Goal: Information Seeking & Learning: Learn about a topic

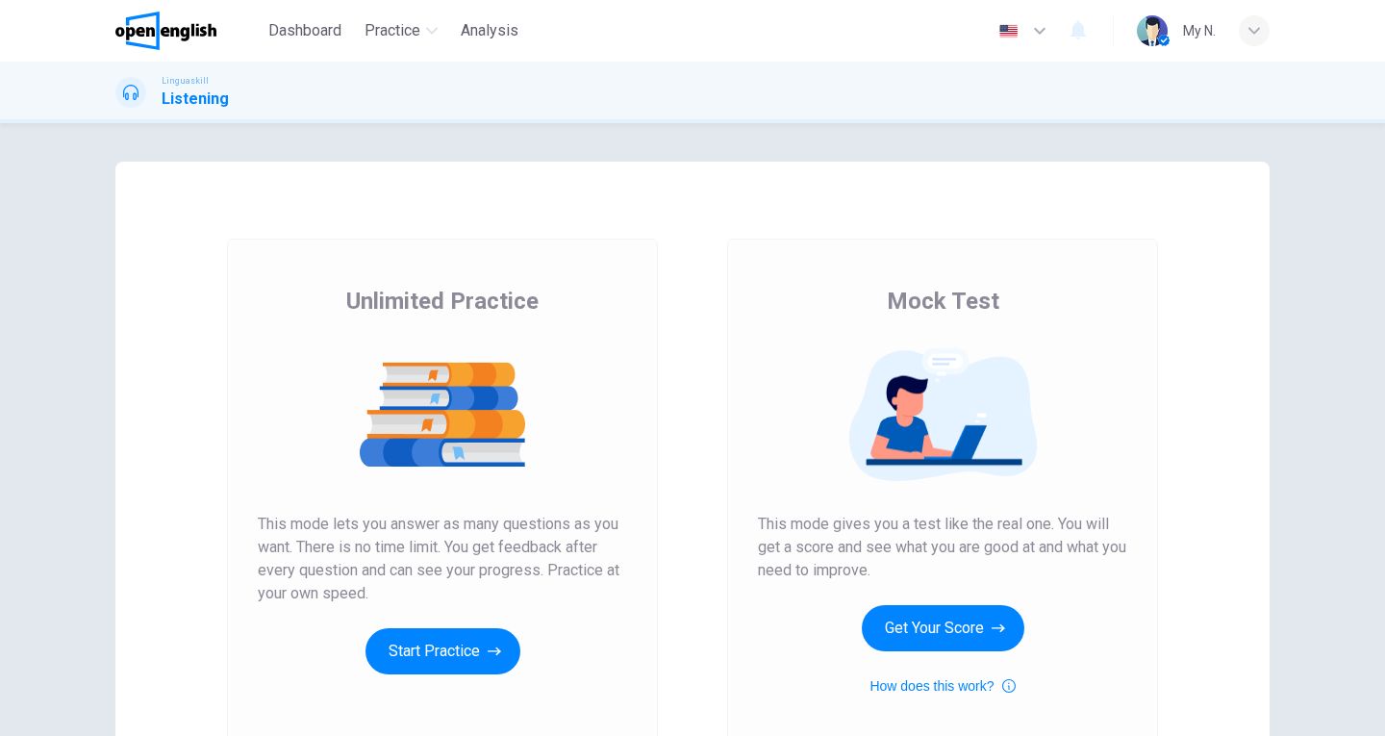
scroll to position [96, 0]
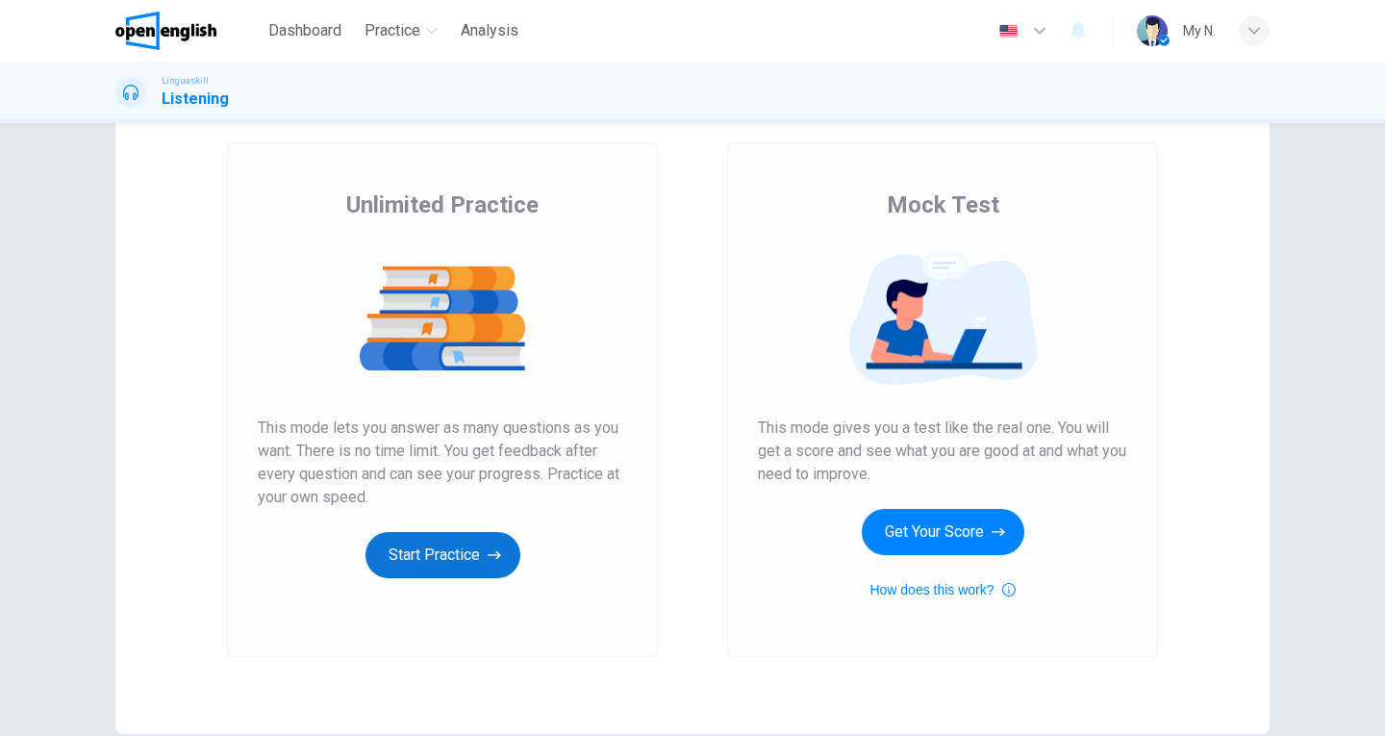
click at [453, 552] on button "Start Practice" at bounding box center [443, 555] width 155 height 46
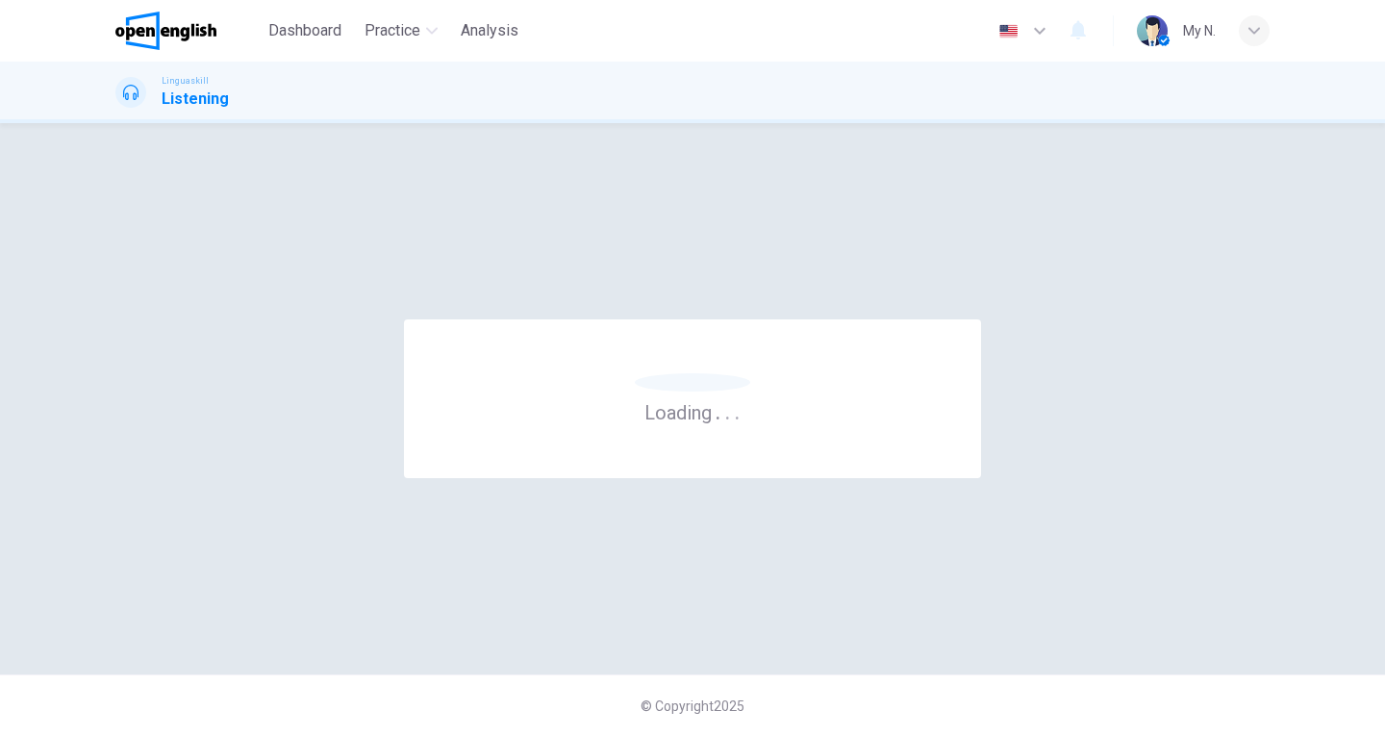
scroll to position [0, 0]
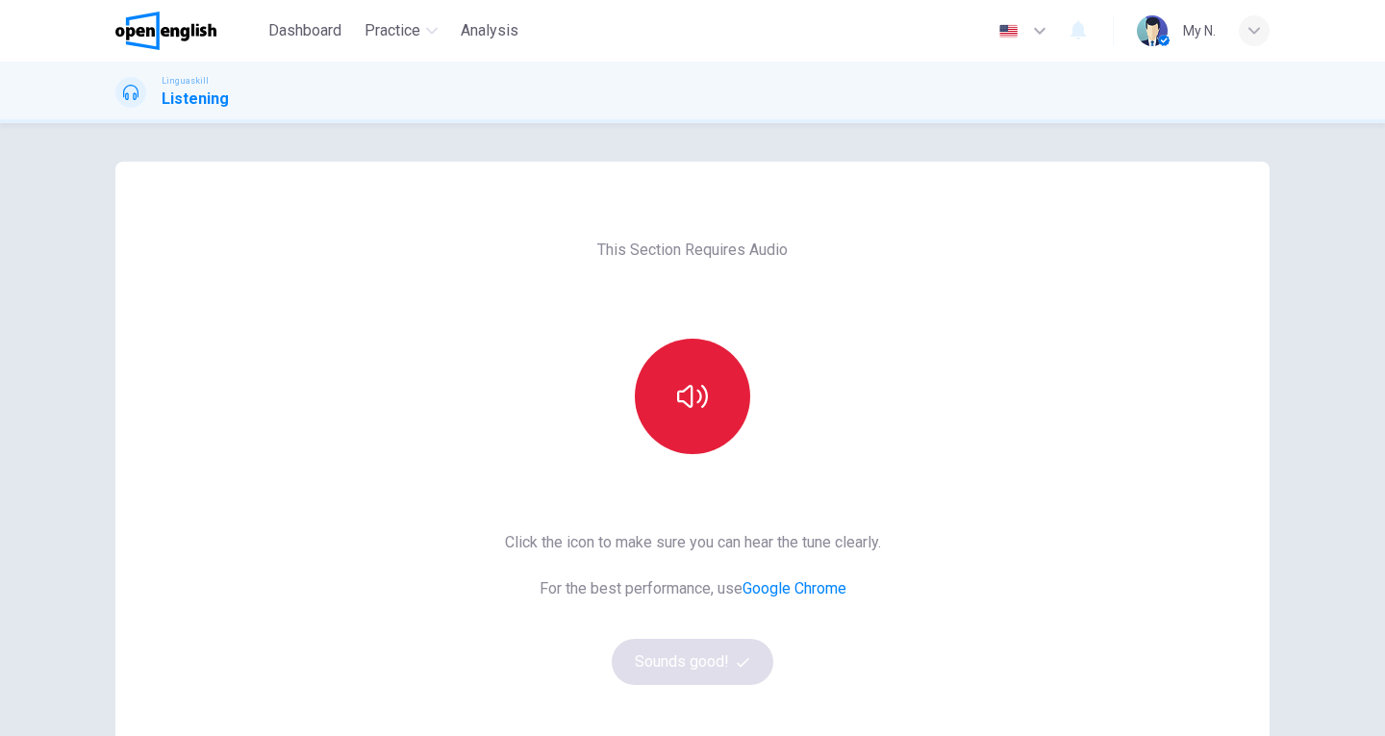
click at [696, 385] on icon "button" at bounding box center [692, 396] width 31 height 31
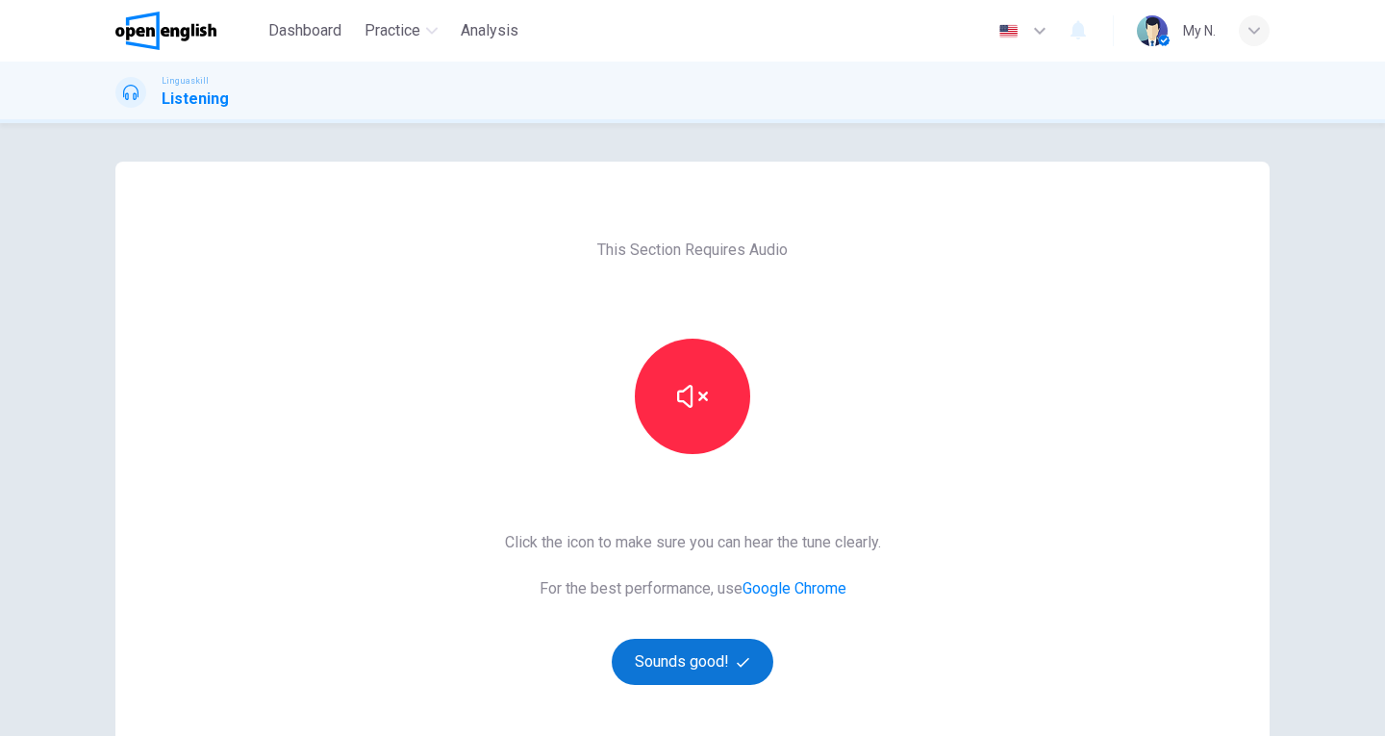
click at [696, 667] on button "Sounds good!" at bounding box center [693, 662] width 162 height 46
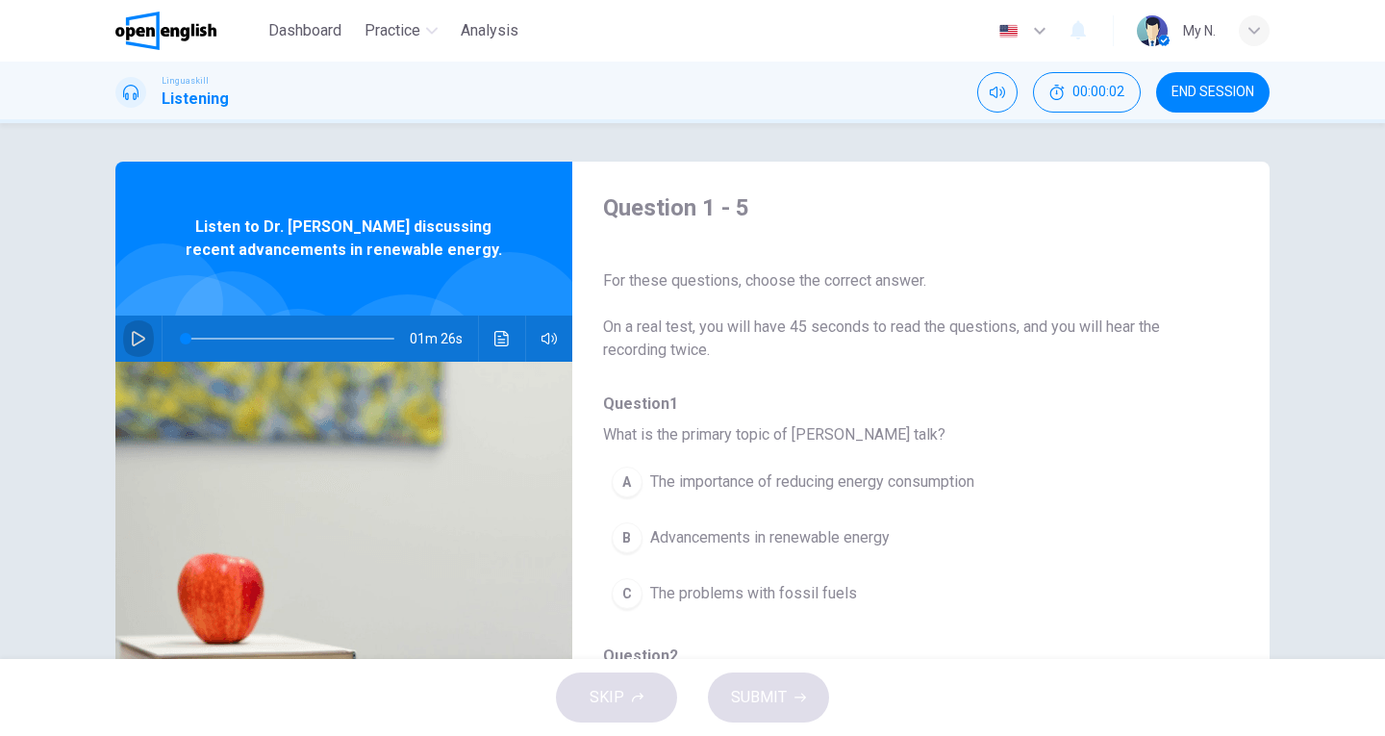
click at [123, 335] on button "button" at bounding box center [138, 339] width 31 height 46
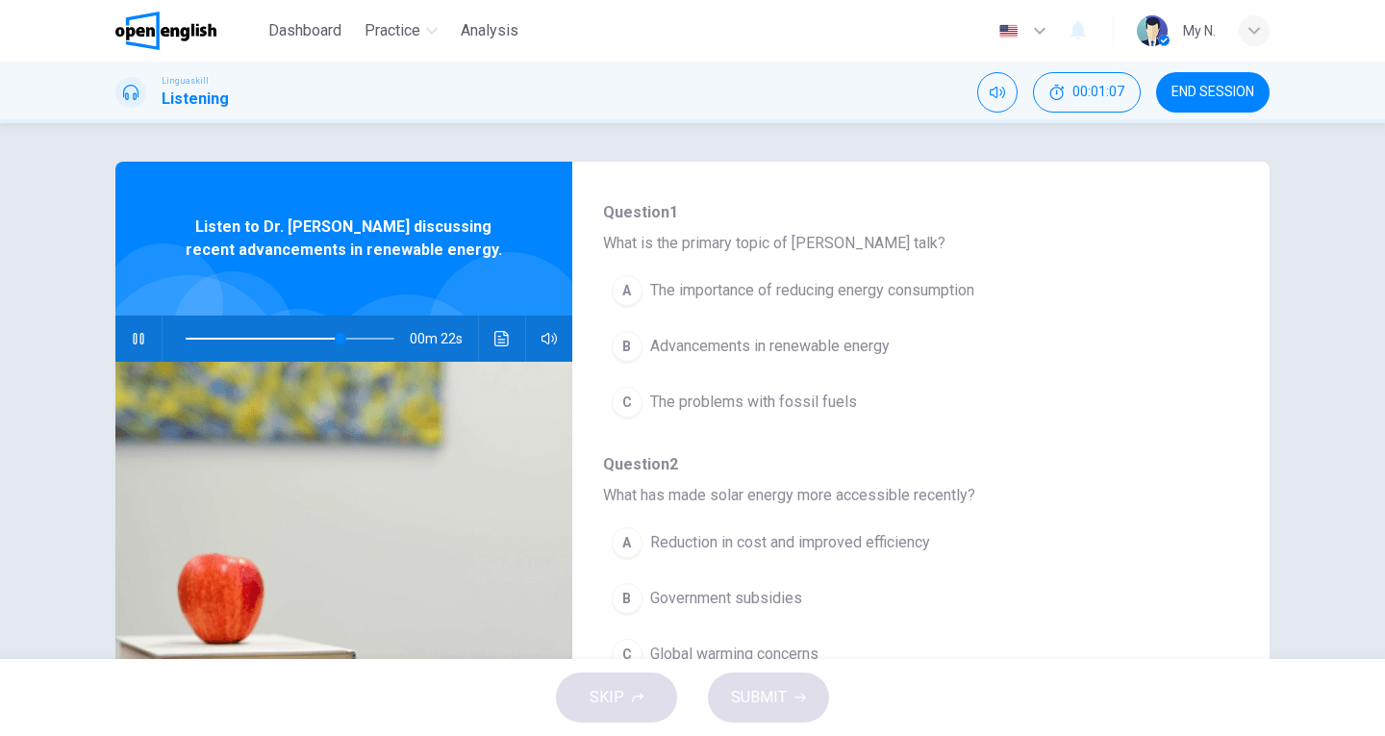
scroll to position [192, 0]
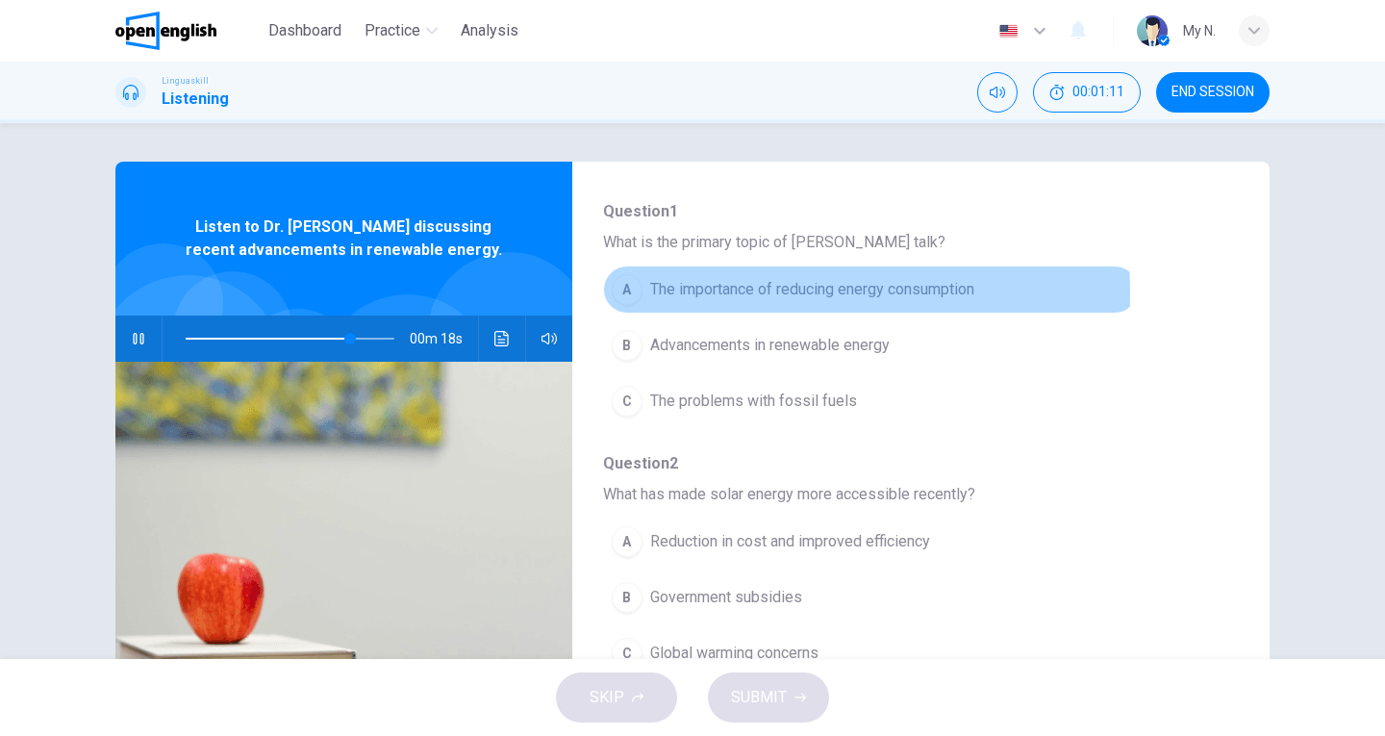
click at [623, 294] on div "A" at bounding box center [627, 289] width 31 height 31
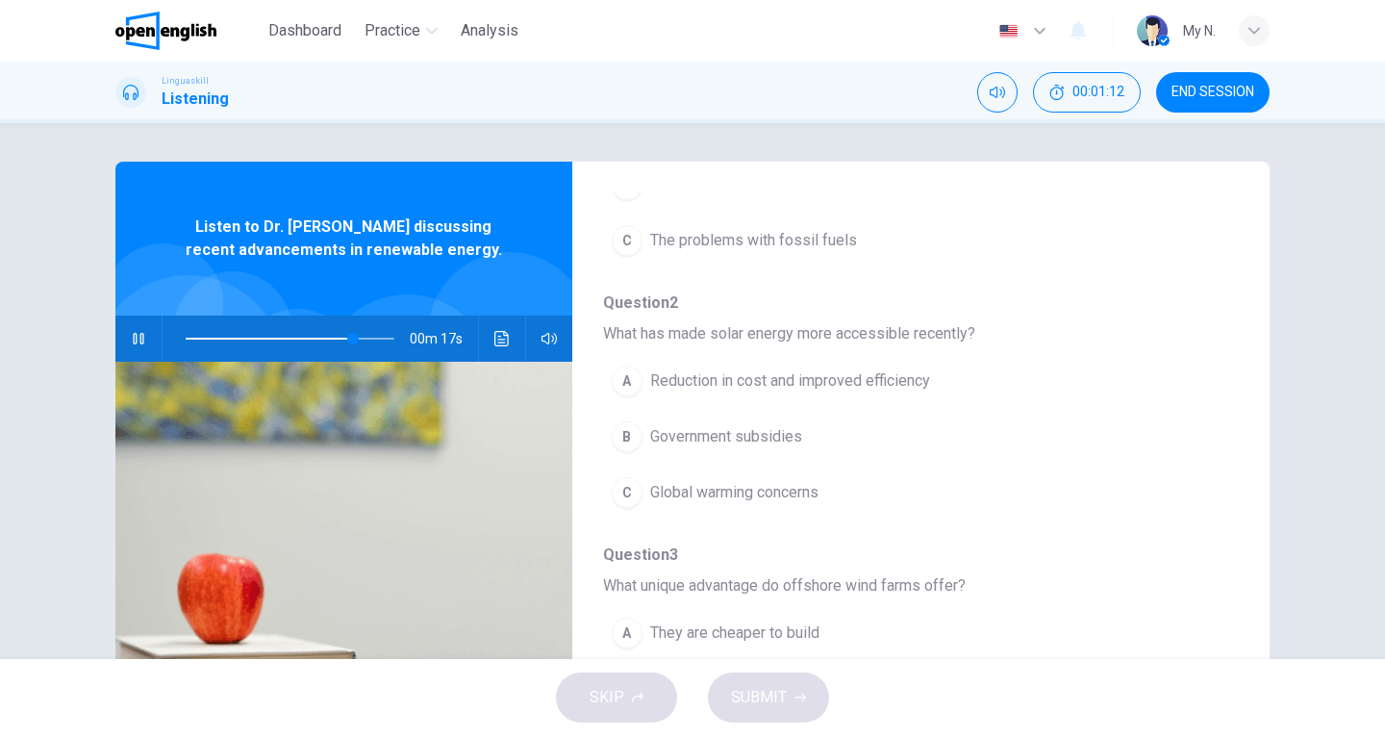
scroll to position [385, 0]
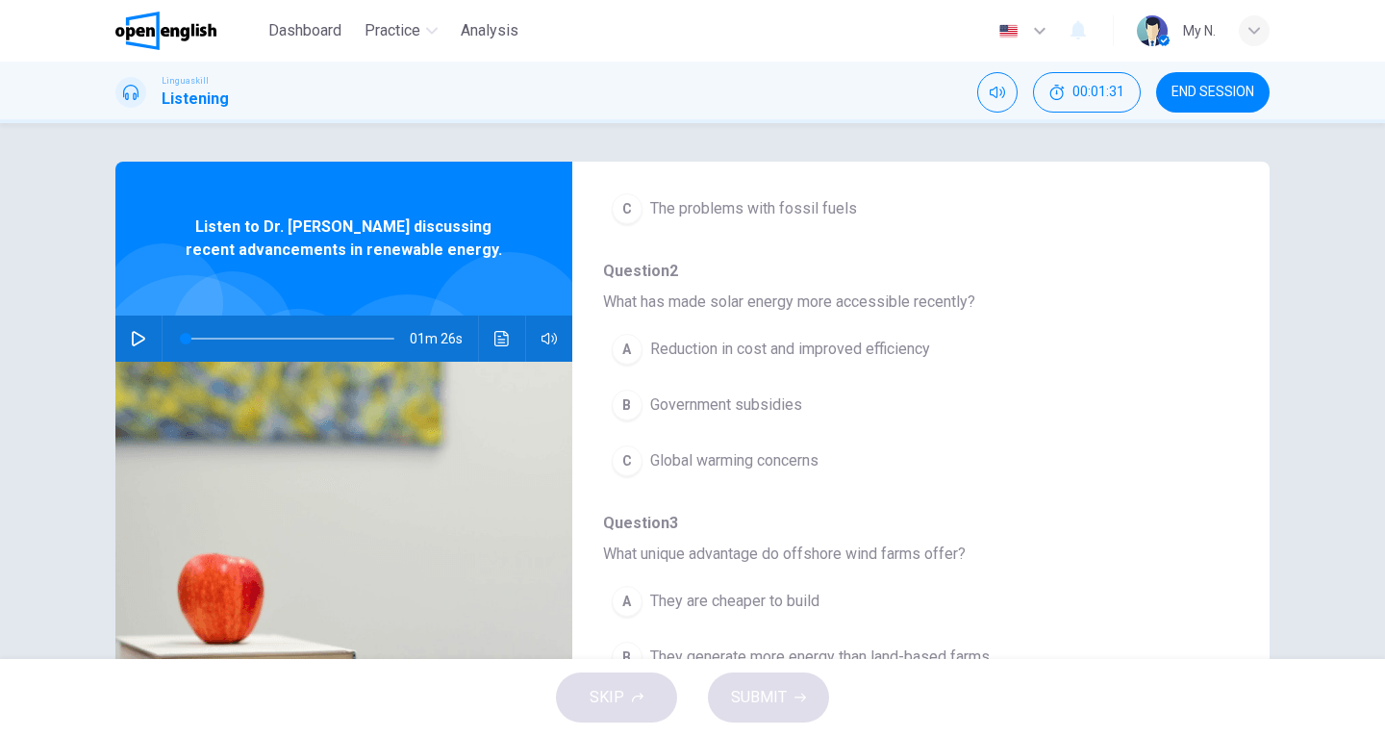
click at [131, 340] on icon "button" at bounding box center [138, 338] width 15 height 15
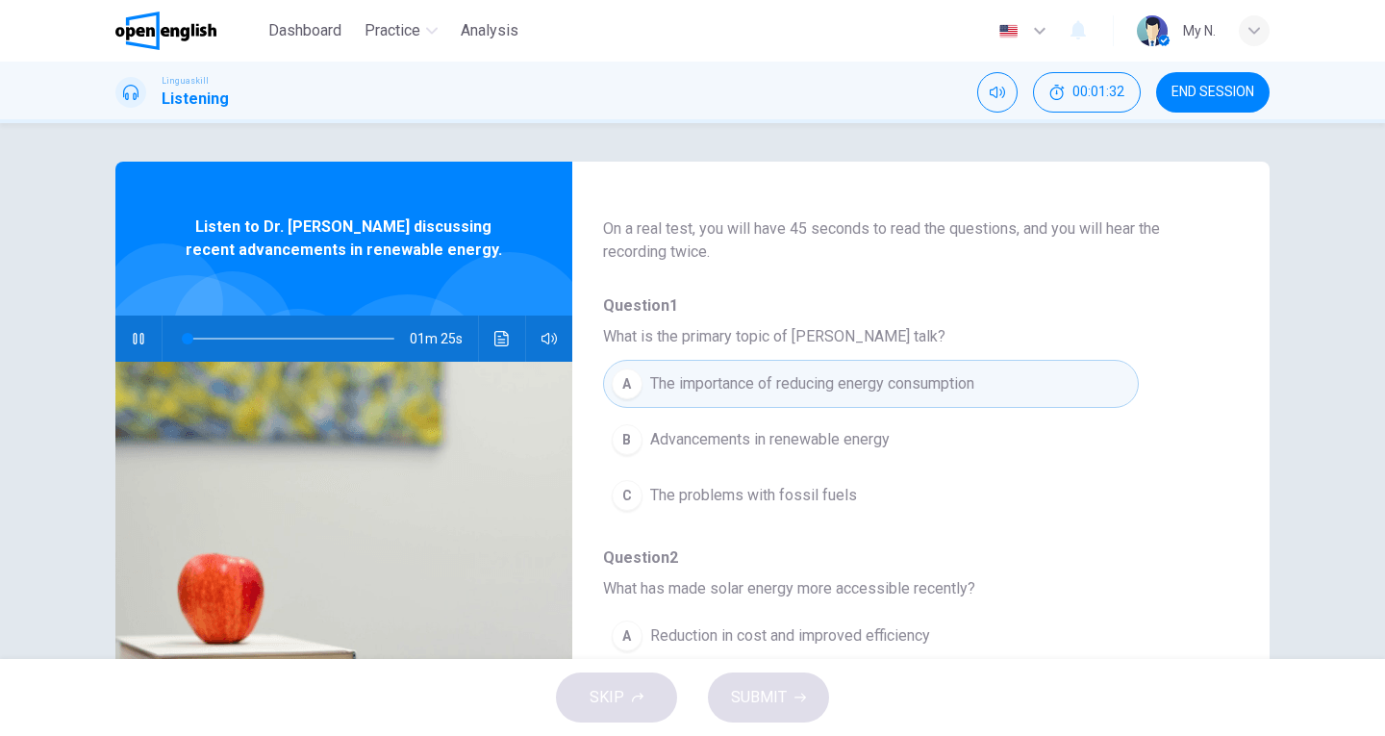
scroll to position [96, 0]
click at [615, 434] on div "B" at bounding box center [627, 441] width 31 height 31
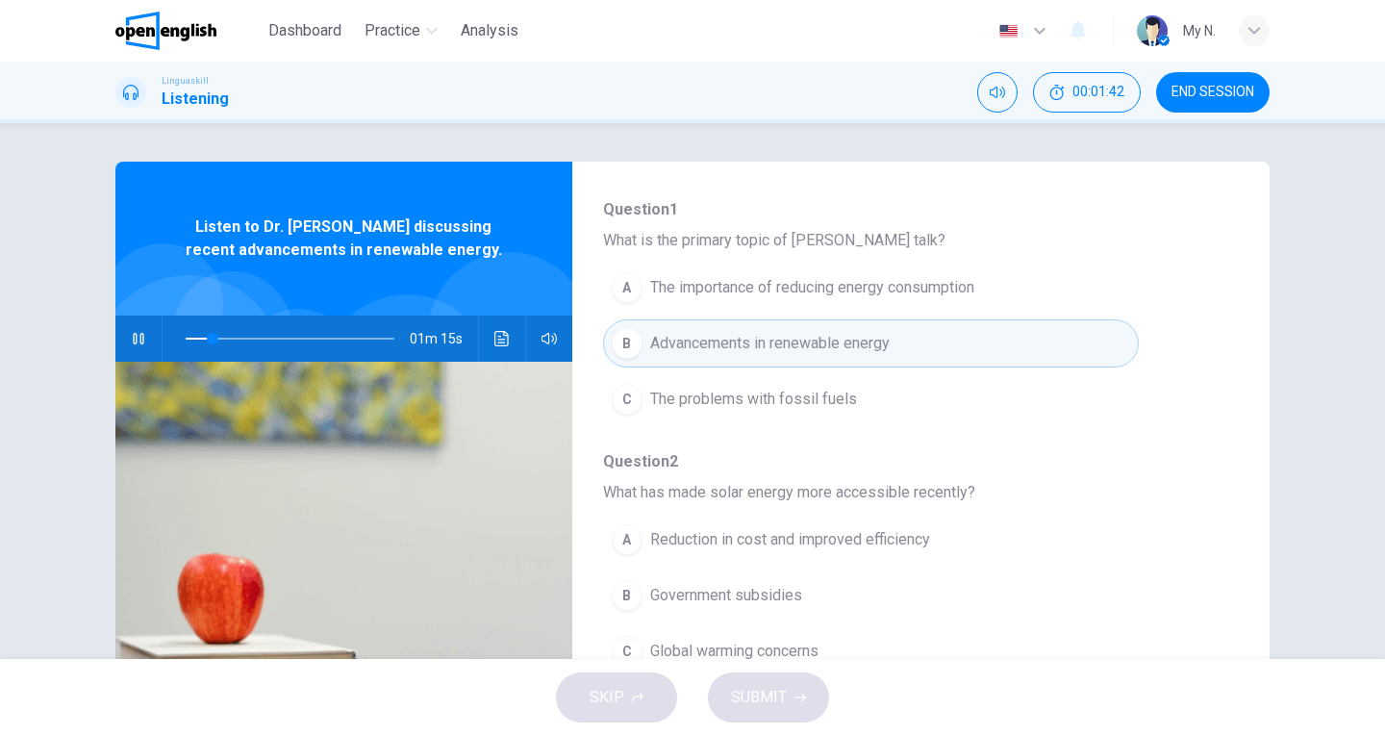
scroll to position [289, 0]
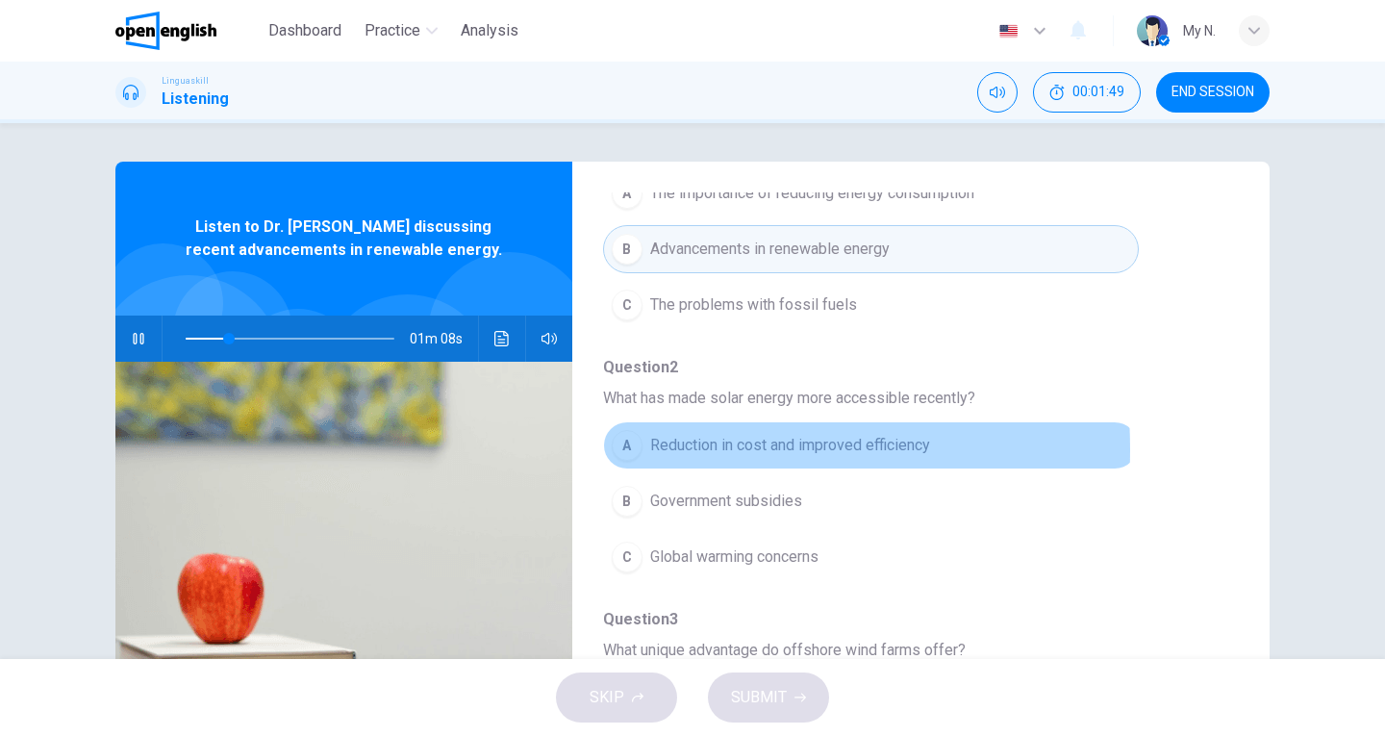
click at [627, 449] on div "A" at bounding box center [627, 445] width 31 height 31
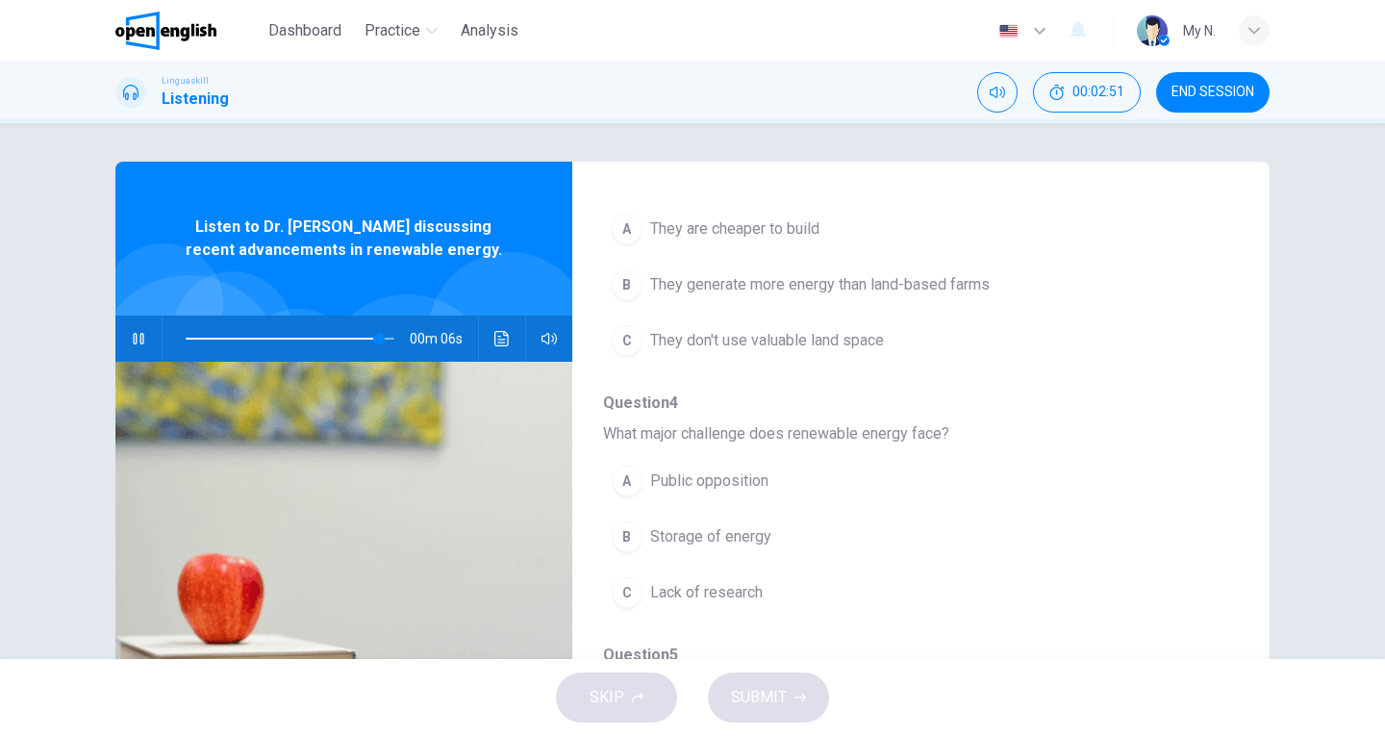
scroll to position [661, 0]
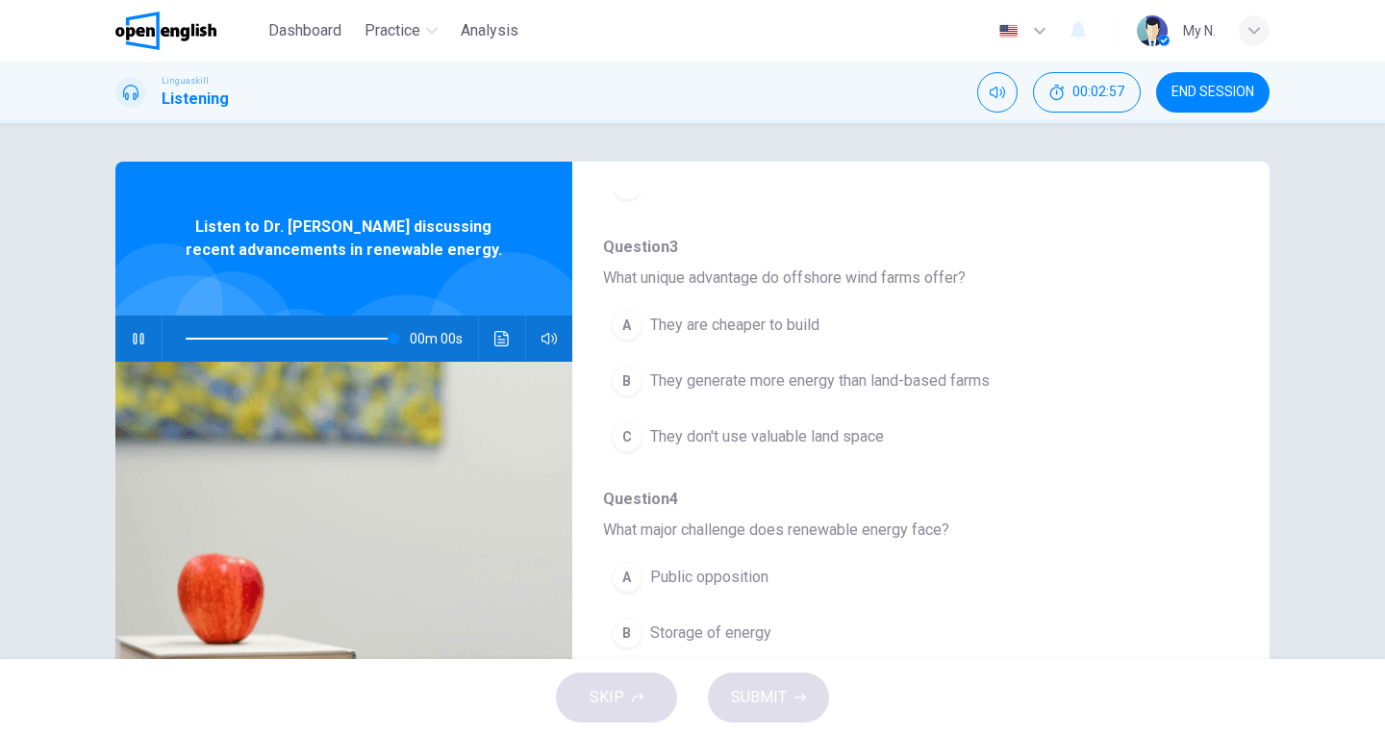
type input "*"
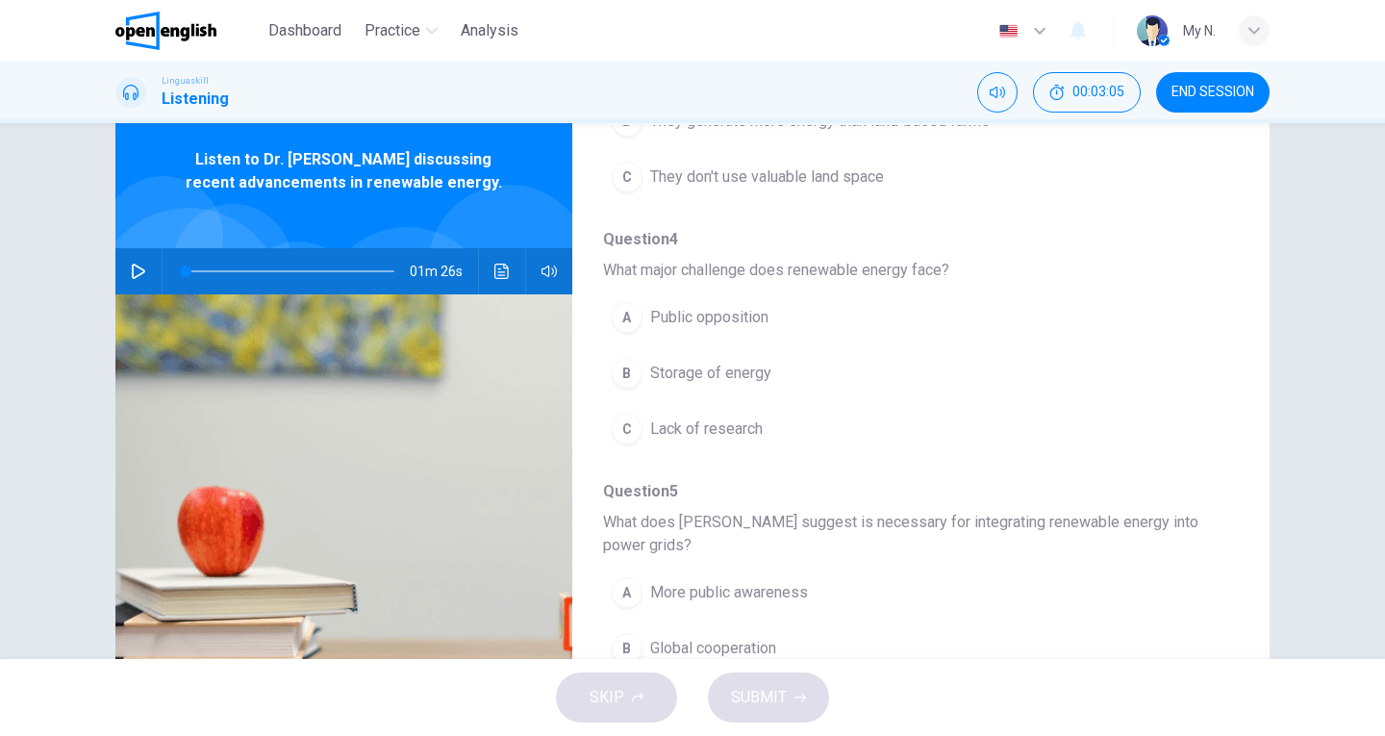
scroll to position [210, 0]
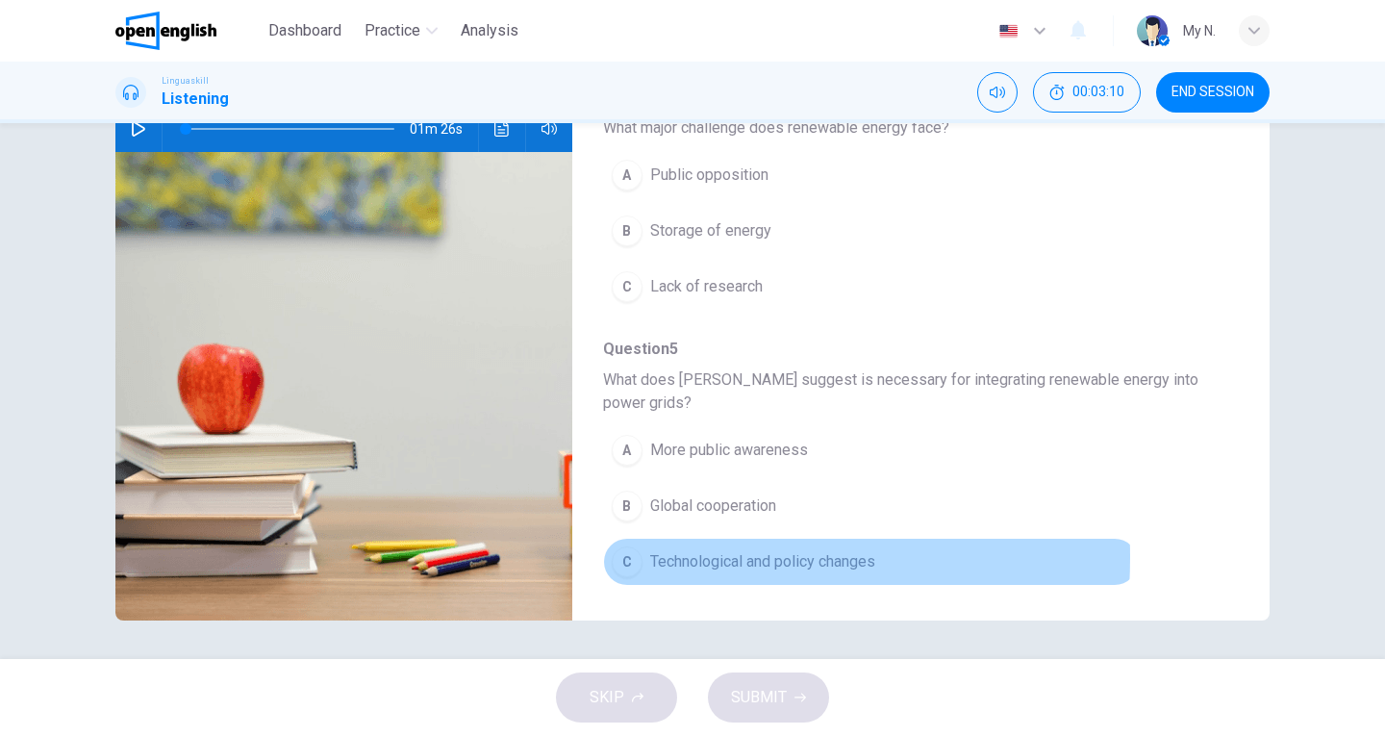
click at [629, 557] on div "C" at bounding box center [627, 561] width 31 height 31
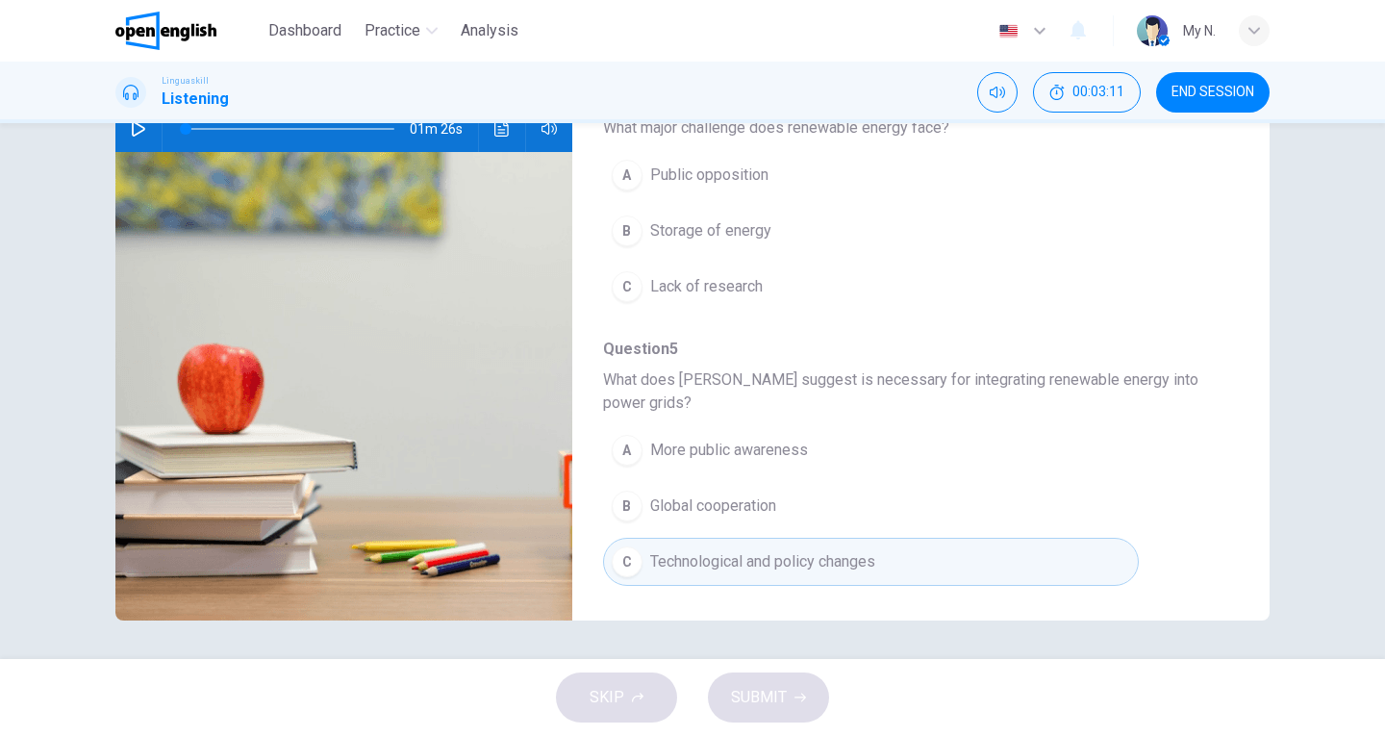
scroll to position [757, 0]
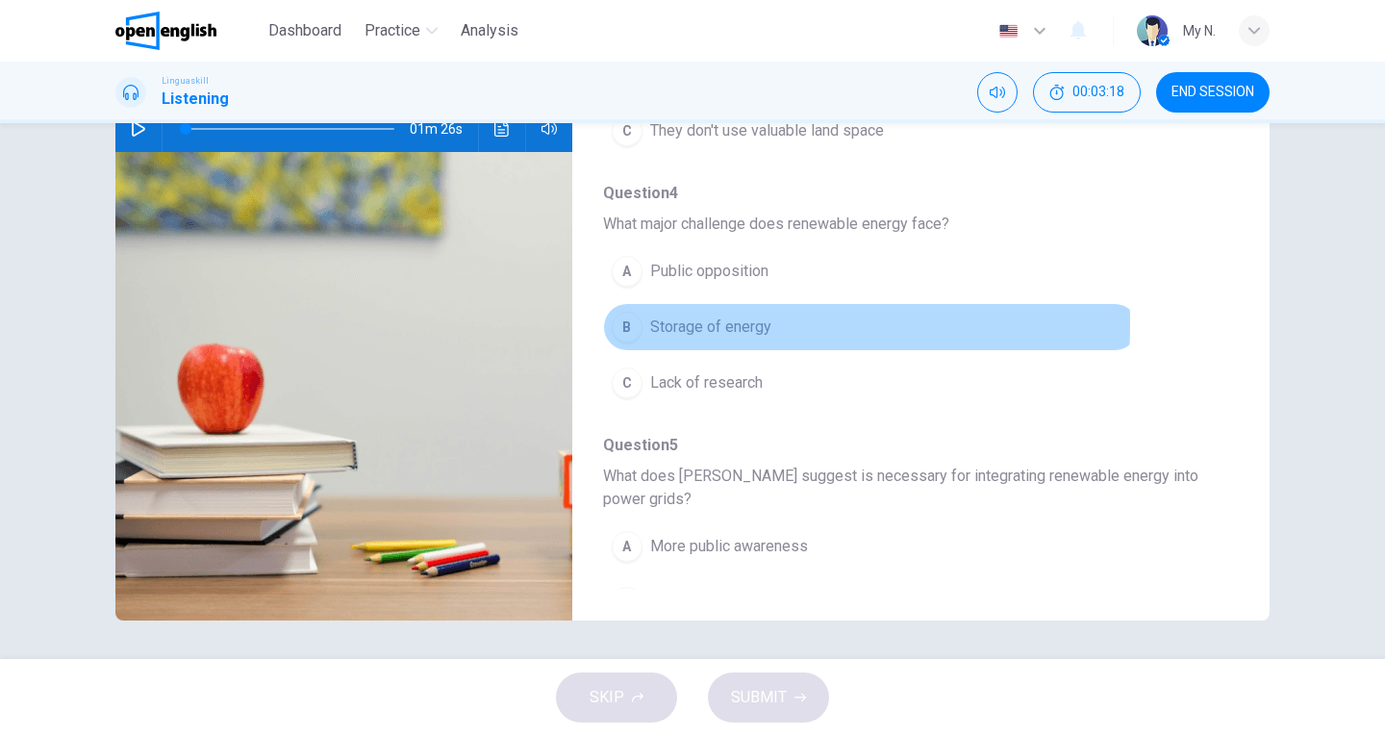
click at [620, 322] on div "B" at bounding box center [627, 327] width 31 height 31
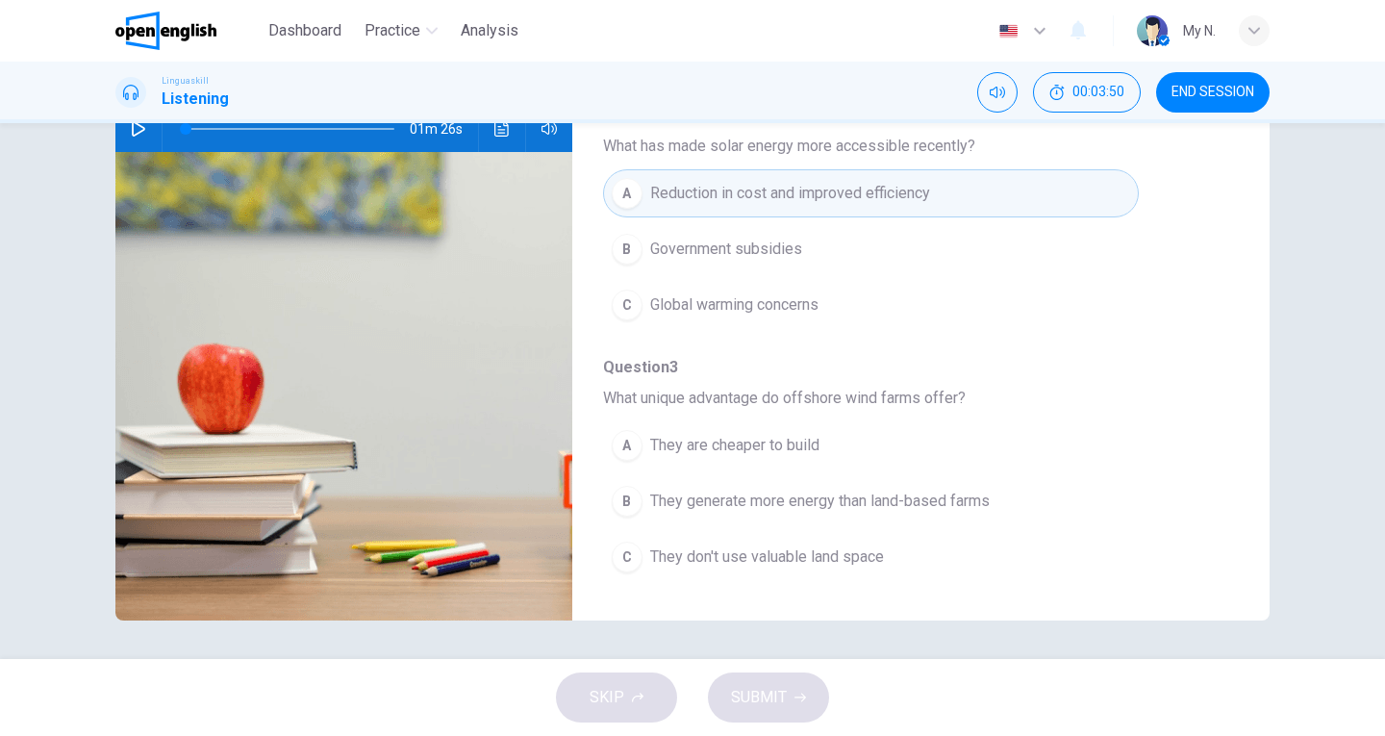
scroll to position [276, 0]
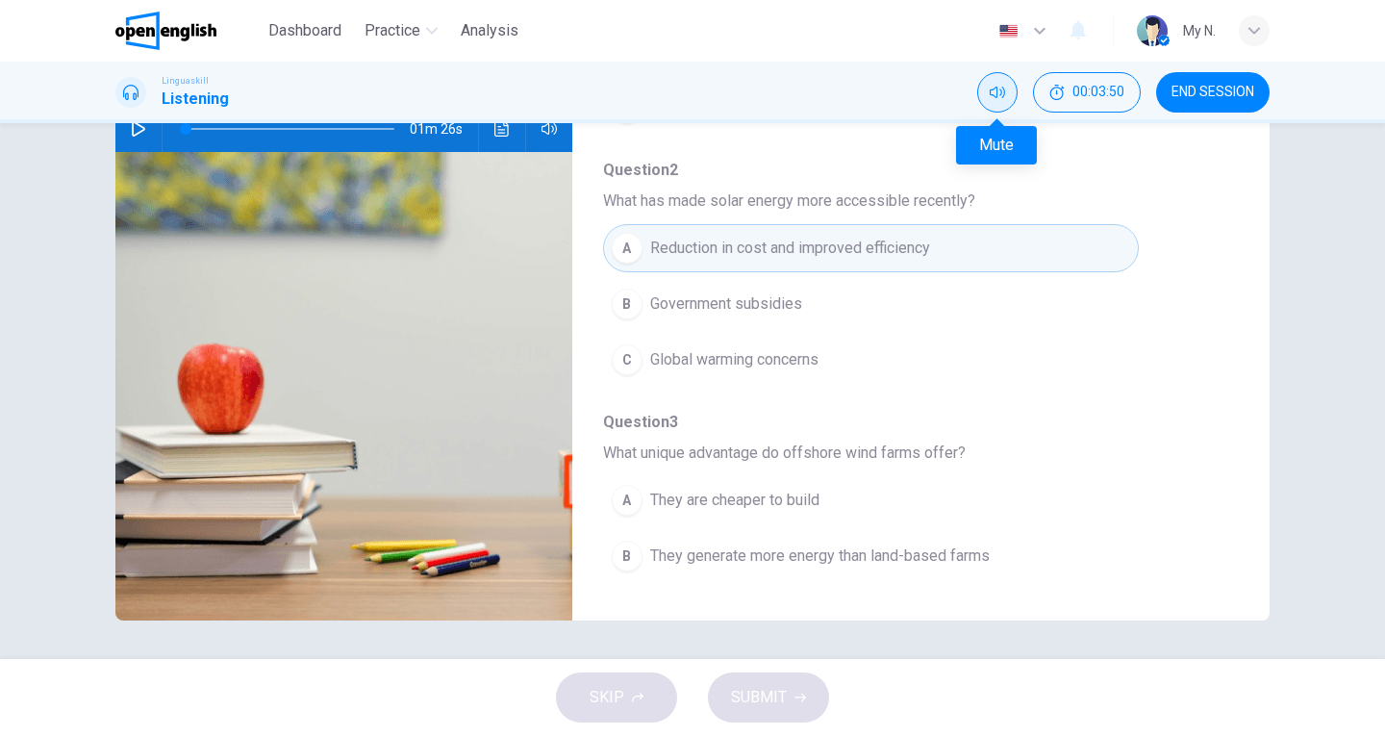
click at [993, 93] on icon "Mute" at bounding box center [997, 92] width 15 height 15
click at [993, 93] on icon "Unmute" at bounding box center [997, 92] width 15 height 15
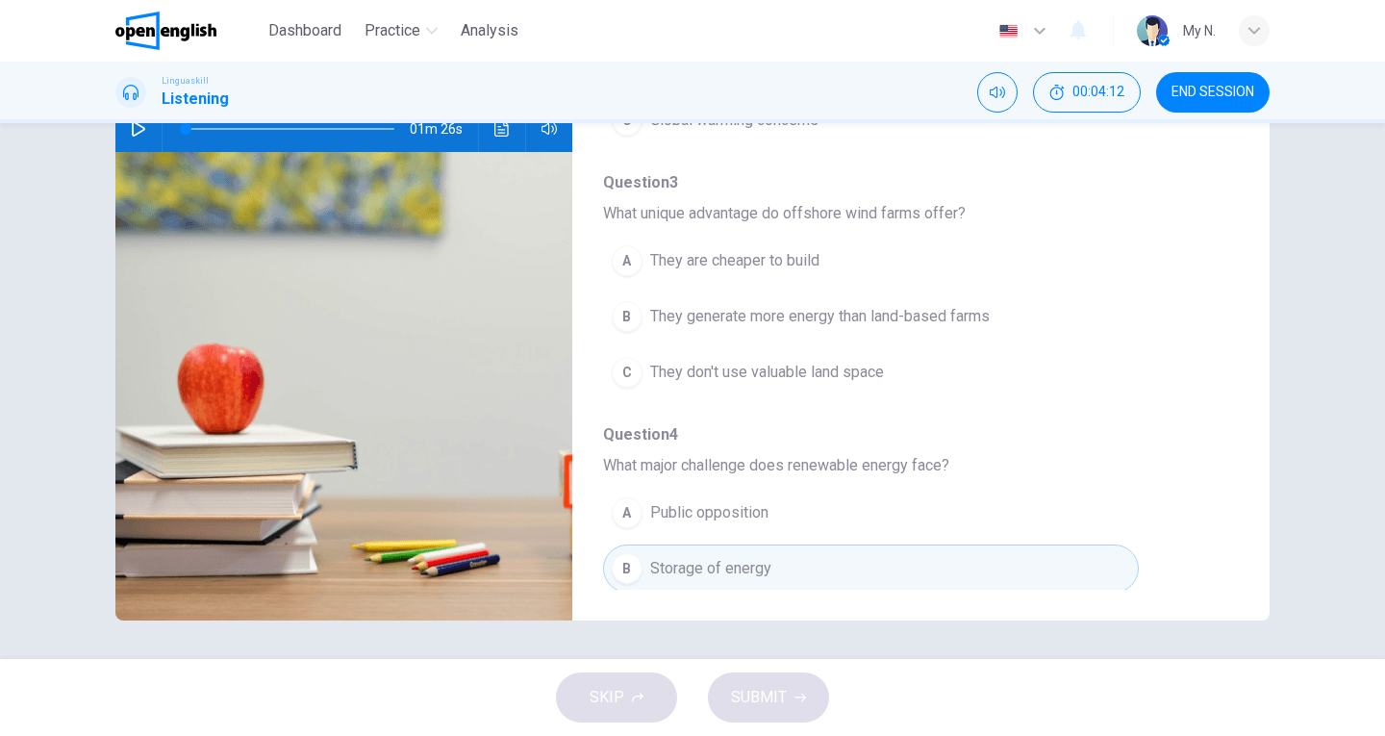
scroll to position [469, 0]
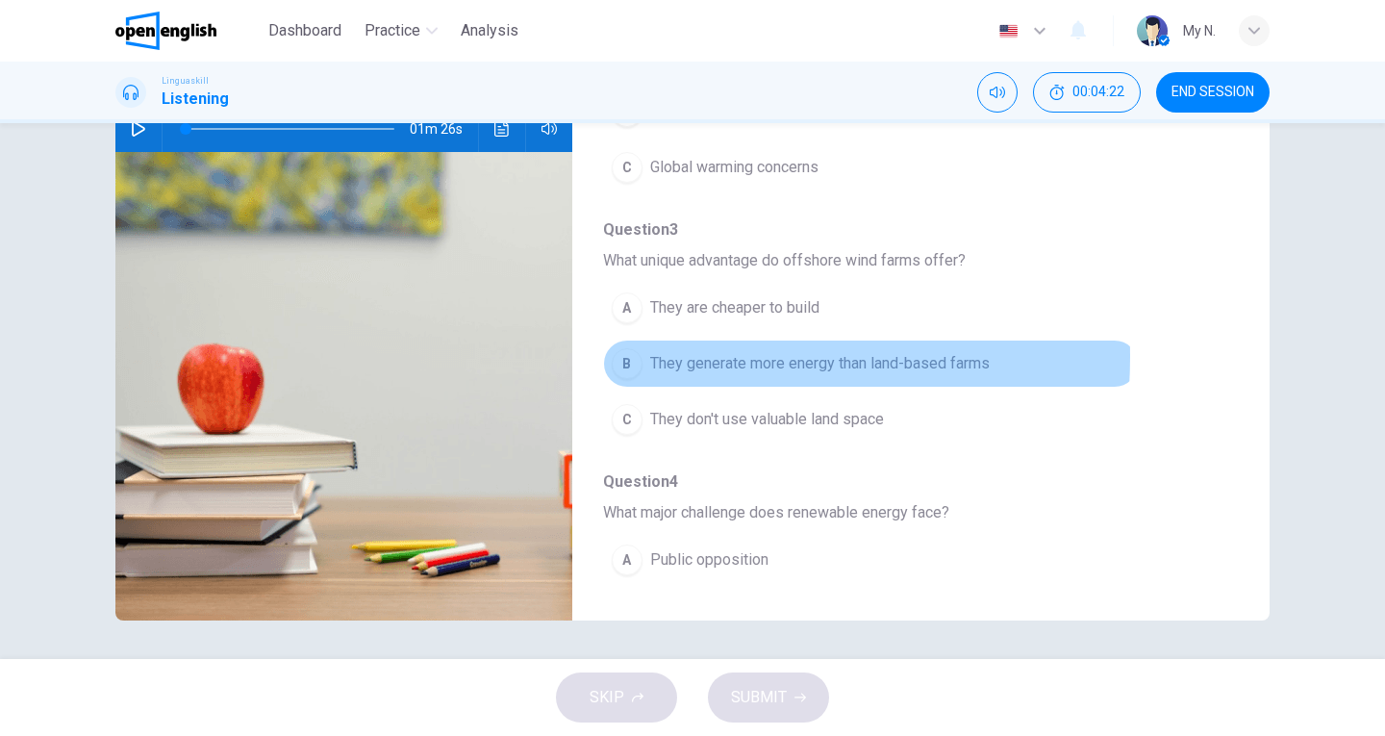
click at [619, 356] on div "B" at bounding box center [627, 363] width 31 height 31
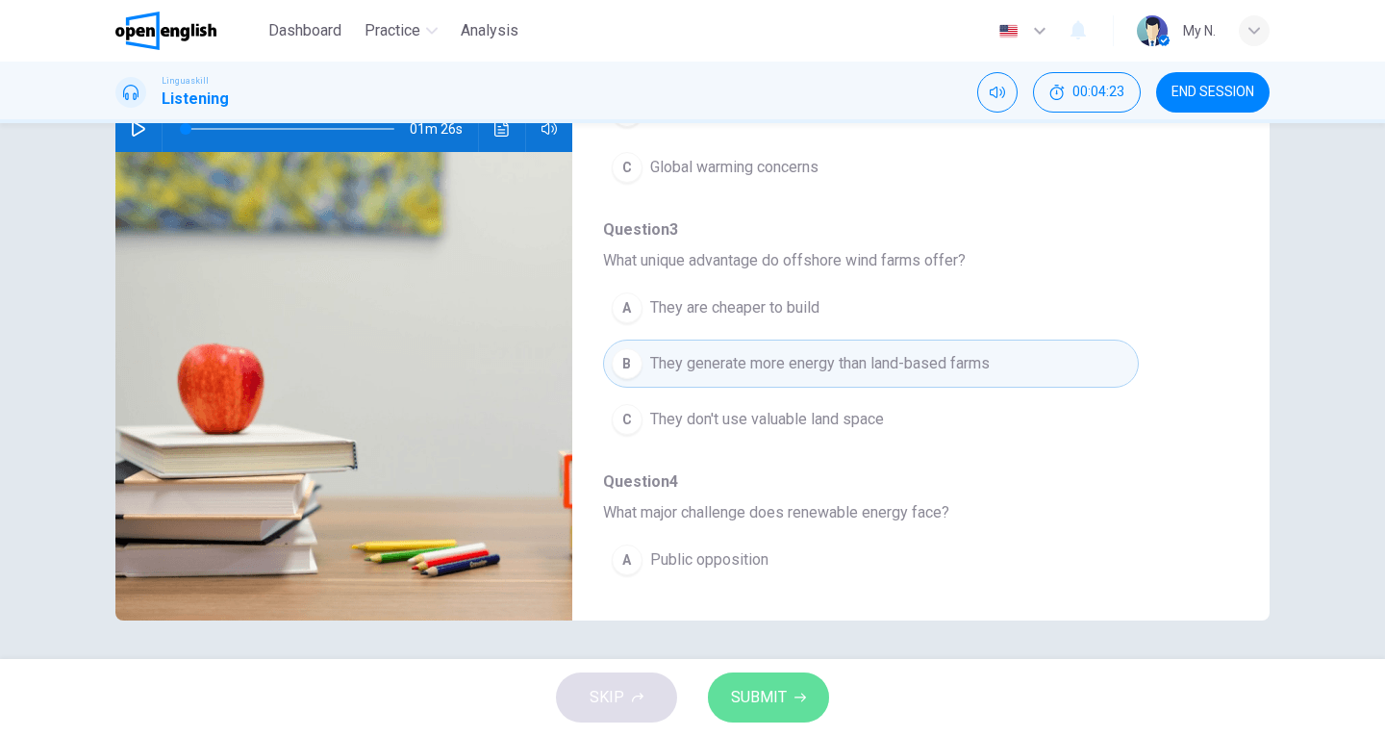
click at [804, 699] on icon "button" at bounding box center [801, 698] width 12 height 12
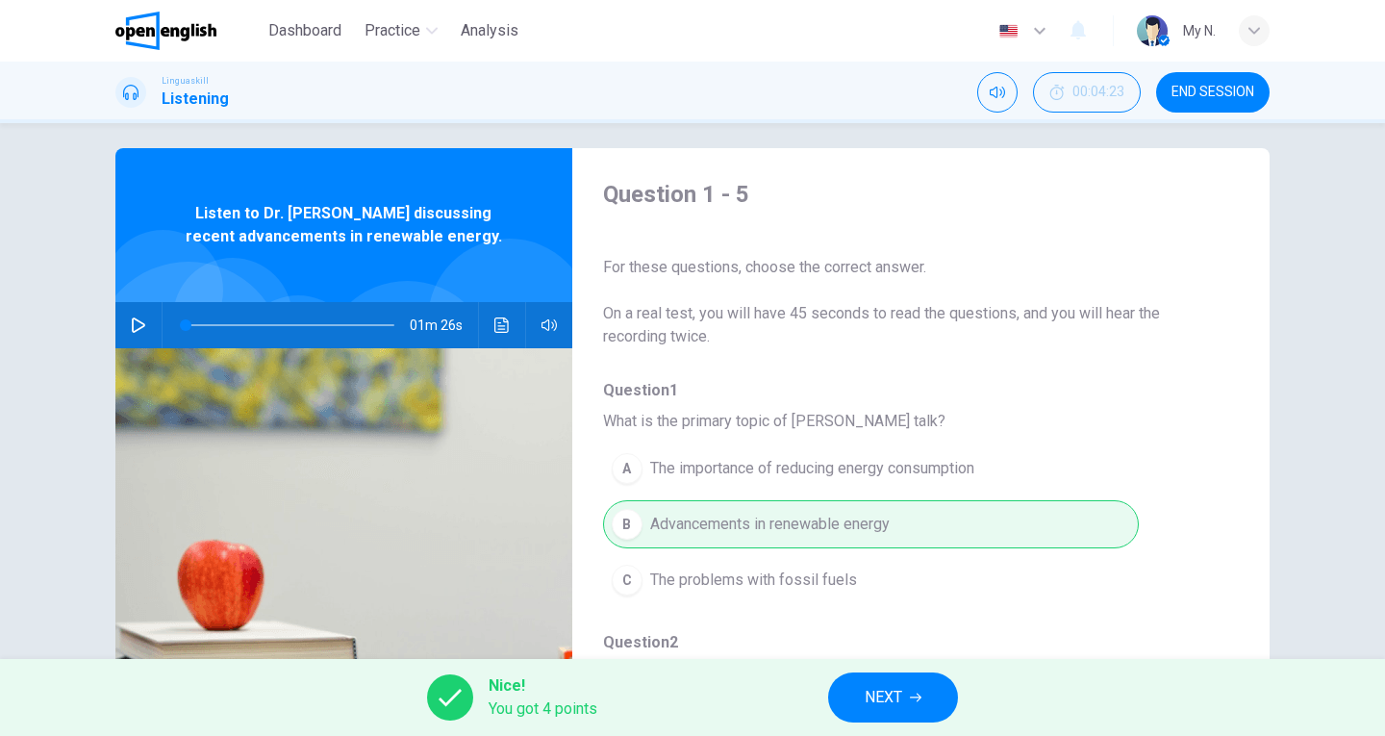
scroll to position [0, 0]
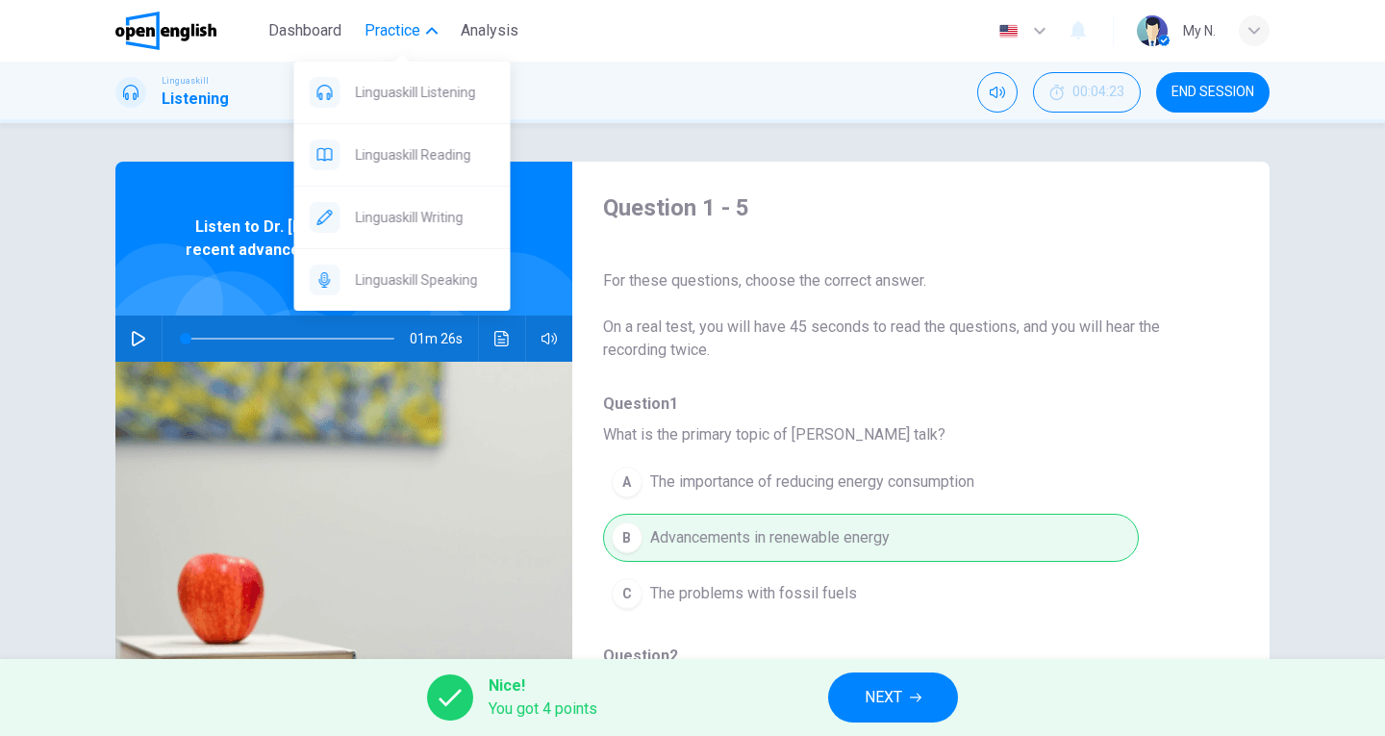
drag, startPoint x: 394, startPoint y: 275, endPoint x: 787, endPoint y: 156, distance: 411.2
click at [394, 275] on span "Linguaskill Speaking" at bounding box center [426, 279] width 140 height 23
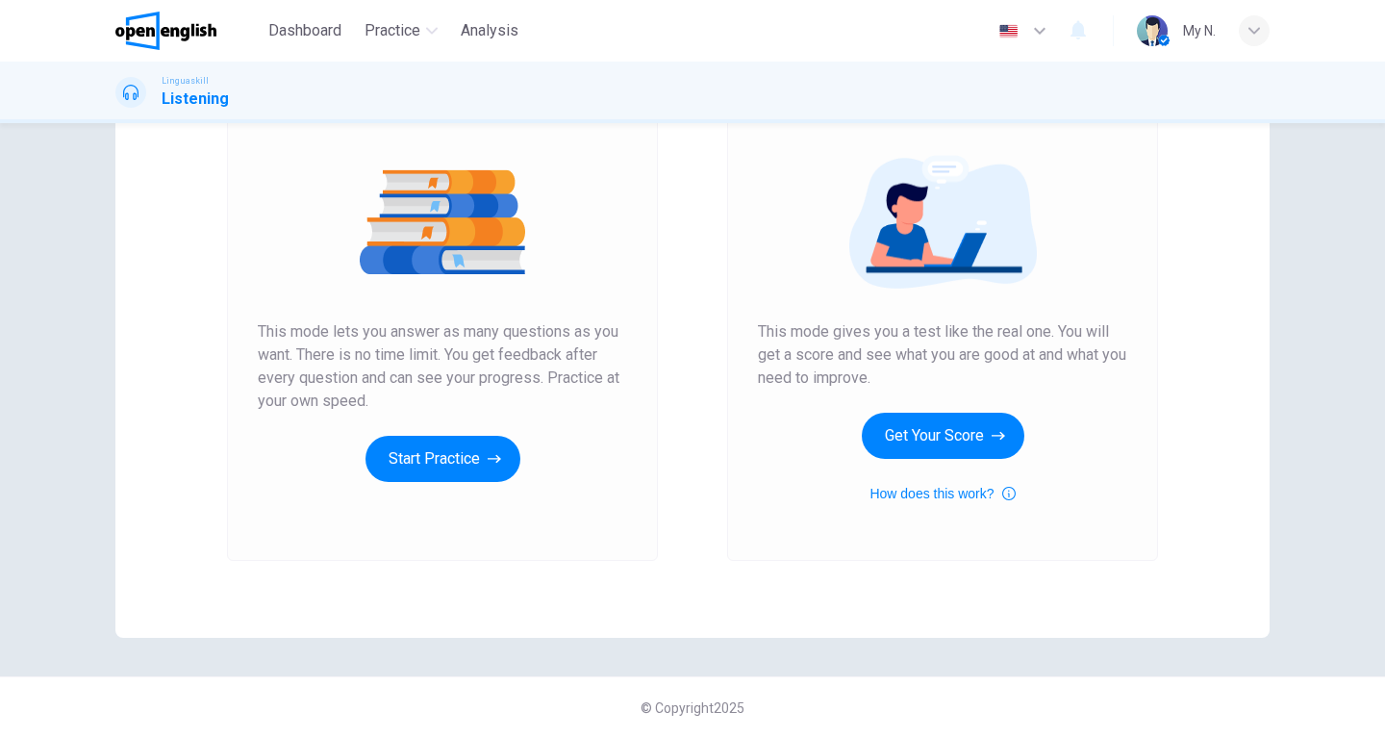
scroll to position [194, 0]
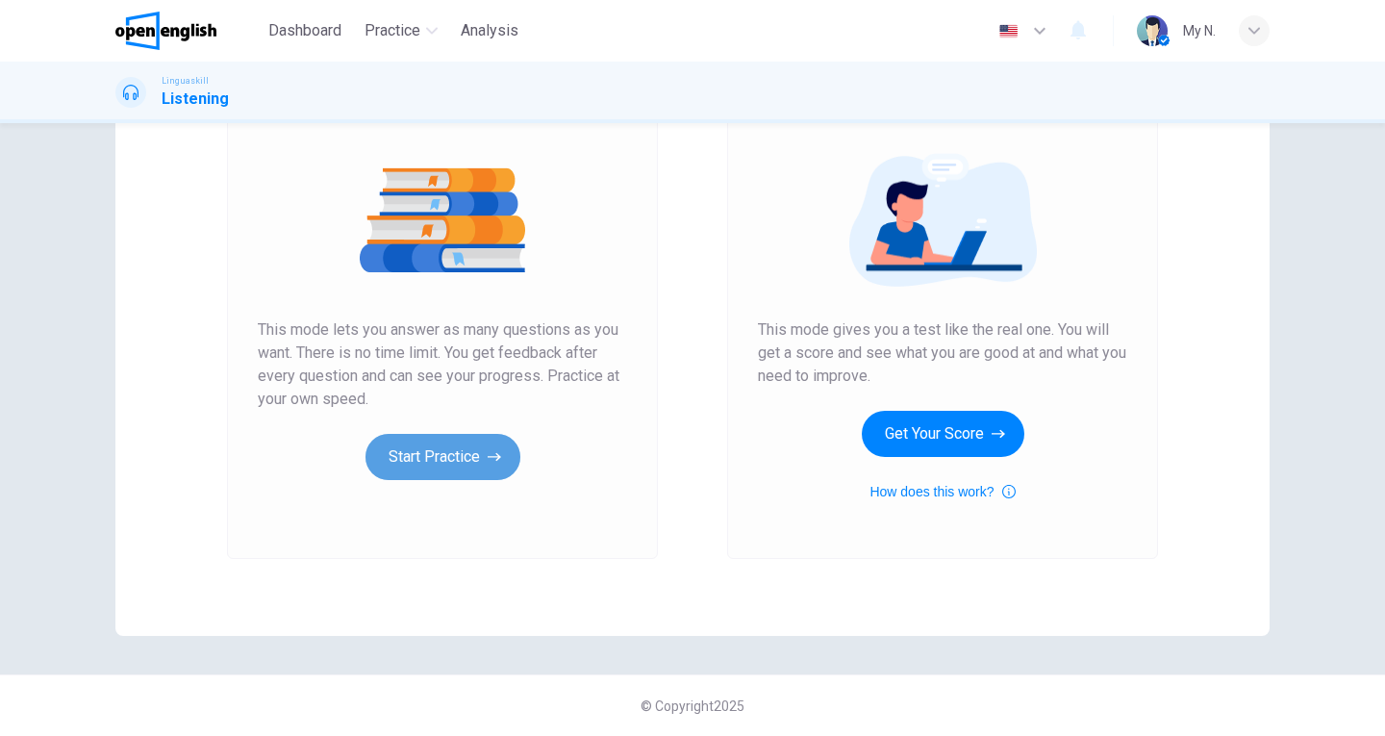
click at [493, 453] on icon "button" at bounding box center [494, 457] width 13 height 9
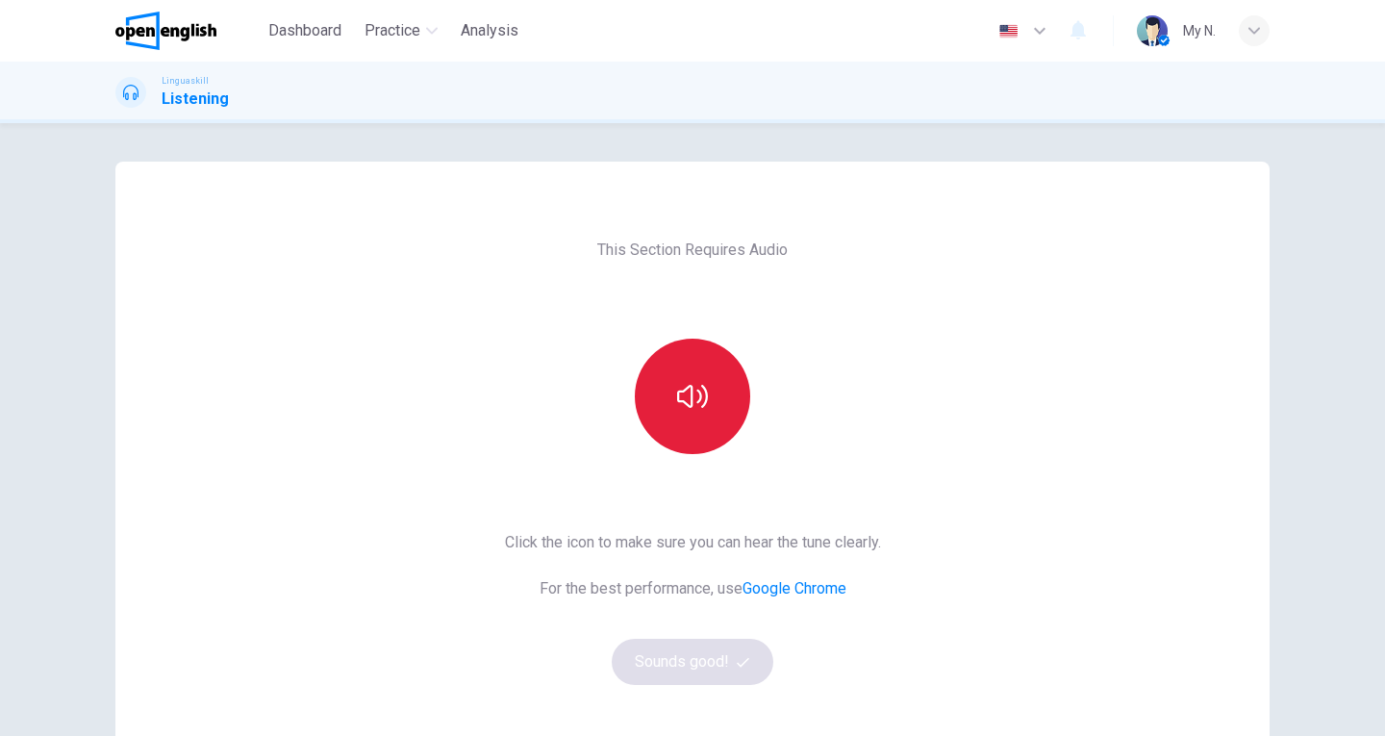
click at [678, 394] on icon "button" at bounding box center [692, 396] width 31 height 31
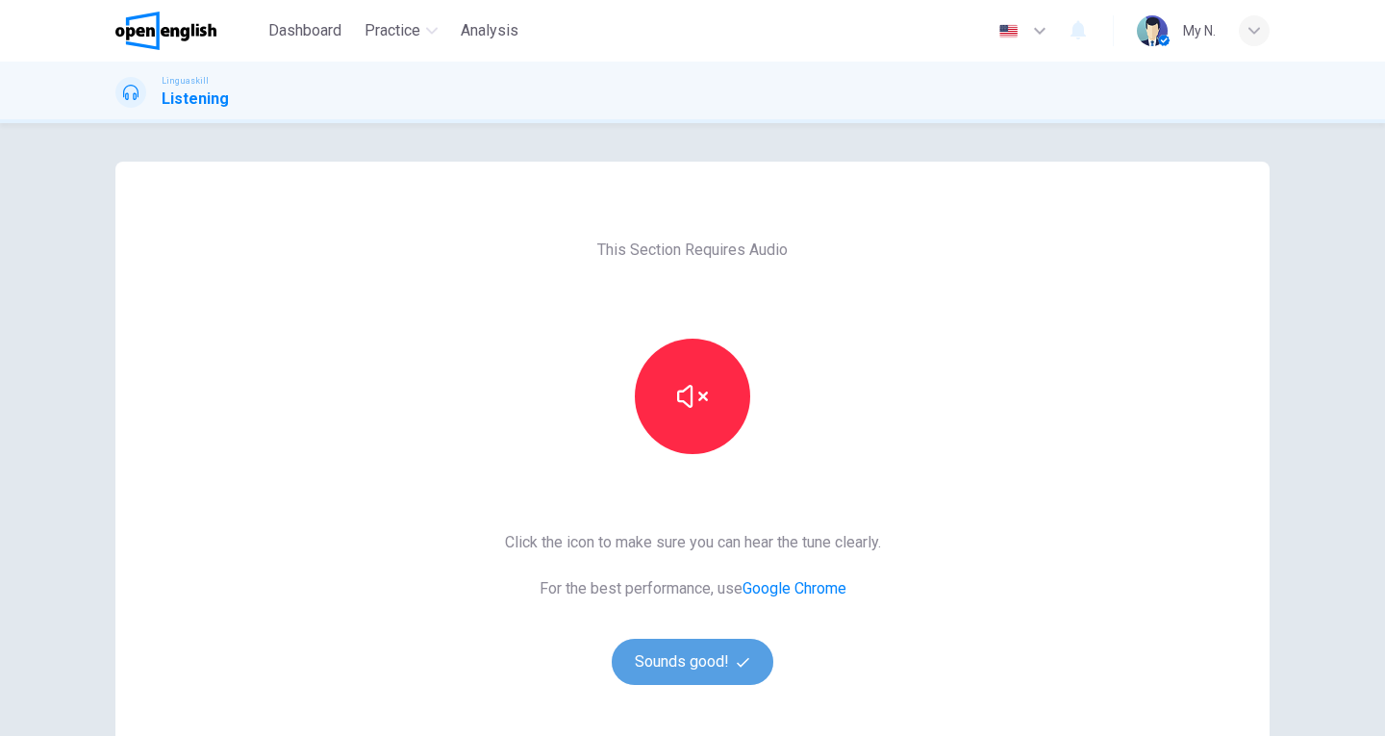
click at [700, 668] on button "Sounds good!" at bounding box center [693, 662] width 162 height 46
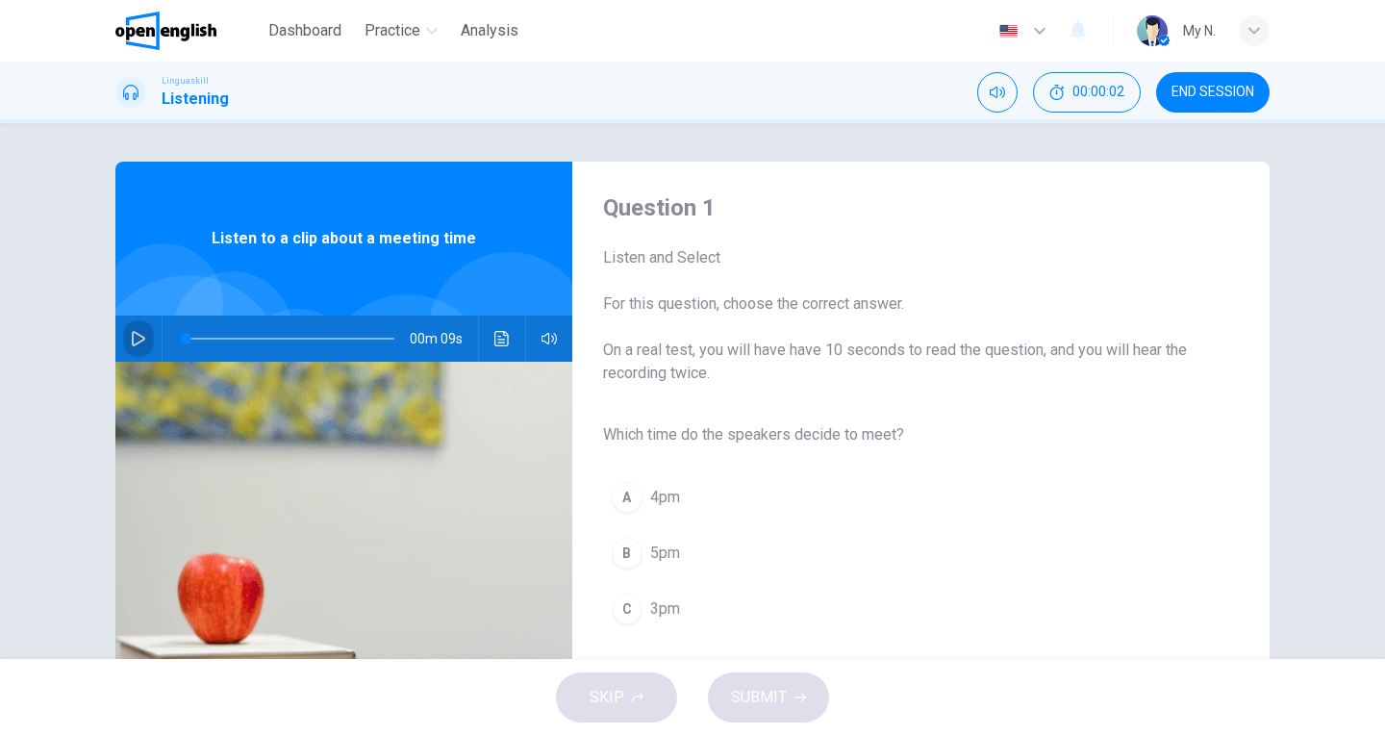
click at [131, 336] on icon "button" at bounding box center [138, 338] width 15 height 15
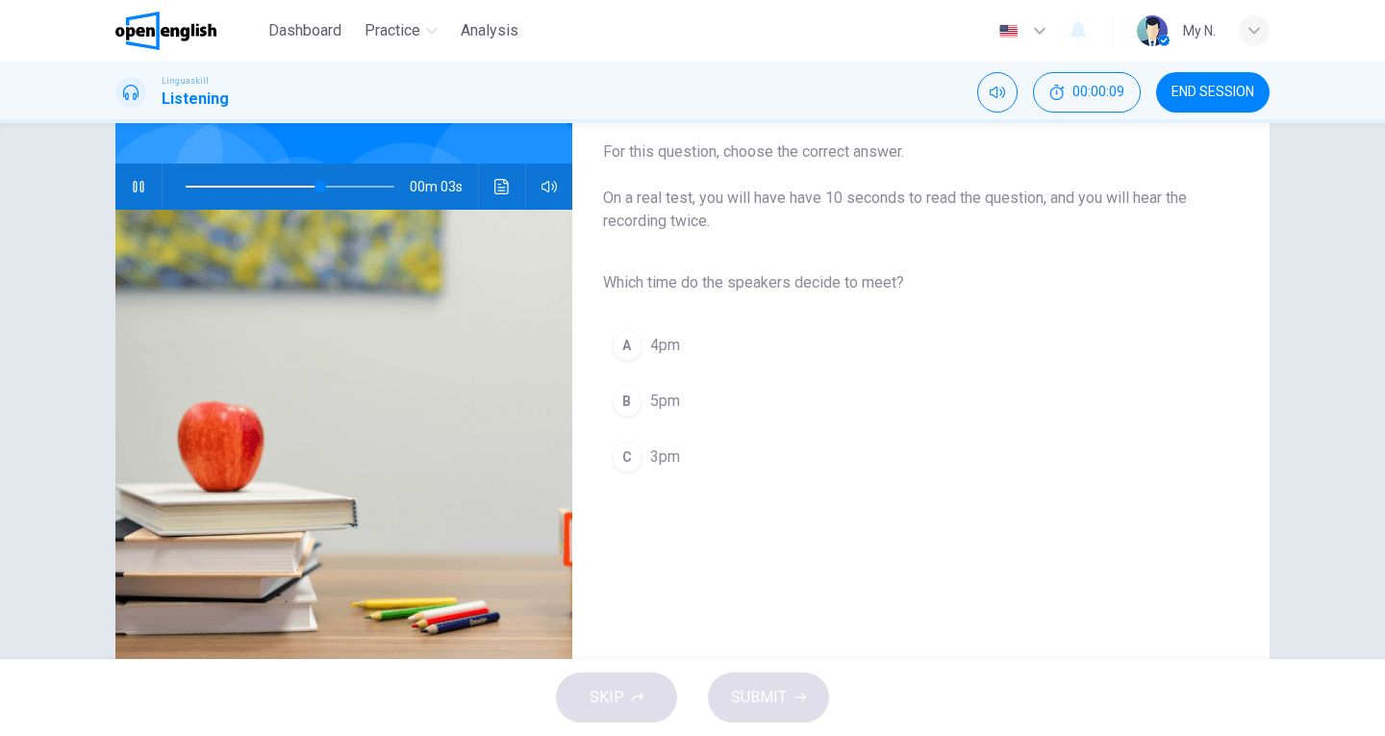
scroll to position [192, 0]
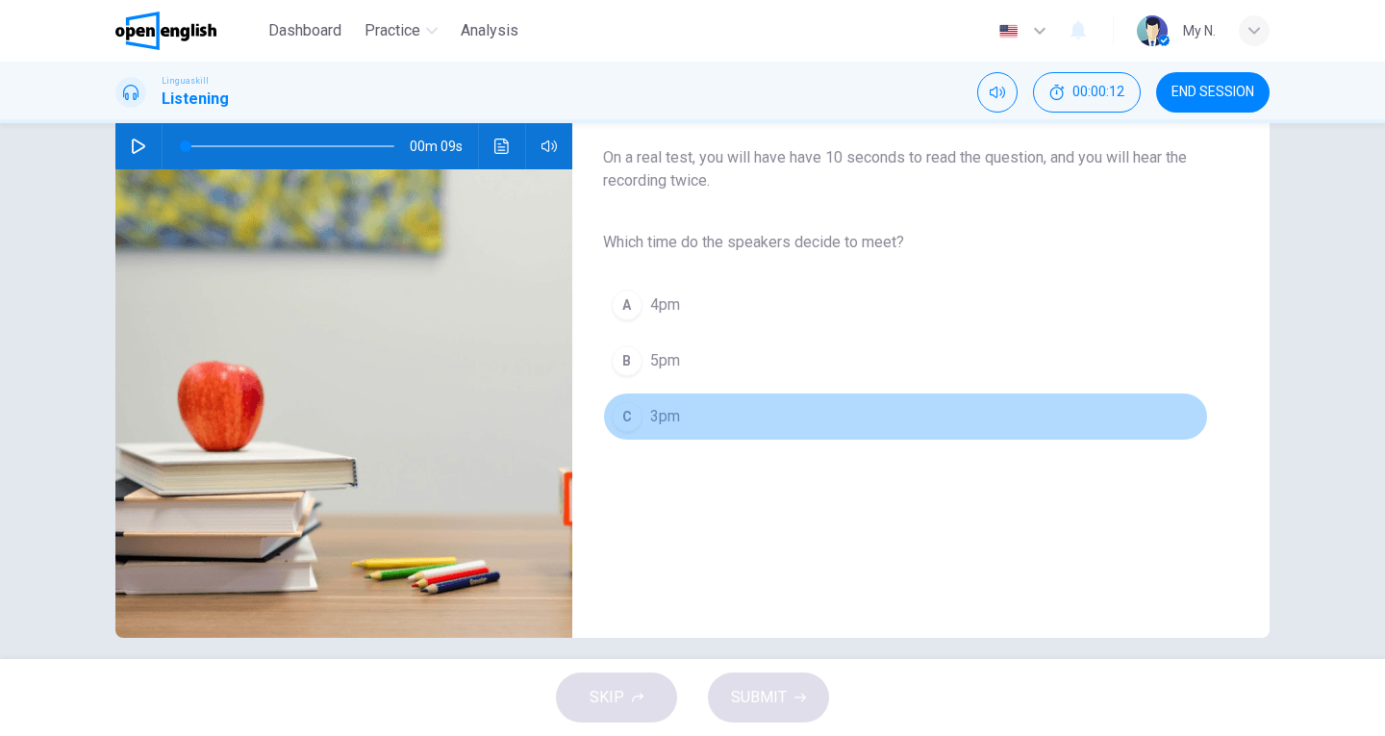
click at [619, 412] on div "C" at bounding box center [627, 416] width 31 height 31
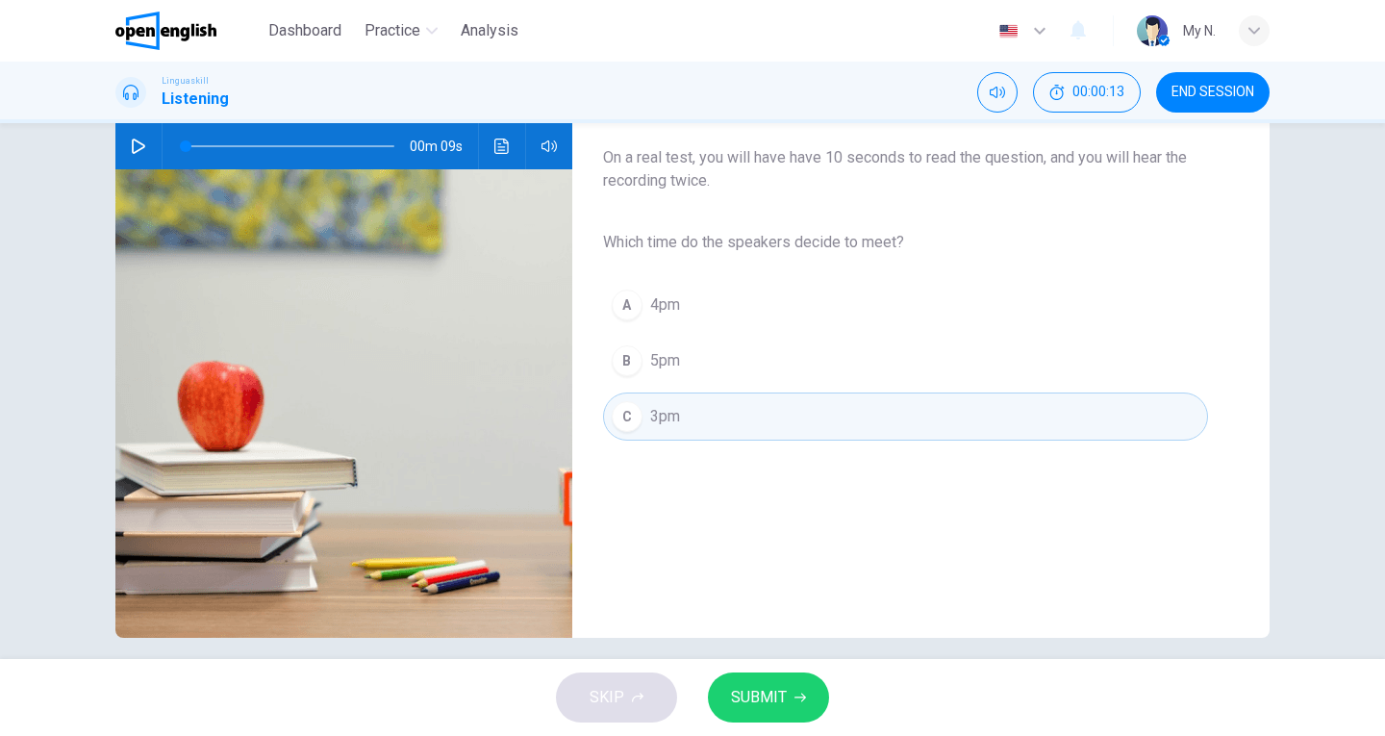
scroll to position [210, 0]
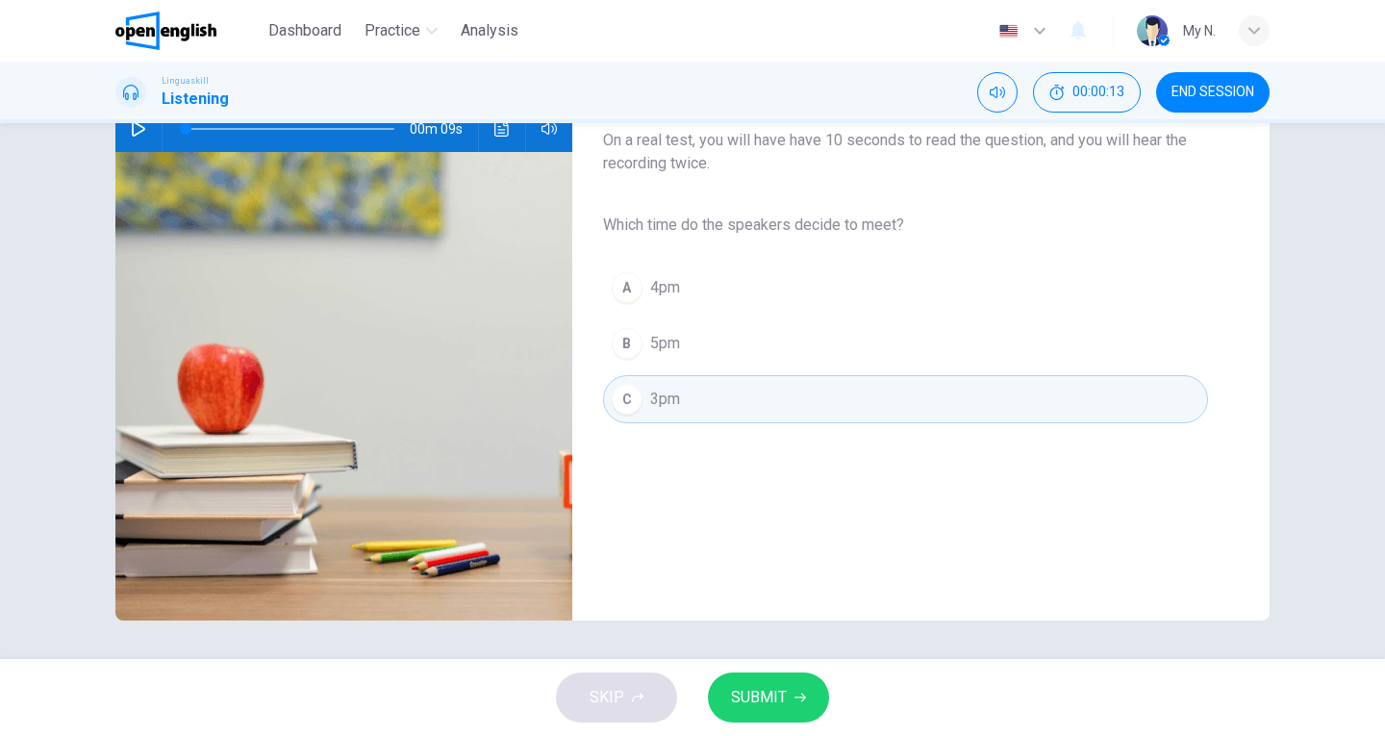
click at [800, 694] on icon "button" at bounding box center [801, 698] width 12 height 12
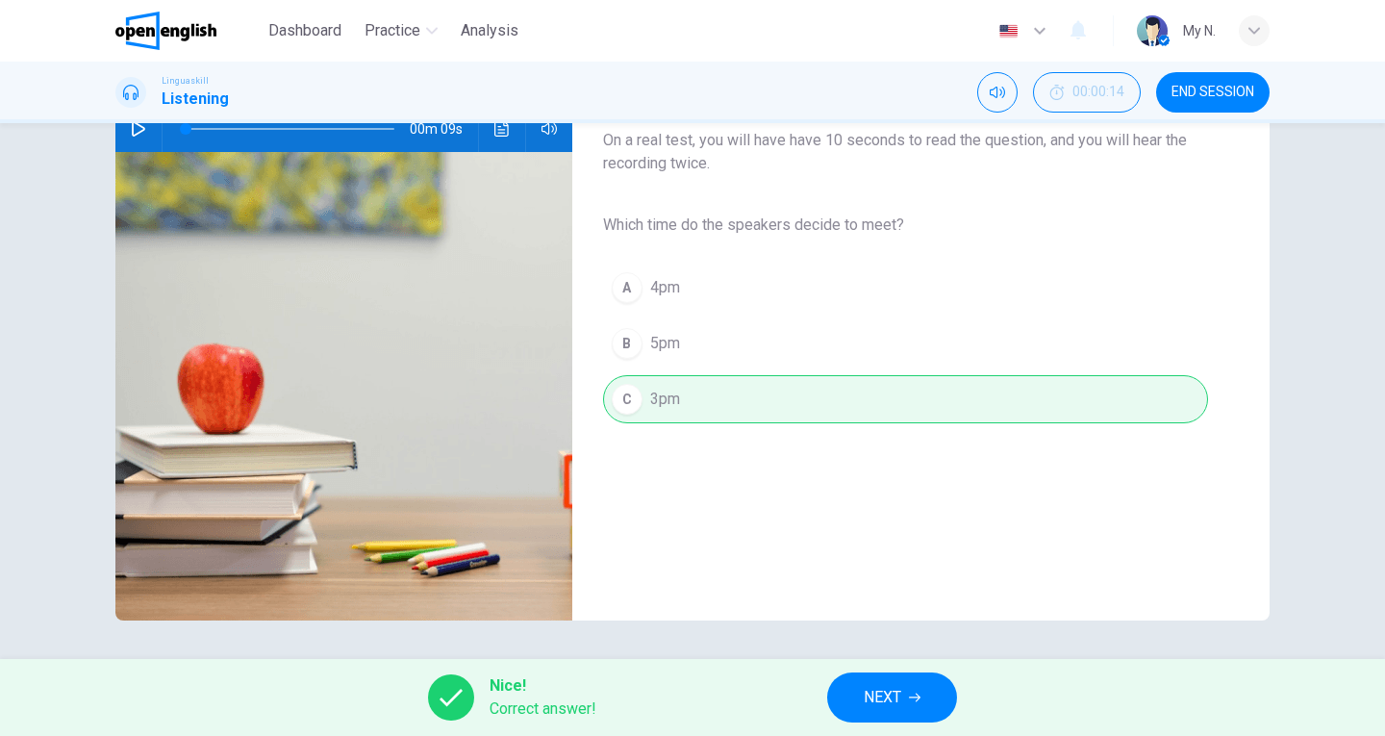
click at [892, 709] on span "NEXT" at bounding box center [883, 697] width 38 height 27
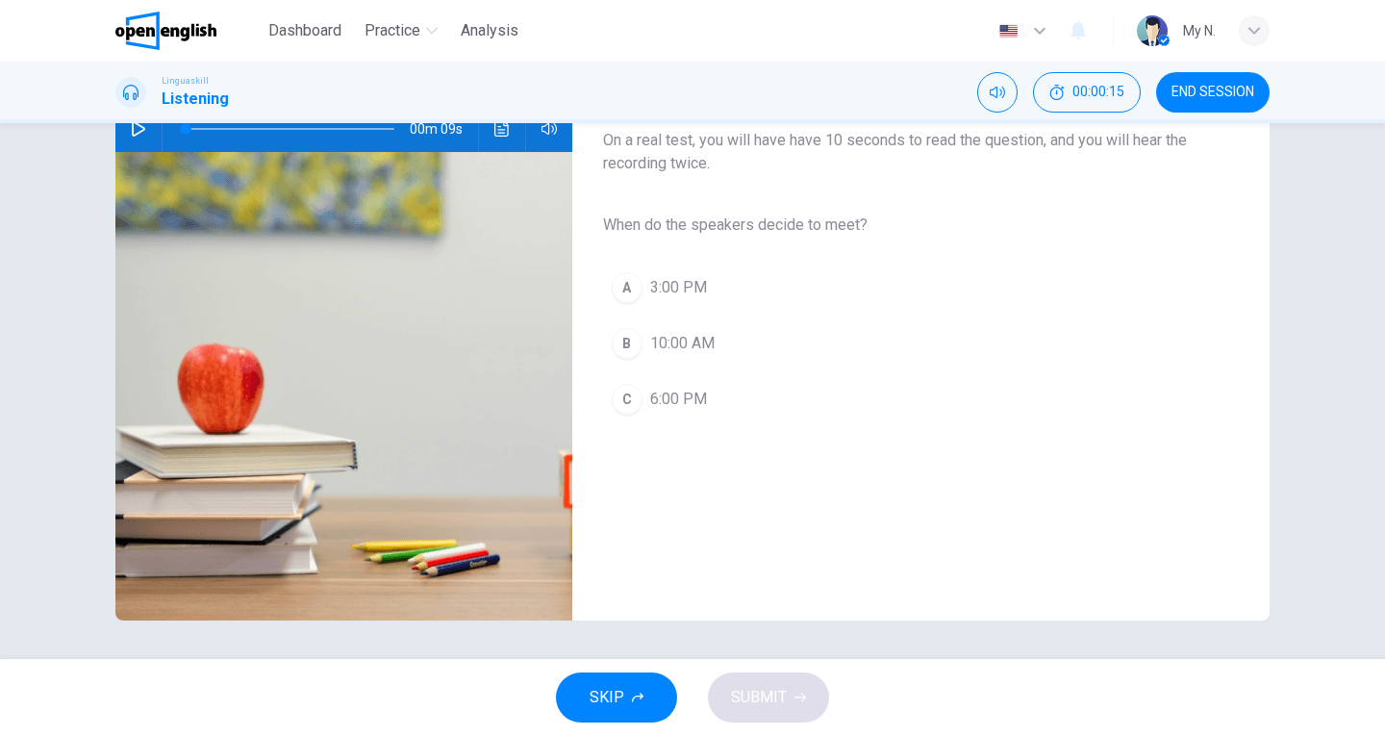
scroll to position [114, 0]
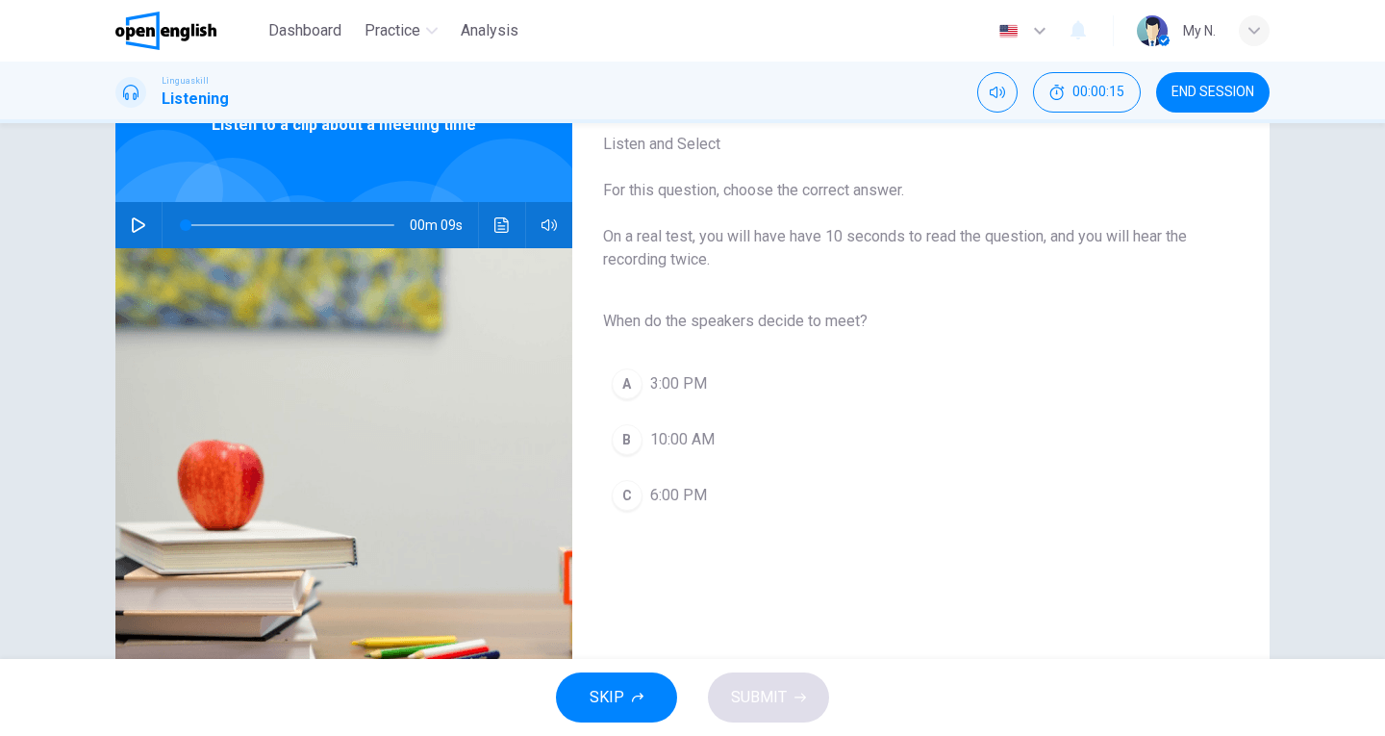
click at [131, 226] on icon "button" at bounding box center [138, 224] width 15 height 15
type input "*"
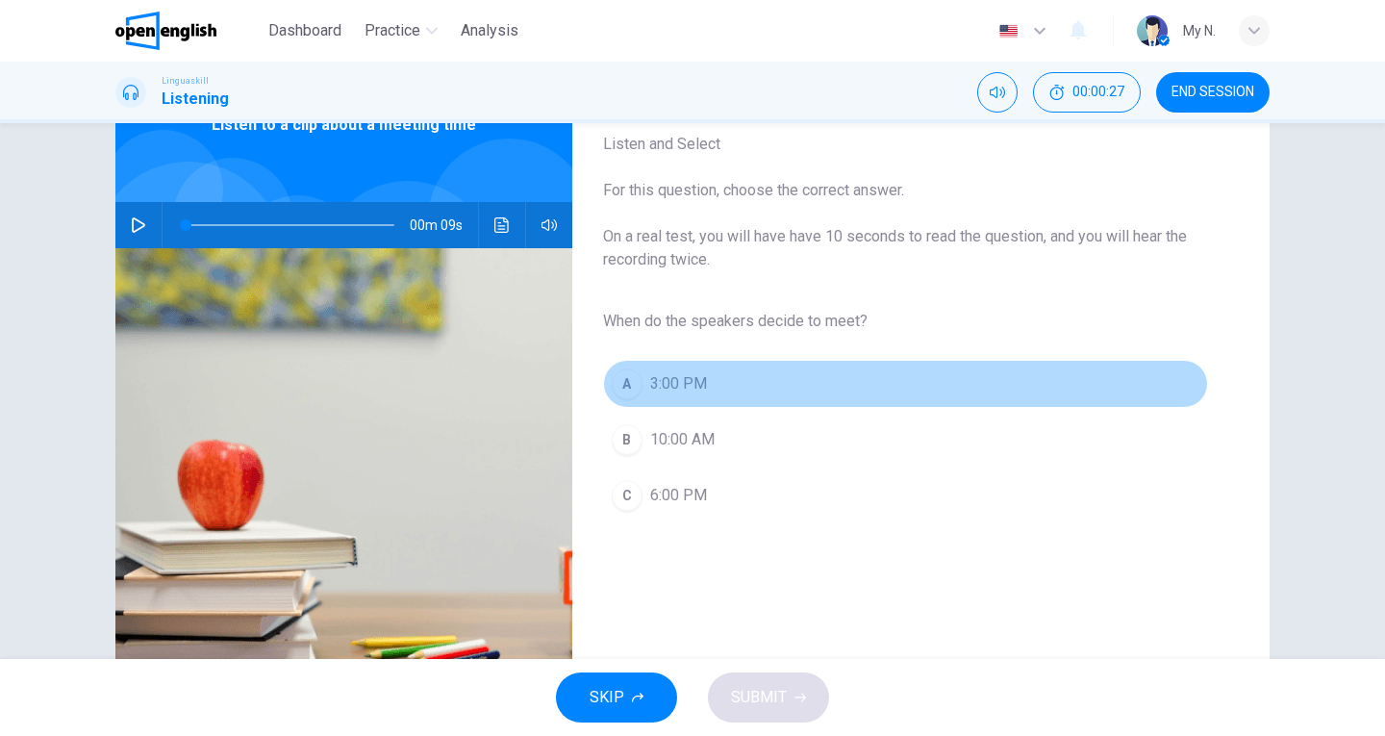
click at [620, 394] on div "A" at bounding box center [627, 383] width 31 height 31
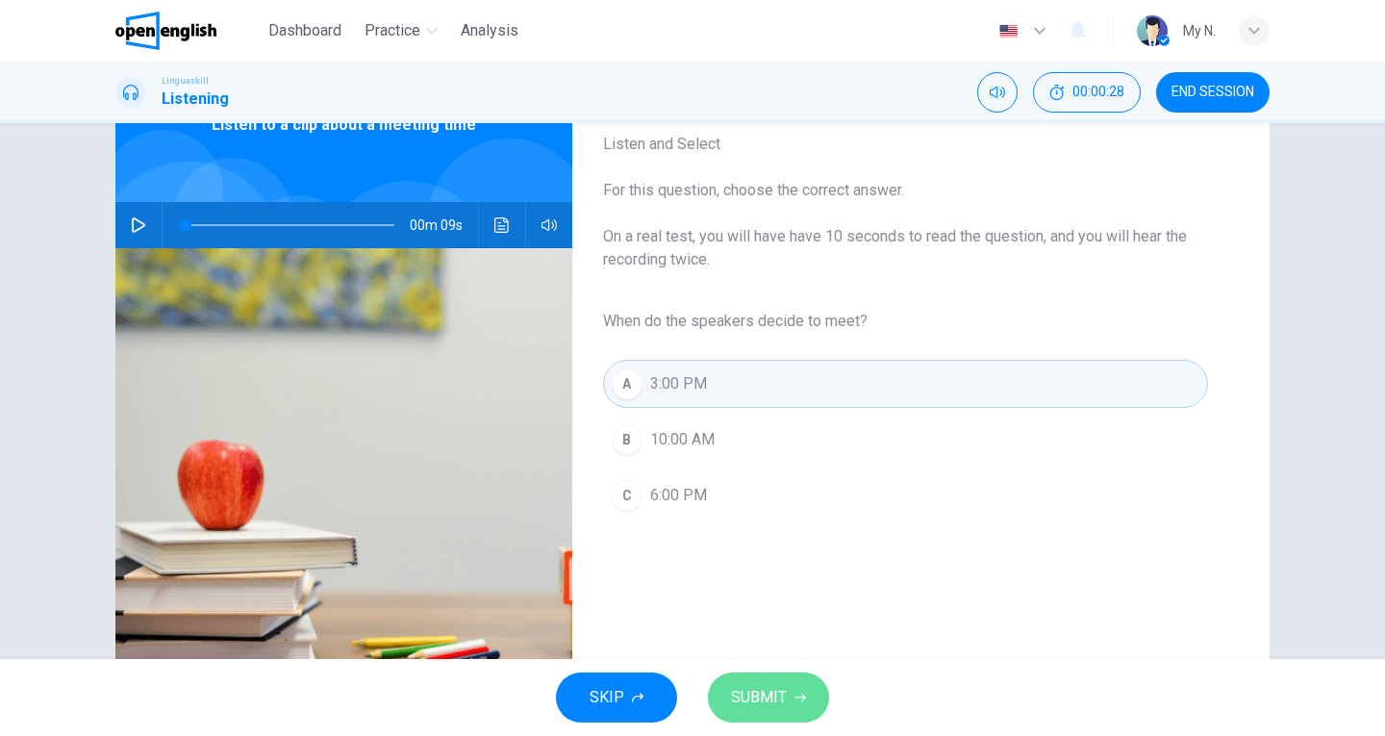
click at [766, 685] on span "SUBMIT" at bounding box center [759, 697] width 56 height 27
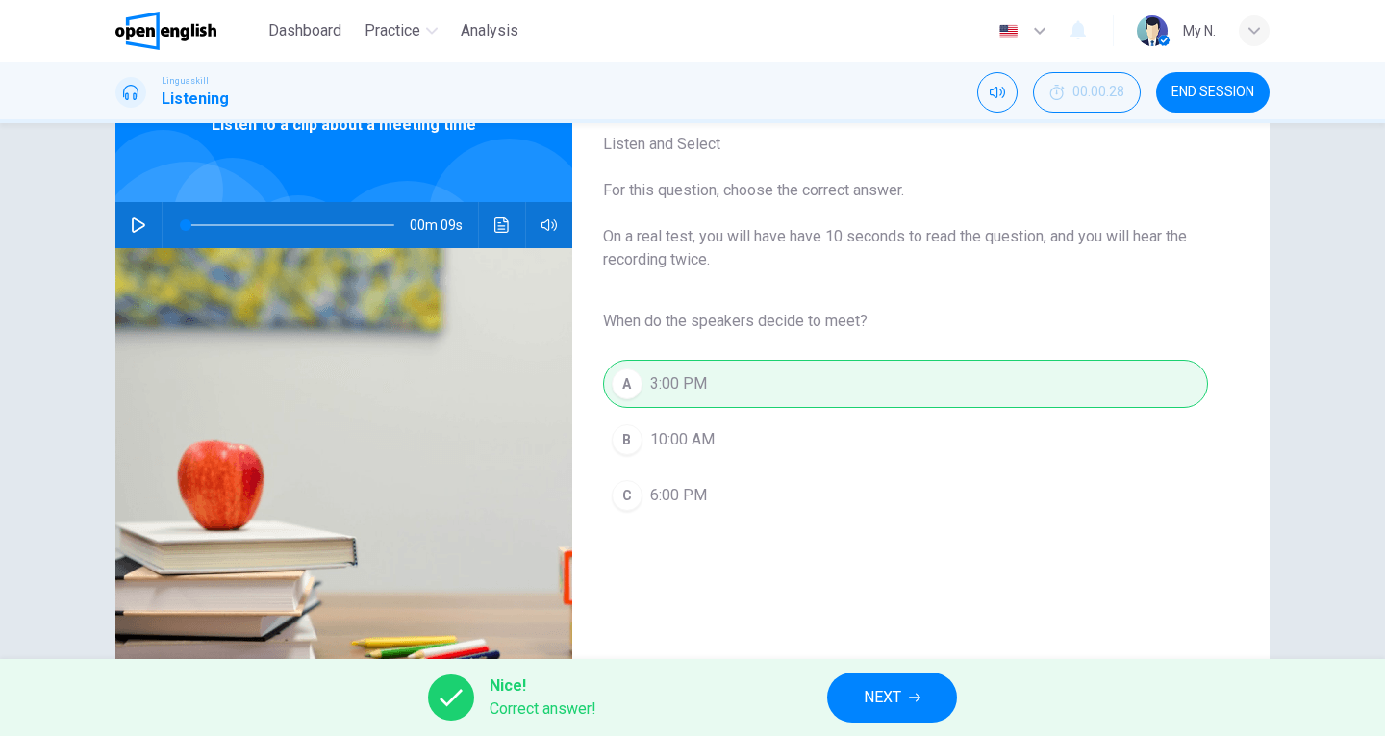
click at [923, 694] on button "NEXT" at bounding box center [892, 698] width 130 height 50
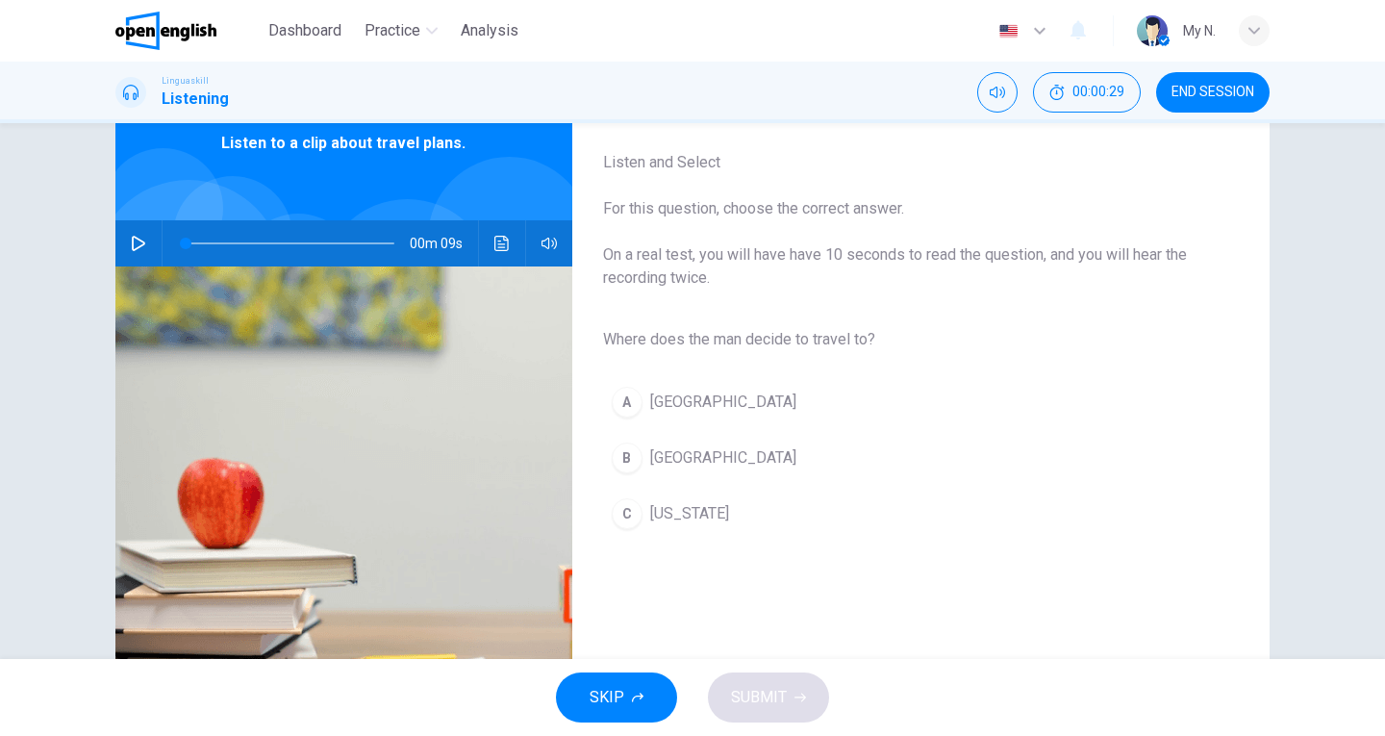
scroll to position [96, 0]
click at [138, 245] on icon "button" at bounding box center [138, 242] width 15 height 15
type input "*"
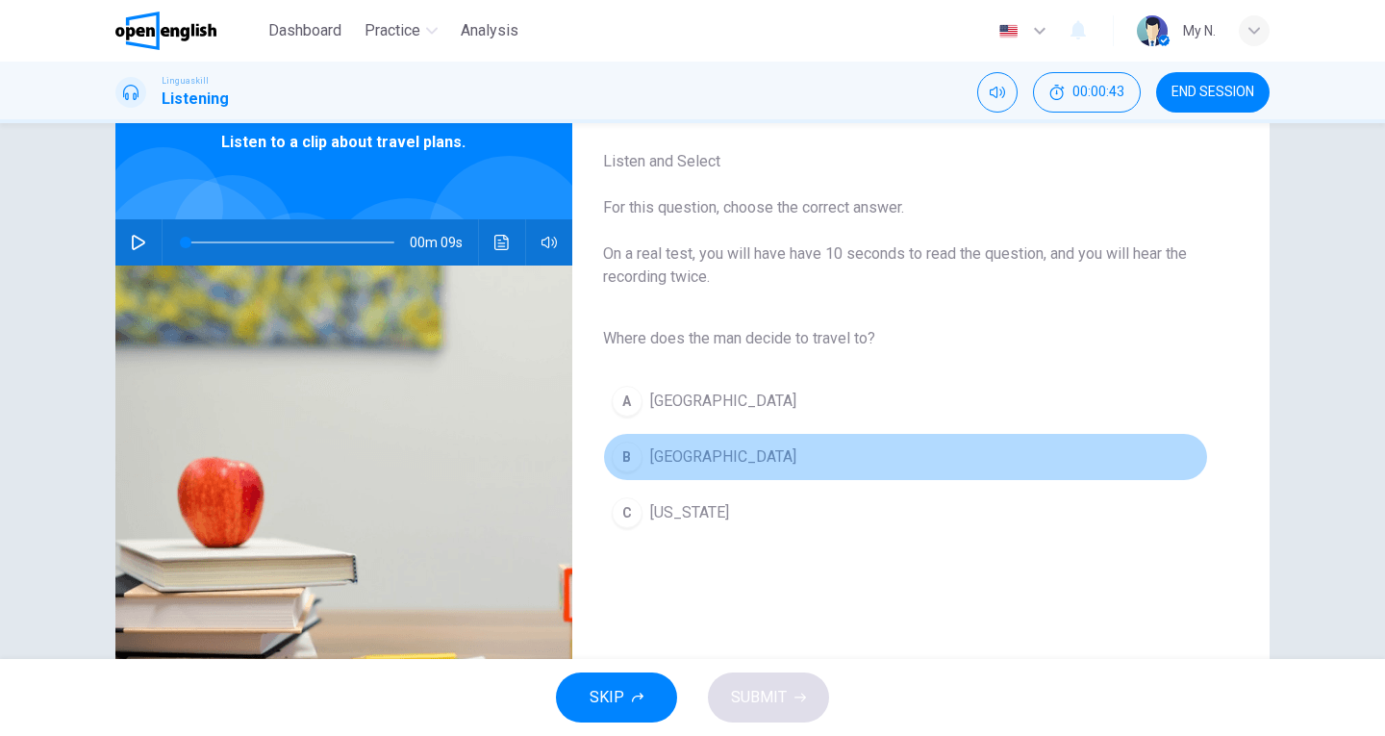
click at [626, 462] on div "B" at bounding box center [627, 457] width 31 height 31
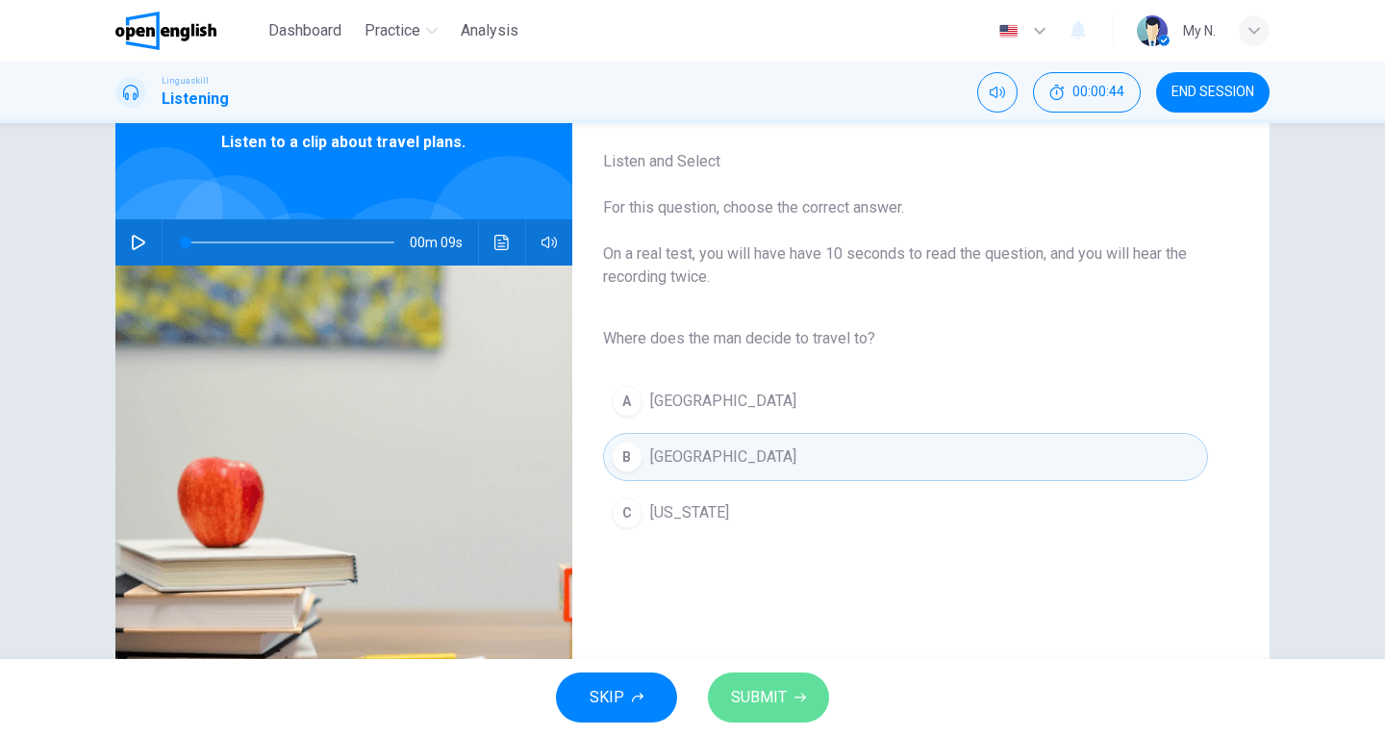
click at [741, 693] on span "SUBMIT" at bounding box center [759, 697] width 56 height 27
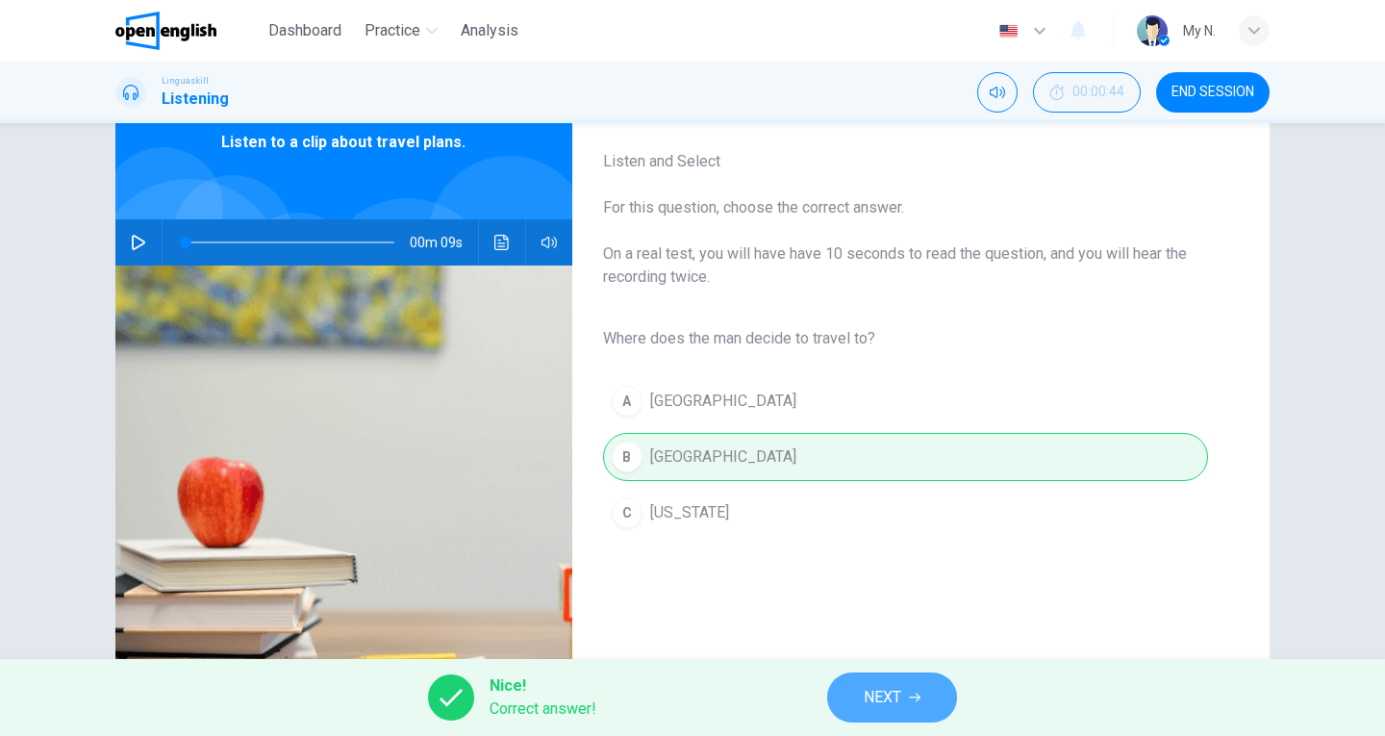
click at [872, 702] on span "NEXT" at bounding box center [883, 697] width 38 height 27
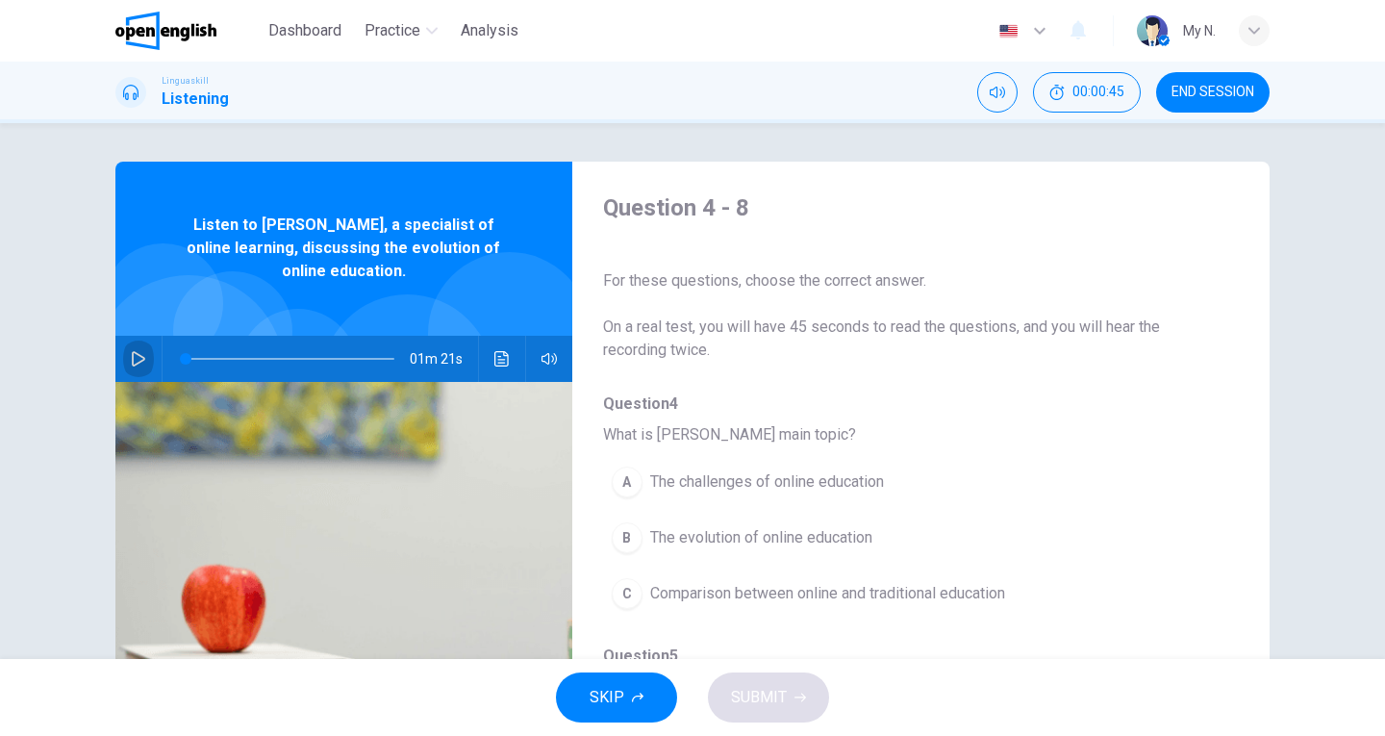
click at [132, 363] on icon "button" at bounding box center [138, 358] width 13 height 15
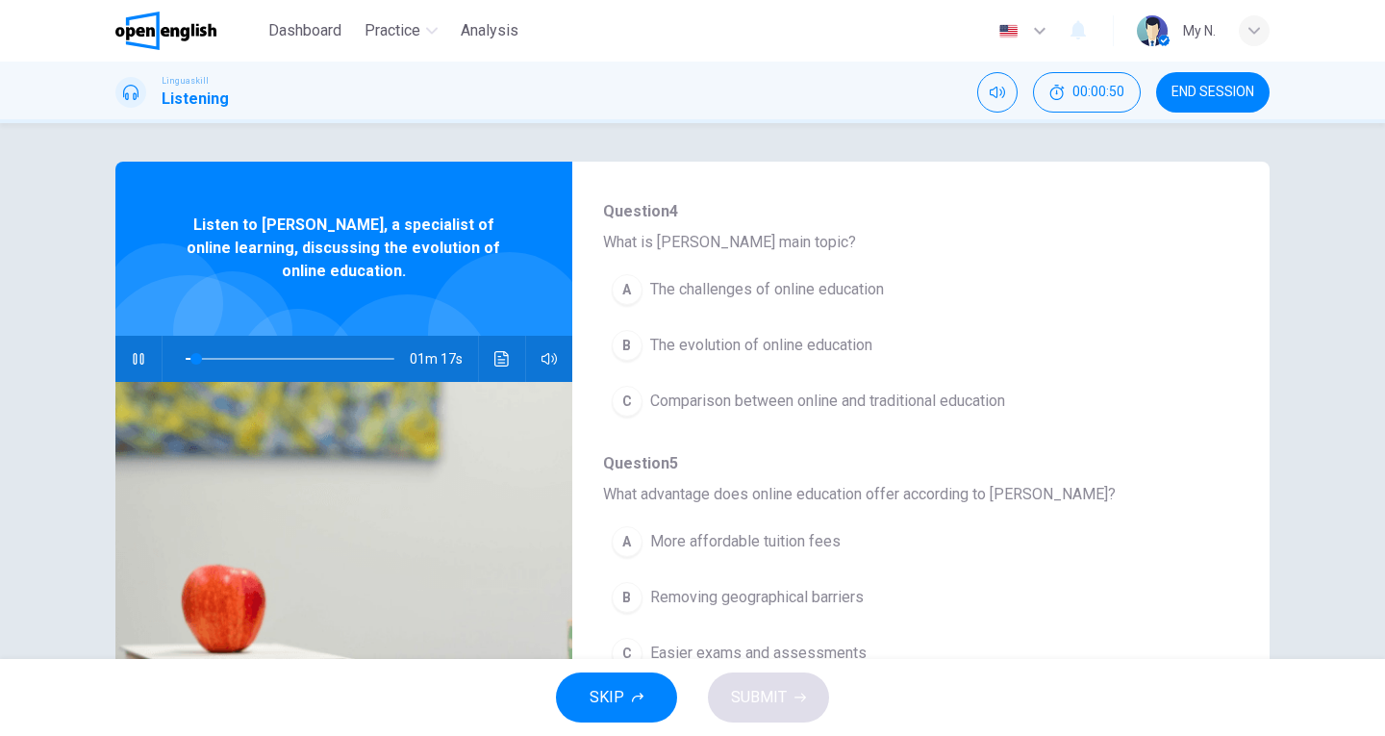
scroll to position [96, 0]
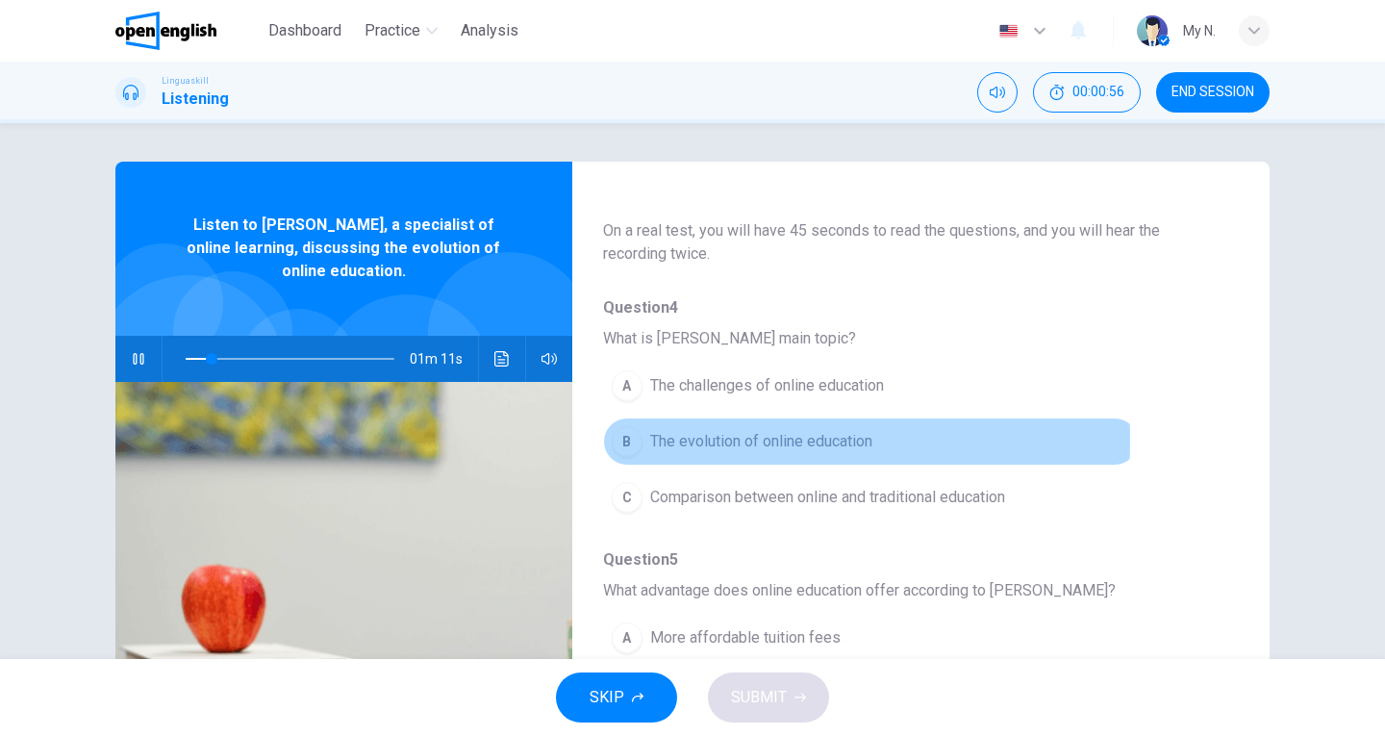
click at [618, 440] on div "B" at bounding box center [627, 441] width 31 height 31
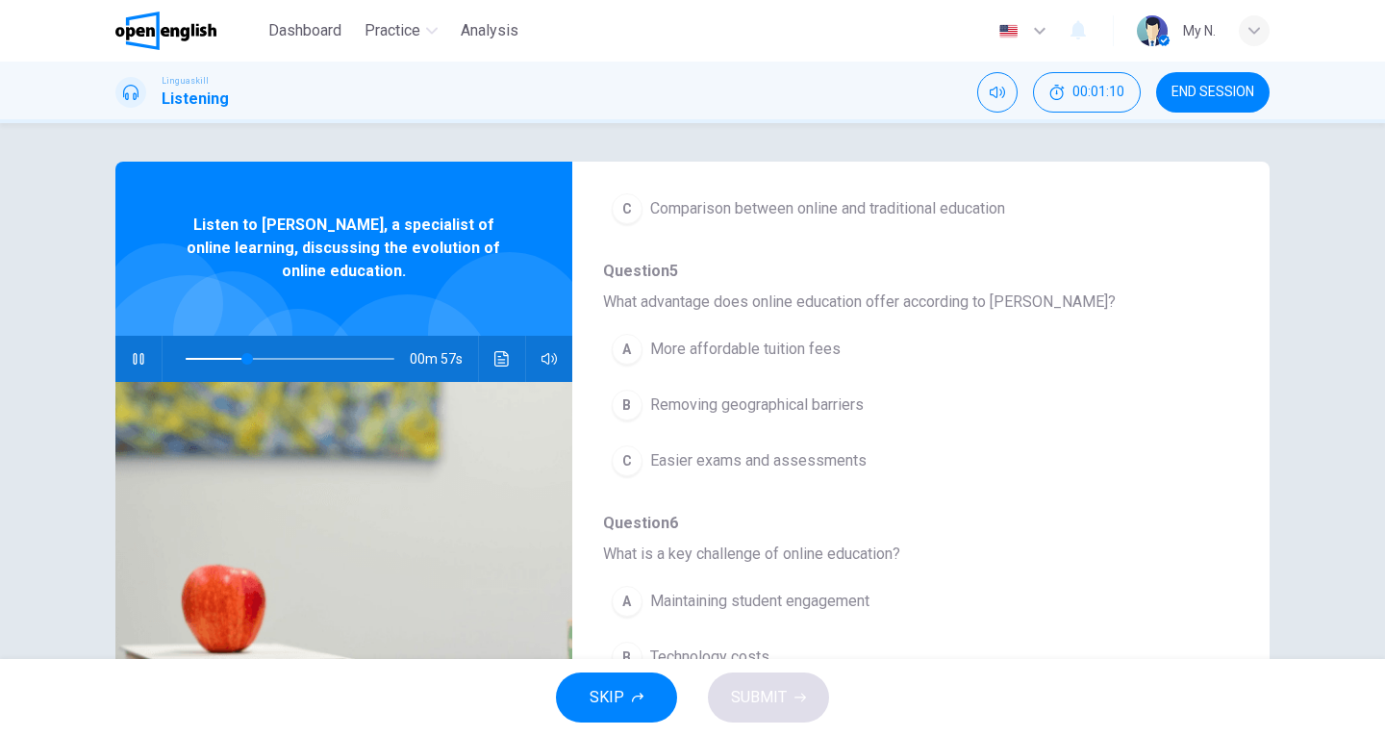
scroll to position [481, 0]
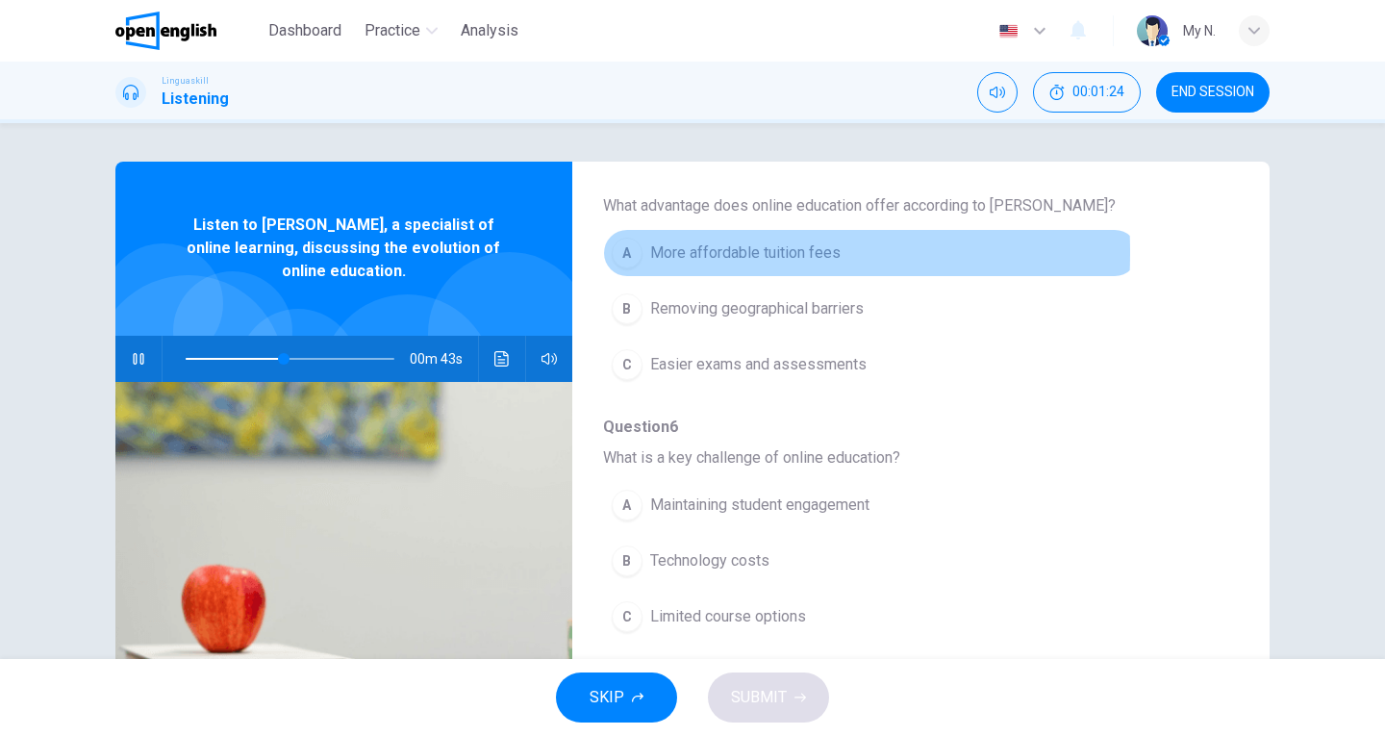
click at [612, 253] on div "A" at bounding box center [627, 253] width 31 height 31
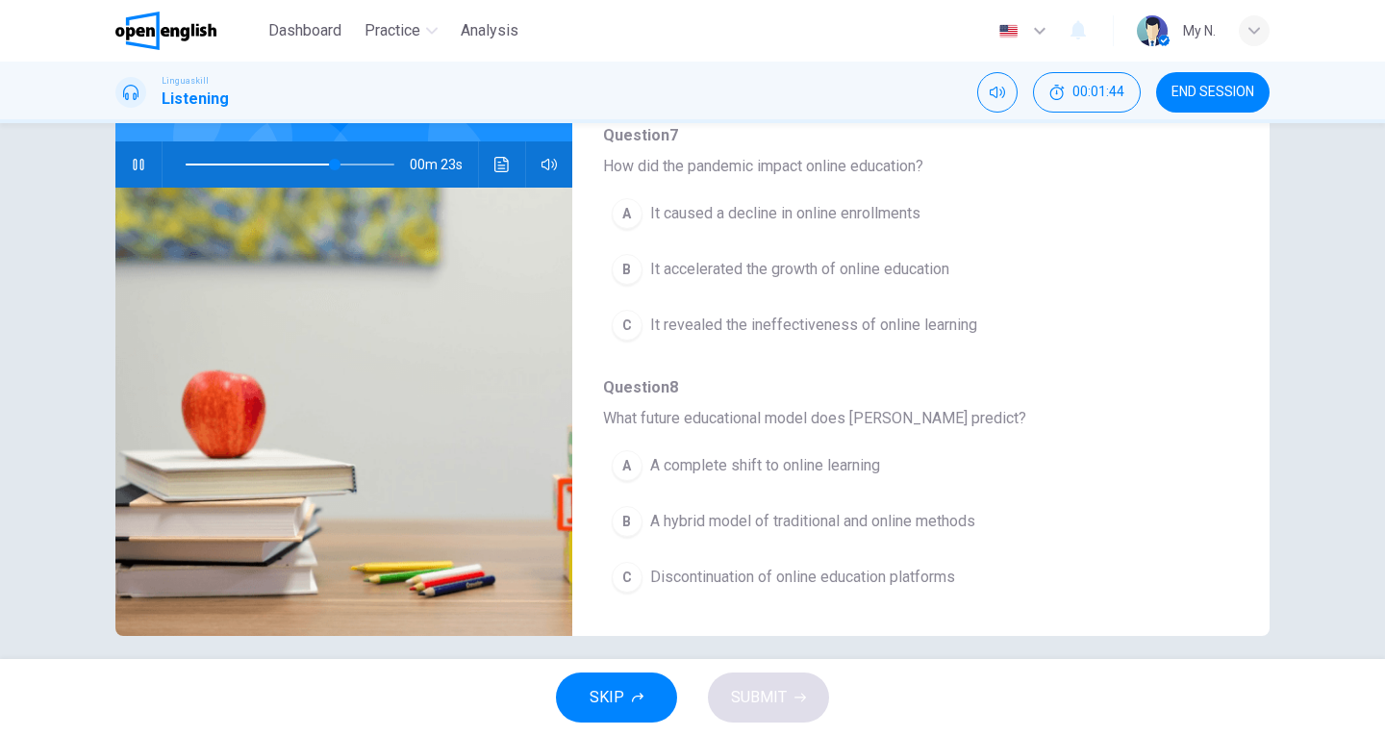
scroll to position [210, 0]
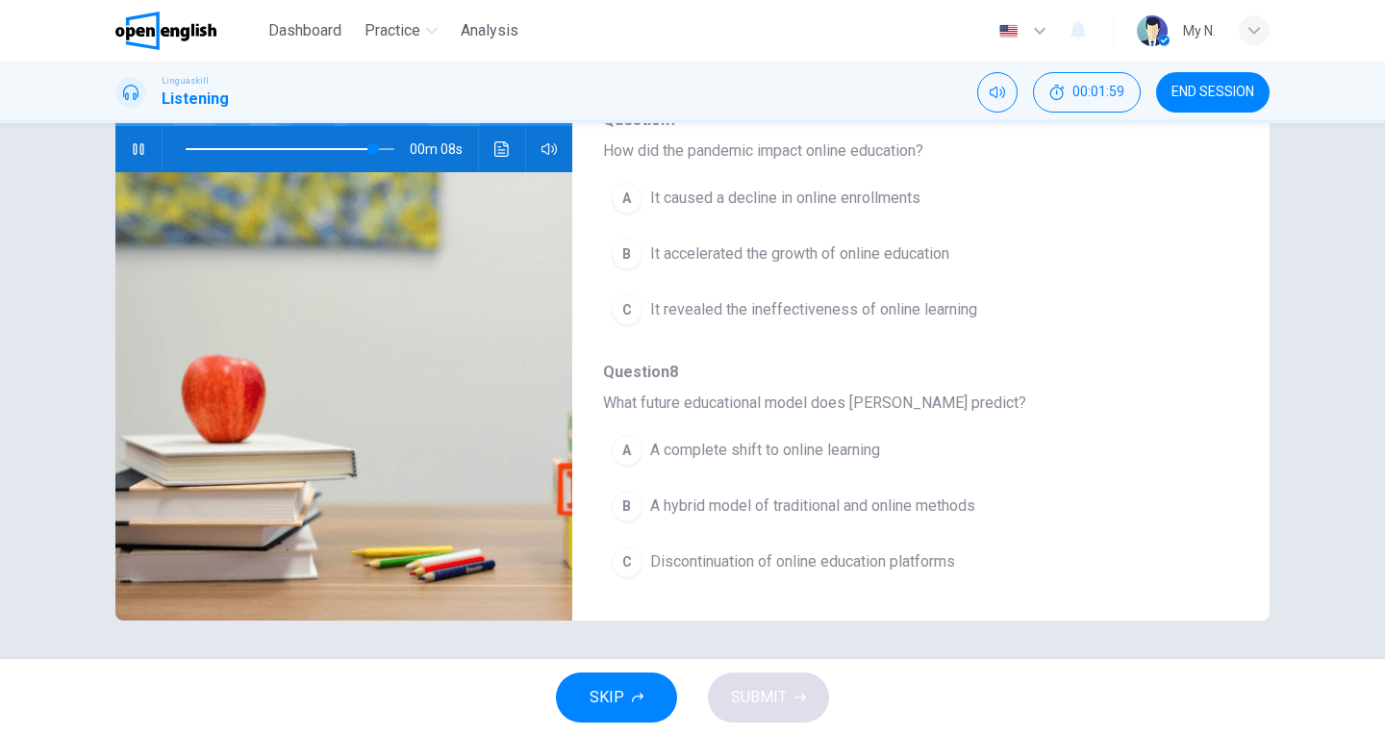
click at [616, 508] on div "B" at bounding box center [627, 506] width 31 height 31
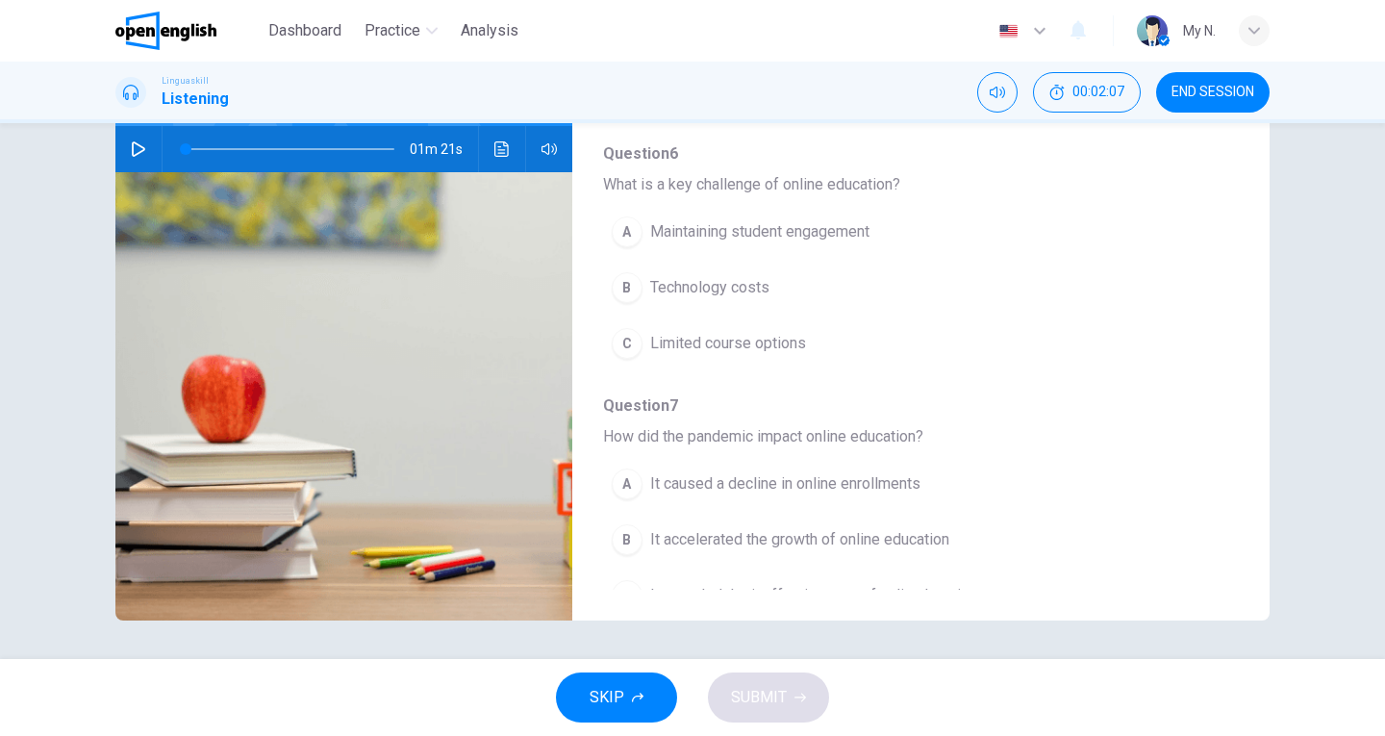
scroll to position [542, 0]
click at [135, 152] on icon "button" at bounding box center [138, 148] width 13 height 15
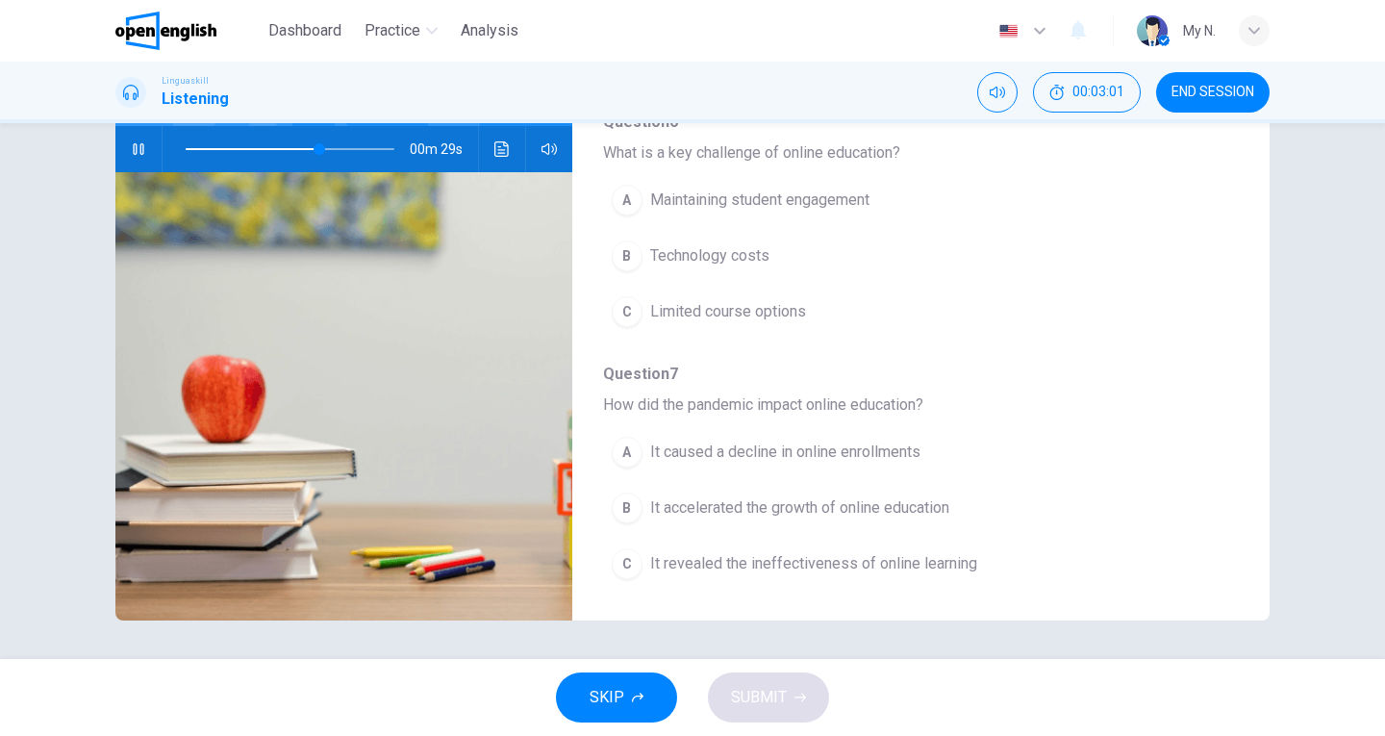
scroll to position [577, 0]
click at [653, 202] on span "Maintaining student engagement" at bounding box center [759, 199] width 219 height 23
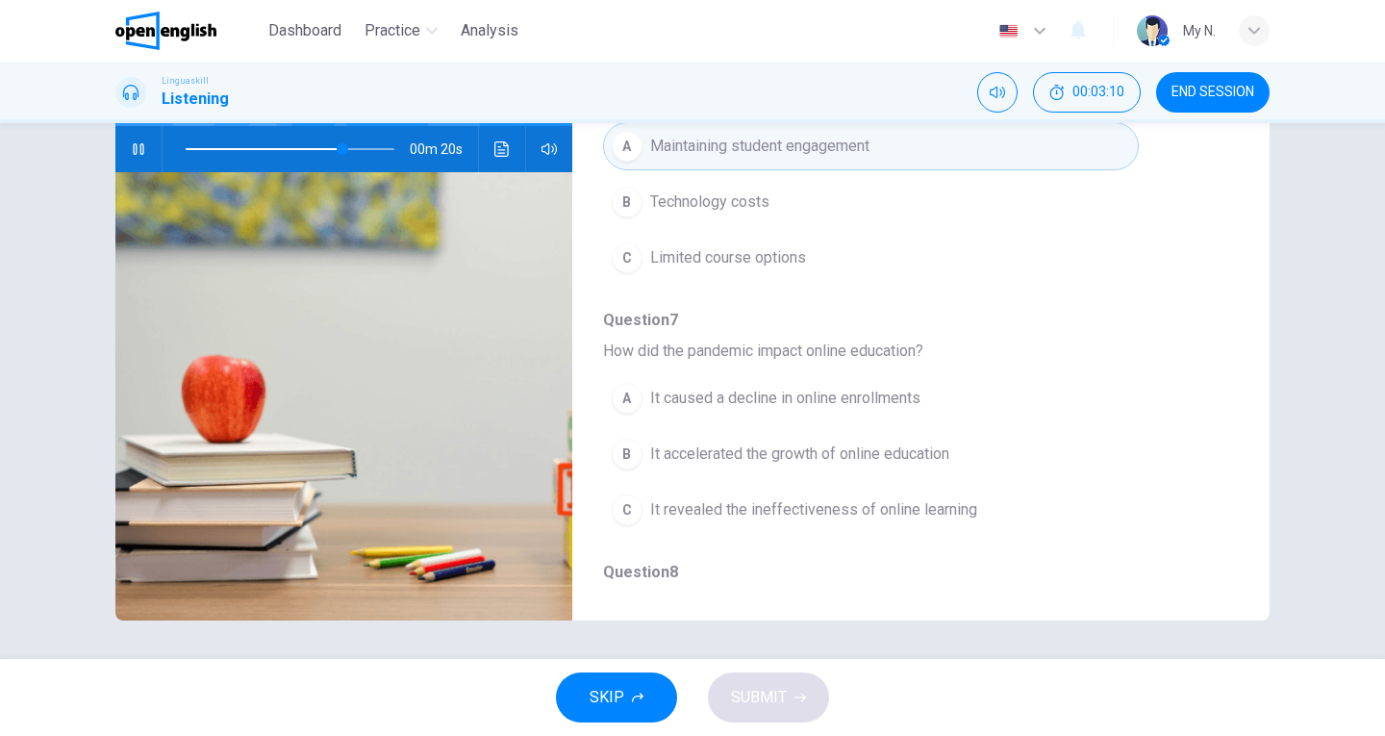
scroll to position [673, 0]
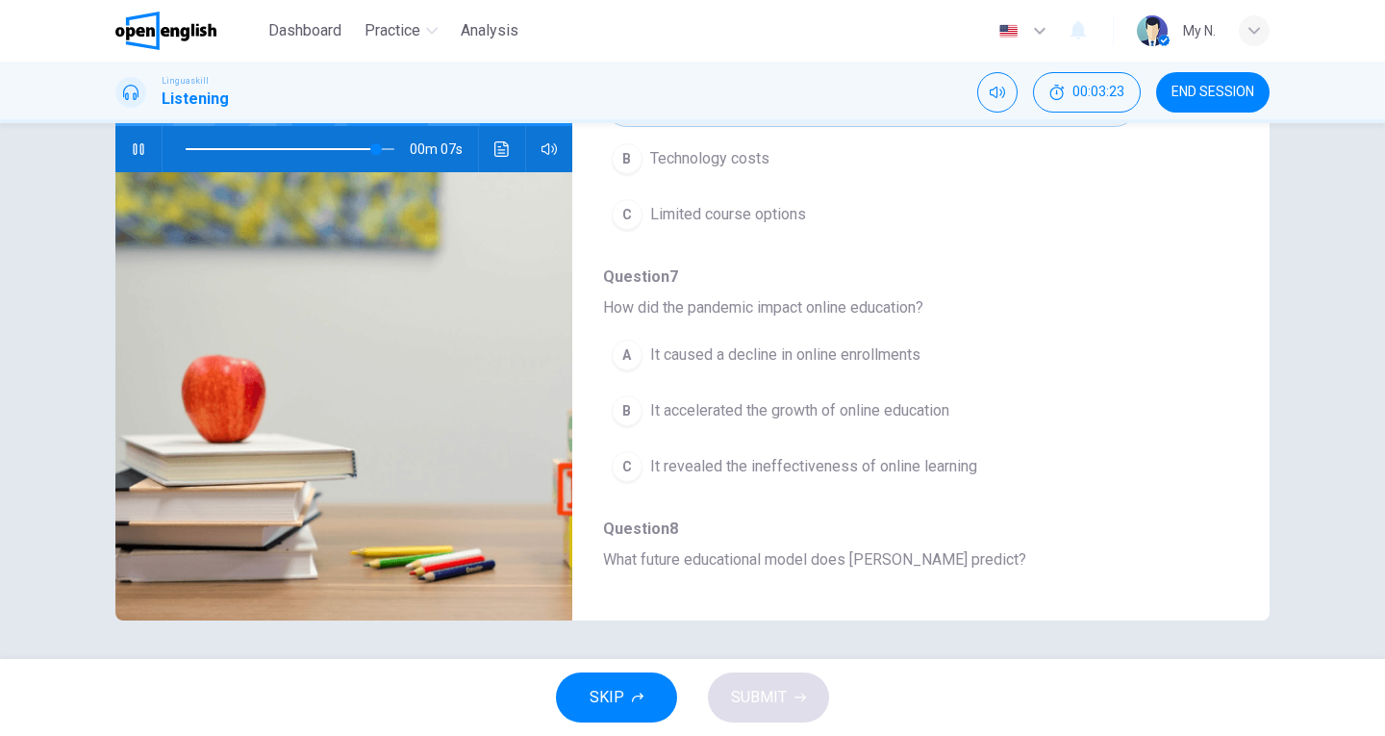
click at [613, 412] on div "B" at bounding box center [627, 410] width 31 height 31
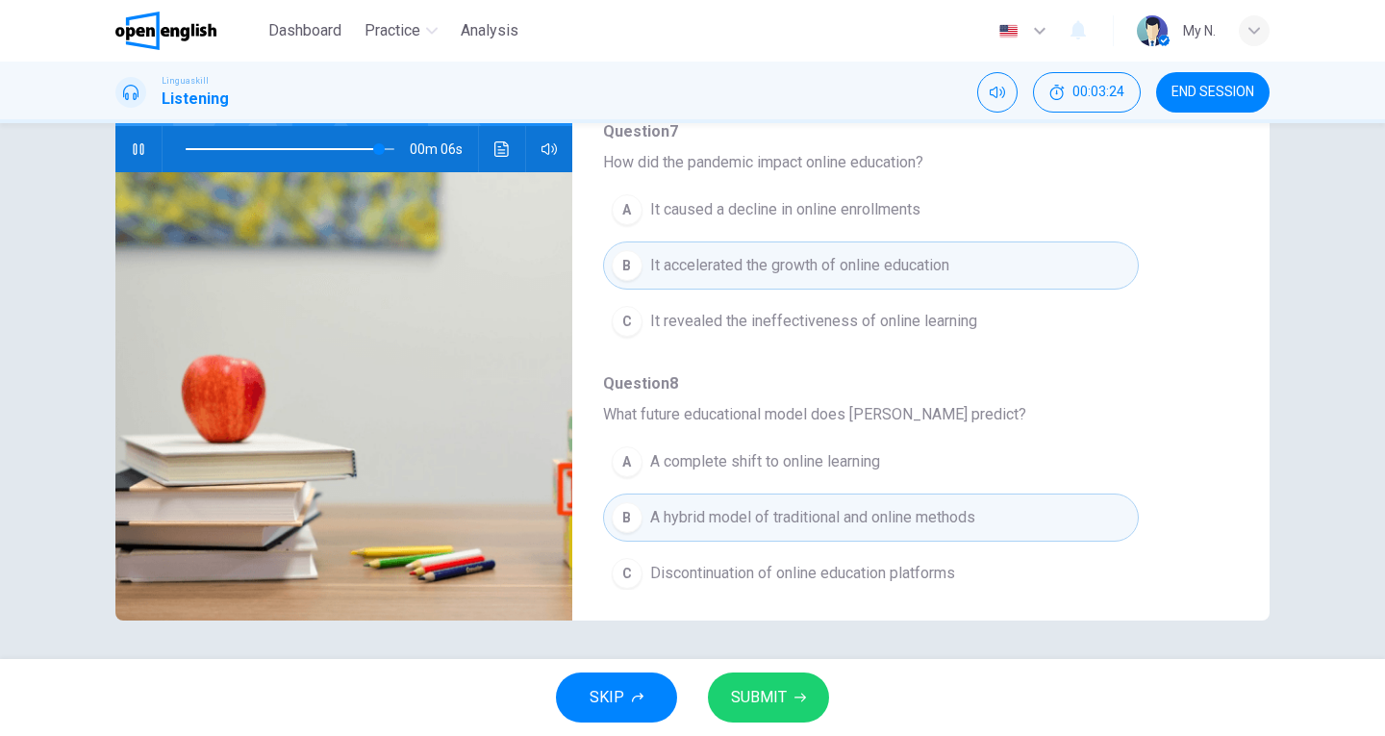
scroll to position [830, 0]
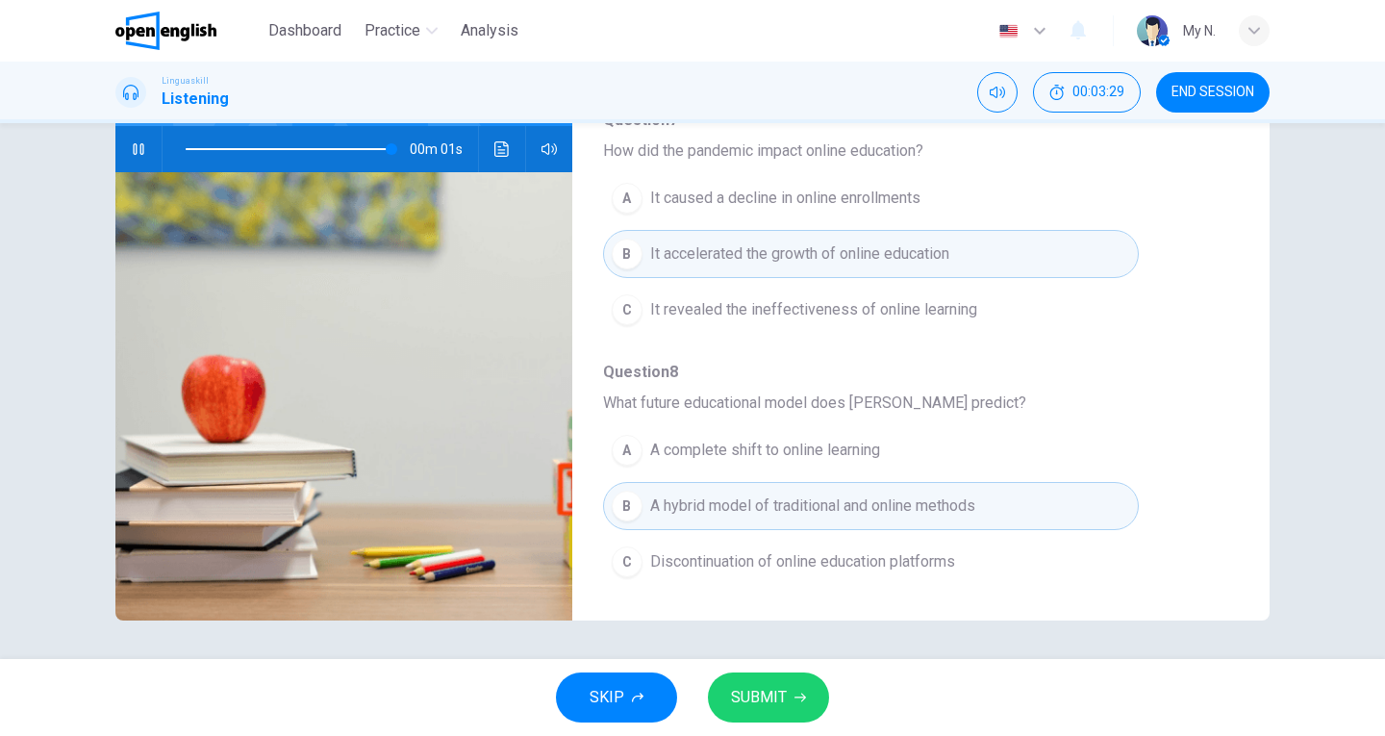
type input "*"
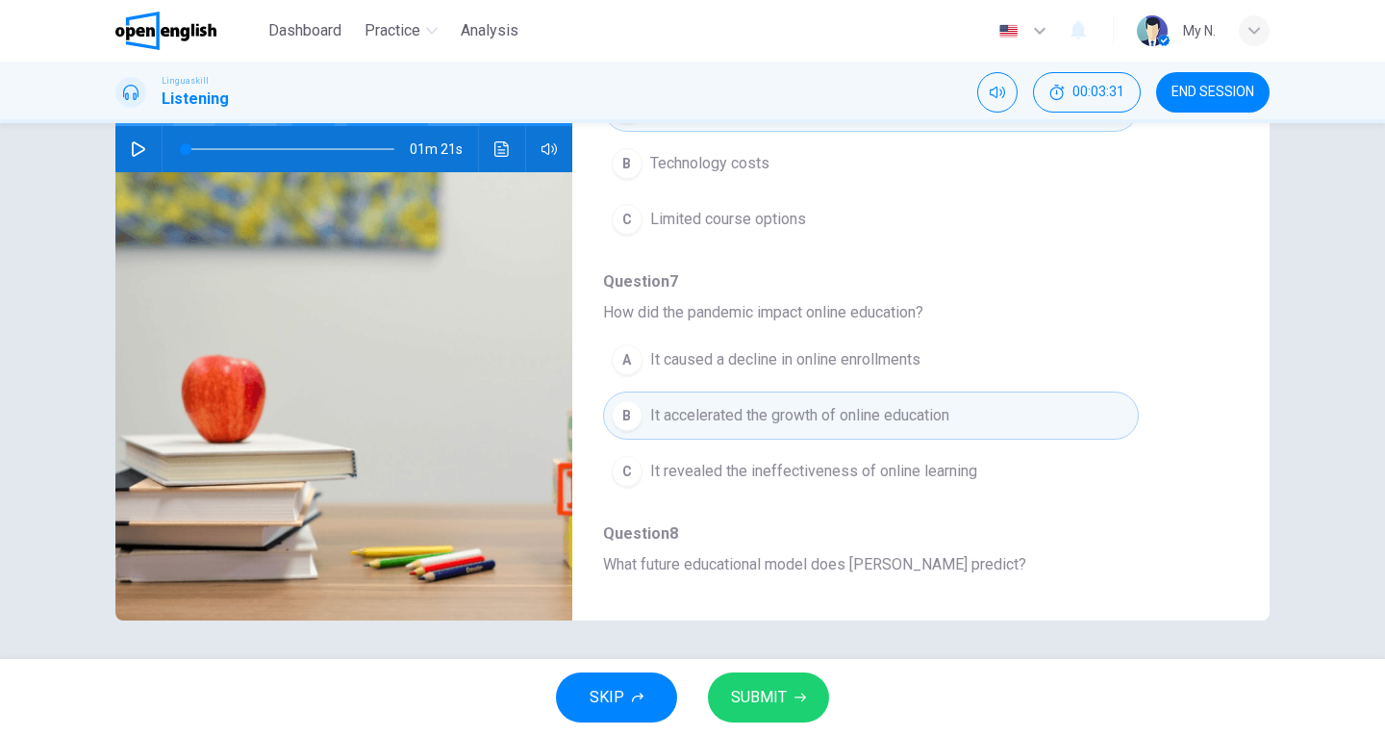
scroll to position [638, 0]
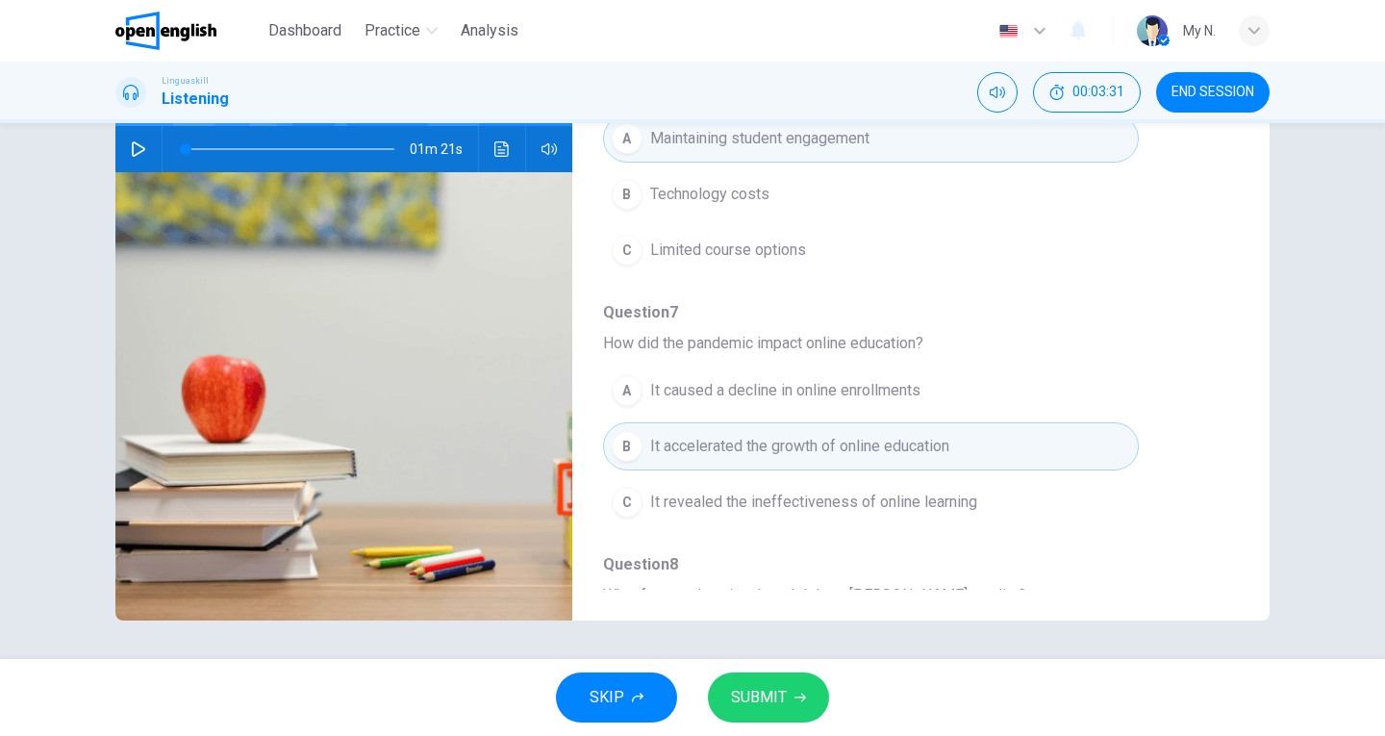
click at [751, 690] on span "SUBMIT" at bounding box center [759, 697] width 56 height 27
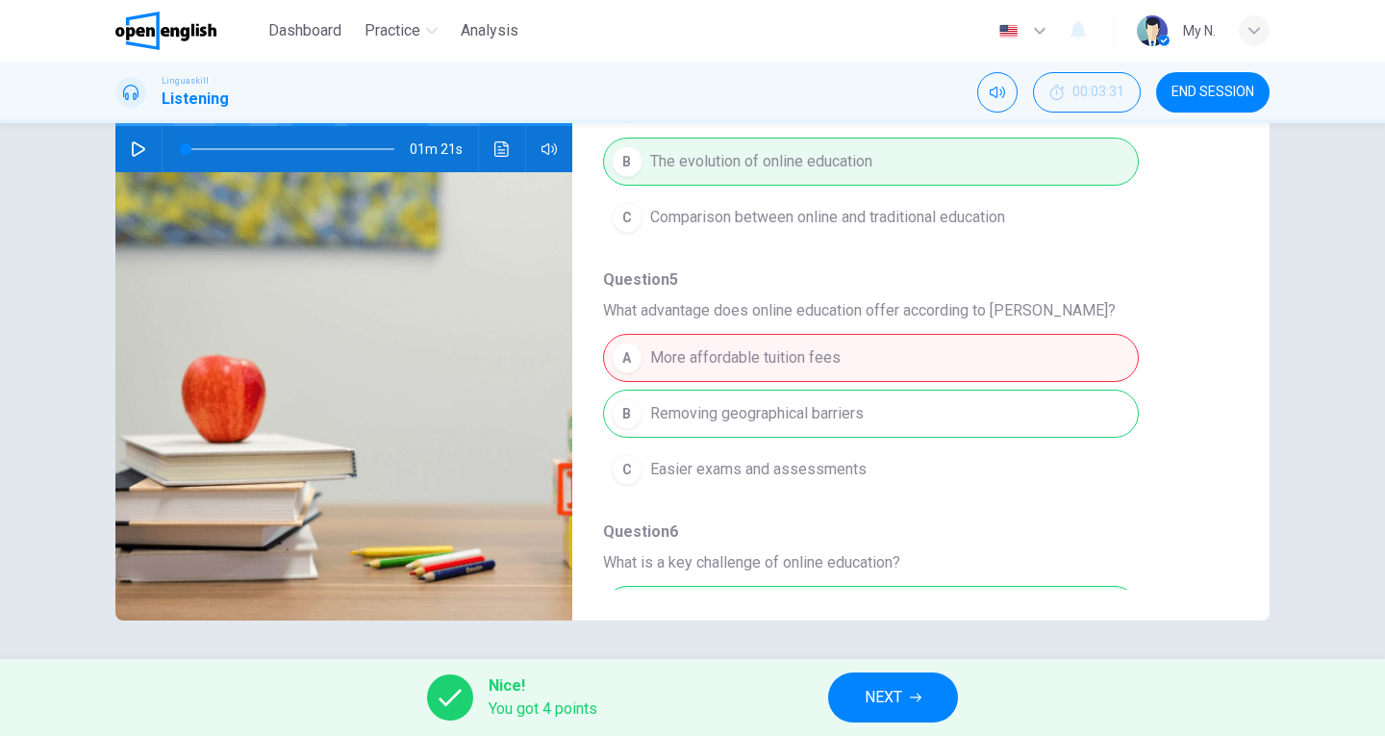
scroll to position [192, 0]
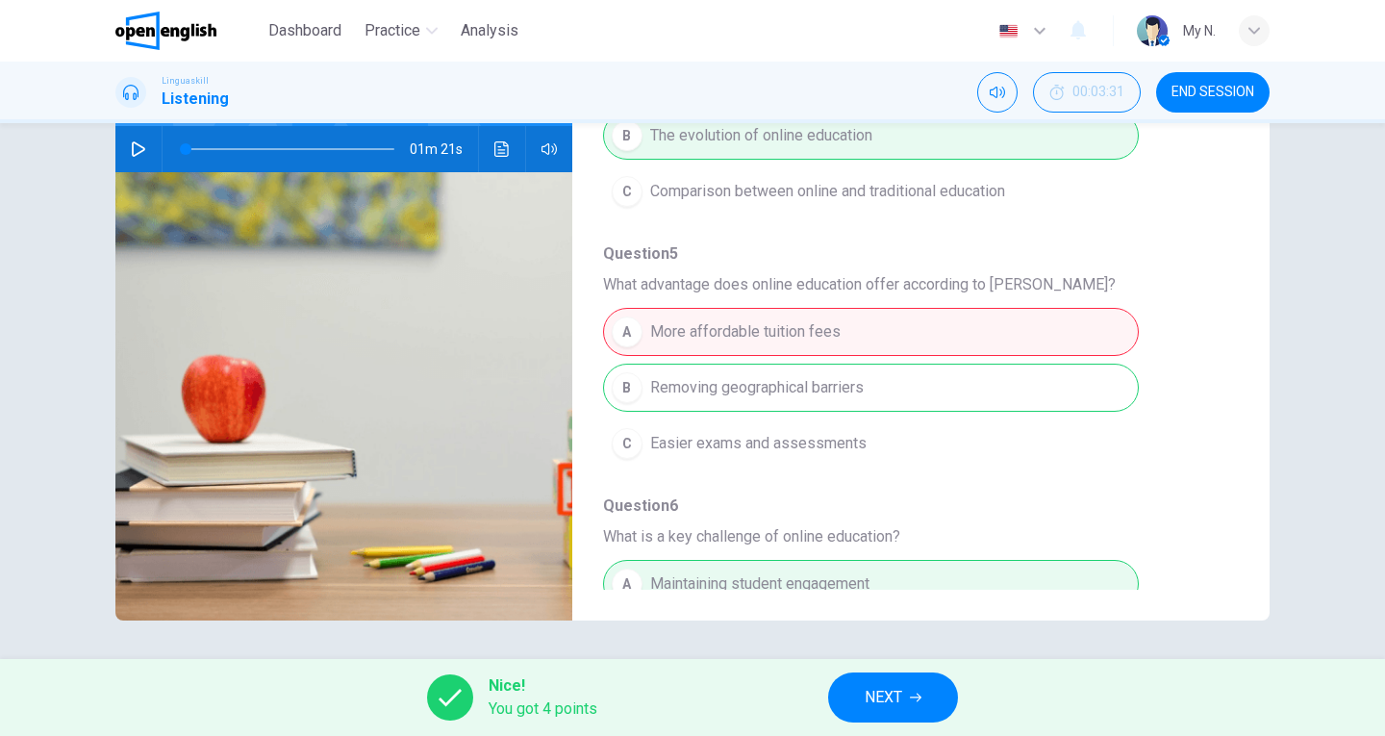
click at [911, 697] on icon "button" at bounding box center [916, 698] width 12 height 12
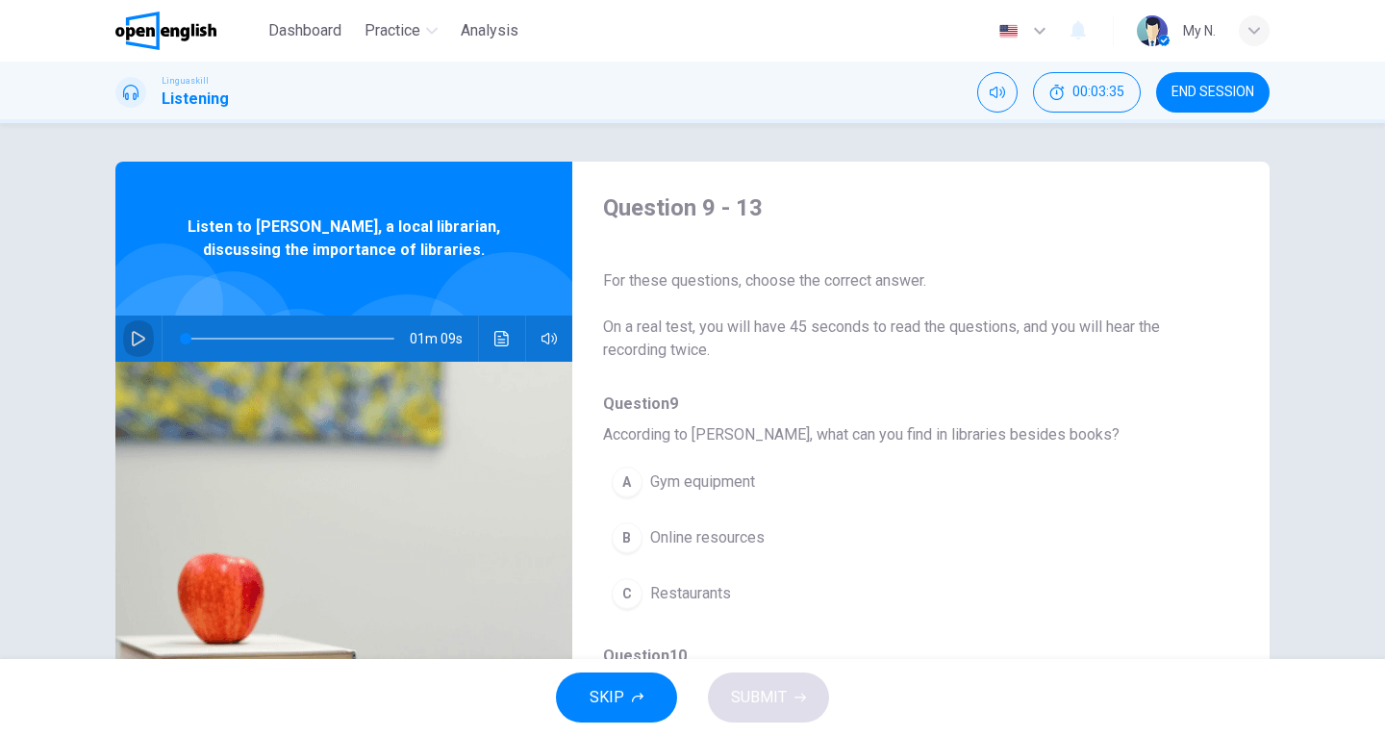
click at [137, 335] on icon "button" at bounding box center [138, 338] width 15 height 15
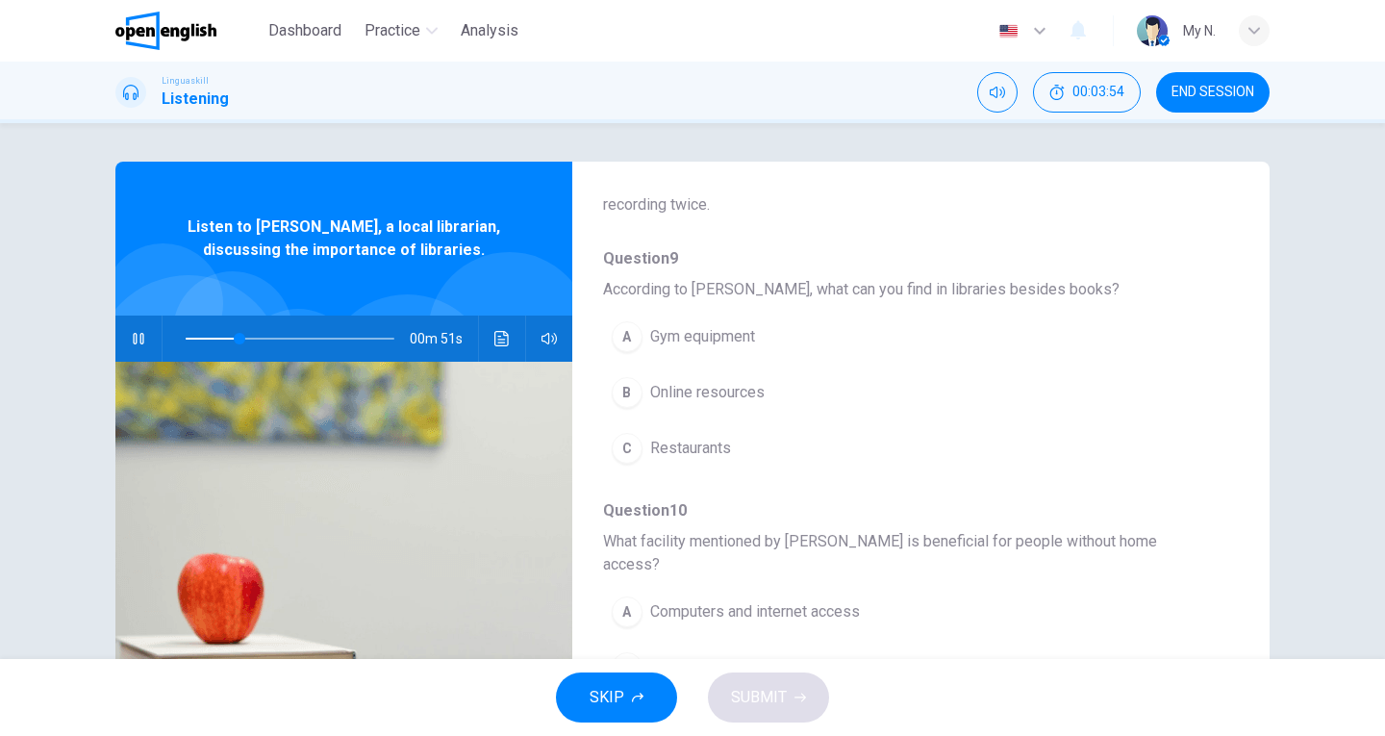
scroll to position [192, 0]
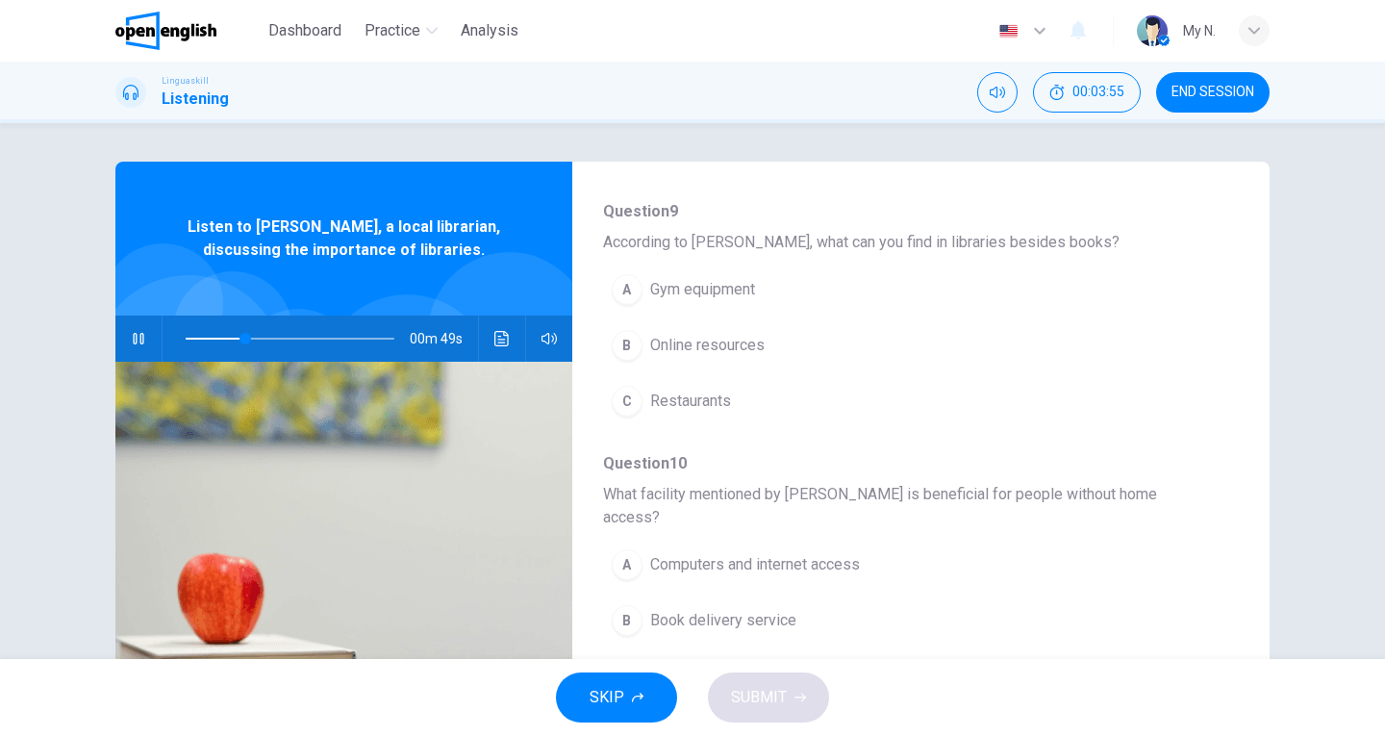
click at [626, 350] on div "B" at bounding box center [627, 345] width 31 height 31
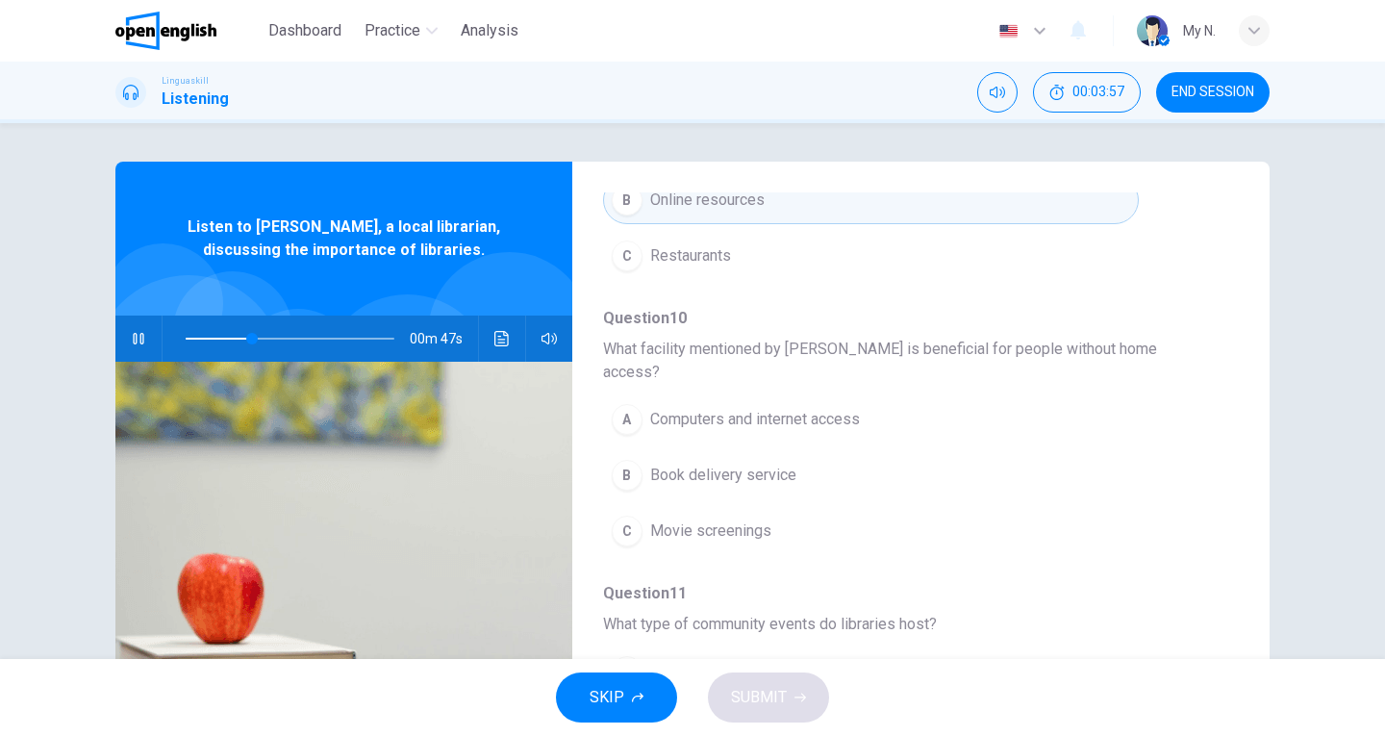
scroll to position [385, 0]
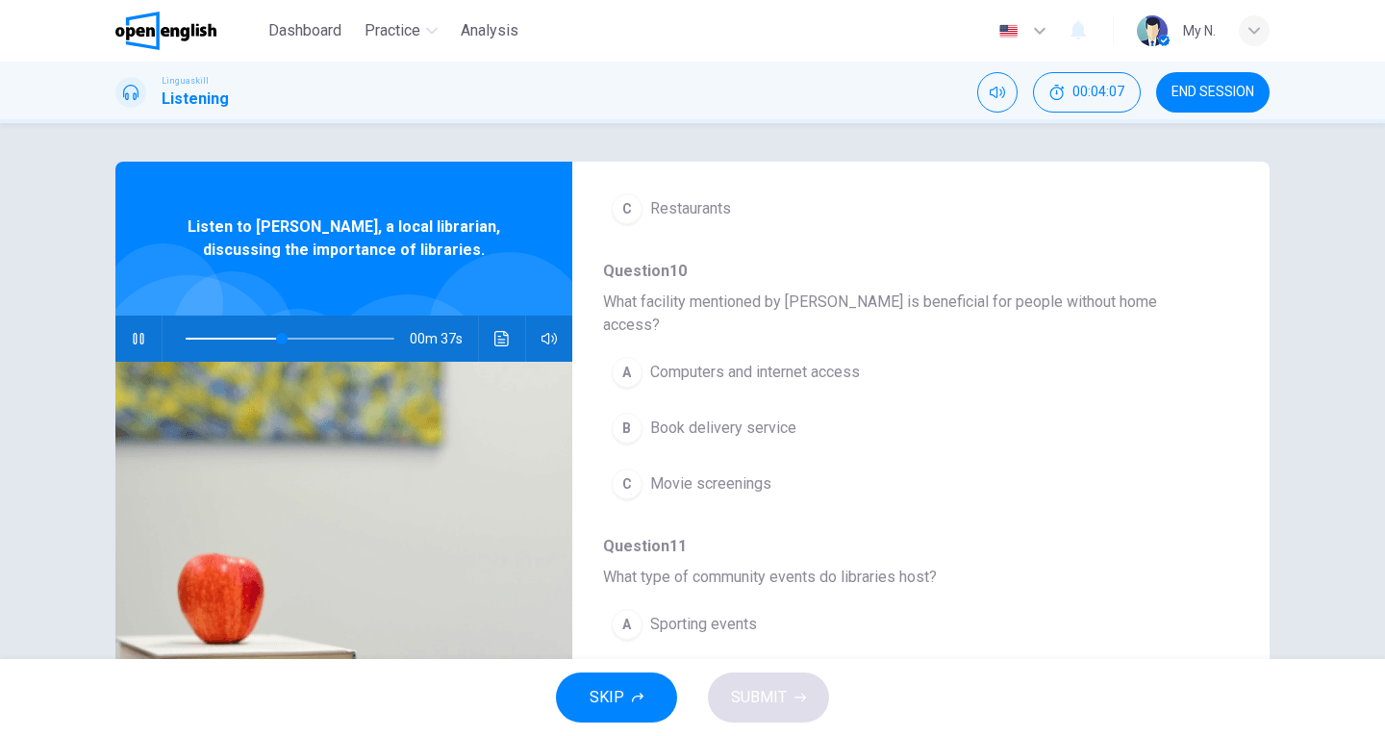
click at [620, 357] on div "A" at bounding box center [627, 372] width 31 height 31
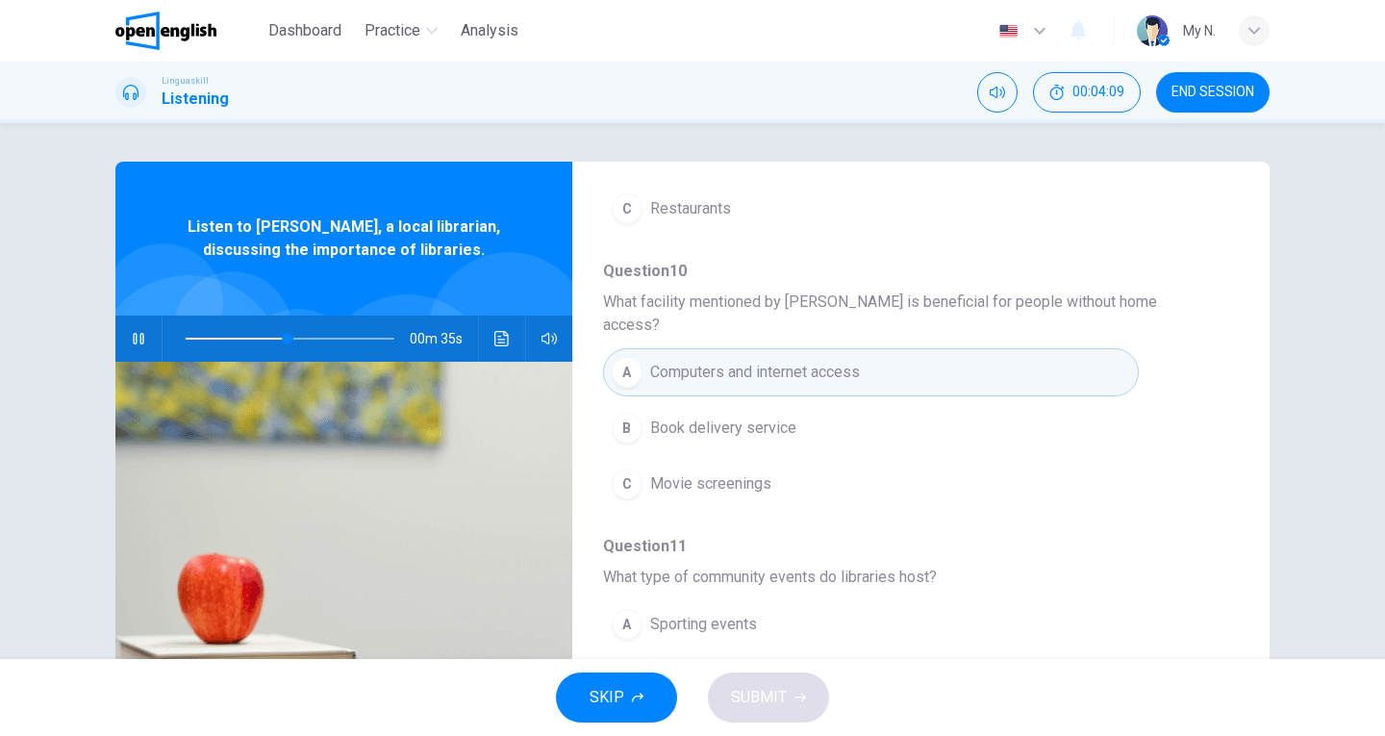
click at [617, 359] on div "A" at bounding box center [627, 372] width 31 height 31
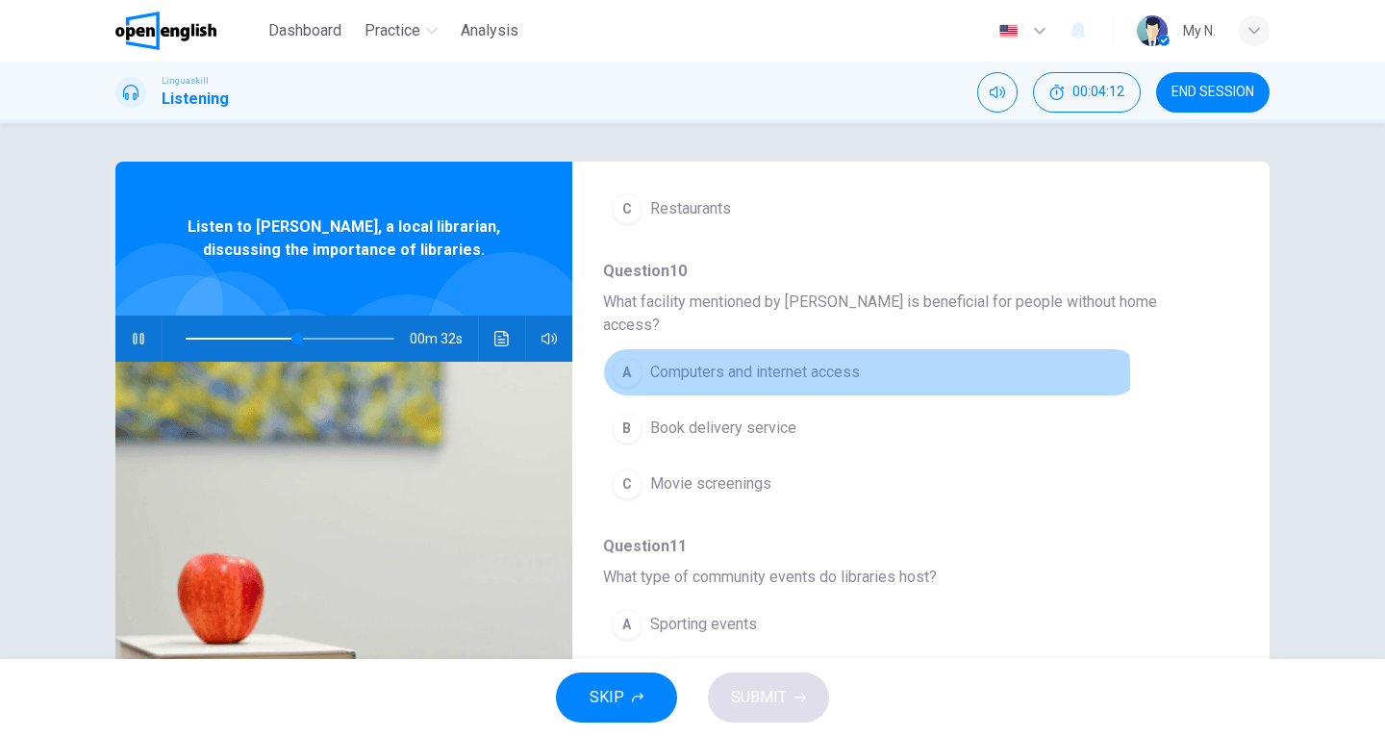
click at [627, 357] on div "A" at bounding box center [627, 372] width 31 height 31
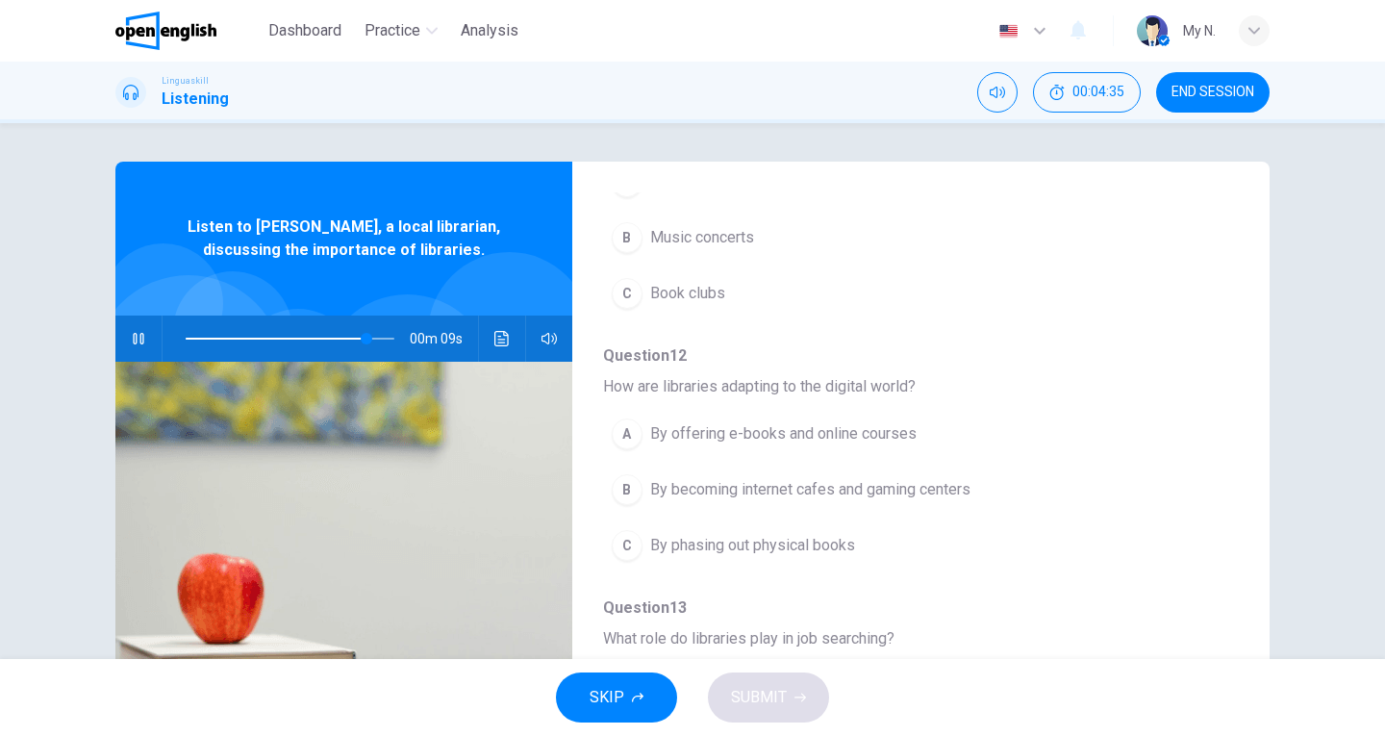
scroll to position [830, 0]
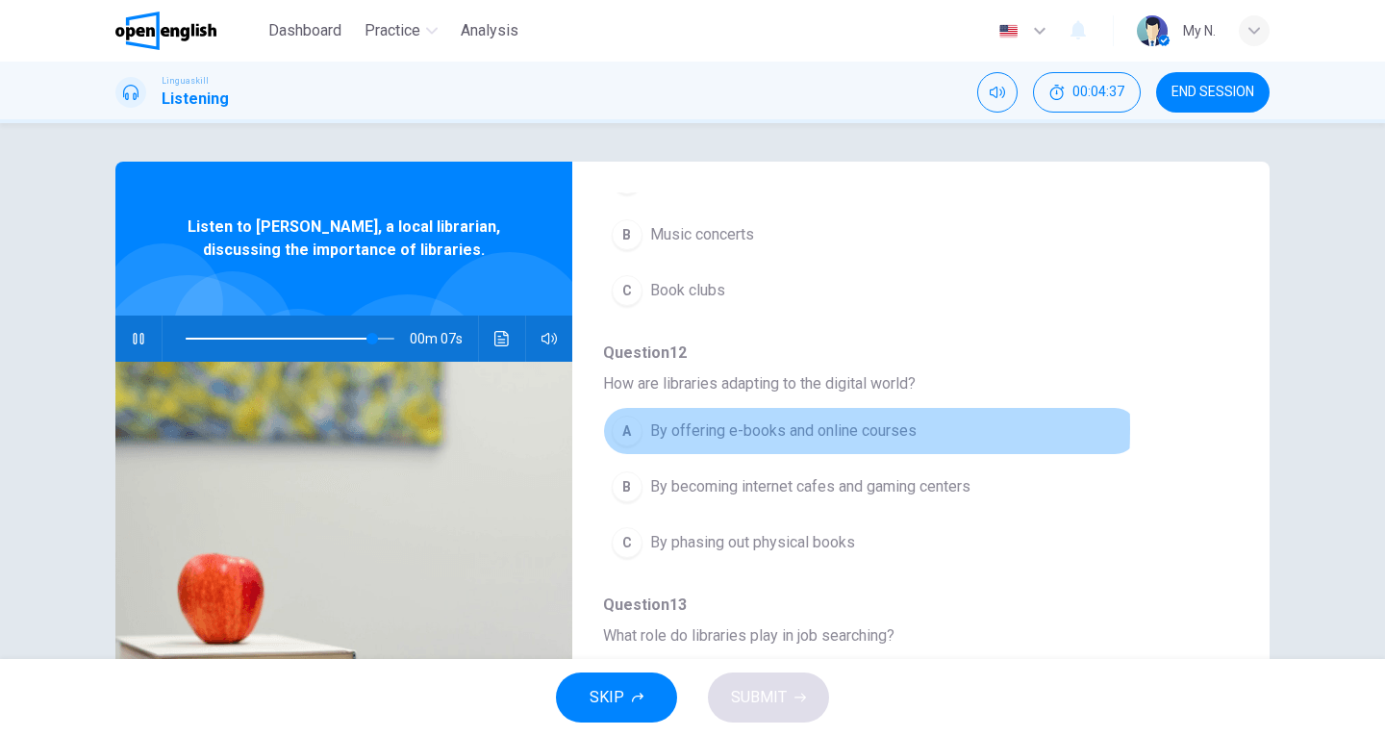
click at [634, 416] on div "A" at bounding box center [627, 431] width 31 height 31
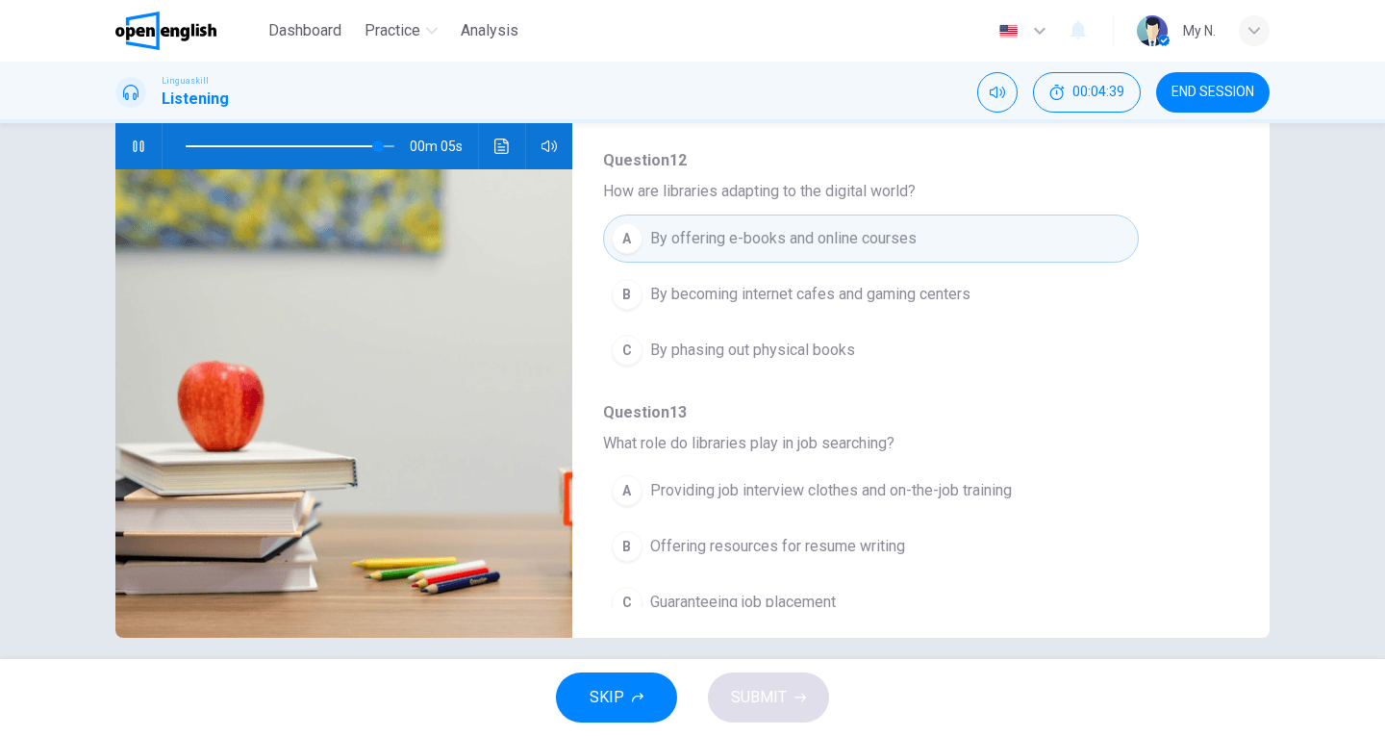
scroll to position [210, 0]
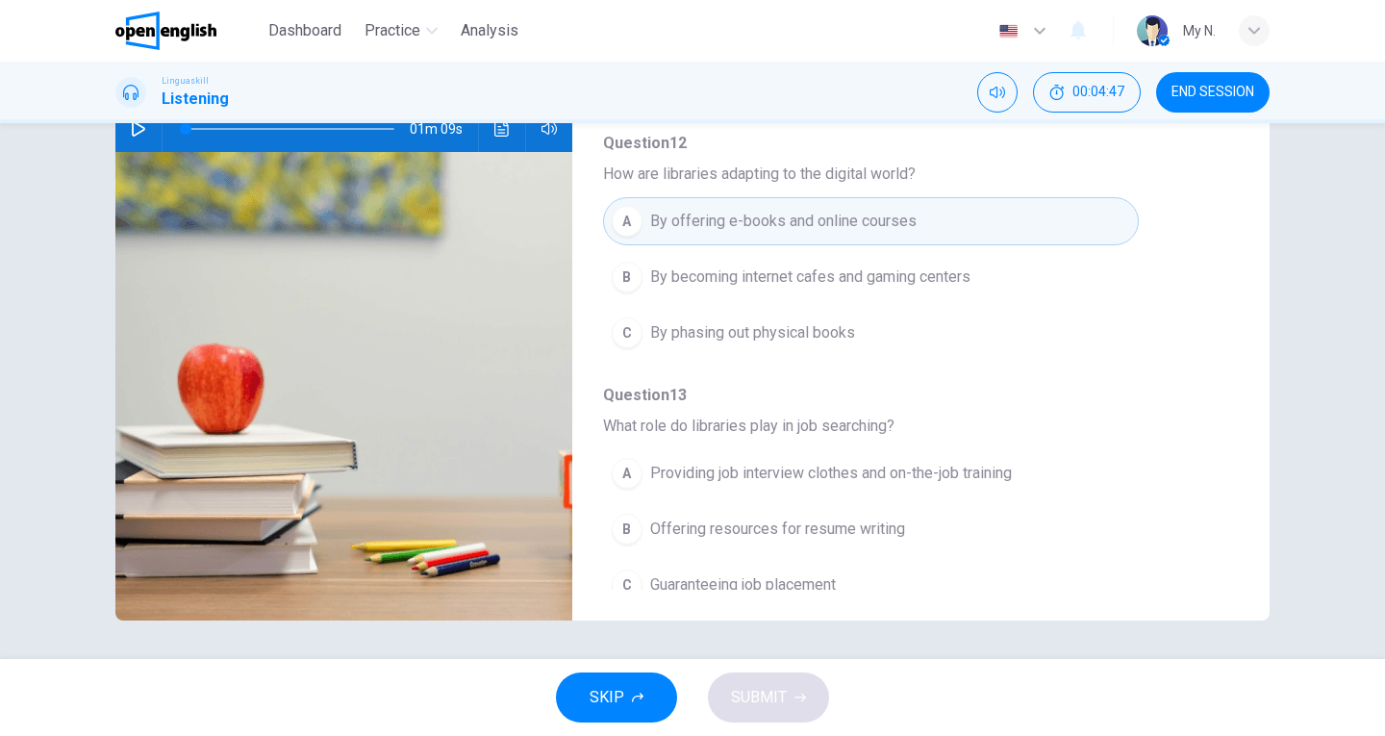
click at [687, 462] on span "Providing job interview clothes and on-the-job training" at bounding box center [831, 473] width 362 height 23
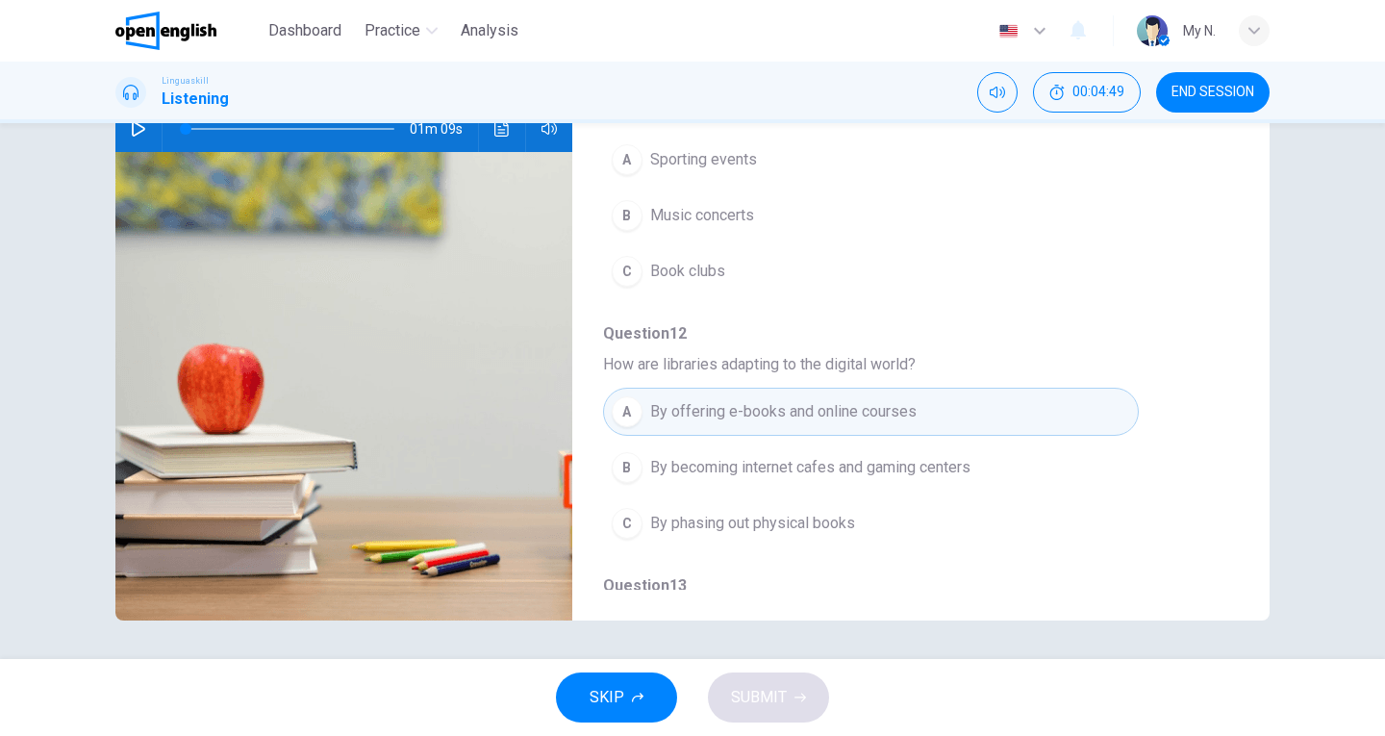
scroll to position [638, 0]
click at [132, 129] on icon "button" at bounding box center [138, 128] width 13 height 15
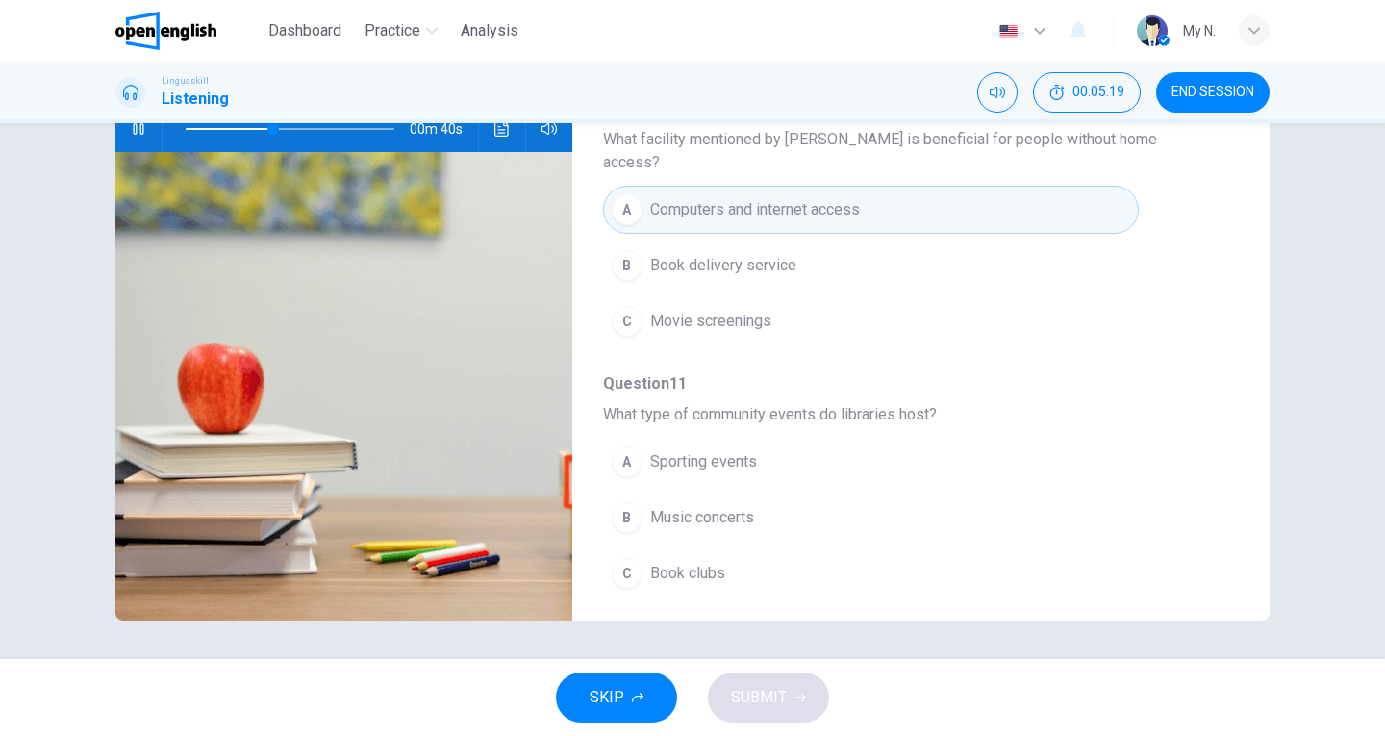
scroll to position [385, 0]
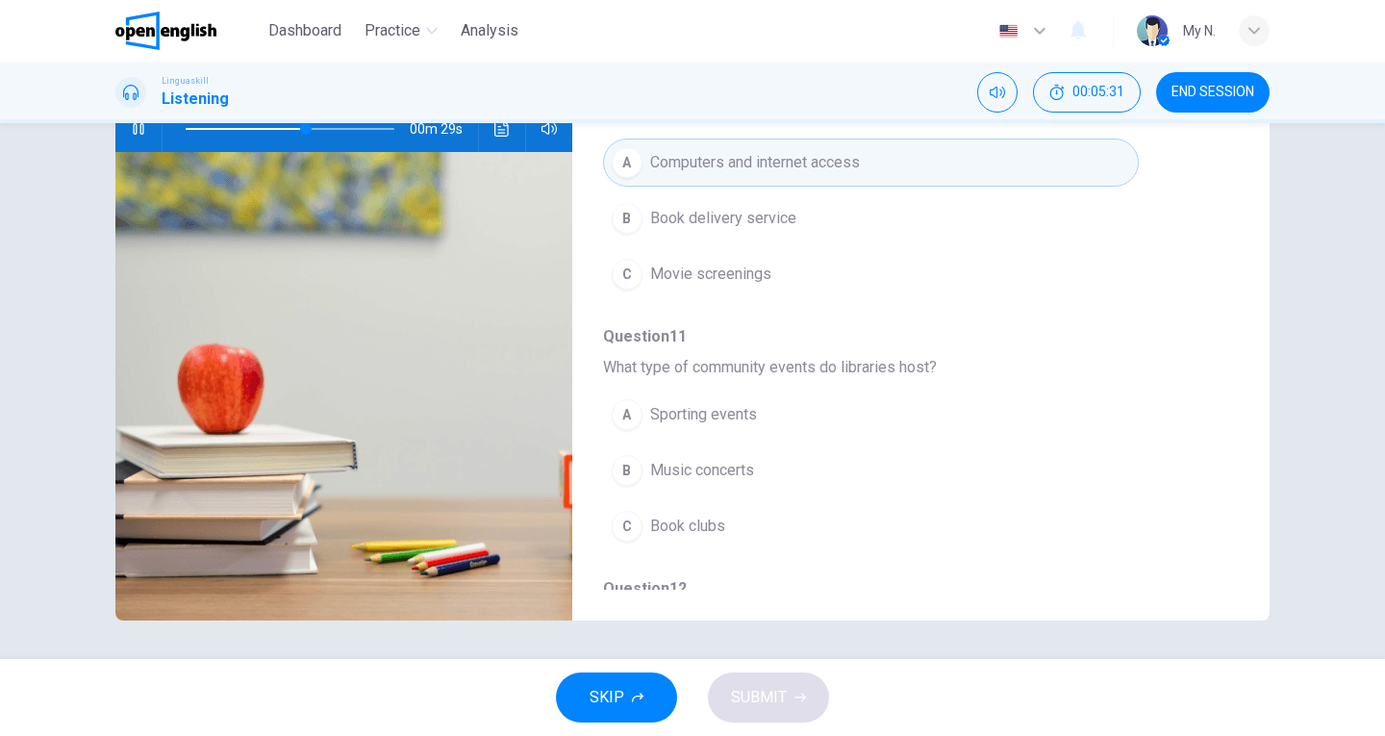
click at [711, 515] on span "Book clubs" at bounding box center [687, 526] width 75 height 23
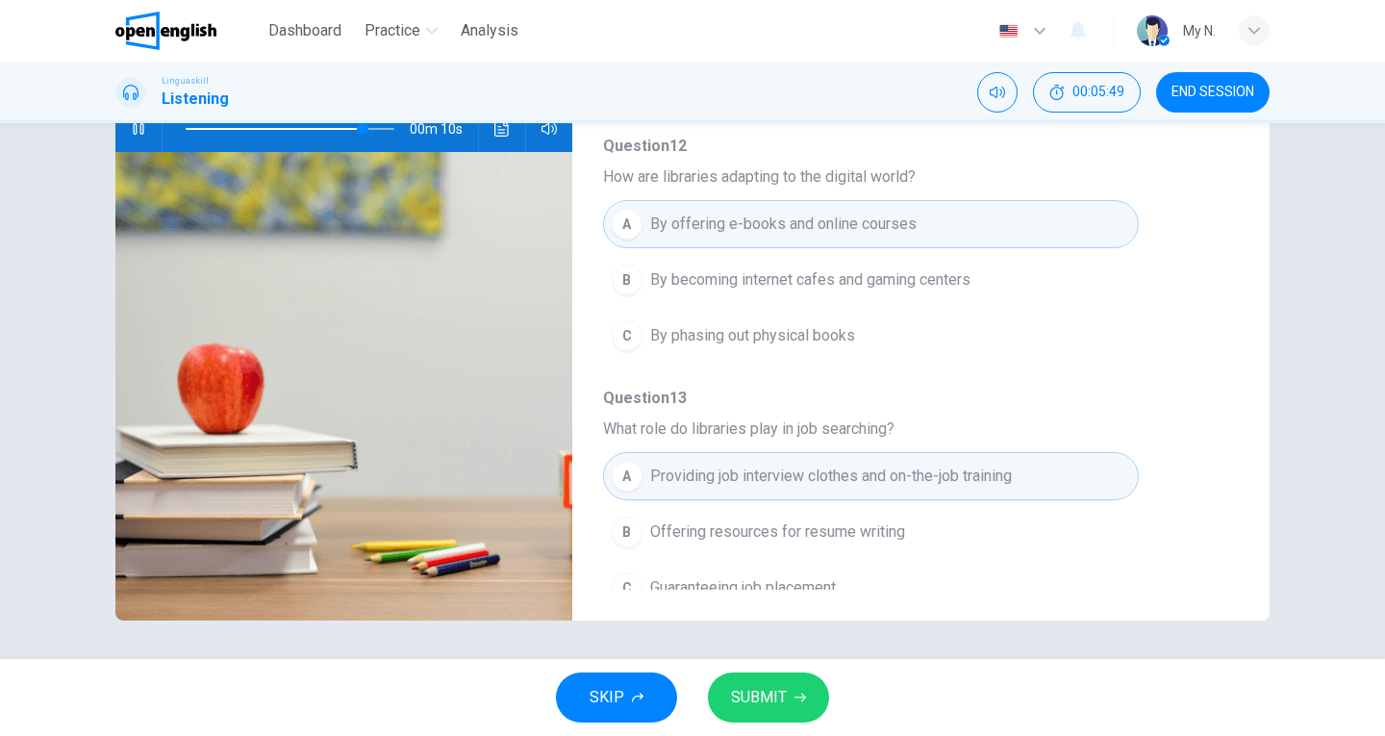
scroll to position [830, 0]
type input "*"
click at [650, 518] on span "Offering resources for resume writing" at bounding box center [777, 529] width 255 height 23
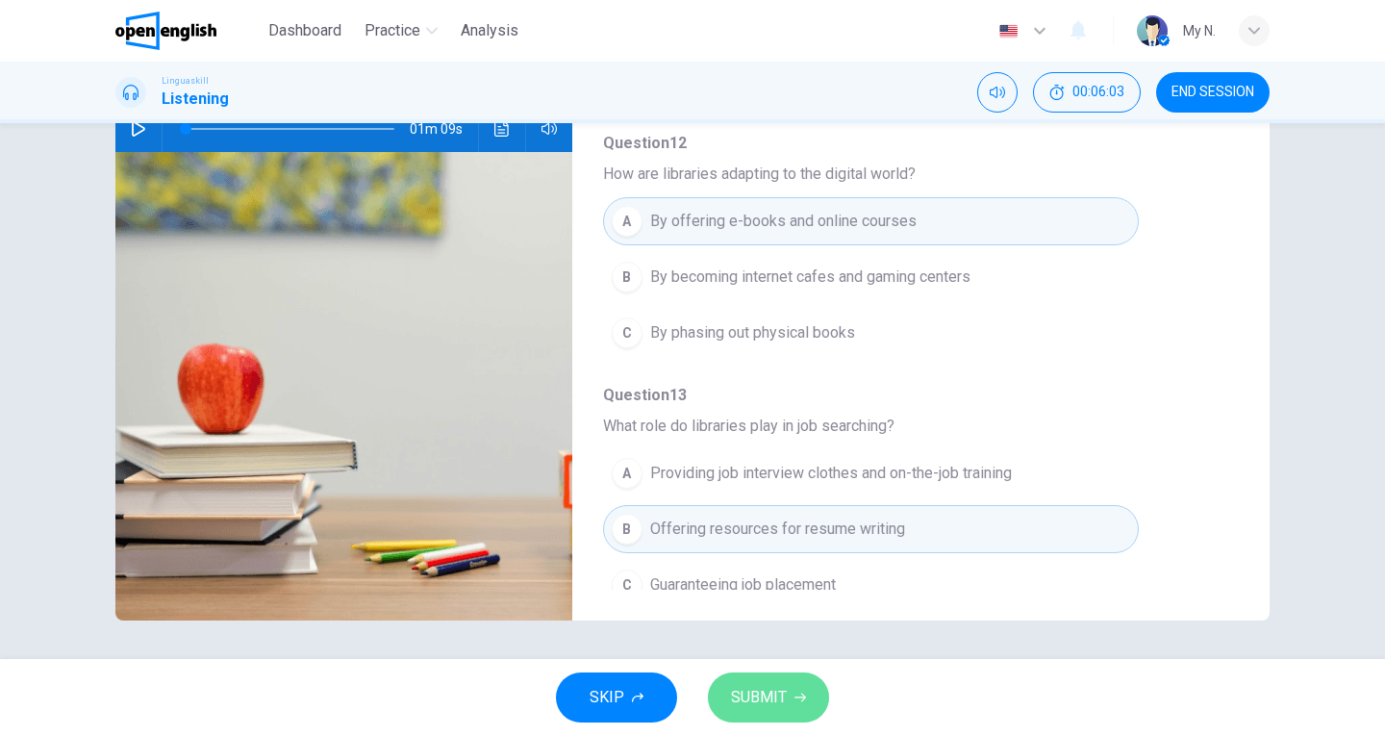
click at [775, 704] on span "SUBMIT" at bounding box center [759, 697] width 56 height 27
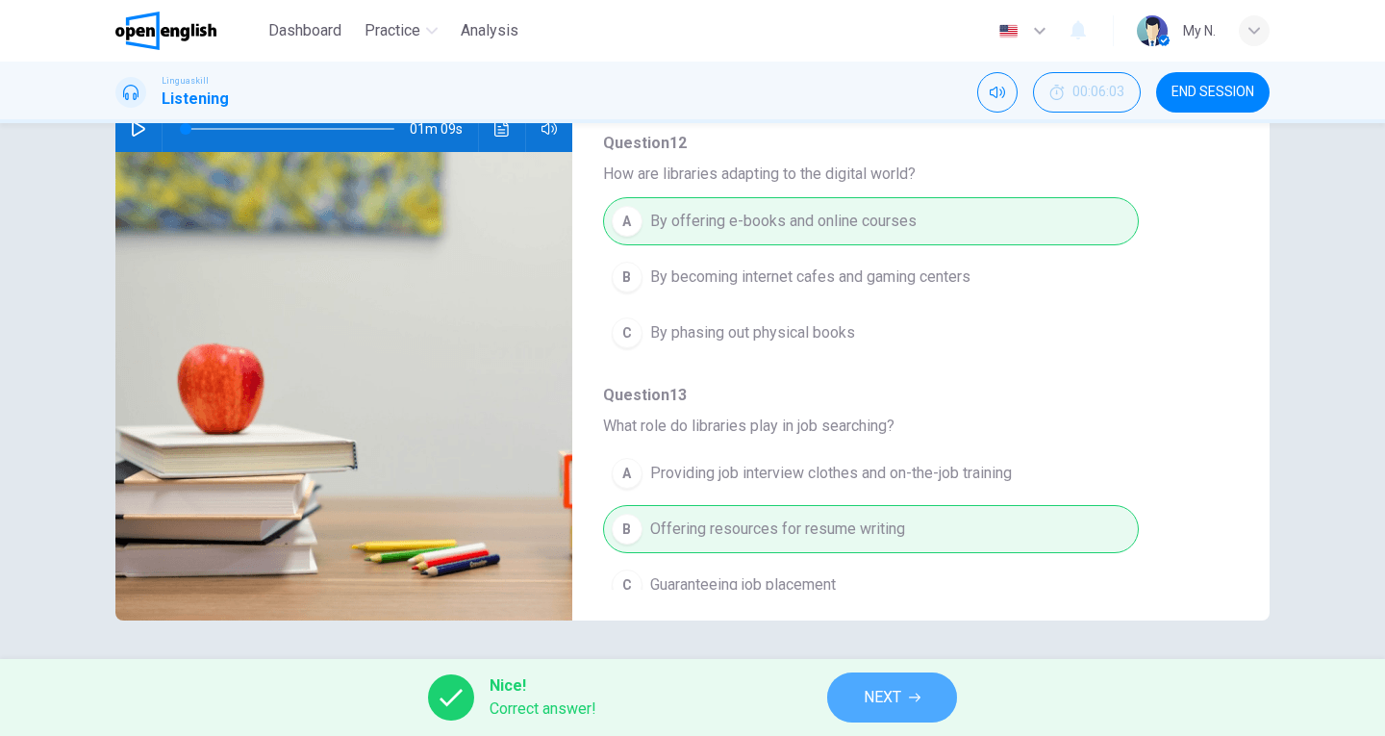
click at [896, 704] on span "NEXT" at bounding box center [883, 697] width 38 height 27
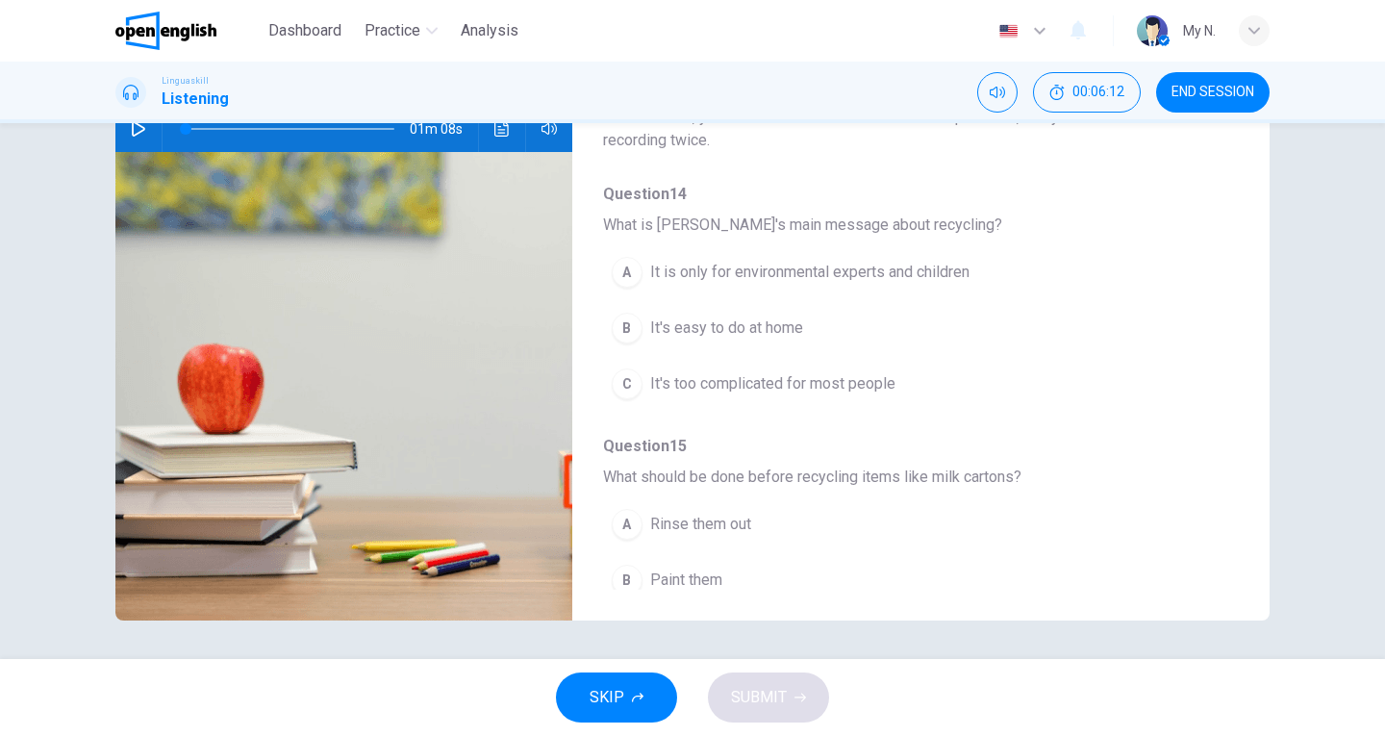
scroll to position [0, 0]
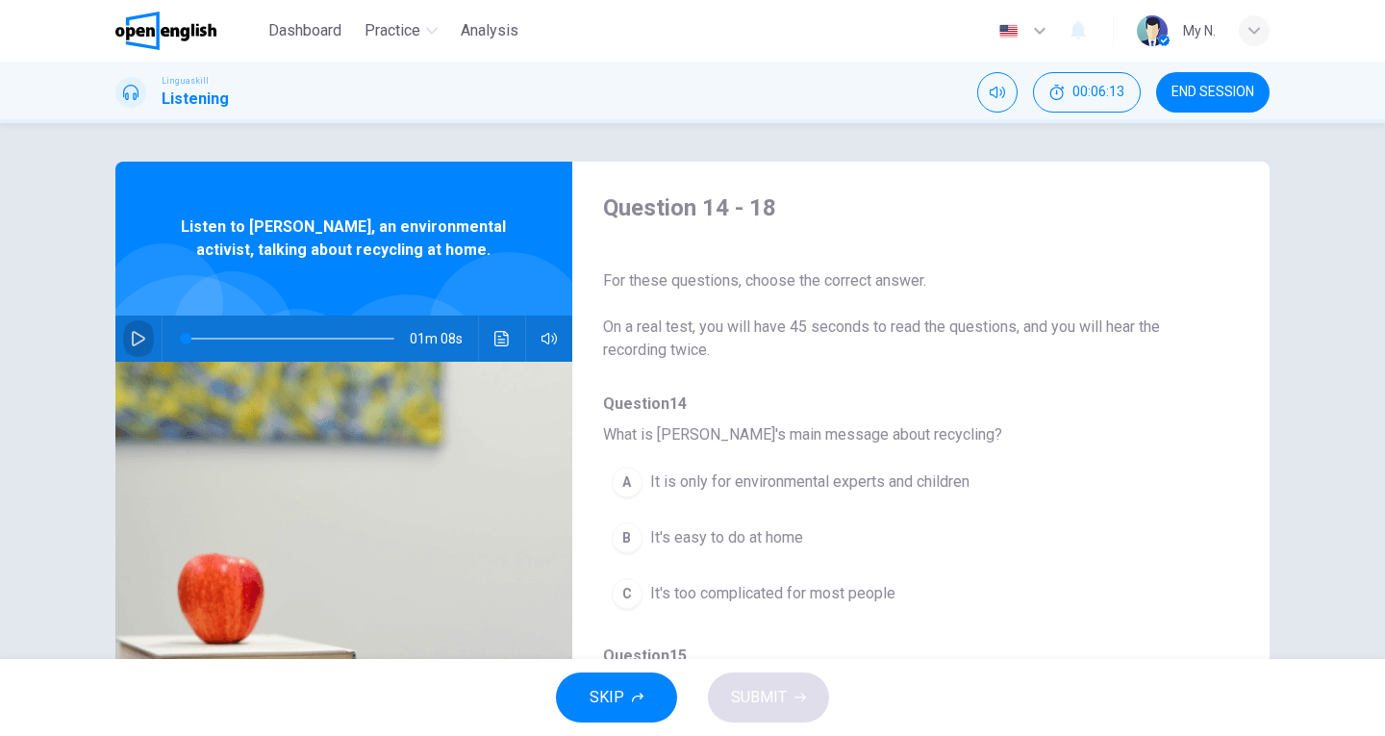
click at [137, 345] on icon "button" at bounding box center [138, 338] width 15 height 15
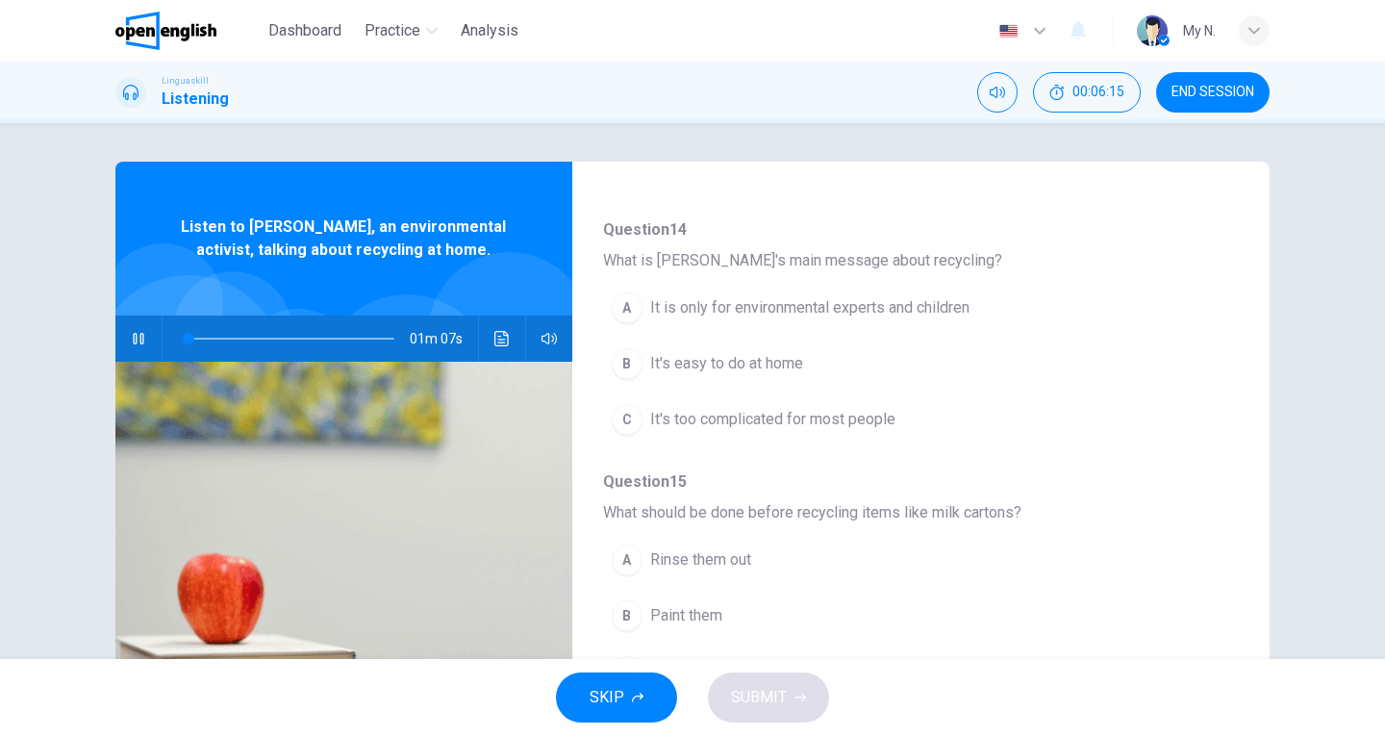
scroll to position [192, 0]
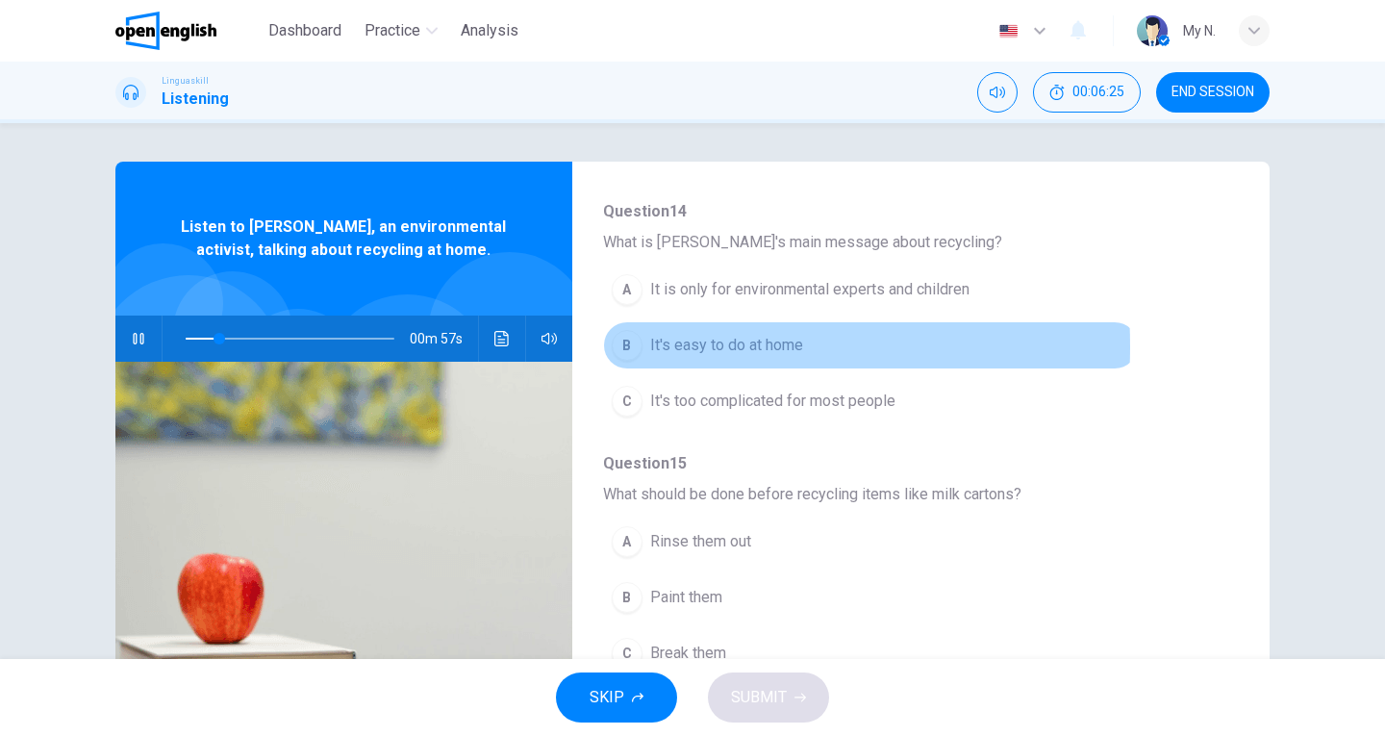
click at [618, 346] on div "B" at bounding box center [627, 345] width 31 height 31
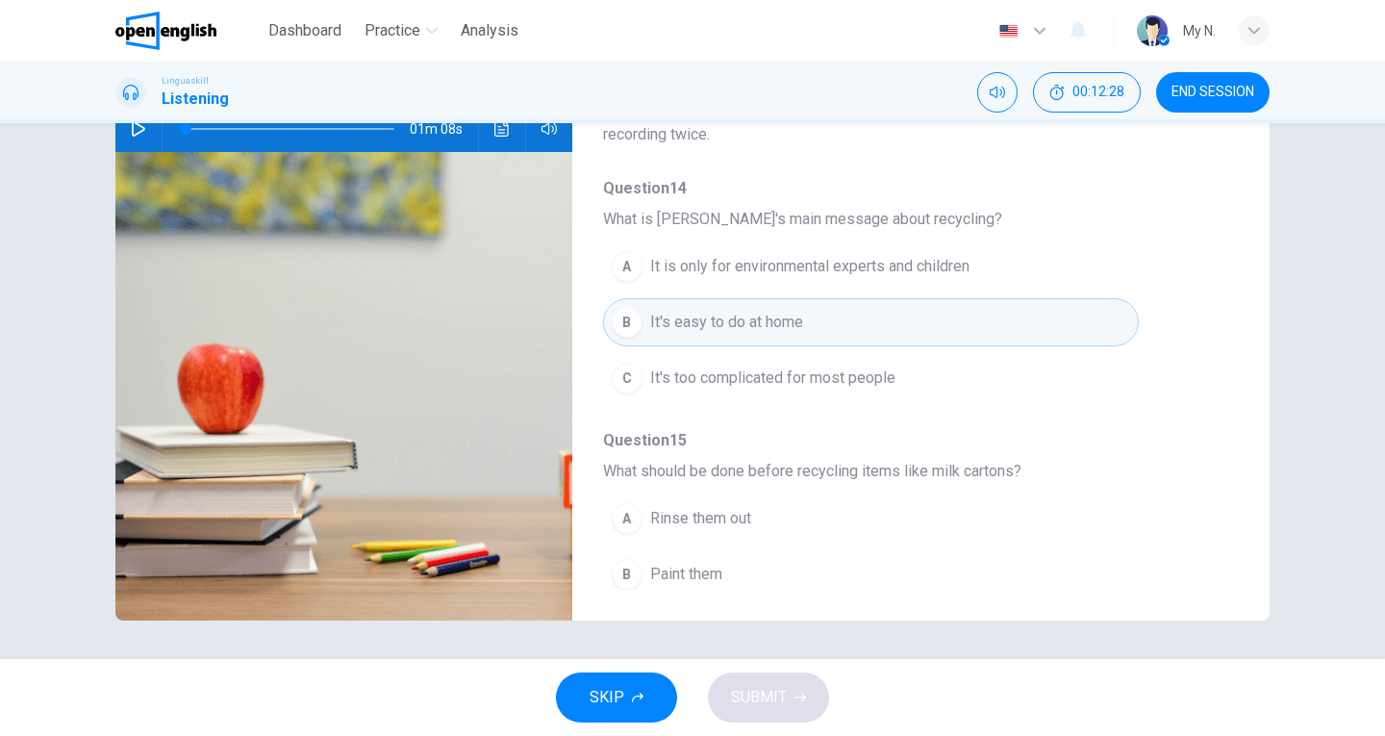
scroll to position [0, 0]
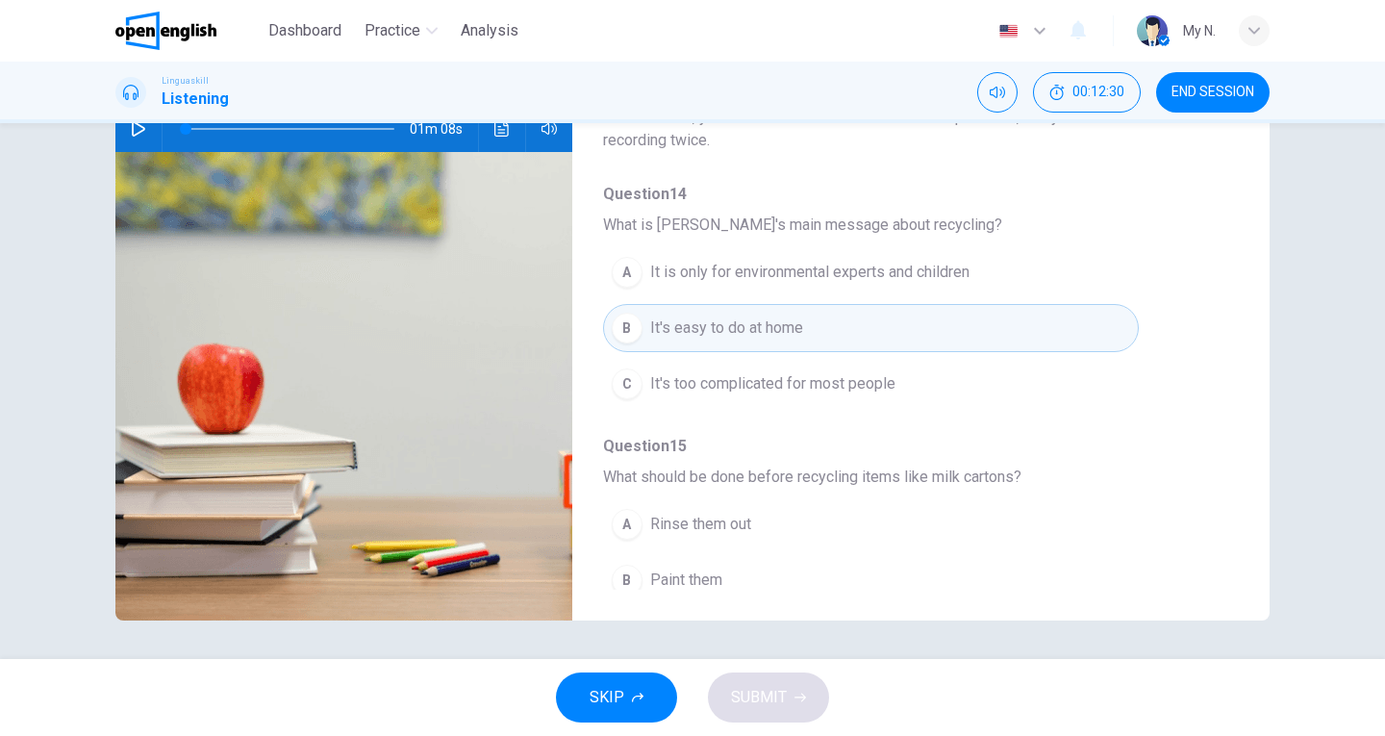
click at [131, 131] on icon "button" at bounding box center [138, 128] width 15 height 15
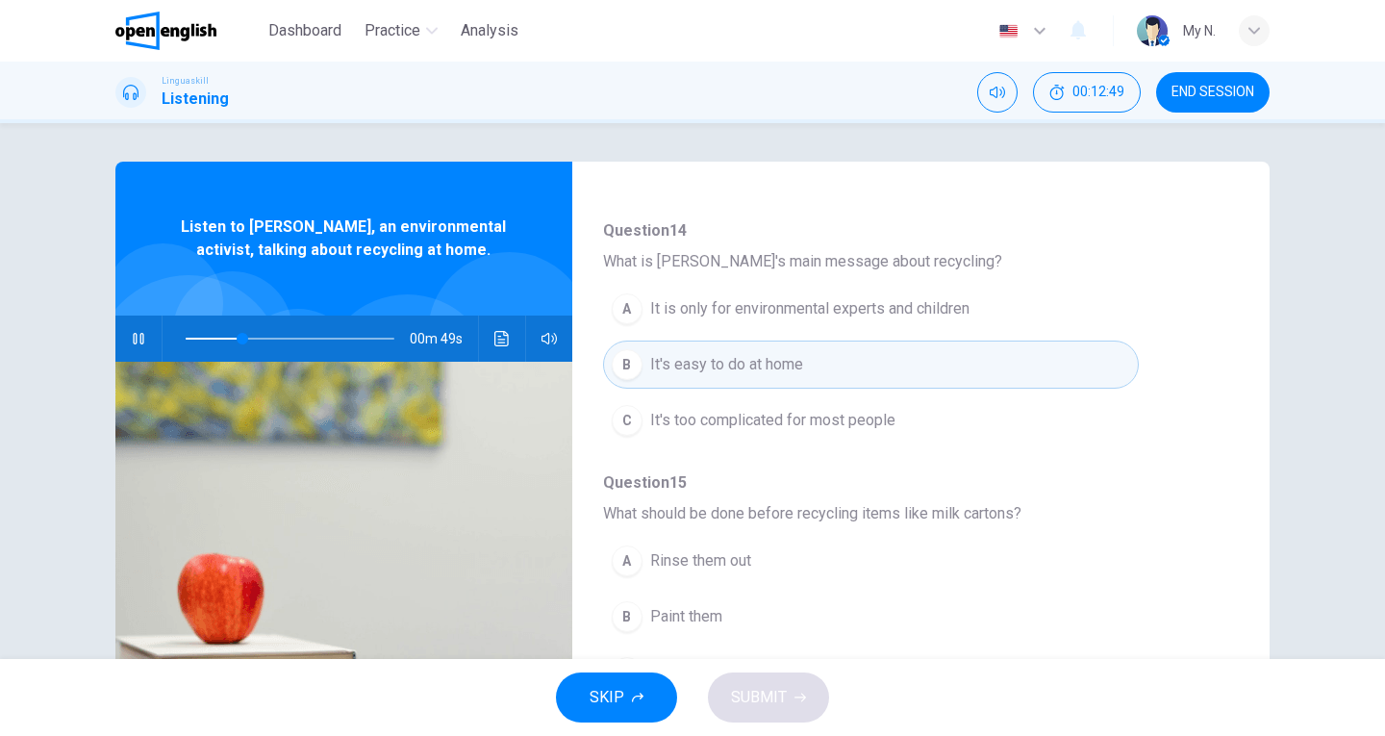
scroll to position [385, 0]
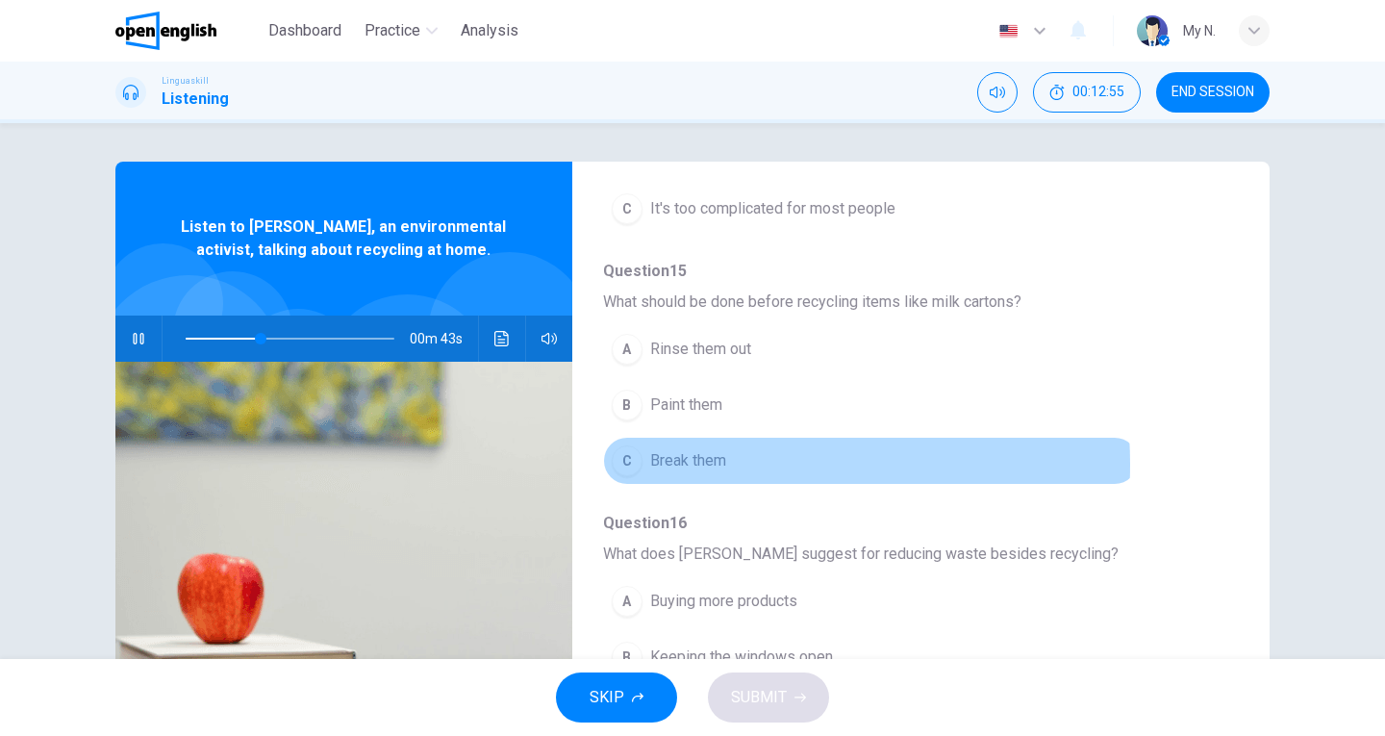
click at [672, 465] on span "Break them" at bounding box center [688, 460] width 76 height 23
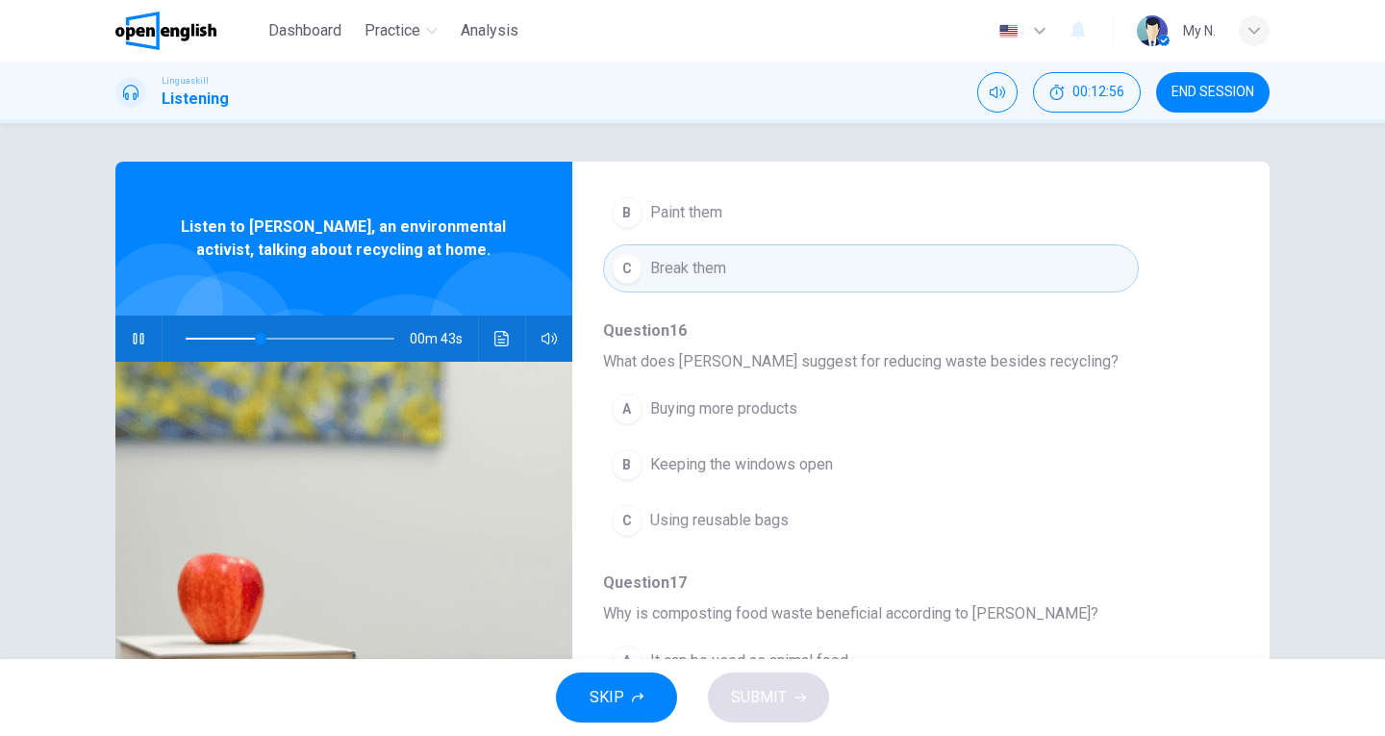
scroll to position [673, 0]
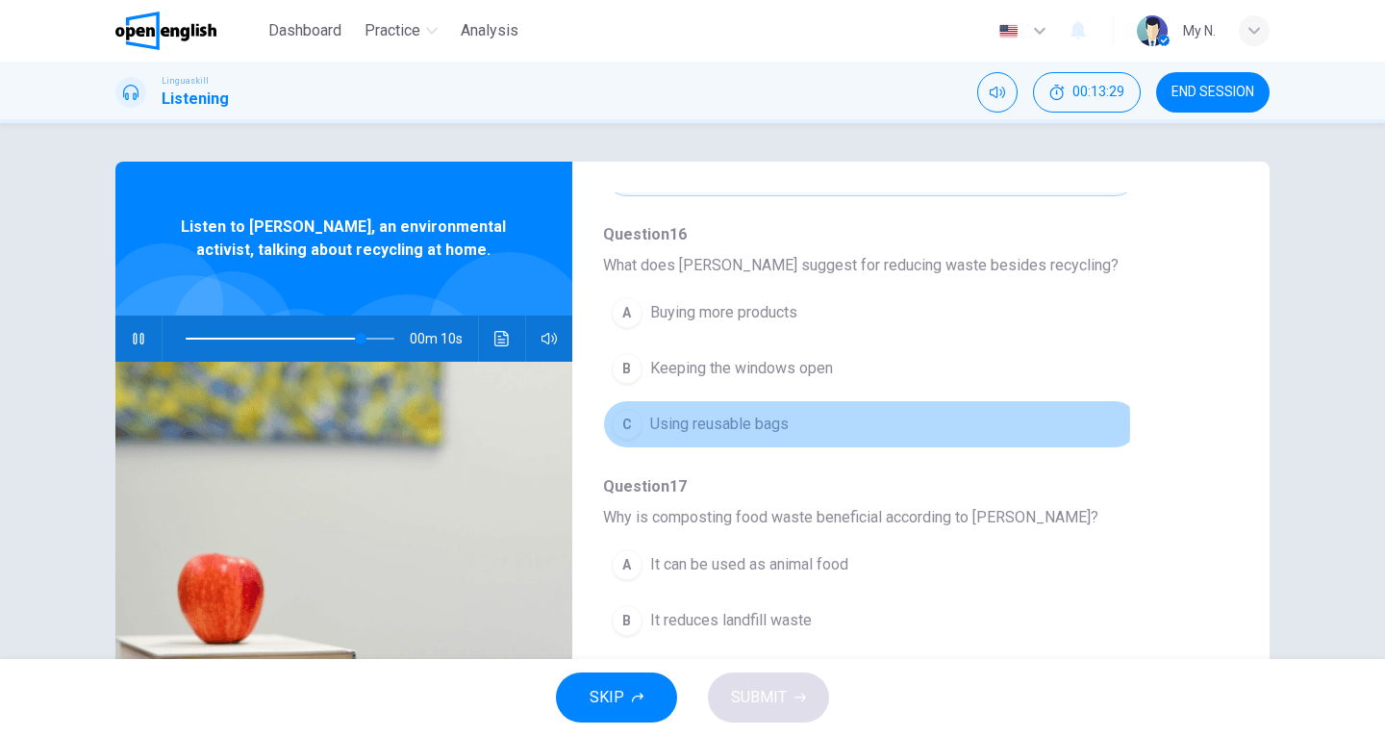
click at [713, 423] on span "Using reusable bags" at bounding box center [719, 424] width 139 height 23
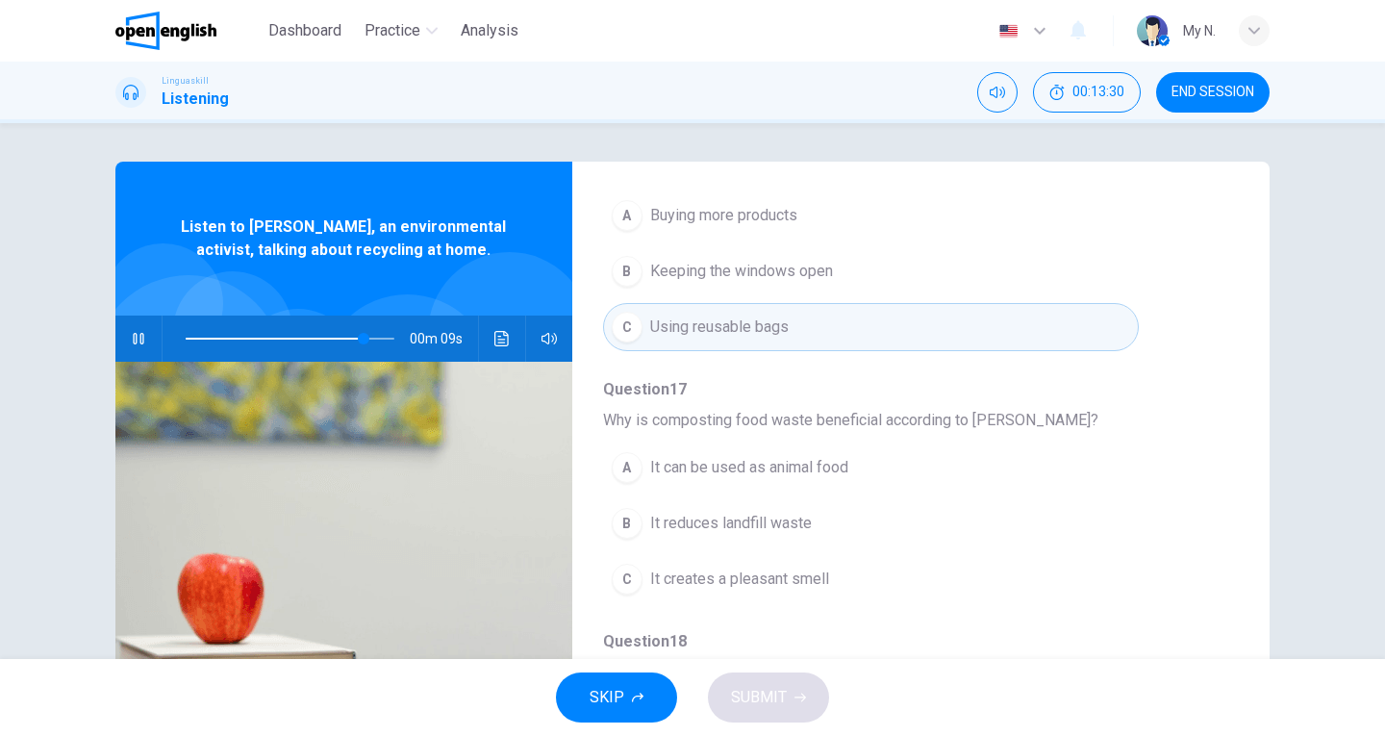
scroll to position [830, 0]
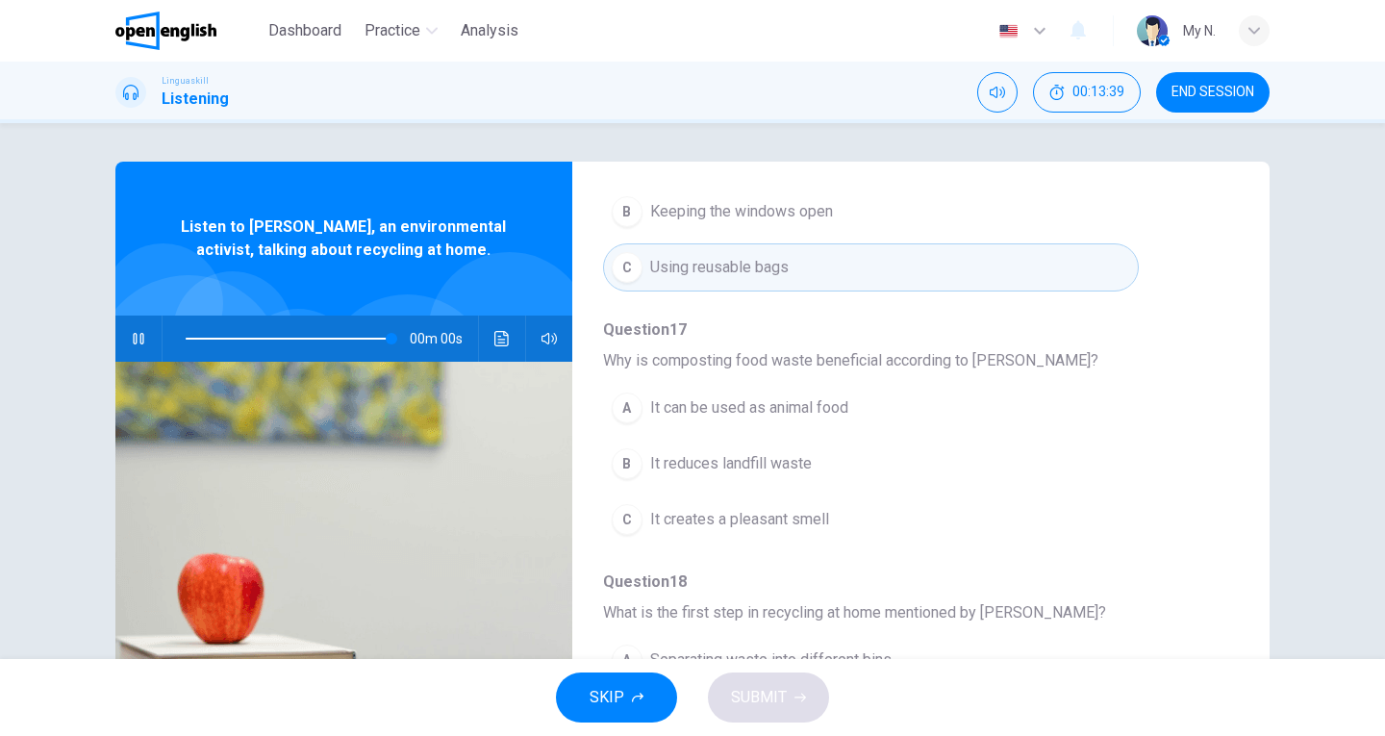
type input "*"
click at [654, 400] on span "It can be used as animal food" at bounding box center [749, 407] width 198 height 23
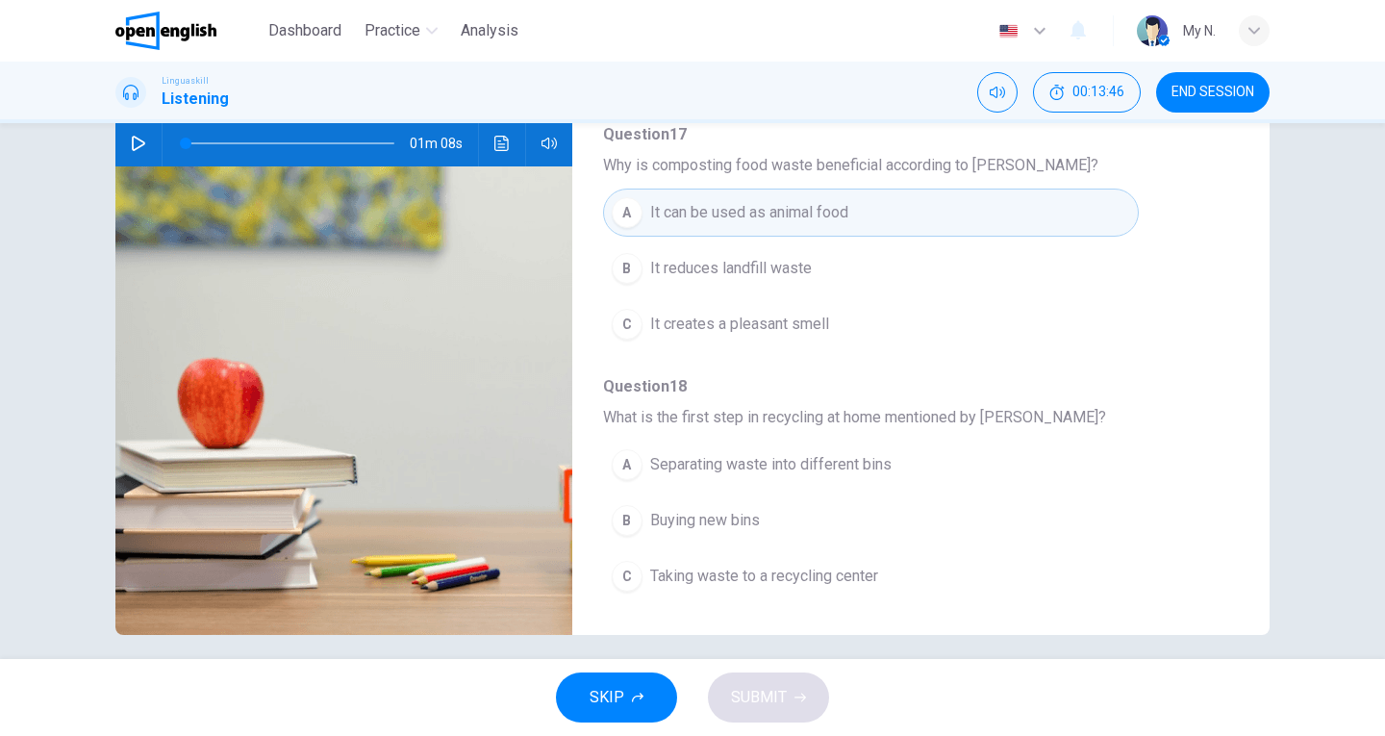
scroll to position [210, 0]
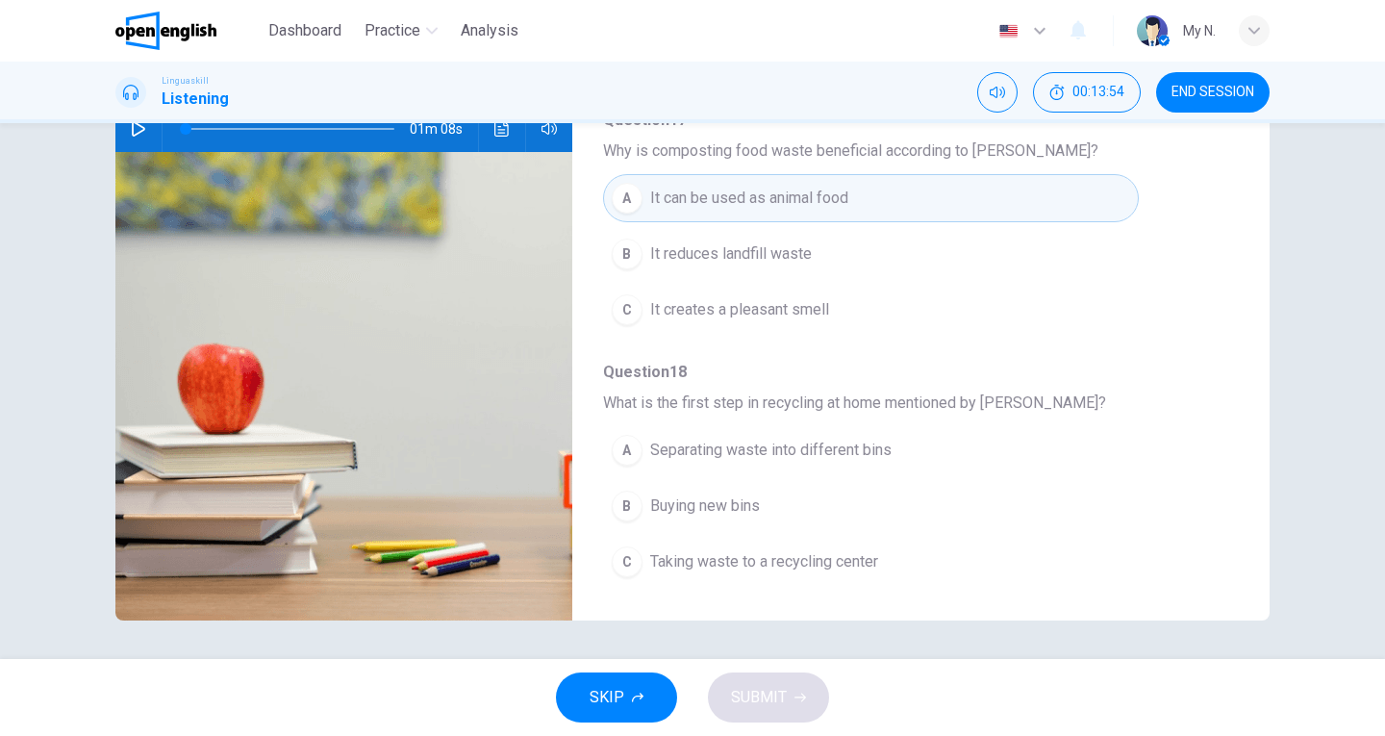
click at [627, 442] on div "A" at bounding box center [627, 450] width 31 height 31
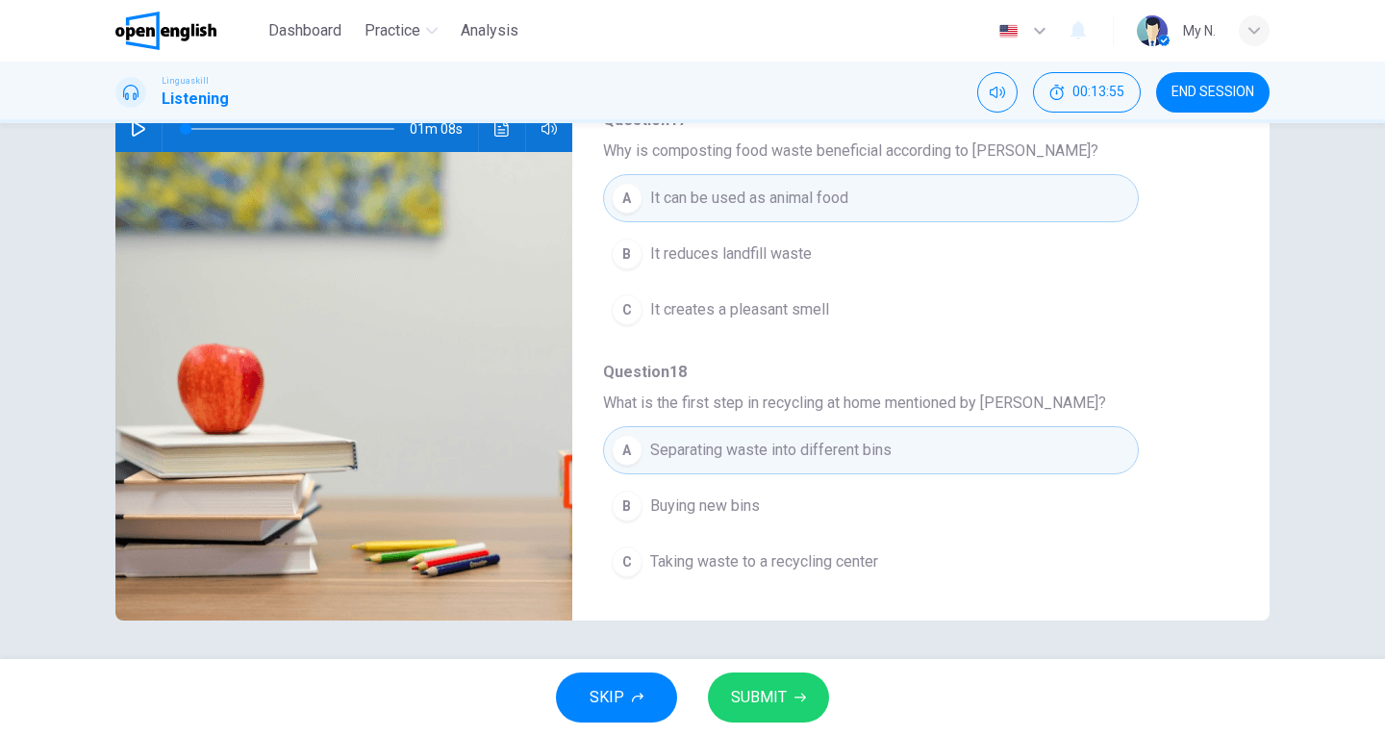
click at [772, 697] on span "SUBMIT" at bounding box center [759, 697] width 56 height 27
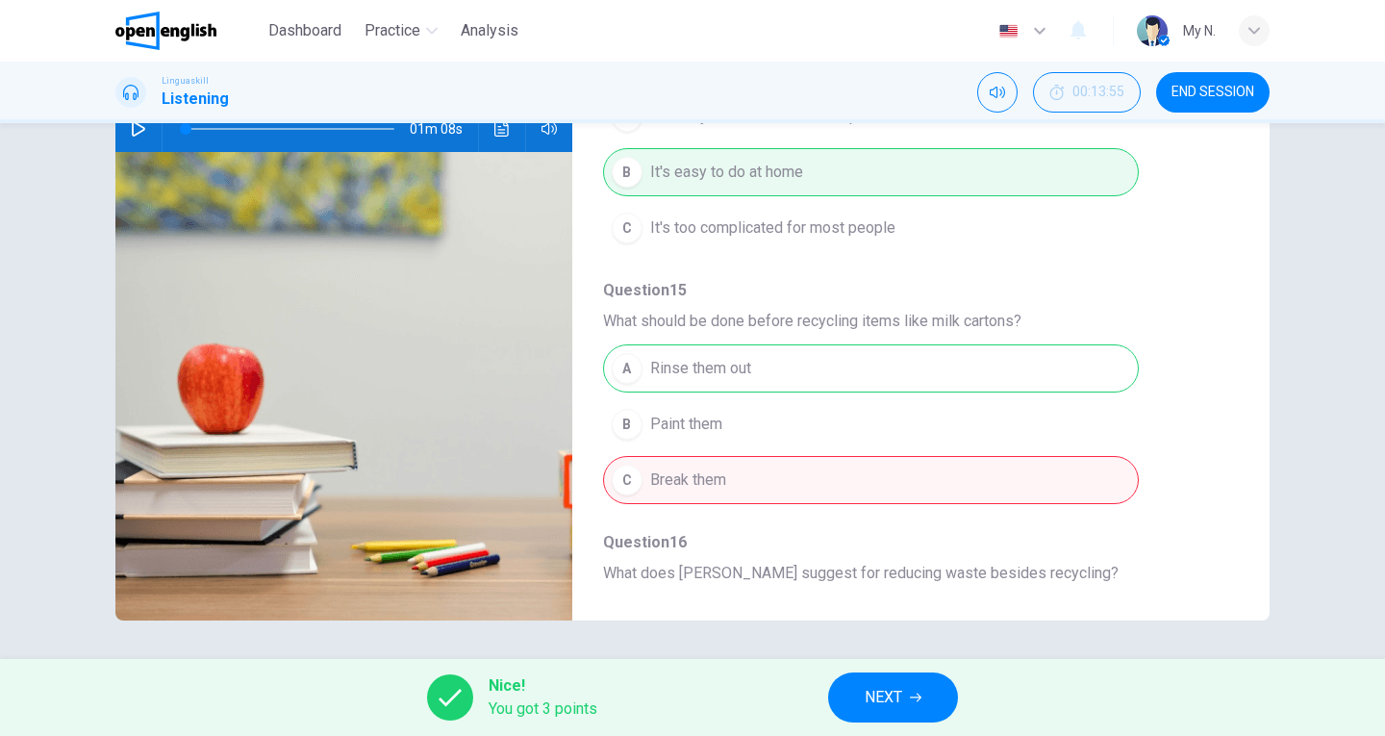
scroll to position [157, 0]
click at [921, 695] on icon "button" at bounding box center [916, 698] width 12 height 9
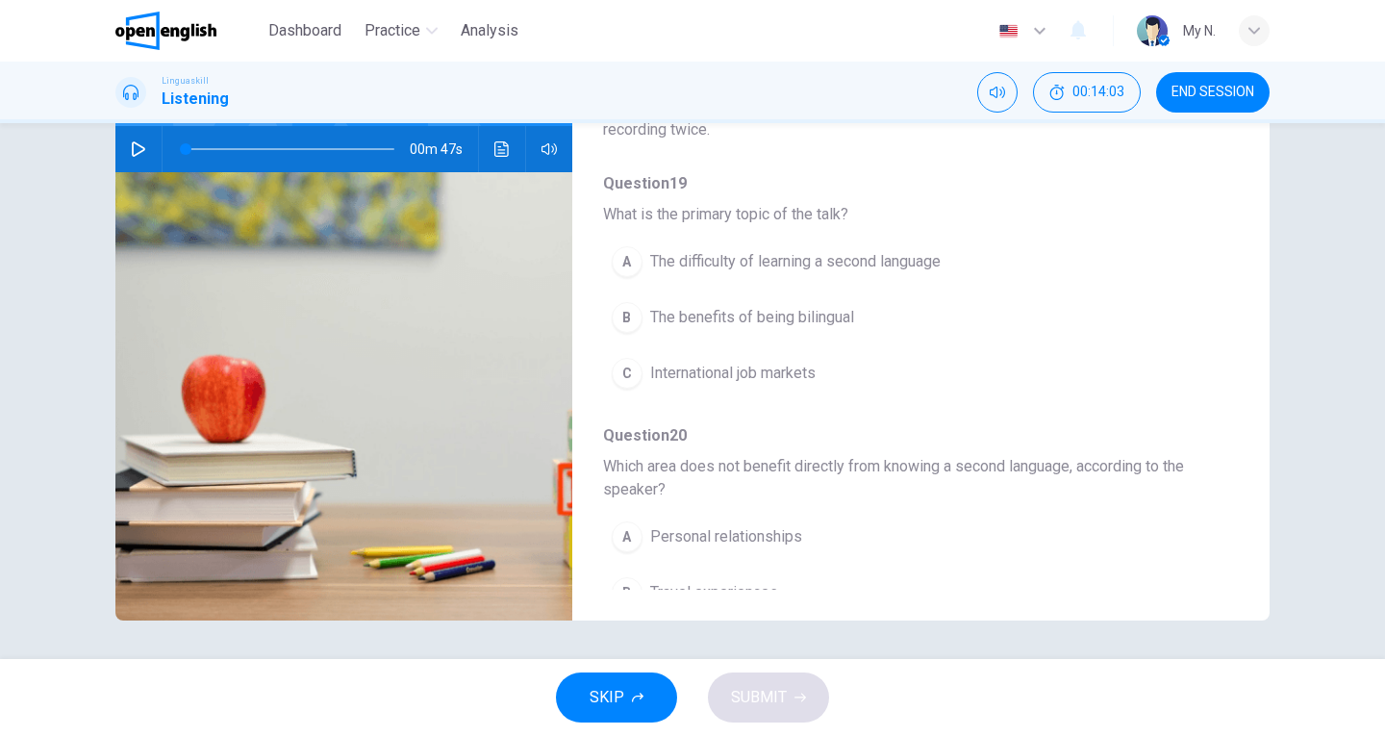
scroll to position [0, 0]
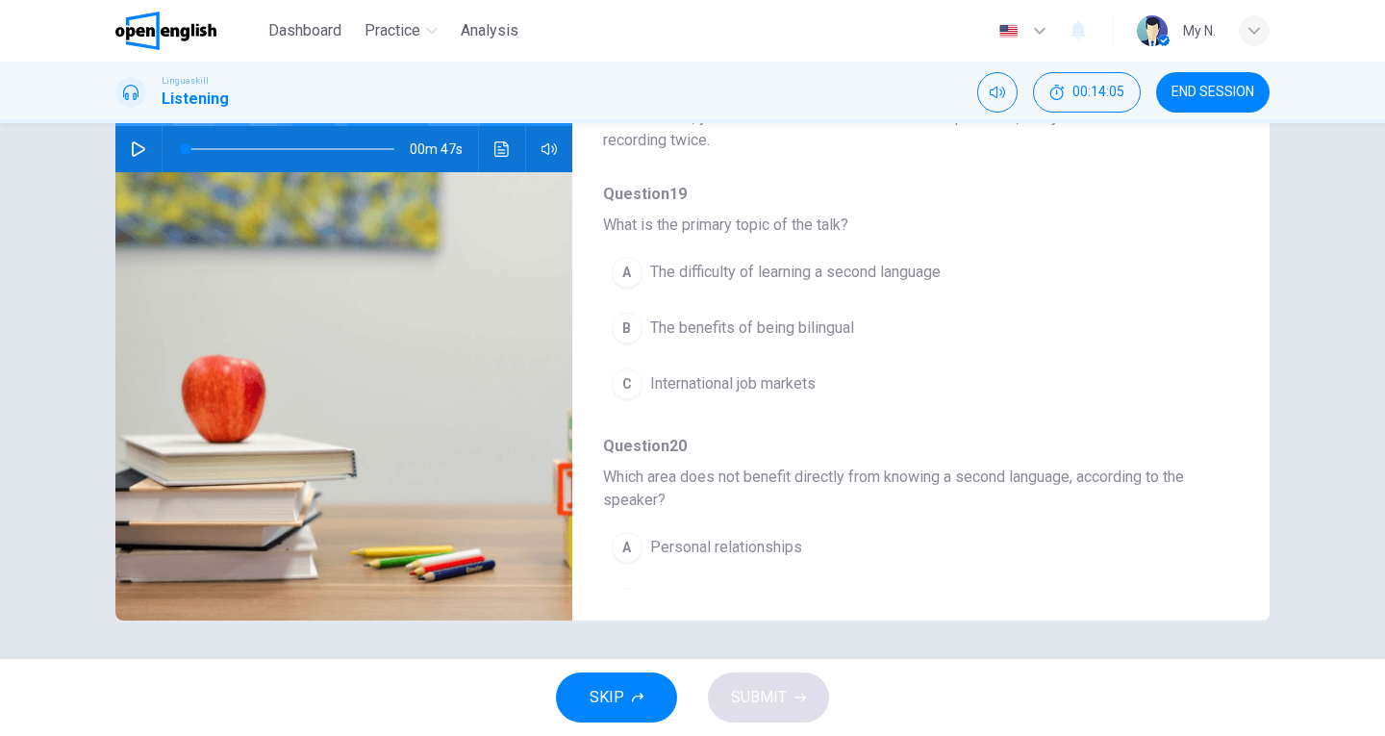
click at [132, 141] on icon "button" at bounding box center [138, 148] width 13 height 15
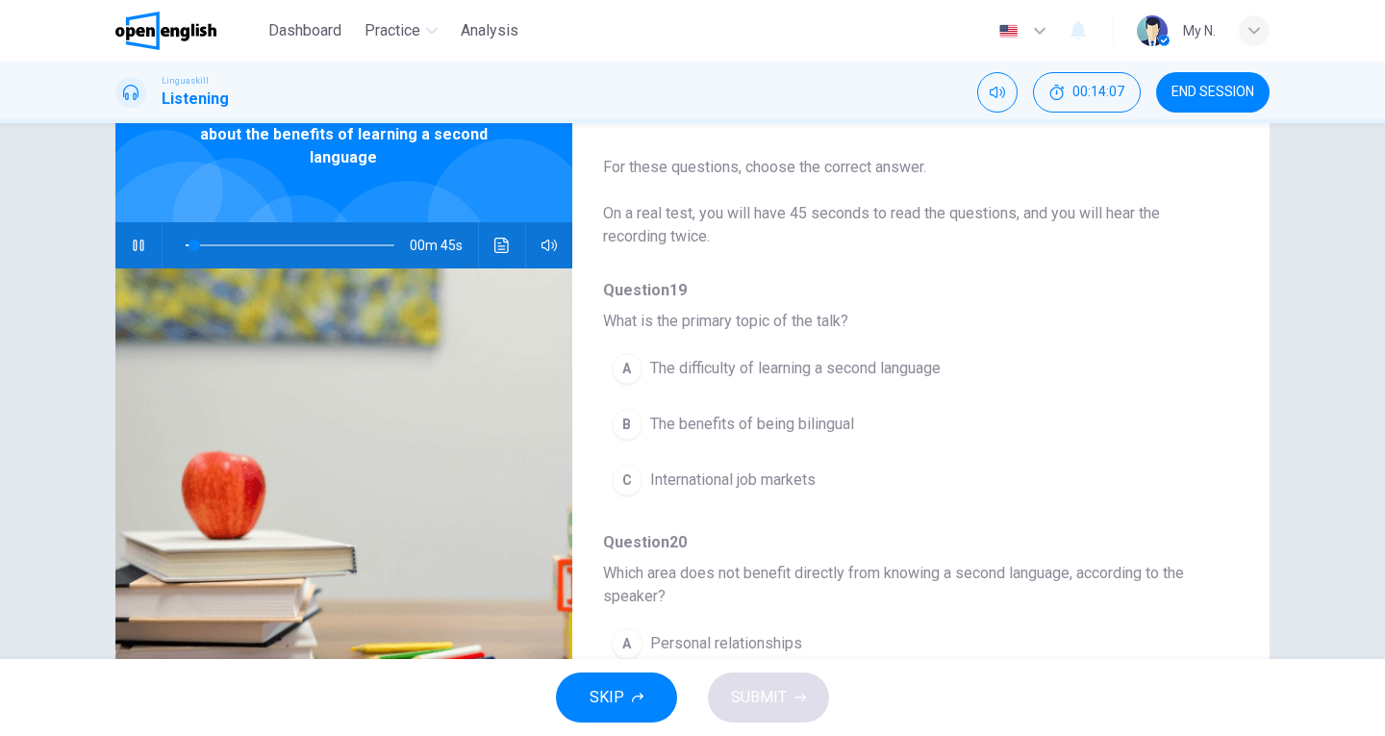
scroll to position [17, 0]
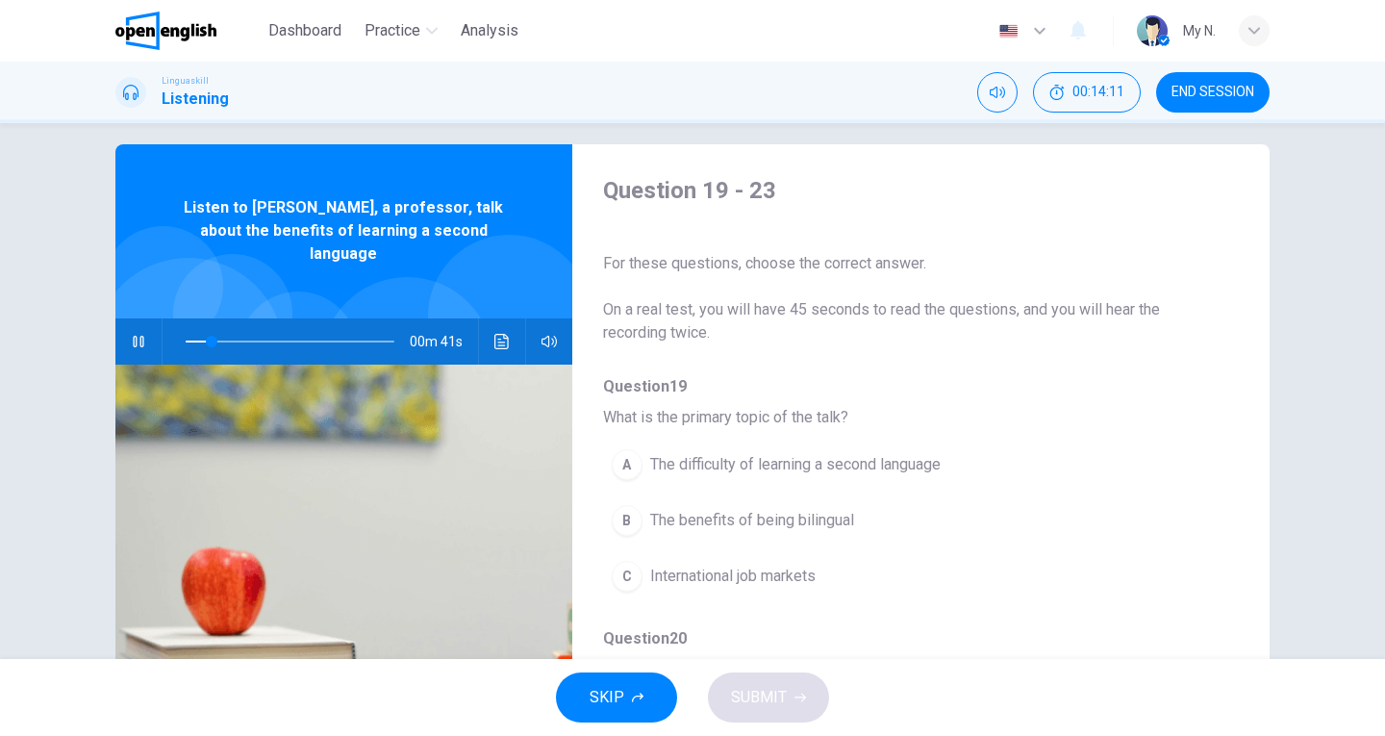
click at [824, 515] on span "The benefits of being bilingual" at bounding box center [752, 520] width 204 height 23
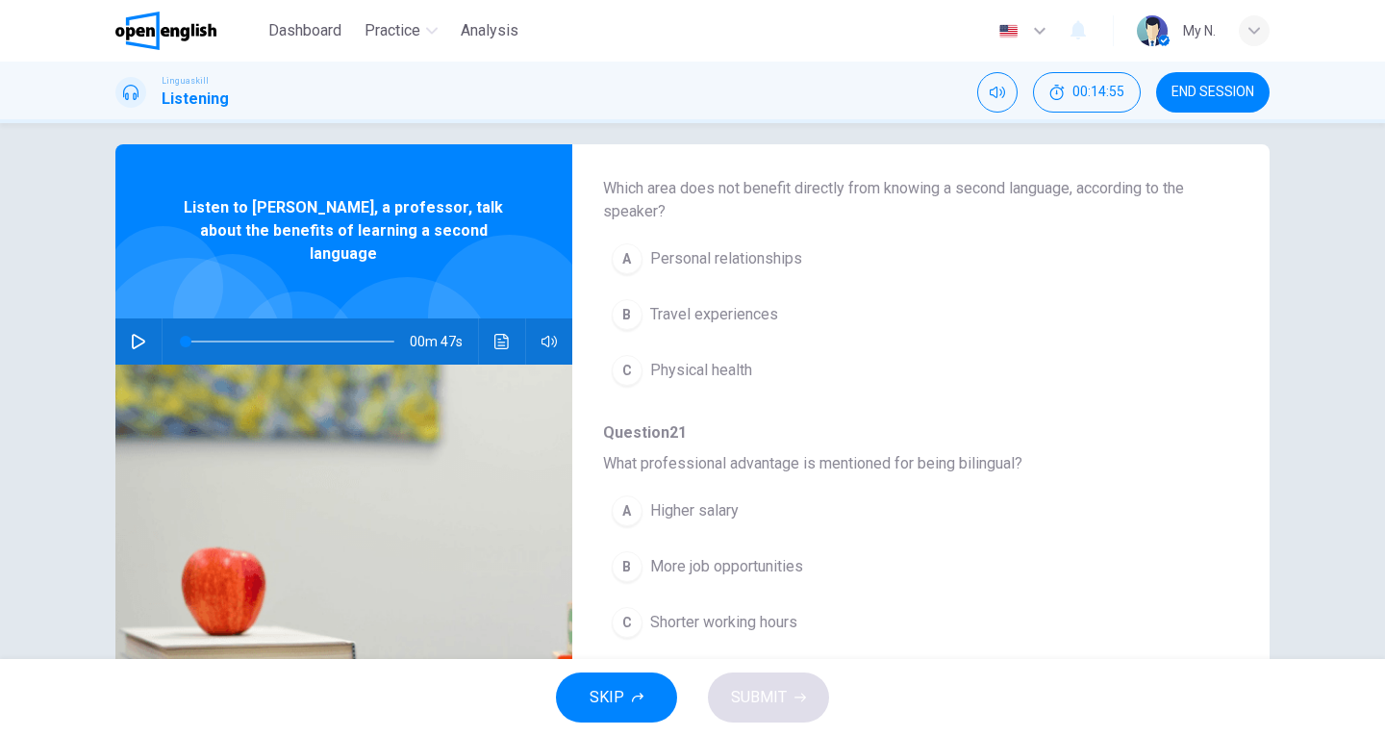
scroll to position [577, 0]
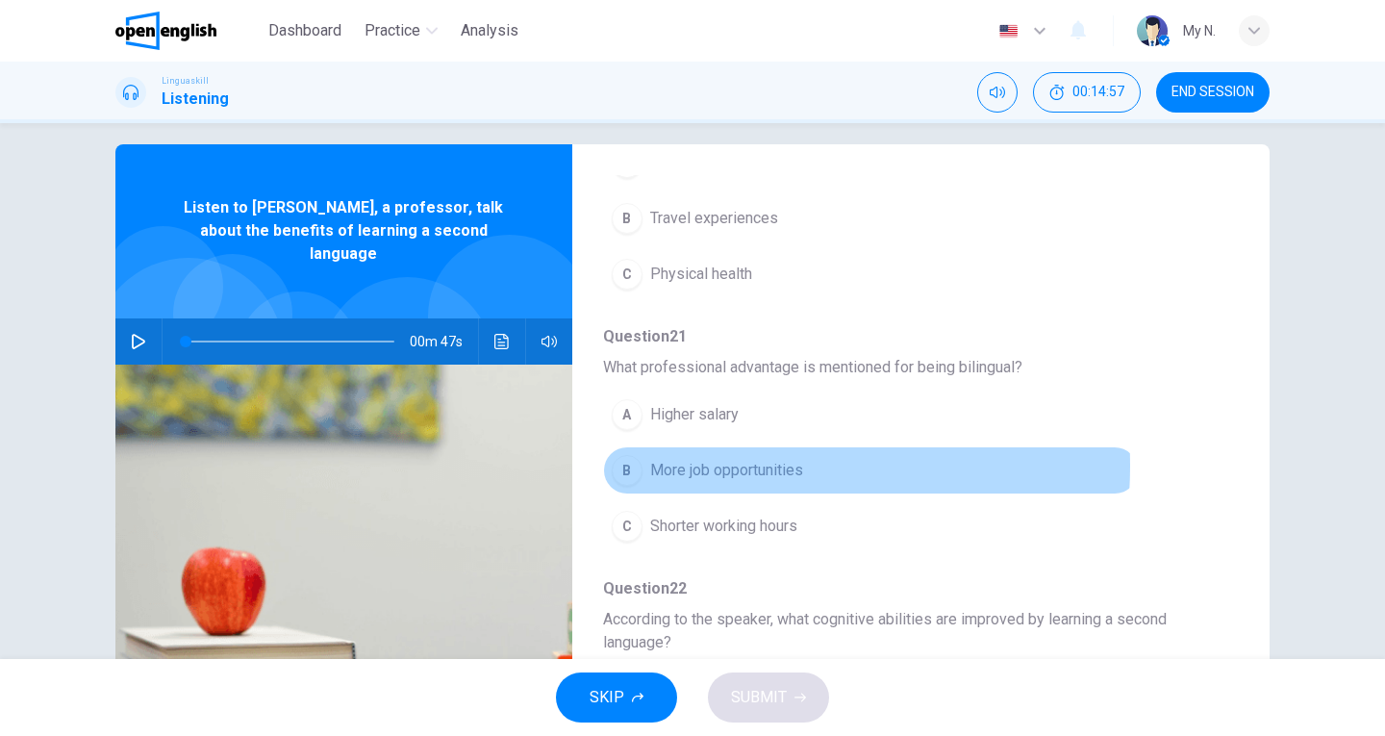
click at [697, 466] on span "More job opportunities" at bounding box center [726, 470] width 153 height 23
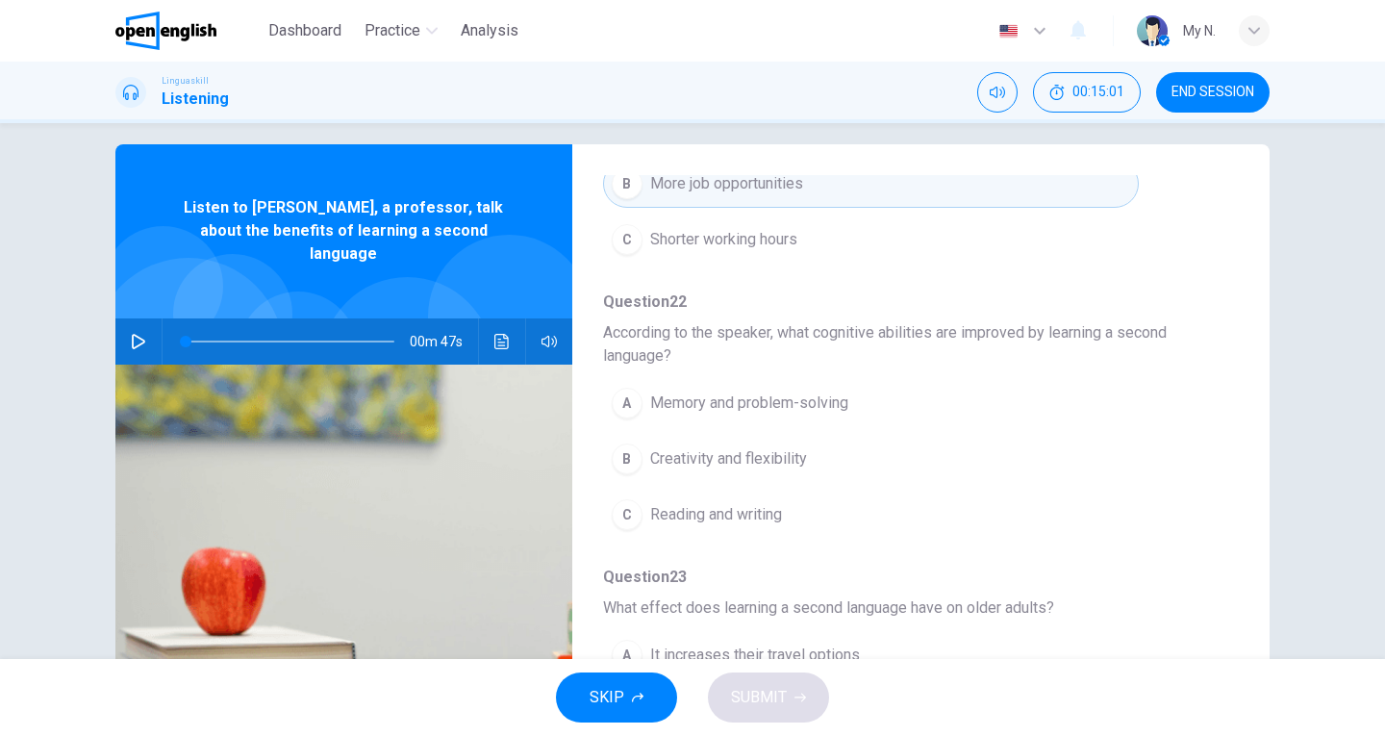
scroll to position [866, 0]
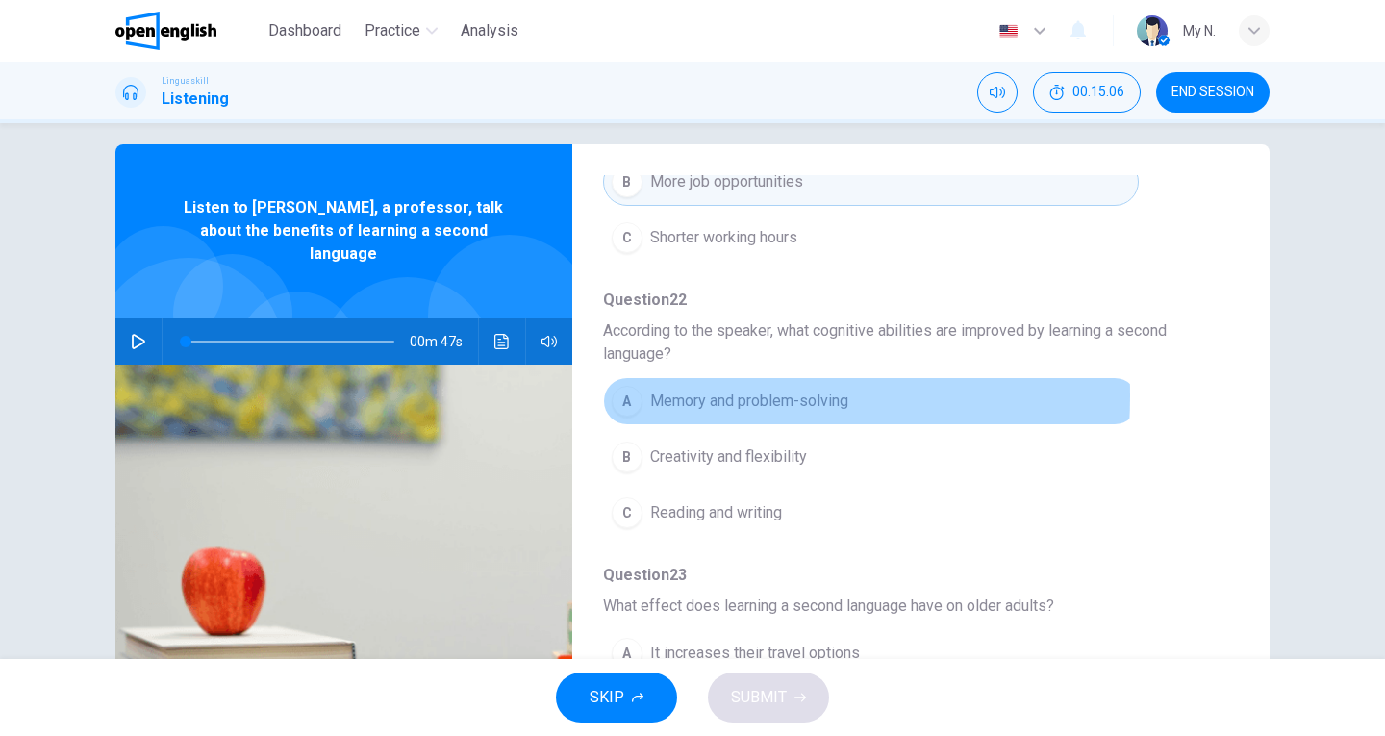
click at [614, 395] on div "A" at bounding box center [627, 401] width 31 height 31
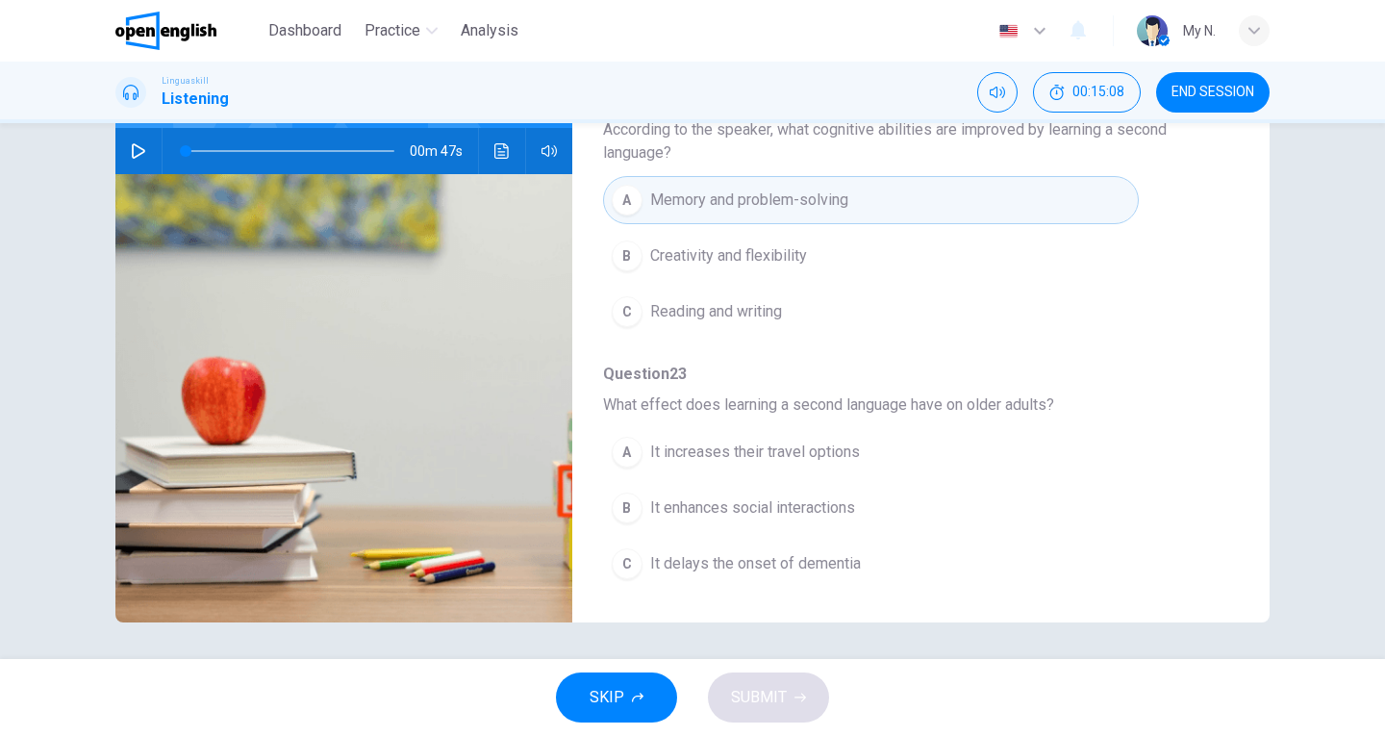
scroll to position [210, 0]
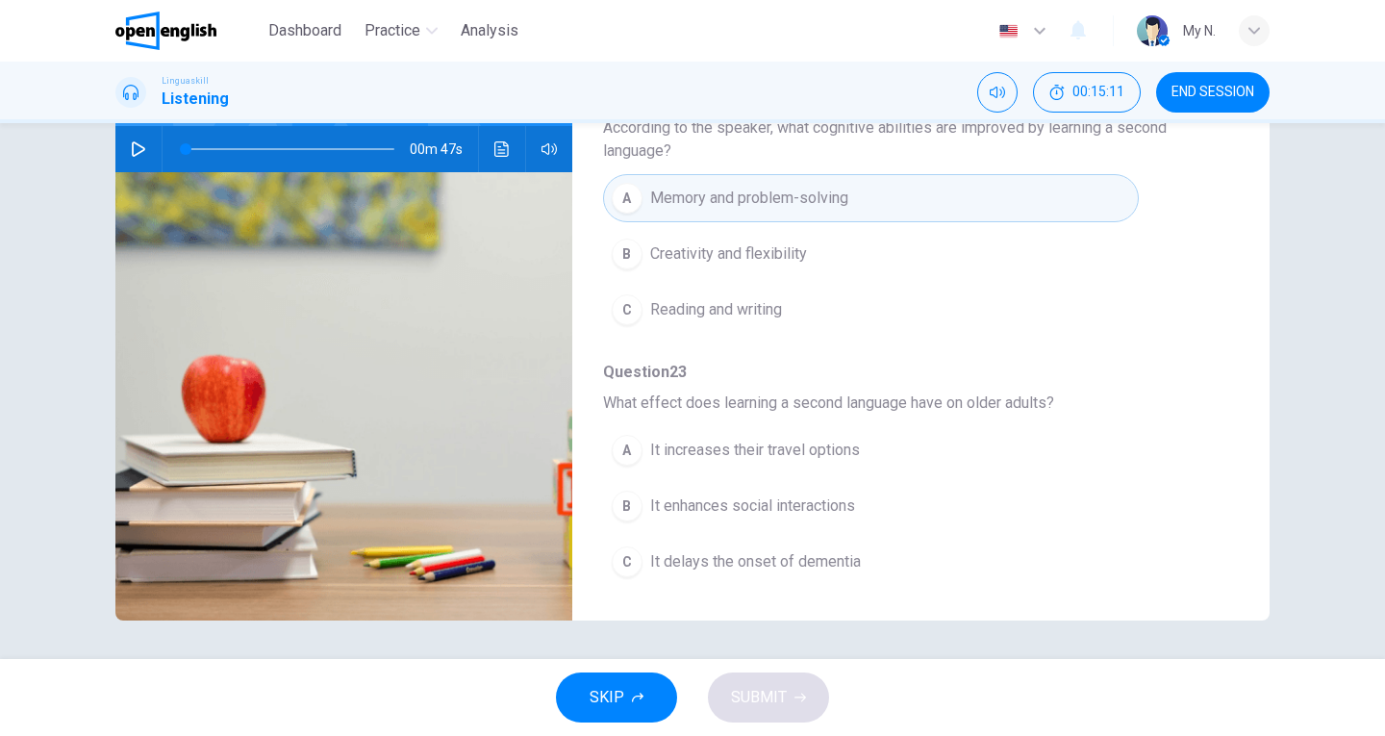
click at [132, 141] on icon "button" at bounding box center [138, 148] width 15 height 15
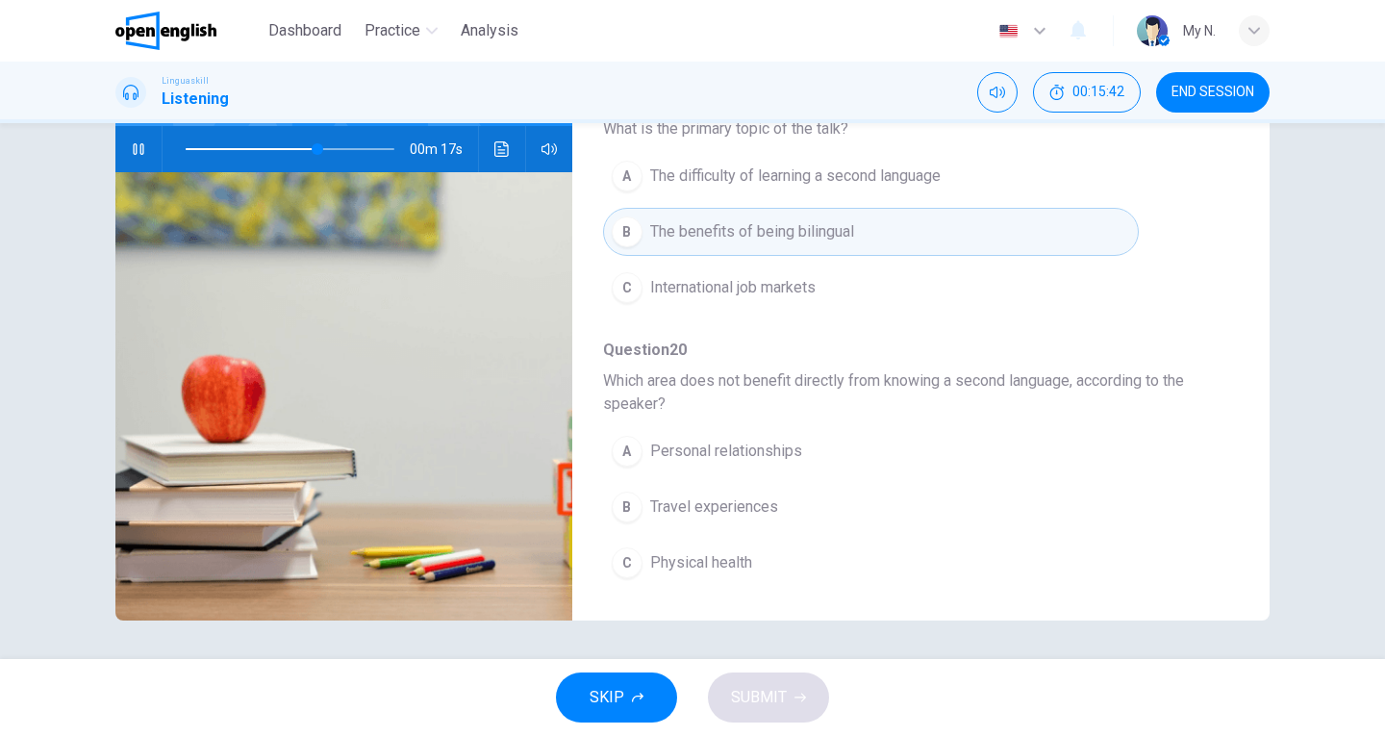
scroll to position [192, 0]
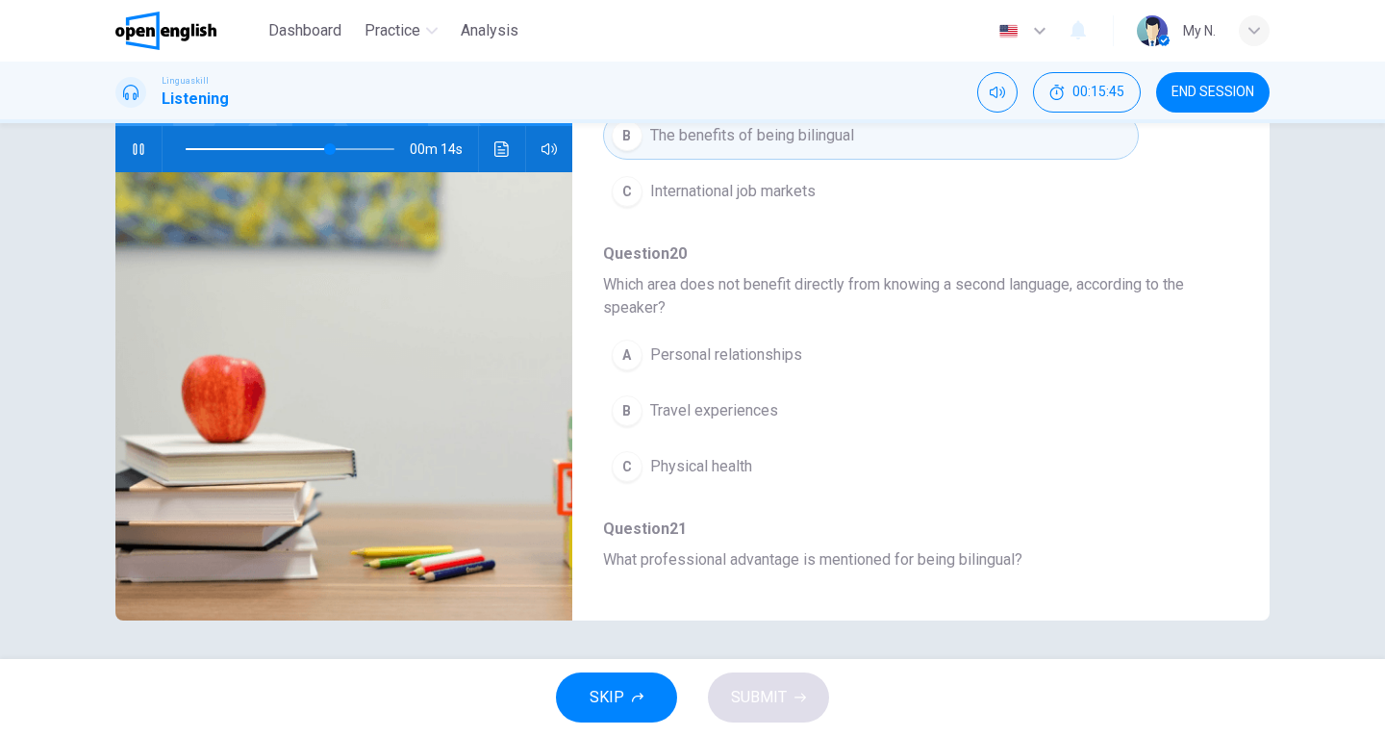
click at [633, 471] on div "C" at bounding box center [627, 466] width 31 height 31
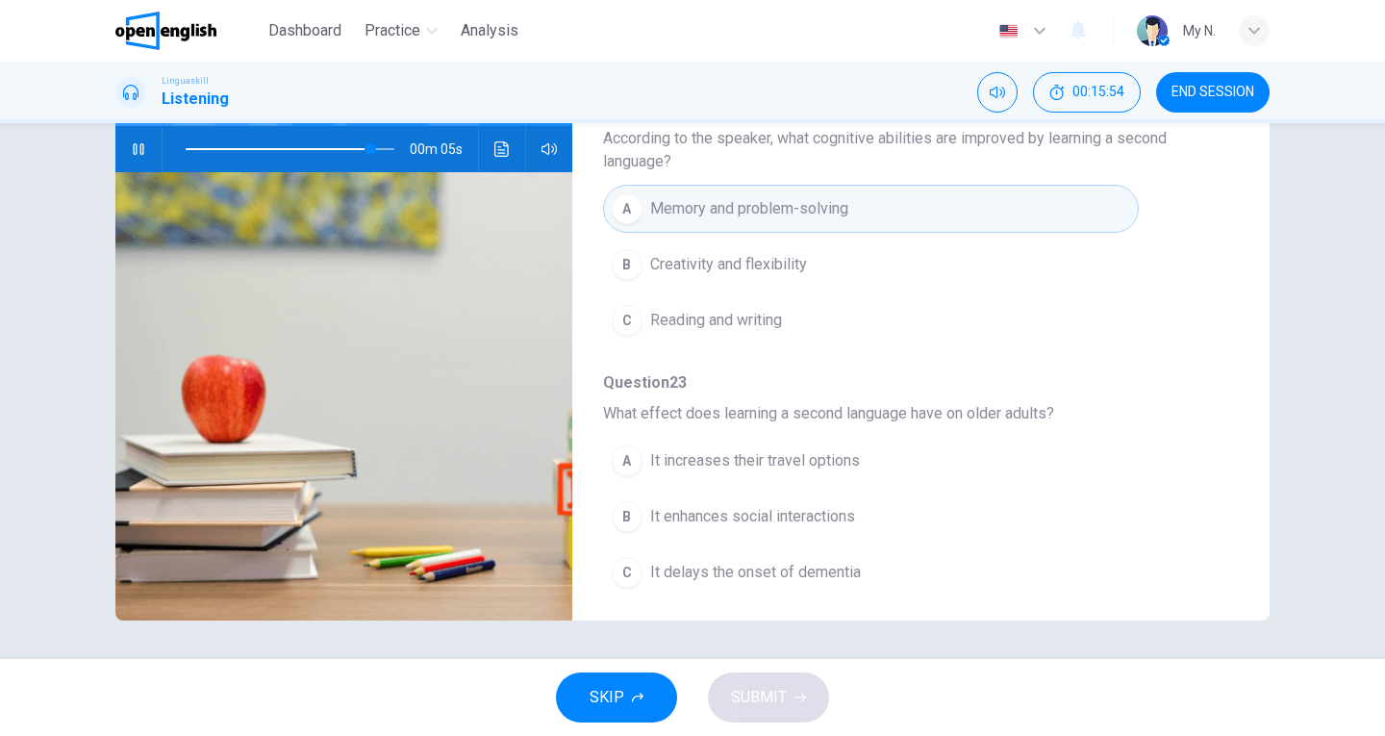
scroll to position [876, 0]
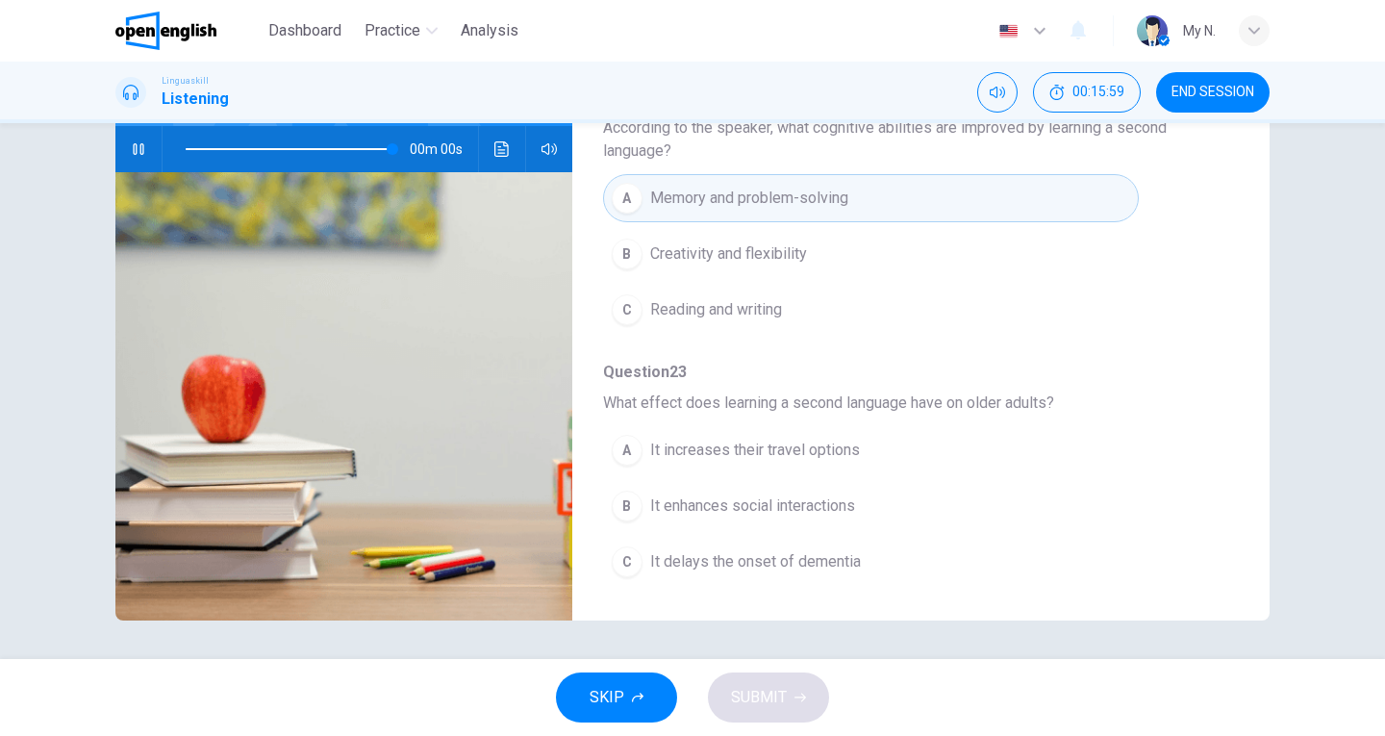
type input "*"
click at [629, 509] on div "B" at bounding box center [627, 506] width 31 height 31
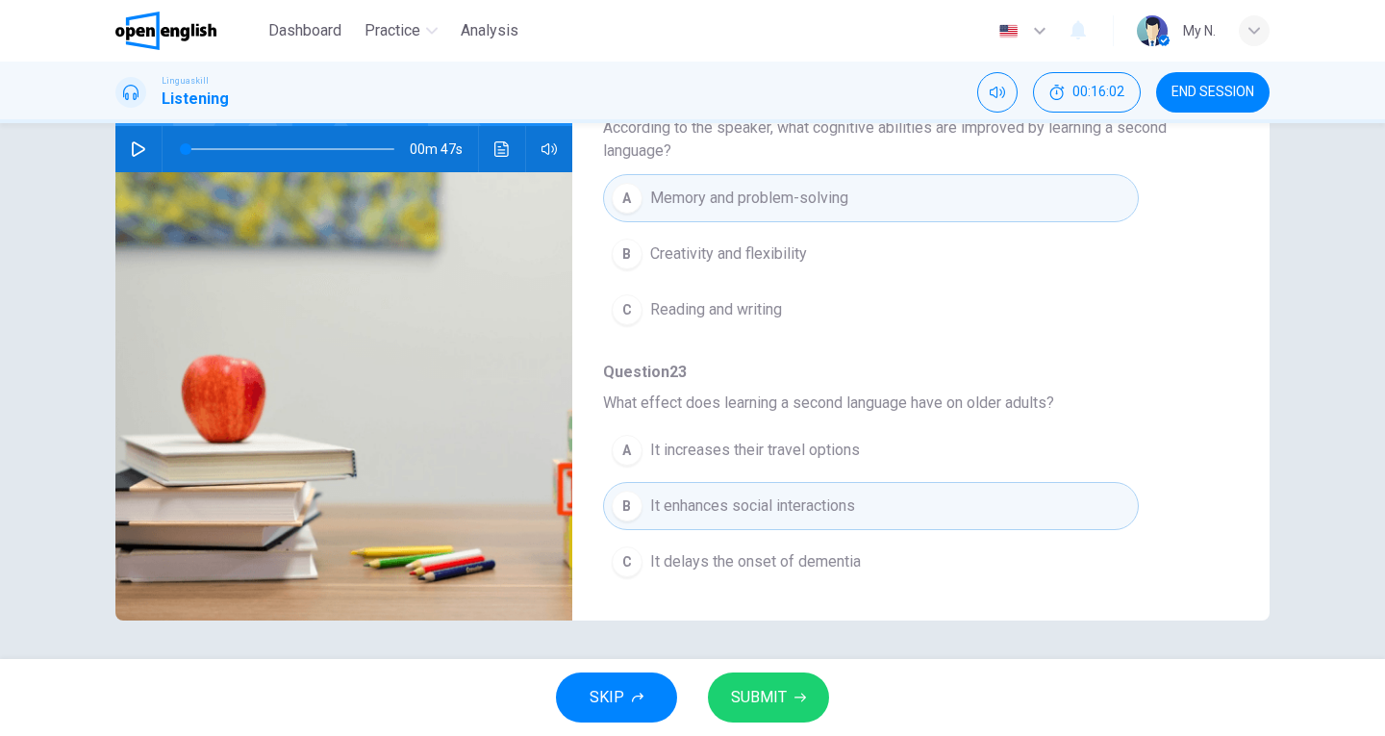
click at [744, 699] on span "SUBMIT" at bounding box center [759, 697] width 56 height 27
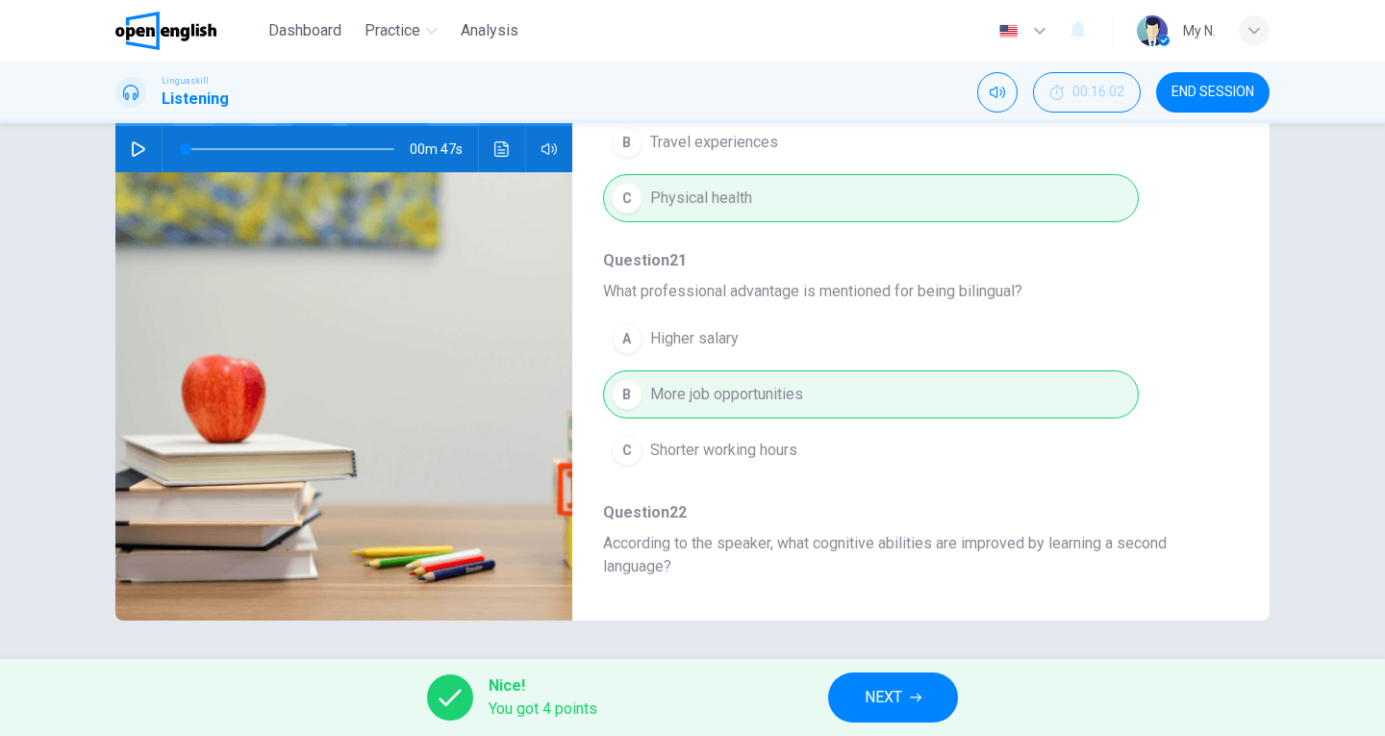
scroll to position [481, 0]
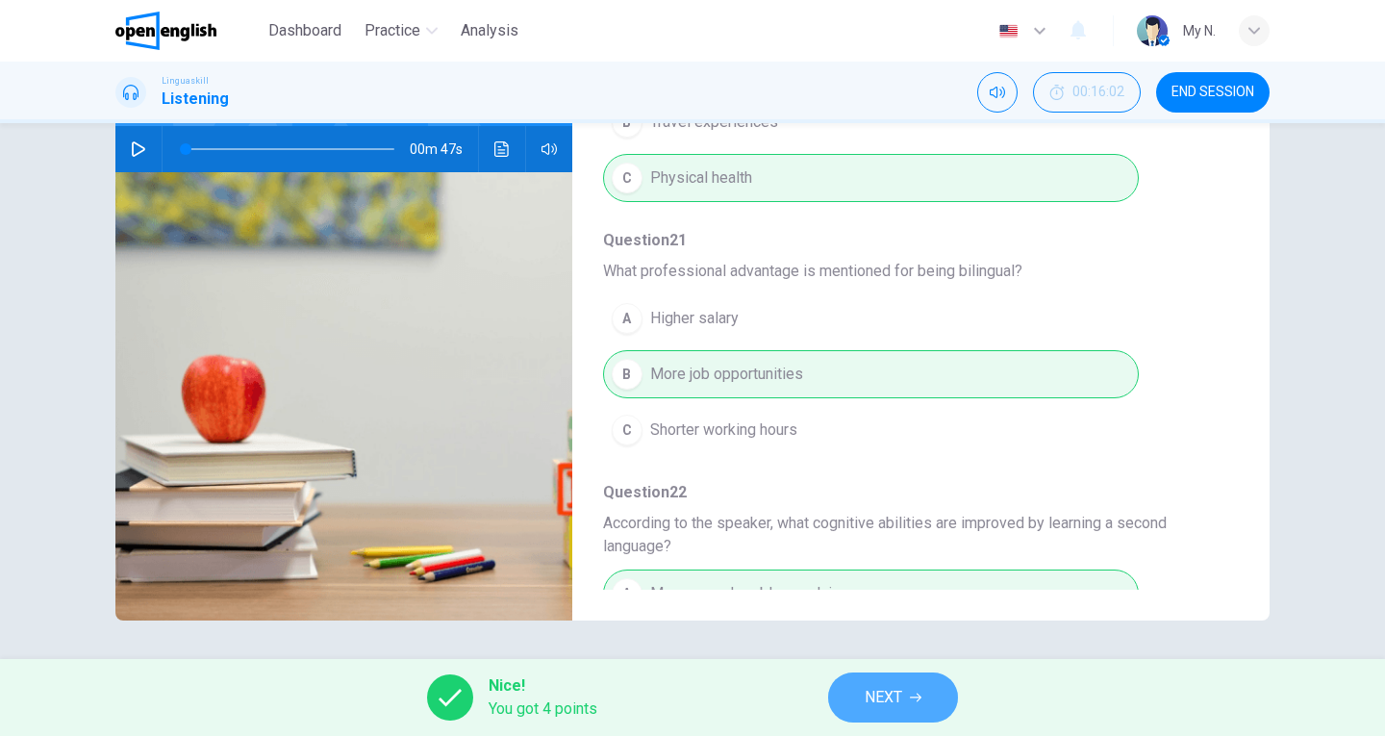
click at [910, 697] on button "NEXT" at bounding box center [893, 698] width 130 height 50
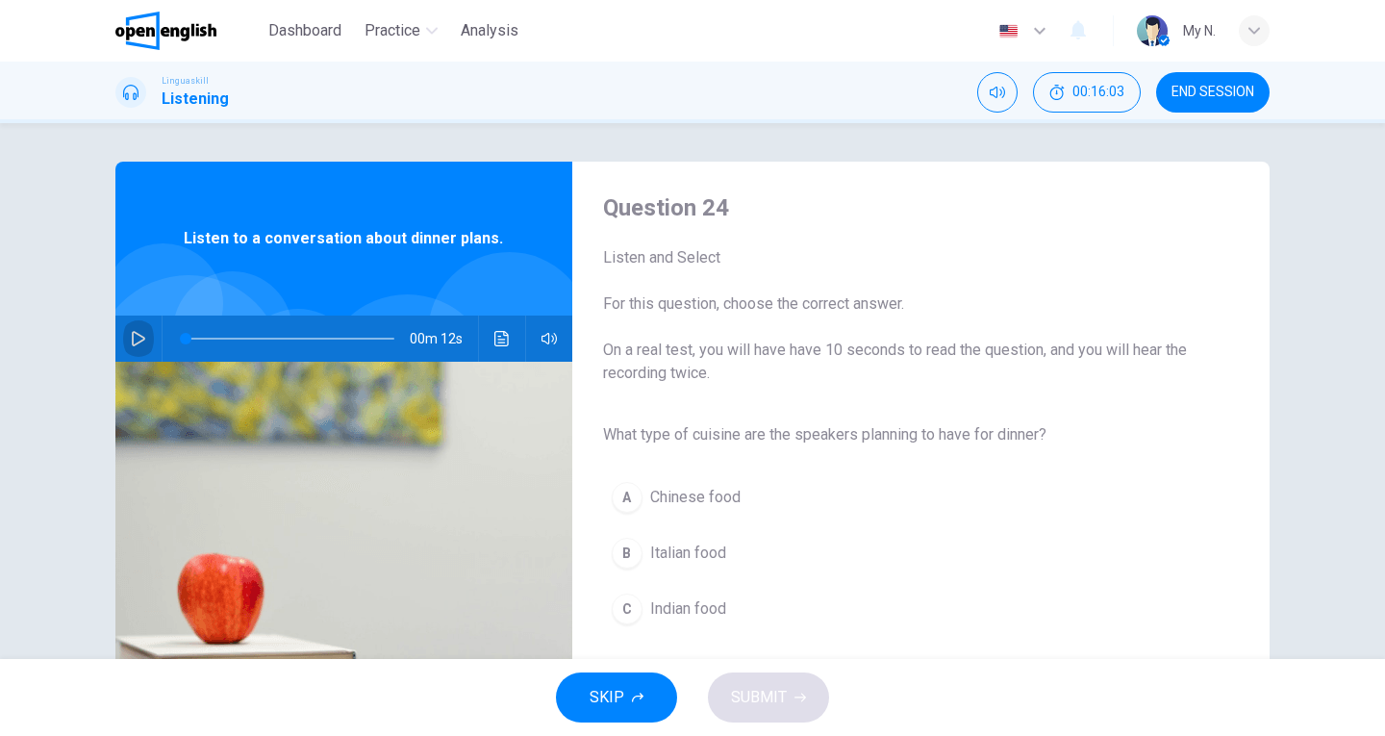
click at [136, 339] on icon "button" at bounding box center [138, 338] width 15 height 15
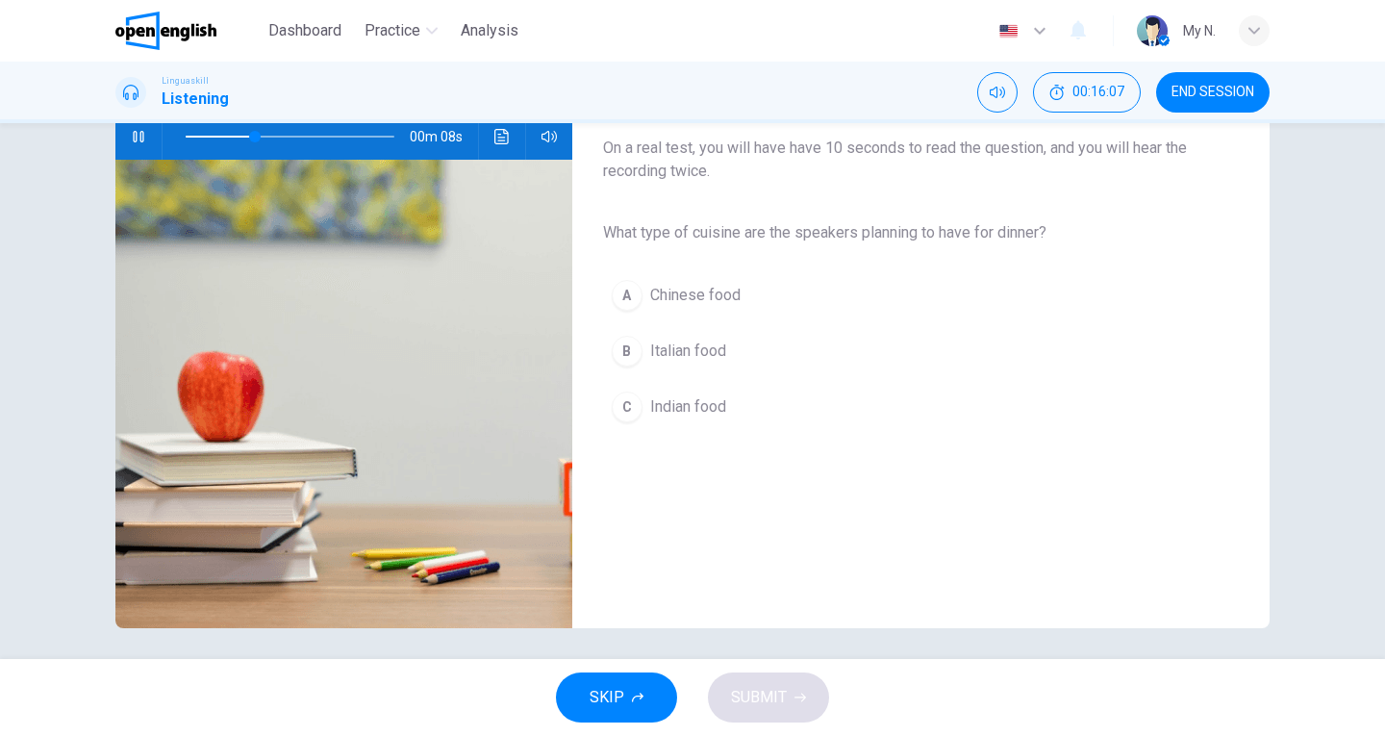
scroll to position [210, 0]
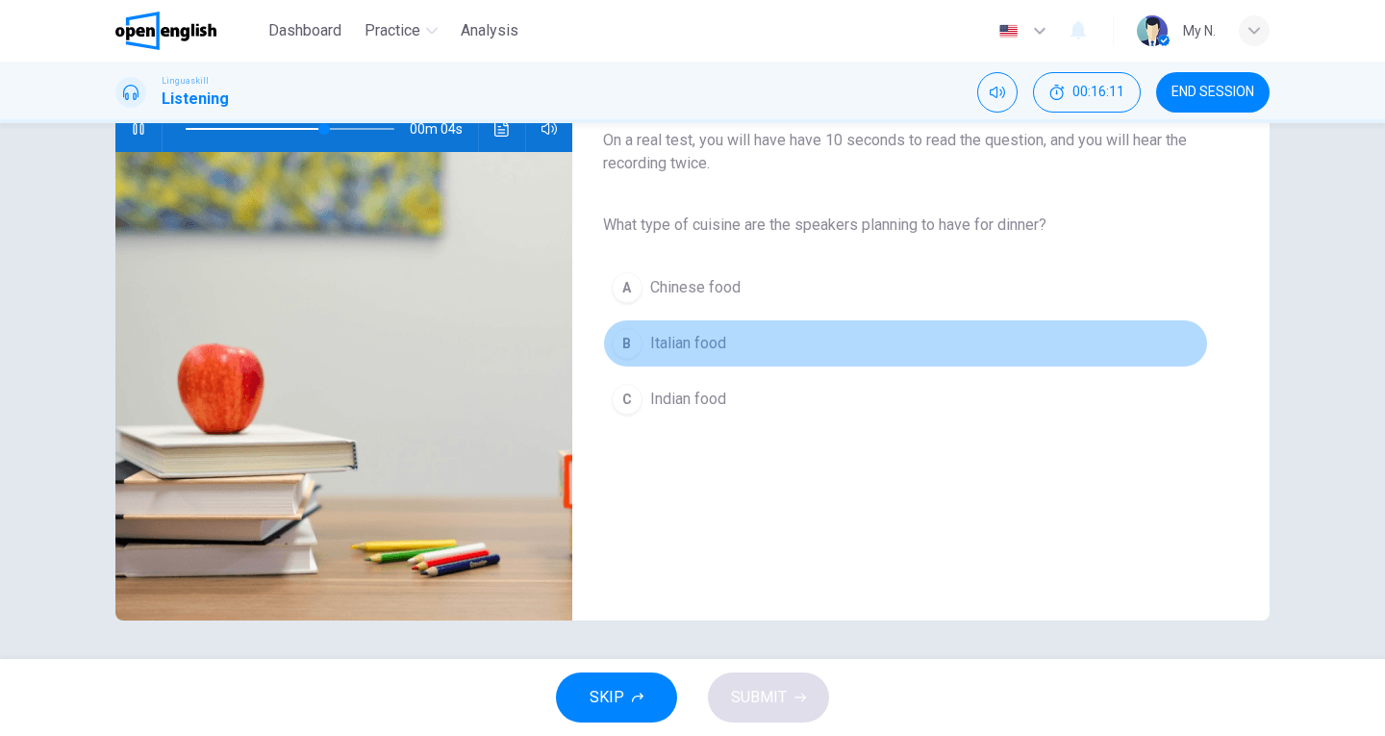
click at [675, 343] on span "Italian food" at bounding box center [688, 343] width 76 height 23
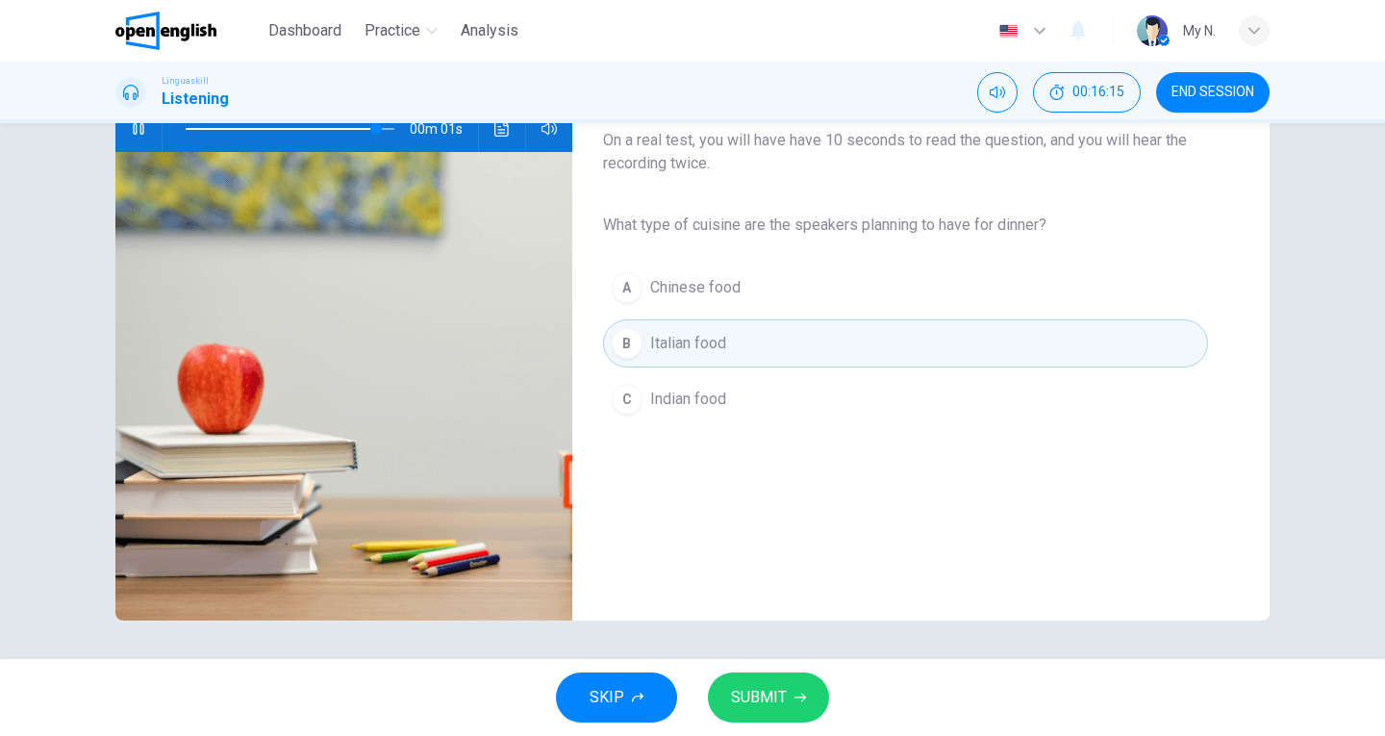
type input "*"
click at [753, 685] on span "SUBMIT" at bounding box center [759, 697] width 56 height 27
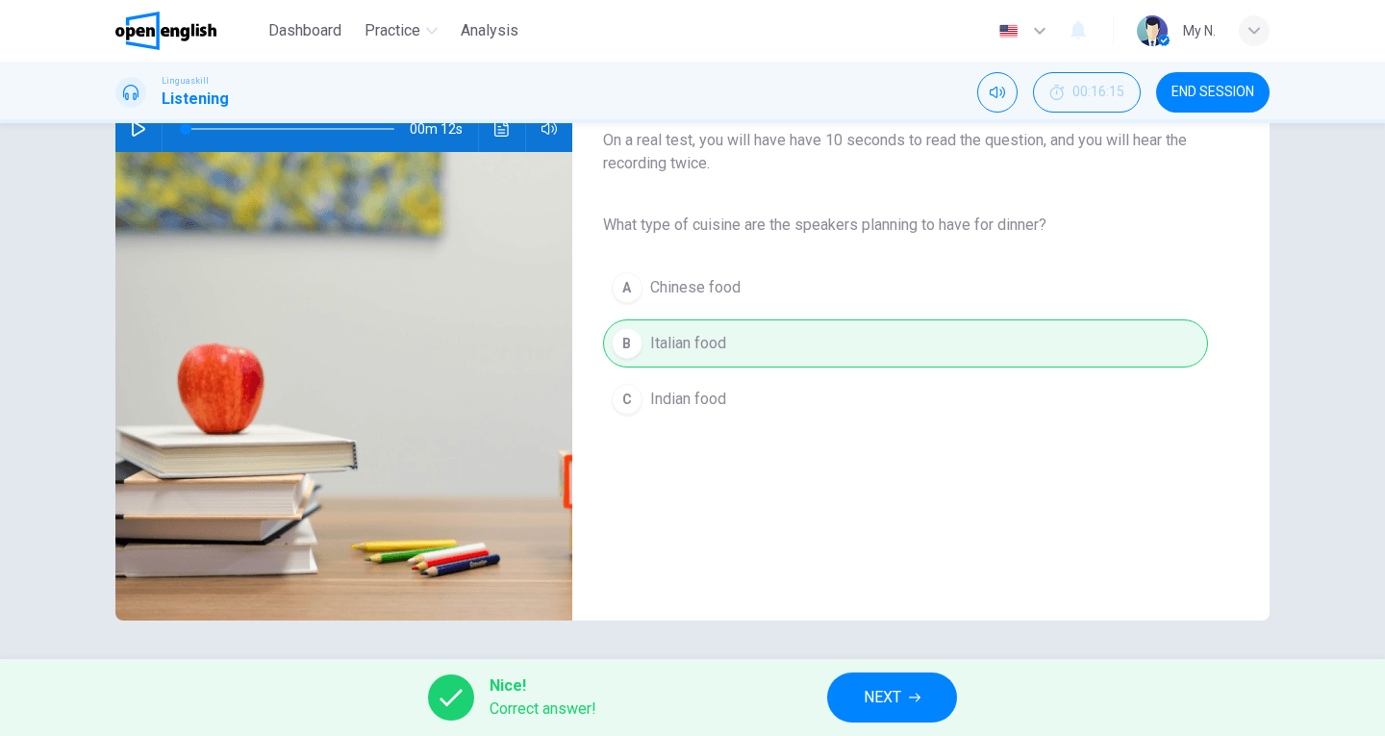
click at [901, 709] on span "NEXT" at bounding box center [883, 697] width 38 height 27
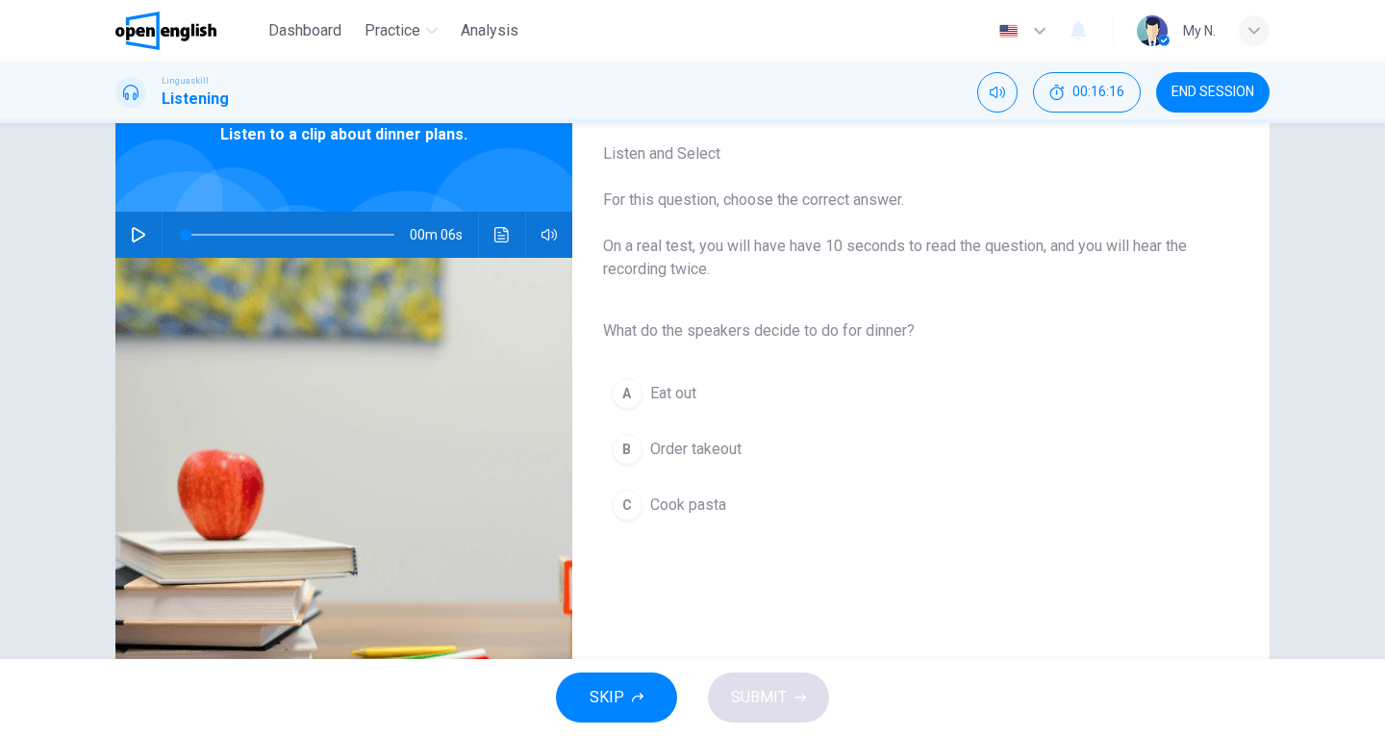
scroll to position [0, 0]
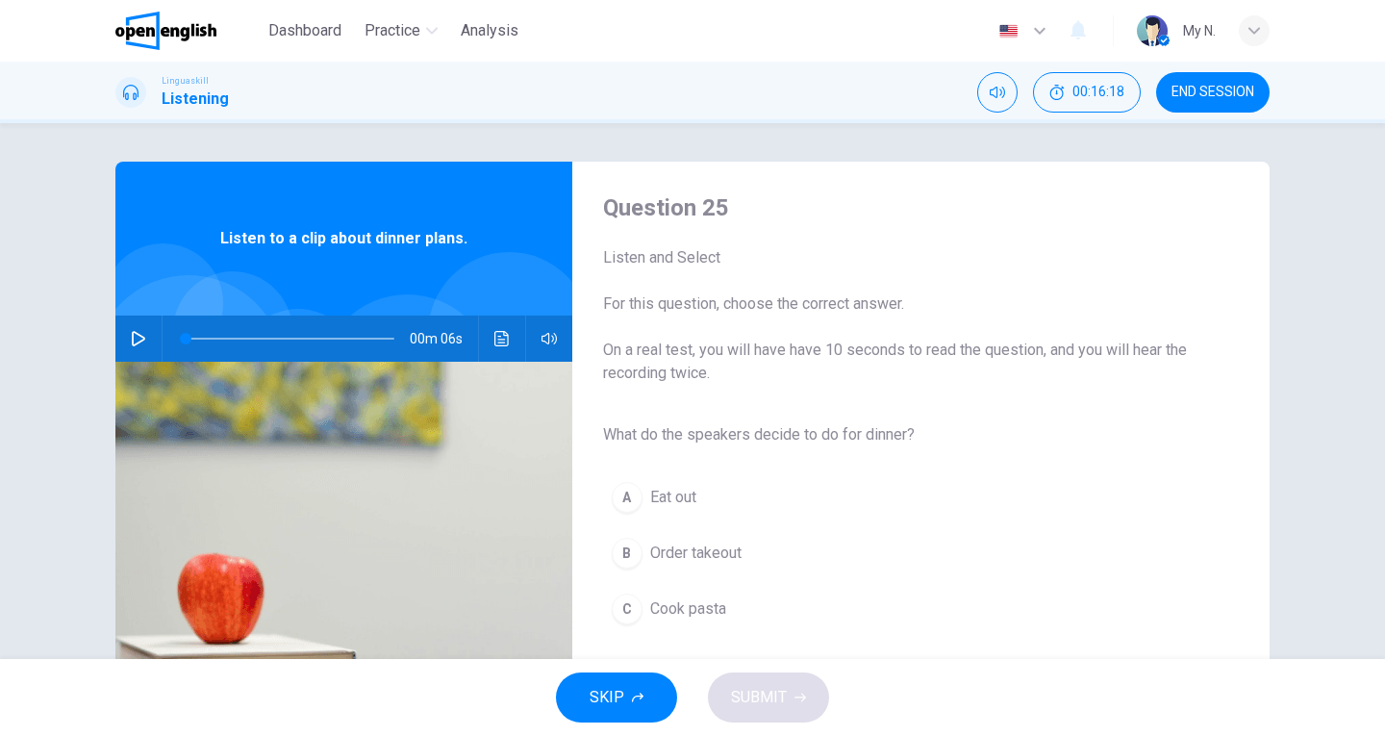
click at [138, 329] on button "button" at bounding box center [138, 339] width 31 height 46
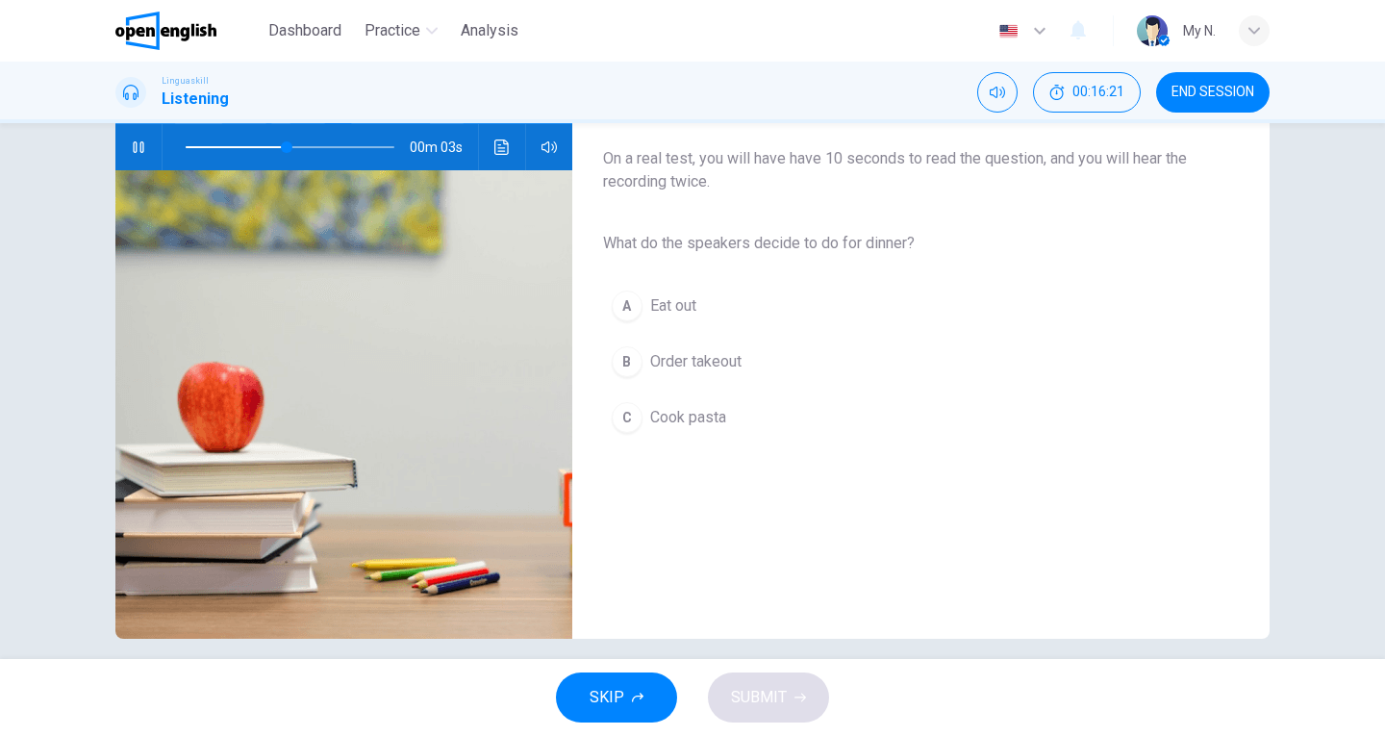
scroll to position [192, 0]
type input "*"
click at [680, 423] on span "Cook pasta" at bounding box center [688, 416] width 76 height 23
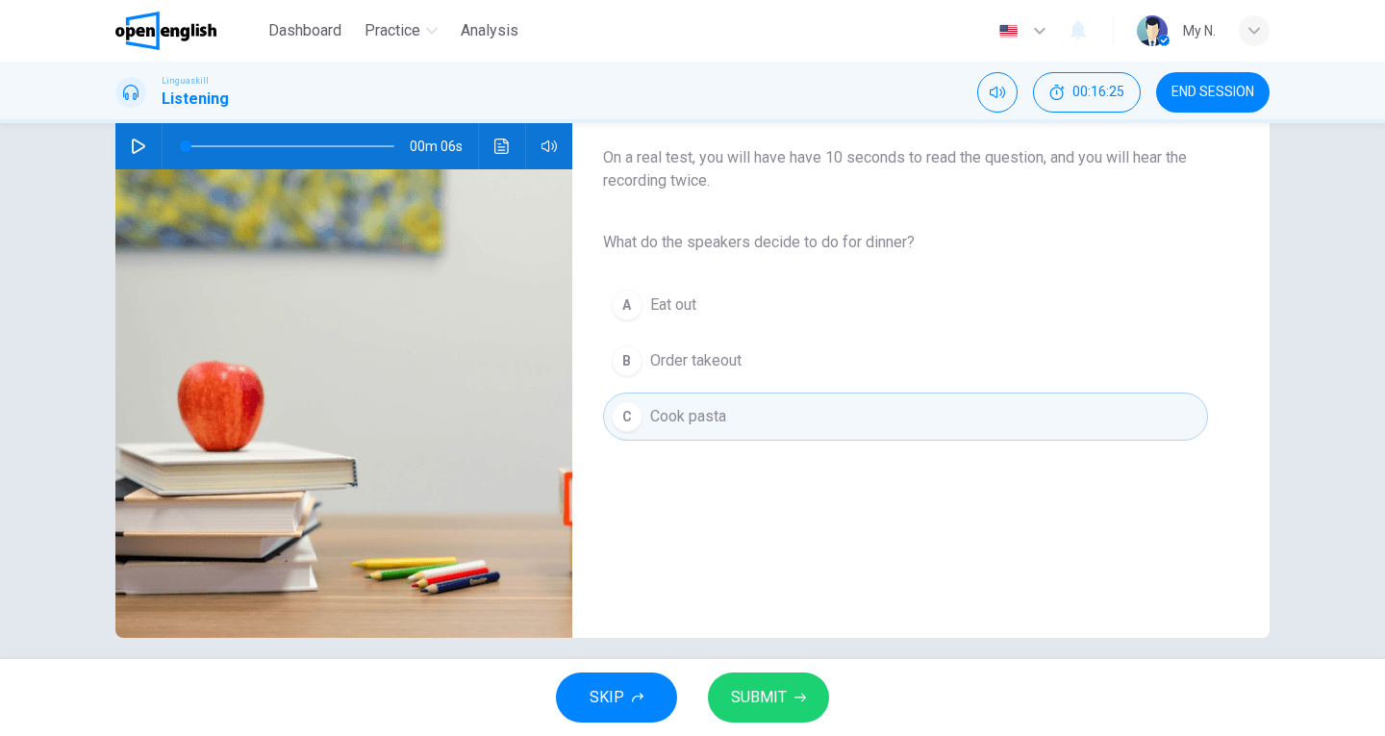
click at [802, 702] on icon "button" at bounding box center [801, 698] width 12 height 12
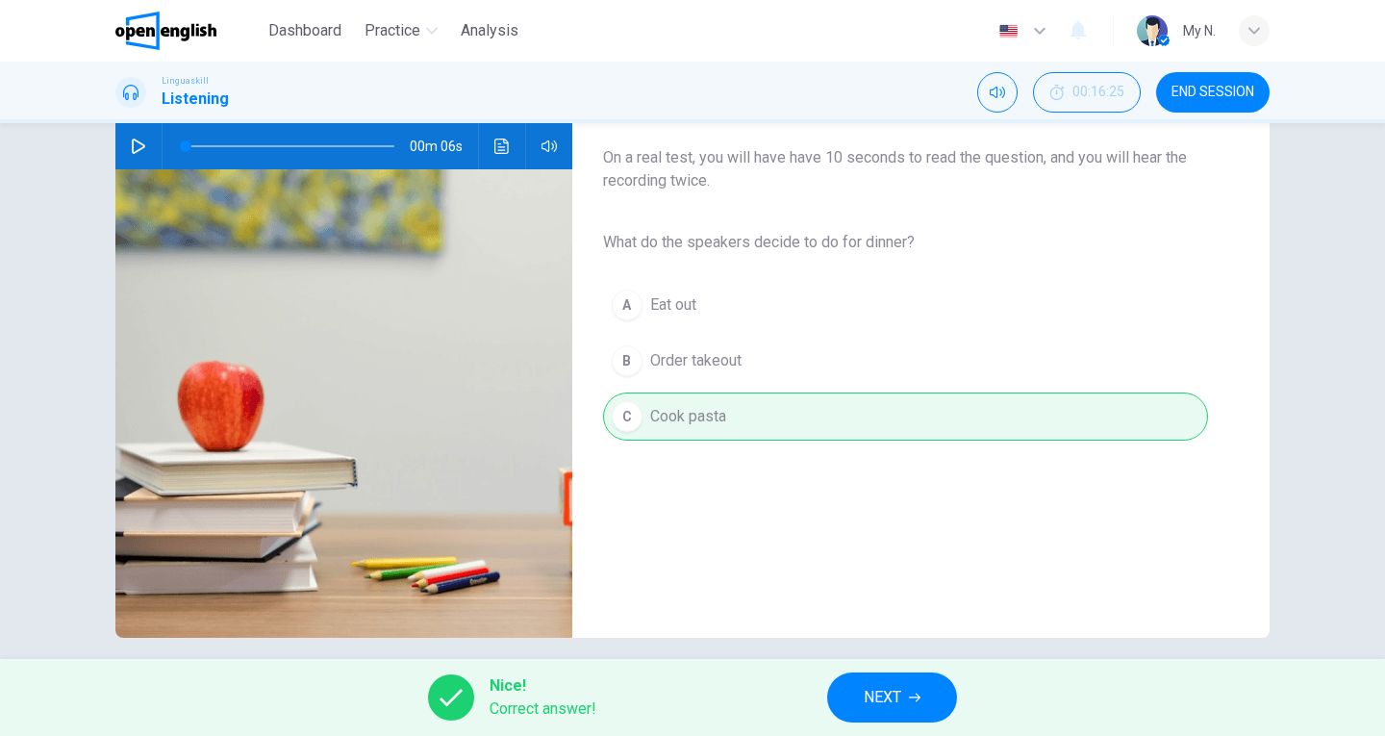
click at [868, 700] on span "NEXT" at bounding box center [883, 697] width 38 height 27
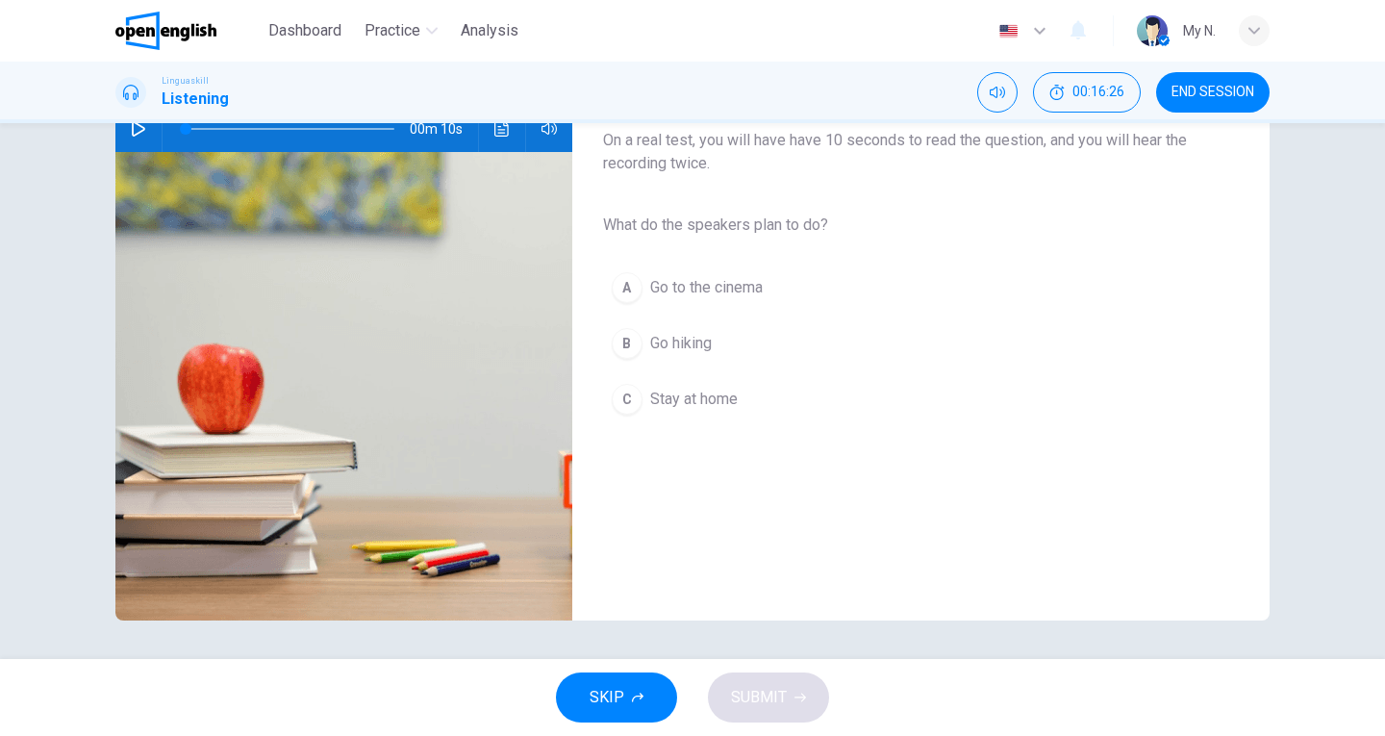
scroll to position [0, 0]
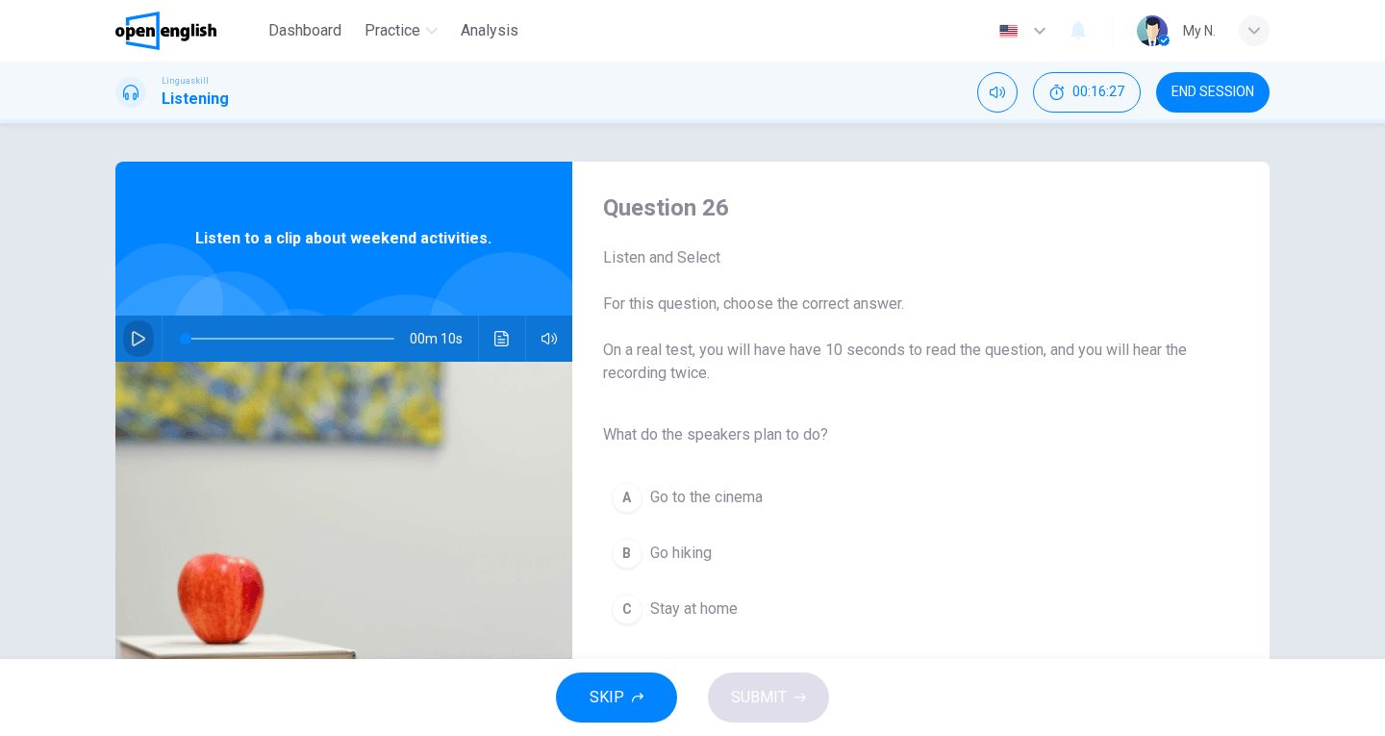
click at [133, 337] on icon "button" at bounding box center [138, 338] width 15 height 15
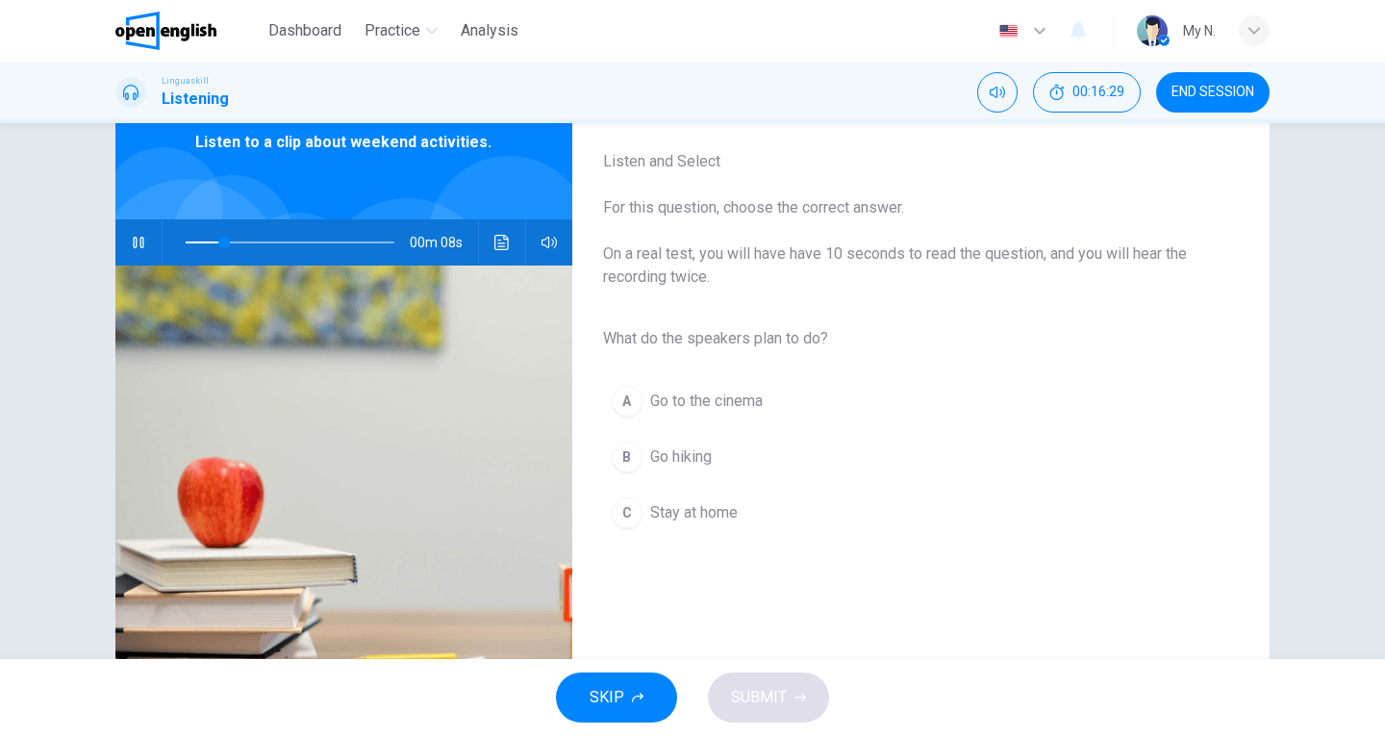
scroll to position [192, 0]
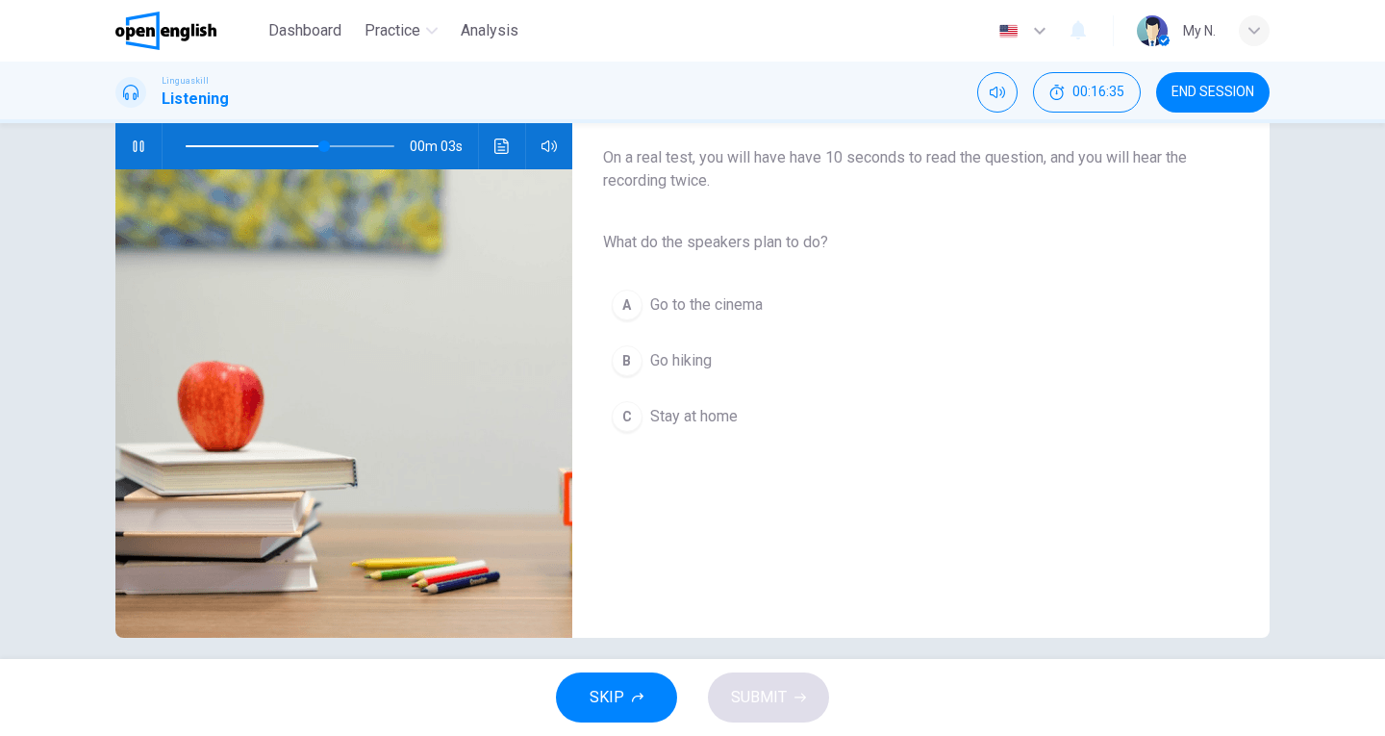
click at [680, 350] on span "Go hiking" at bounding box center [681, 360] width 62 height 23
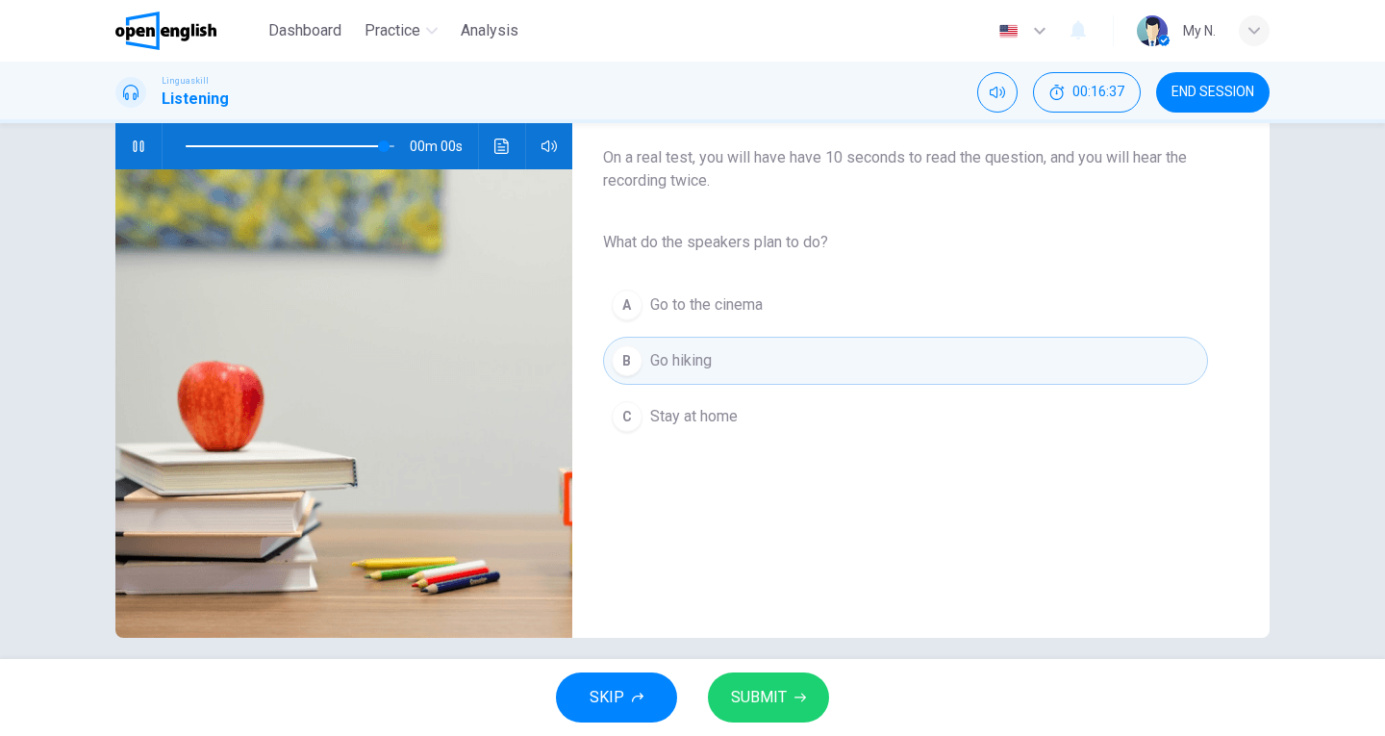
type input "*"
click at [788, 699] on button "SUBMIT" at bounding box center [768, 698] width 121 height 50
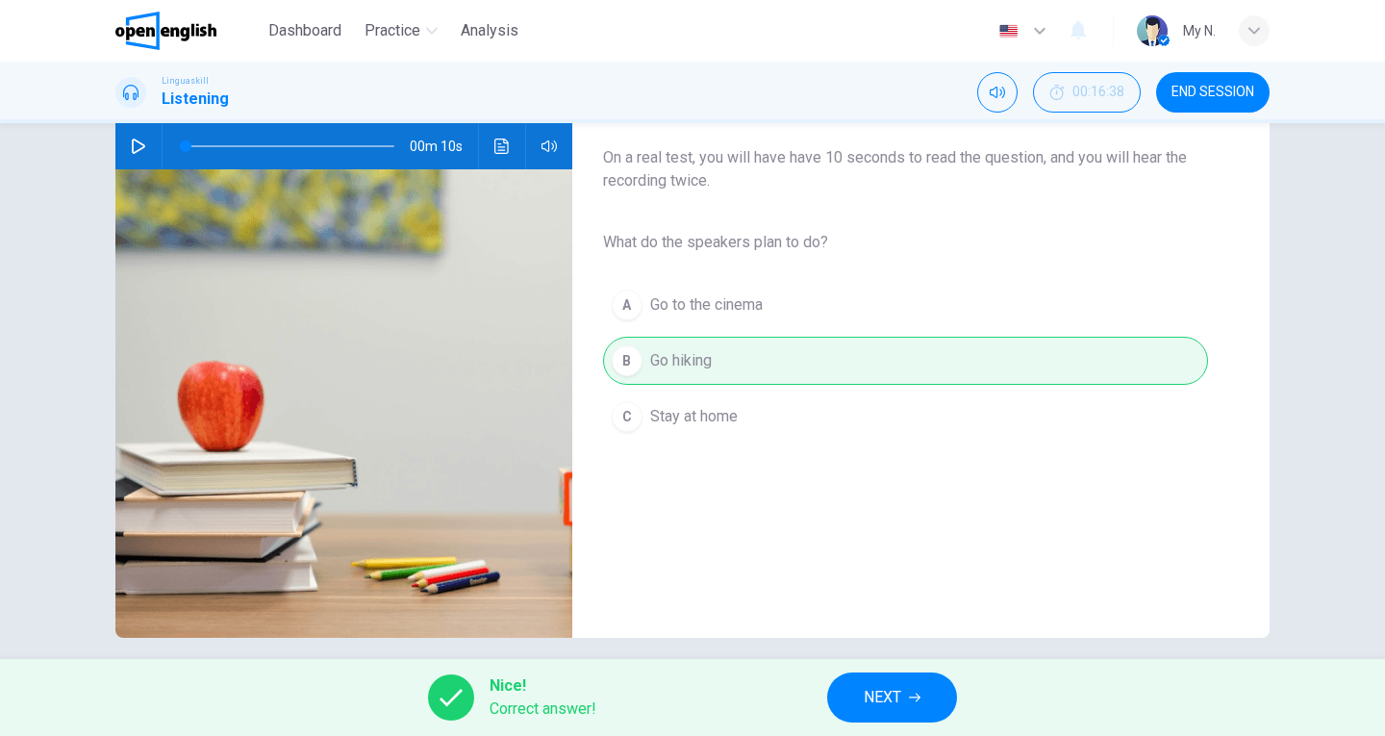
click at [861, 699] on button "NEXT" at bounding box center [892, 698] width 130 height 50
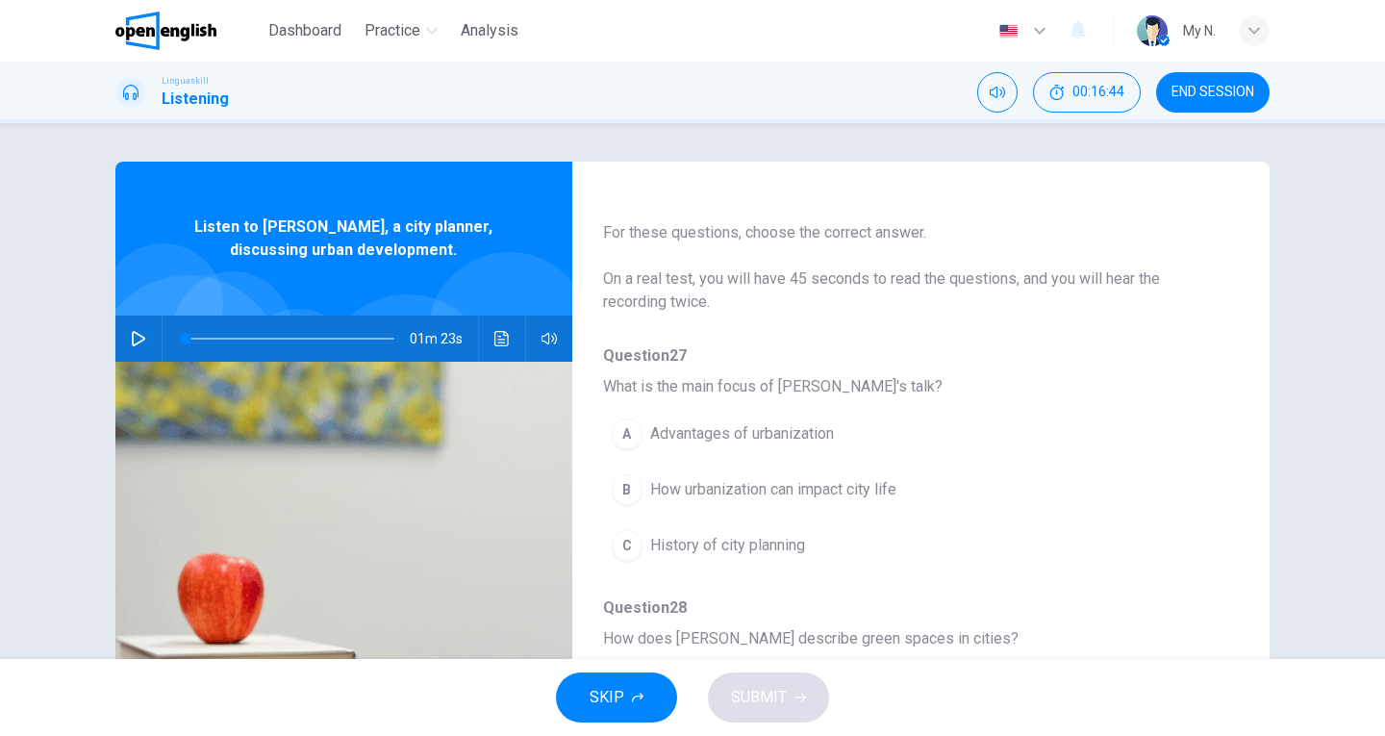
scroll to position [96, 0]
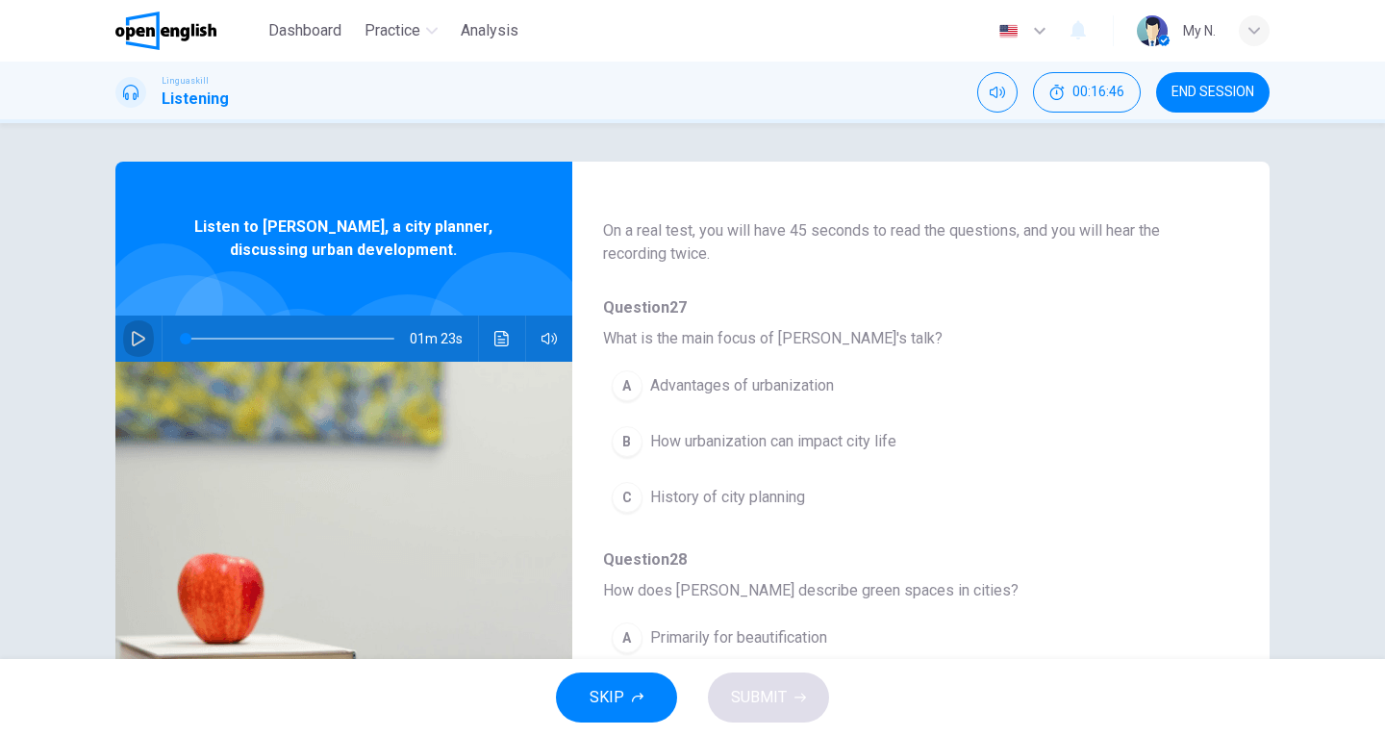
click at [132, 342] on icon "button" at bounding box center [138, 338] width 15 height 15
type input "*"
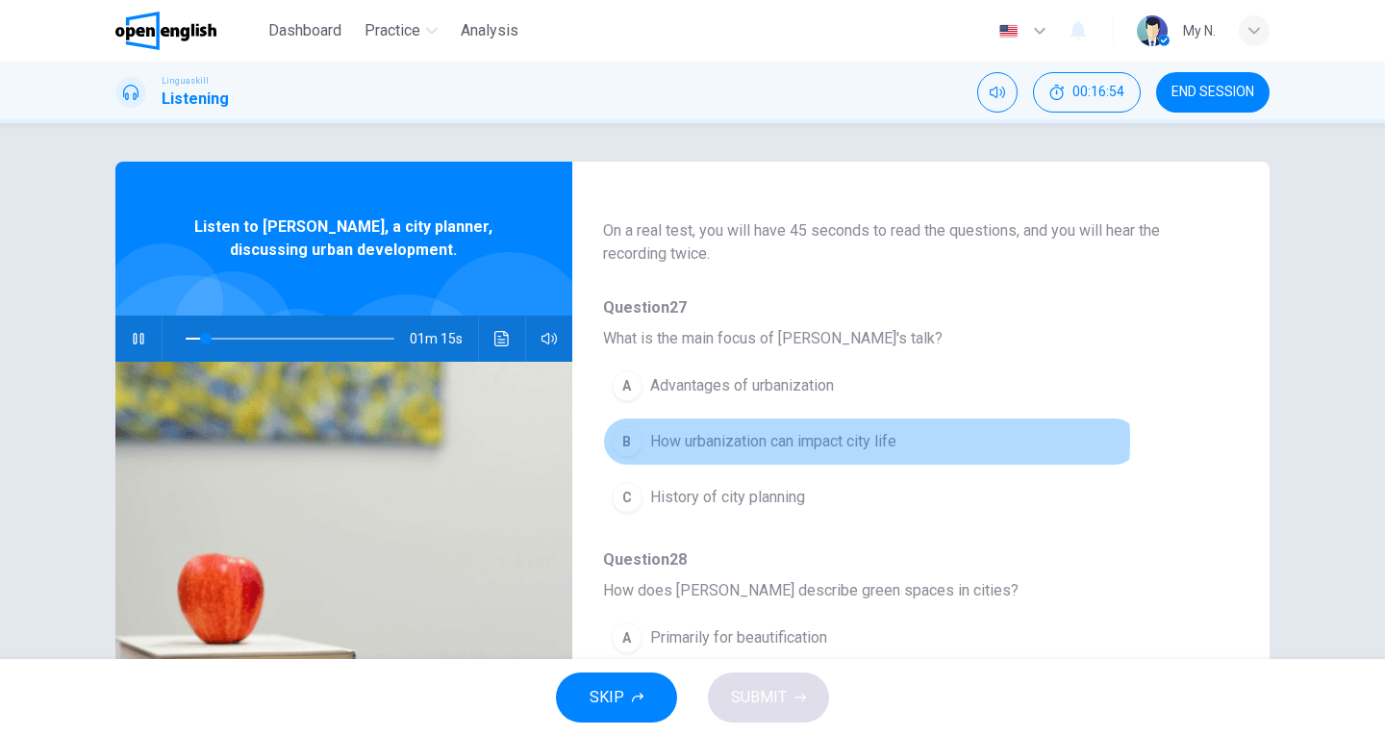
click at [839, 441] on span "How urbanization can impact city life" at bounding box center [773, 441] width 246 height 23
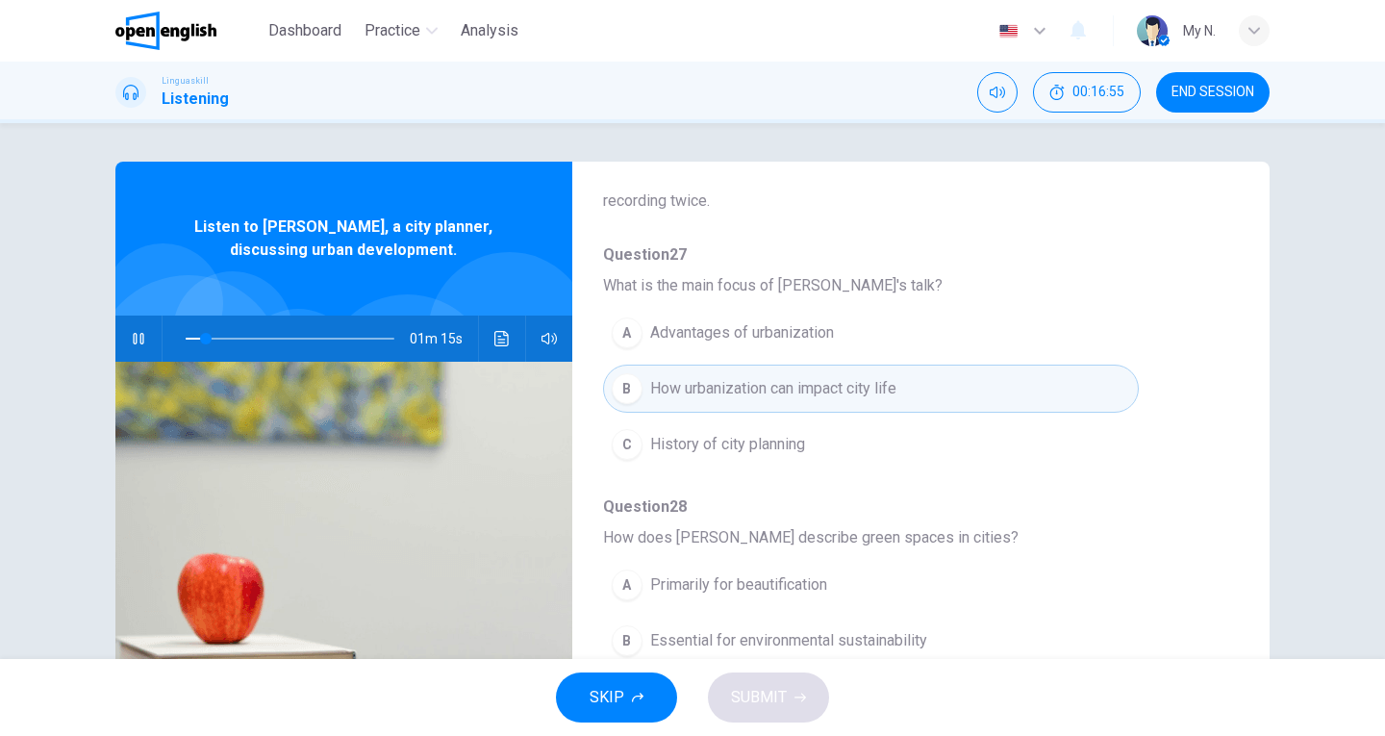
scroll to position [289, 0]
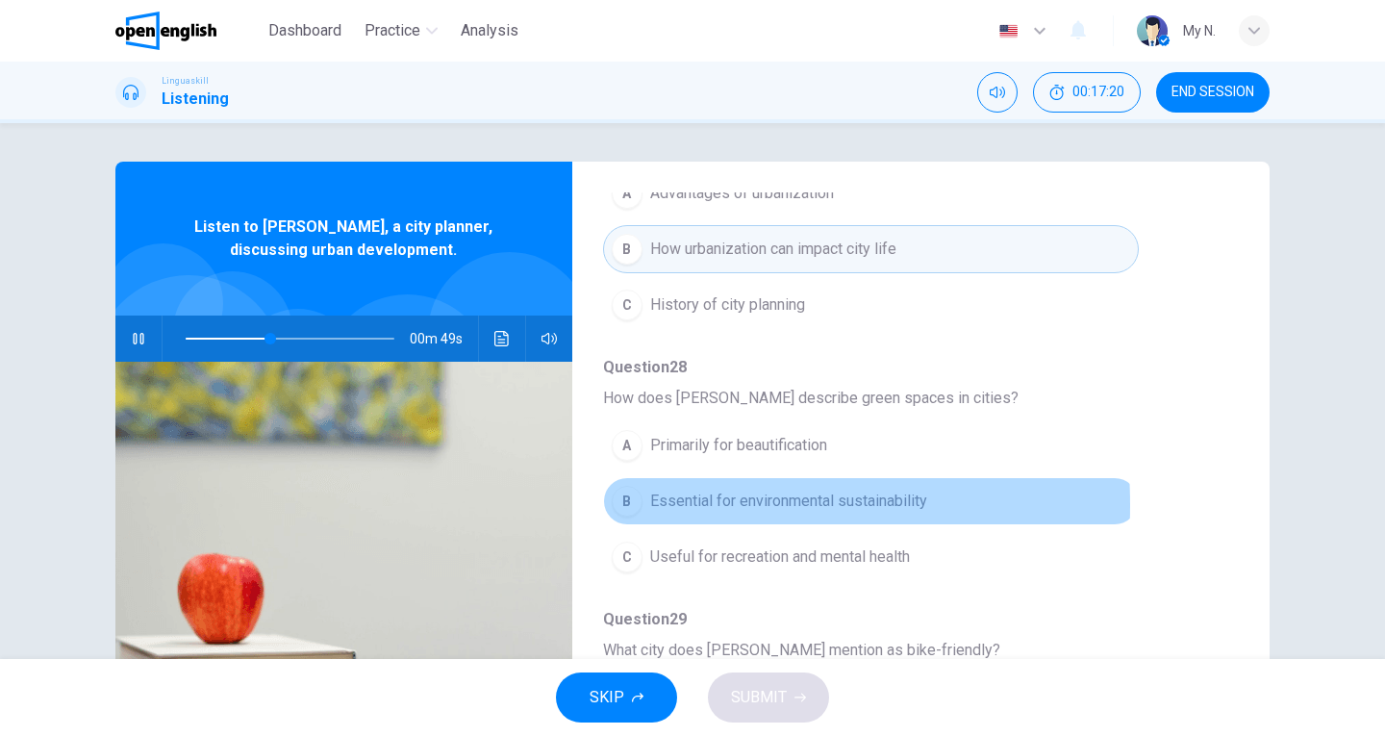
click at [619, 505] on div "B" at bounding box center [627, 501] width 31 height 31
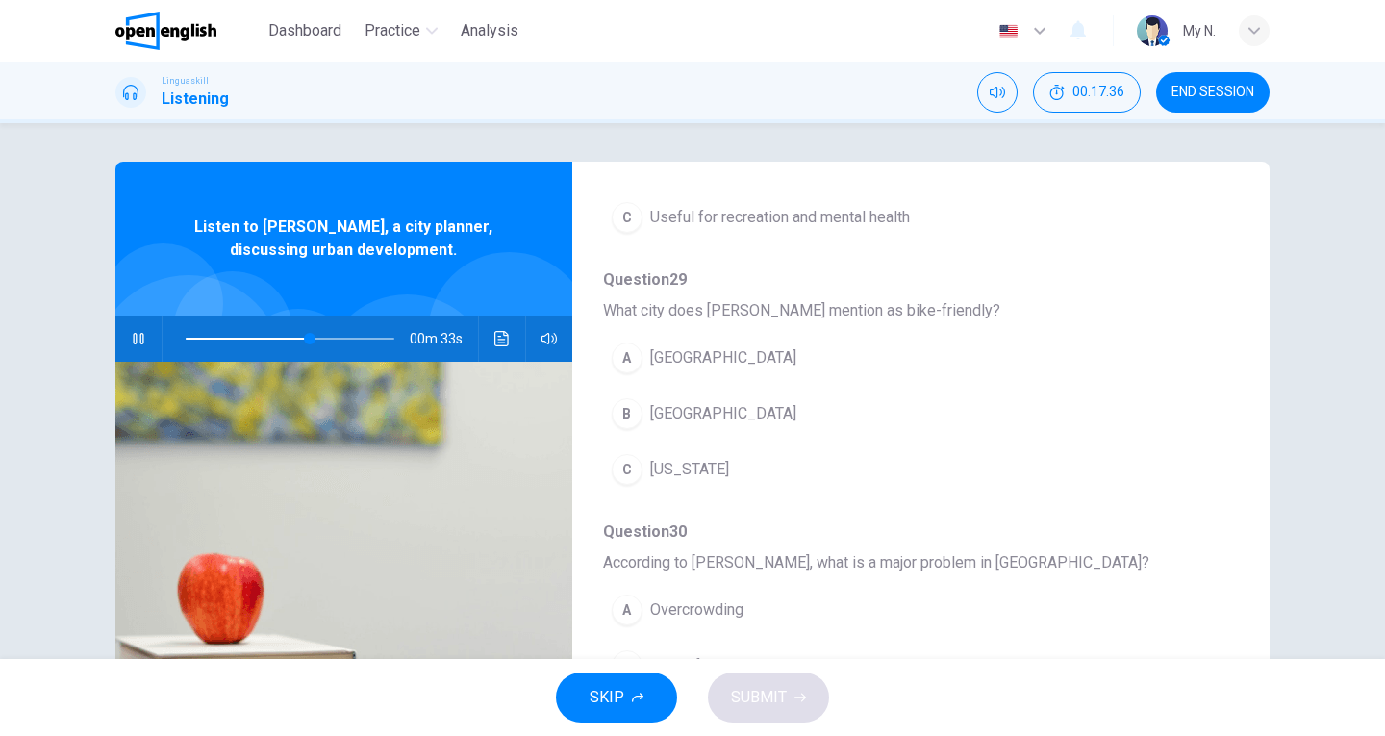
scroll to position [673, 0]
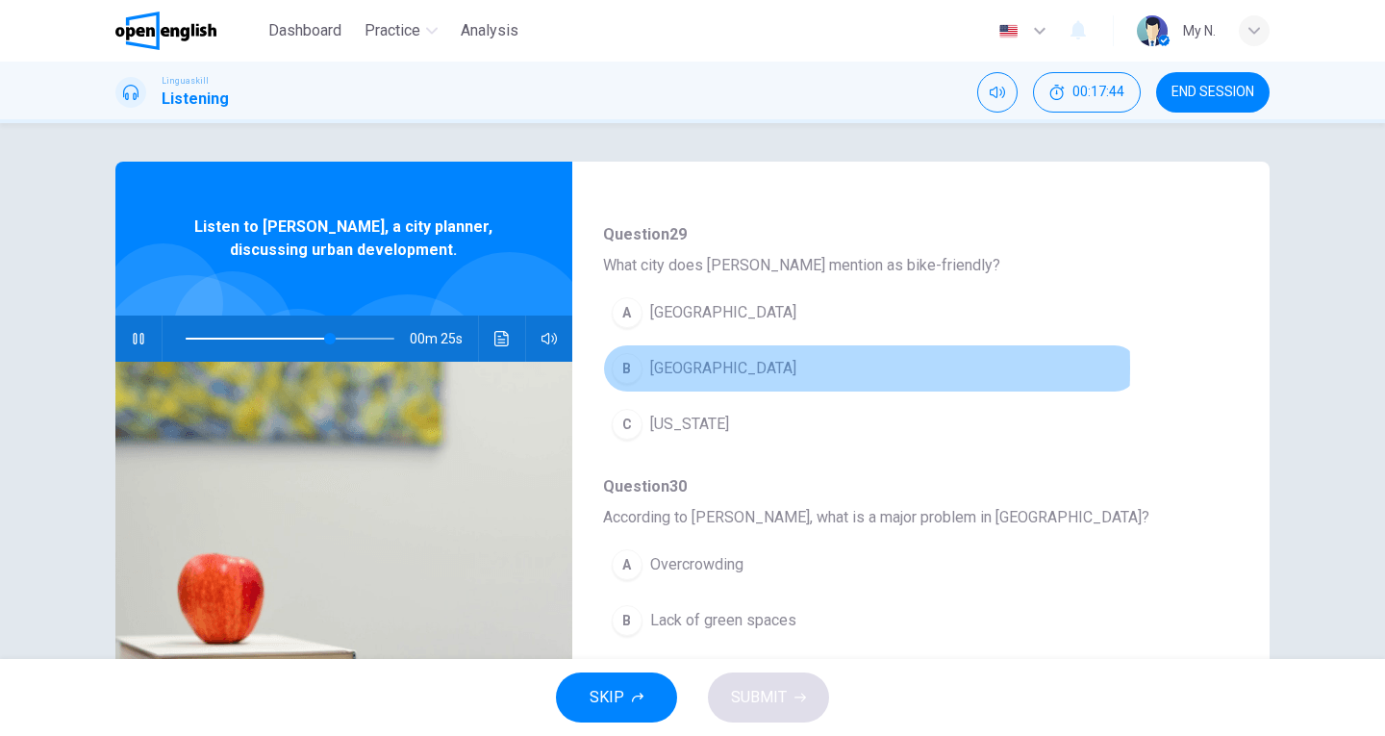
click at [631, 368] on div "B" at bounding box center [627, 368] width 31 height 31
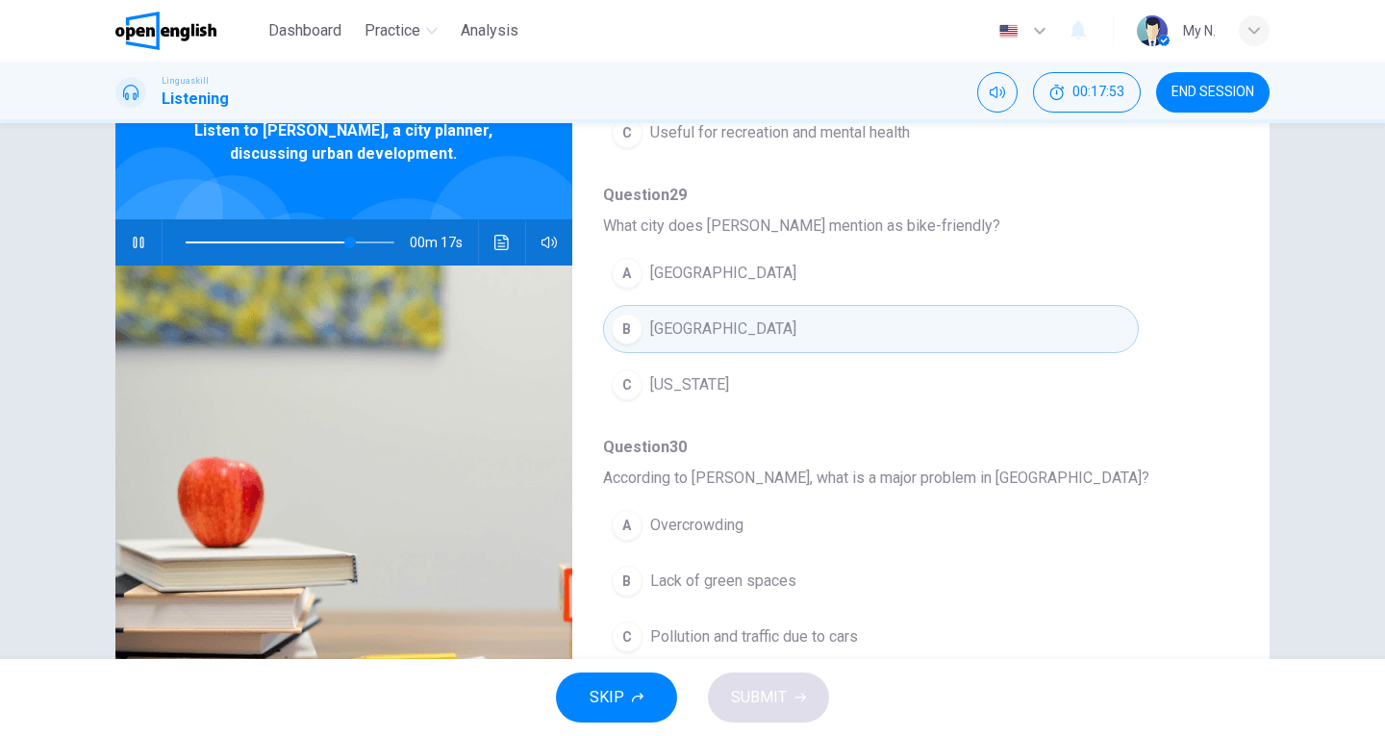
scroll to position [734, 0]
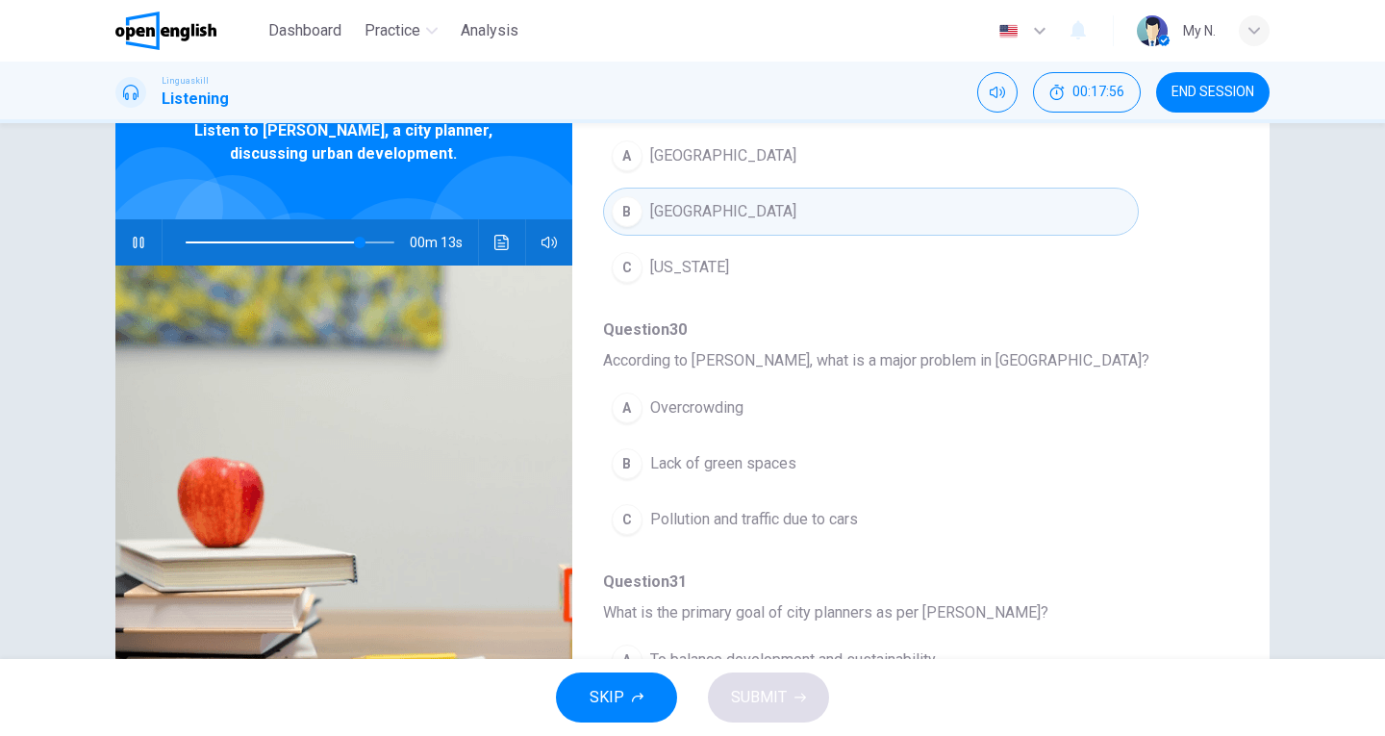
click at [816, 524] on span "Pollution and traffic due to cars" at bounding box center [754, 519] width 208 height 23
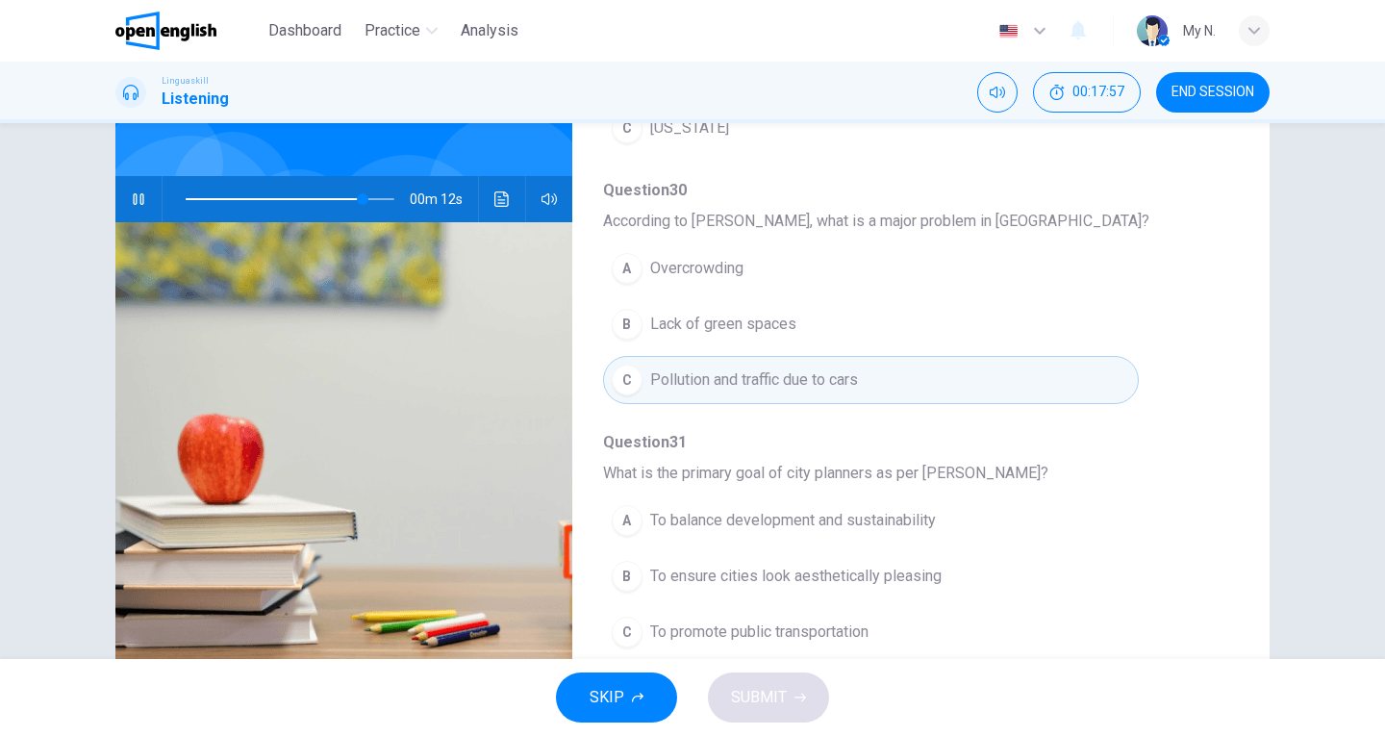
scroll to position [210, 0]
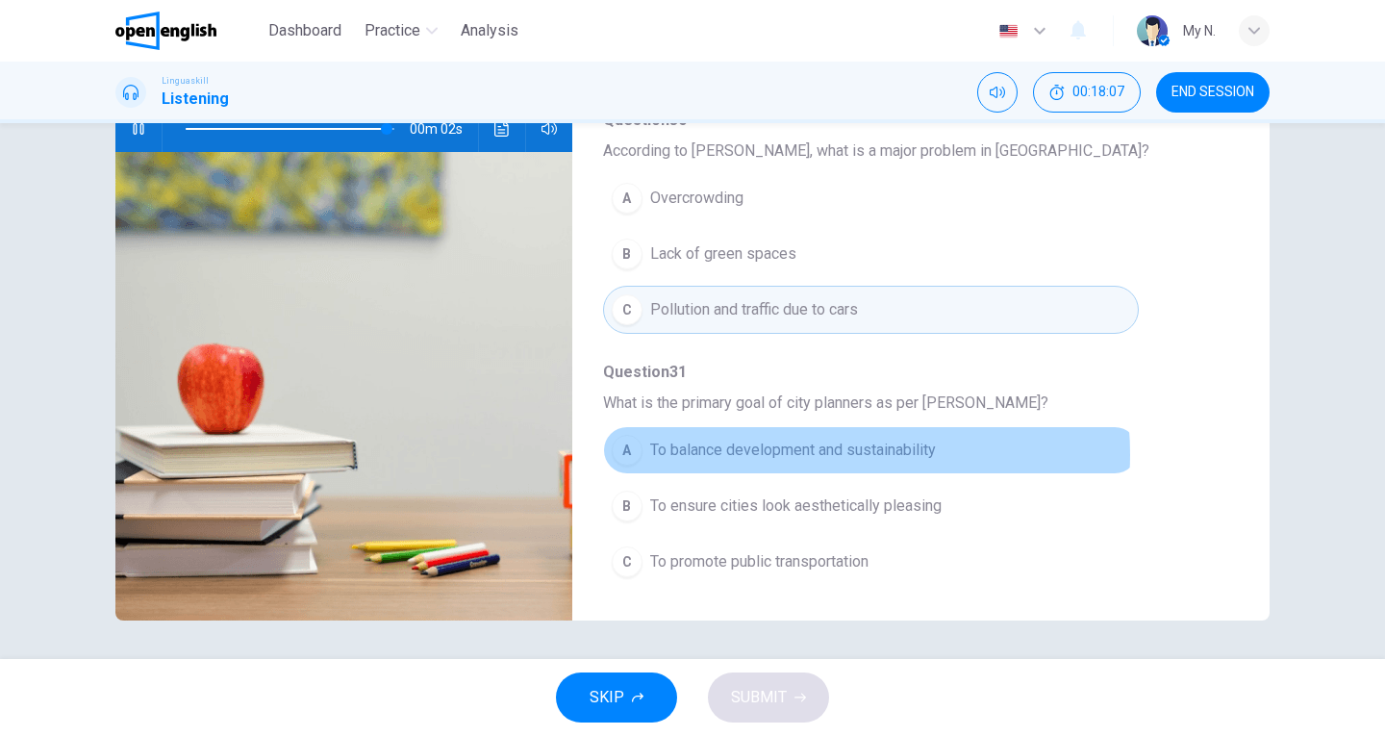
click at [804, 454] on span "To balance development and sustainability" at bounding box center [793, 450] width 286 height 23
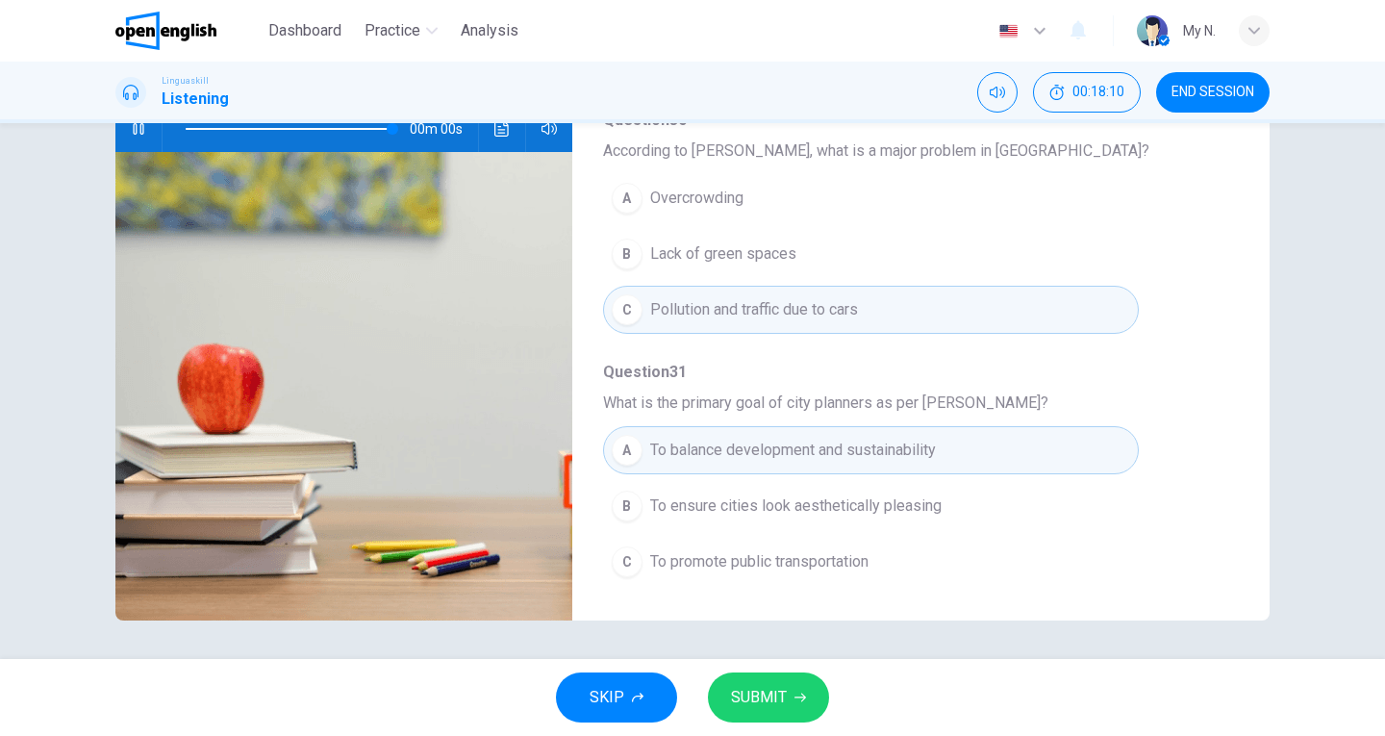
type input "*"
click at [803, 700] on icon "button" at bounding box center [801, 698] width 12 height 12
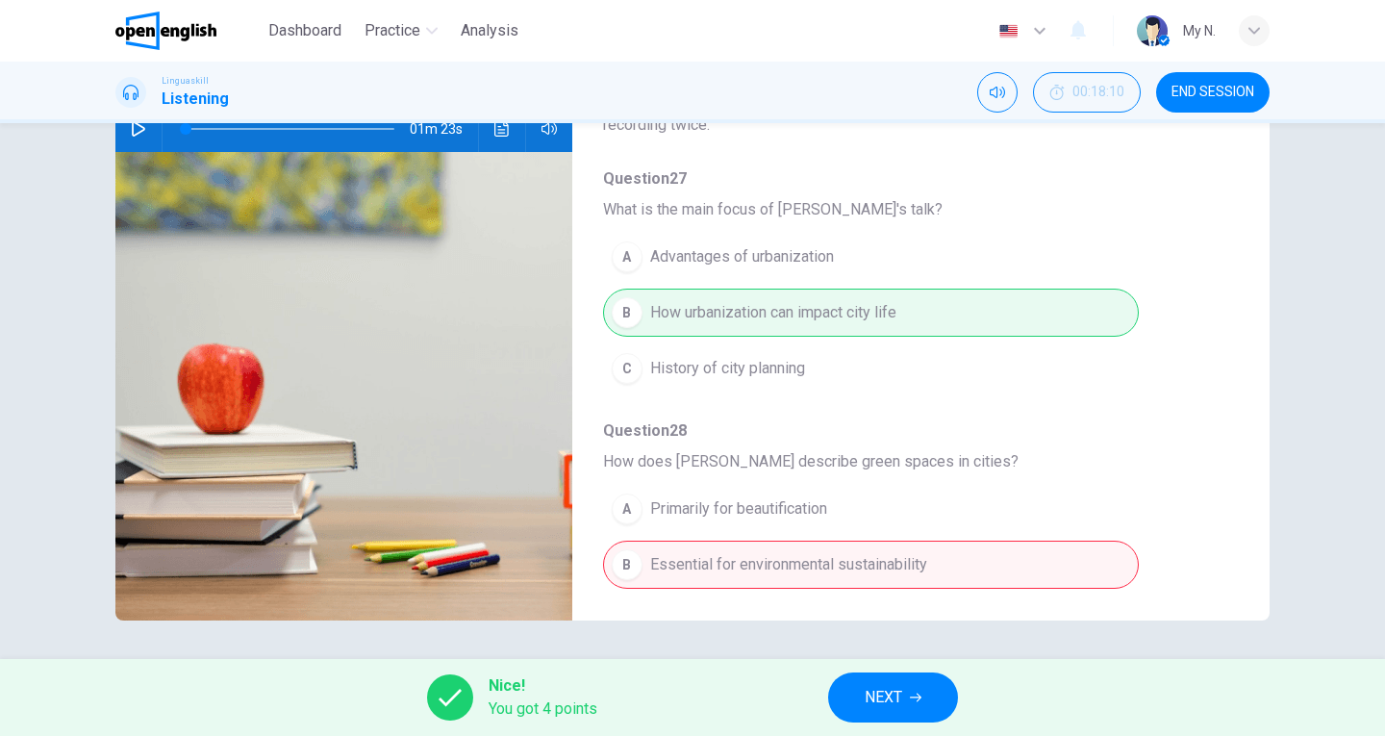
scroll to position [0, 0]
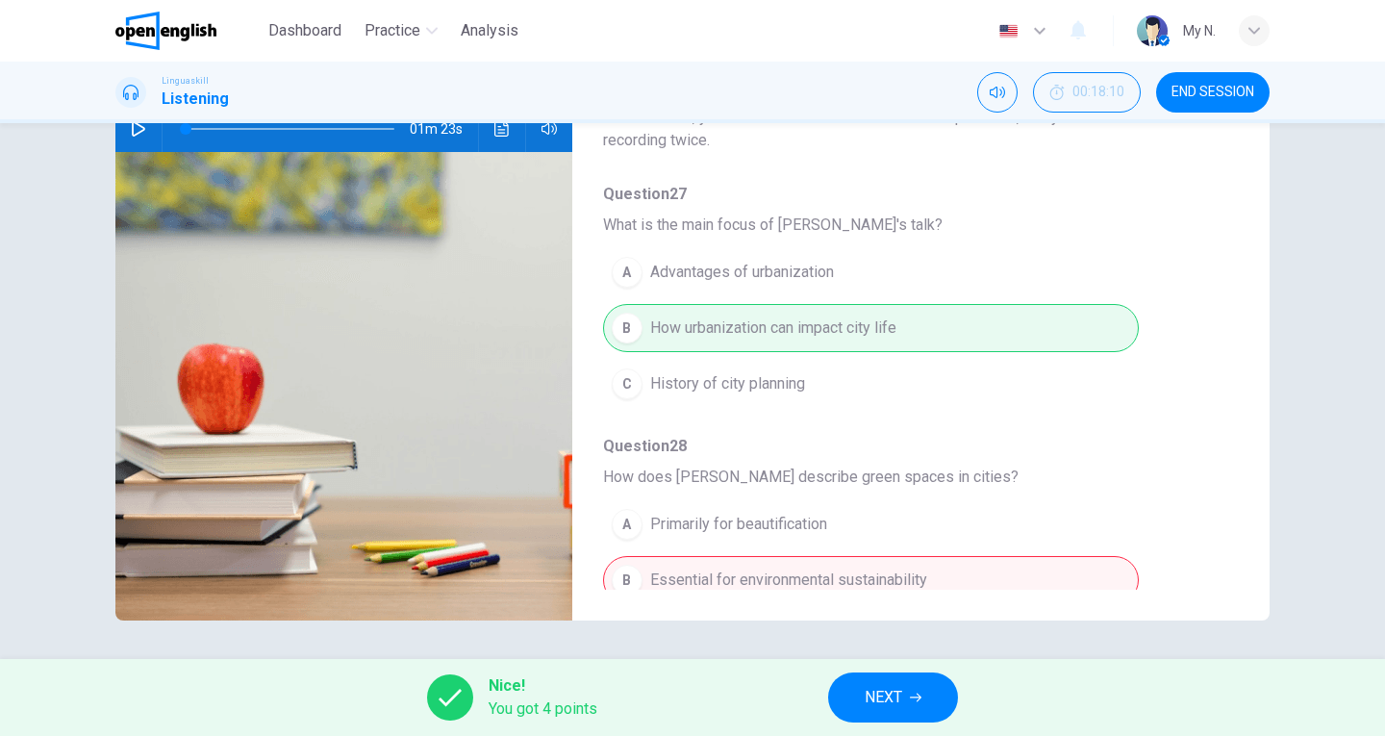
click at [876, 696] on span "NEXT" at bounding box center [884, 697] width 38 height 27
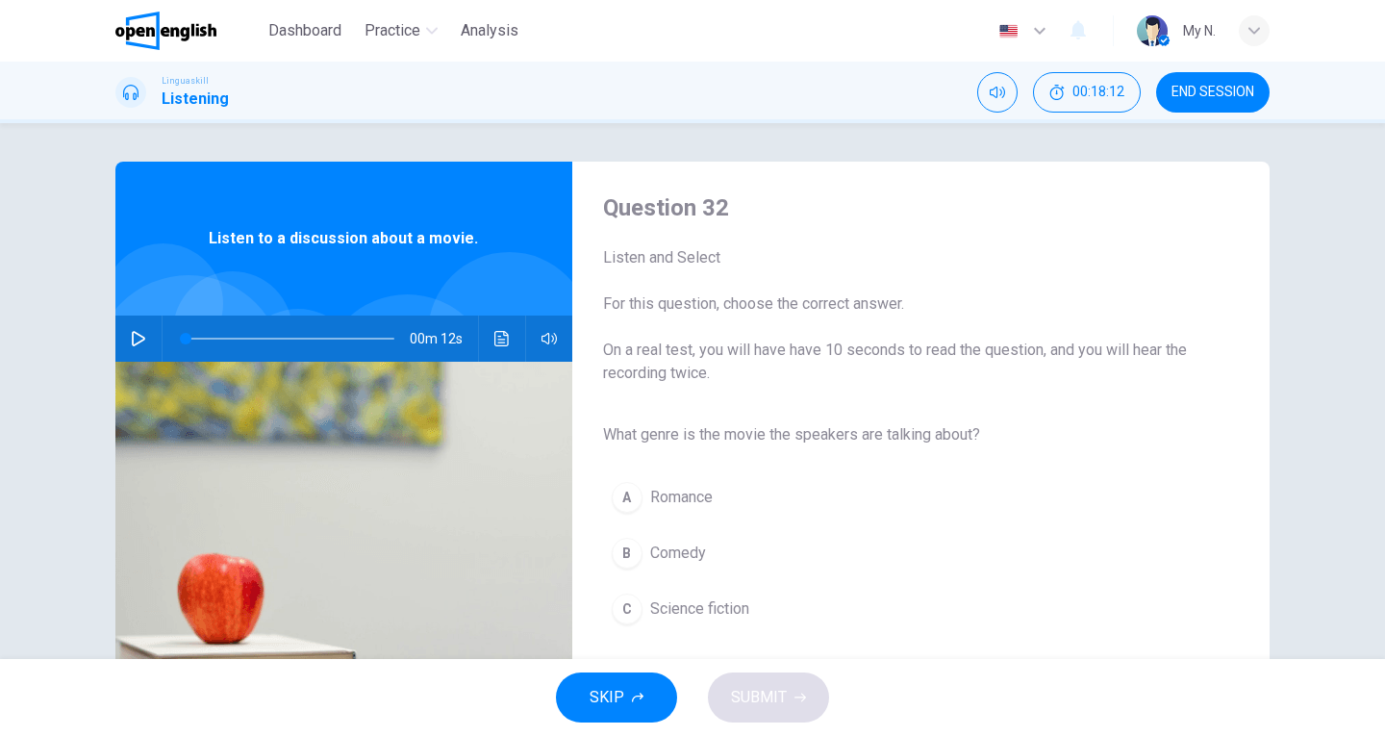
click at [140, 334] on icon "button" at bounding box center [138, 338] width 15 height 15
click at [736, 605] on span "Science fiction" at bounding box center [699, 608] width 99 height 23
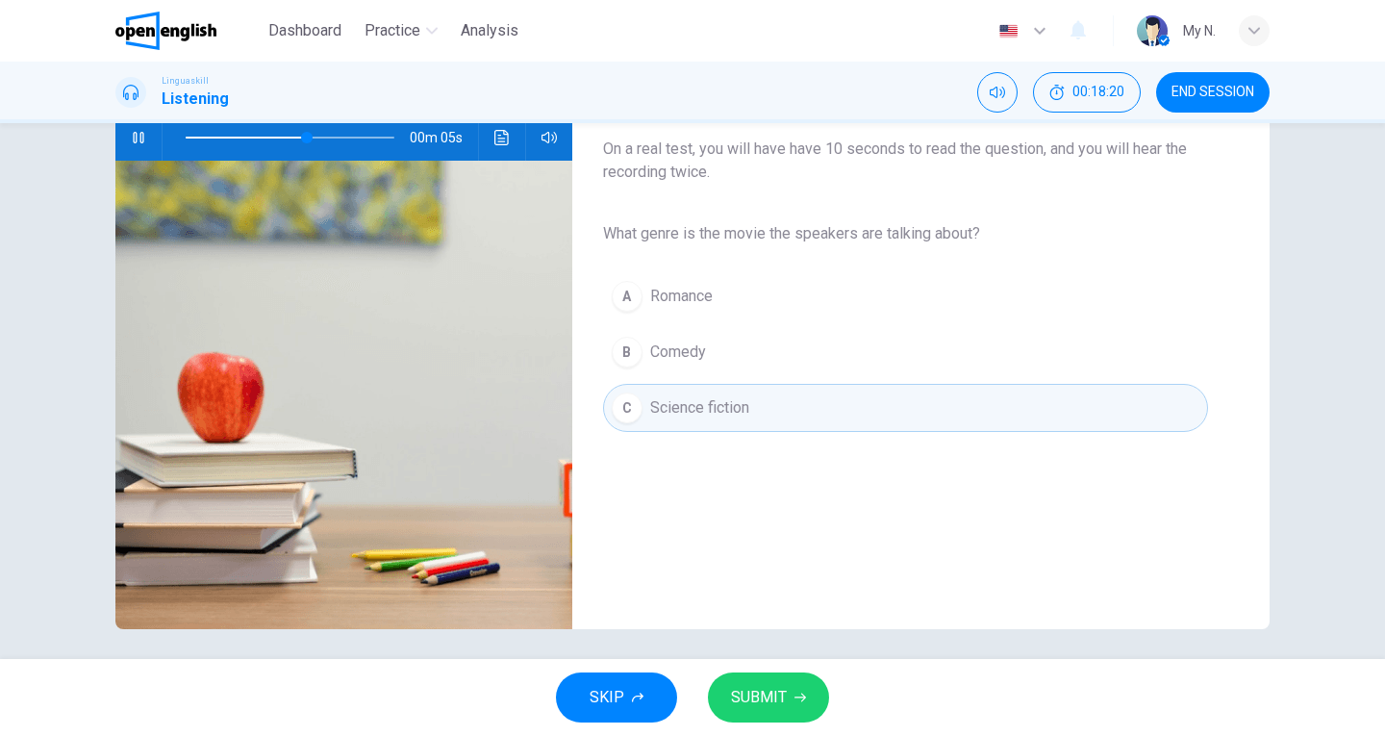
scroll to position [210, 0]
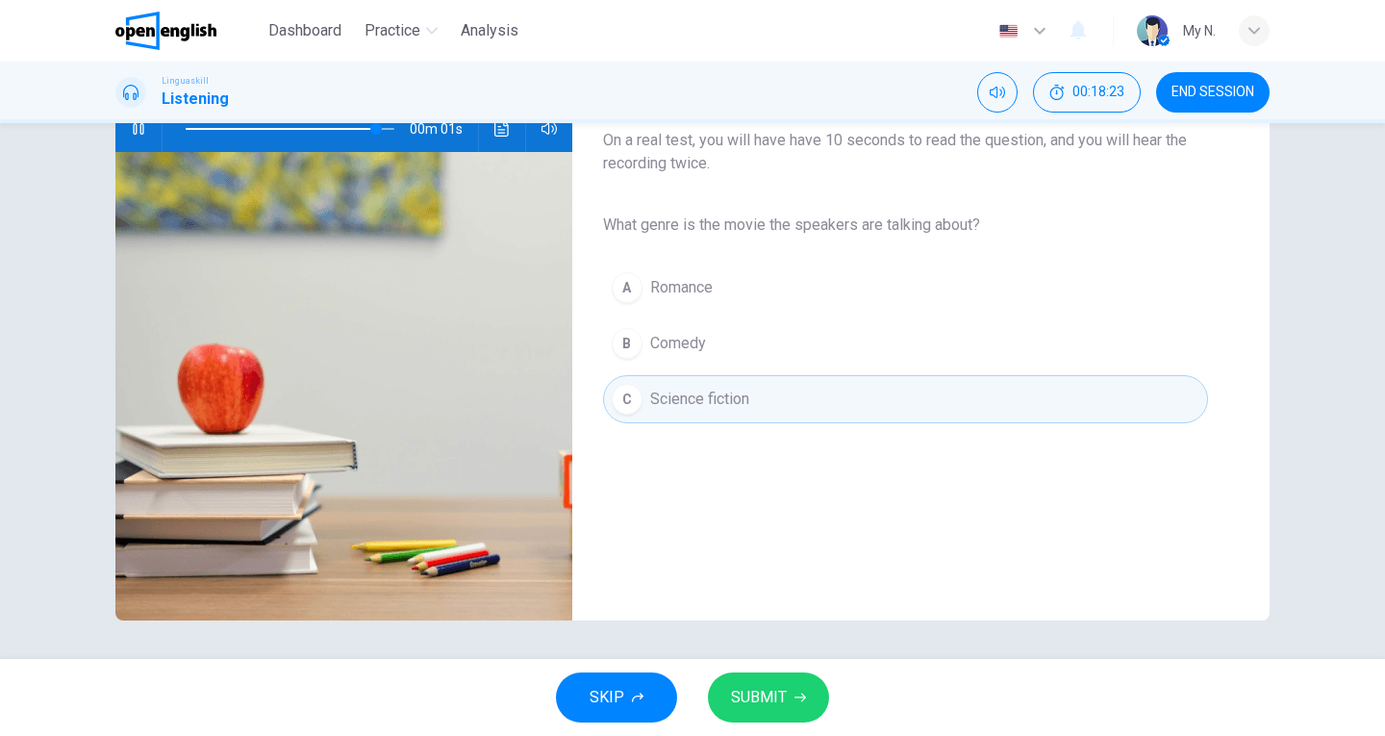
click at [781, 707] on span "SUBMIT" at bounding box center [759, 697] width 56 height 27
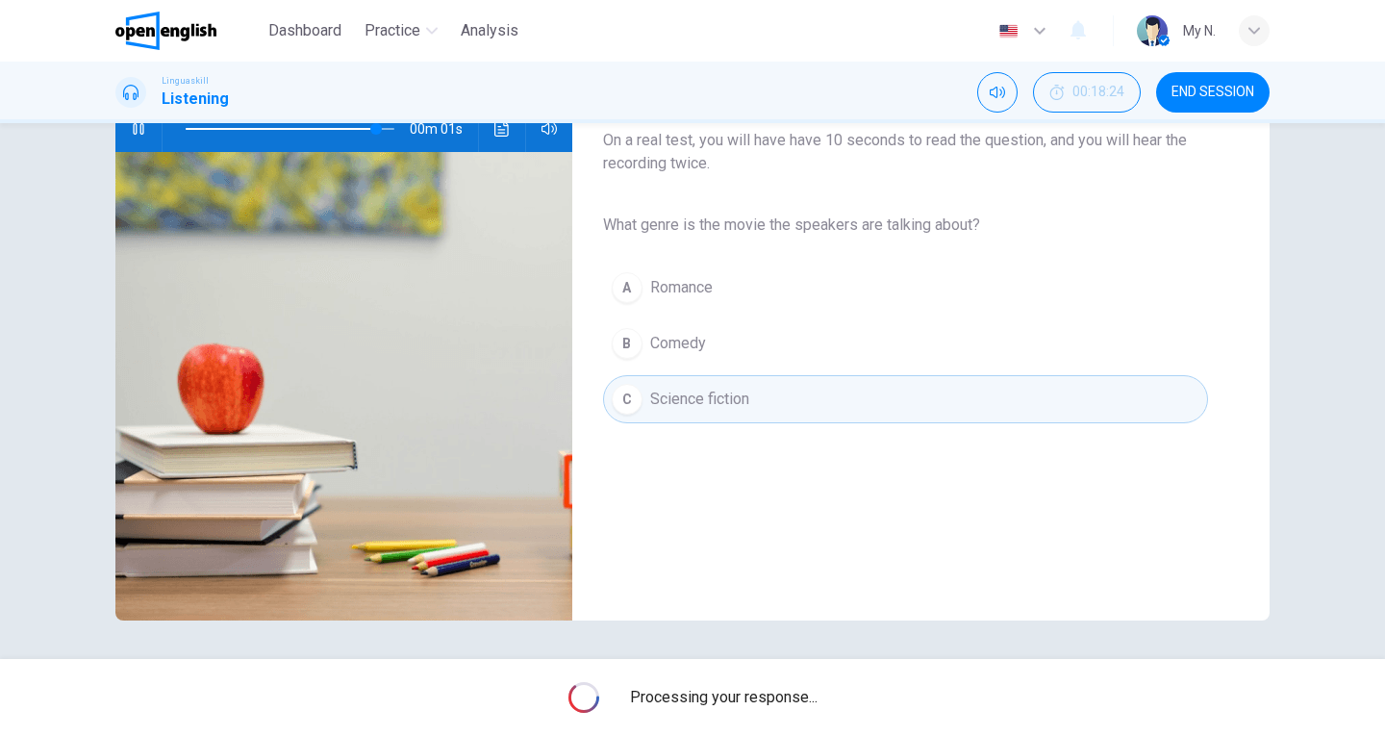
type input "*"
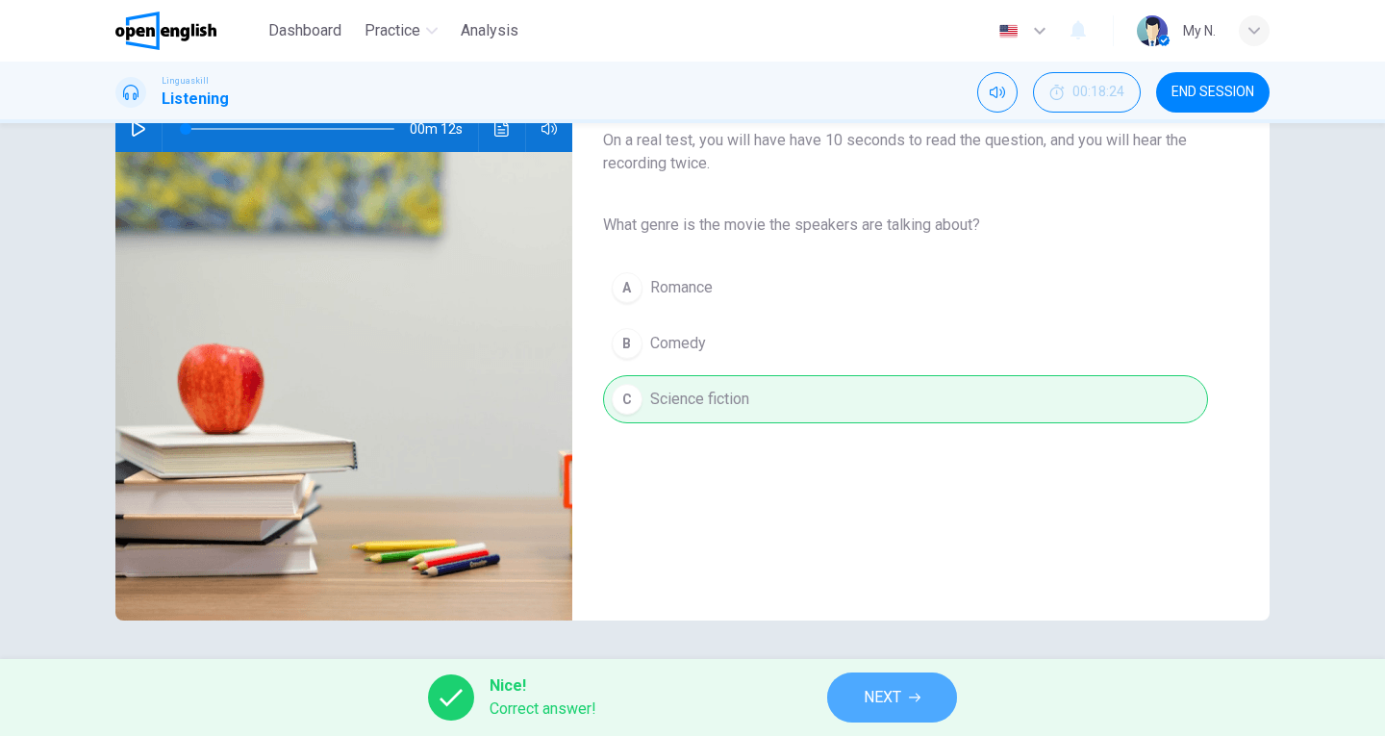
click at [862, 706] on button "NEXT" at bounding box center [892, 698] width 130 height 50
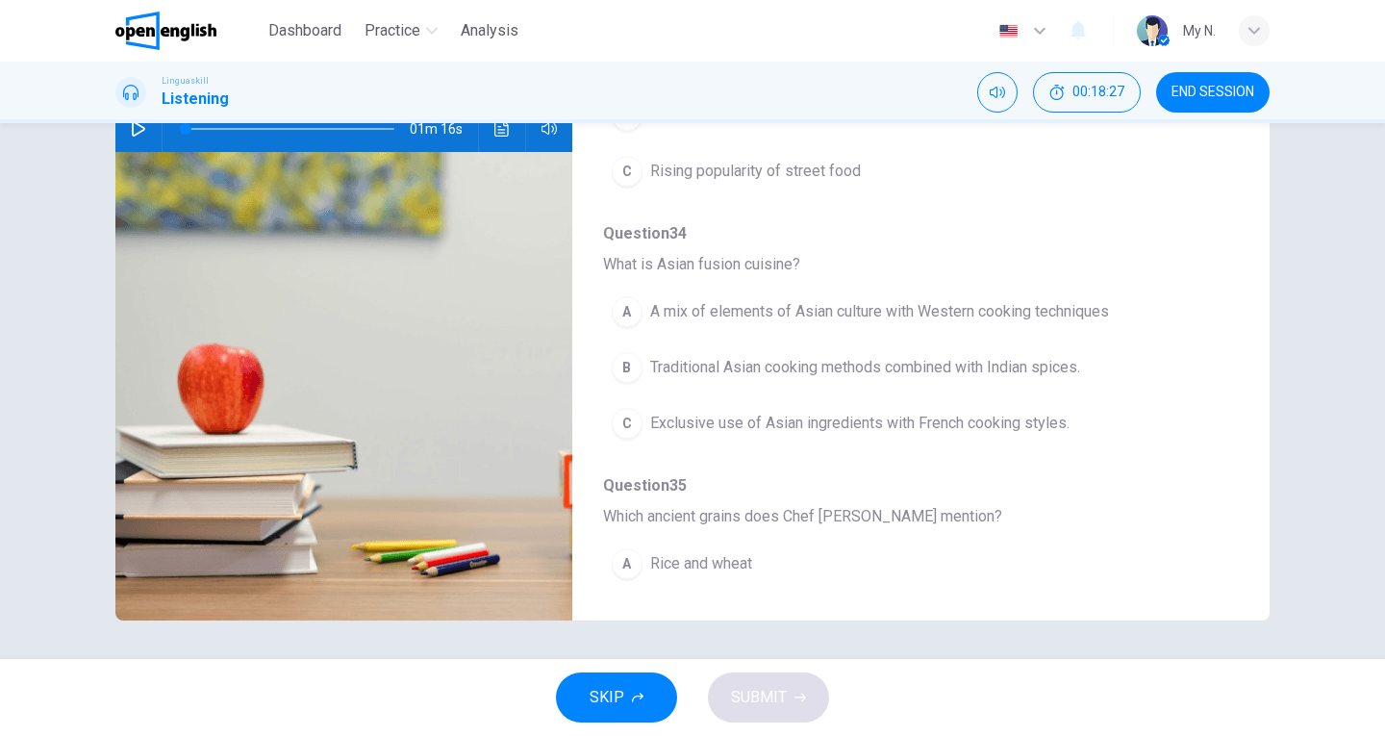
scroll to position [0, 0]
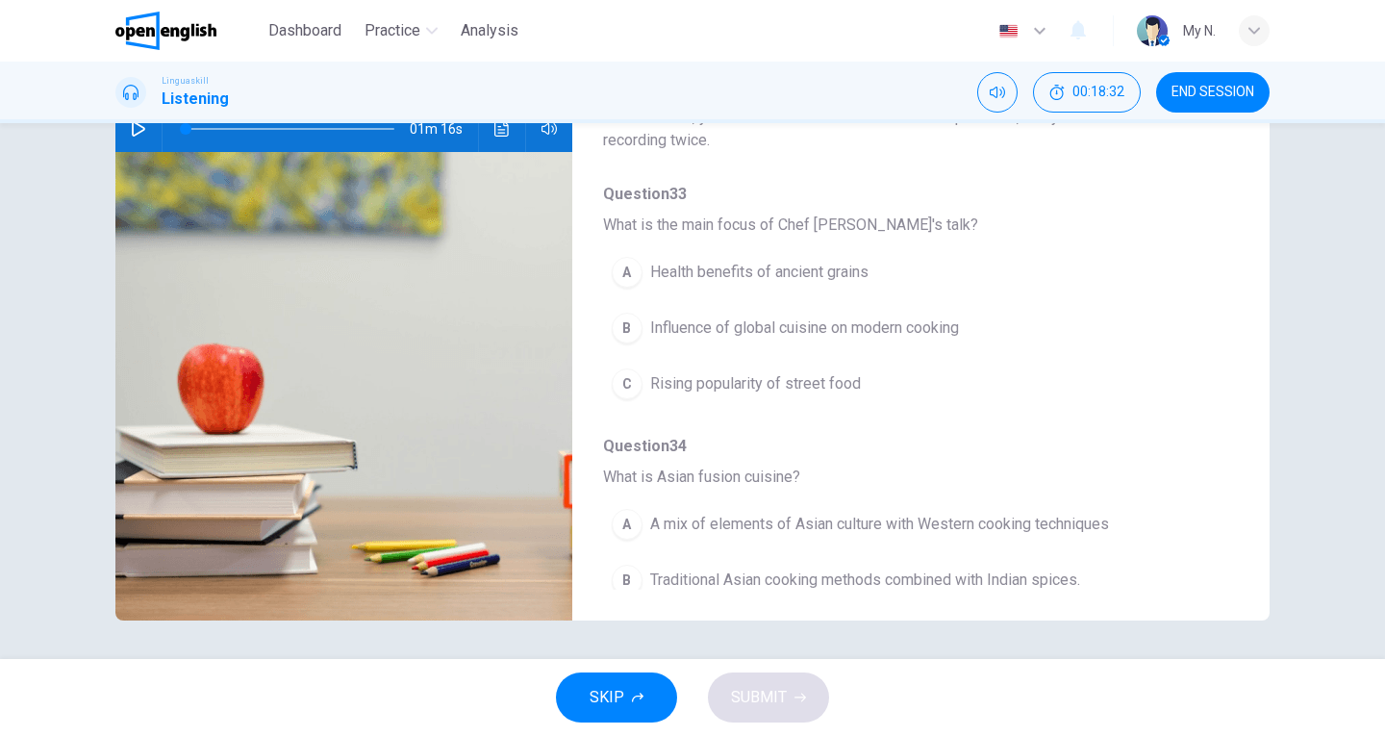
click at [133, 133] on icon "button" at bounding box center [138, 128] width 13 height 15
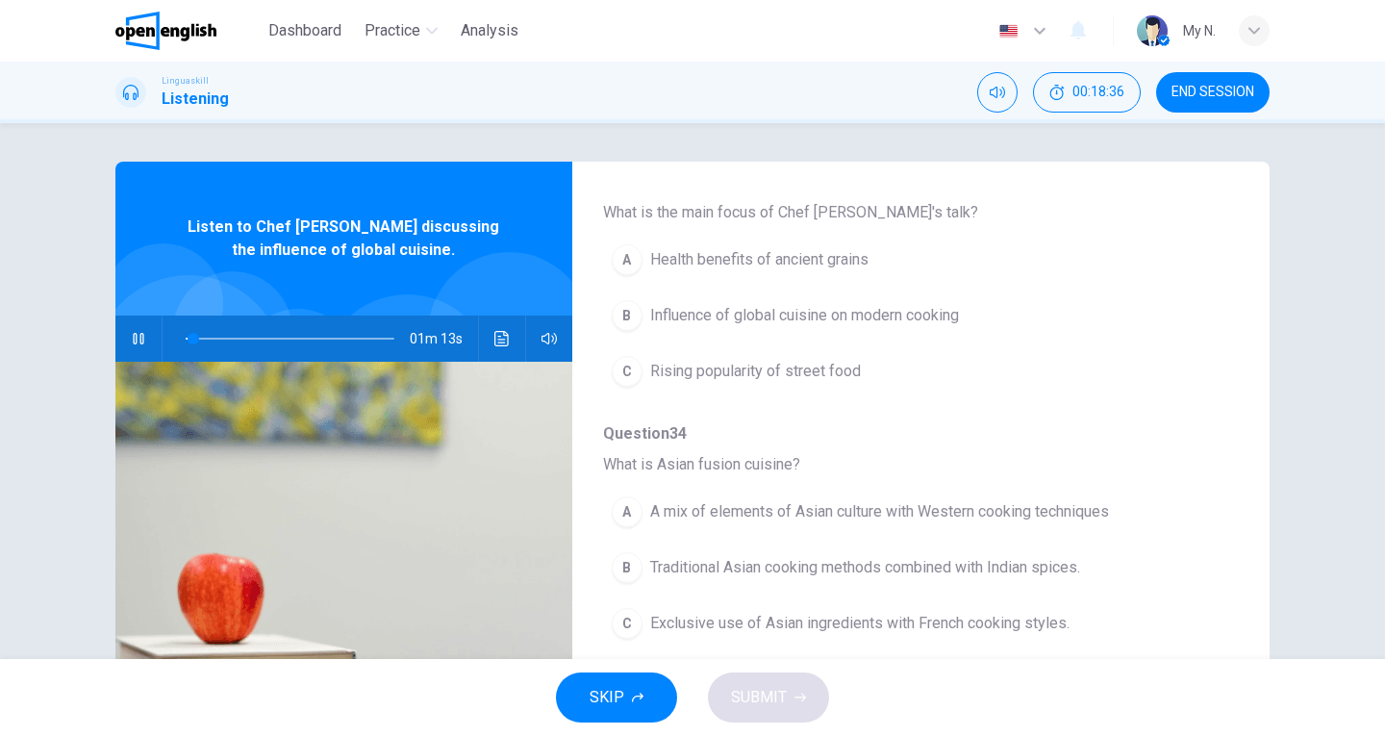
scroll to position [96, 0]
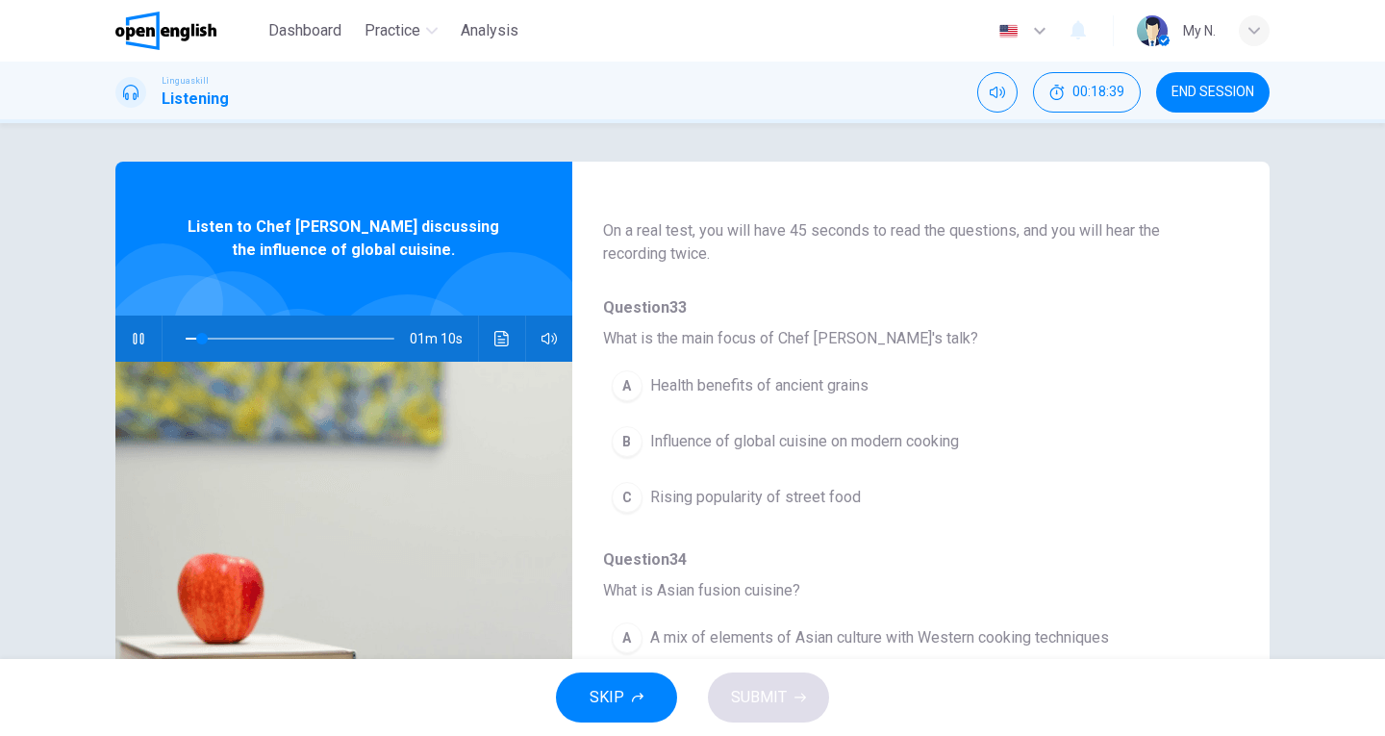
click at [871, 448] on span "Influence of global cuisine on modern cooking" at bounding box center [804, 441] width 309 height 23
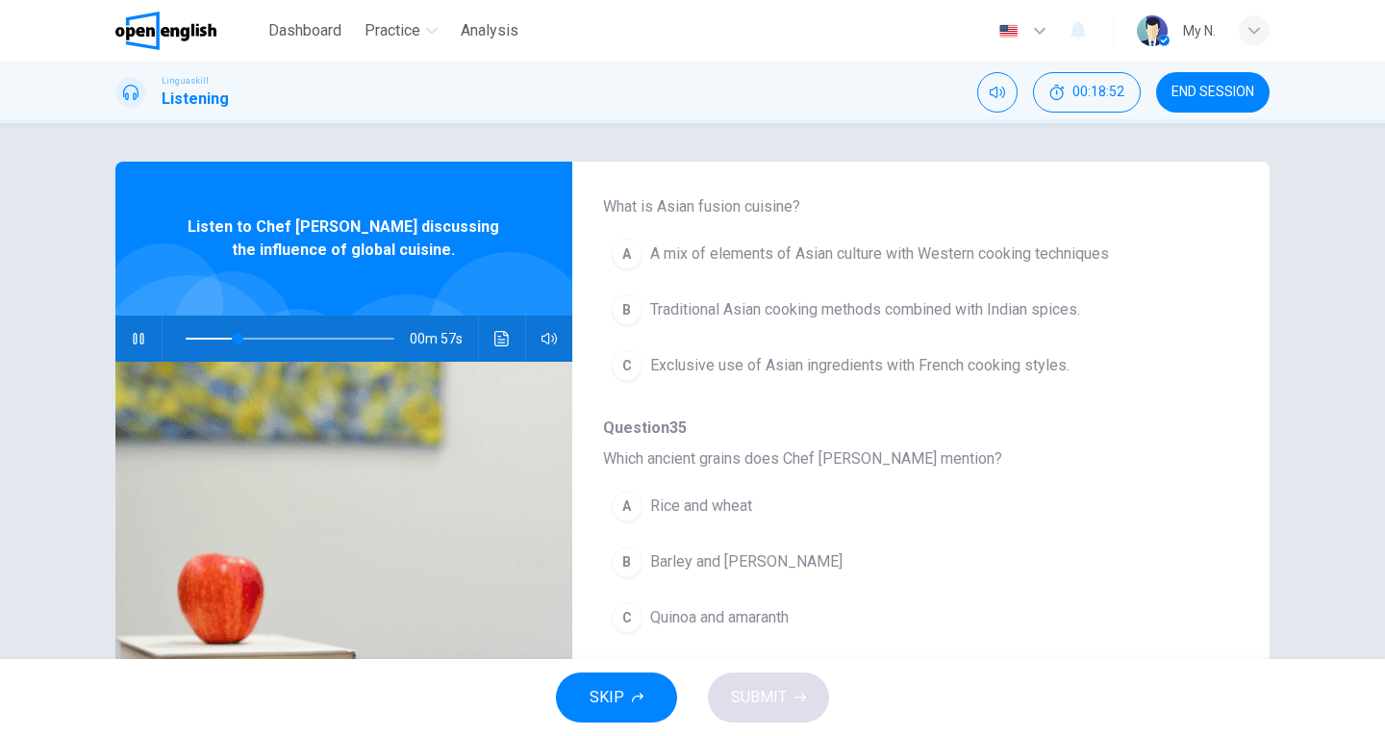
scroll to position [481, 0]
click at [914, 304] on span "Traditional Asian cooking methods combined with Indian spices." at bounding box center [865, 308] width 430 height 23
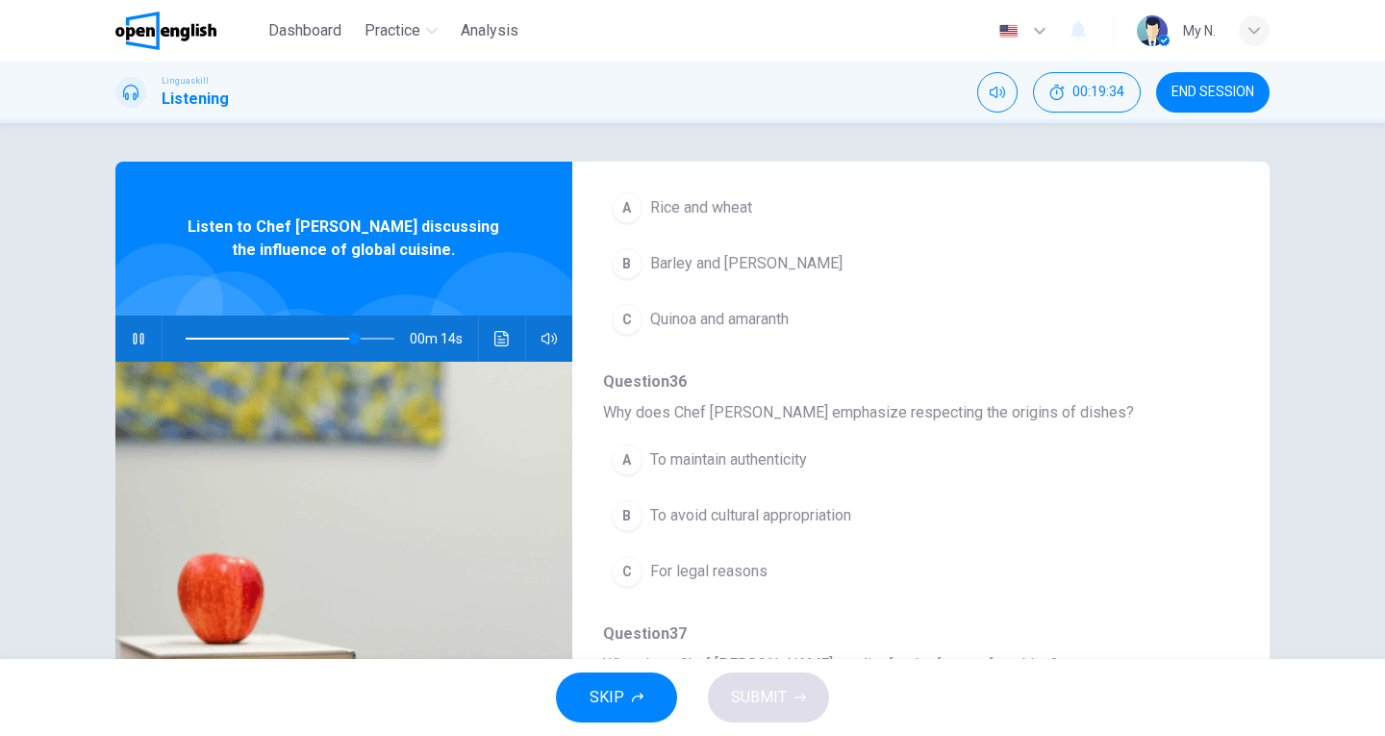
scroll to position [734, 0]
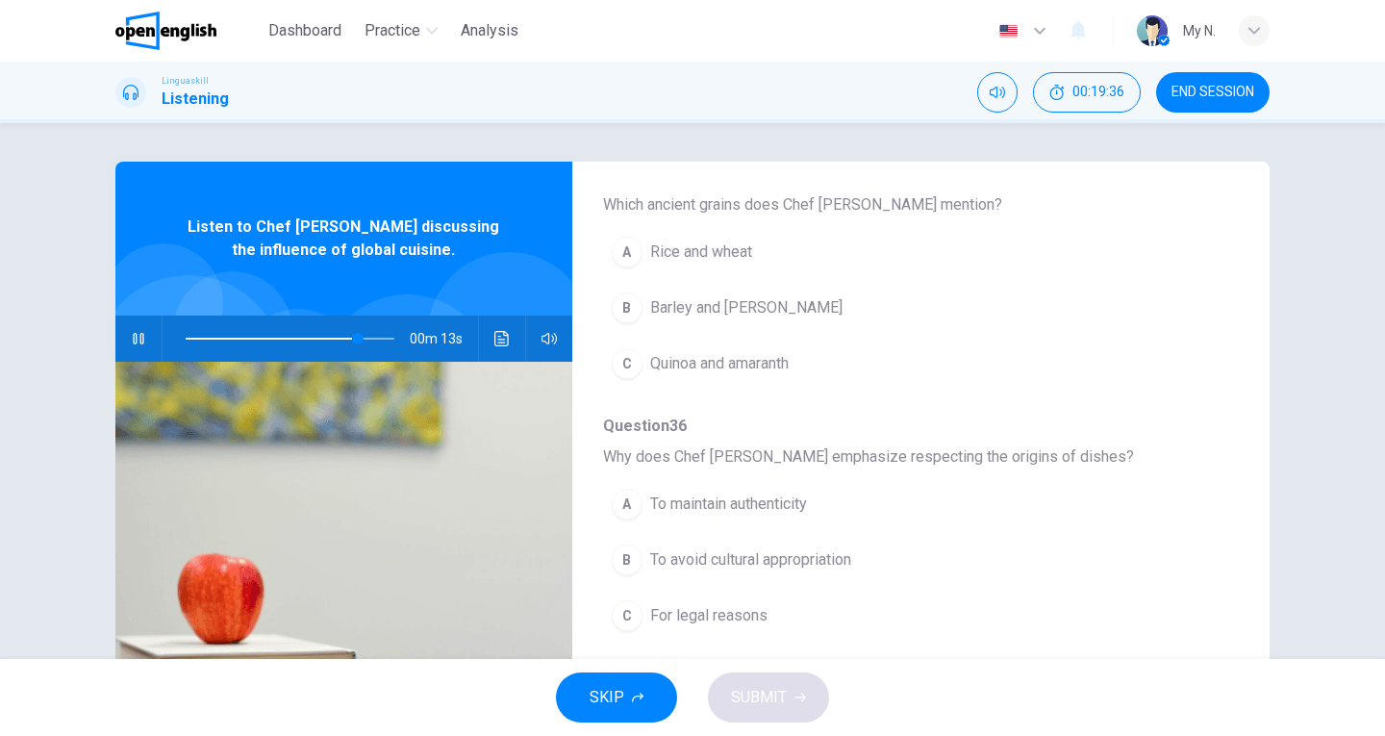
click at [841, 558] on span "To avoid cultural appropriation" at bounding box center [750, 559] width 201 height 23
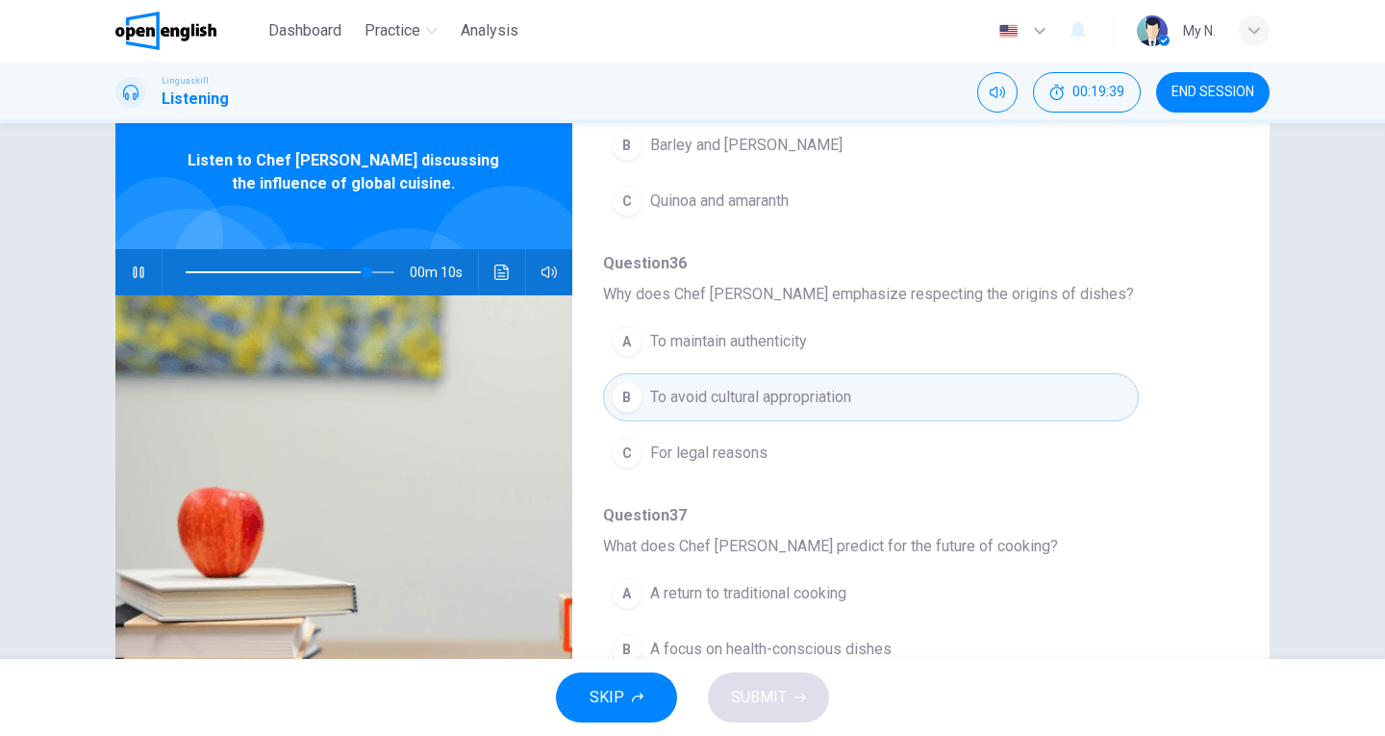
scroll to position [192, 0]
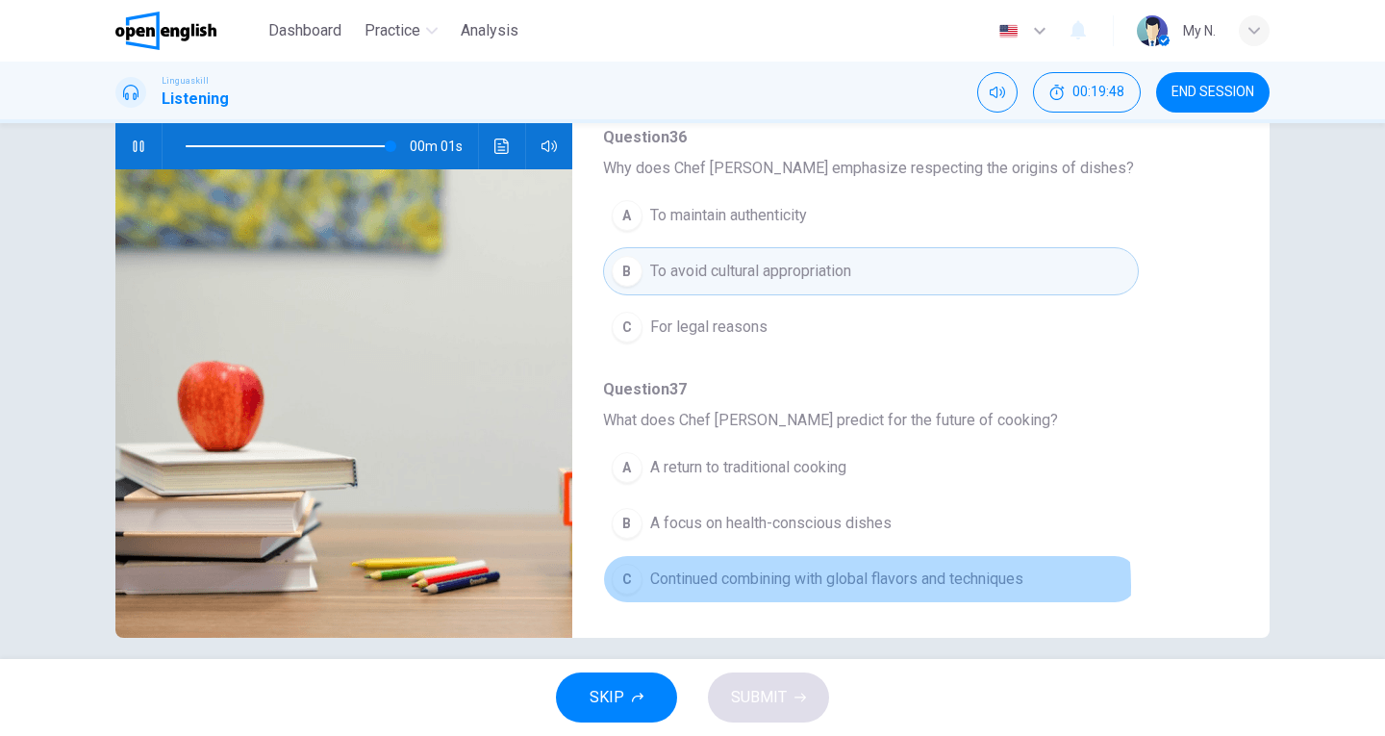
click at [845, 586] on span "Continued combining with global flavors and techniques" at bounding box center [836, 579] width 373 height 23
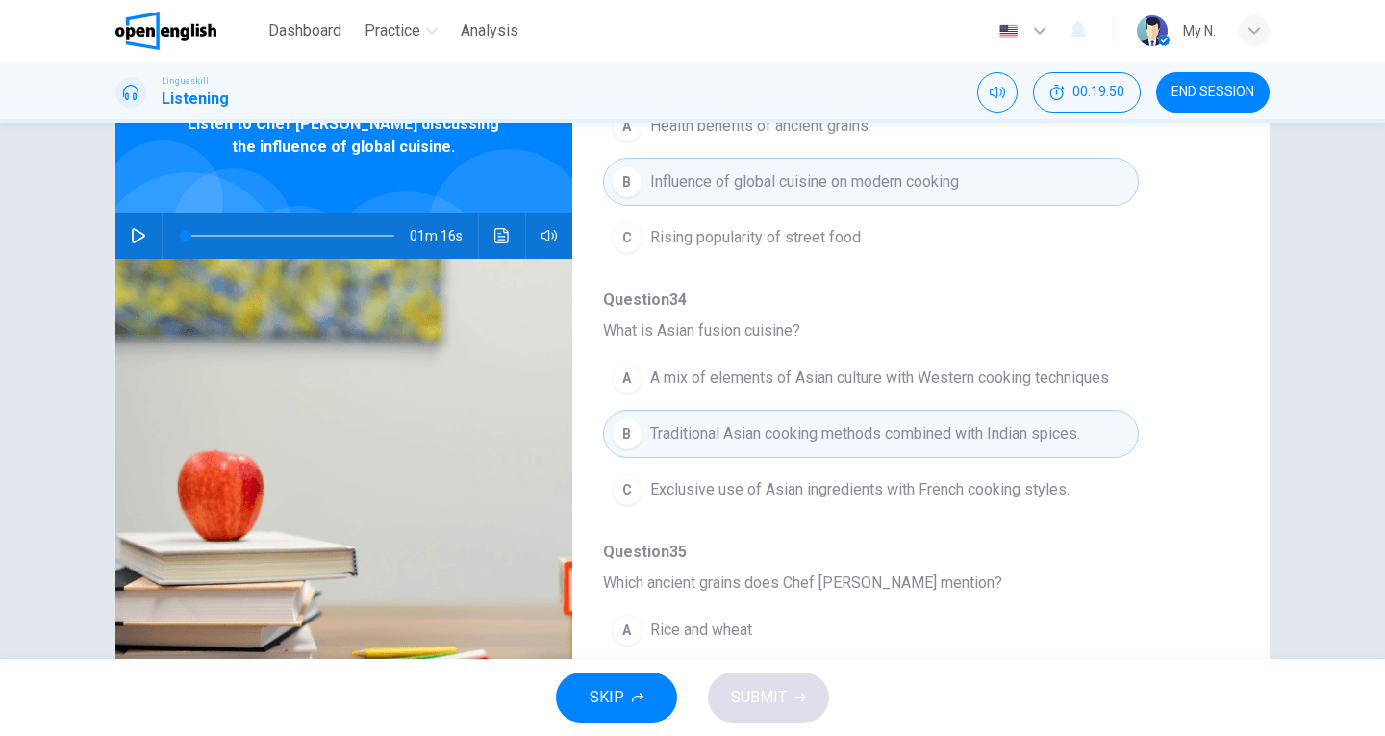
scroll to position [0, 0]
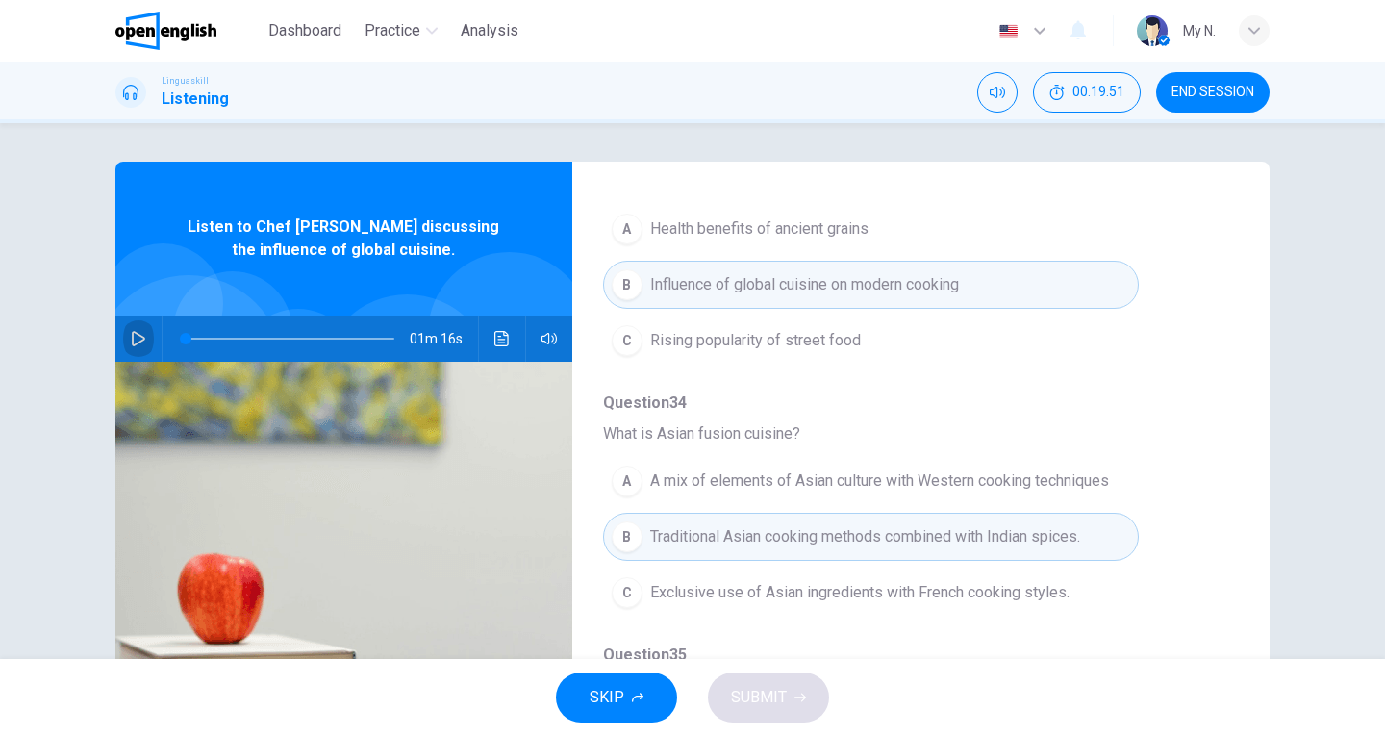
click at [132, 334] on icon "button" at bounding box center [138, 338] width 13 height 15
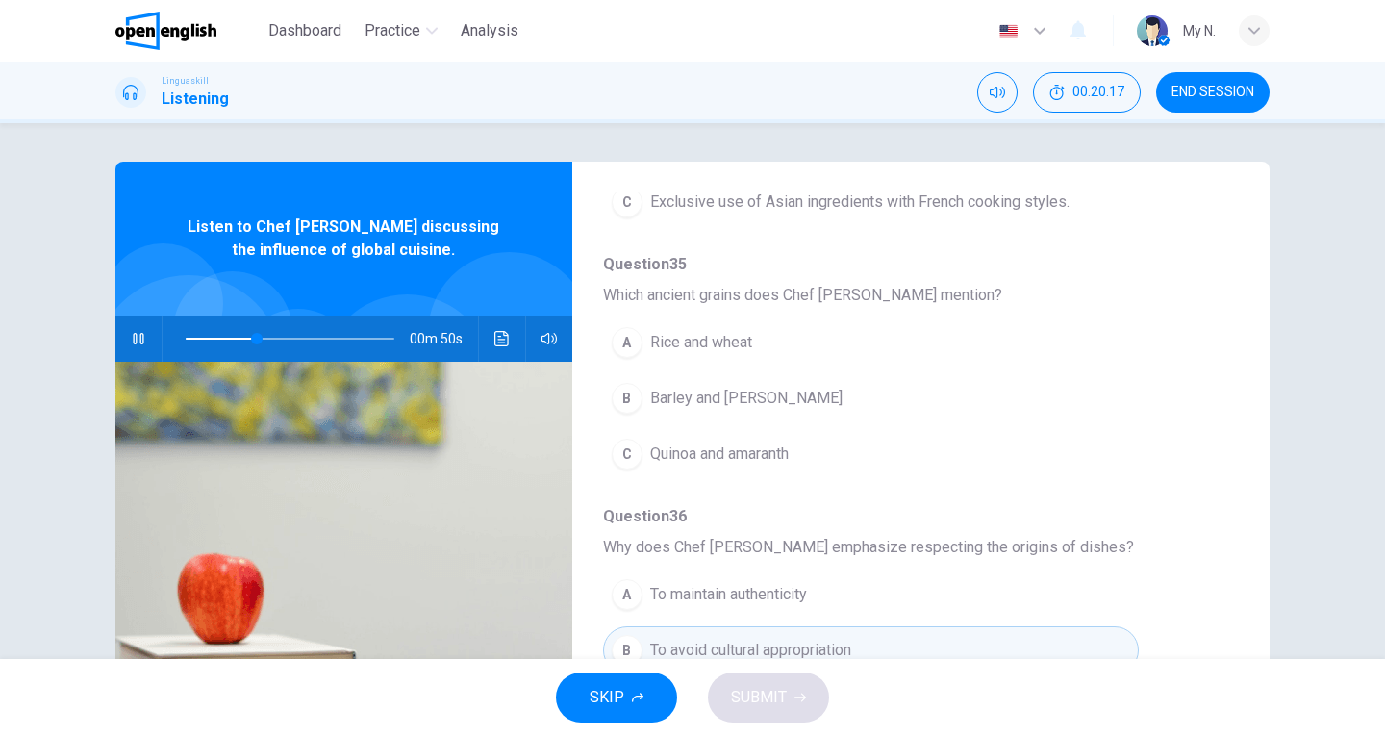
scroll to position [643, 0]
click at [788, 458] on span "Quinoa and amaranth" at bounding box center [719, 455] width 139 height 23
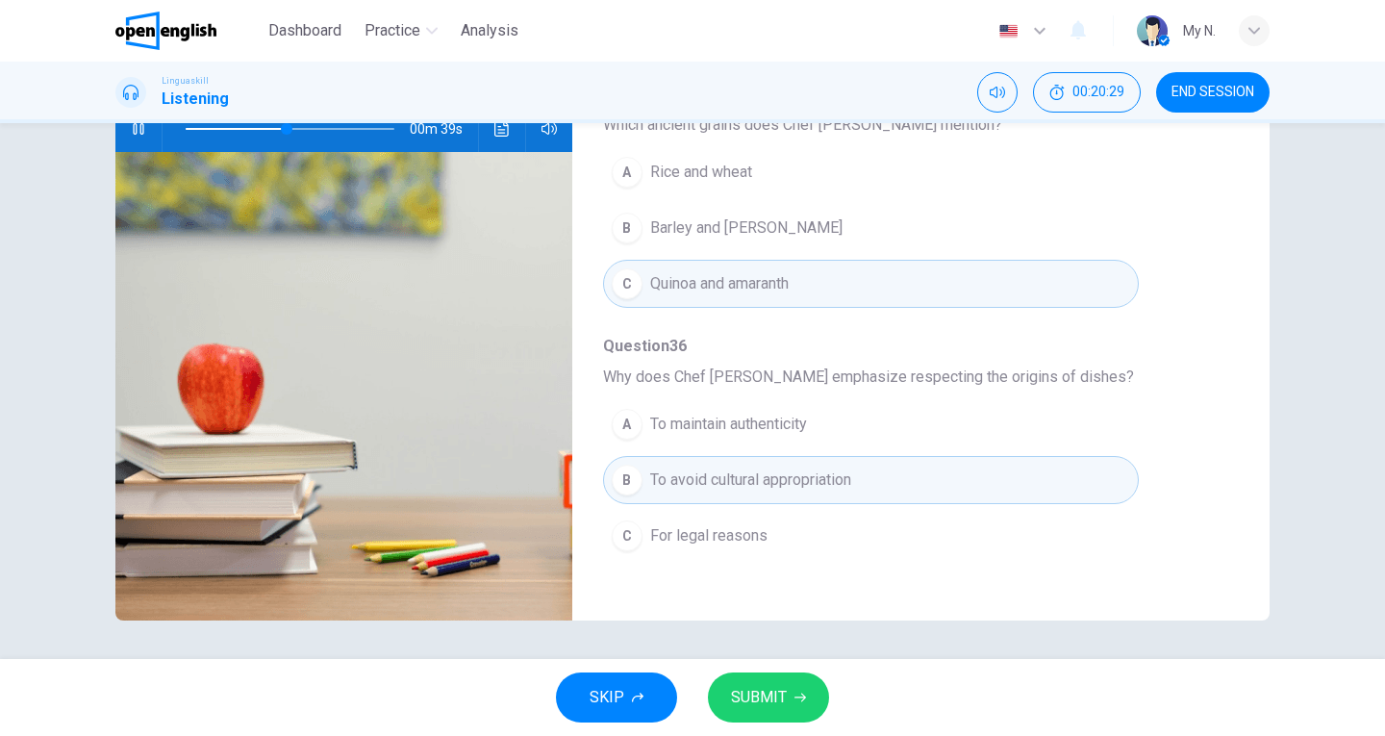
scroll to position [638, 0]
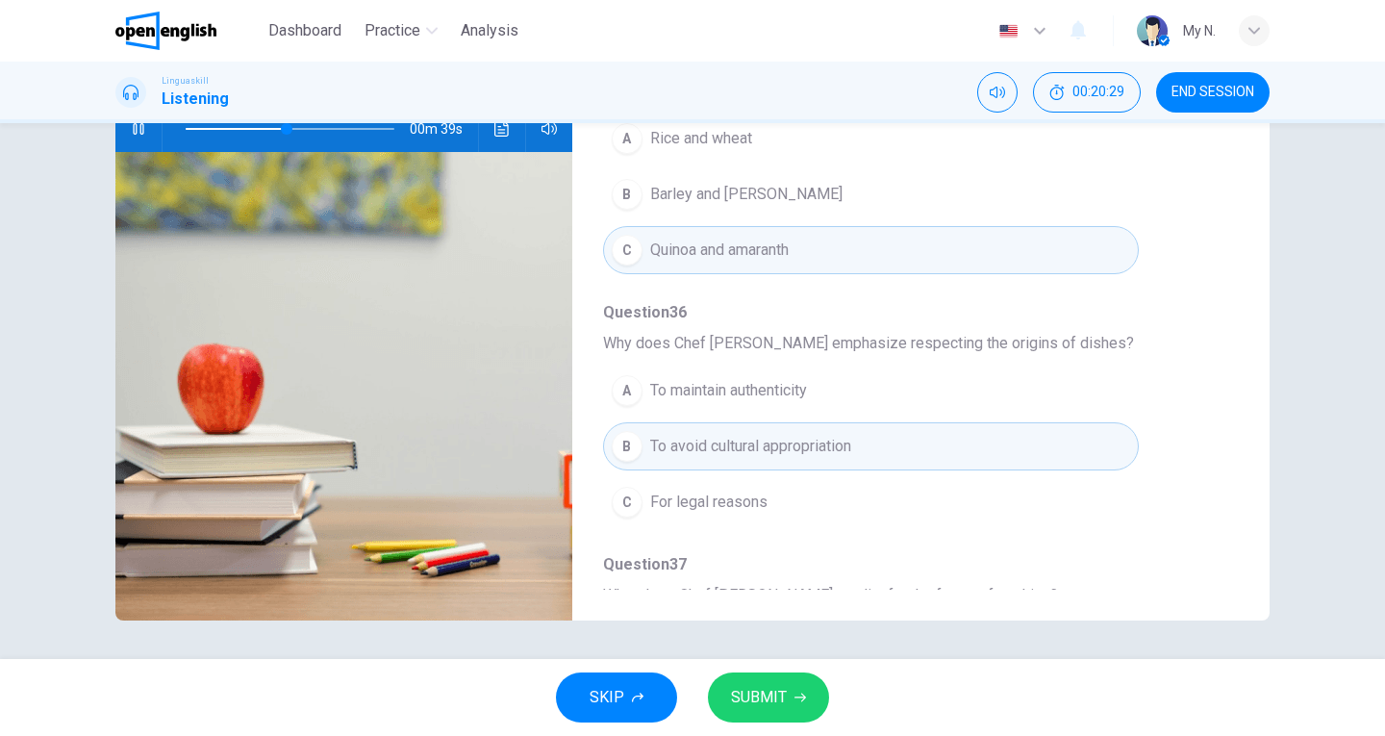
click at [763, 692] on span "SUBMIT" at bounding box center [759, 697] width 56 height 27
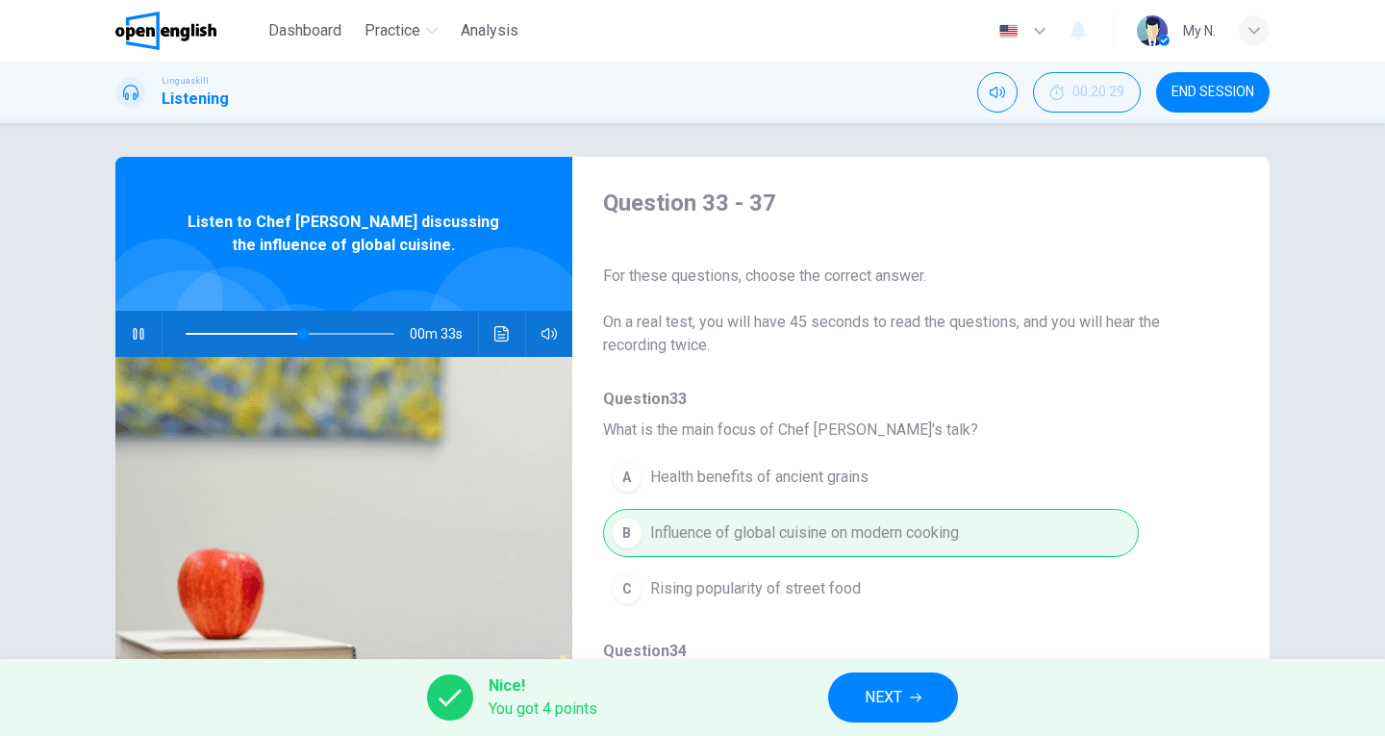
scroll to position [0, 0]
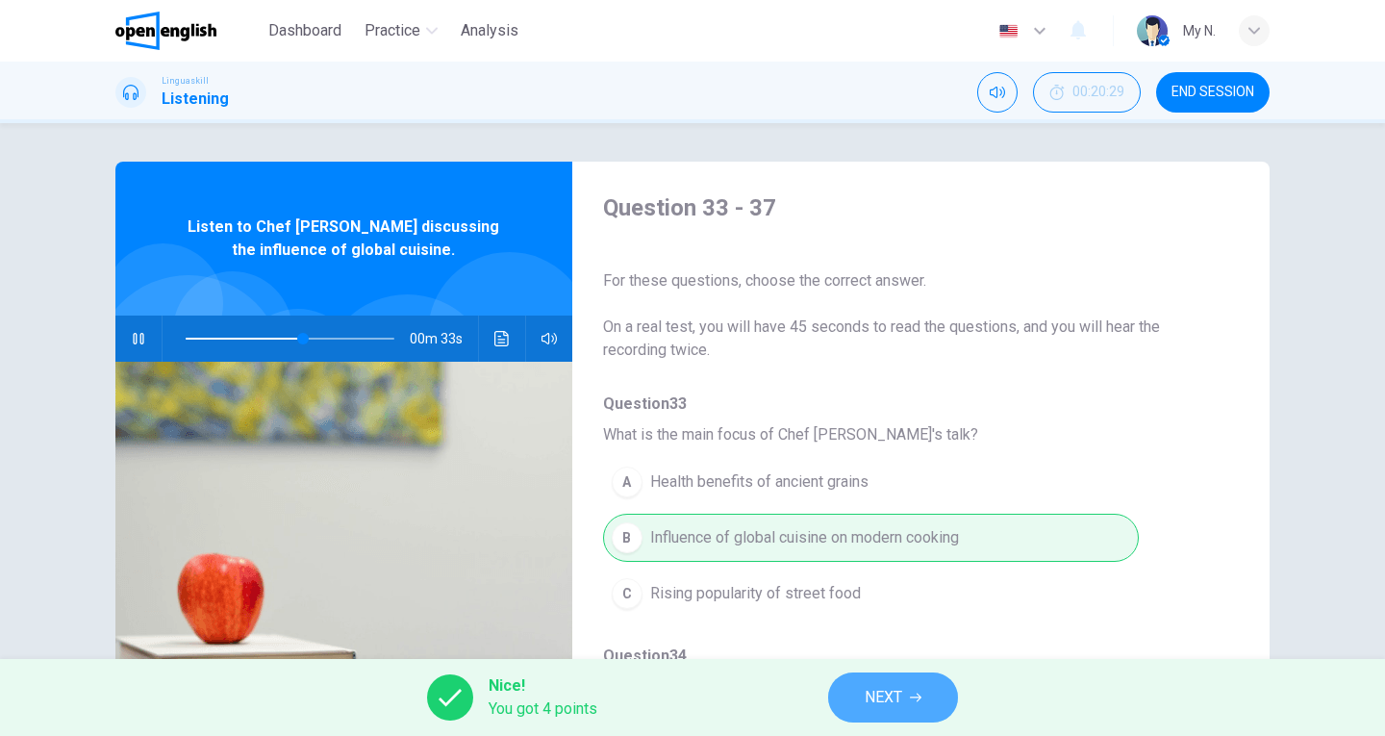
type input "**"
click at [902, 690] on span "NEXT" at bounding box center [884, 697] width 38 height 27
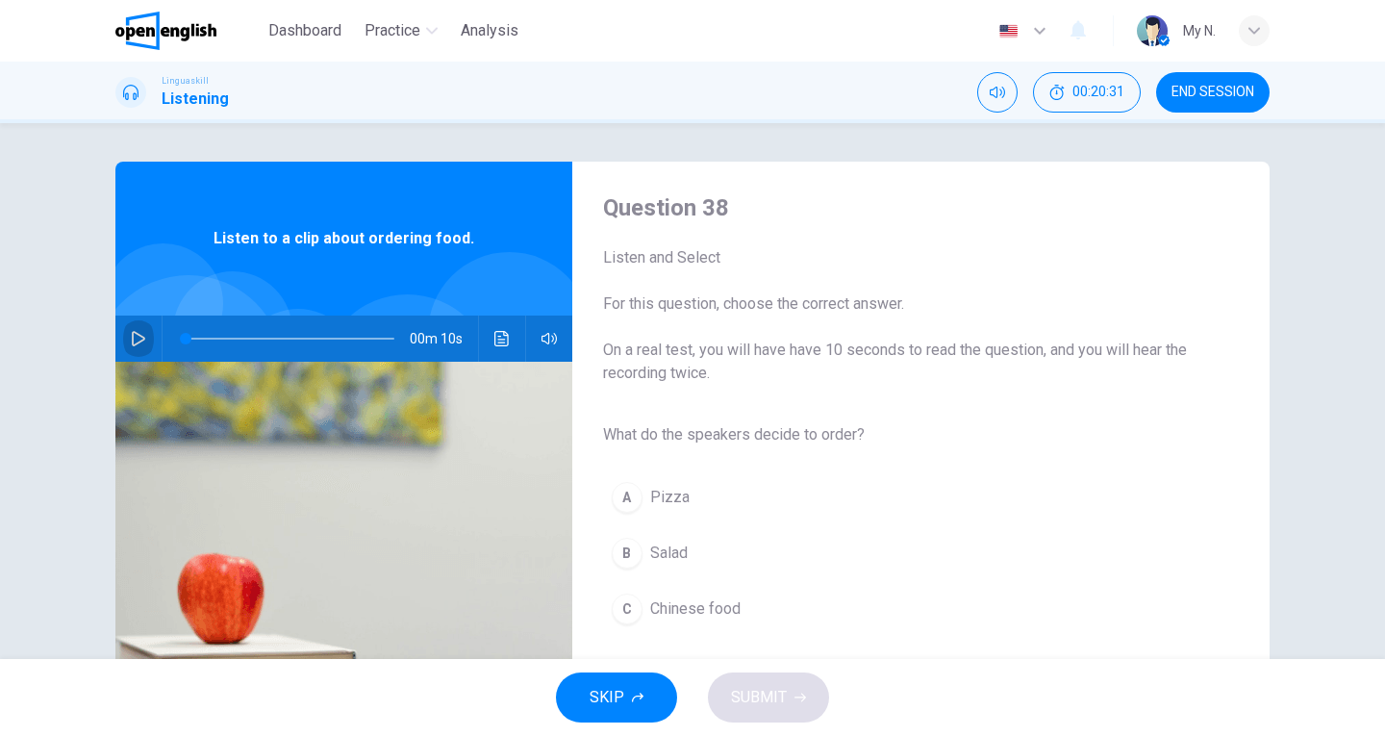
click at [131, 342] on icon "button" at bounding box center [138, 338] width 15 height 15
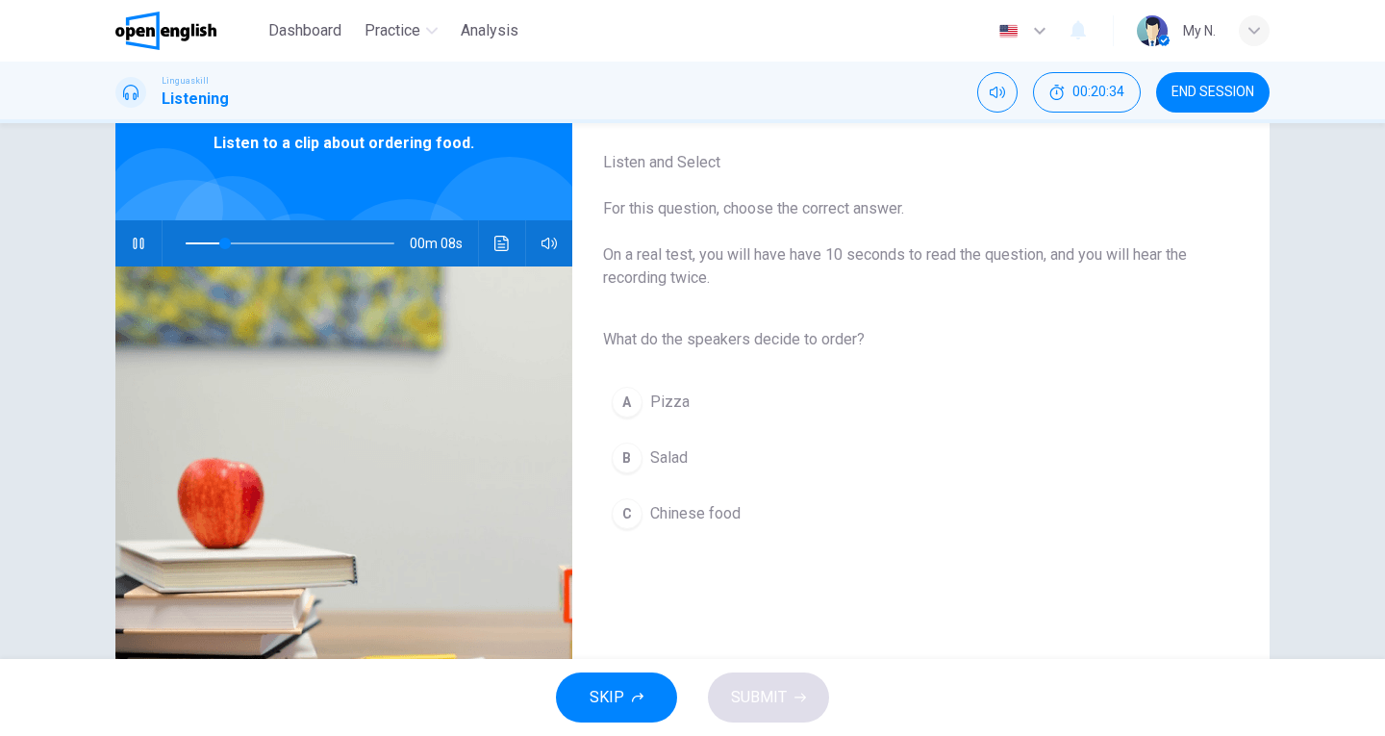
scroll to position [96, 0]
click at [666, 457] on span "Salad" at bounding box center [669, 456] width 38 height 23
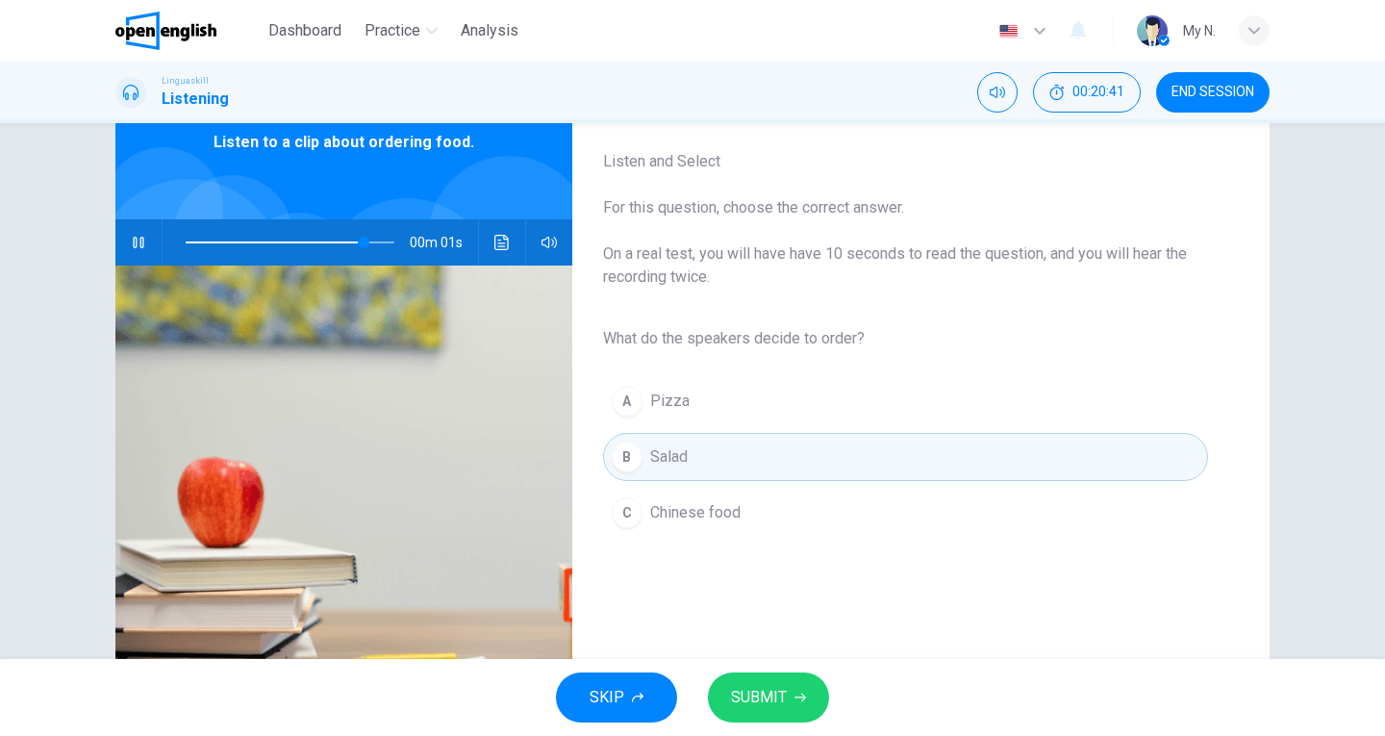
click at [795, 700] on icon "button" at bounding box center [801, 698] width 12 height 12
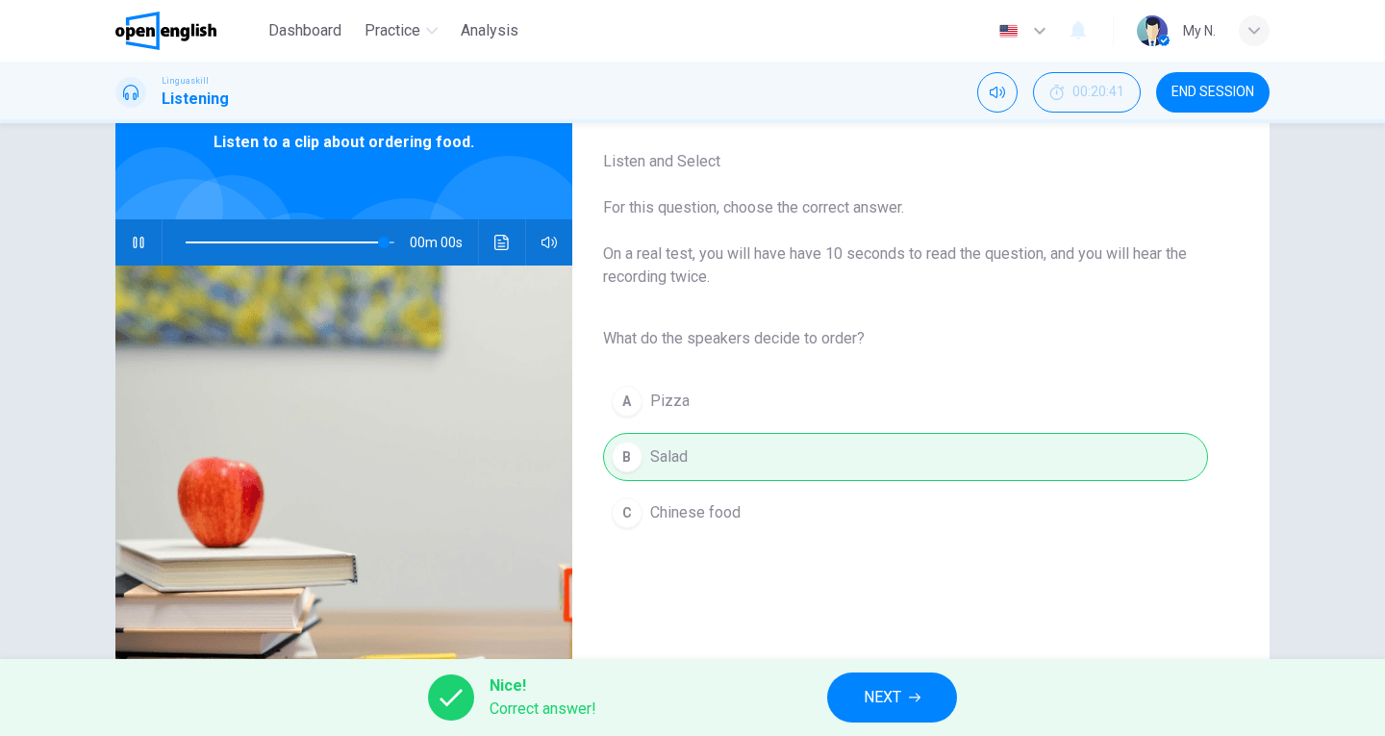
type input "*"
click at [868, 699] on span "NEXT" at bounding box center [883, 697] width 38 height 27
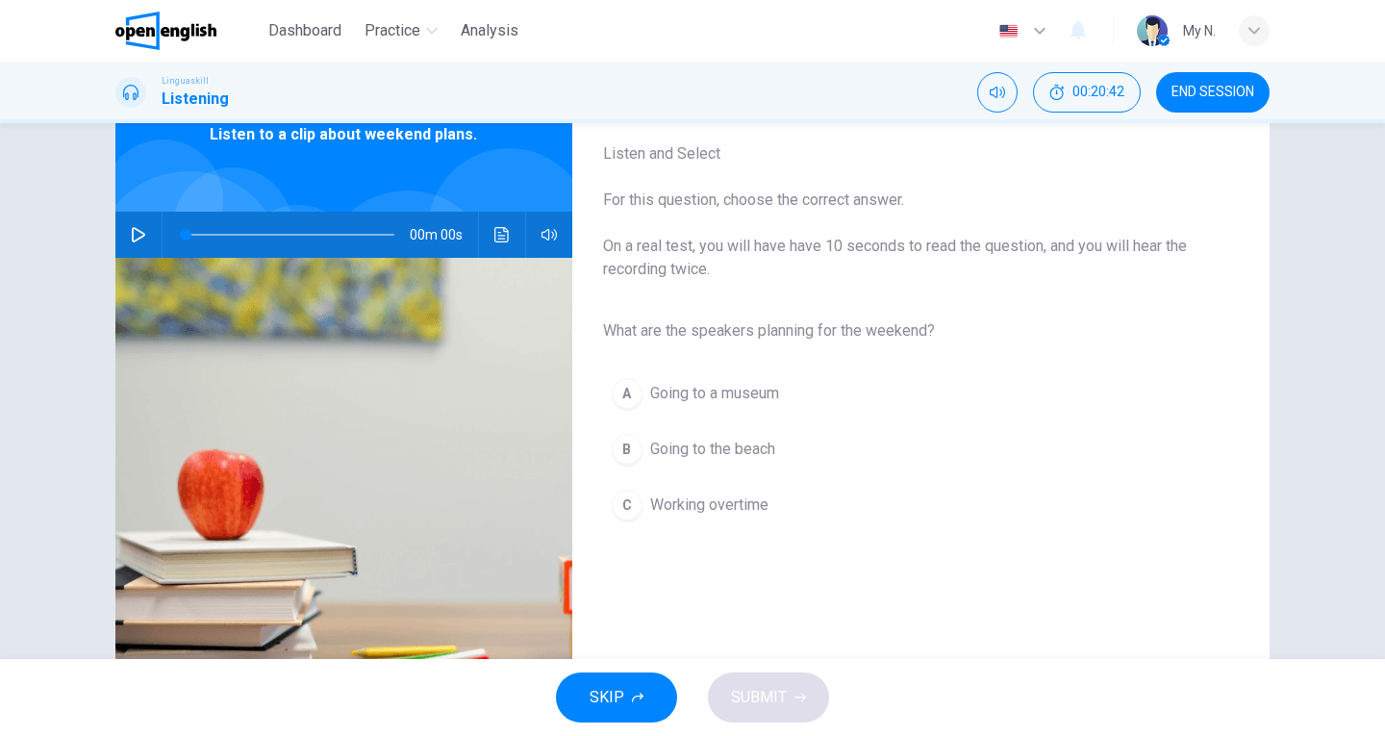
scroll to position [17, 0]
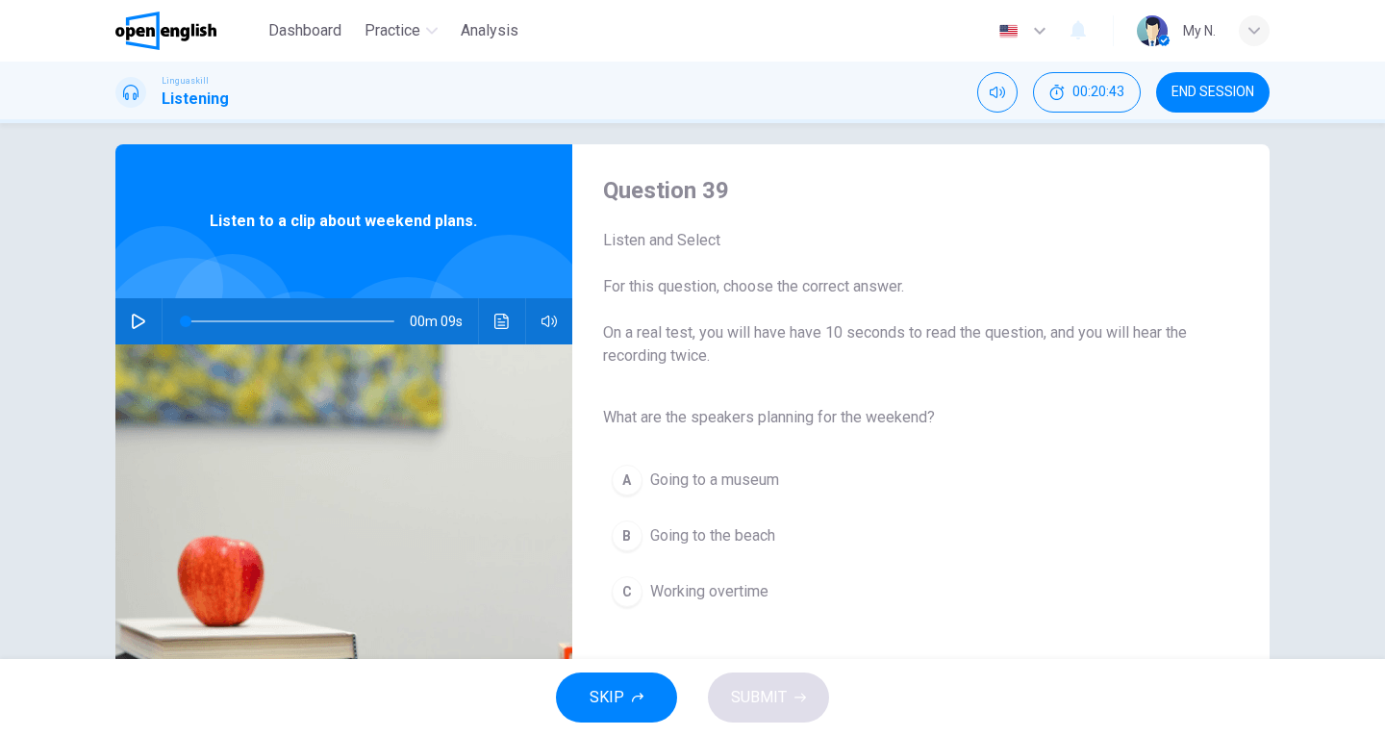
click at [134, 320] on icon "button" at bounding box center [138, 321] width 15 height 15
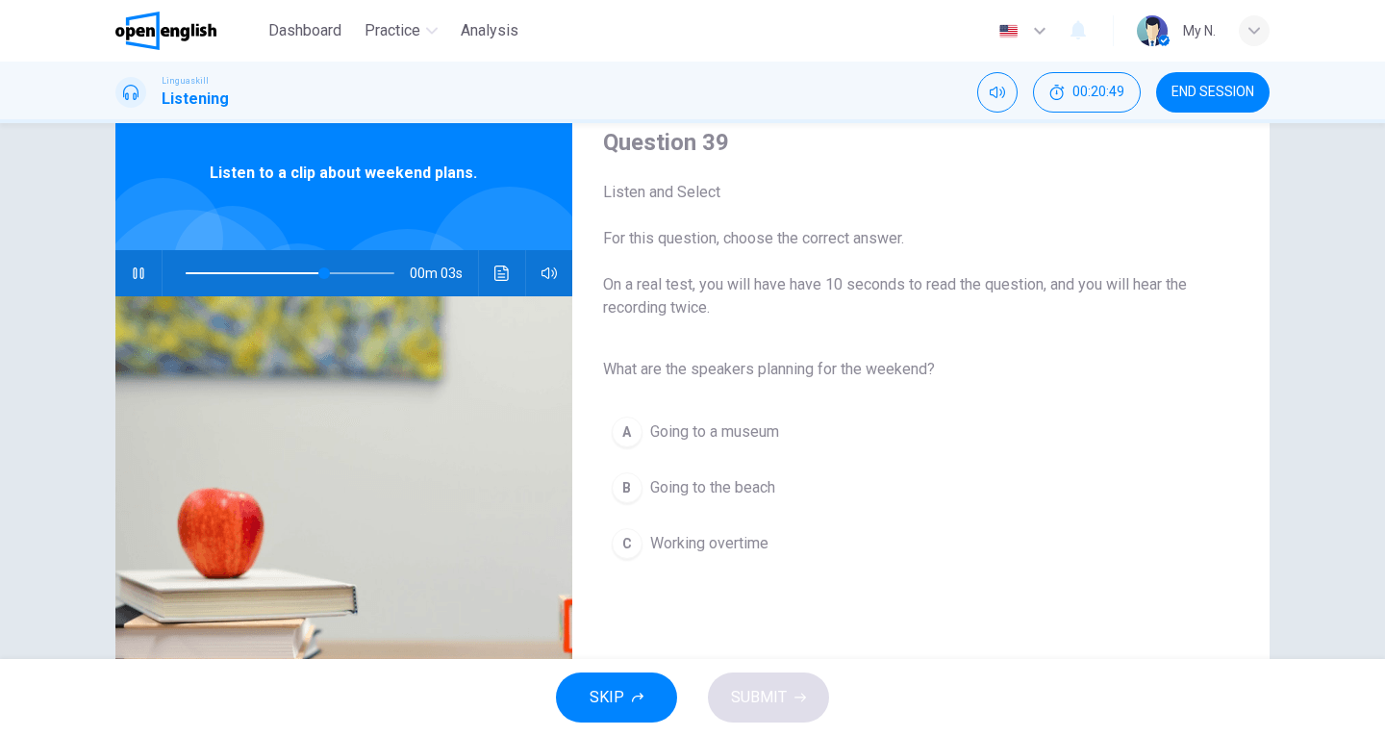
scroll to position [114, 0]
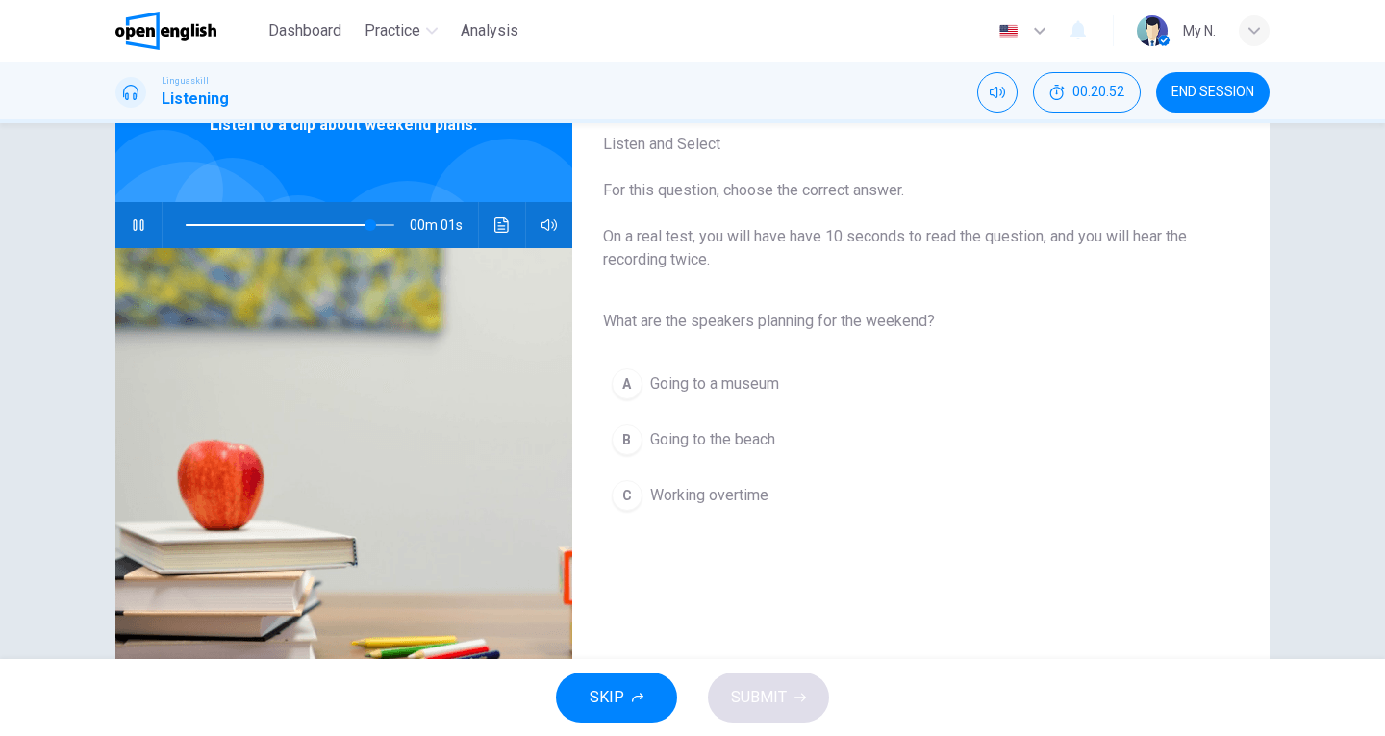
click at [668, 444] on span "Going to the beach" at bounding box center [712, 439] width 125 height 23
type input "*"
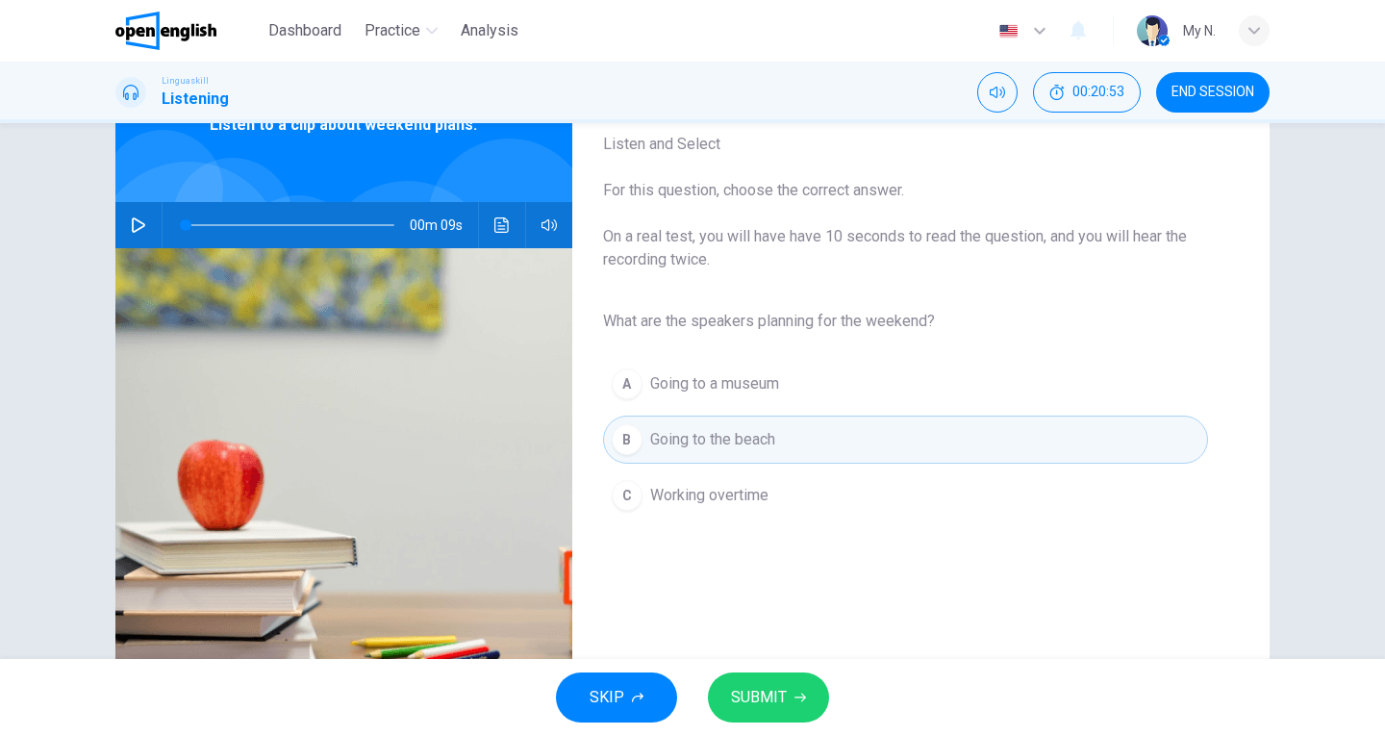
click at [785, 690] on span "SUBMIT" at bounding box center [759, 697] width 56 height 27
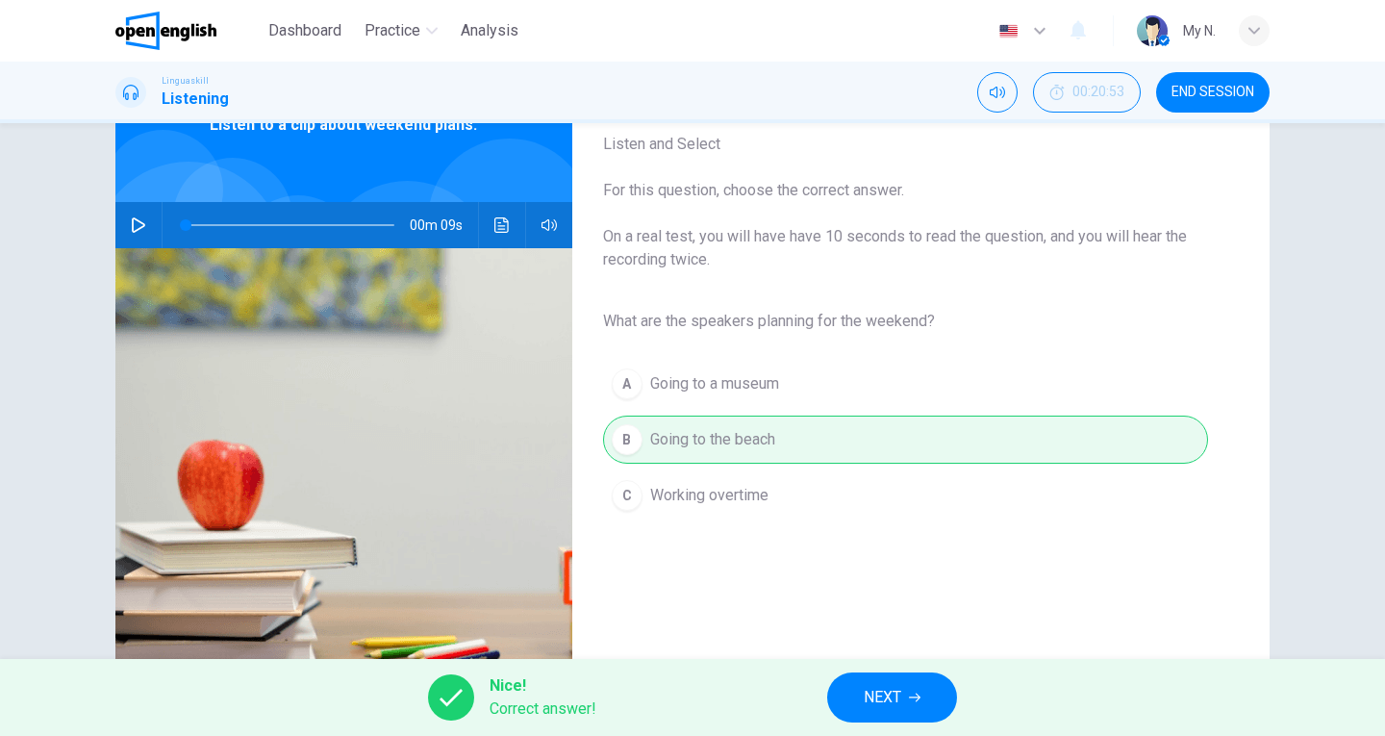
click at [851, 698] on button "NEXT" at bounding box center [892, 698] width 130 height 50
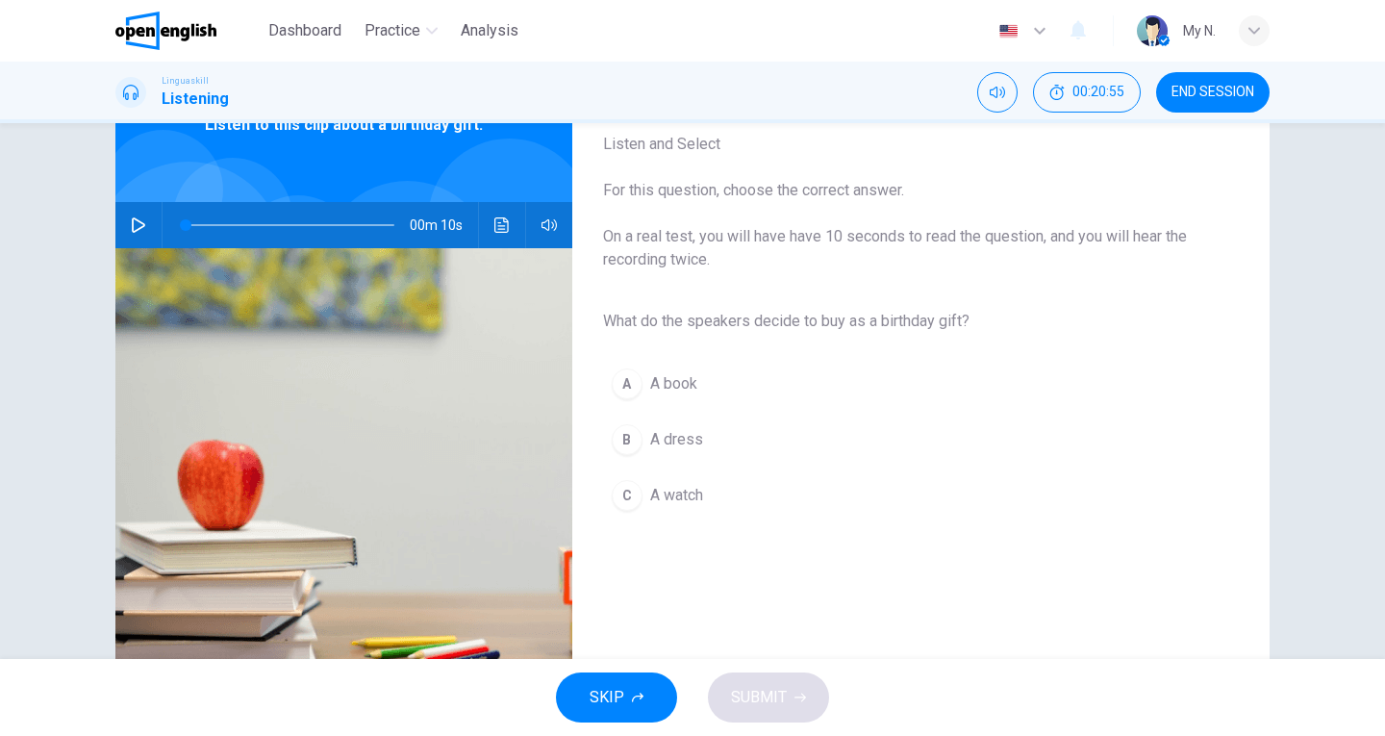
click at [132, 229] on icon "button" at bounding box center [138, 224] width 13 height 15
click at [686, 383] on span "A book" at bounding box center [673, 383] width 47 height 23
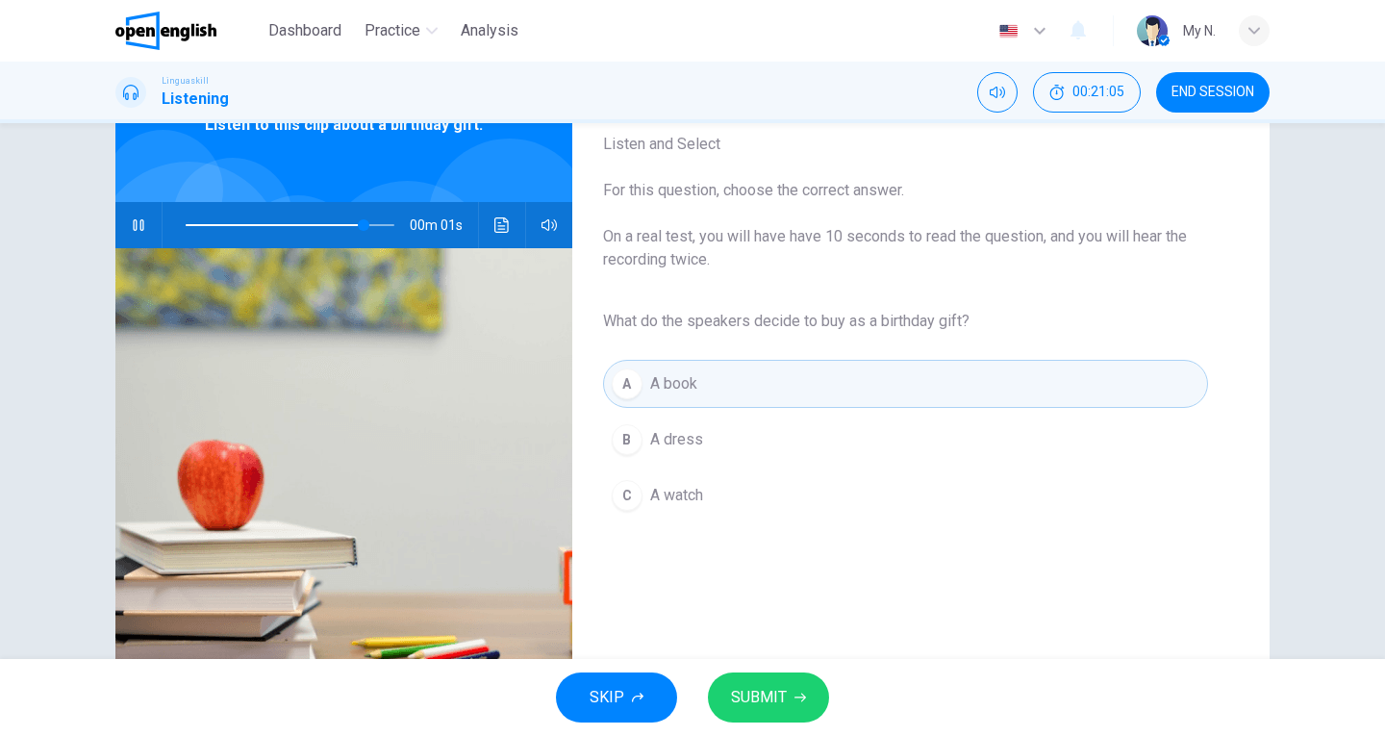
click at [789, 693] on button "SUBMIT" at bounding box center [768, 698] width 121 height 50
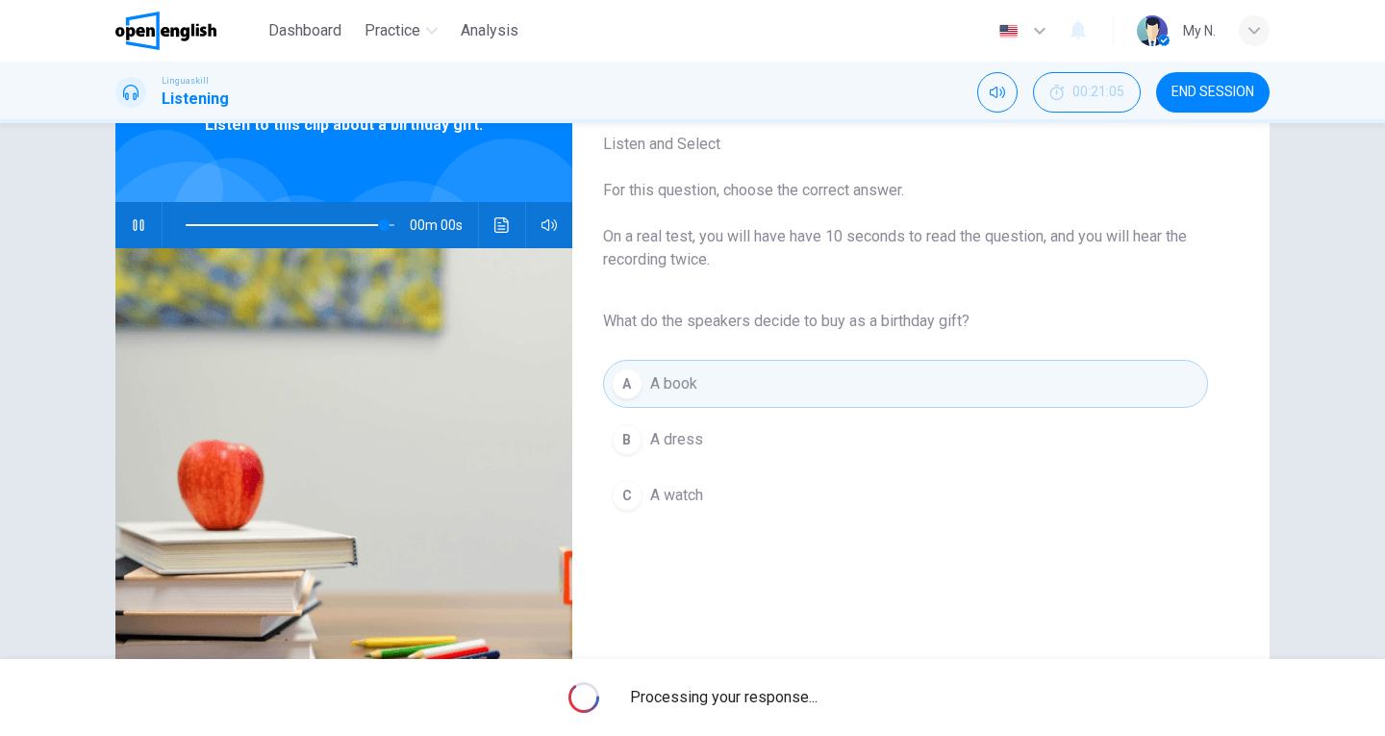
type input "*"
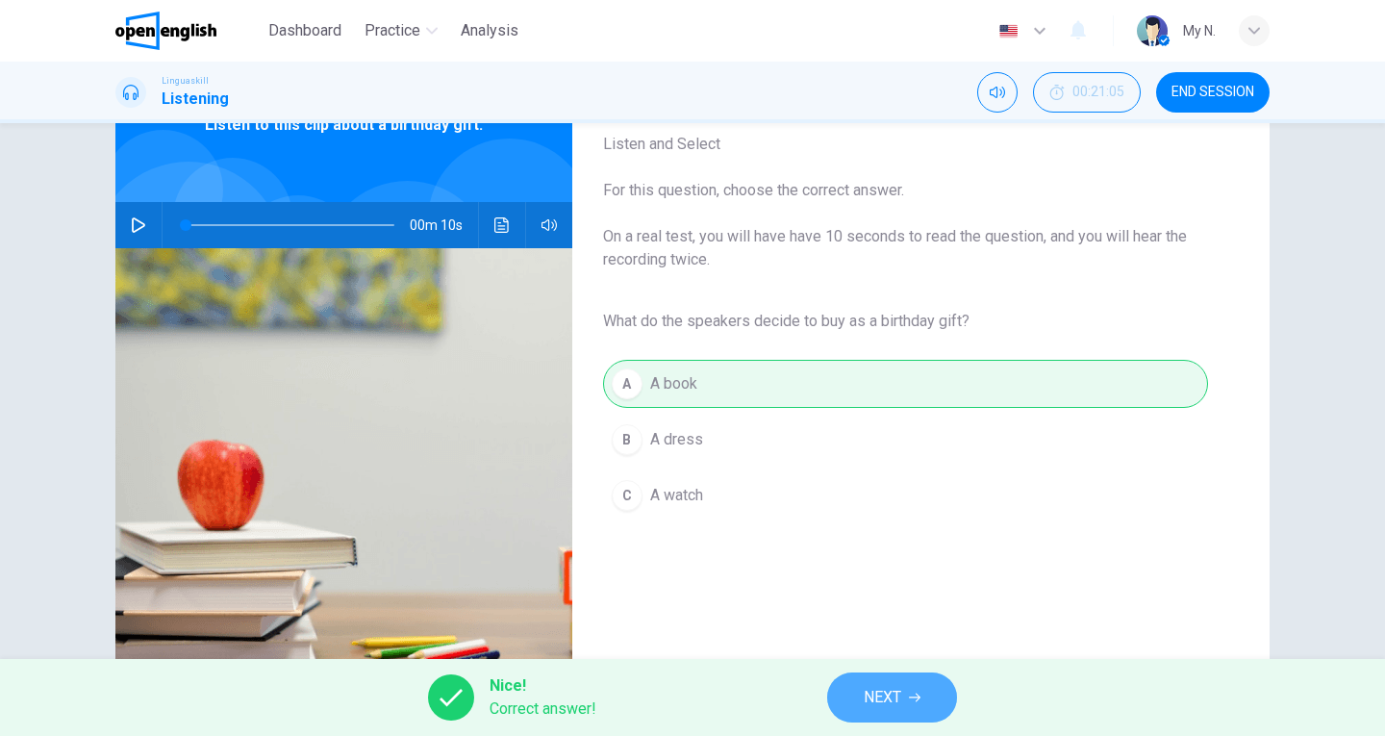
click at [865, 691] on span "NEXT" at bounding box center [883, 697] width 38 height 27
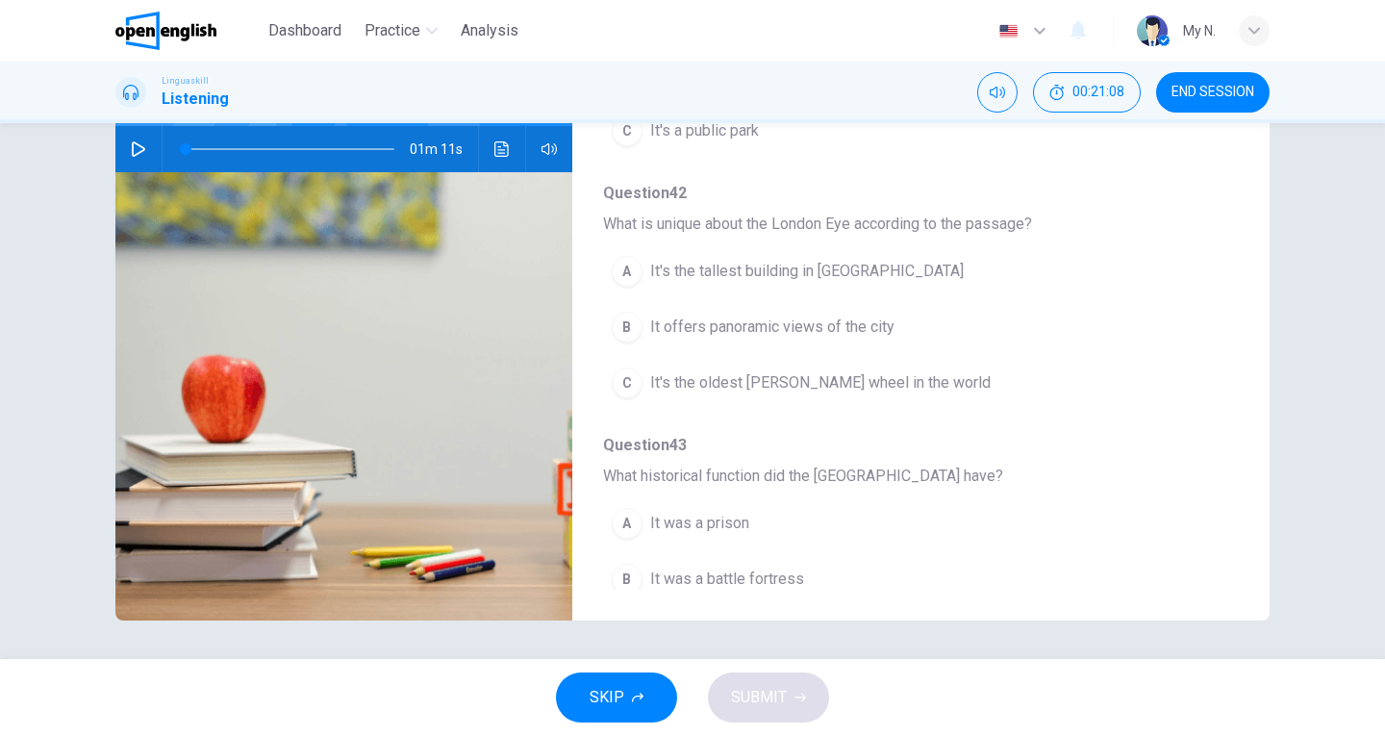
scroll to position [0, 0]
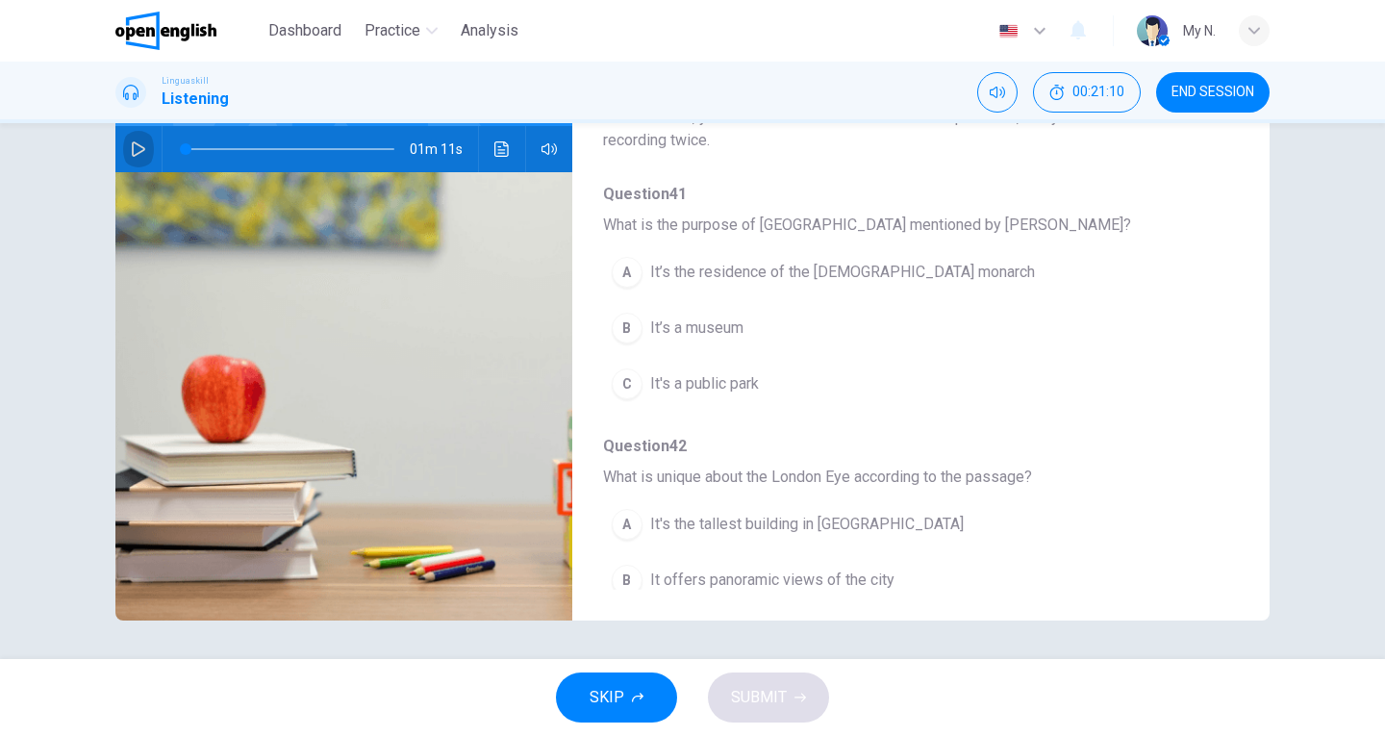
click at [135, 137] on button "button" at bounding box center [138, 149] width 31 height 46
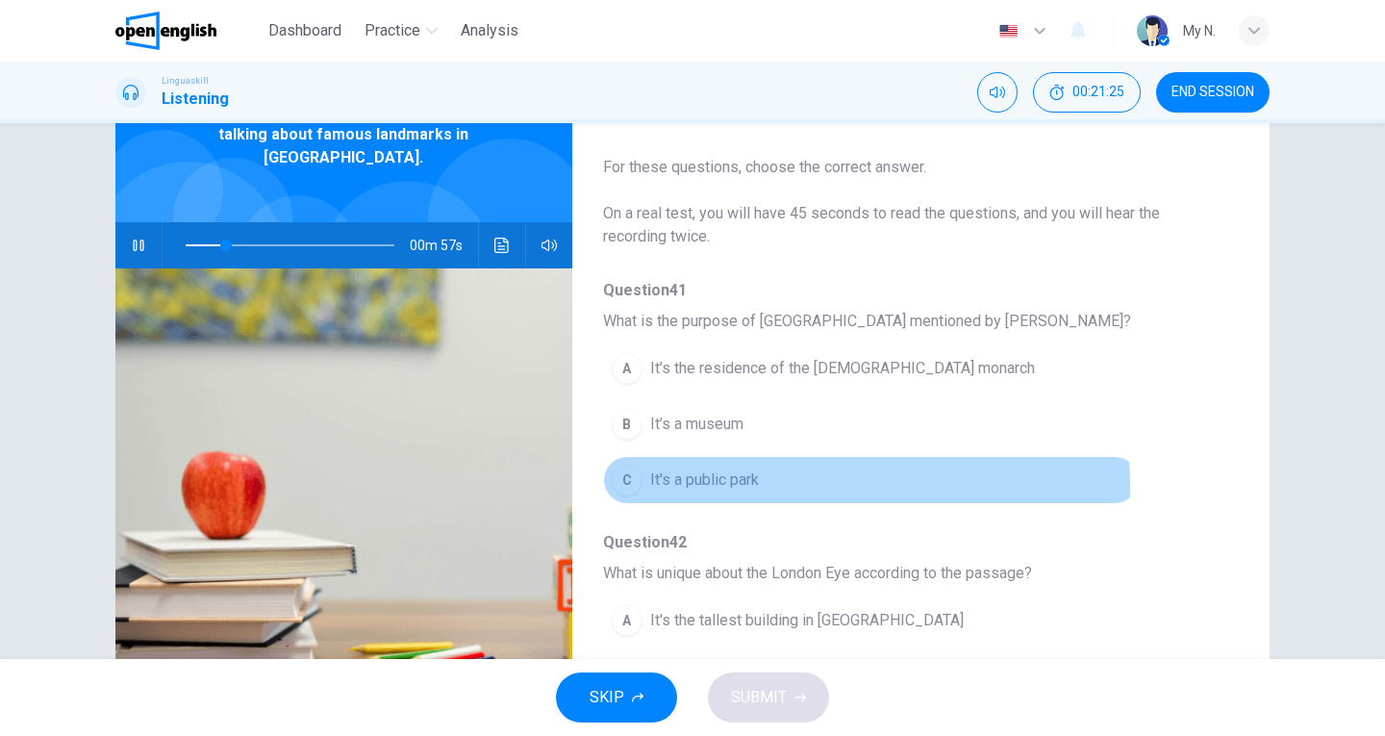
click at [742, 487] on span "It's a public park" at bounding box center [704, 480] width 109 height 23
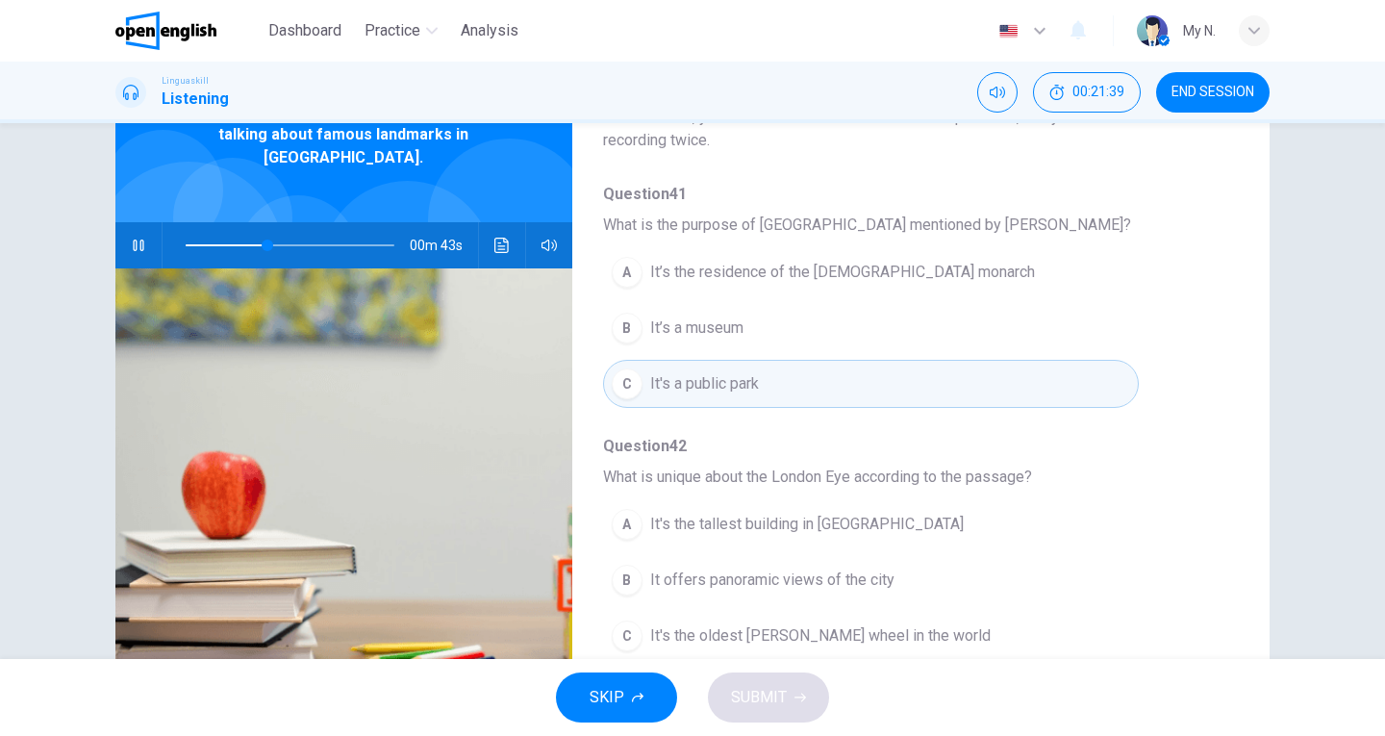
scroll to position [192, 0]
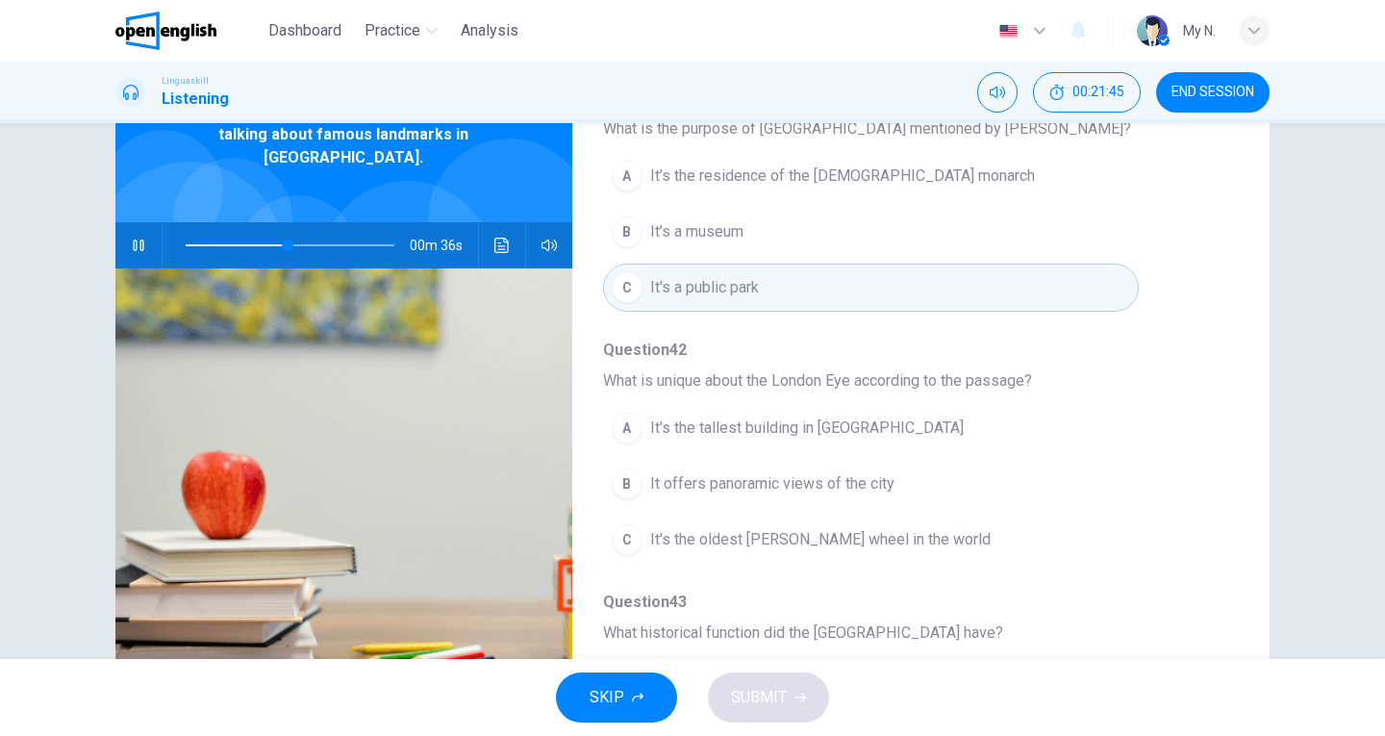
click at [801, 477] on span "It offers panoramic views of the city" at bounding box center [772, 483] width 244 height 23
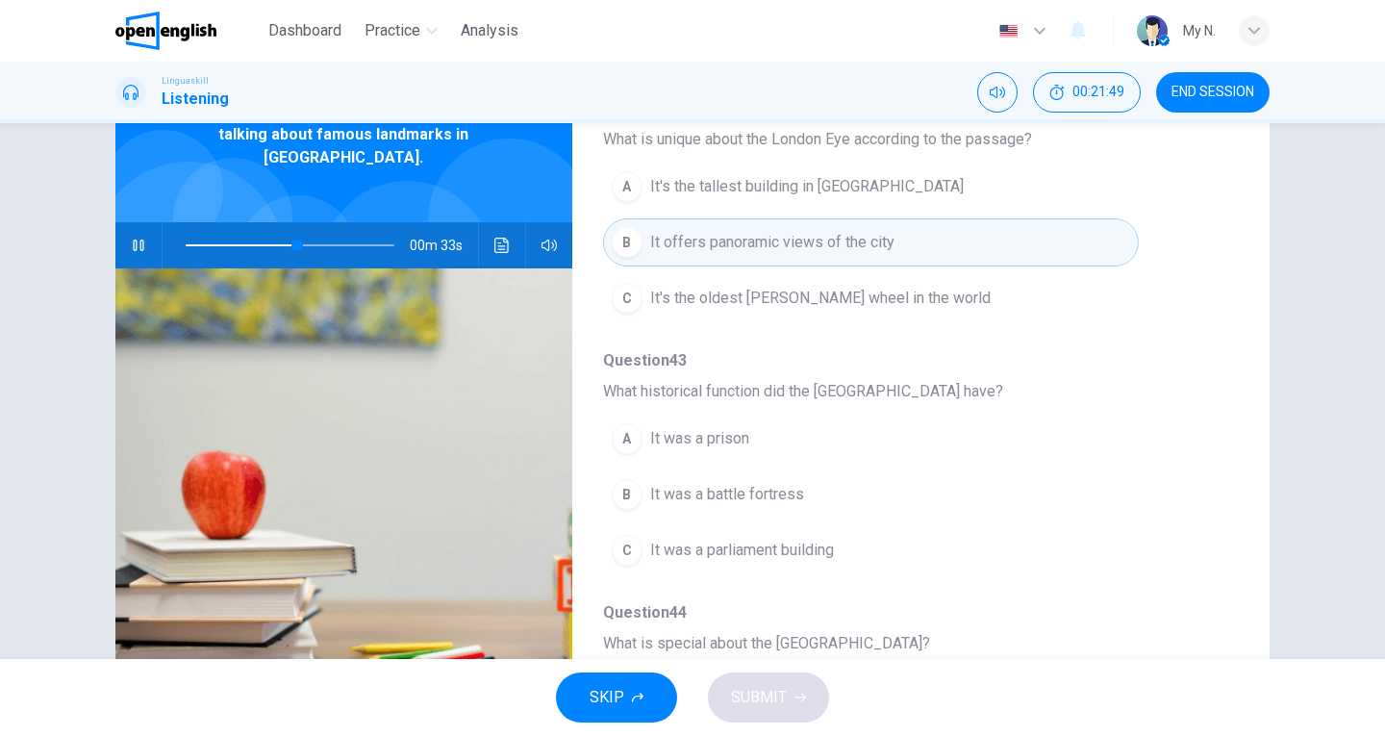
scroll to position [481, 0]
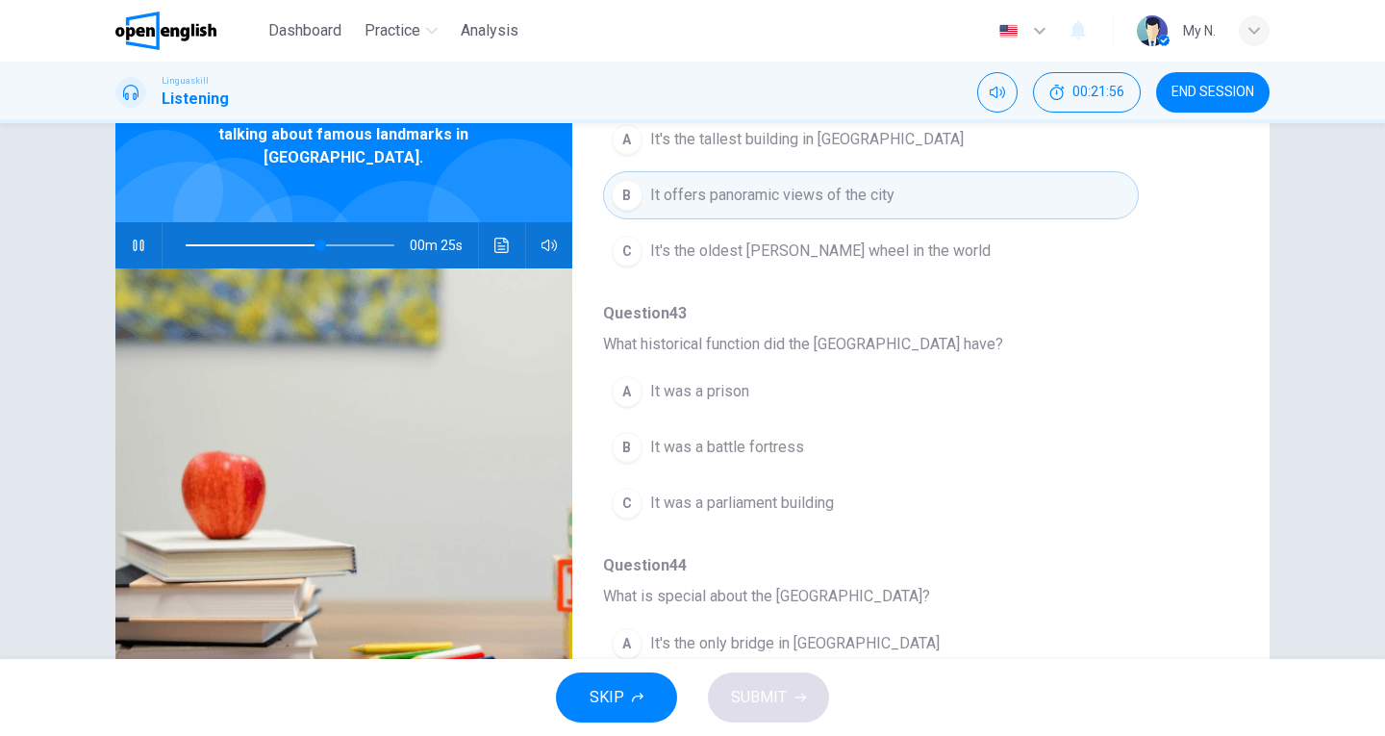
click at [706, 389] on span "It was a prison" at bounding box center [699, 391] width 99 height 23
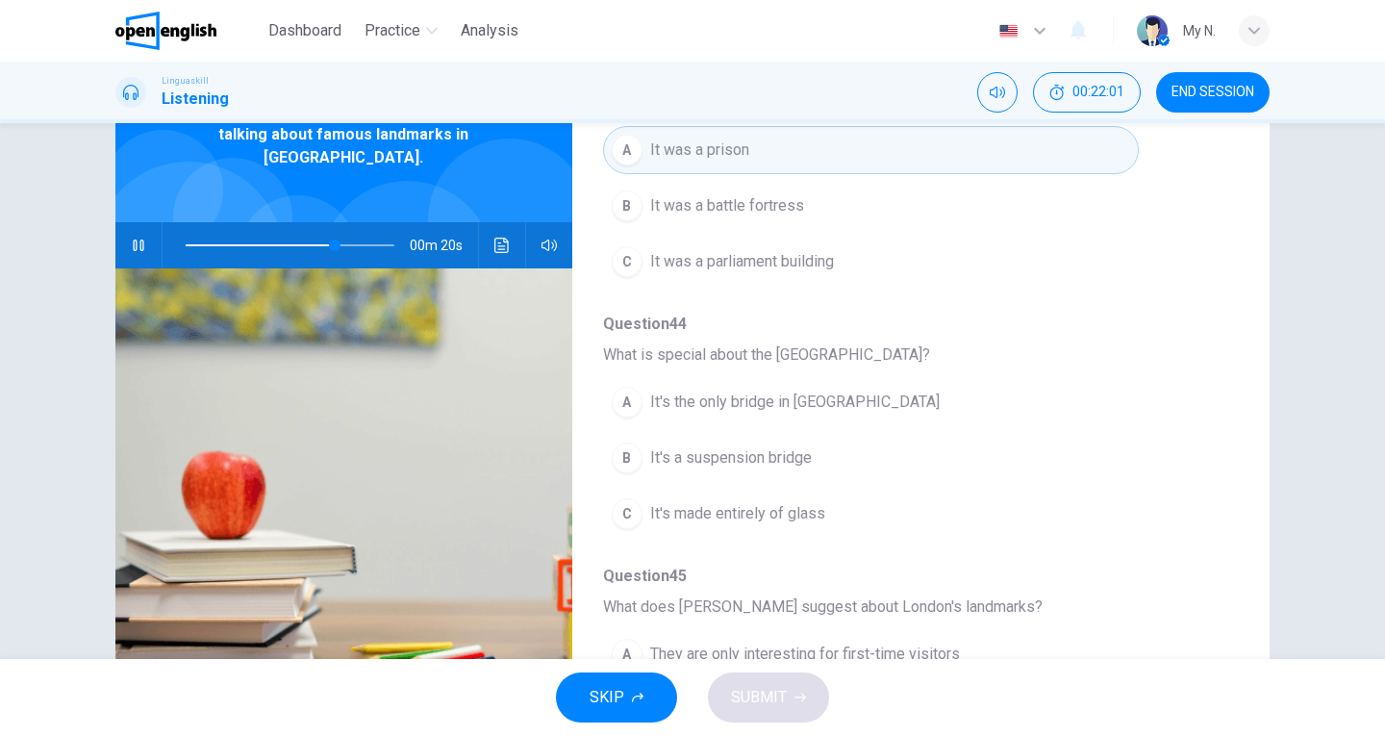
scroll to position [770, 0]
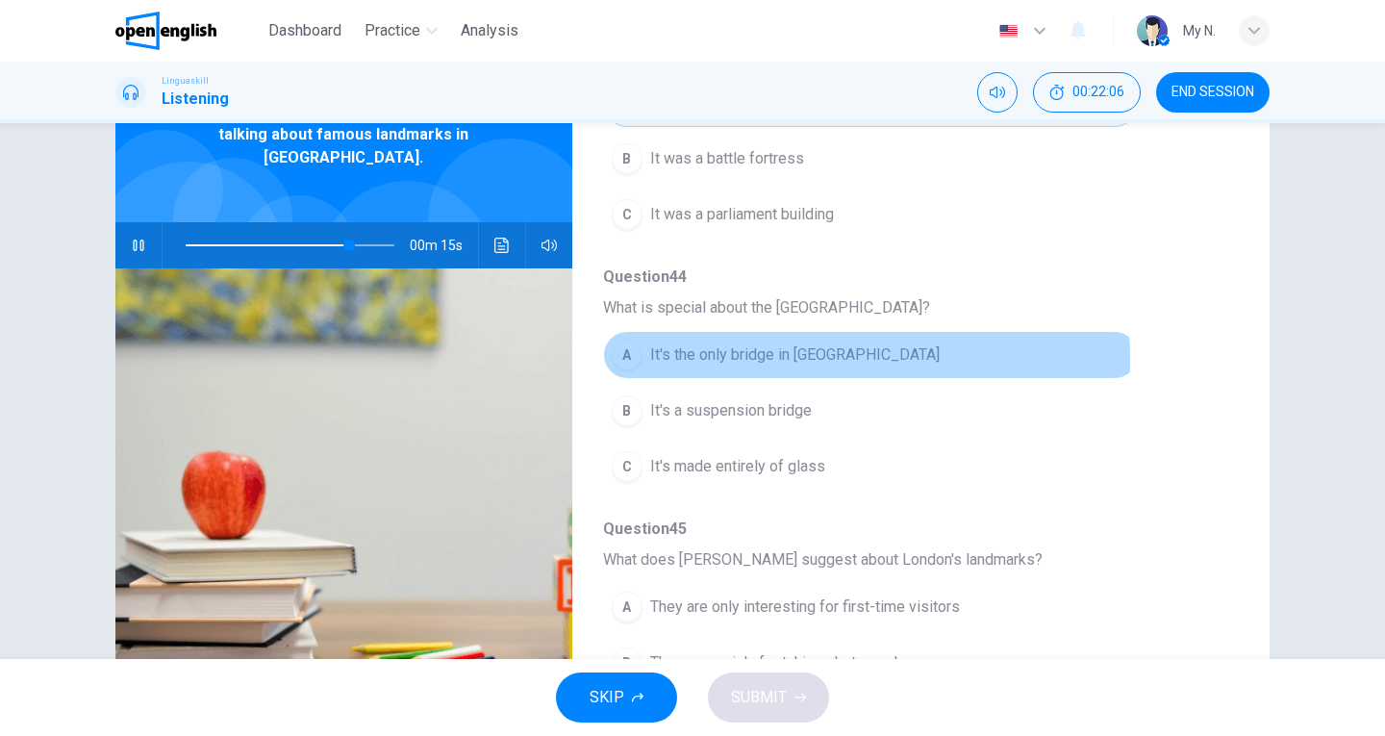
click at [786, 359] on span "It's the only bridge in [GEOGRAPHIC_DATA]" at bounding box center [795, 354] width 290 height 23
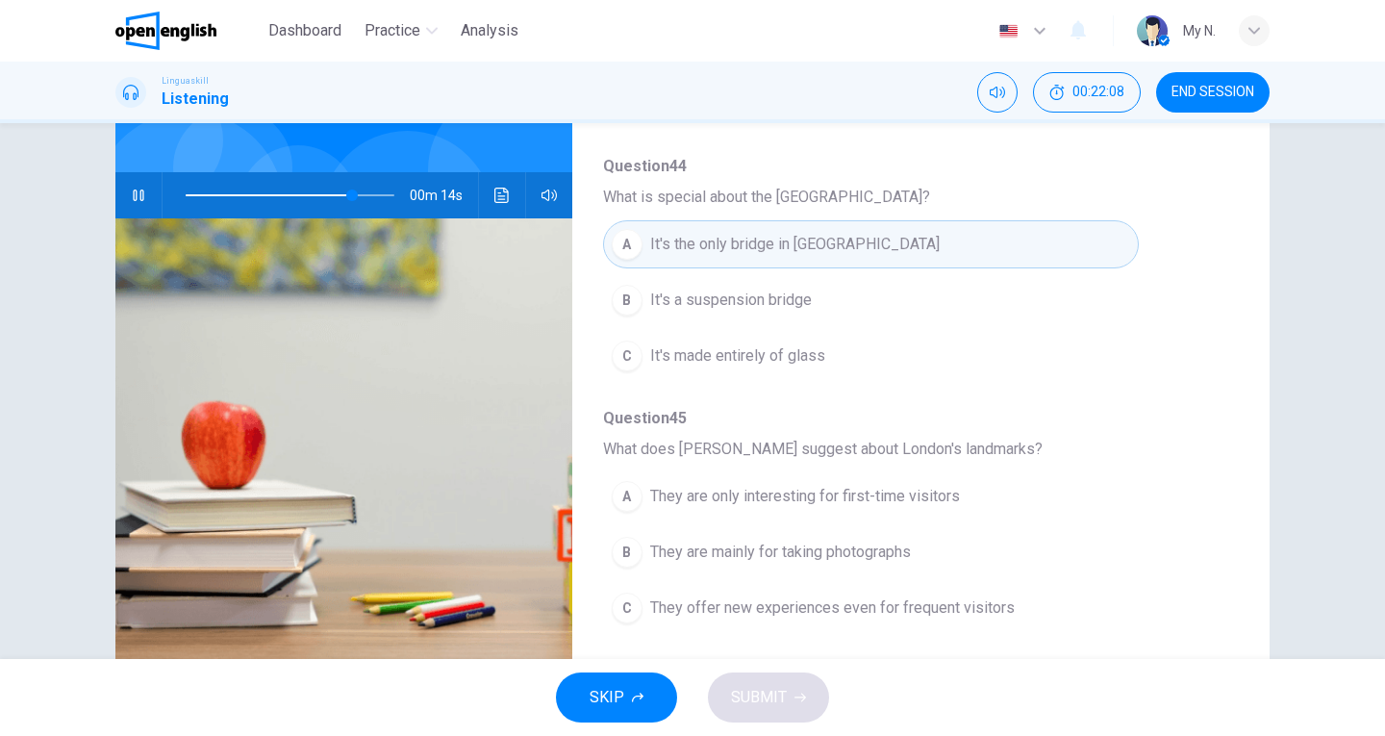
scroll to position [210, 0]
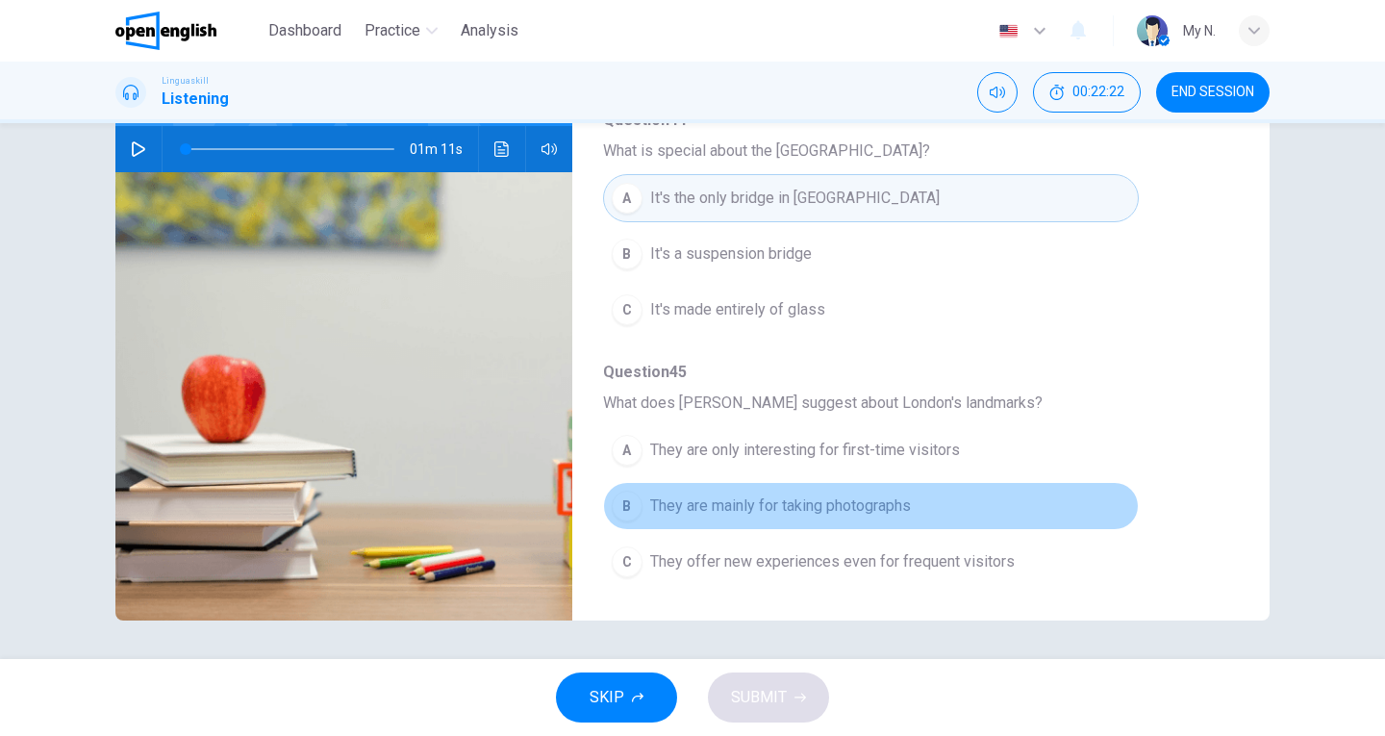
click at [899, 506] on span "They are mainly for taking photographs" at bounding box center [780, 506] width 261 height 23
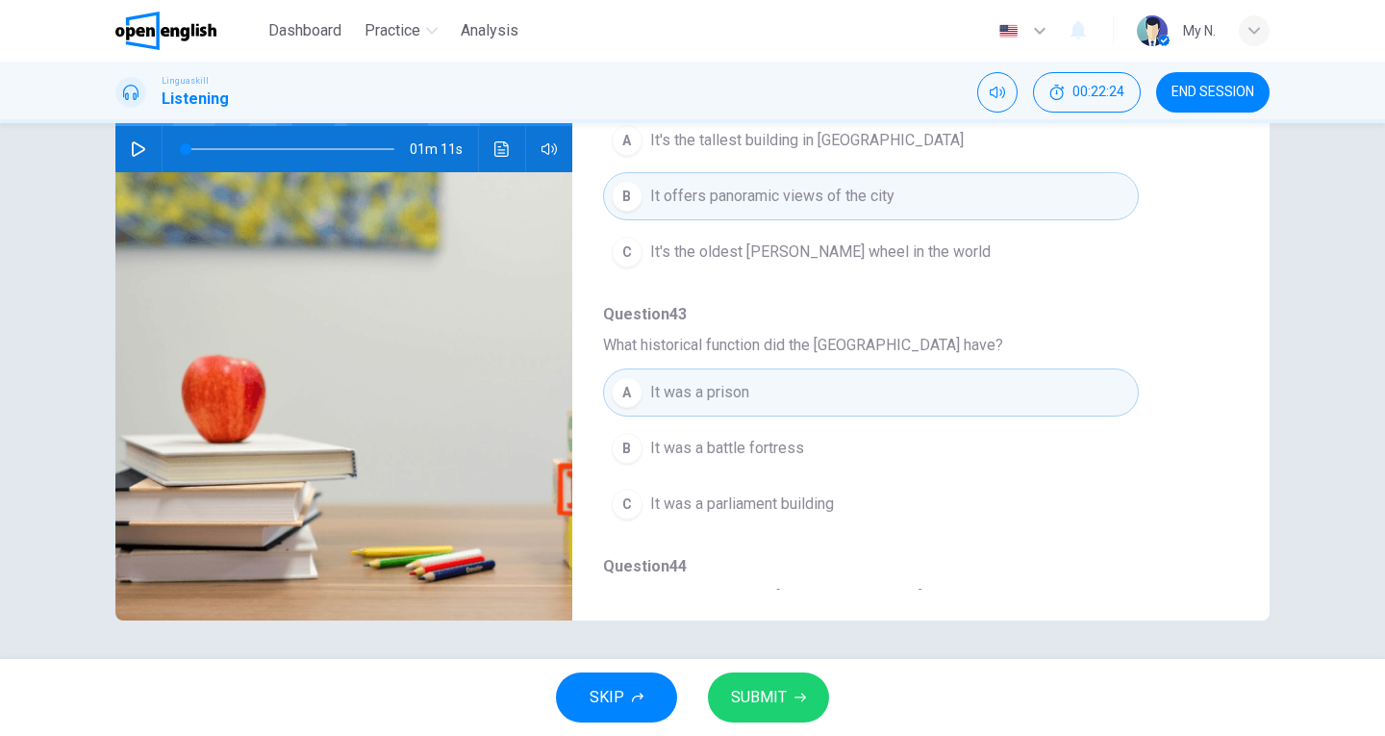
scroll to position [157, 0]
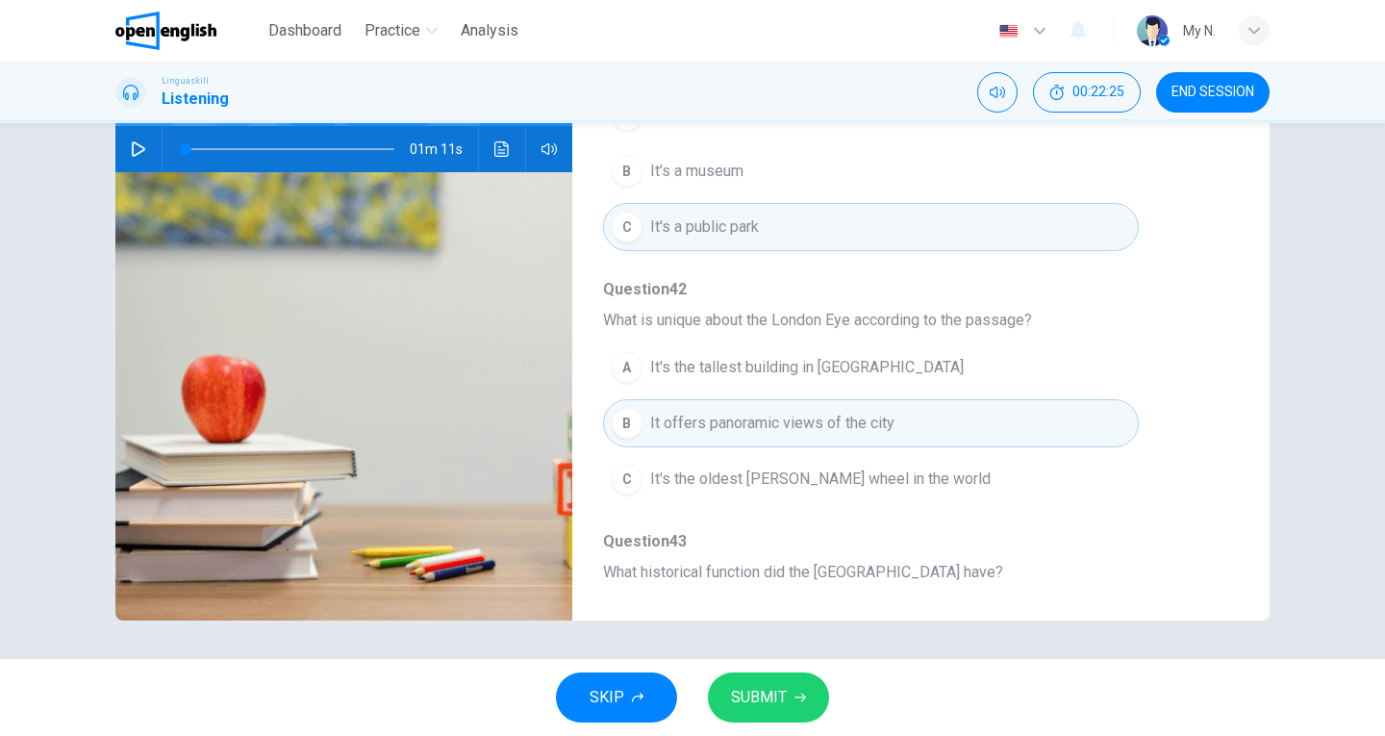
click at [139, 141] on icon "button" at bounding box center [138, 148] width 15 height 15
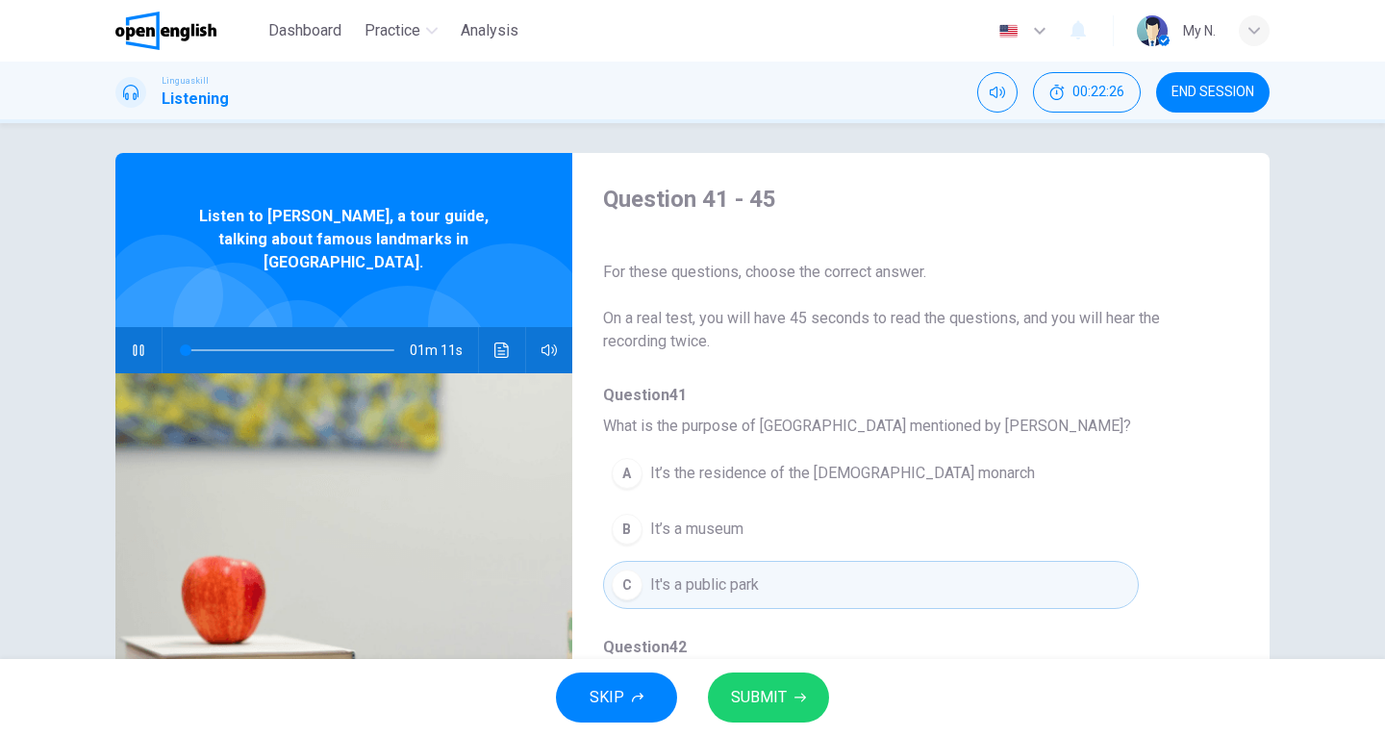
scroll to position [0, 0]
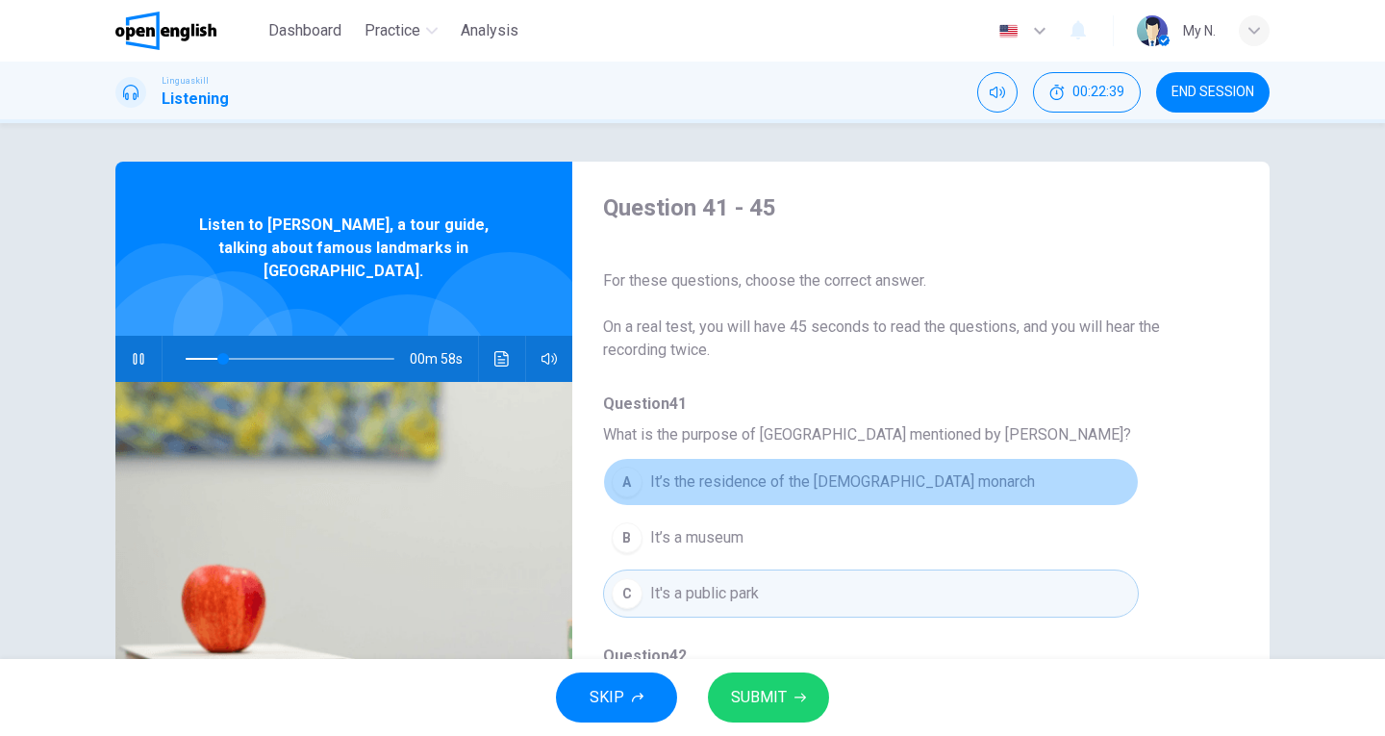
click at [883, 483] on span "It’s the residence of the [DEMOGRAPHIC_DATA] monarch" at bounding box center [842, 481] width 385 height 23
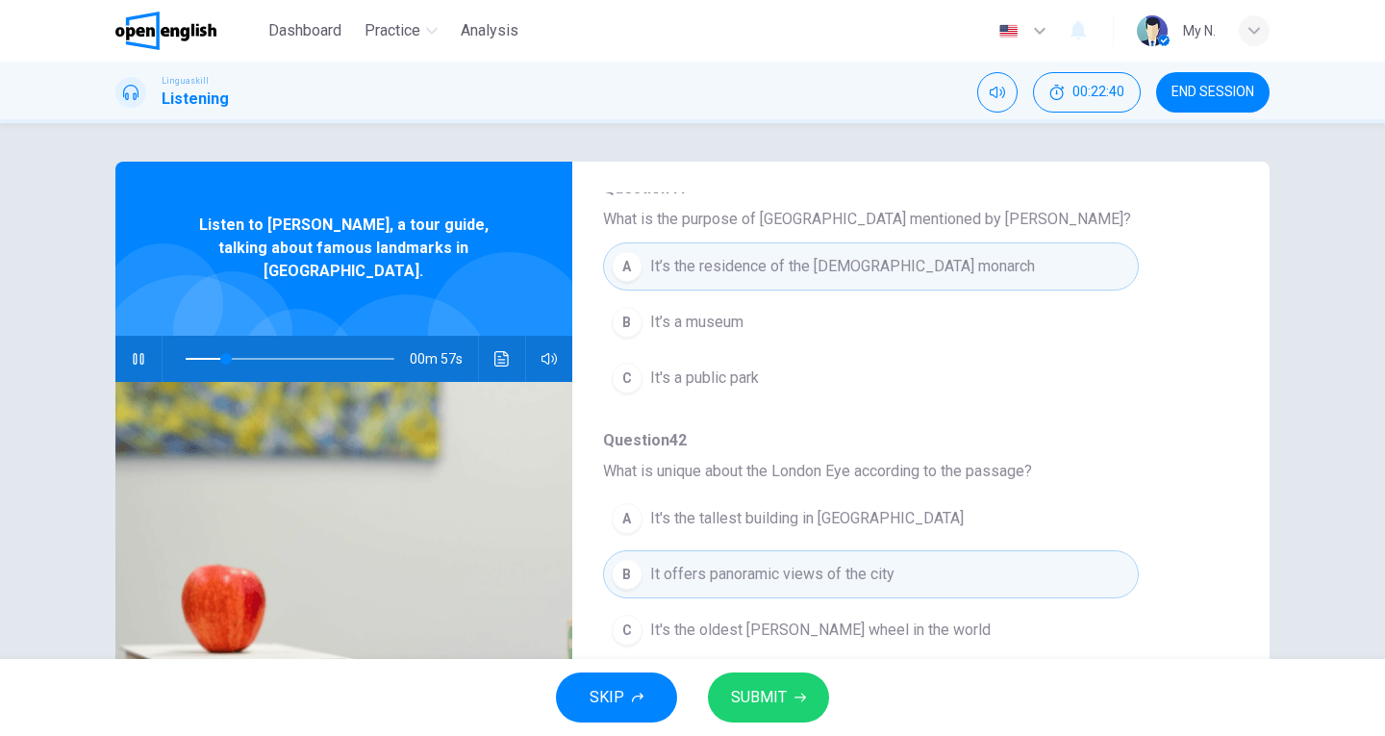
scroll to position [289, 0]
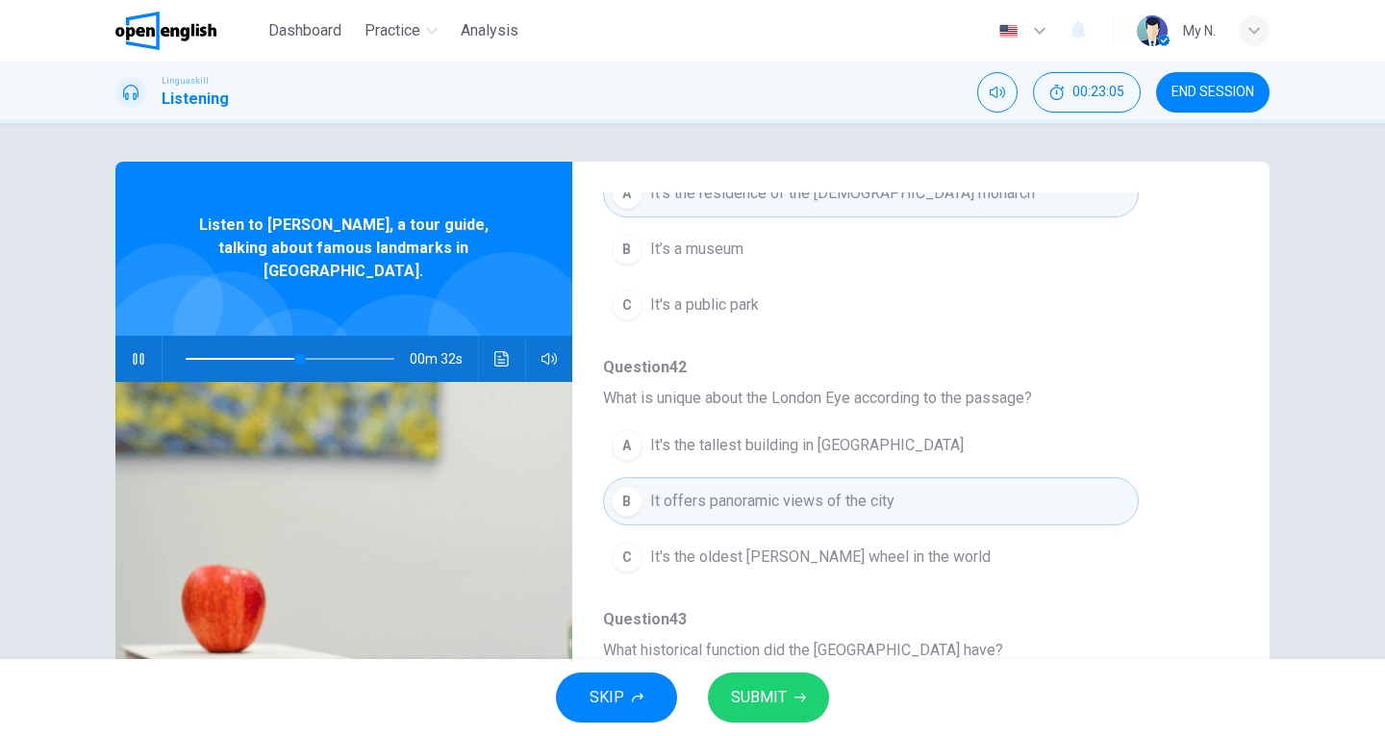
click at [251, 345] on span at bounding box center [290, 358] width 209 height 27
click at [251, 353] on span at bounding box center [257, 359] width 12 height 12
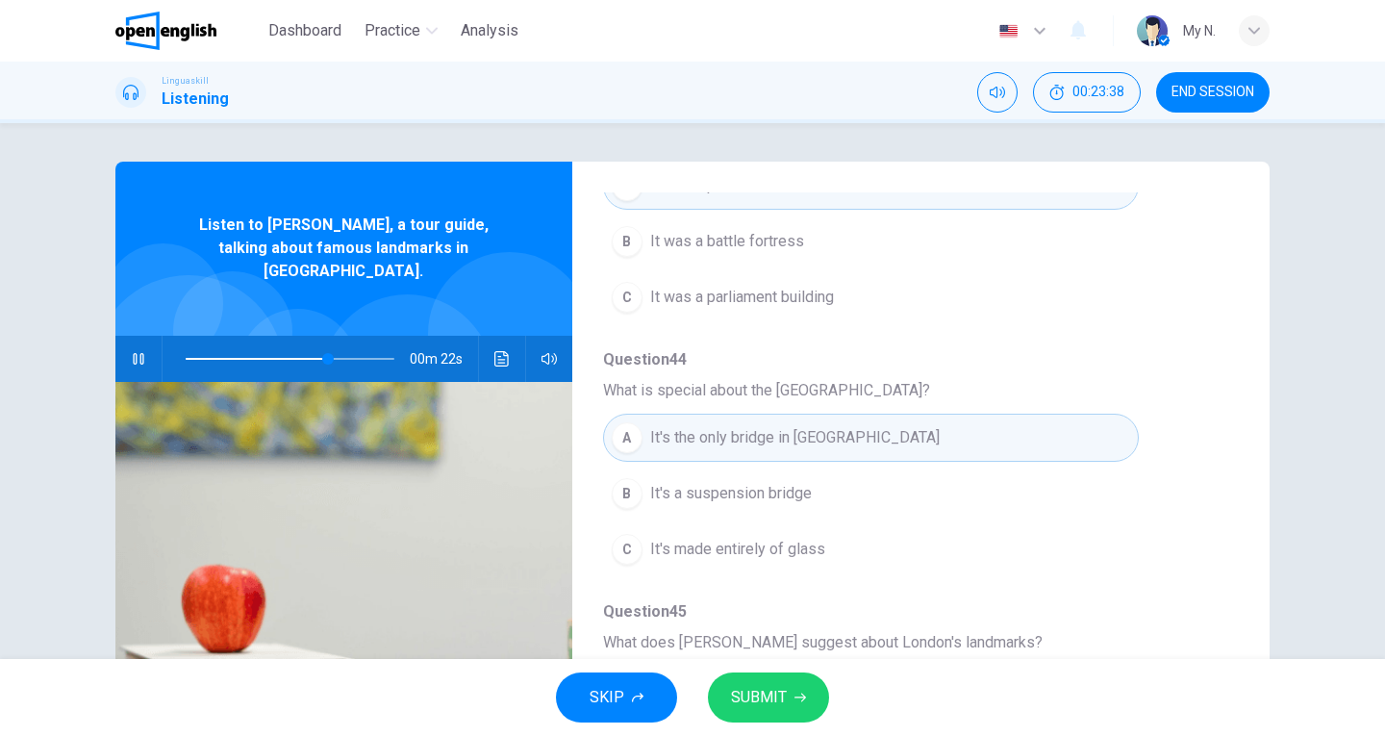
scroll to position [830, 0]
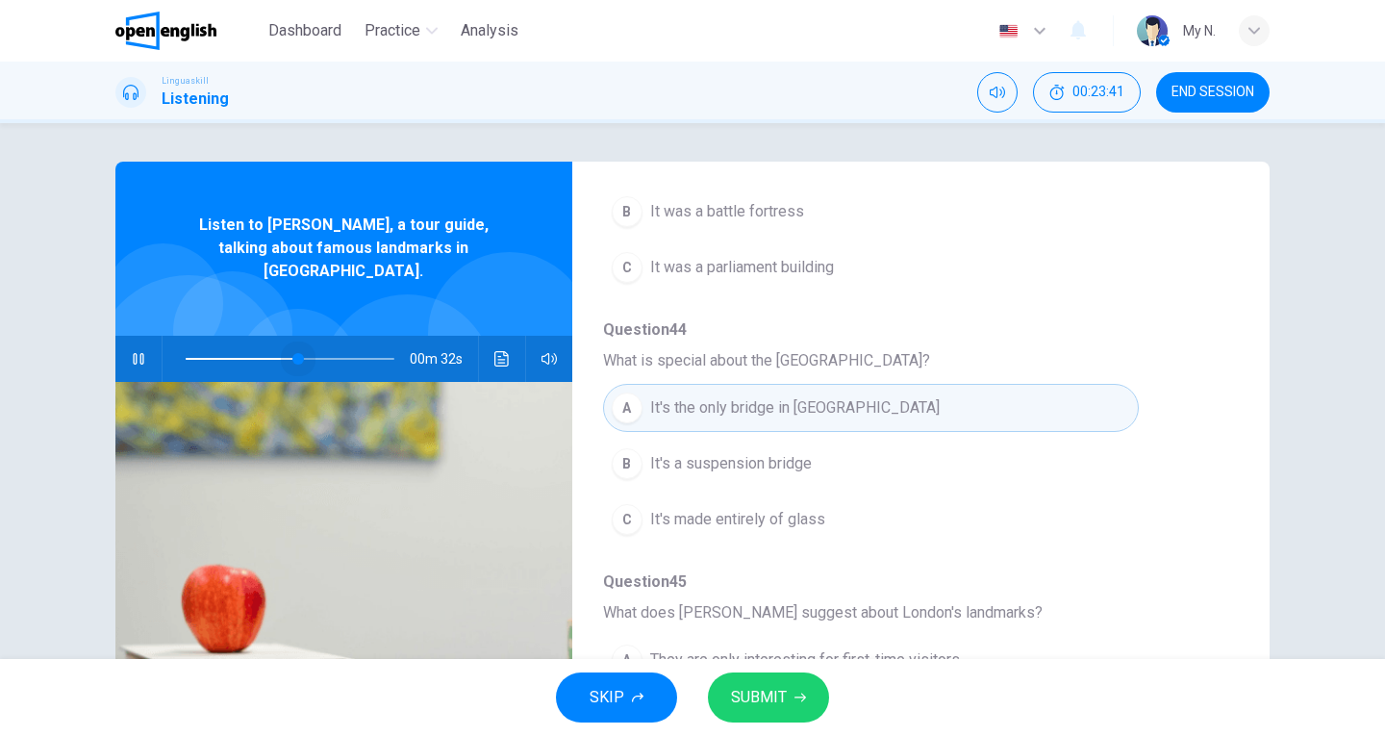
click at [293, 345] on span at bounding box center [290, 358] width 209 height 27
click at [293, 353] on span at bounding box center [299, 359] width 12 height 12
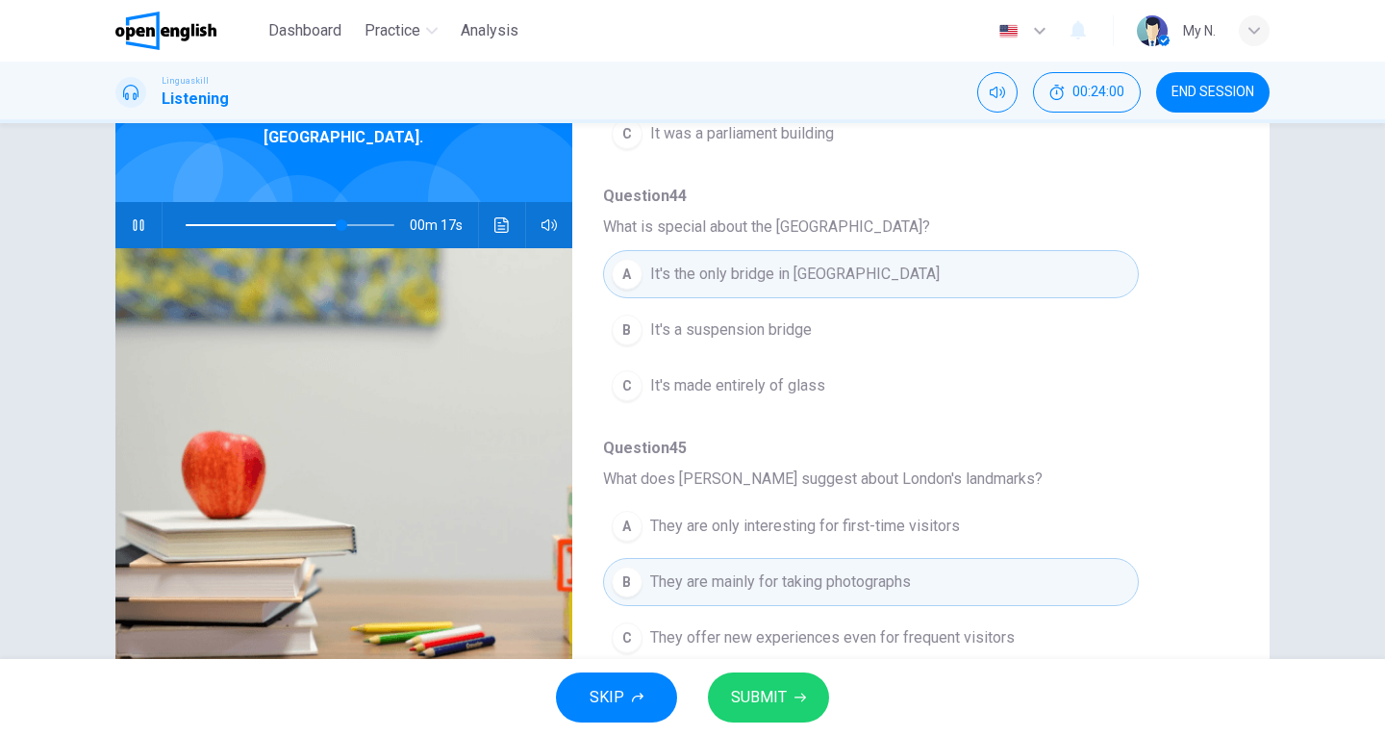
scroll to position [210, 0]
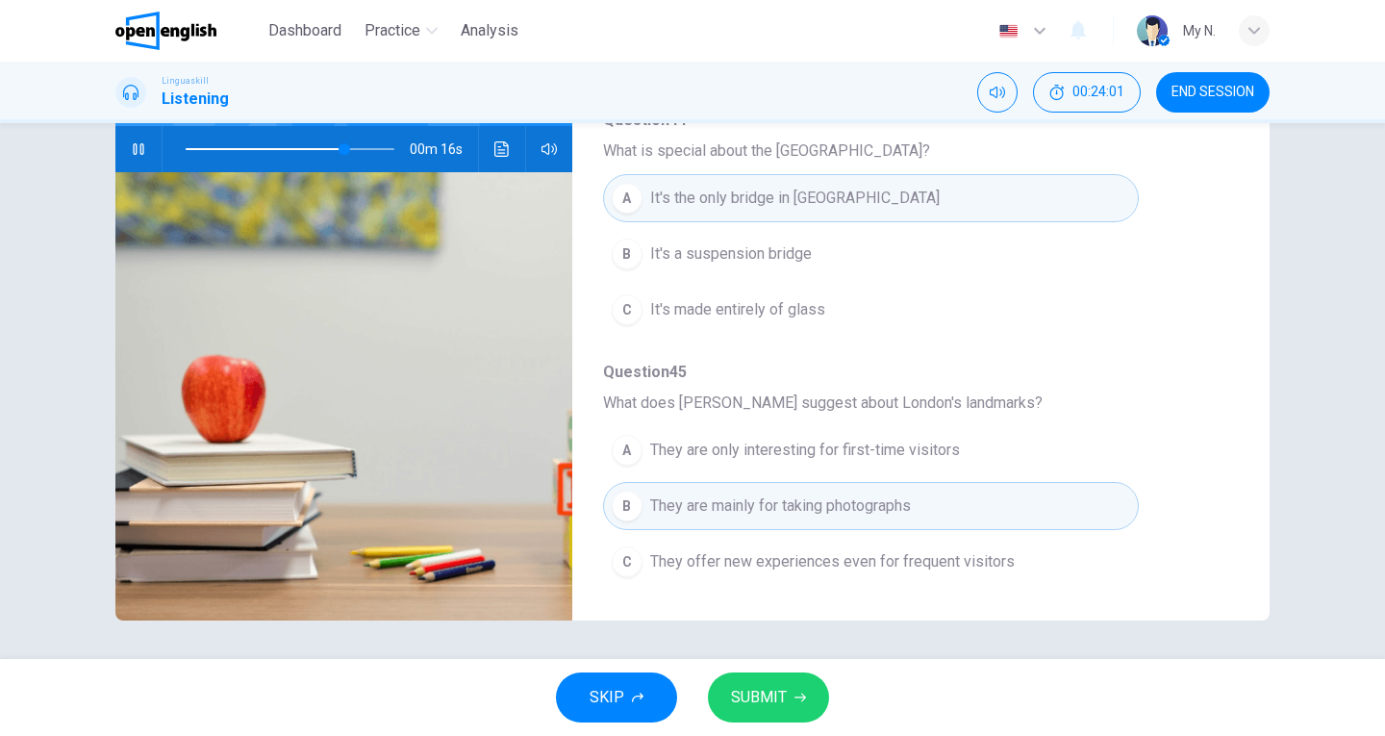
click at [794, 689] on button "SUBMIT" at bounding box center [768, 698] width 121 height 50
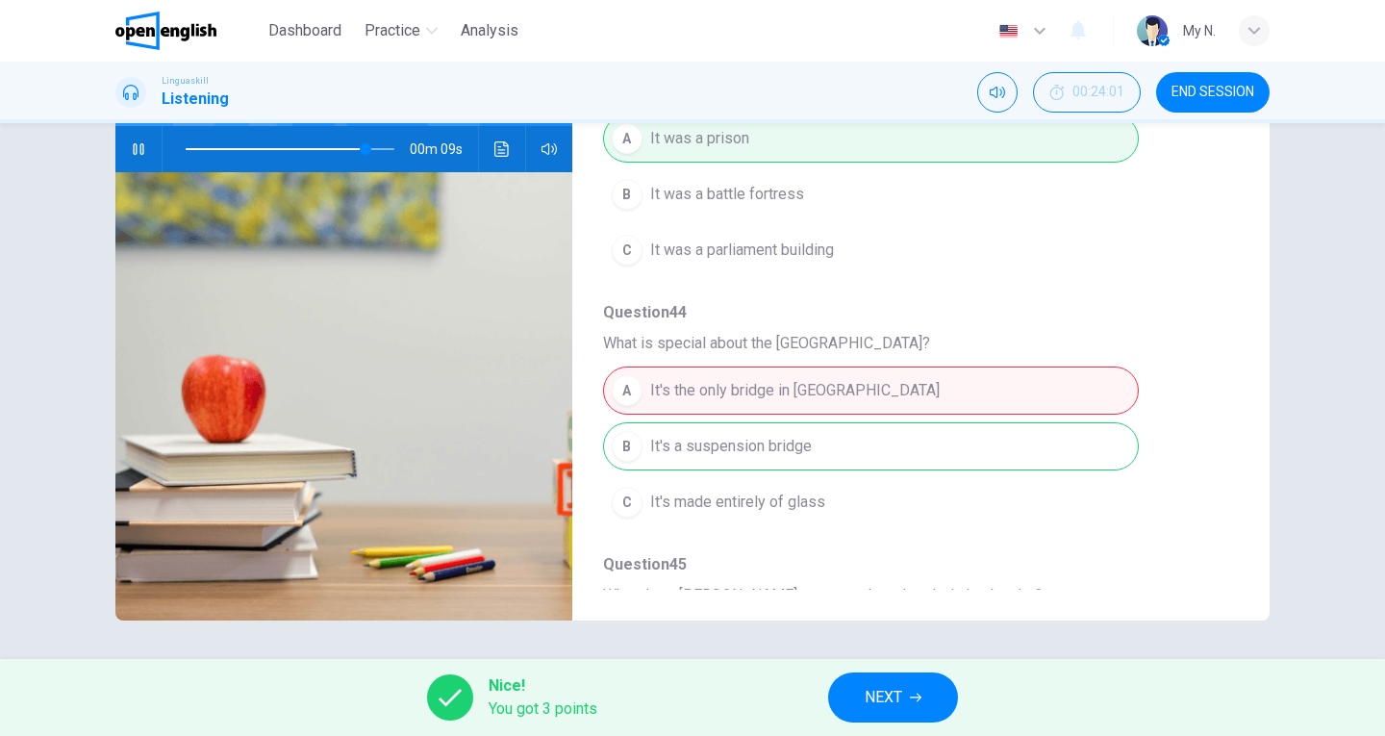
scroll to position [830, 0]
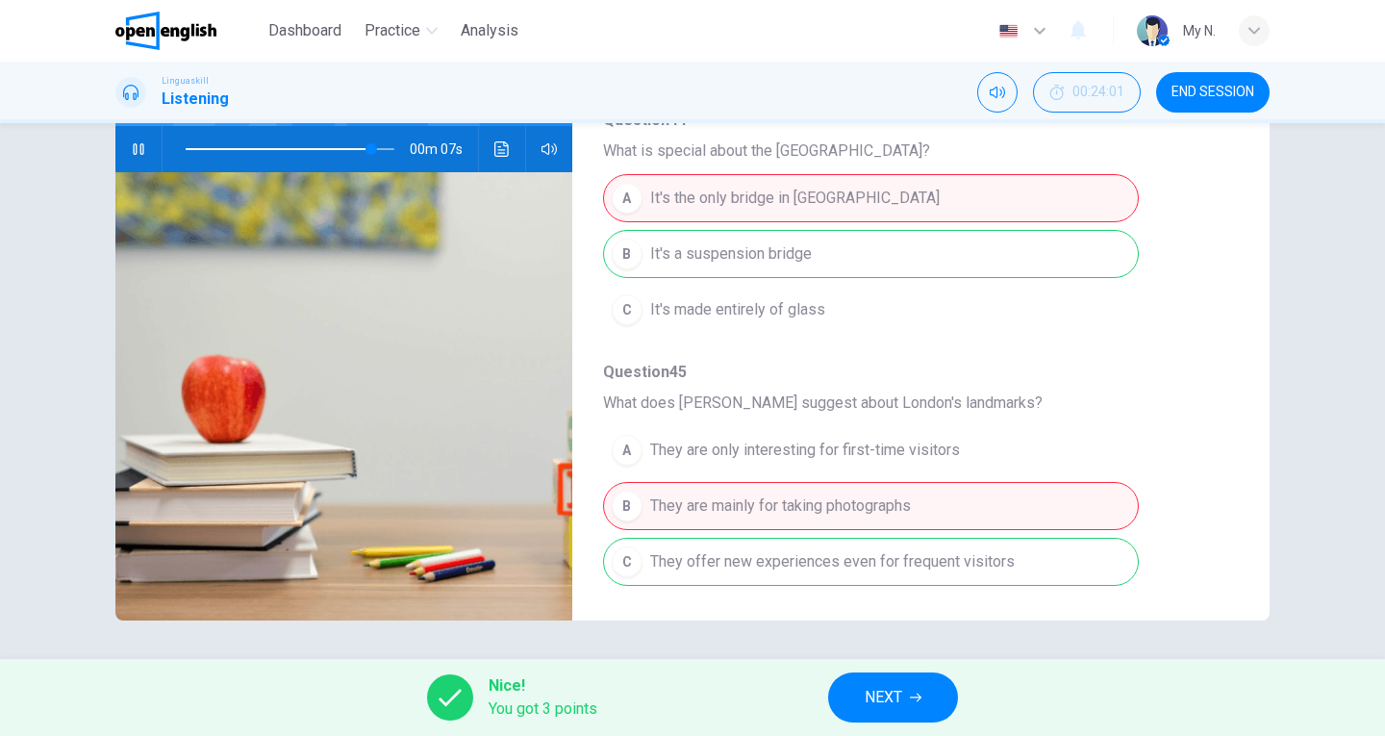
type input "**"
click at [905, 699] on button "NEXT" at bounding box center [893, 698] width 130 height 50
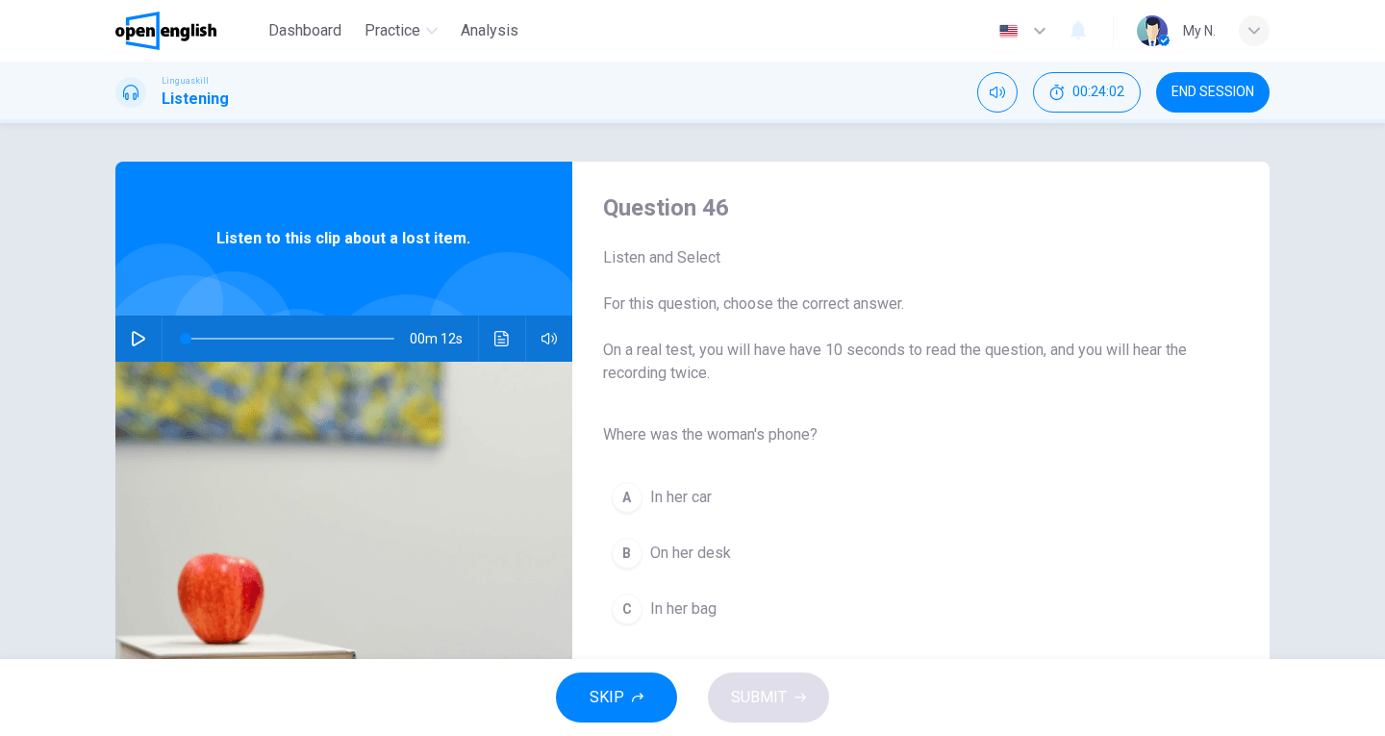
scroll to position [0, 0]
click at [133, 342] on icon "button" at bounding box center [138, 338] width 15 height 15
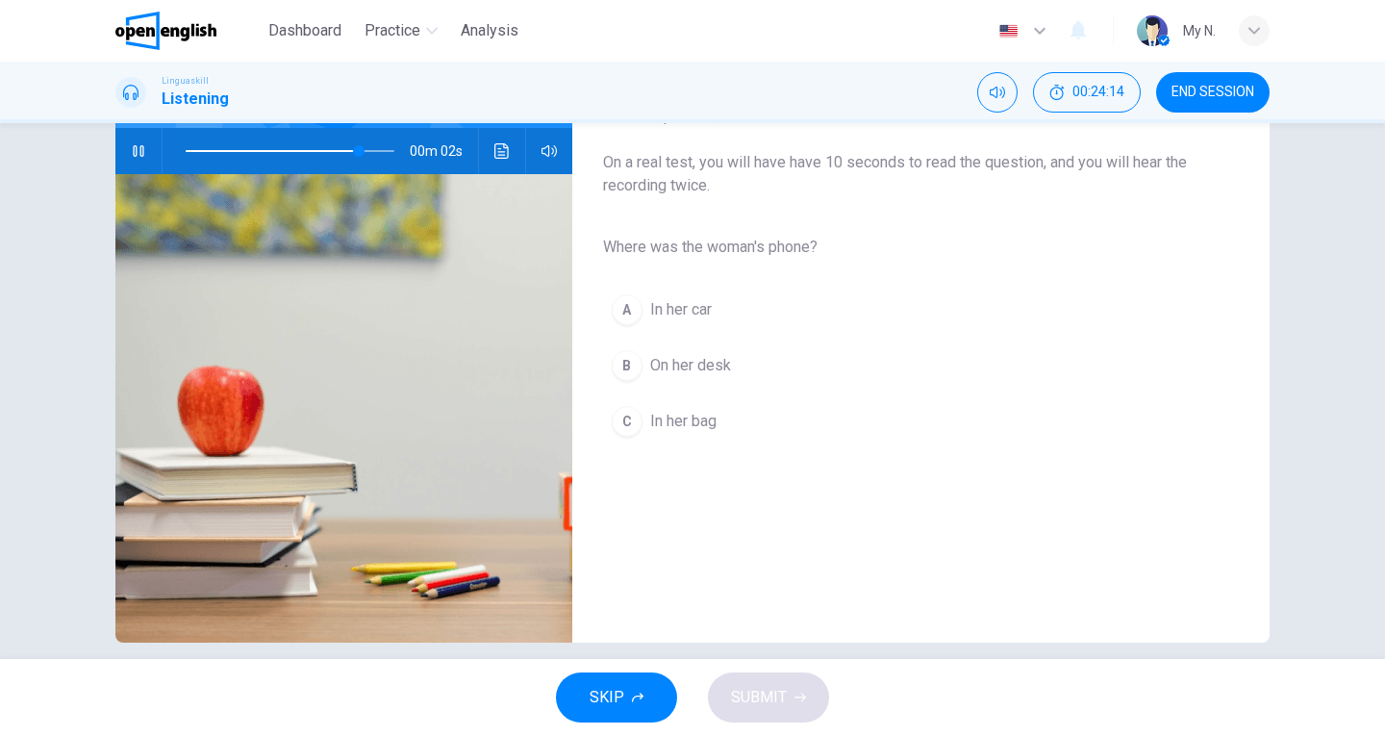
scroll to position [192, 0]
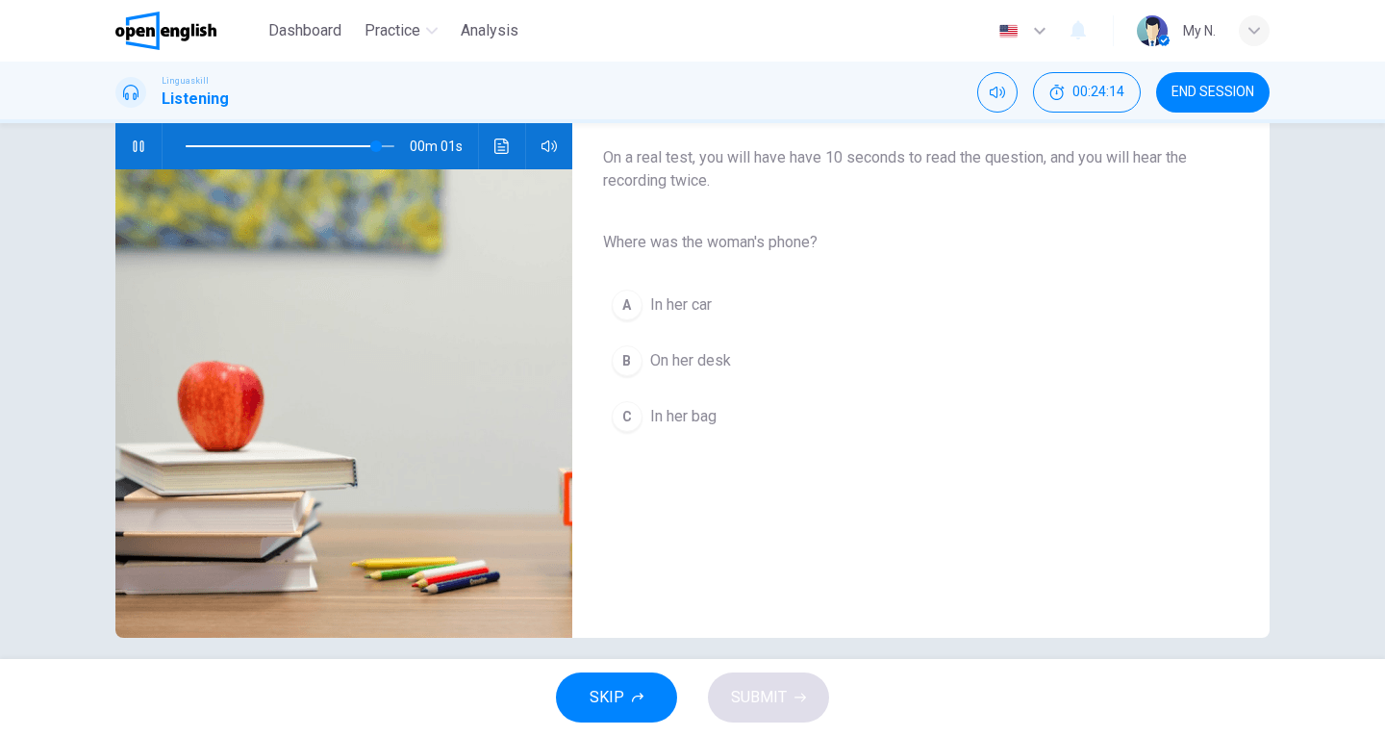
click at [709, 413] on span "In her bag" at bounding box center [683, 416] width 66 height 23
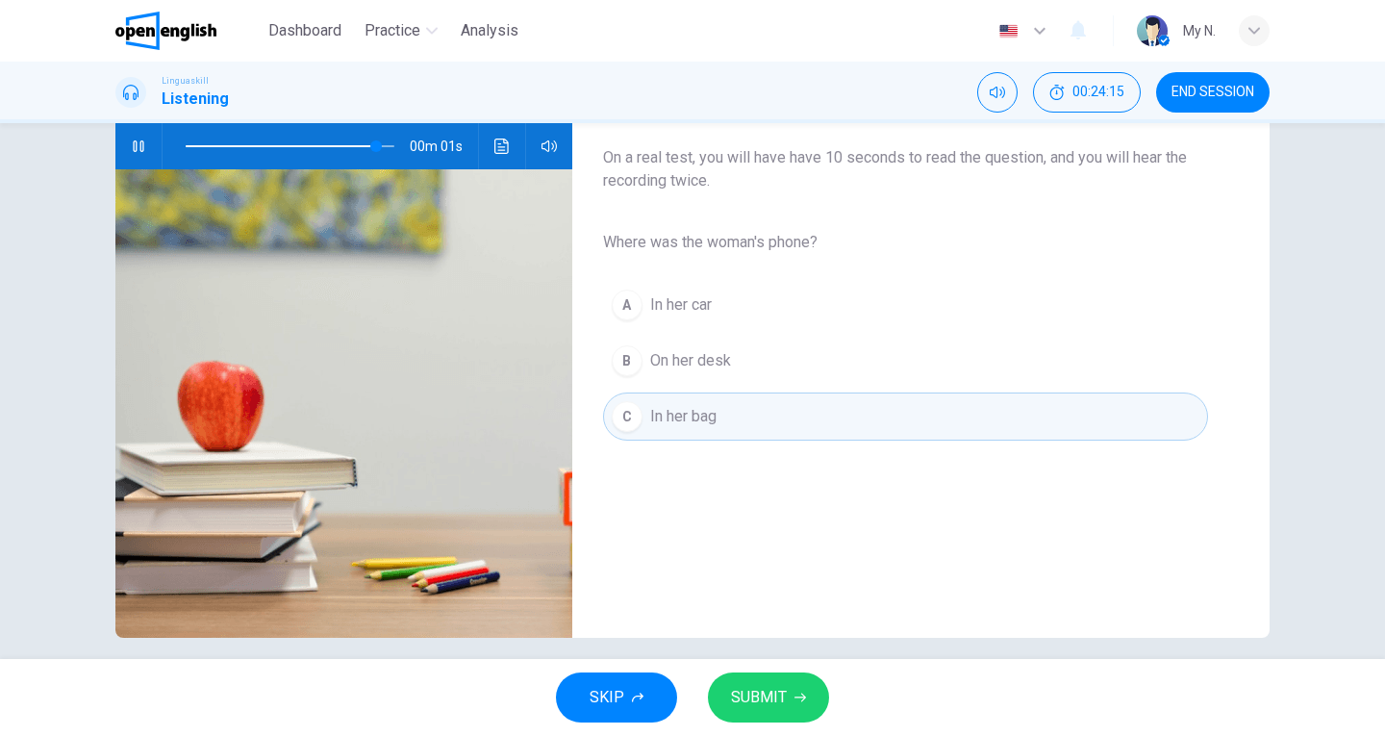
type input "*"
click at [738, 691] on span "SUBMIT" at bounding box center [759, 697] width 56 height 27
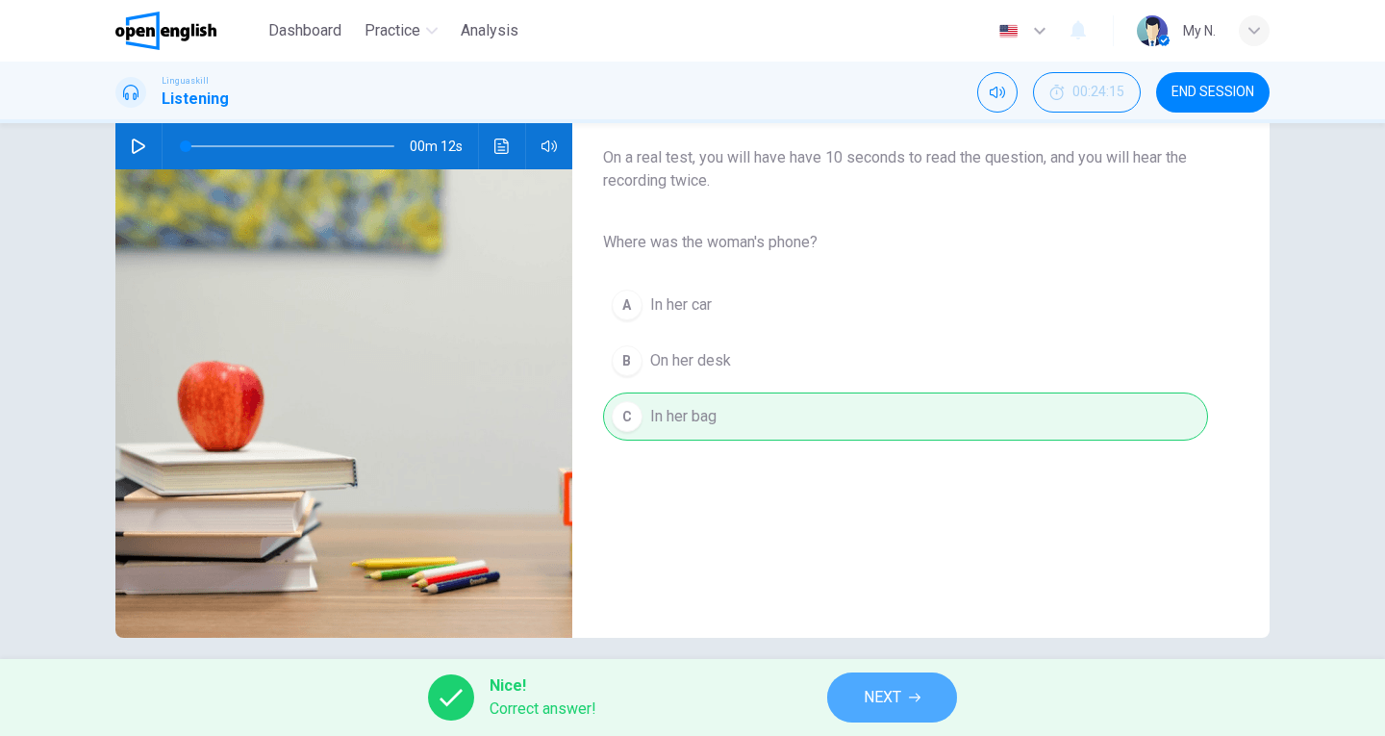
click at [894, 707] on span "NEXT" at bounding box center [883, 697] width 38 height 27
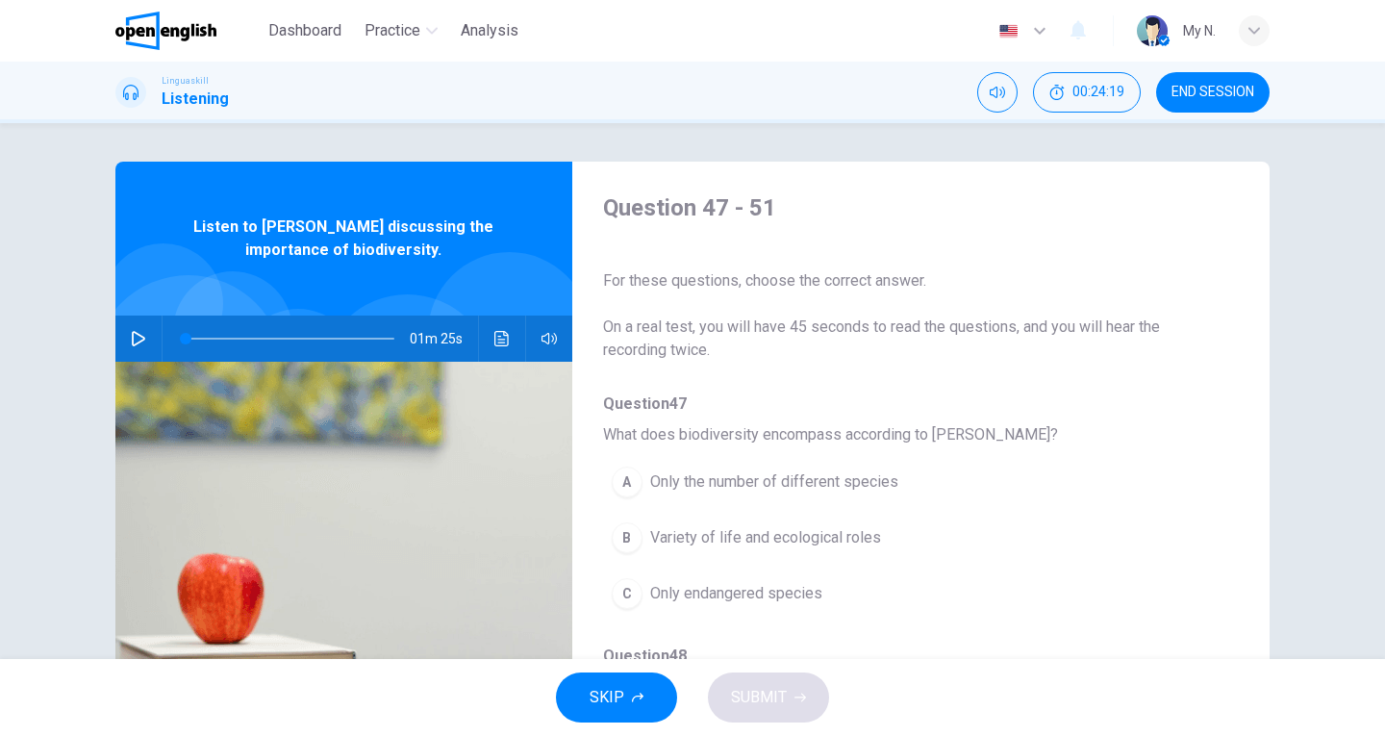
scroll to position [0, 0]
click at [135, 333] on icon "button" at bounding box center [138, 338] width 15 height 15
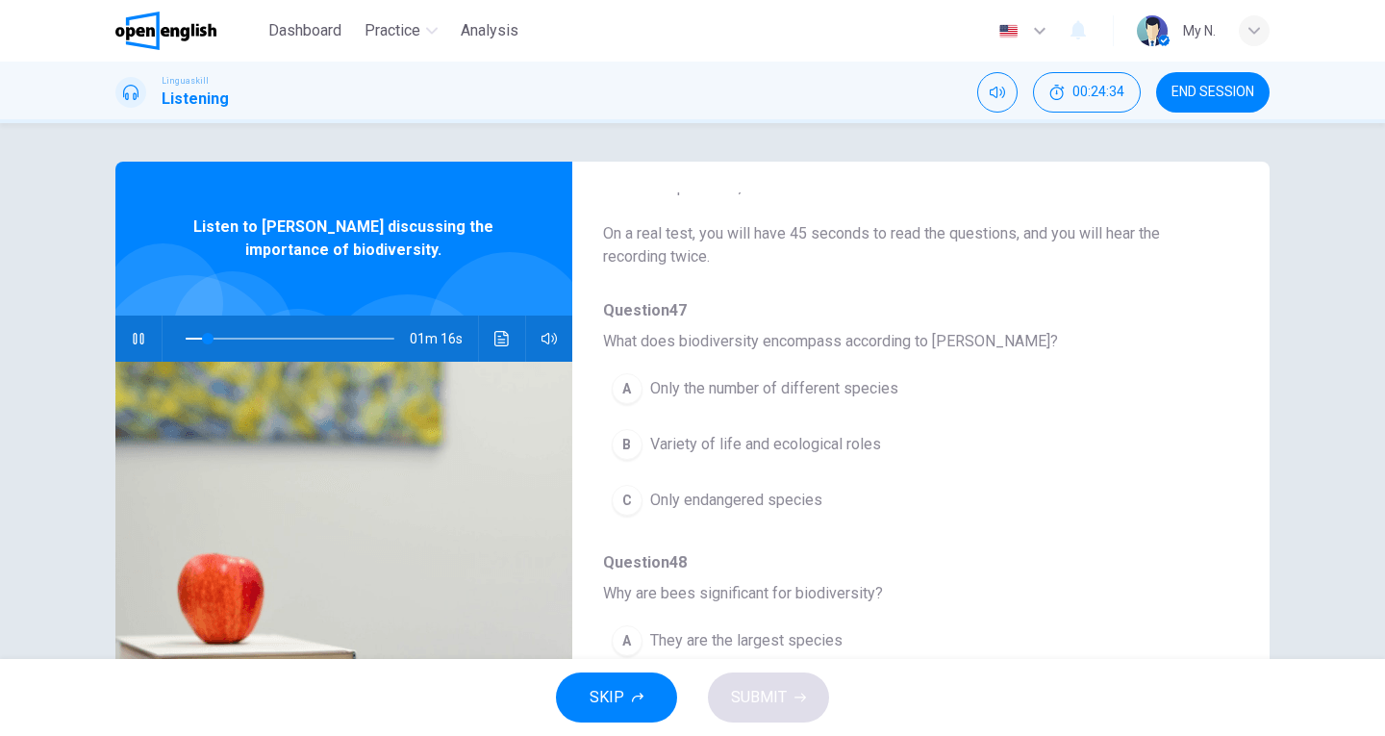
scroll to position [96, 0]
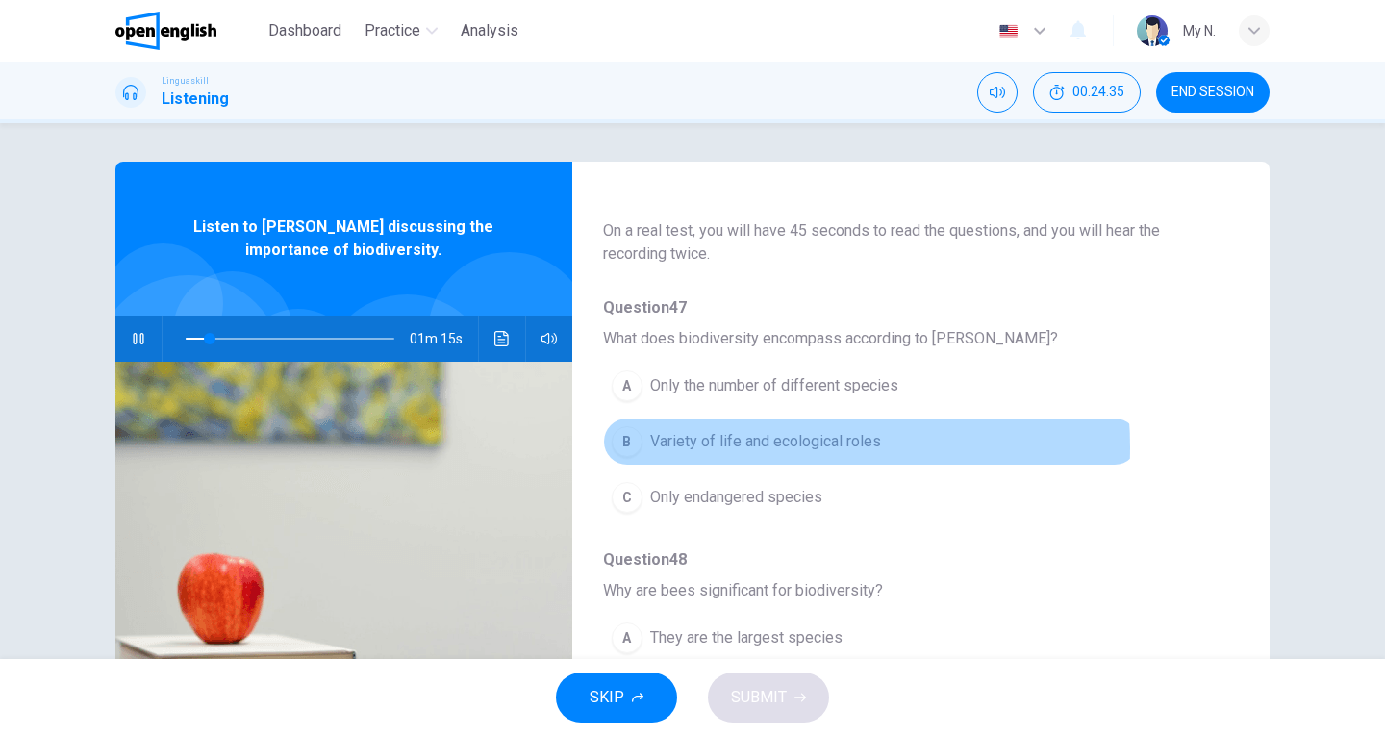
click at [731, 447] on span "Variety of life and ecological roles" at bounding box center [765, 441] width 231 height 23
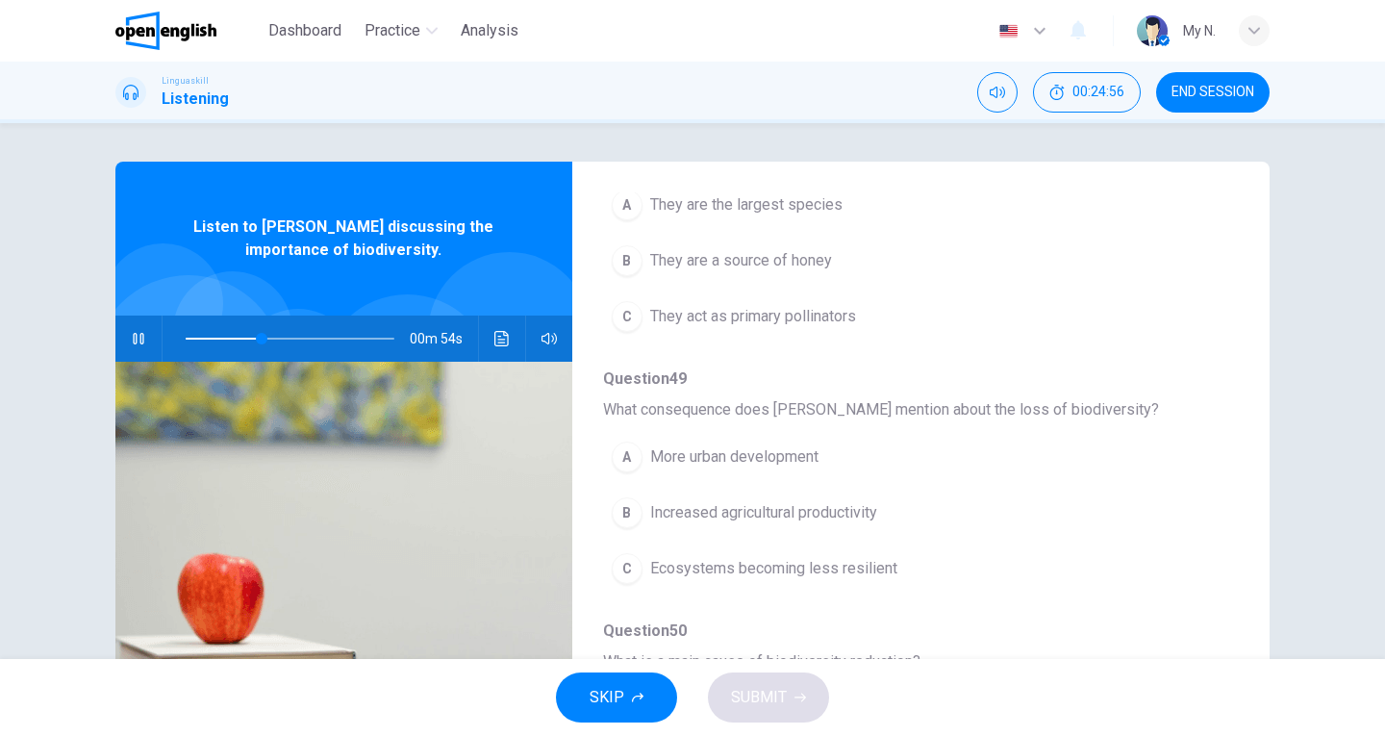
scroll to position [577, 0]
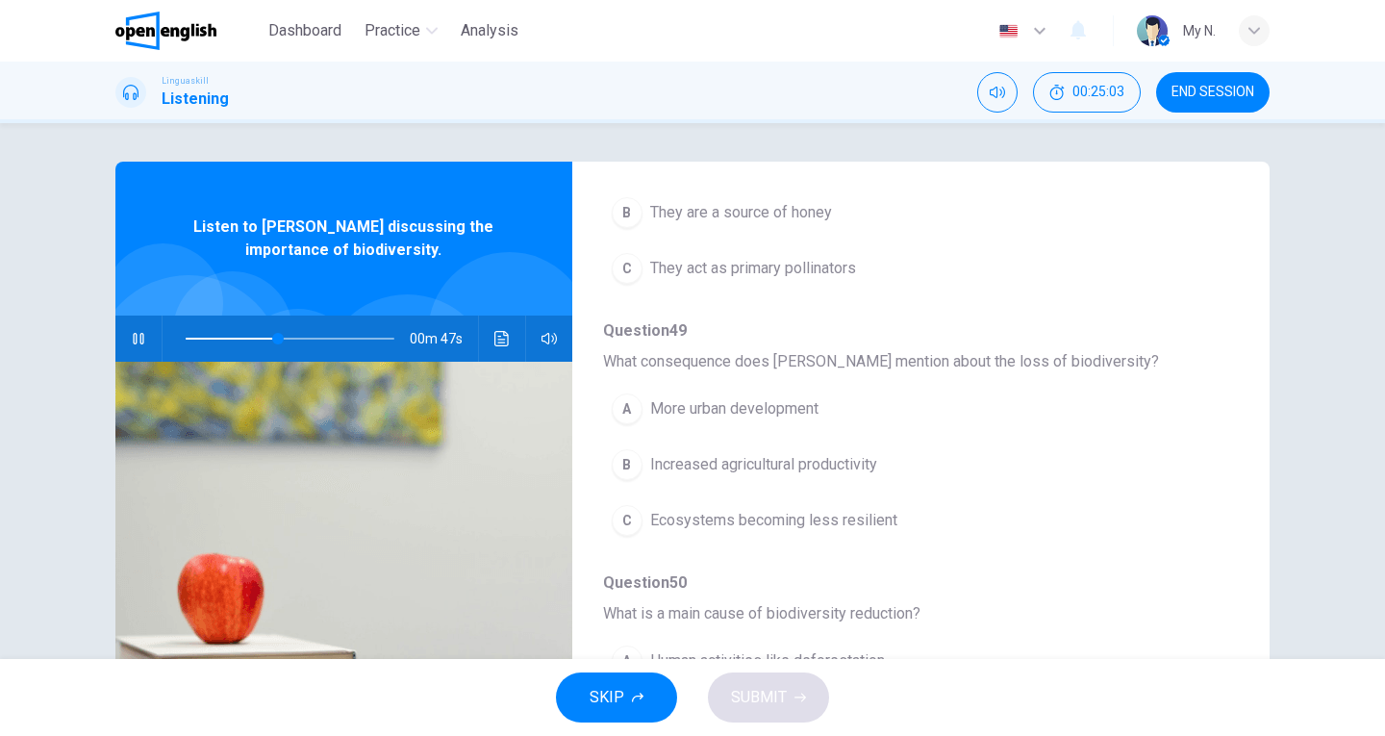
click at [729, 530] on span "Ecosystems becoming less resilient" at bounding box center [773, 520] width 247 height 23
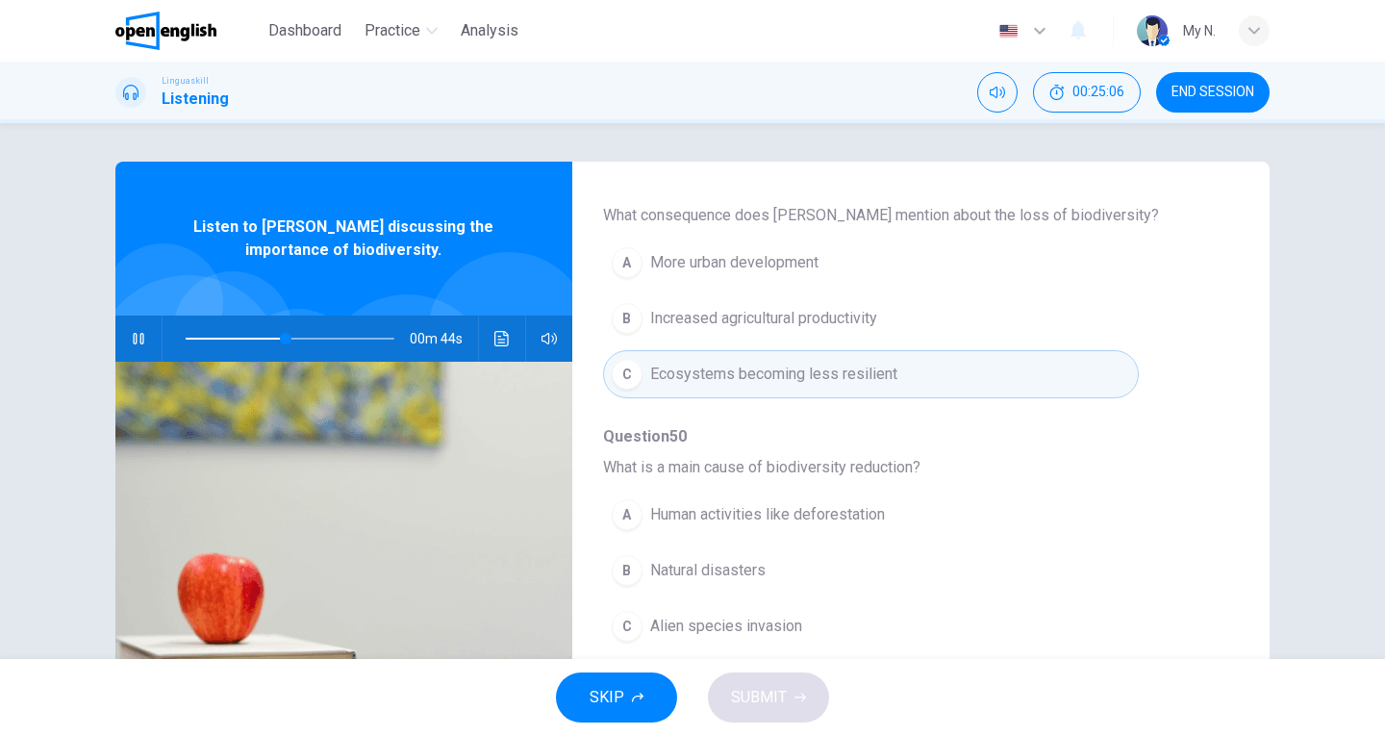
scroll to position [770, 0]
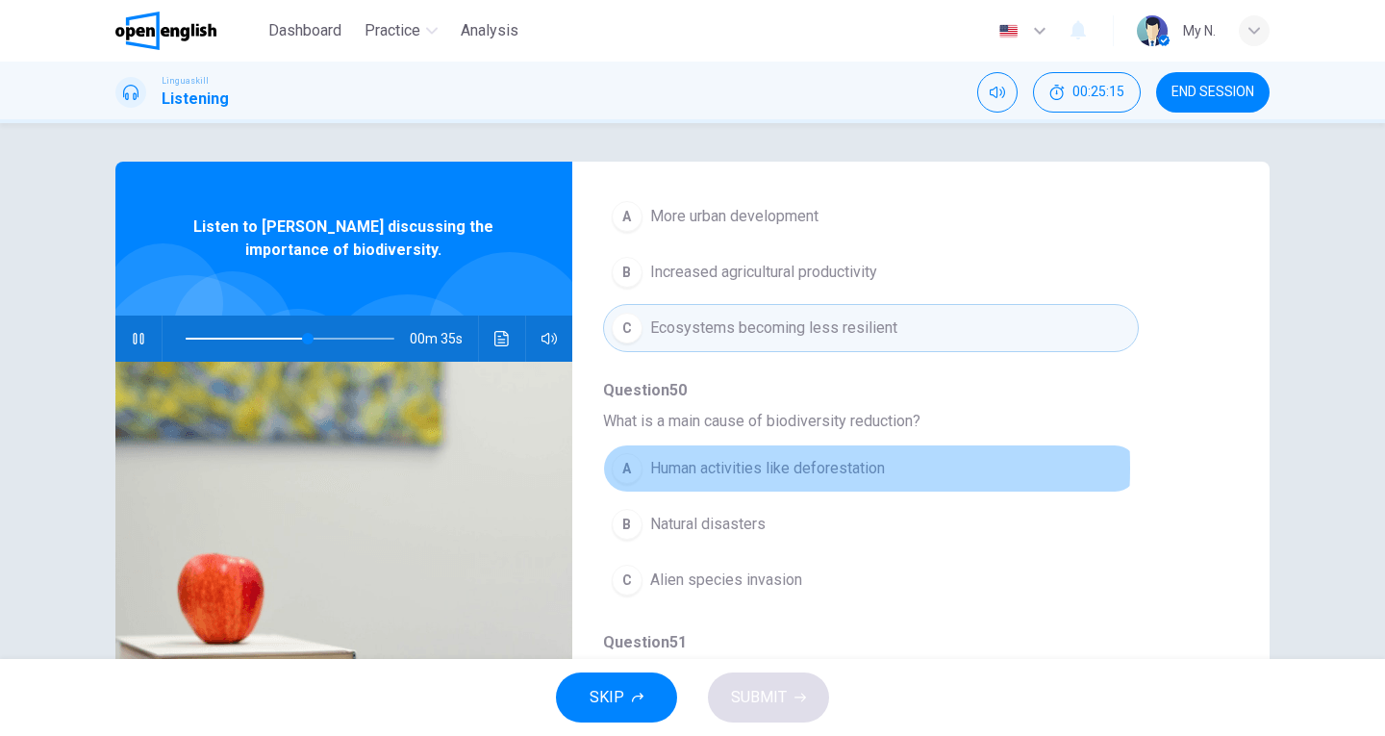
click at [713, 468] on span "Human activities like deforestation" at bounding box center [767, 468] width 235 height 23
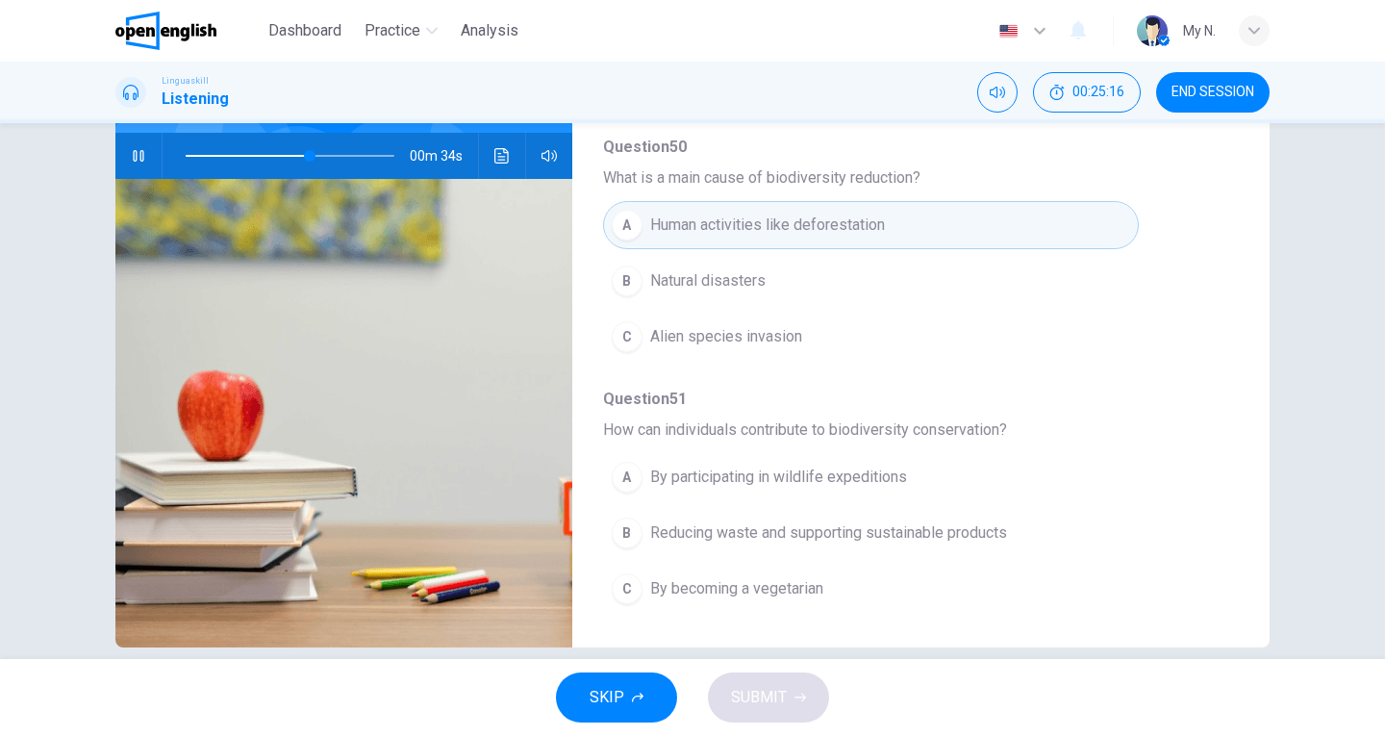
scroll to position [210, 0]
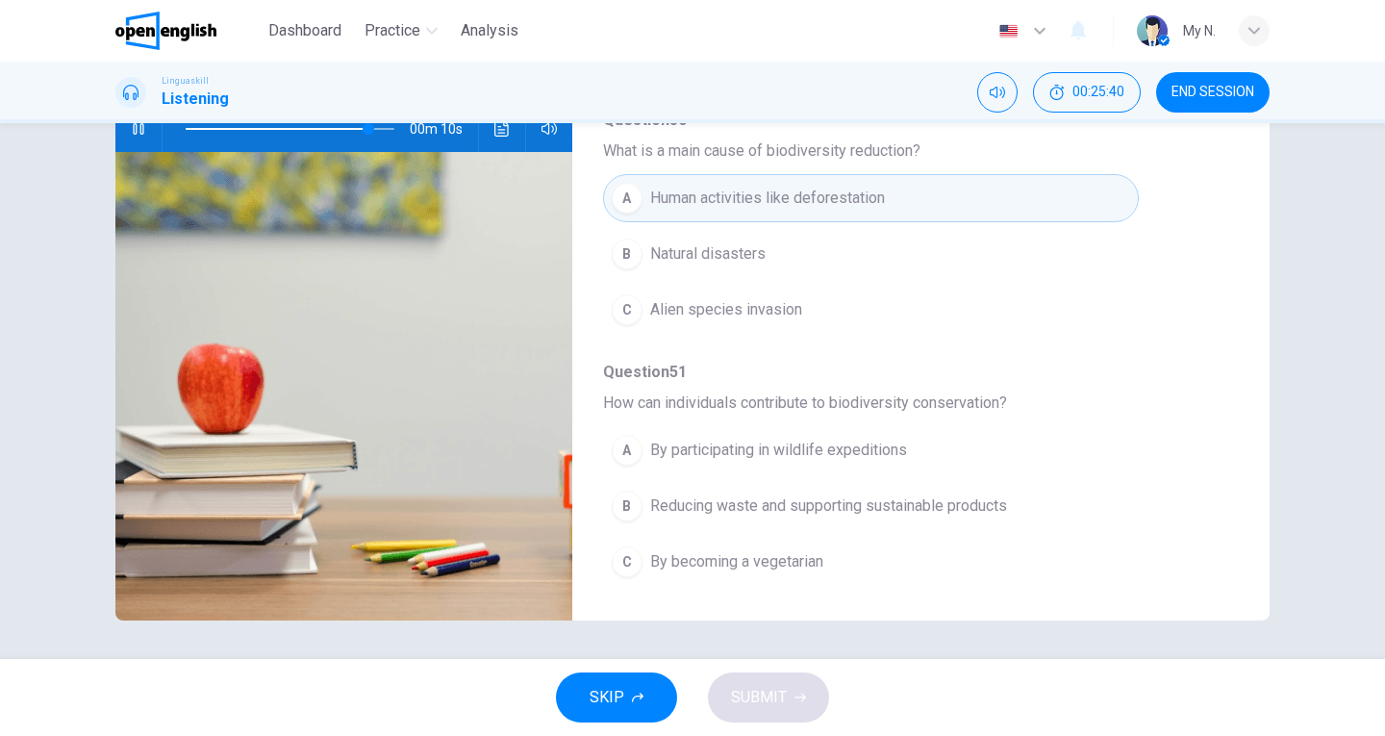
click at [667, 507] on span "Reducing waste and supporting sustainable products" at bounding box center [828, 506] width 357 height 23
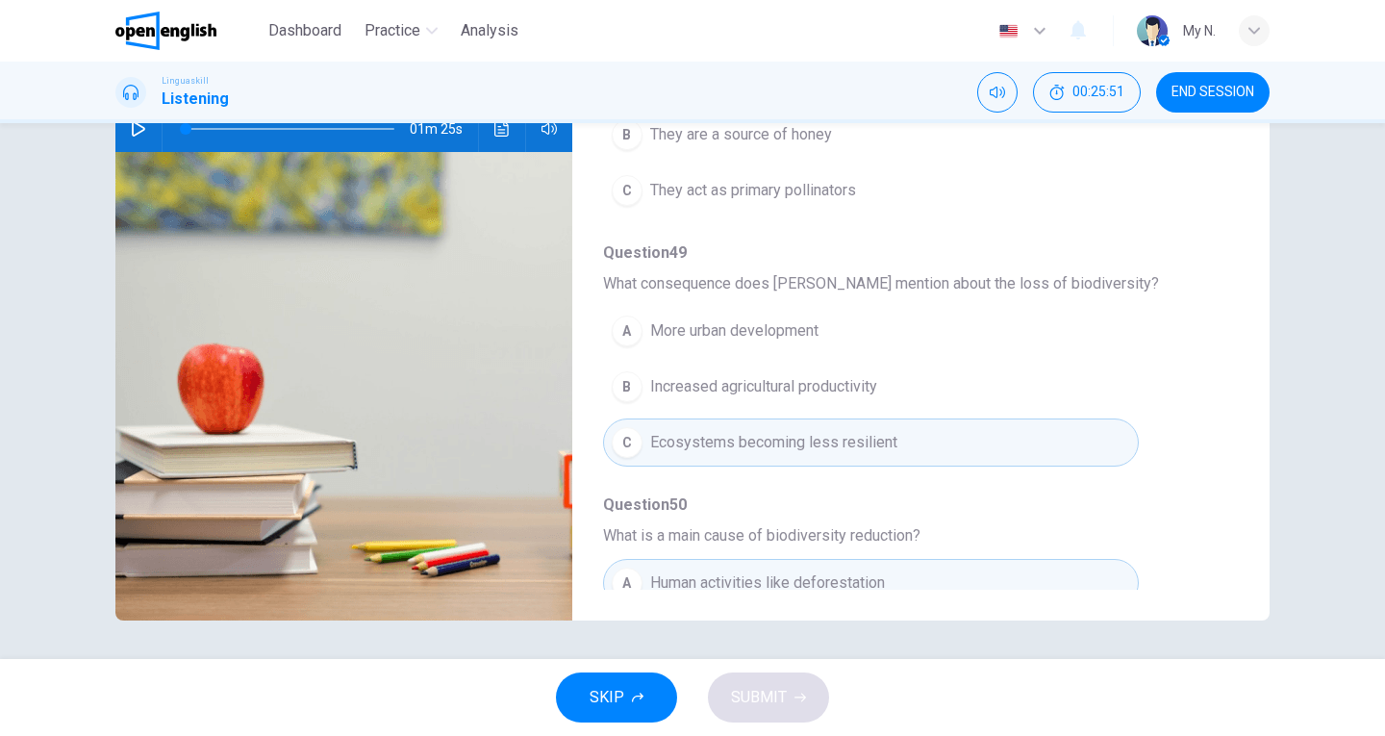
scroll to position [0, 0]
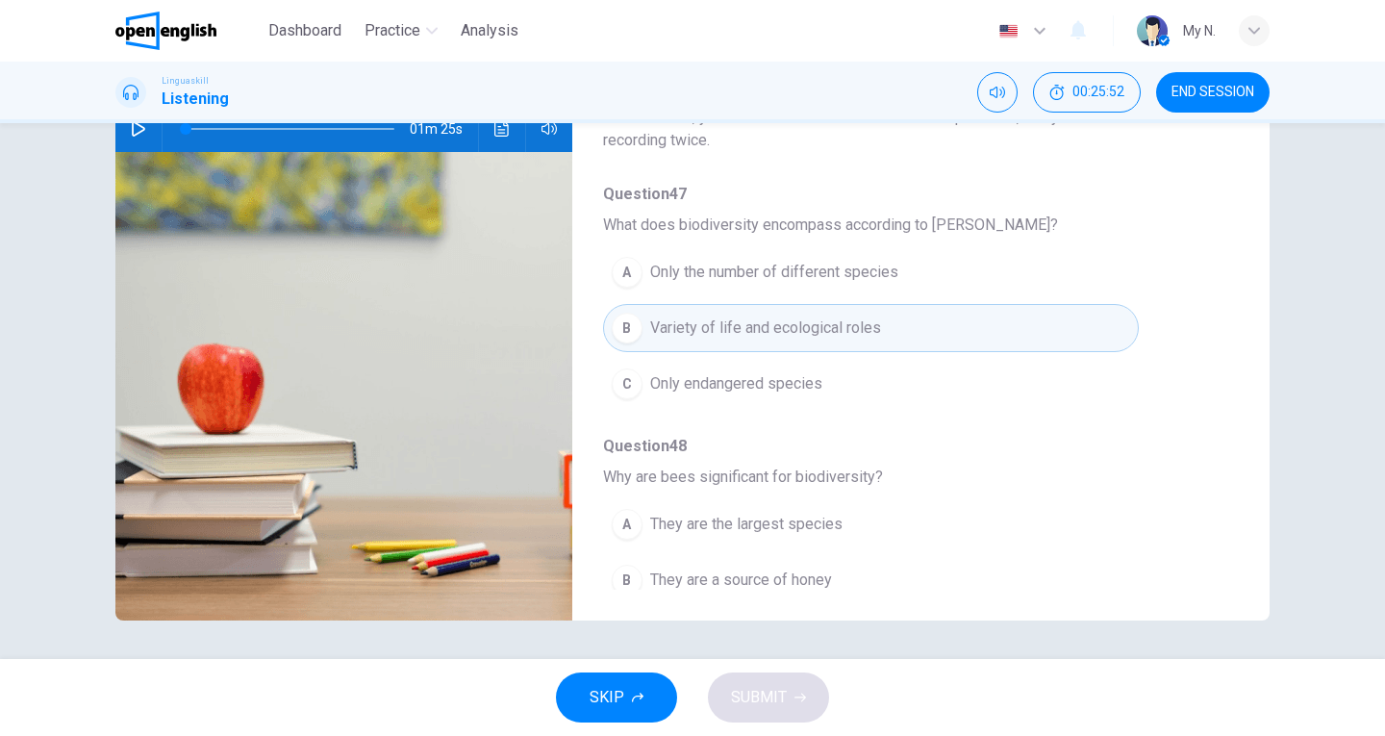
click at [132, 132] on icon "button" at bounding box center [138, 128] width 15 height 15
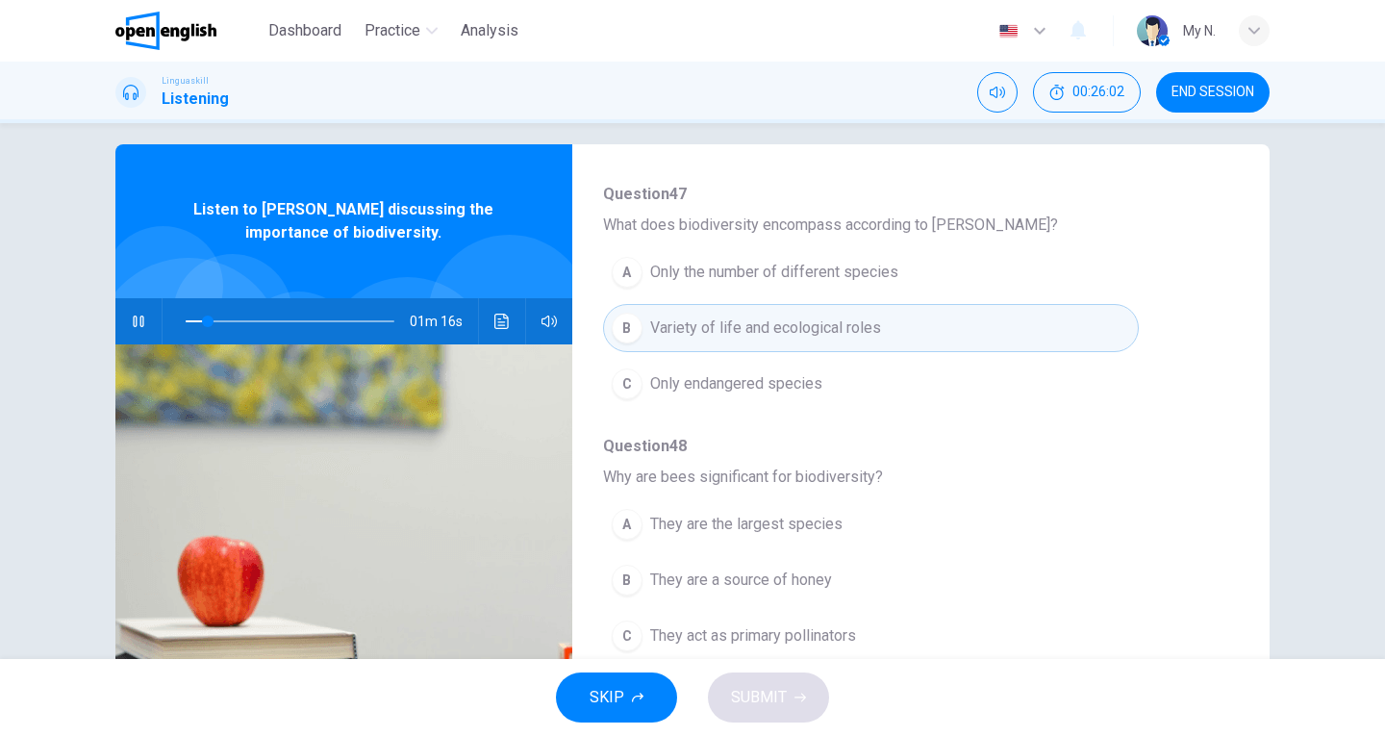
scroll to position [289, 0]
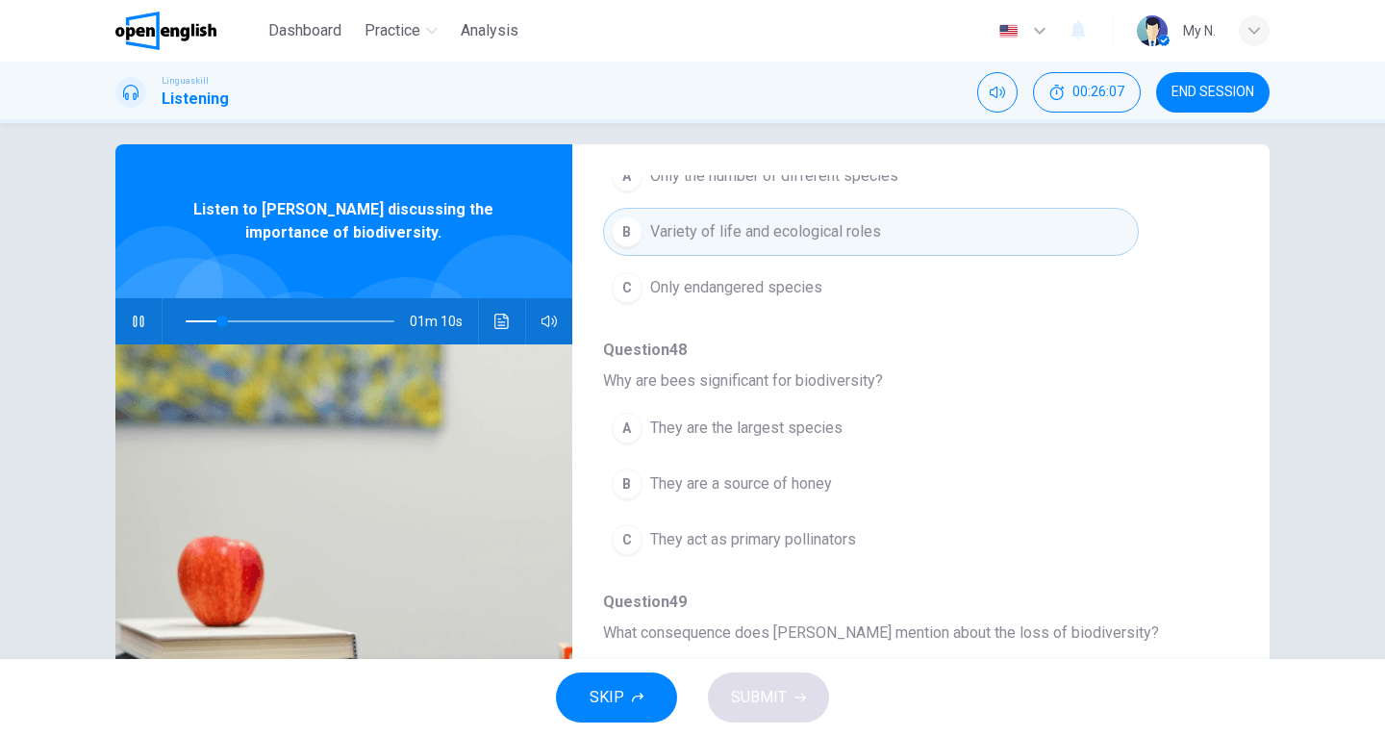
click at [812, 426] on span "They are the largest species" at bounding box center [746, 428] width 192 height 23
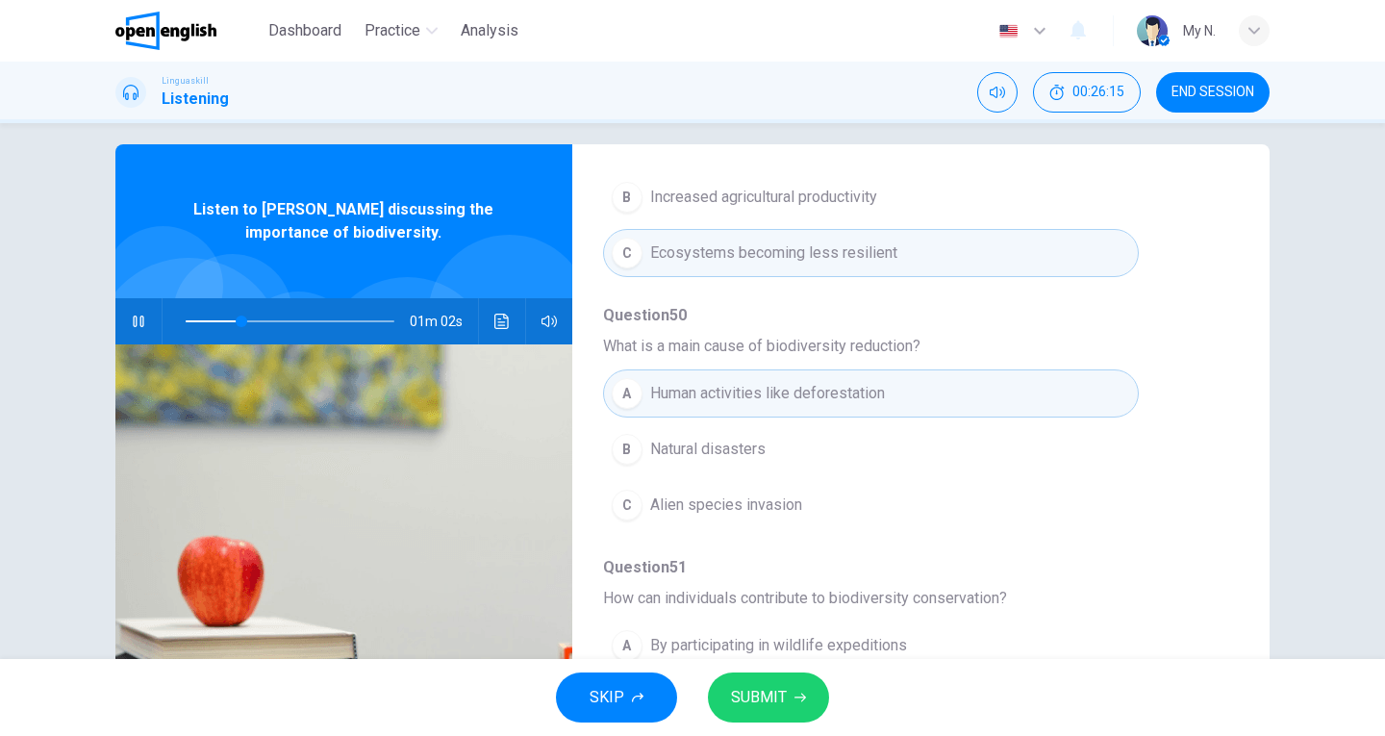
scroll to position [830, 0]
click at [779, 673] on button "SUBMIT" at bounding box center [768, 698] width 121 height 50
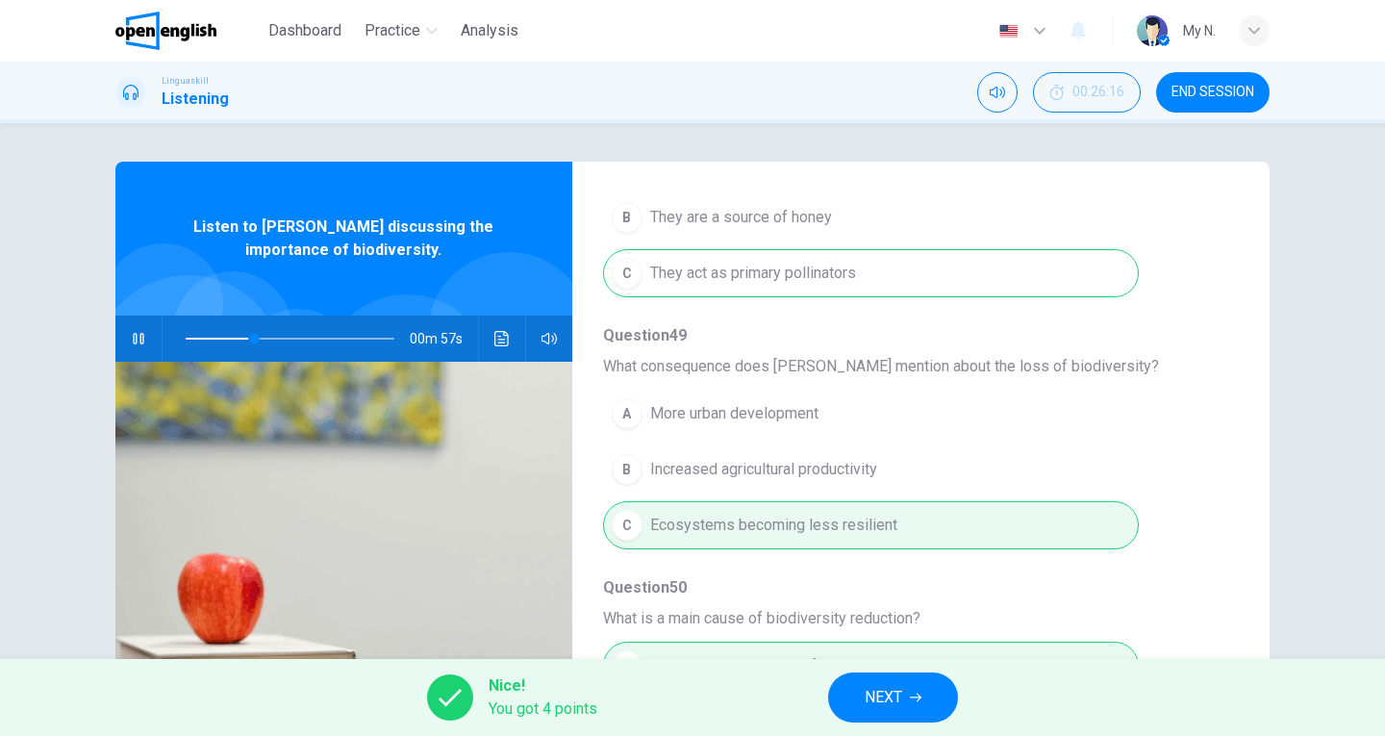
scroll to position [349, 0]
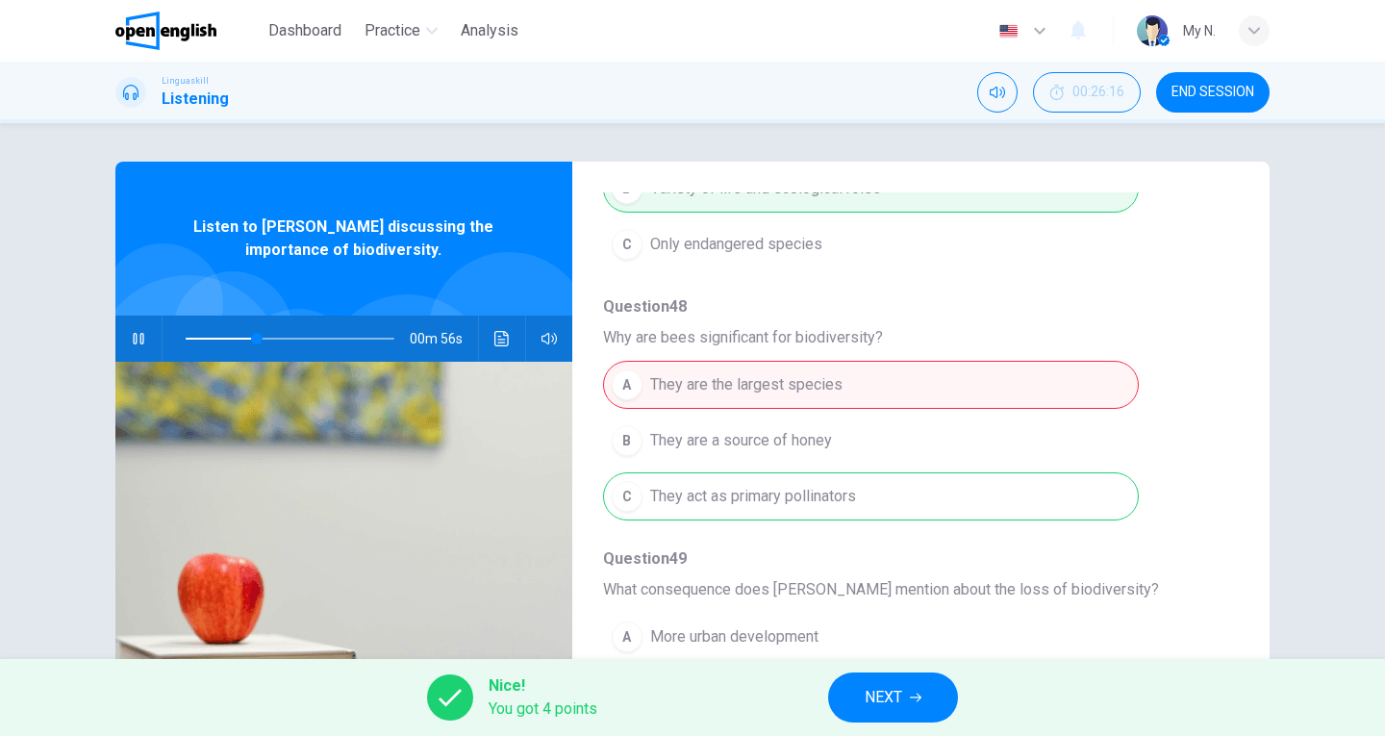
type input "**"
click at [885, 702] on span "NEXT" at bounding box center [884, 697] width 38 height 27
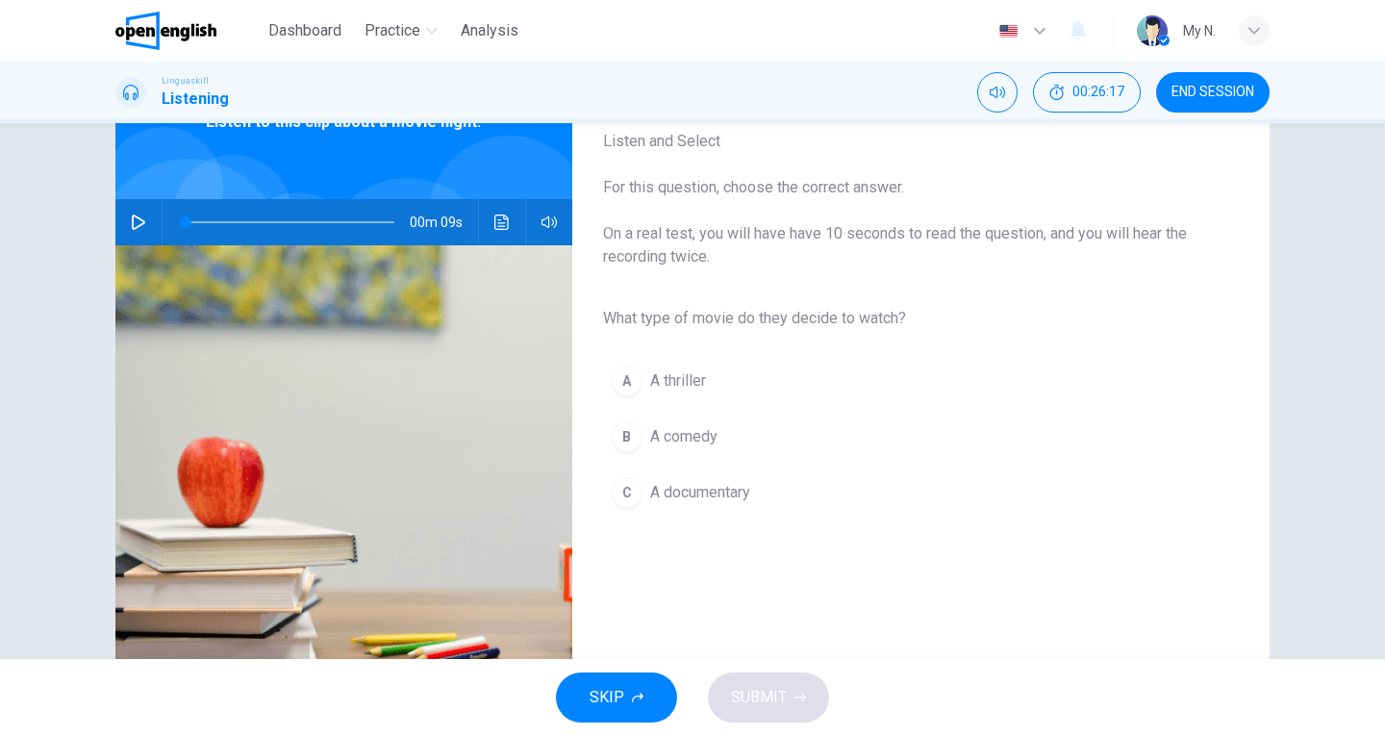
scroll to position [0, 0]
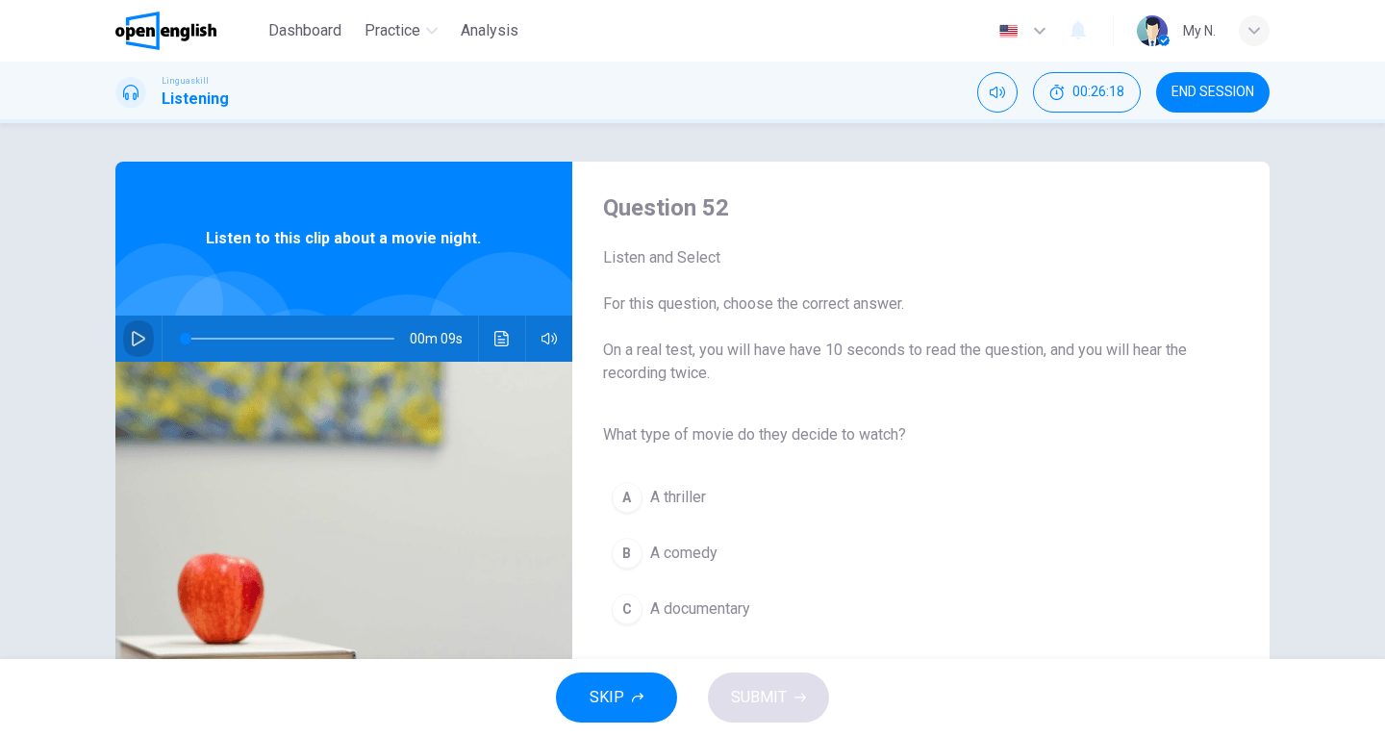
click at [133, 340] on icon "button" at bounding box center [138, 338] width 15 height 15
click at [699, 554] on span "A comedy" at bounding box center [683, 553] width 67 height 23
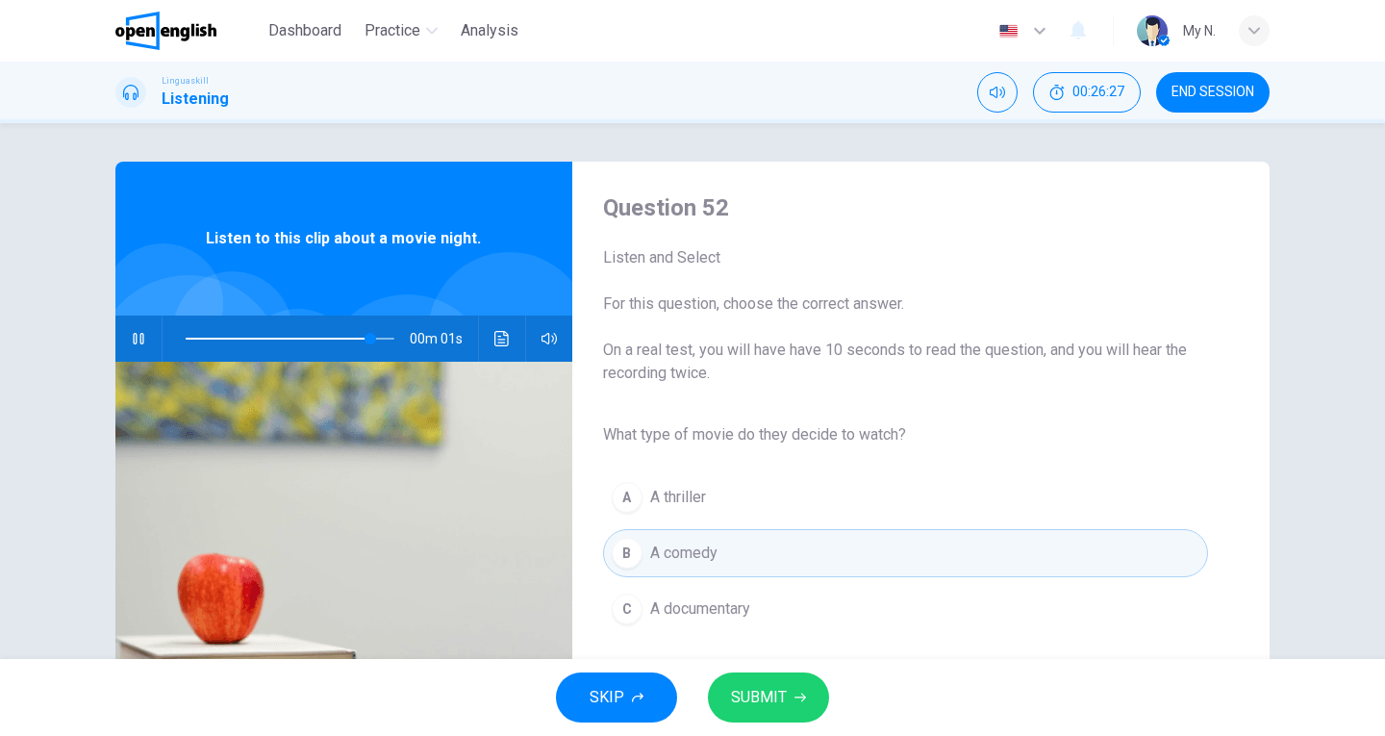
type input "*"
click at [792, 703] on button "SUBMIT" at bounding box center [768, 698] width 121 height 50
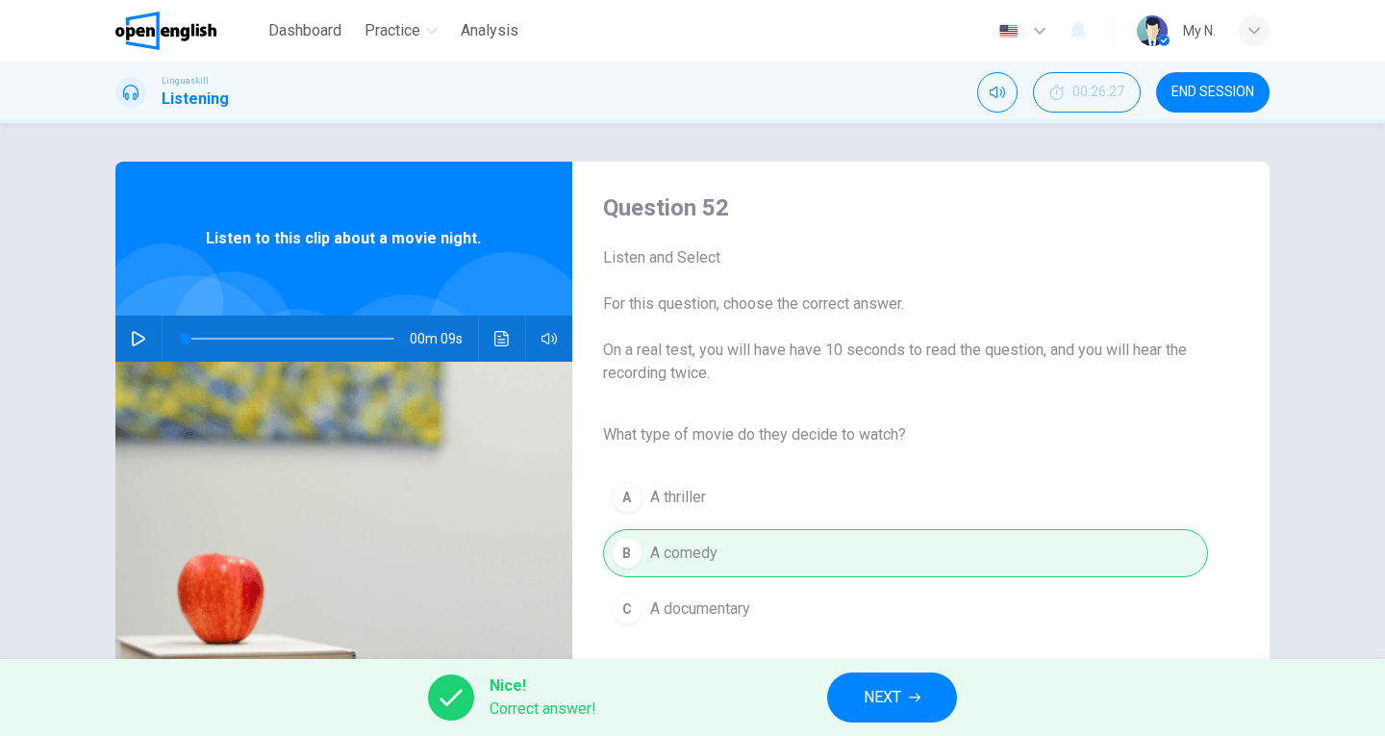
click at [909, 710] on button "NEXT" at bounding box center [892, 698] width 130 height 50
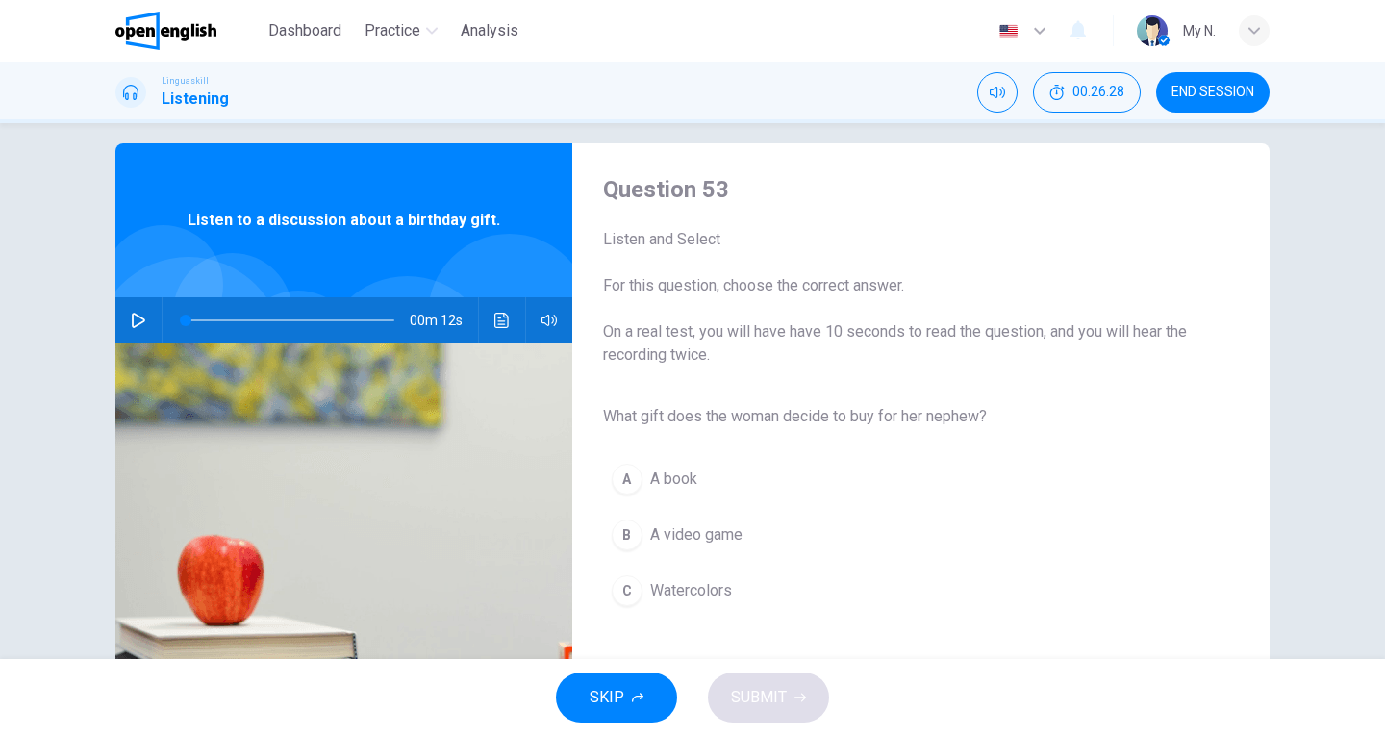
scroll to position [17, 0]
click at [136, 318] on icon "button" at bounding box center [138, 321] width 13 height 15
click at [723, 596] on span "Watercolors" at bounding box center [691, 591] width 82 height 23
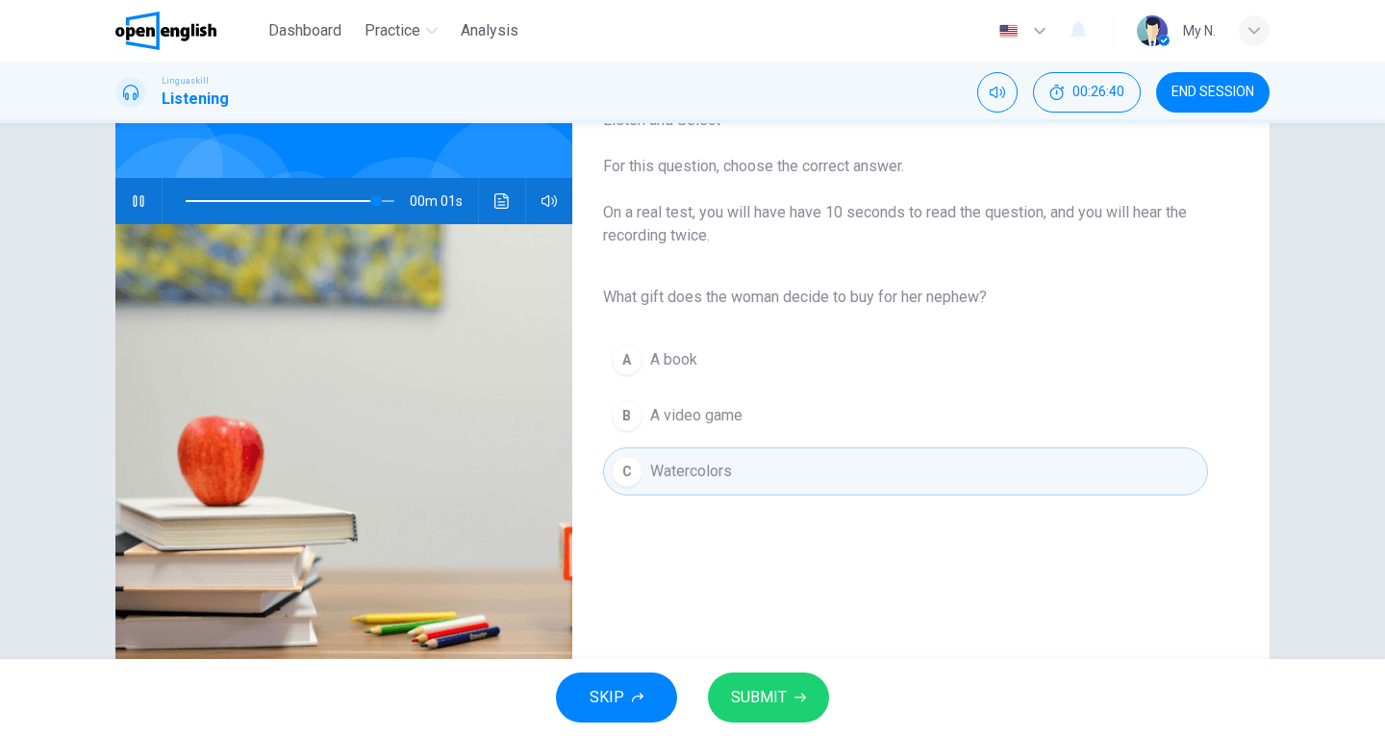
scroll to position [210, 0]
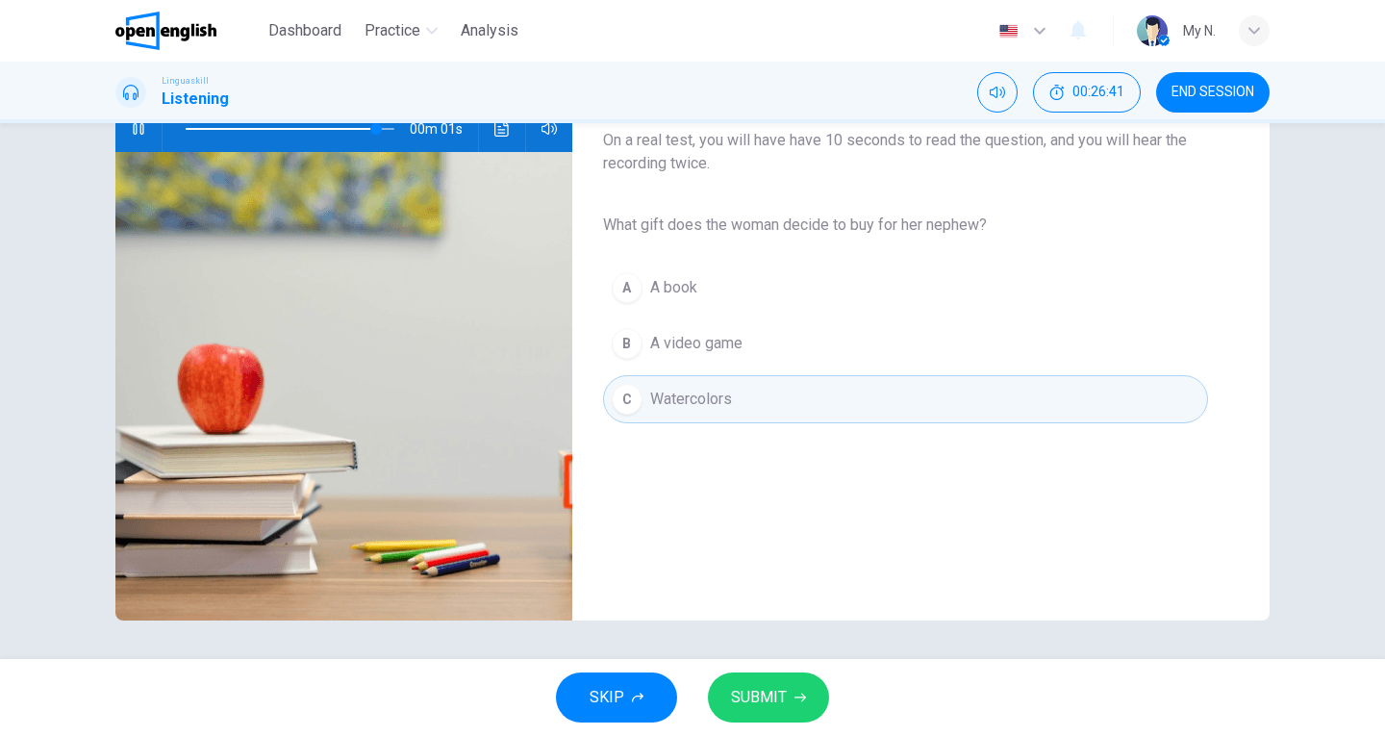
type input "*"
click at [787, 699] on button "SUBMIT" at bounding box center [768, 698] width 121 height 50
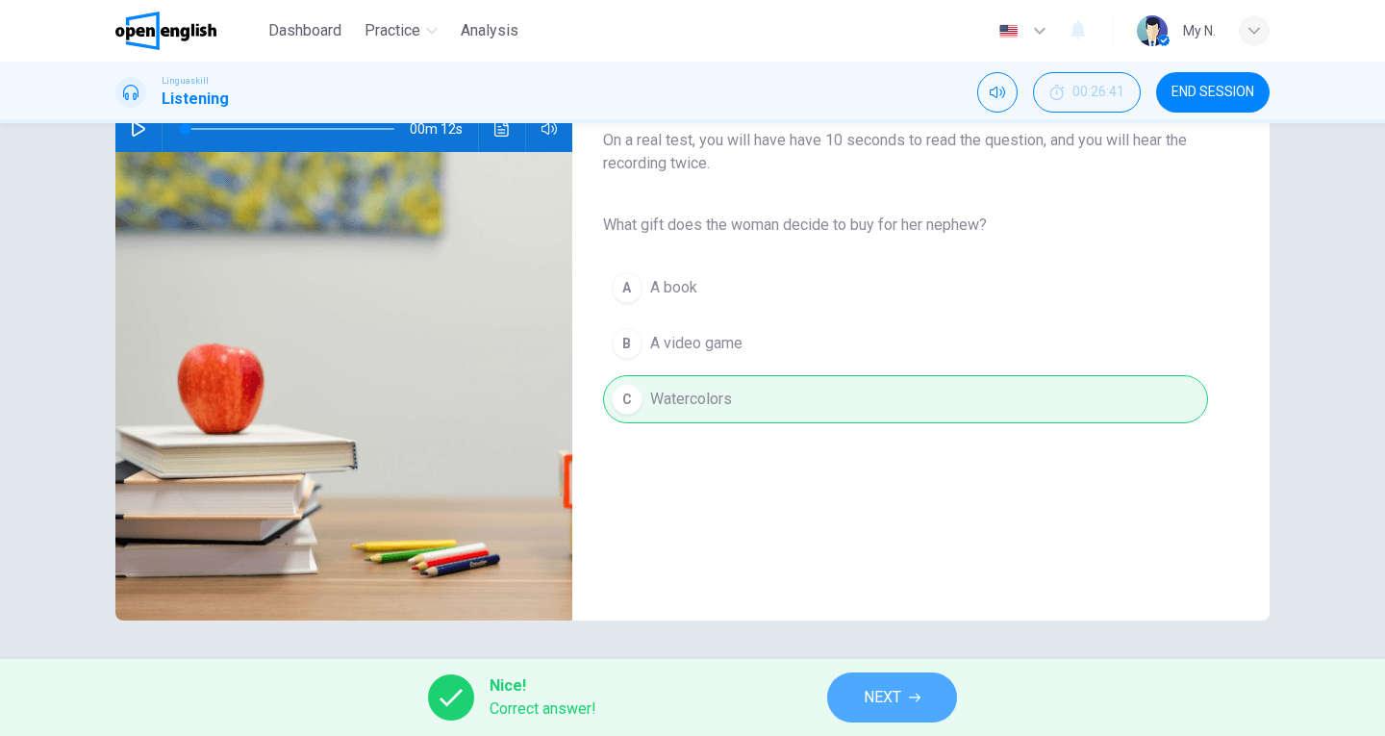
click at [886, 698] on span "NEXT" at bounding box center [883, 697] width 38 height 27
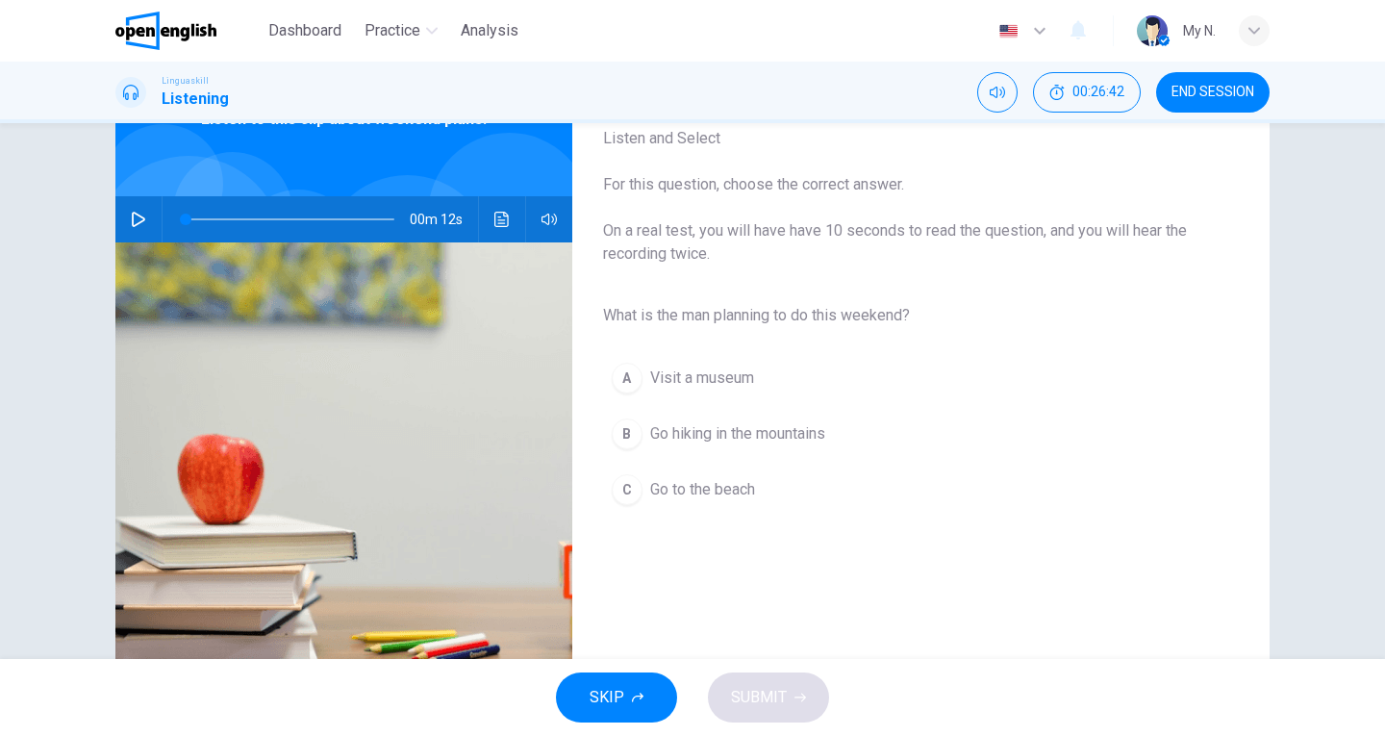
scroll to position [0, 0]
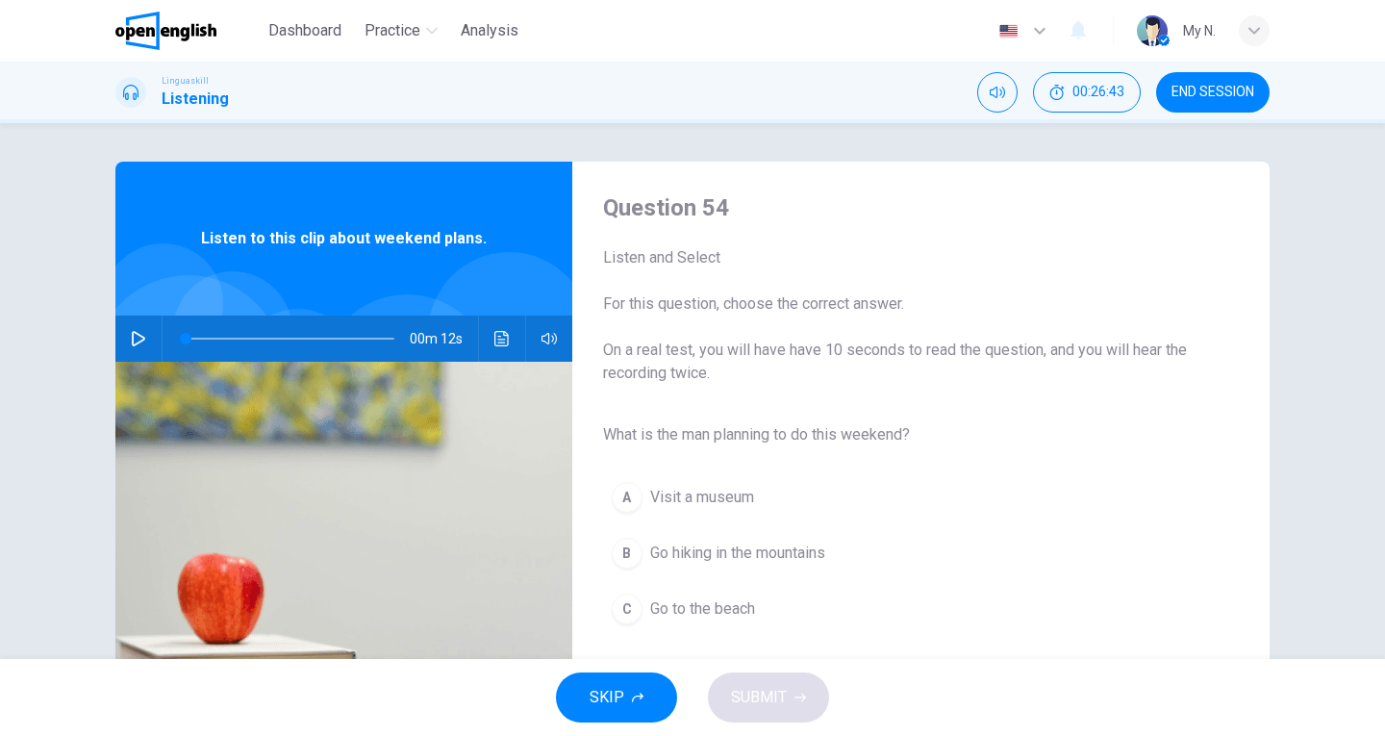
click at [131, 342] on icon "button" at bounding box center [138, 338] width 15 height 15
click at [815, 547] on span "Go hiking in the mountains" at bounding box center [737, 553] width 175 height 23
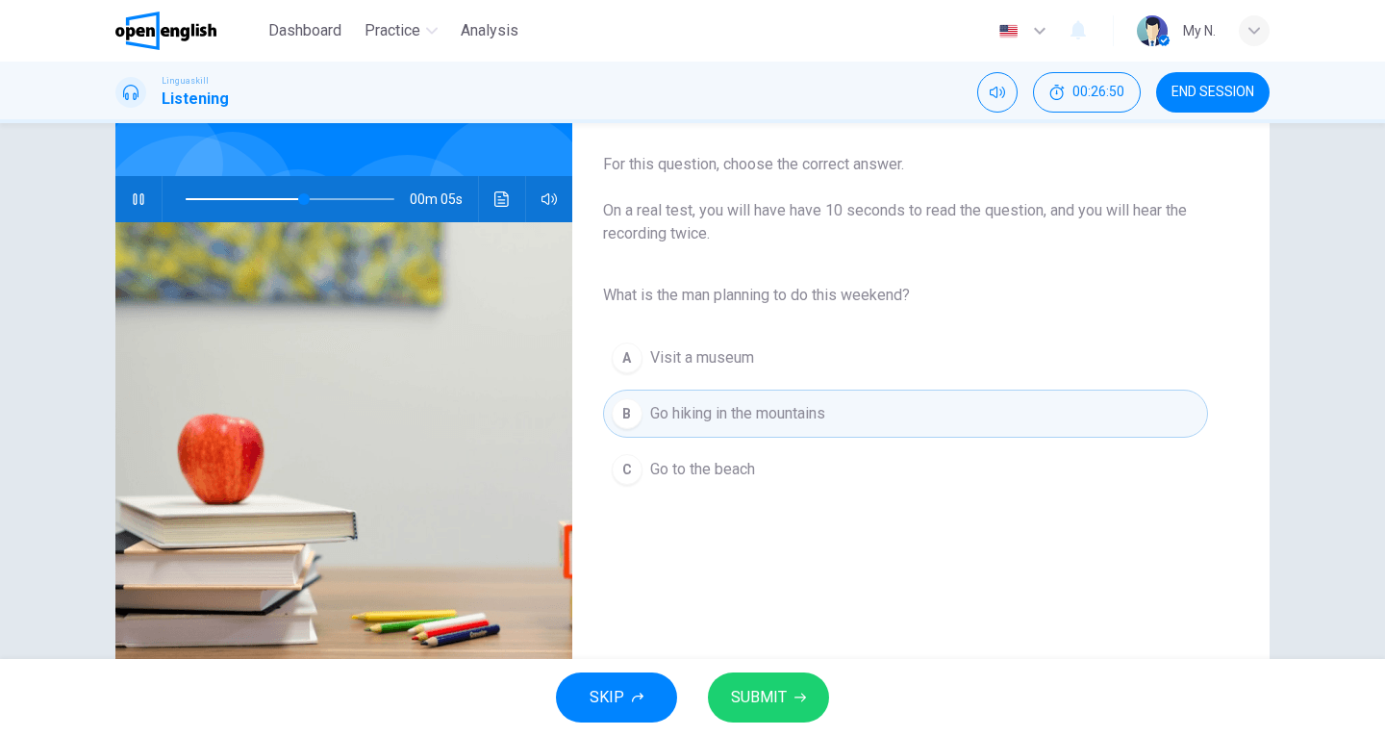
scroll to position [192, 0]
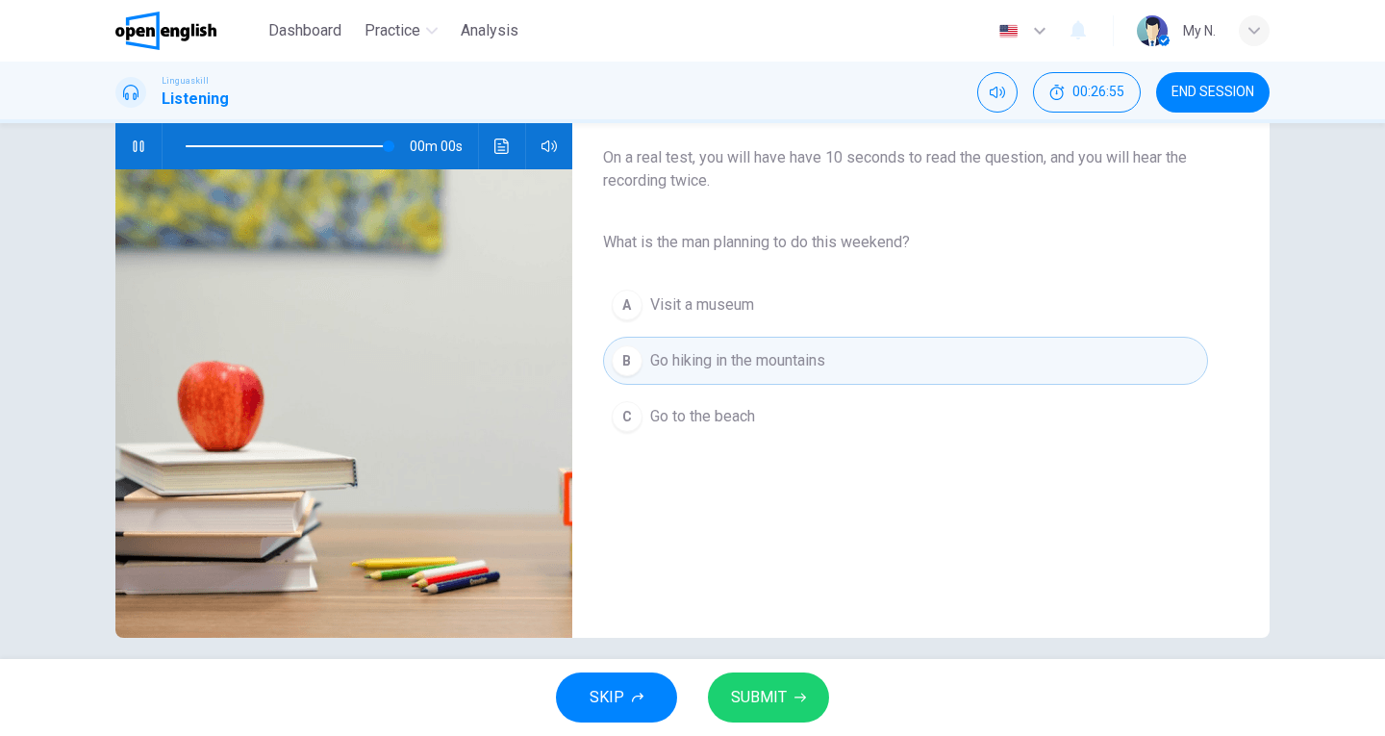
type input "*"
click at [794, 704] on button "SUBMIT" at bounding box center [768, 698] width 121 height 50
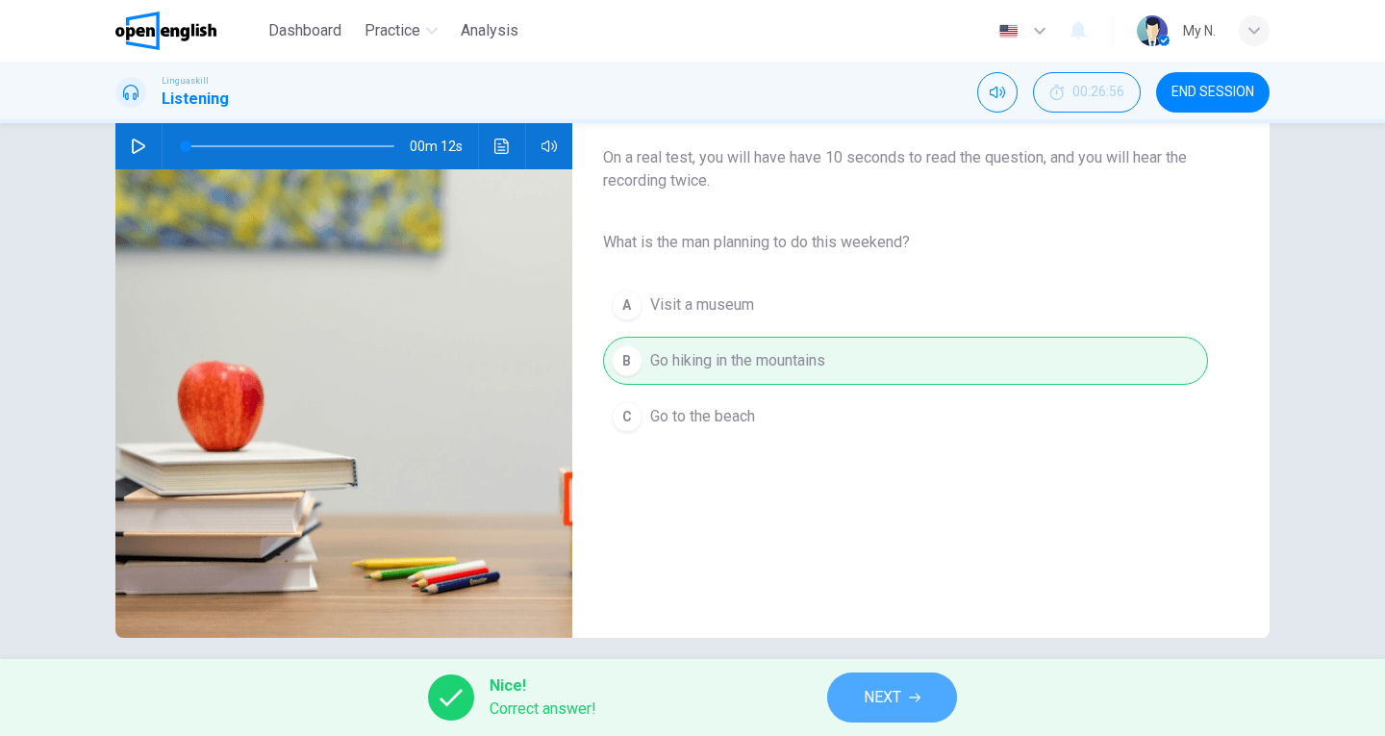
click at [868, 700] on span "NEXT" at bounding box center [883, 697] width 38 height 27
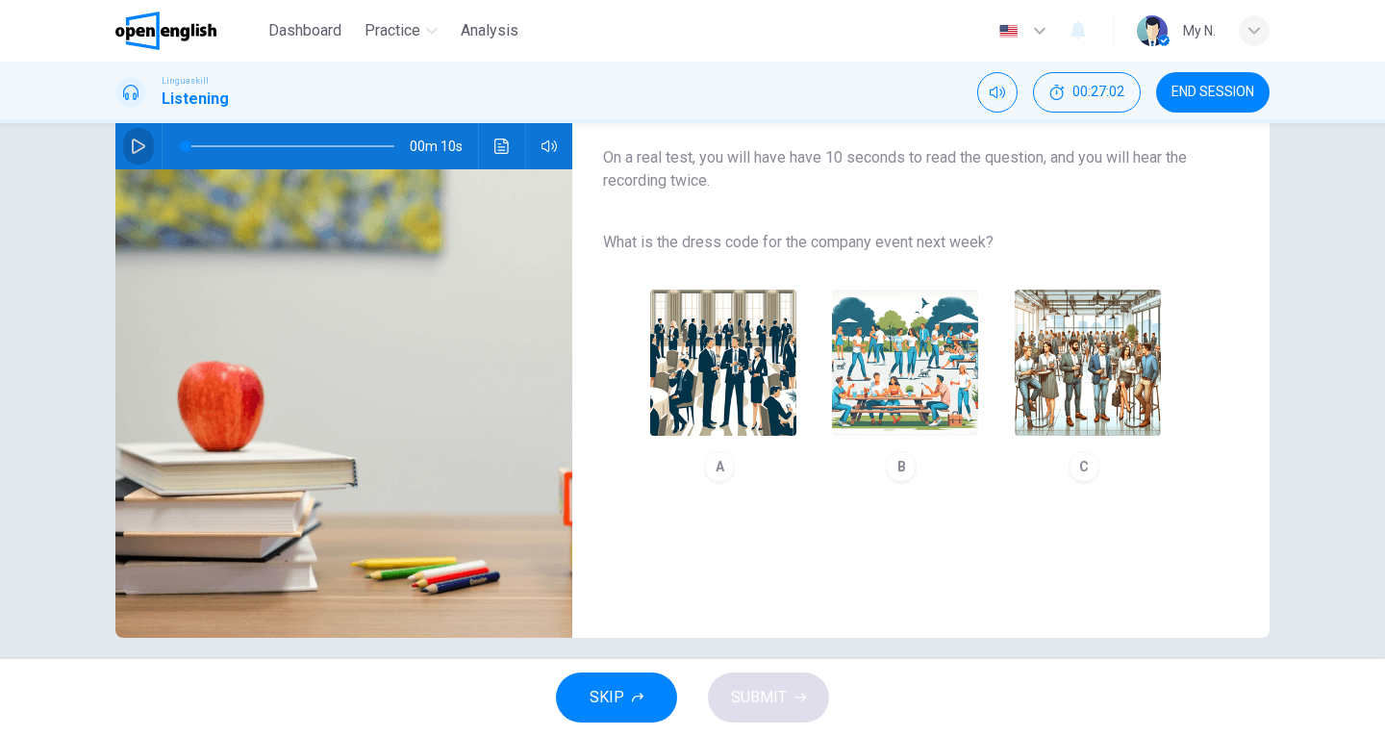
click at [123, 149] on button "button" at bounding box center [138, 146] width 31 height 46
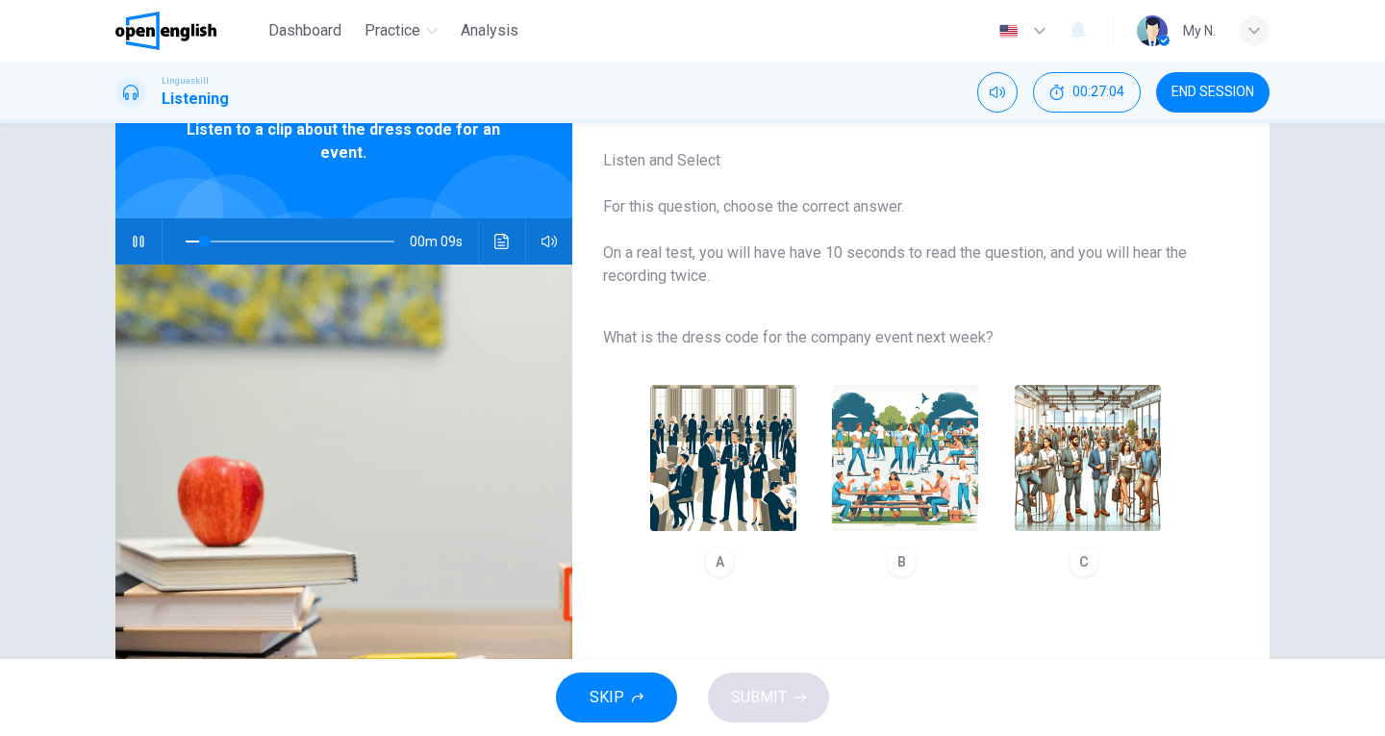
scroll to position [96, 0]
click at [743, 490] on img "button" at bounding box center [723, 459] width 146 height 146
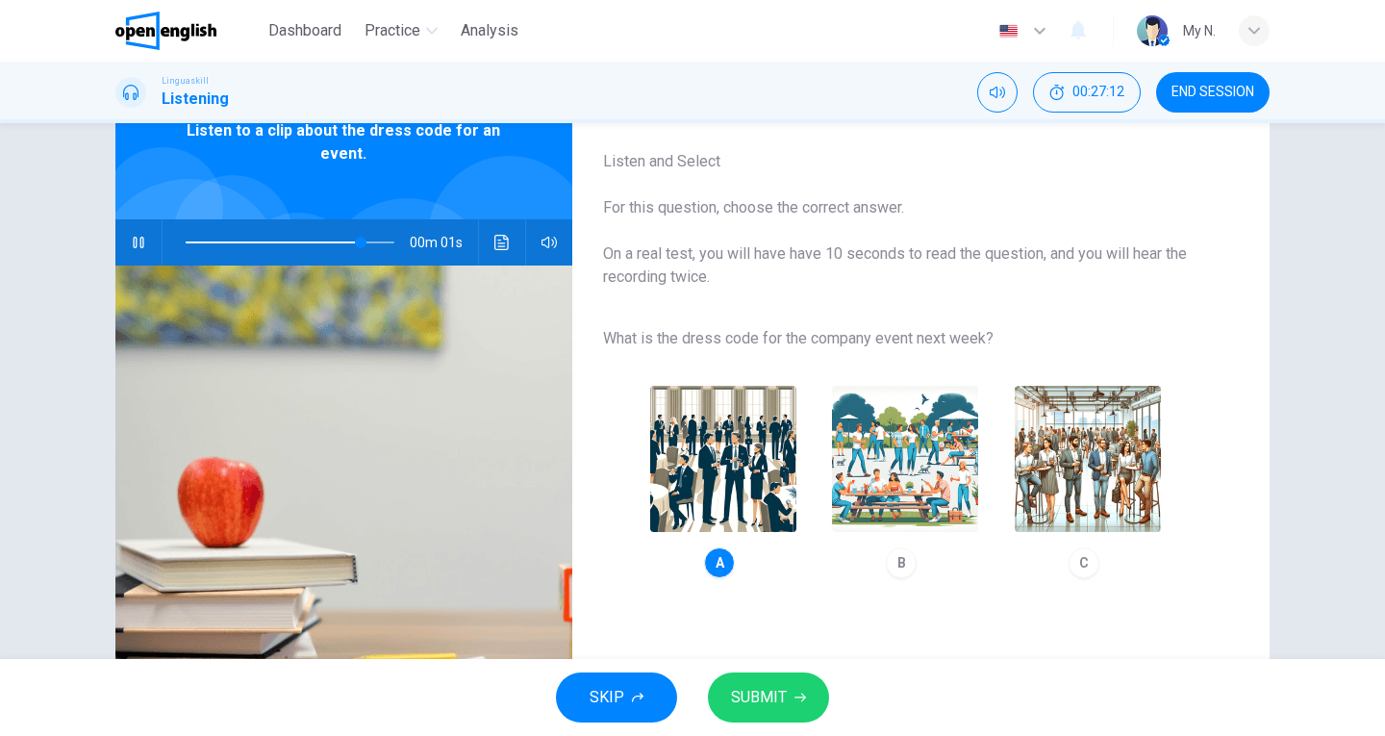
scroll to position [192, 0]
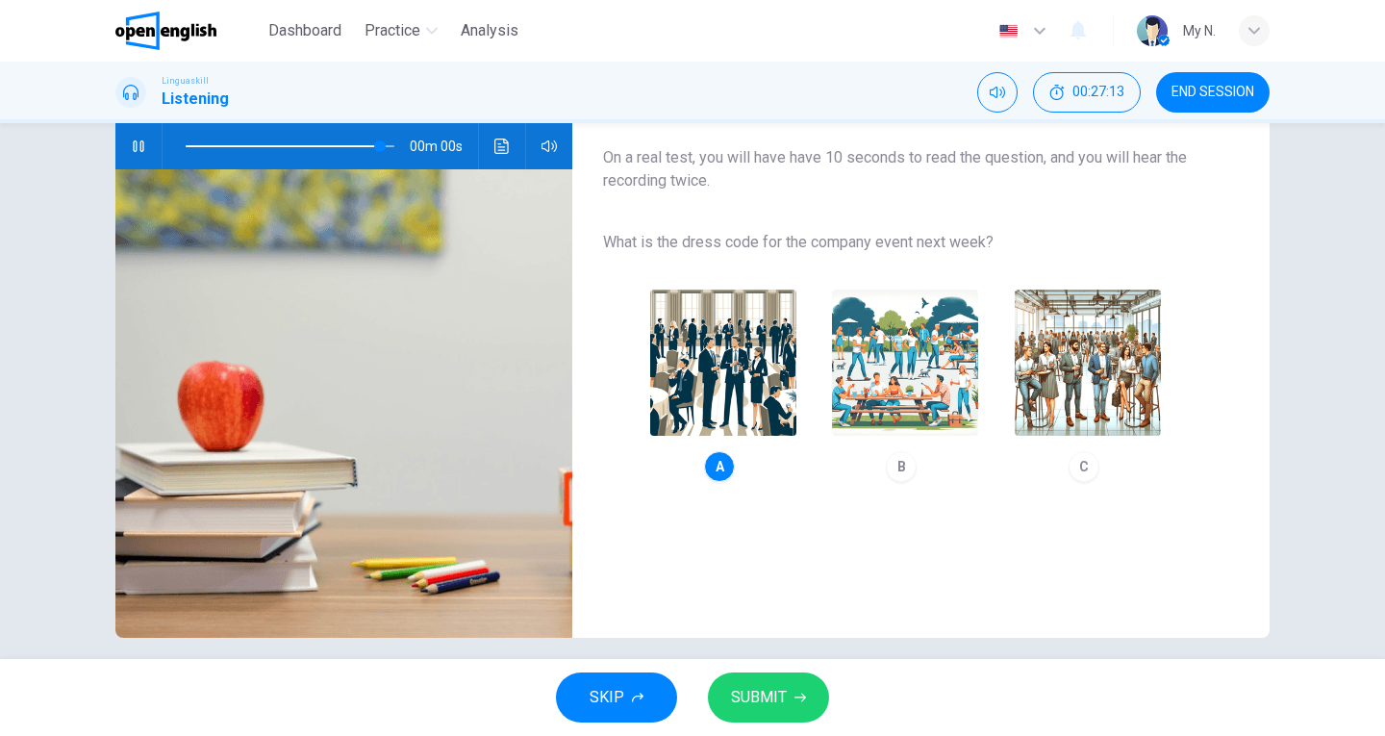
type input "*"
click at [810, 698] on button "SUBMIT" at bounding box center [768, 698] width 121 height 50
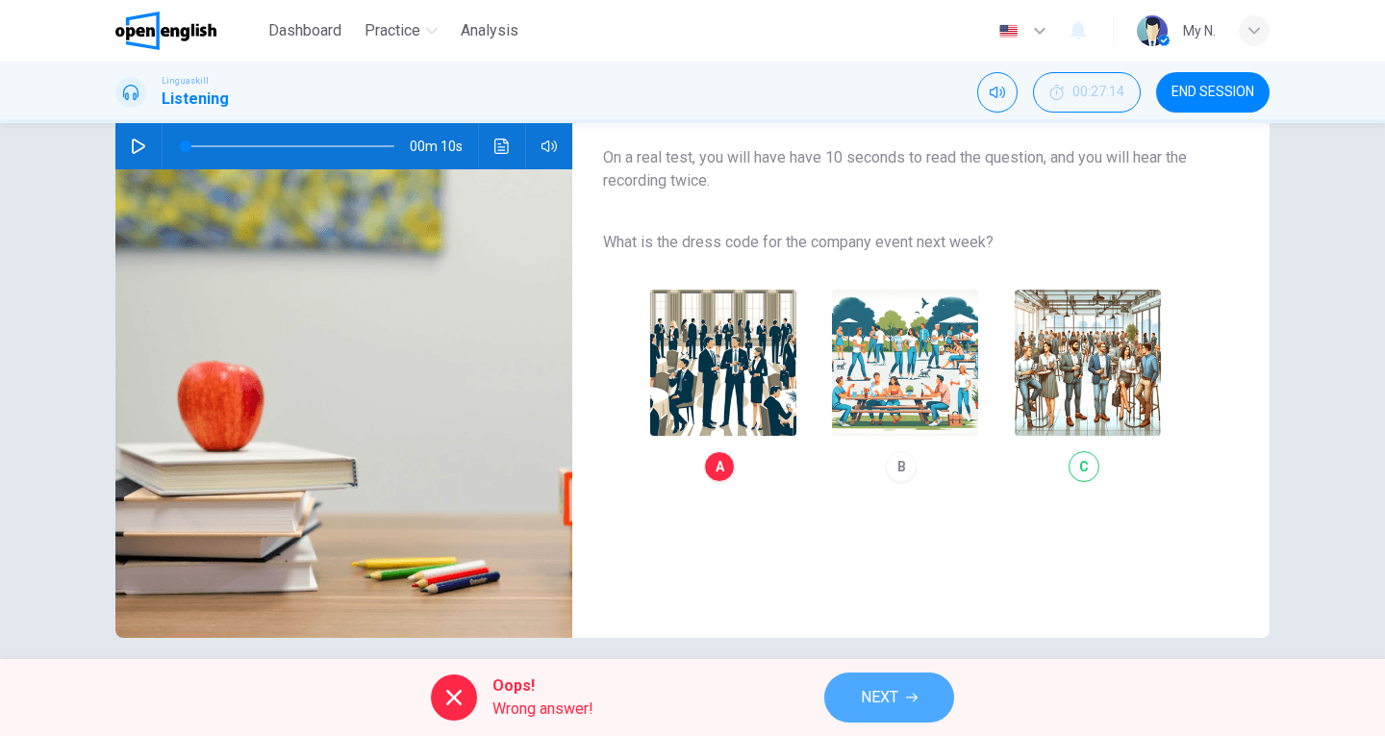
click at [888, 690] on span "NEXT" at bounding box center [880, 697] width 38 height 27
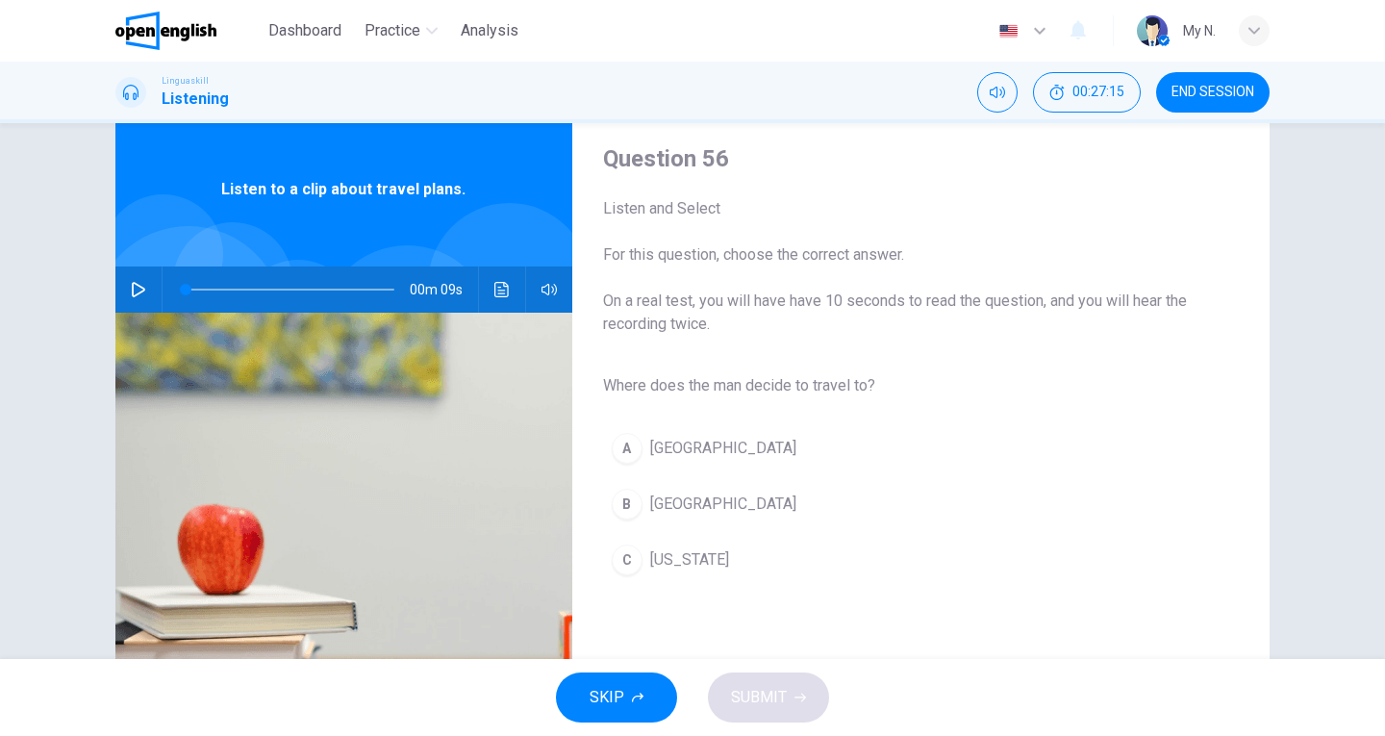
scroll to position [96, 0]
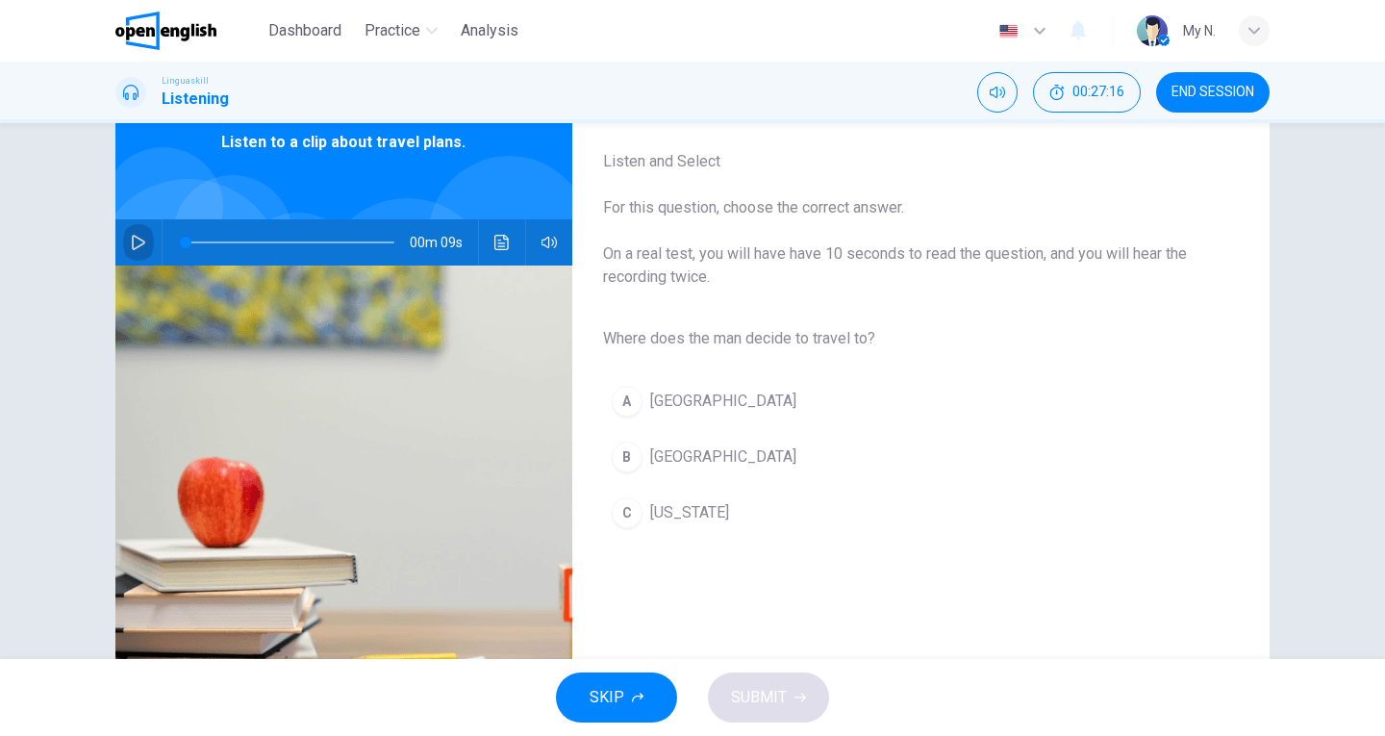
click at [137, 247] on icon "button" at bounding box center [138, 242] width 15 height 15
type input "*"
click at [667, 453] on span "[GEOGRAPHIC_DATA]" at bounding box center [723, 456] width 146 height 23
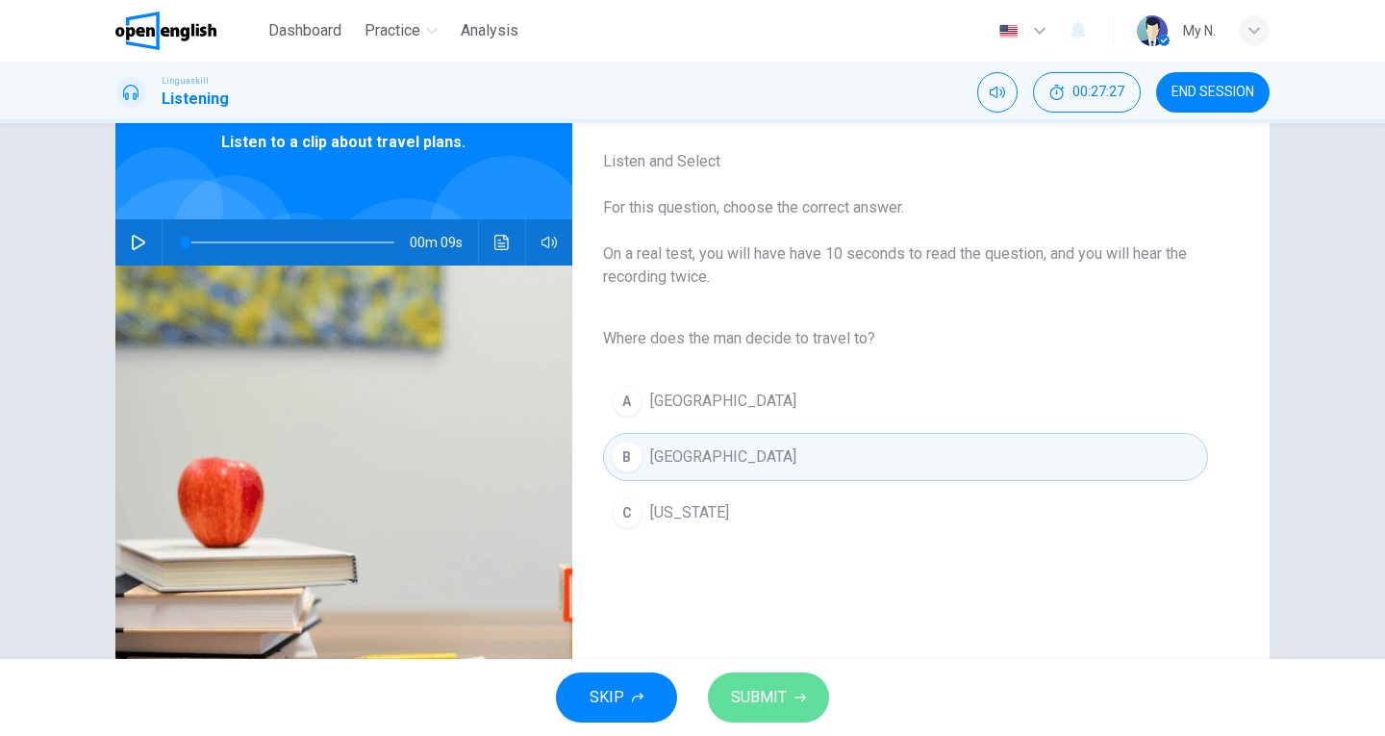
click at [791, 687] on button "SUBMIT" at bounding box center [768, 698] width 121 height 50
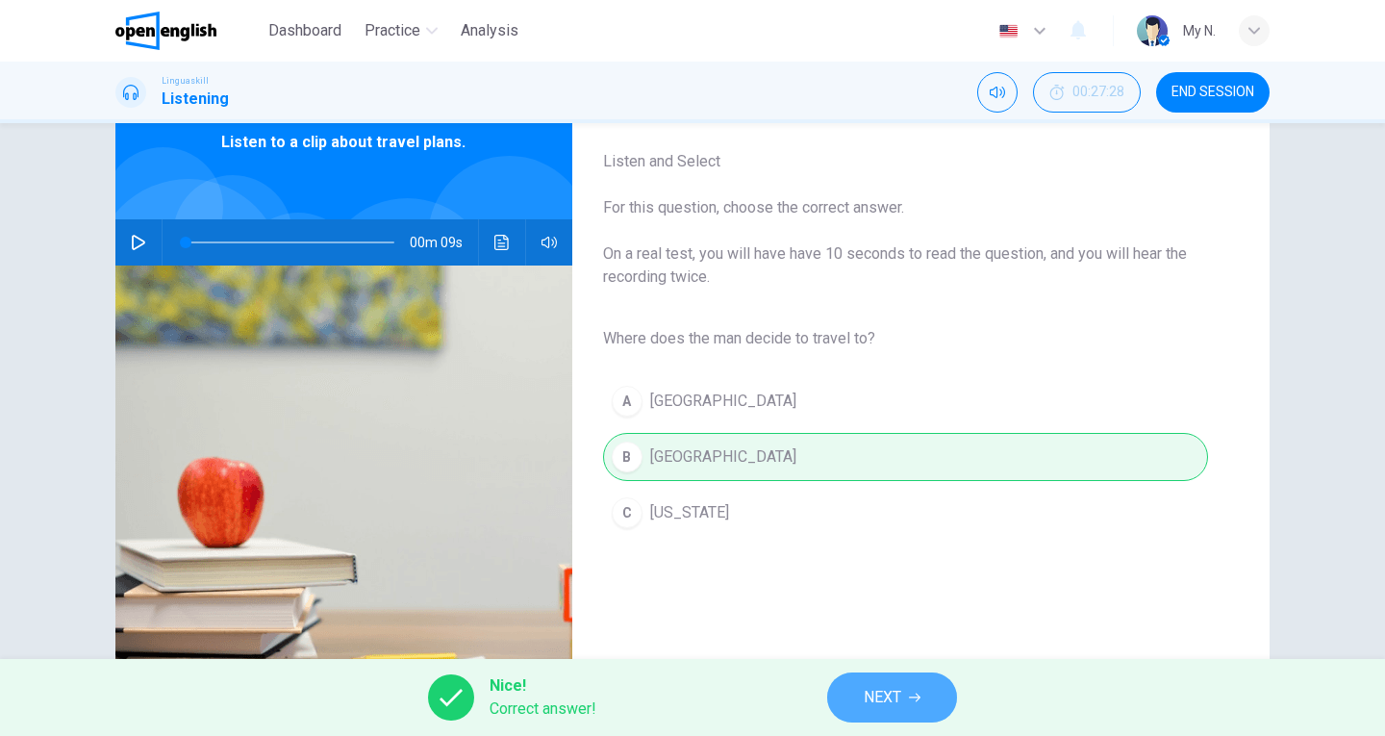
click at [869, 699] on span "NEXT" at bounding box center [883, 697] width 38 height 27
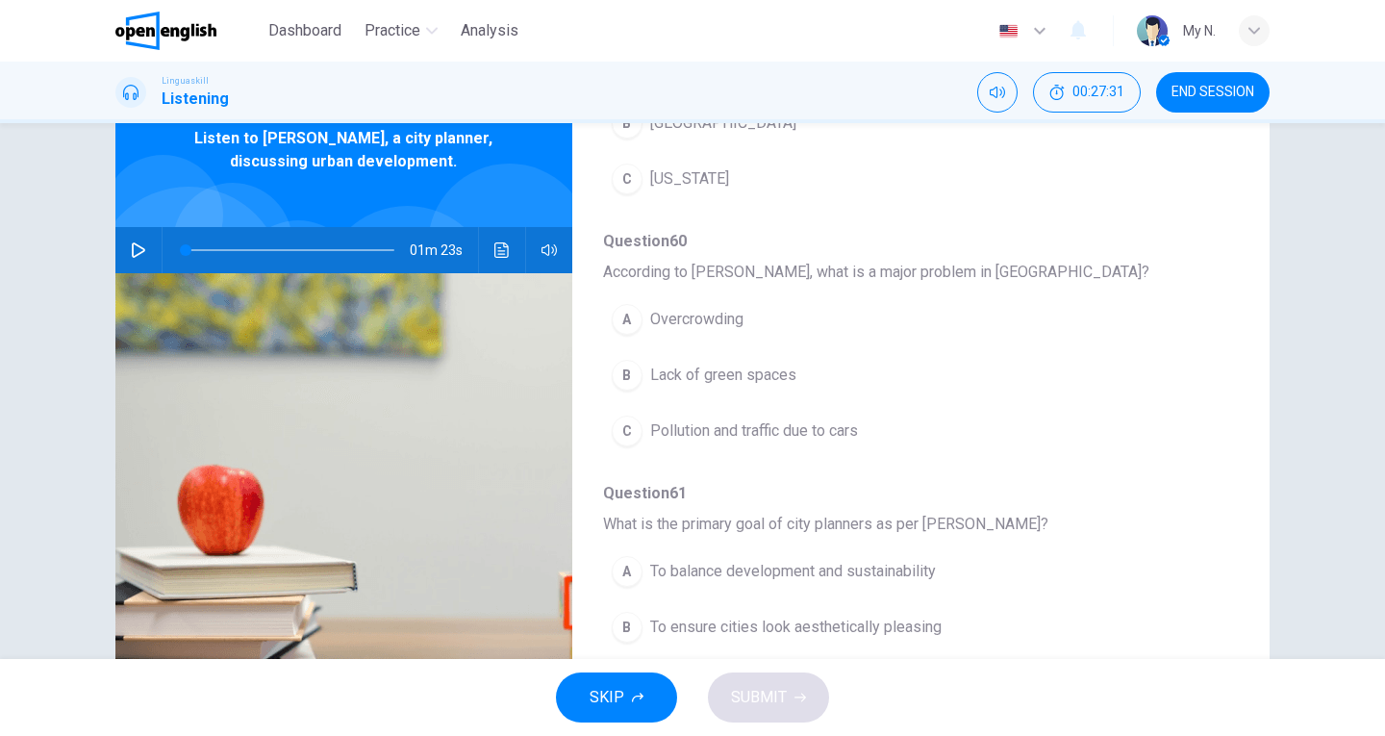
scroll to position [0, 0]
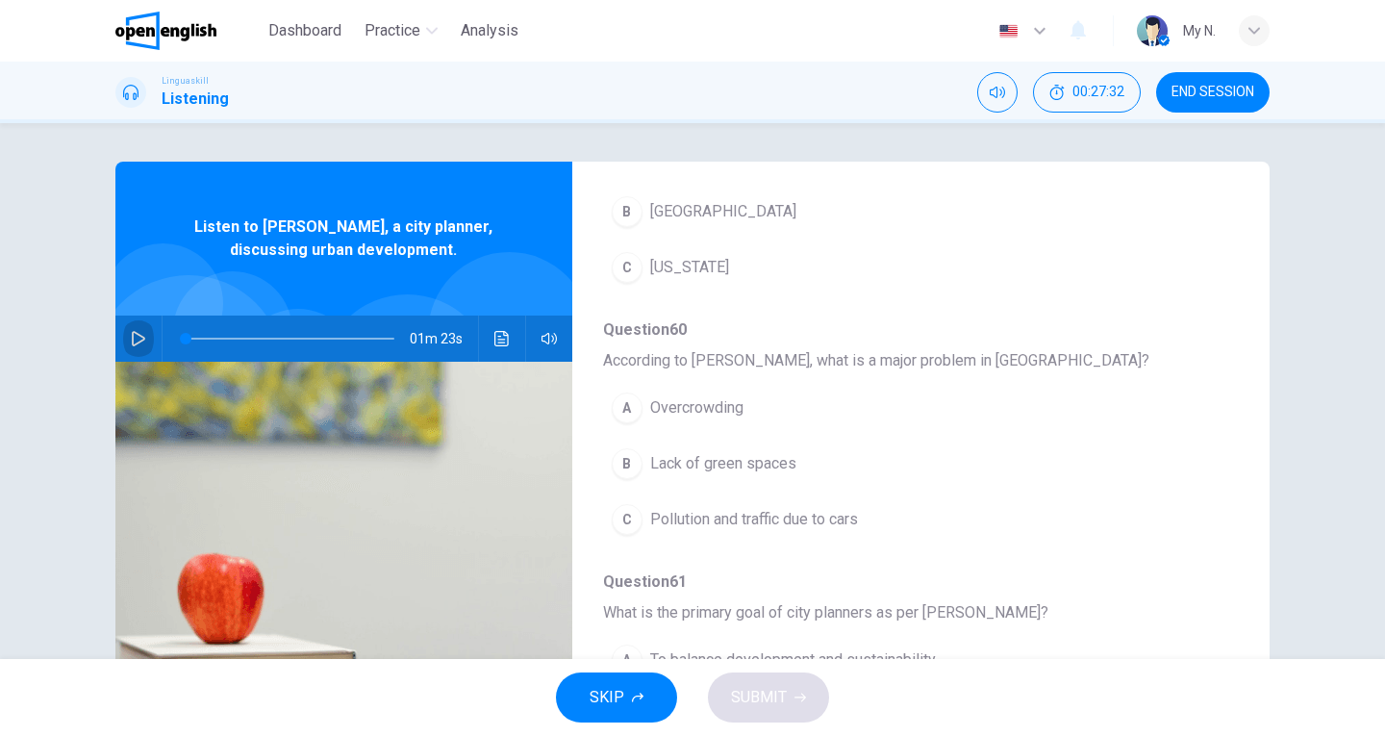
click at [133, 335] on icon "button" at bounding box center [138, 338] width 13 height 15
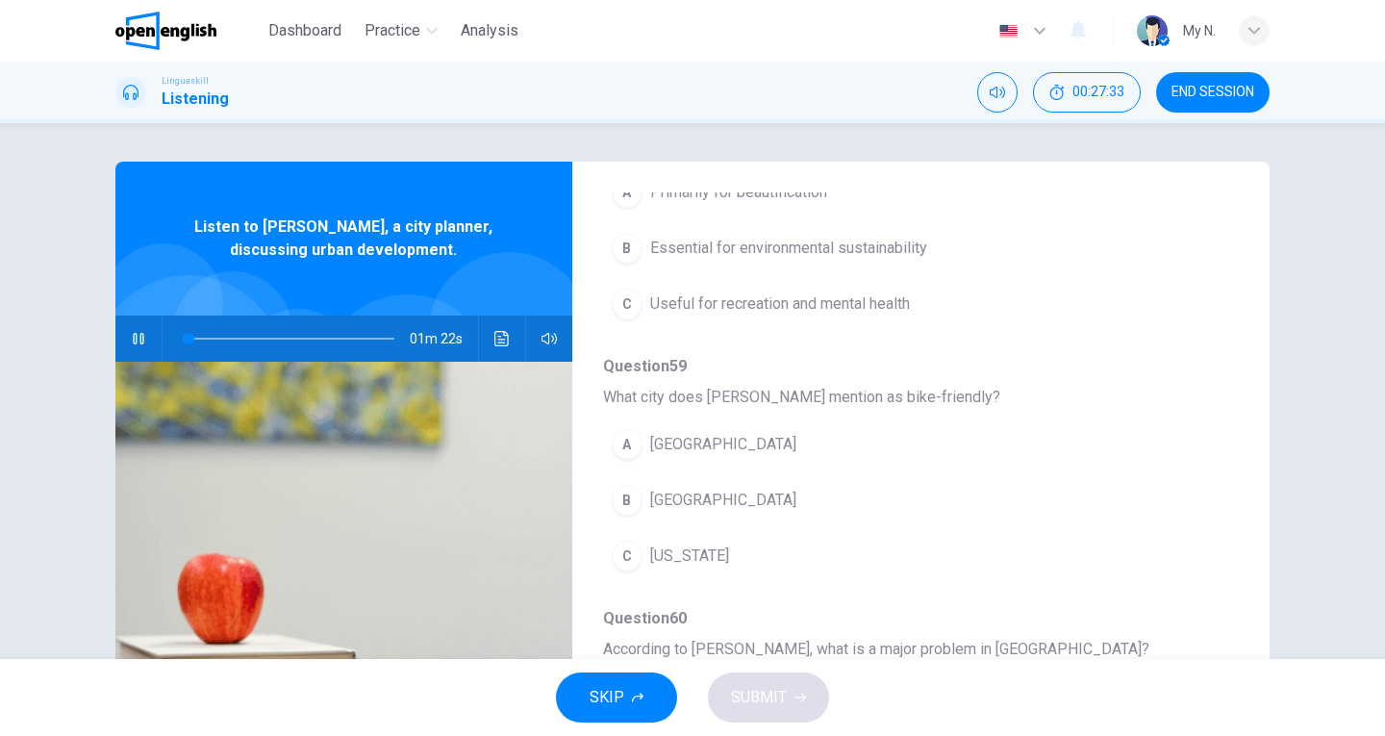
scroll to position [349, 0]
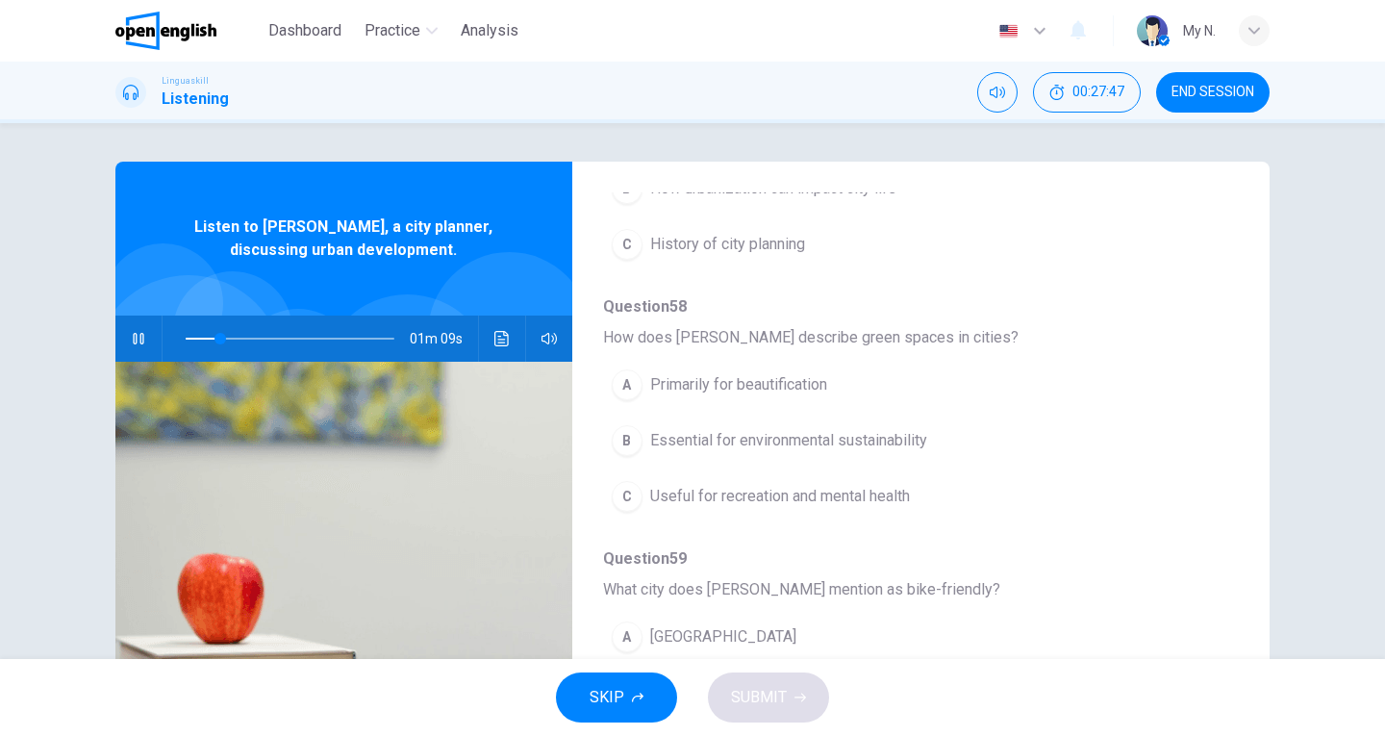
click at [673, 438] on span "Essential for environmental sustainability" at bounding box center [788, 440] width 277 height 23
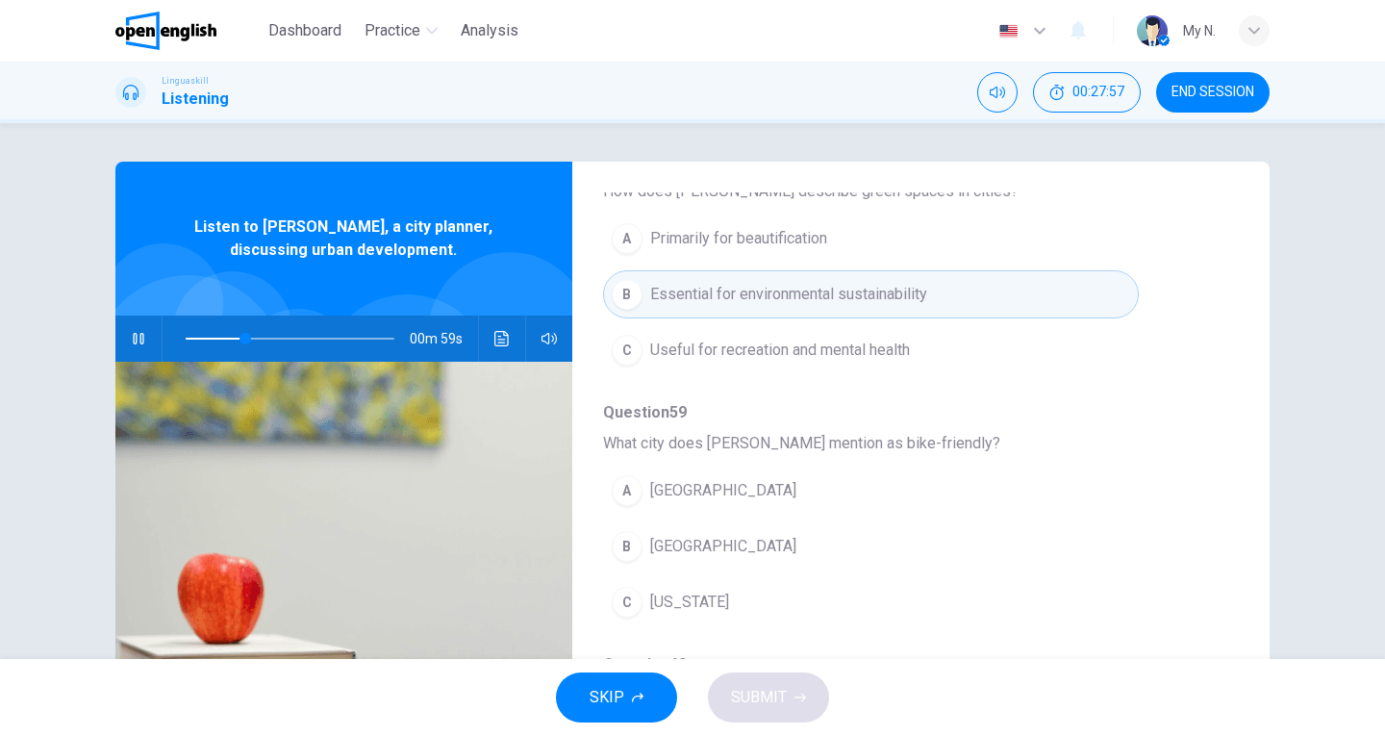
scroll to position [542, 0]
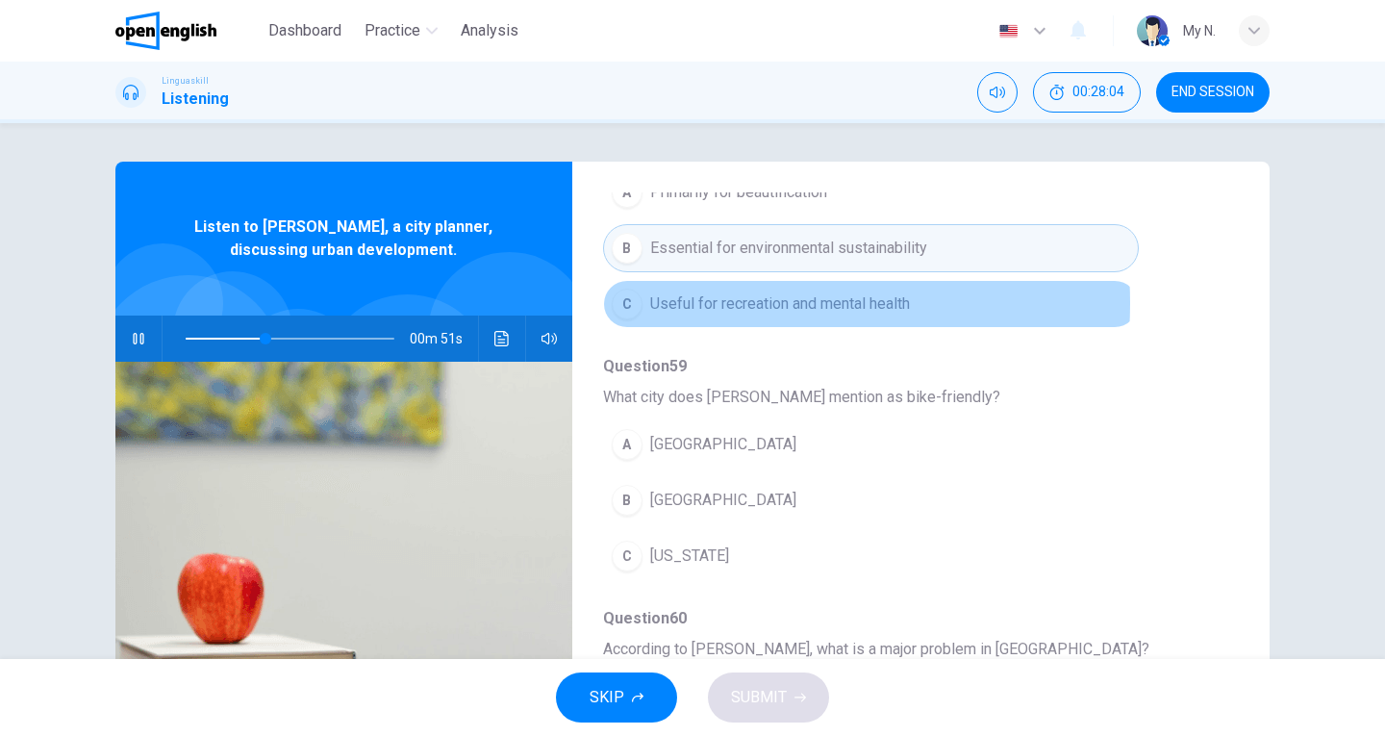
click at [701, 303] on span "Useful for recreation and mental health" at bounding box center [780, 303] width 260 height 23
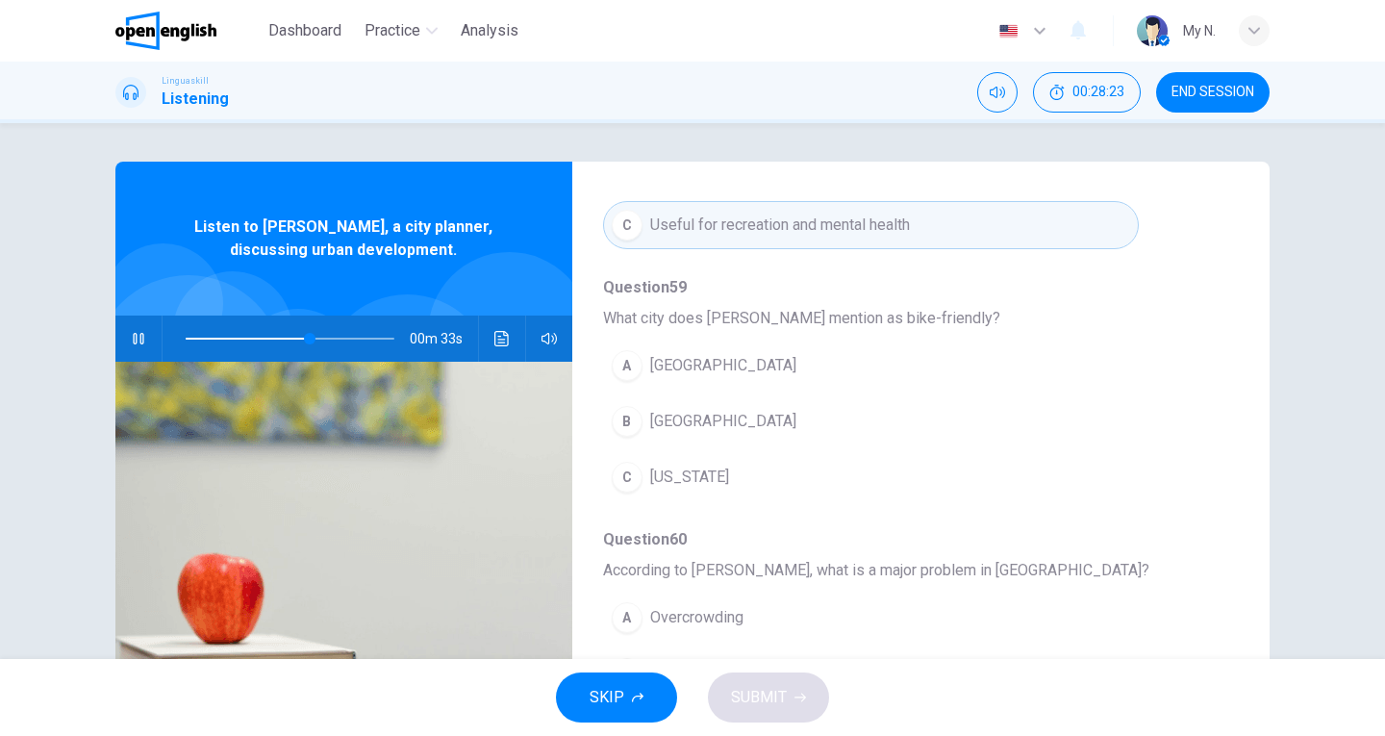
scroll to position [734, 0]
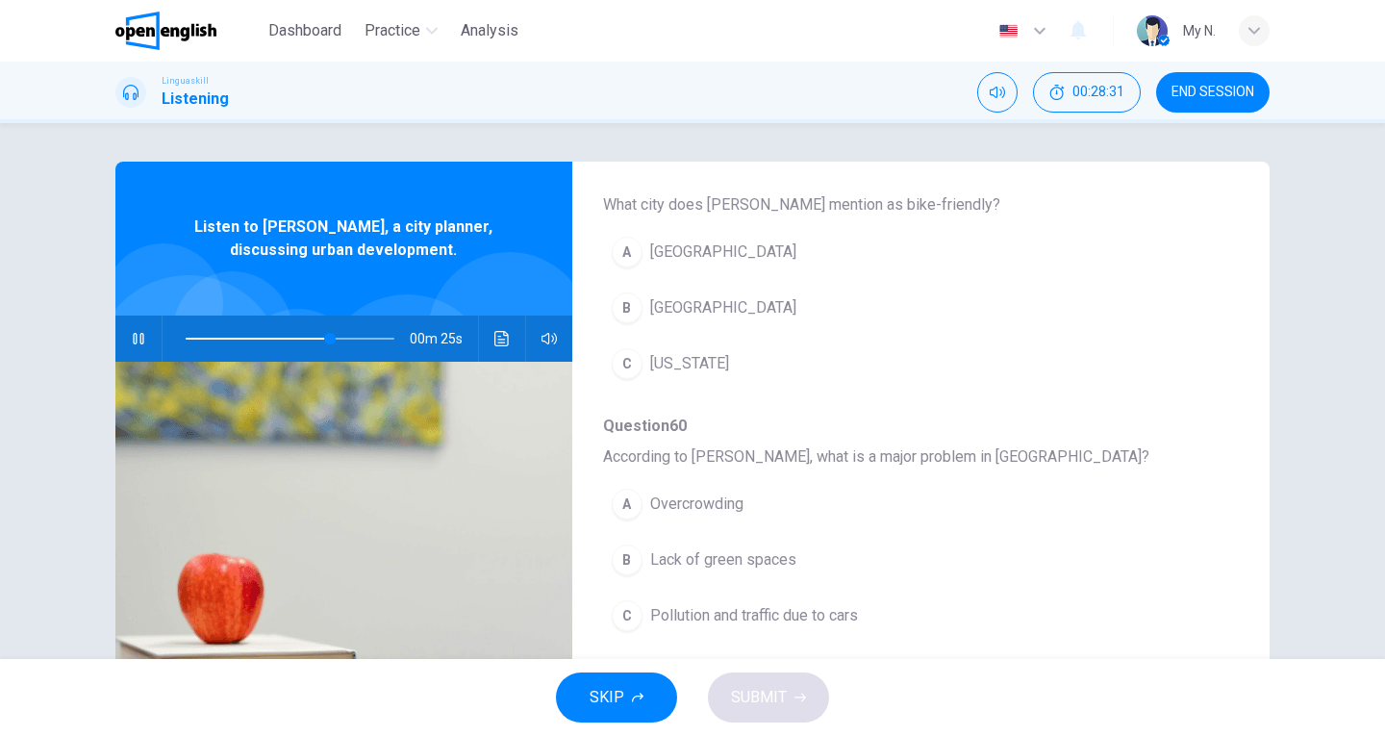
click at [682, 300] on span "[GEOGRAPHIC_DATA]" at bounding box center [723, 307] width 146 height 23
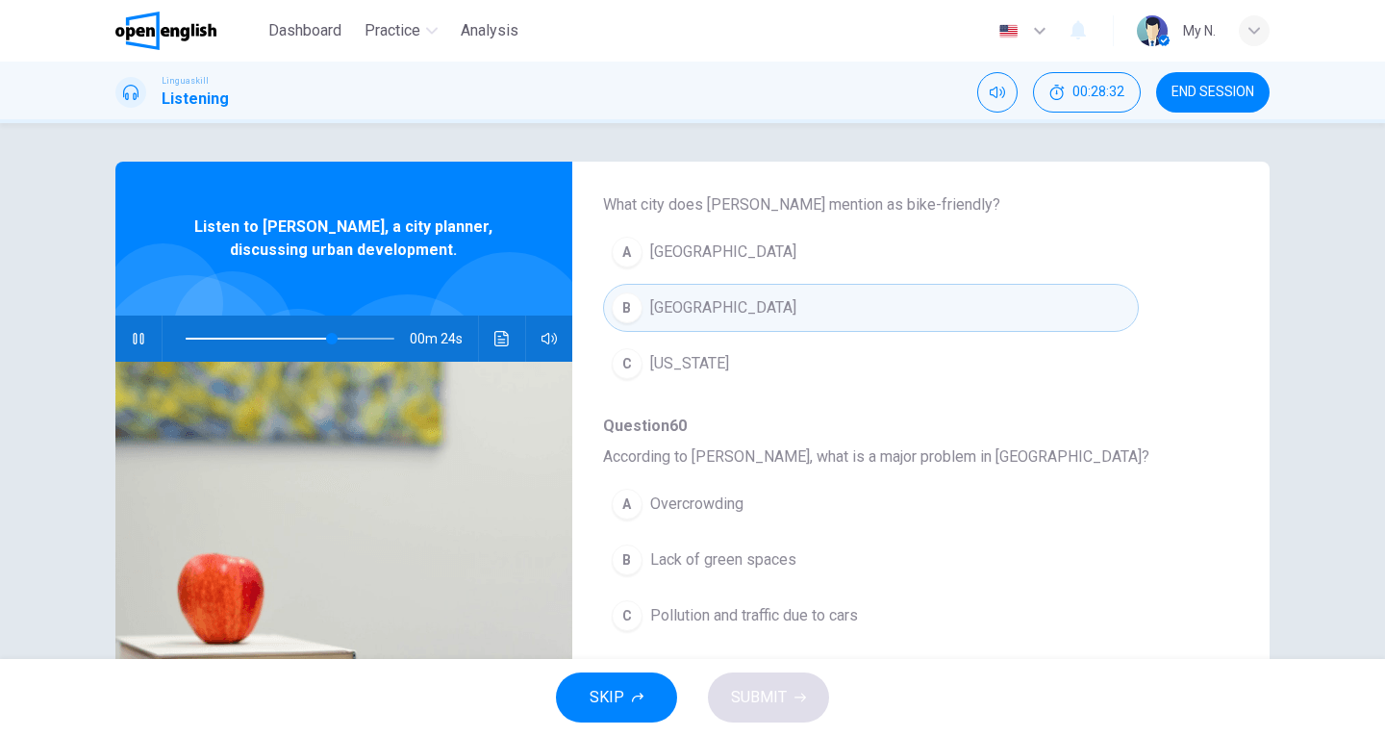
scroll to position [830, 0]
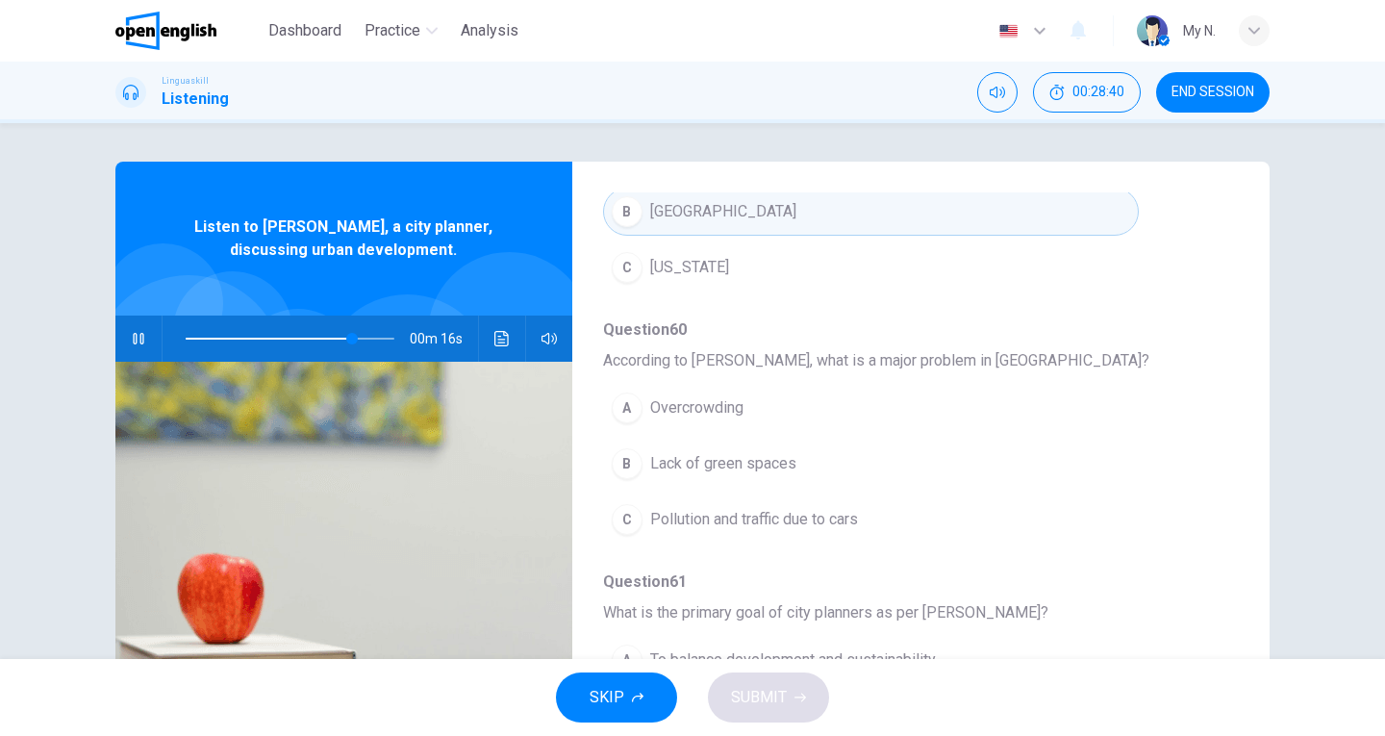
click at [846, 522] on span "Pollution and traffic due to cars" at bounding box center [754, 519] width 208 height 23
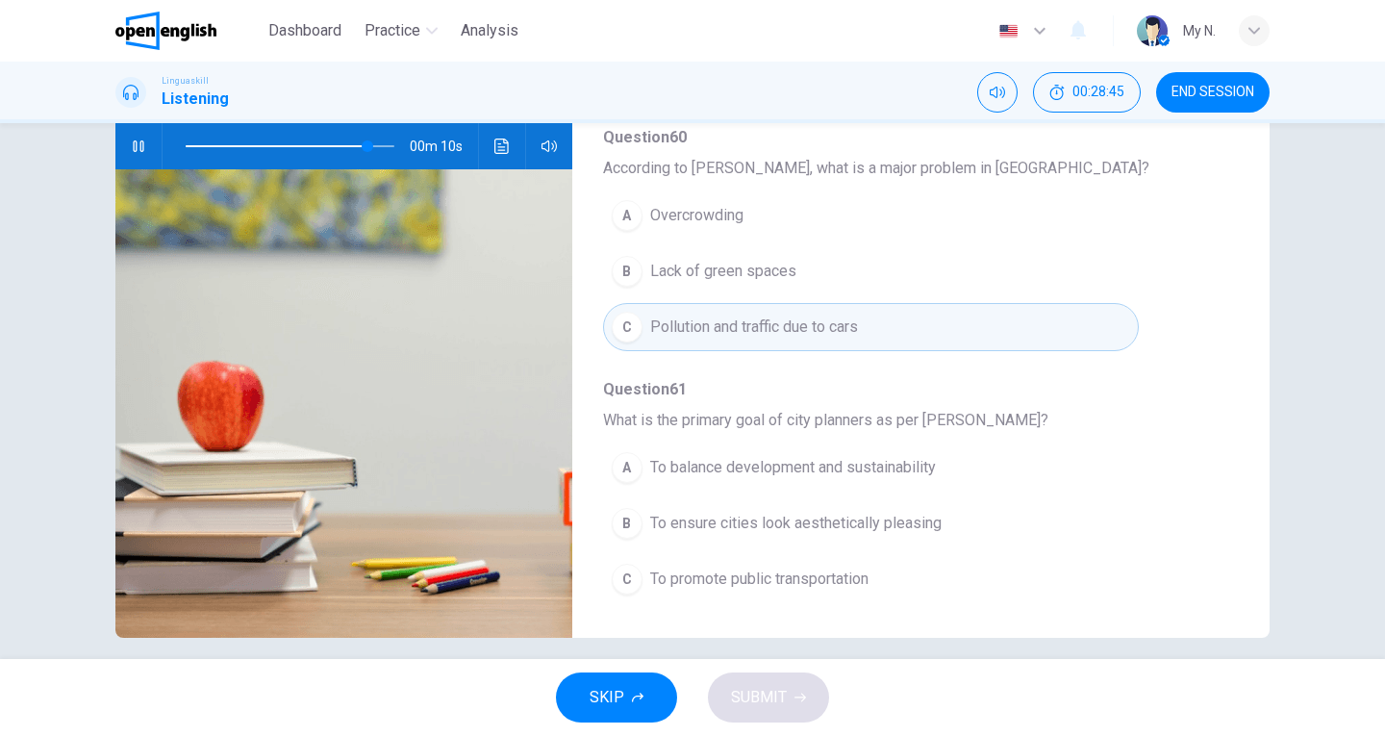
scroll to position [210, 0]
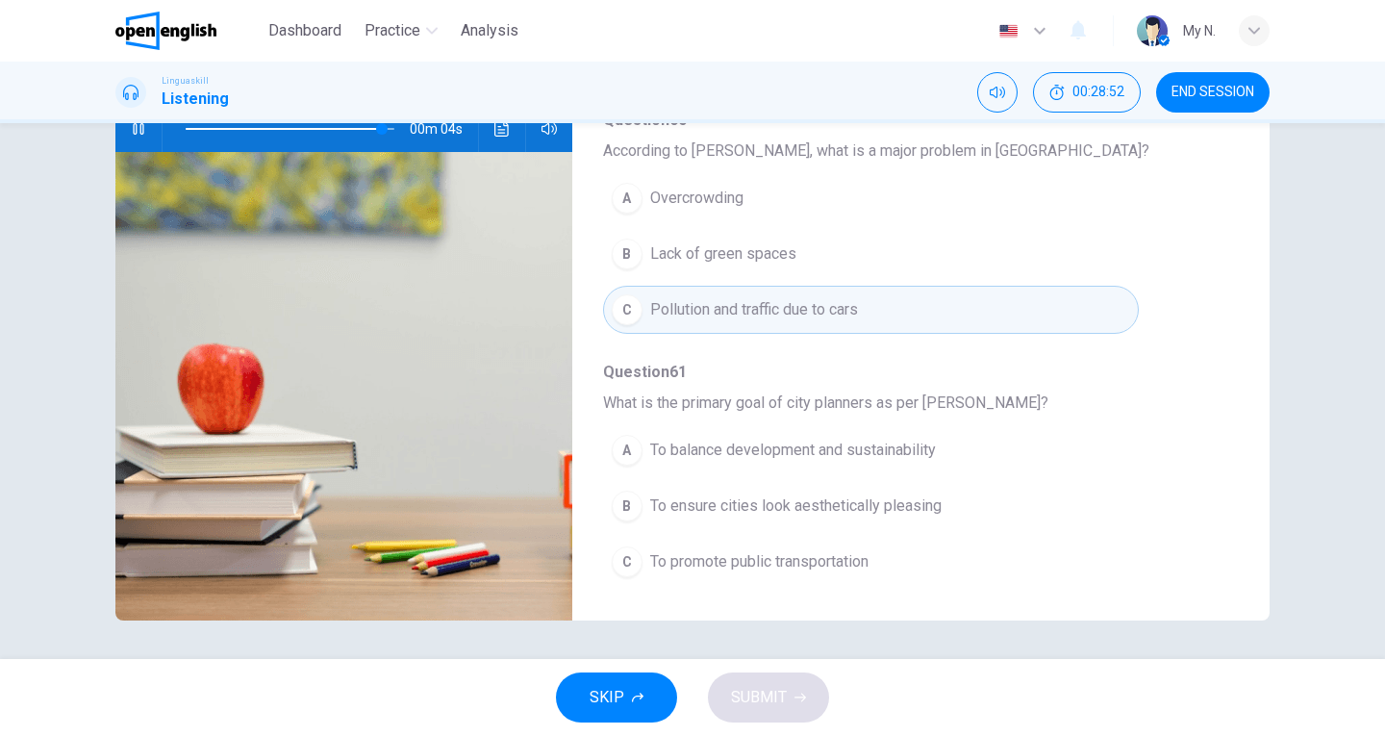
click at [703, 458] on span "To balance development and sustainability" at bounding box center [793, 450] width 286 height 23
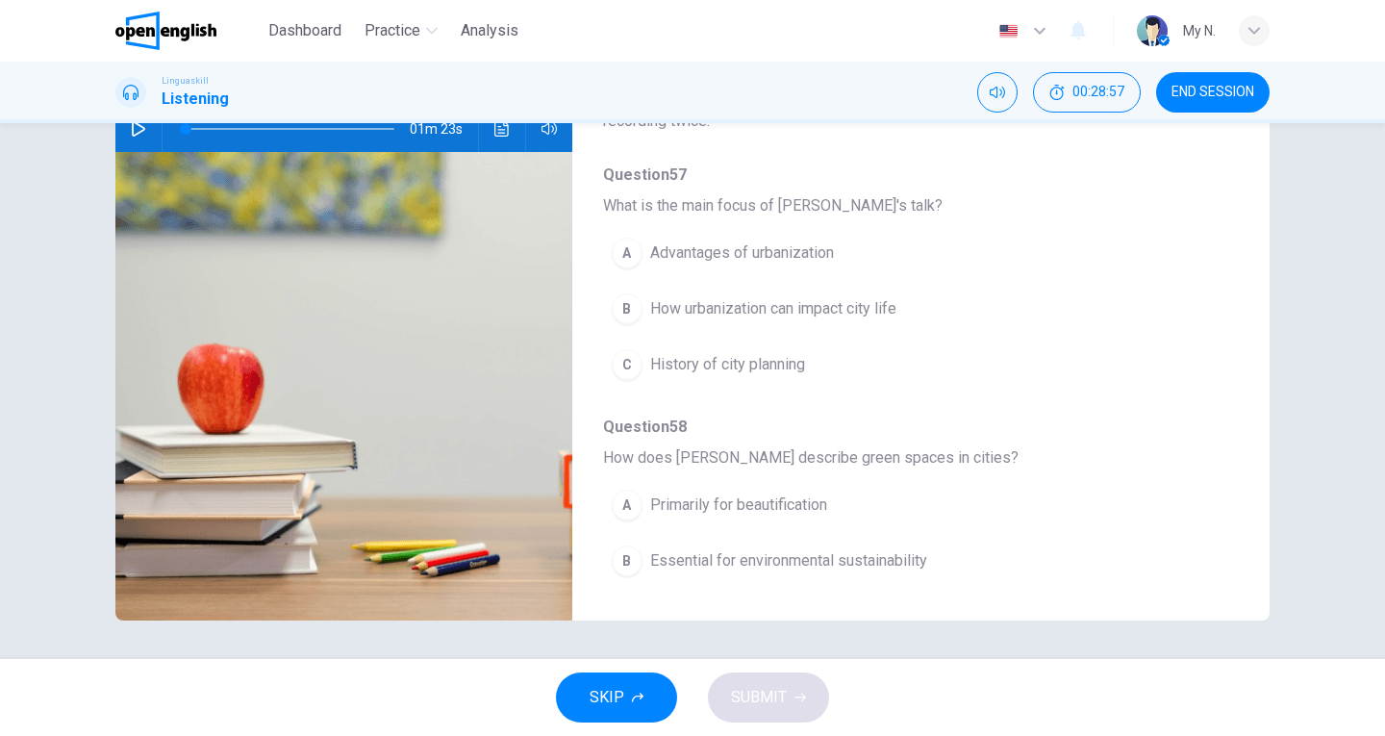
scroll to position [0, 0]
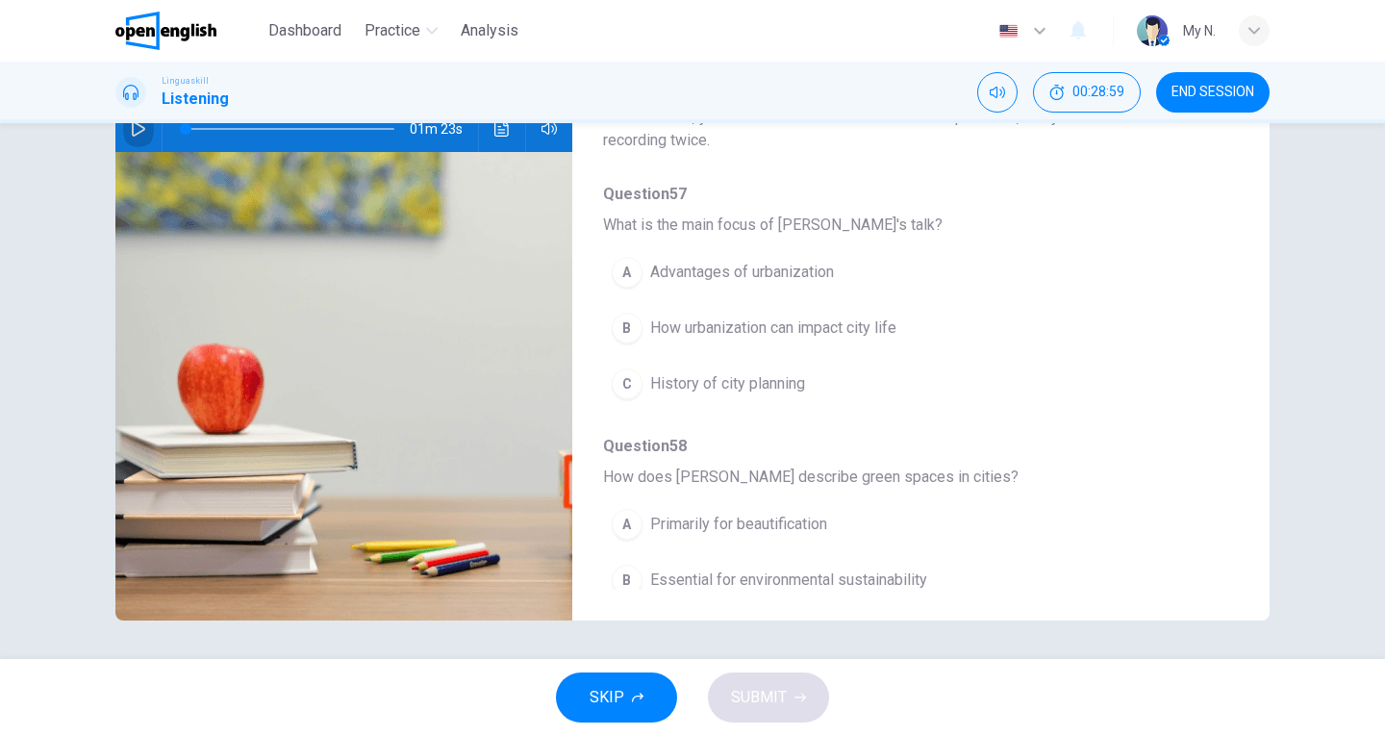
click at [132, 128] on icon "button" at bounding box center [138, 128] width 15 height 15
click at [769, 324] on span "How urbanization can impact city life" at bounding box center [773, 328] width 246 height 23
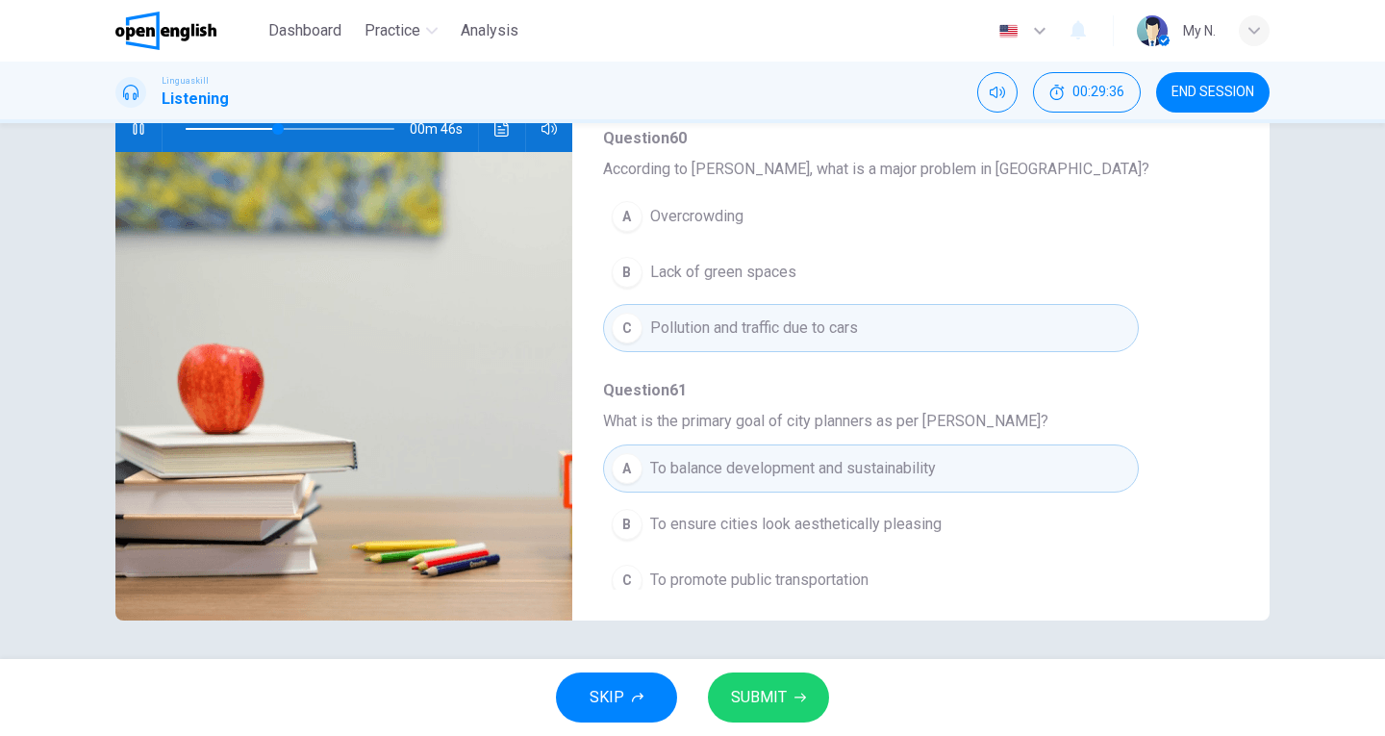
scroll to position [830, 0]
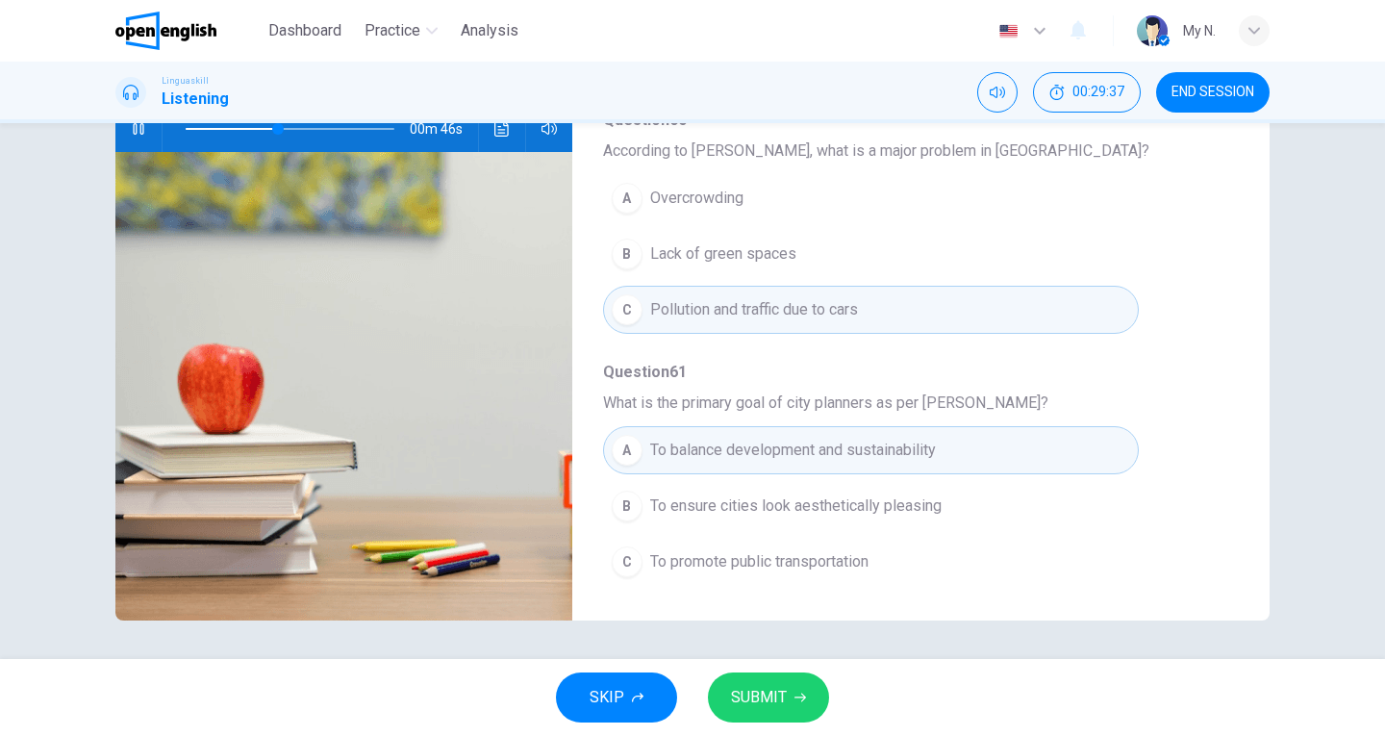
click at [778, 688] on span "SUBMIT" at bounding box center [759, 697] width 56 height 27
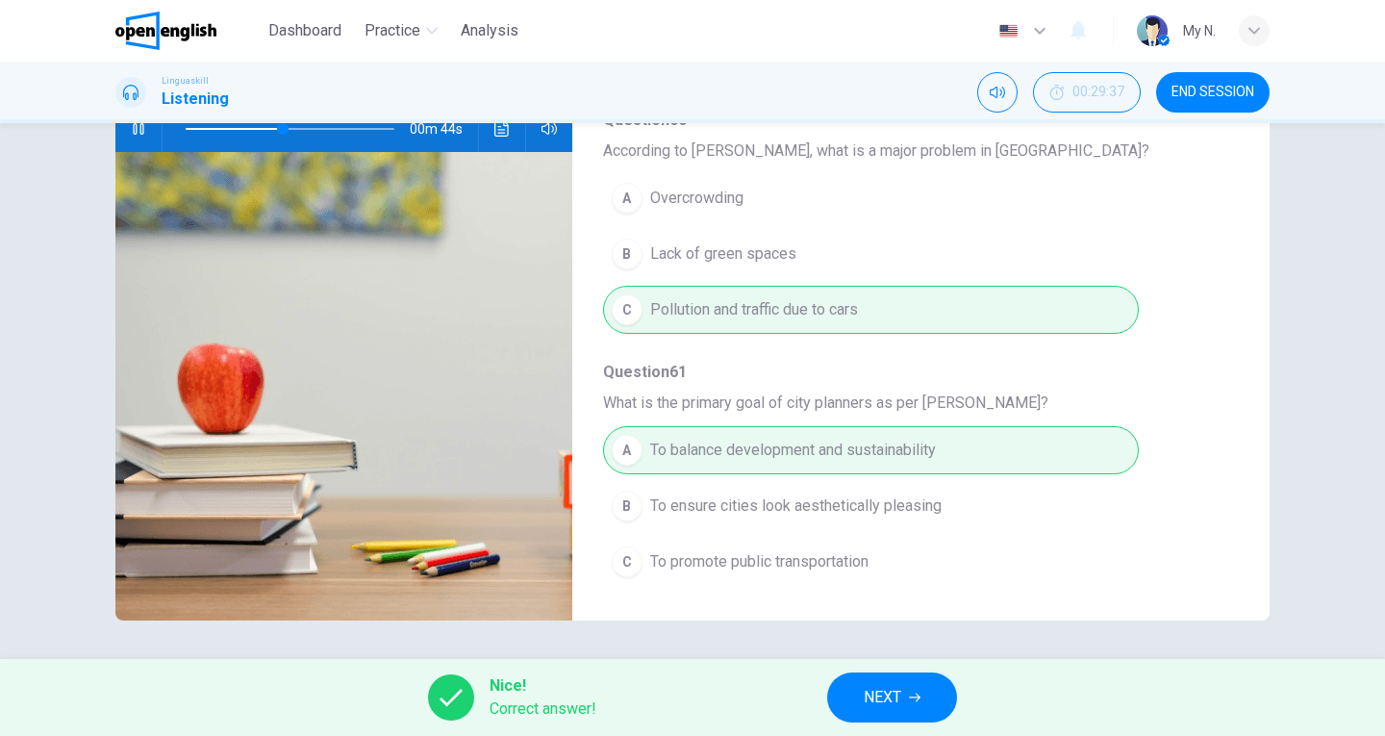
type input "**"
click at [894, 690] on span "NEXT" at bounding box center [883, 697] width 38 height 27
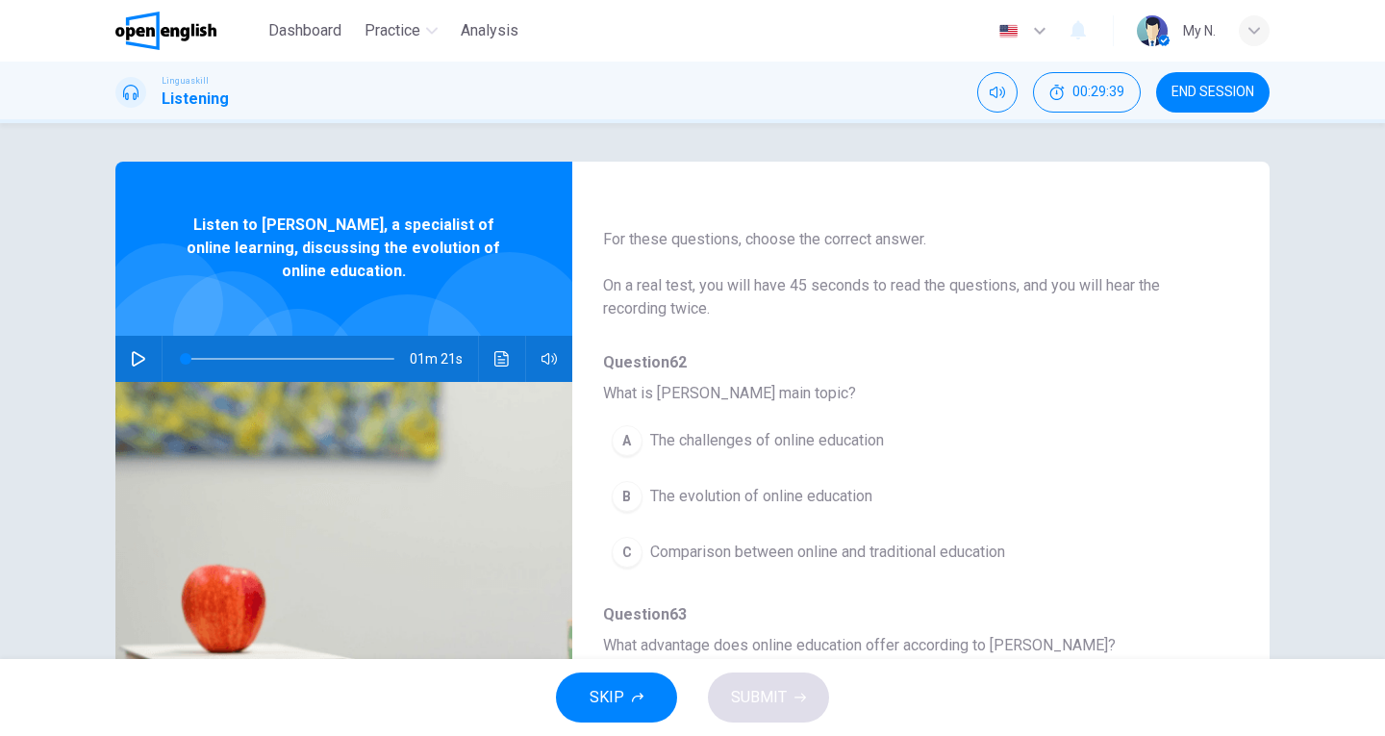
scroll to position [0, 0]
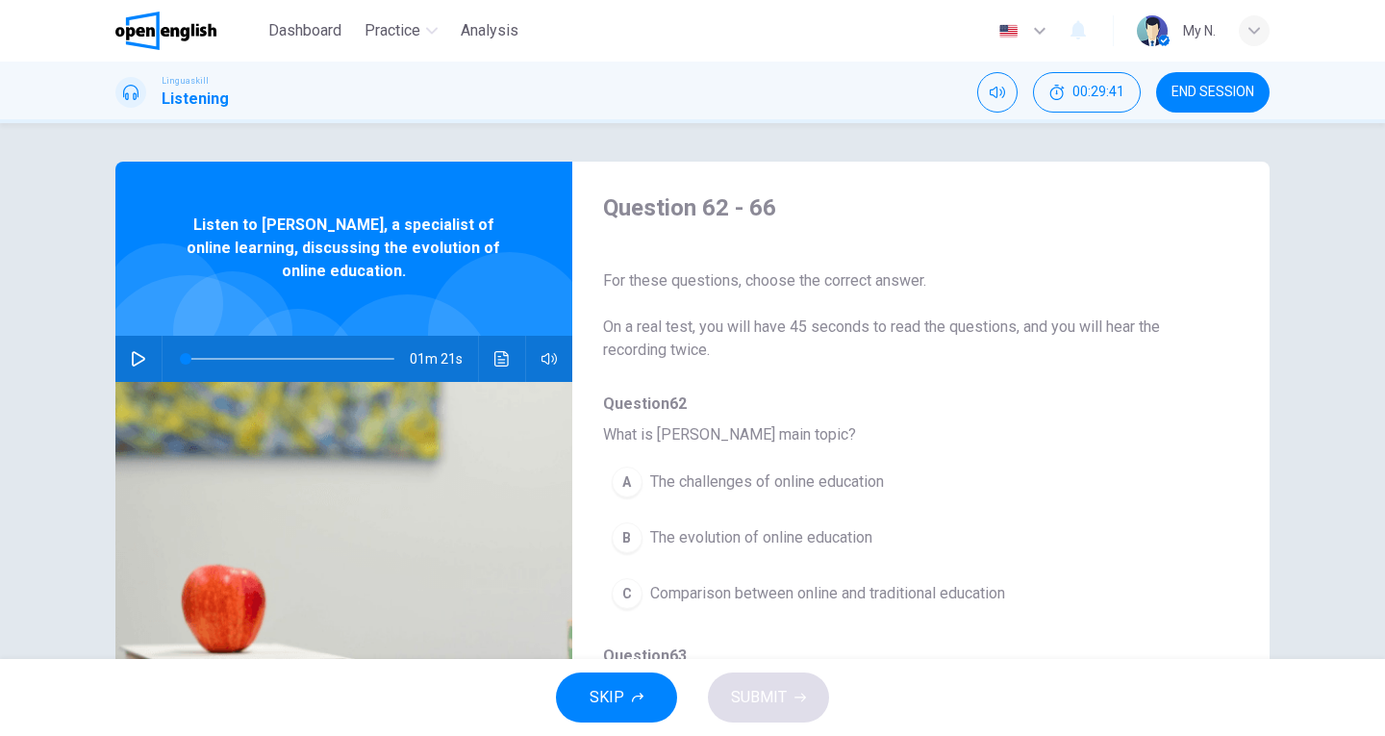
click at [136, 359] on icon "button" at bounding box center [138, 358] width 15 height 15
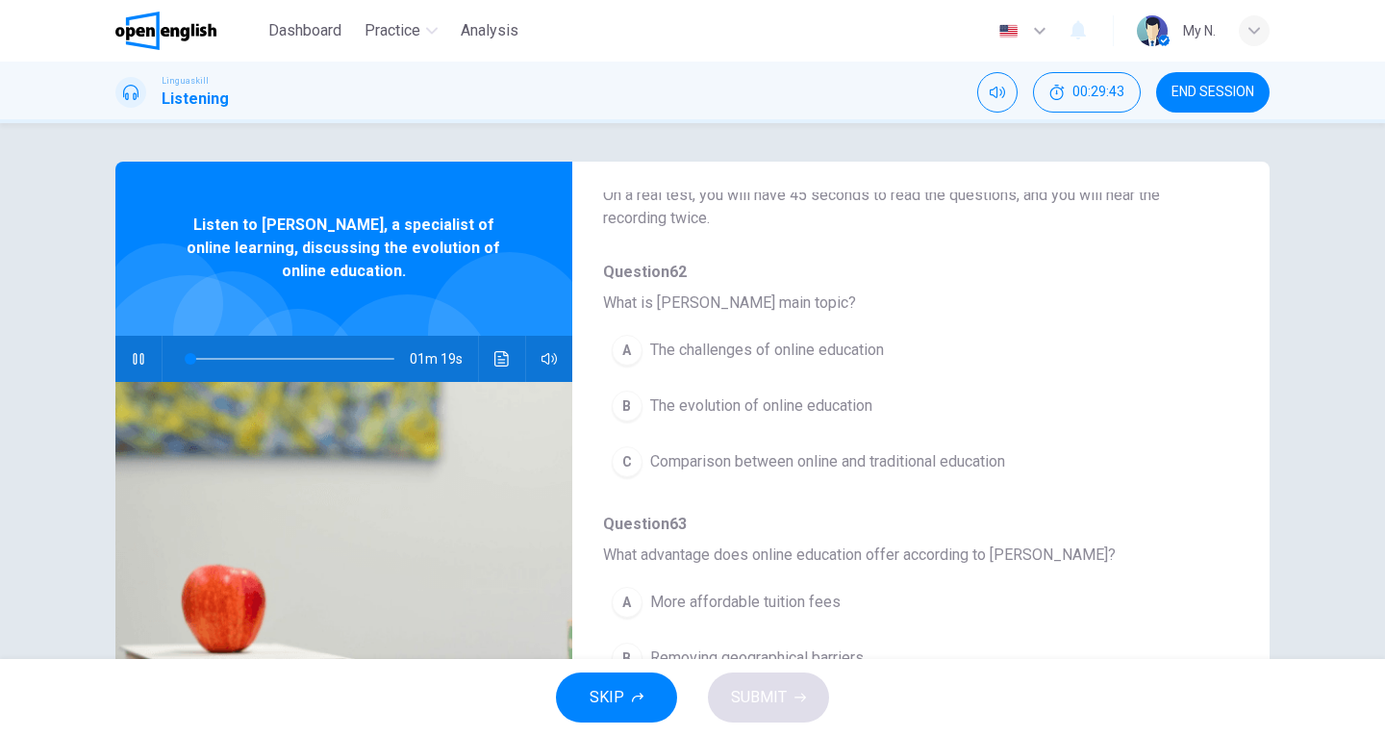
scroll to position [192, 0]
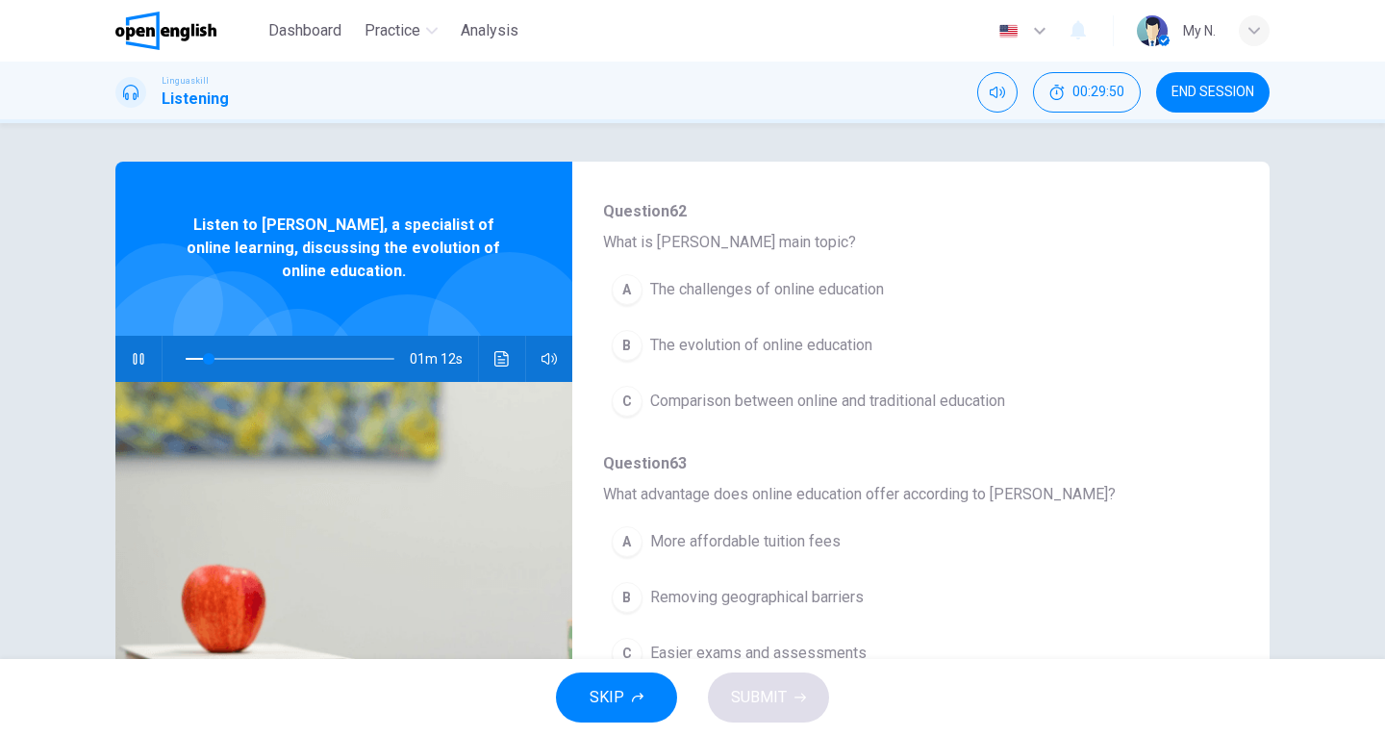
click at [824, 338] on span "The evolution of online education" at bounding box center [761, 345] width 222 height 23
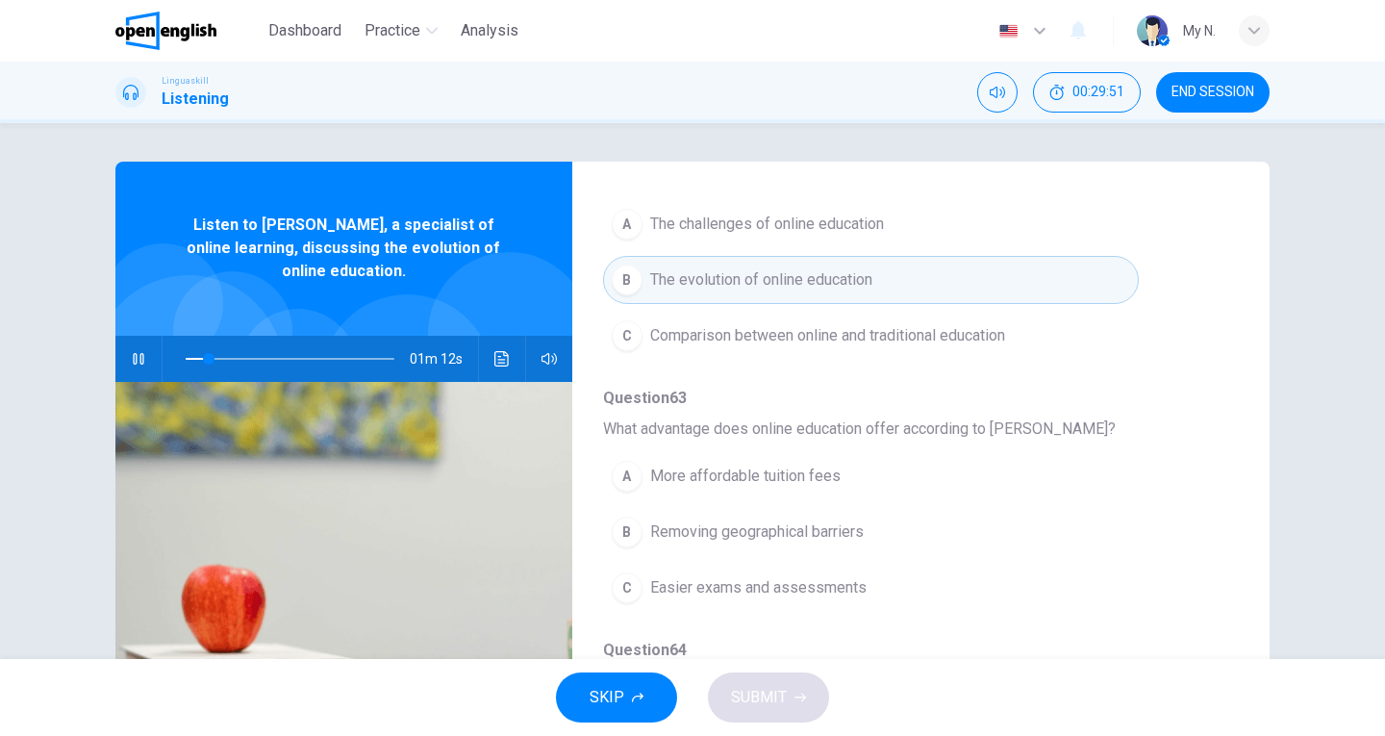
scroll to position [385, 0]
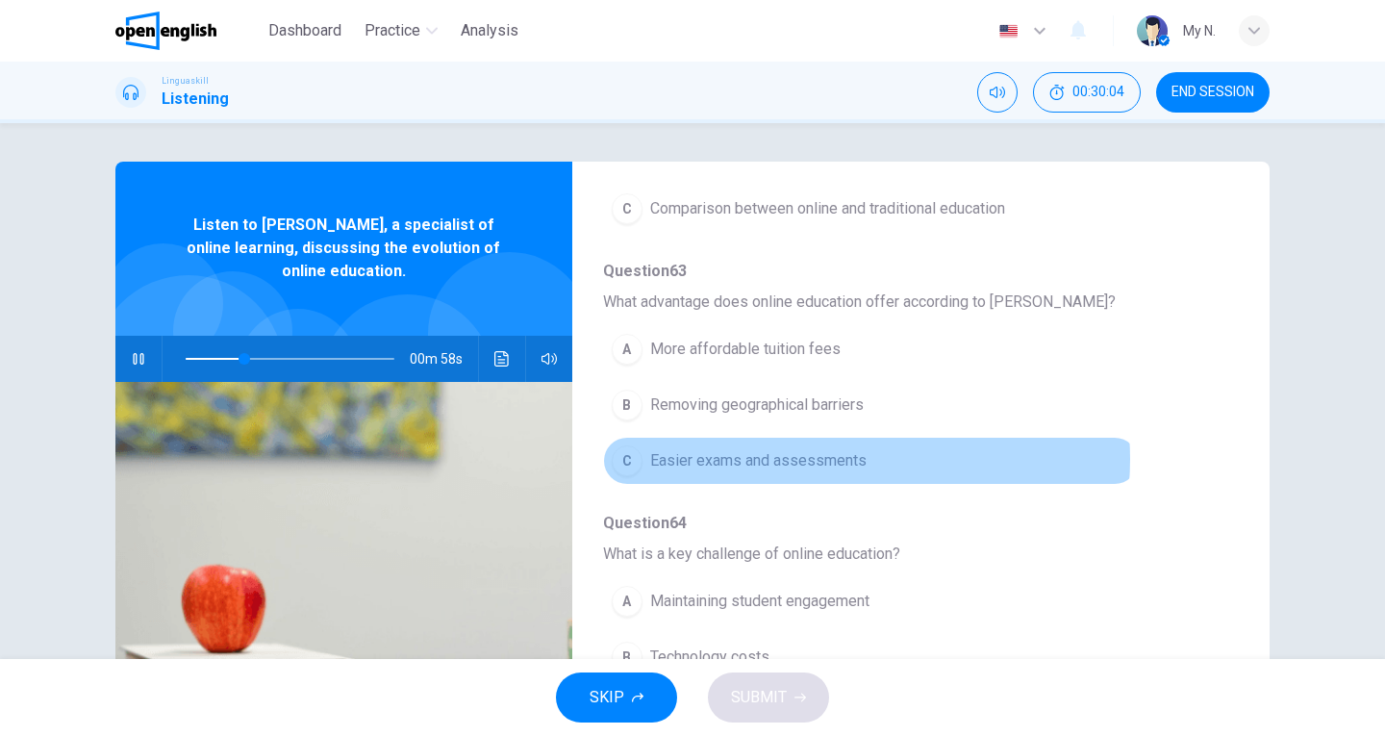
click at [829, 459] on span "Easier exams and assessments" at bounding box center [758, 460] width 216 height 23
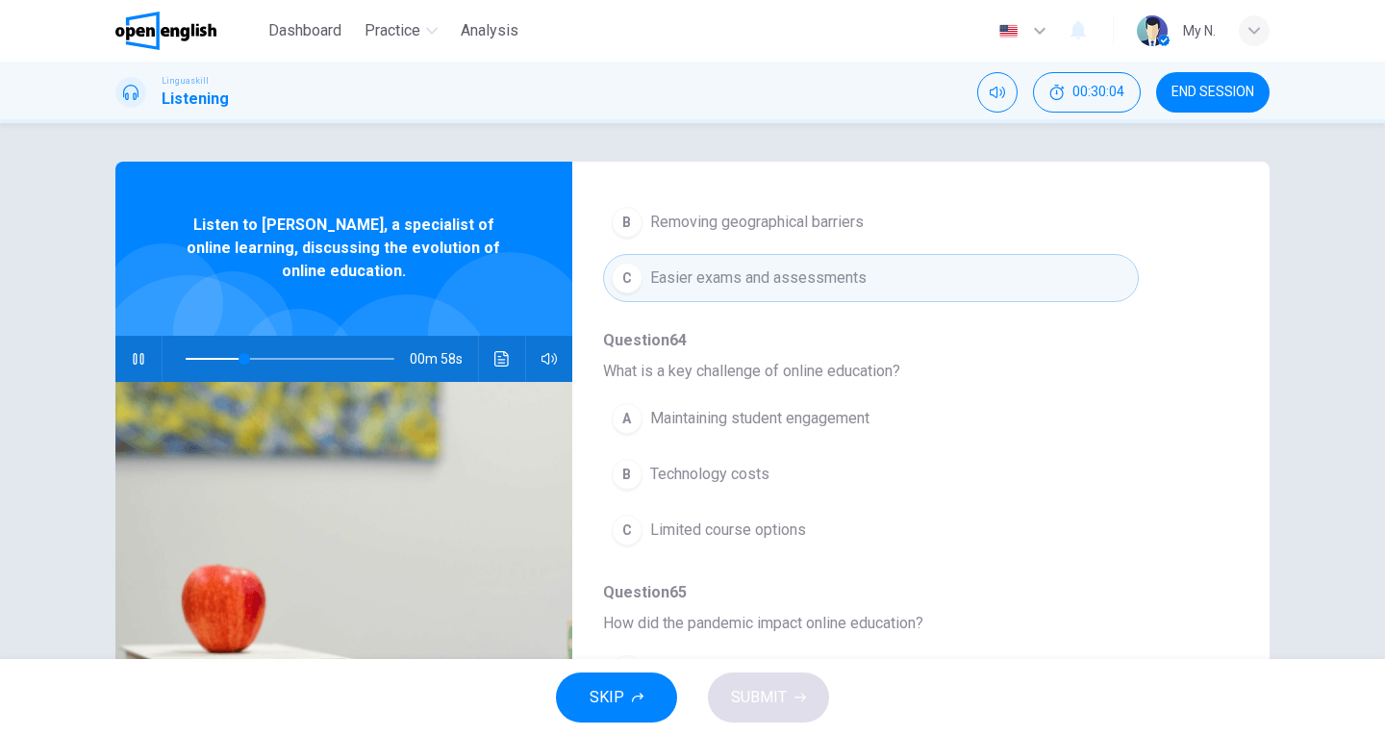
scroll to position [577, 0]
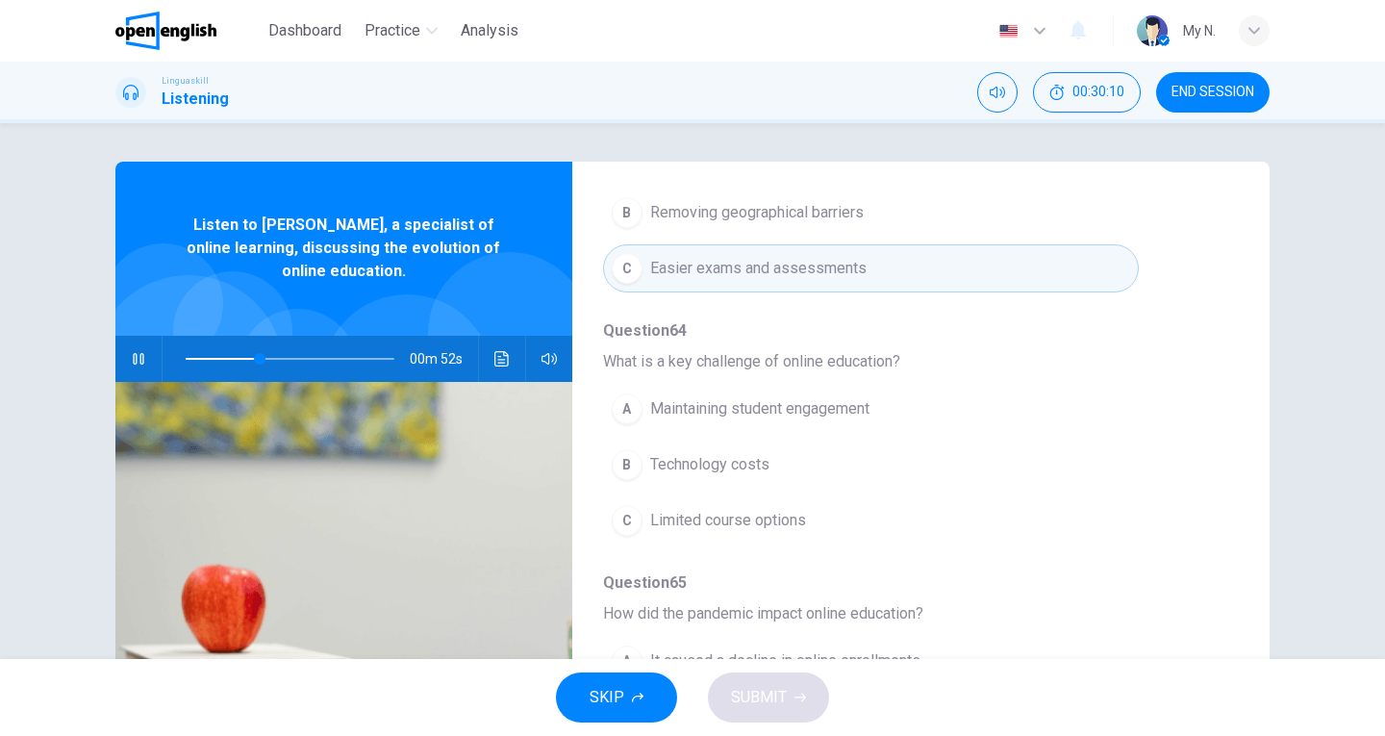
click at [749, 419] on span "Maintaining student engagement" at bounding box center [759, 408] width 219 height 23
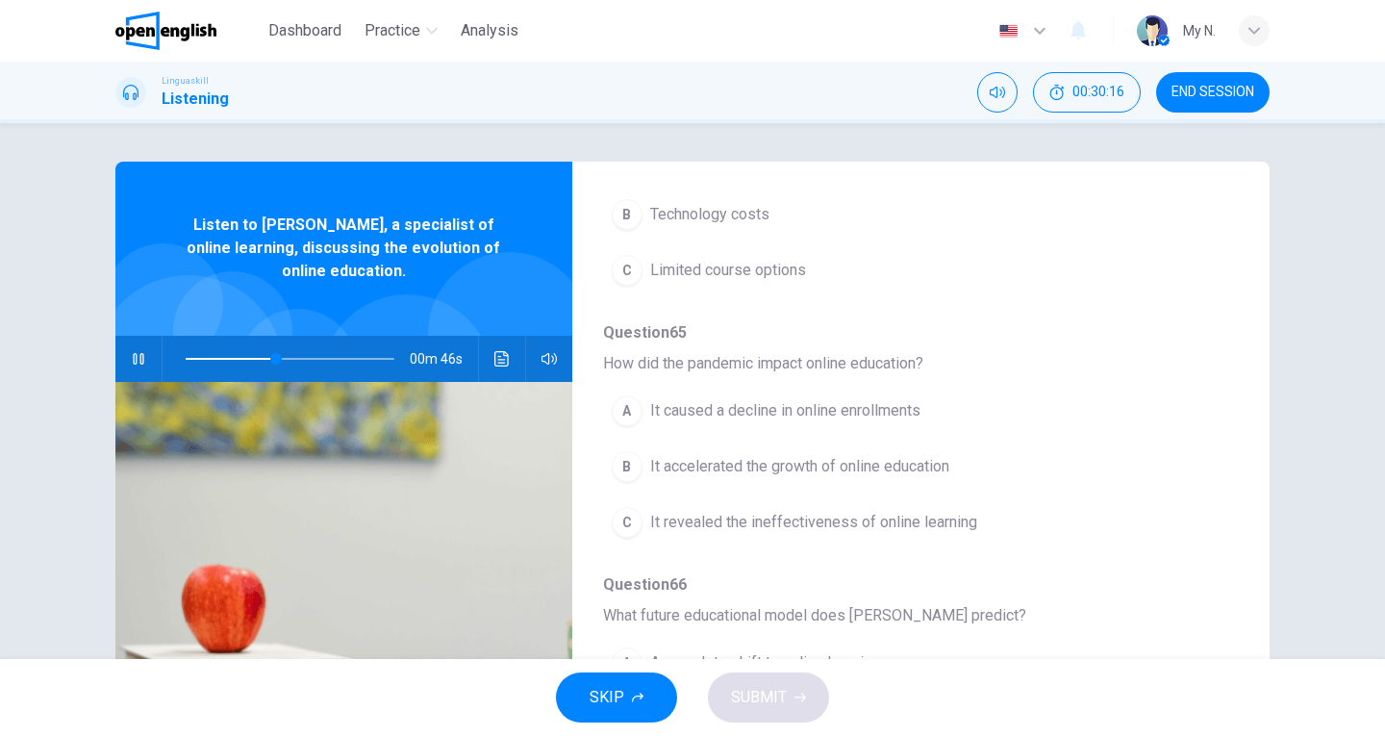
scroll to position [830, 0]
click at [897, 524] on span "It revealed the ineffectiveness of online learning" at bounding box center [813, 519] width 327 height 23
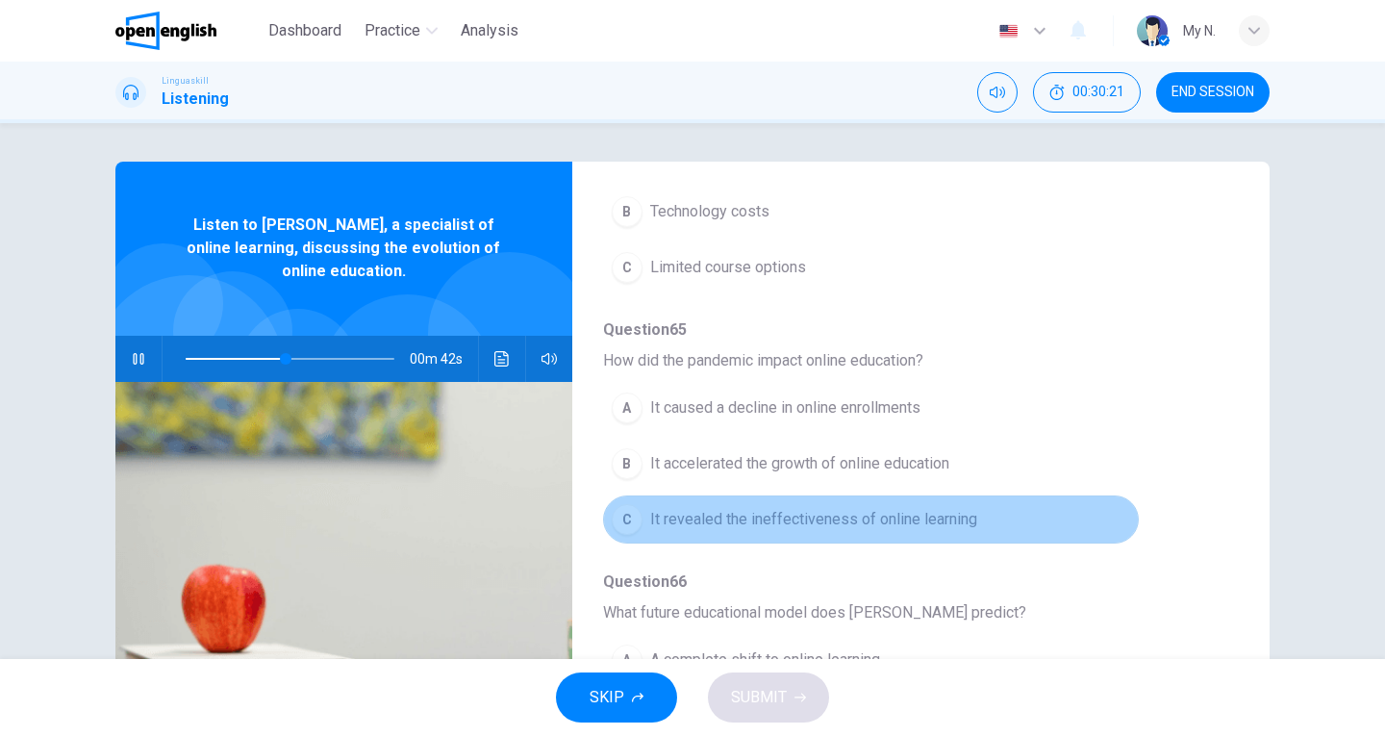
click at [896, 521] on span "It revealed the ineffectiveness of online learning" at bounding box center [813, 519] width 327 height 23
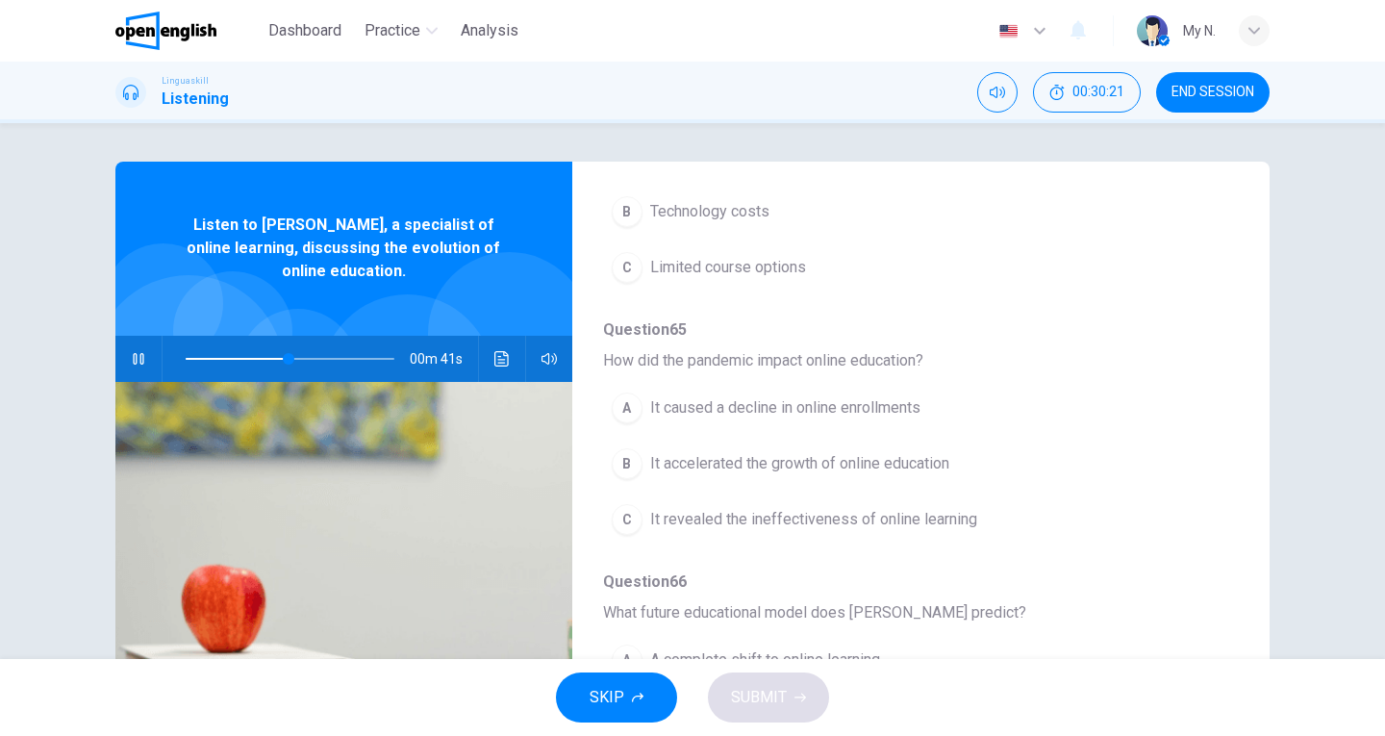
click at [887, 467] on span "It accelerated the growth of online education" at bounding box center [799, 463] width 299 height 23
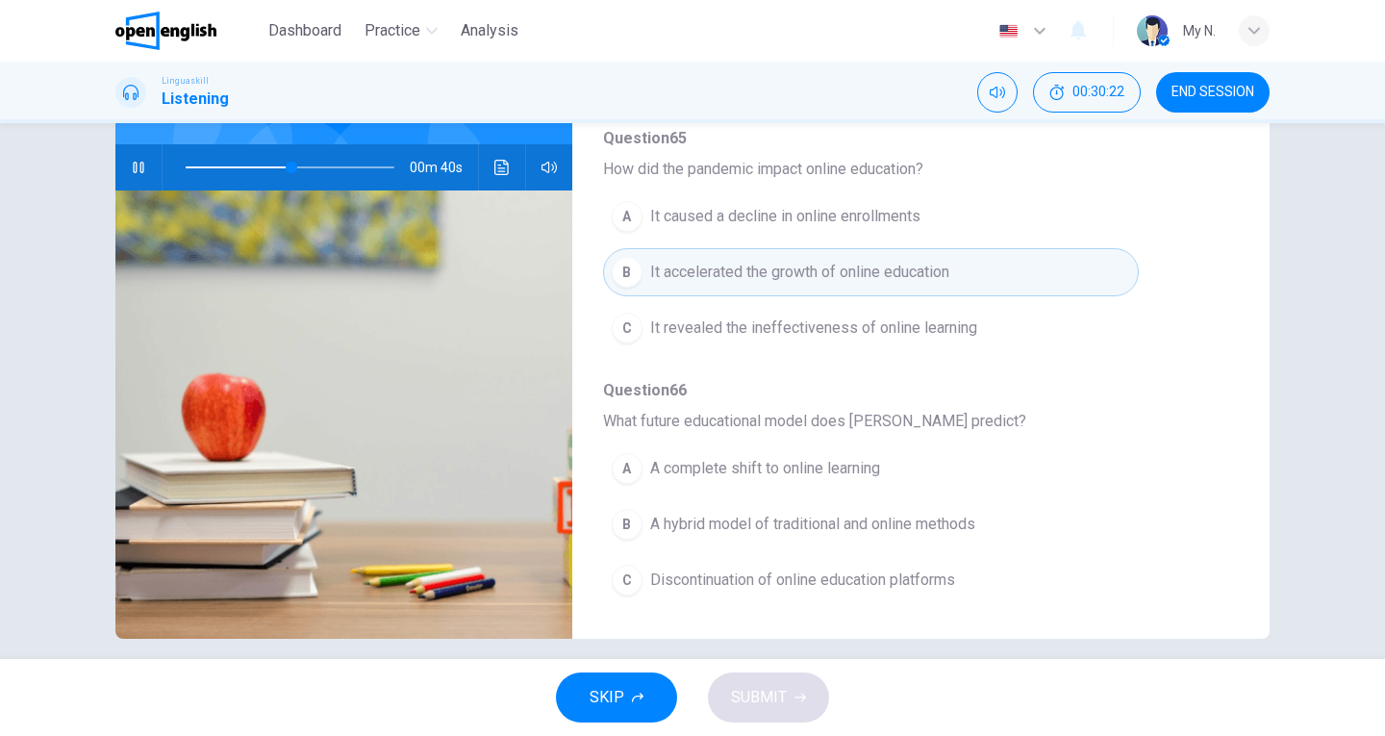
scroll to position [192, 0]
click at [767, 530] on span "A hybrid model of traditional and online methods" at bounding box center [812, 523] width 325 height 23
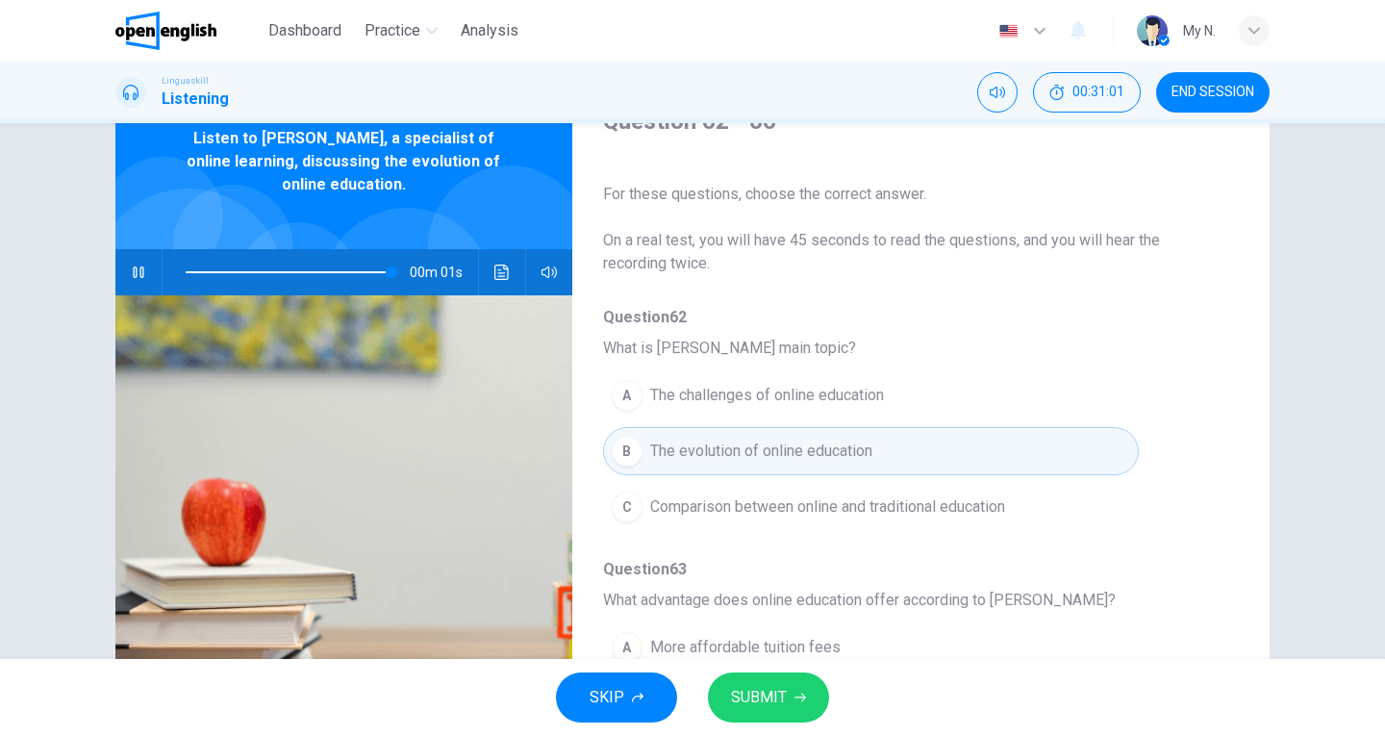
scroll to position [0, 0]
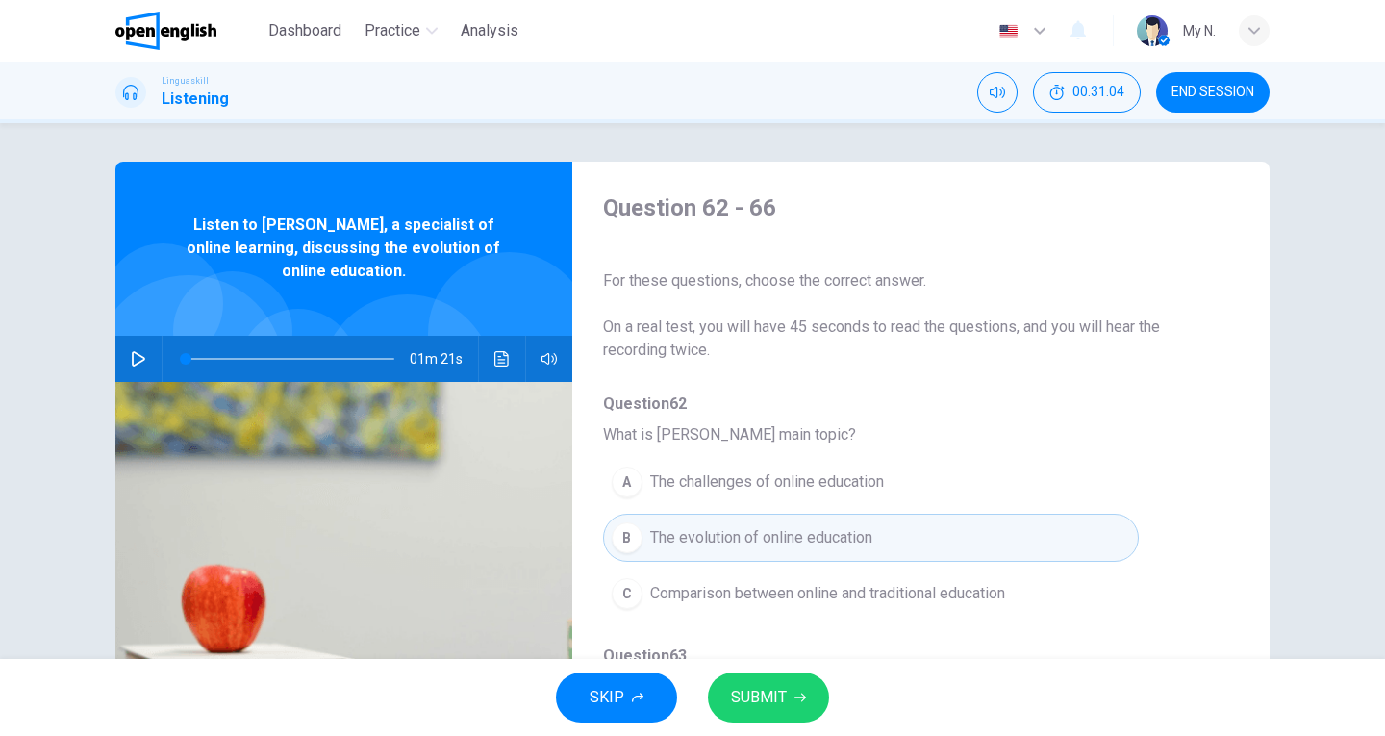
click at [132, 357] on icon "button" at bounding box center [138, 358] width 13 height 15
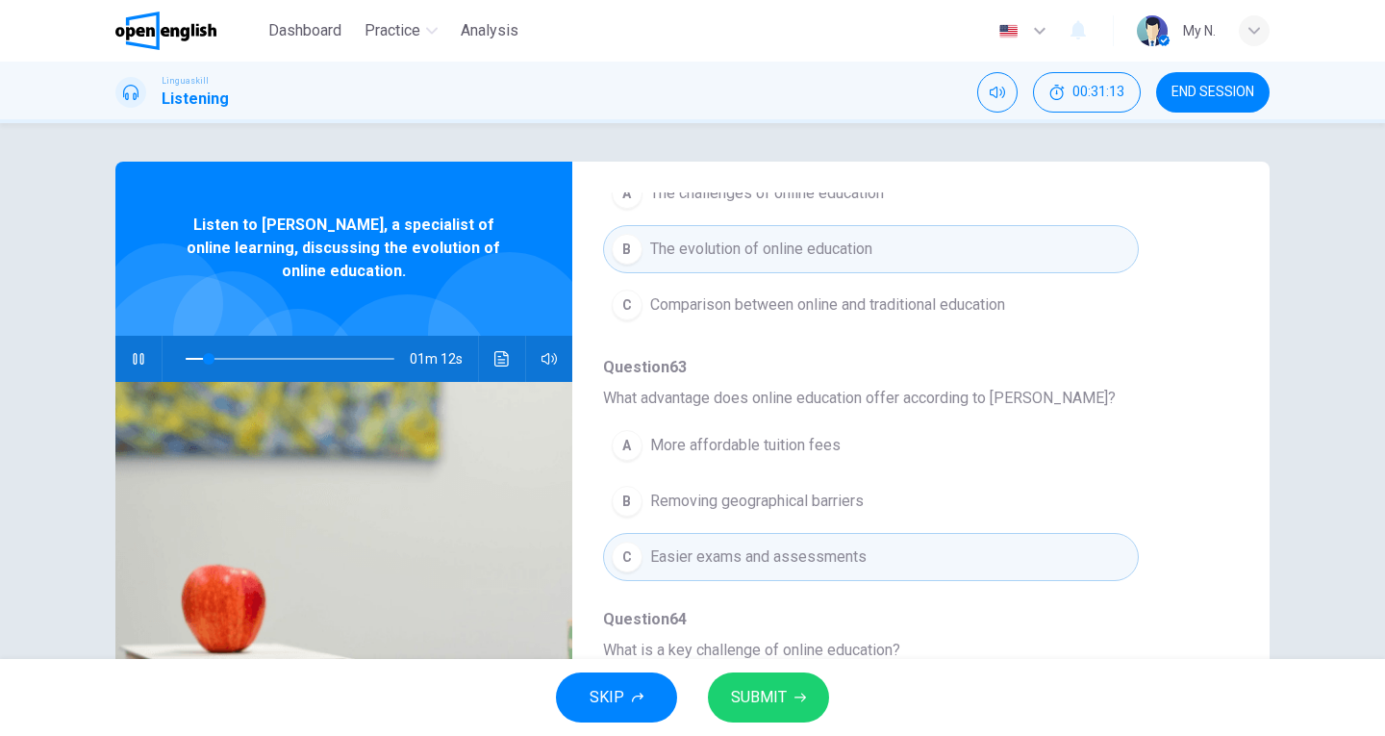
scroll to position [385, 0]
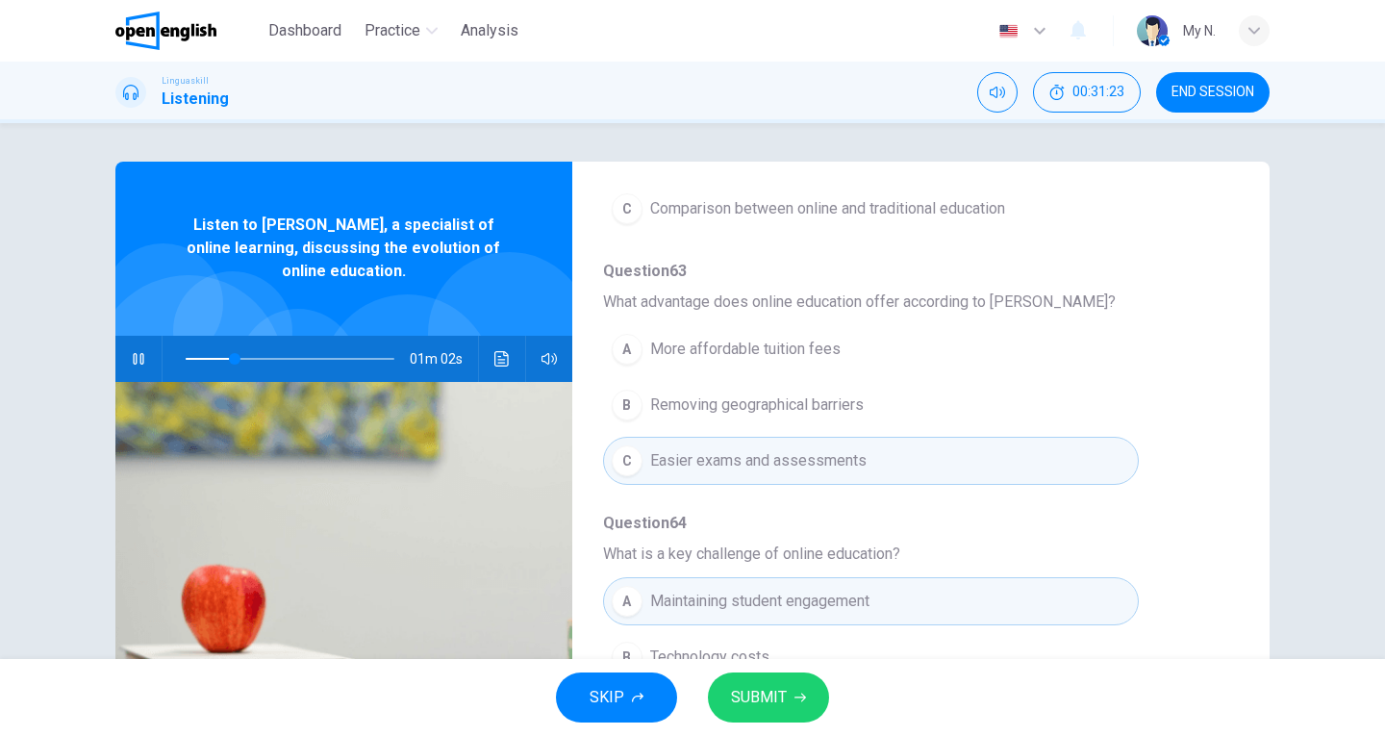
click at [808, 399] on span "Removing geographical barriers" at bounding box center [757, 405] width 214 height 23
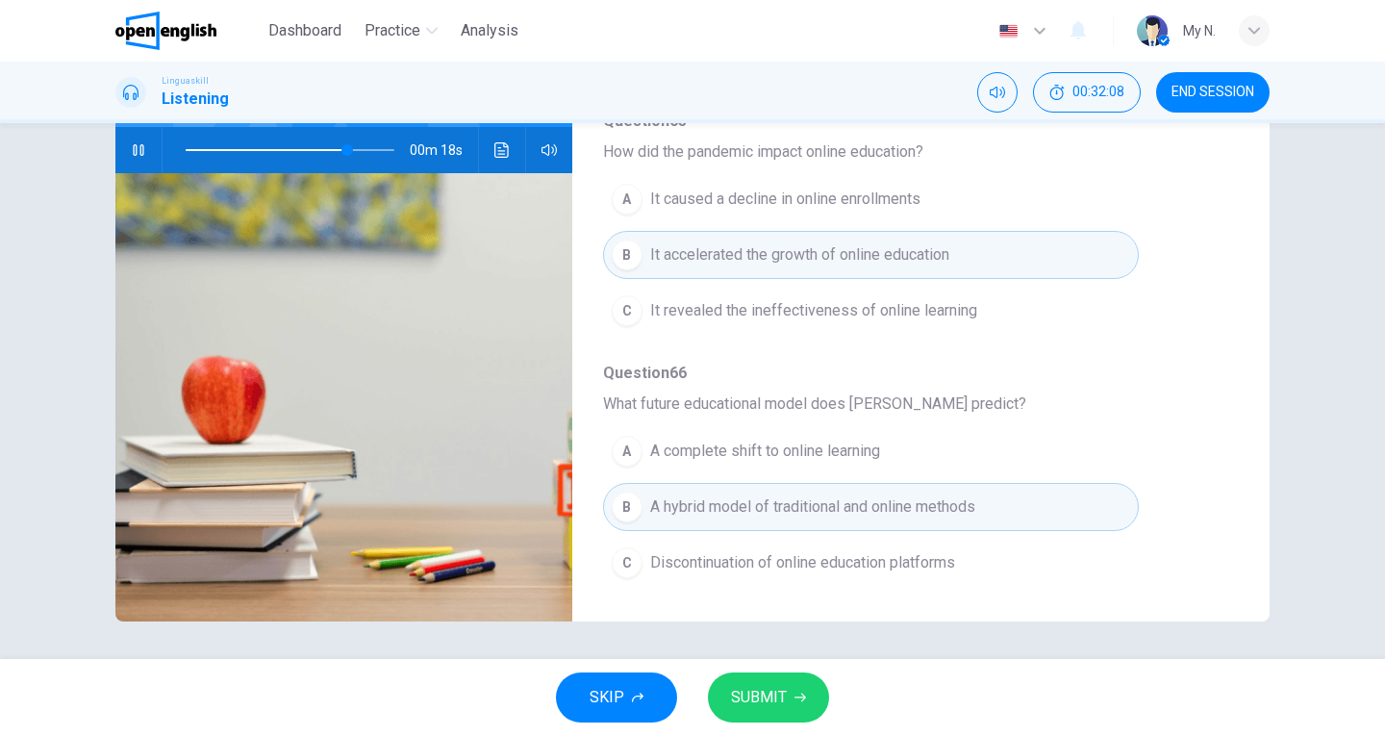
scroll to position [210, 0]
click at [799, 690] on button "SUBMIT" at bounding box center [768, 698] width 121 height 50
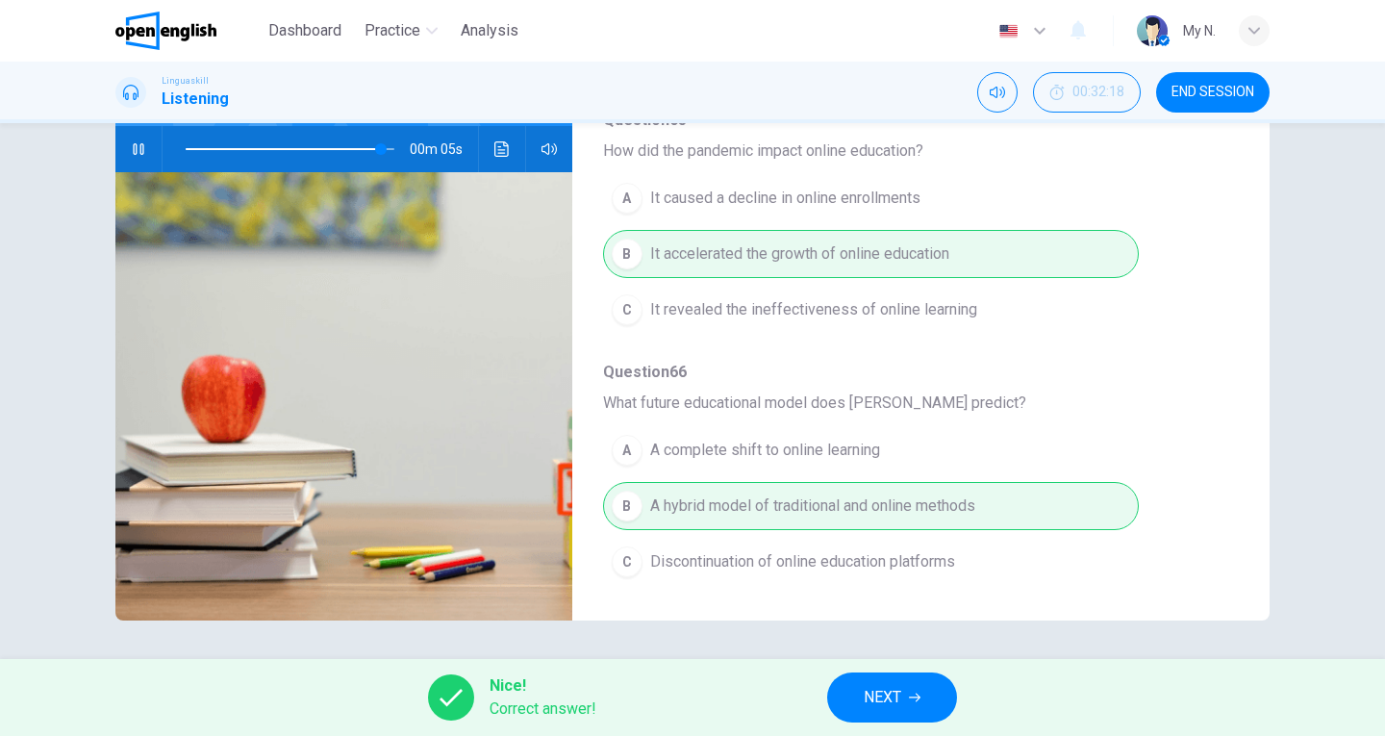
type input "**"
click at [923, 710] on button "NEXT" at bounding box center [892, 698] width 130 height 50
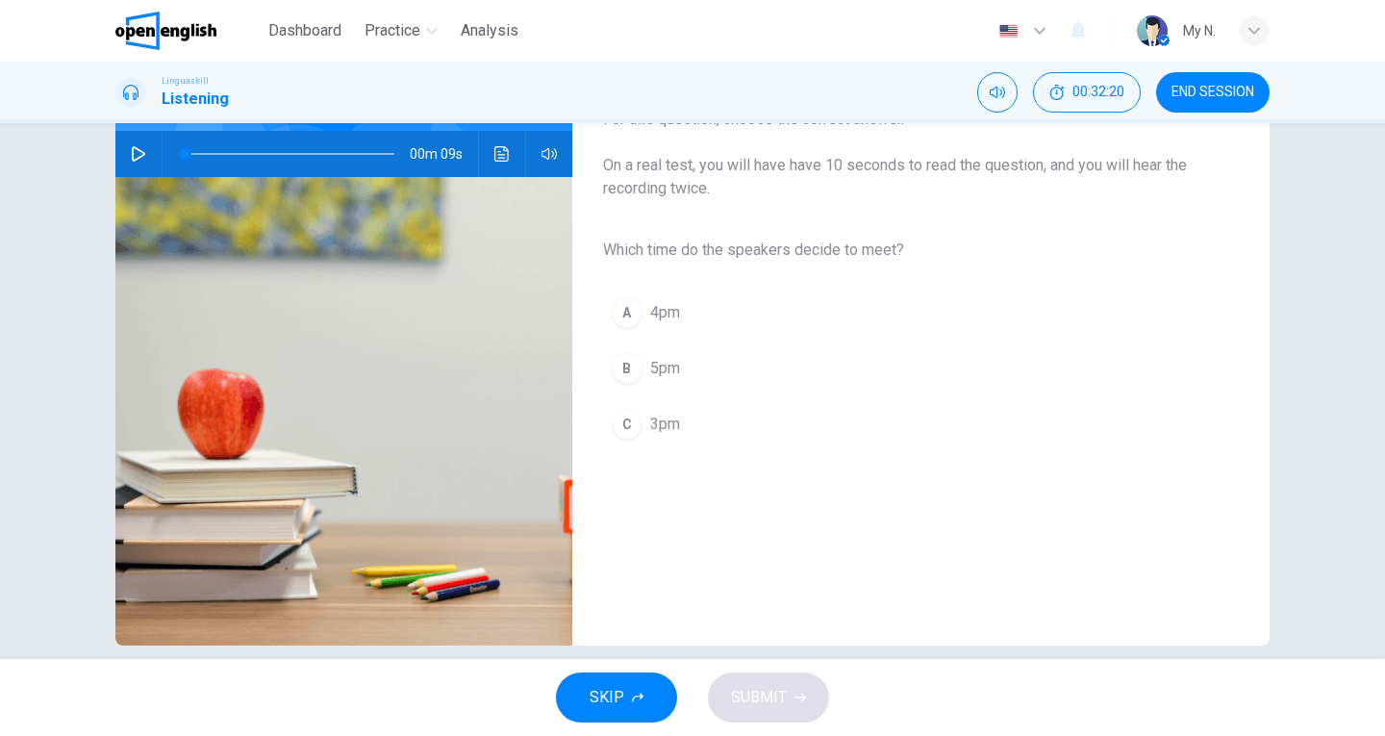
scroll to position [192, 0]
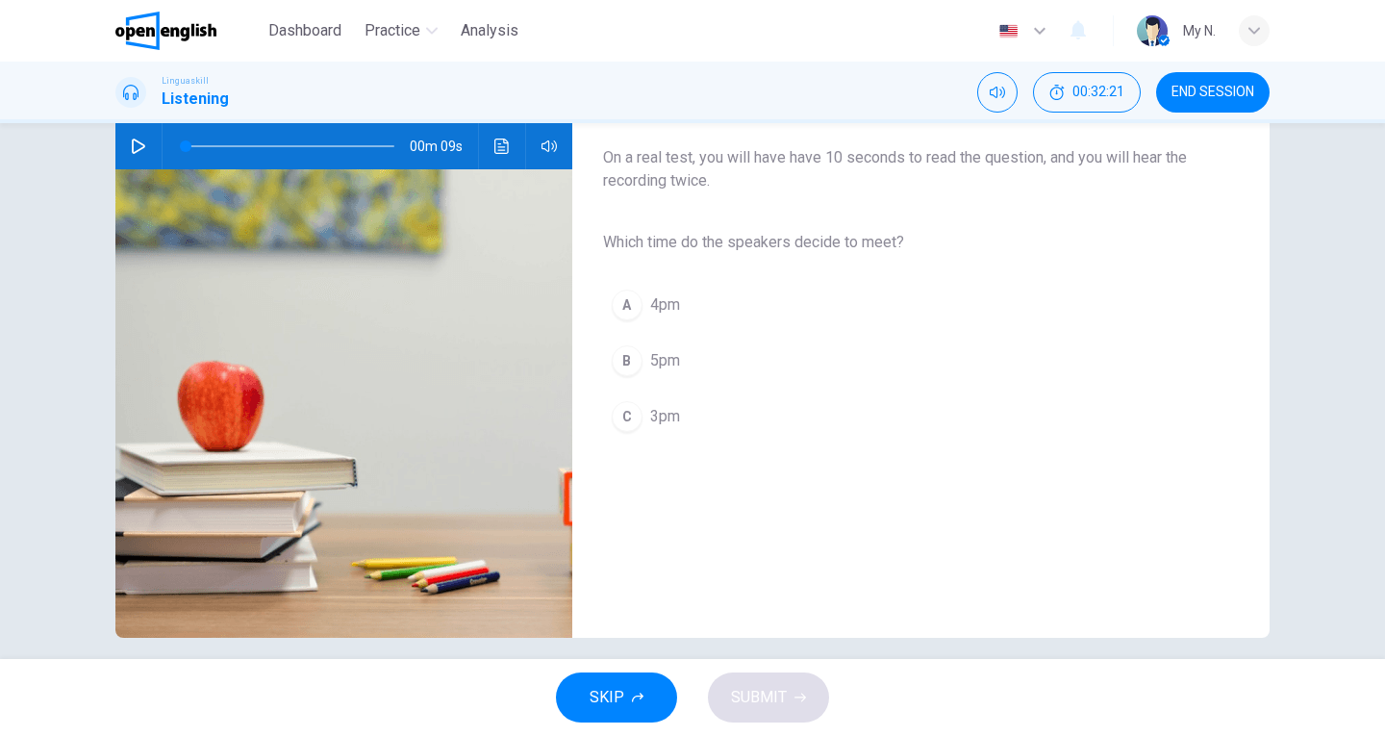
click at [132, 139] on icon "button" at bounding box center [138, 146] width 13 height 15
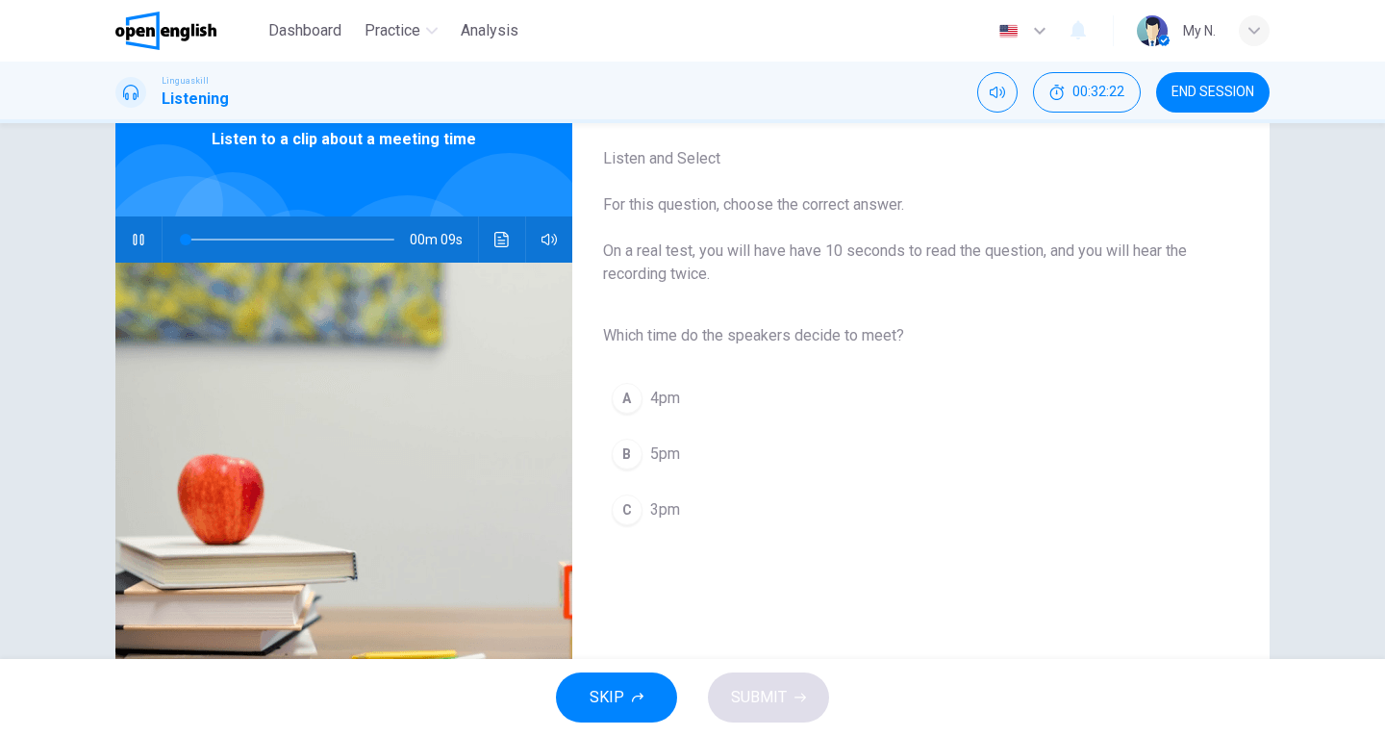
scroll to position [96, 0]
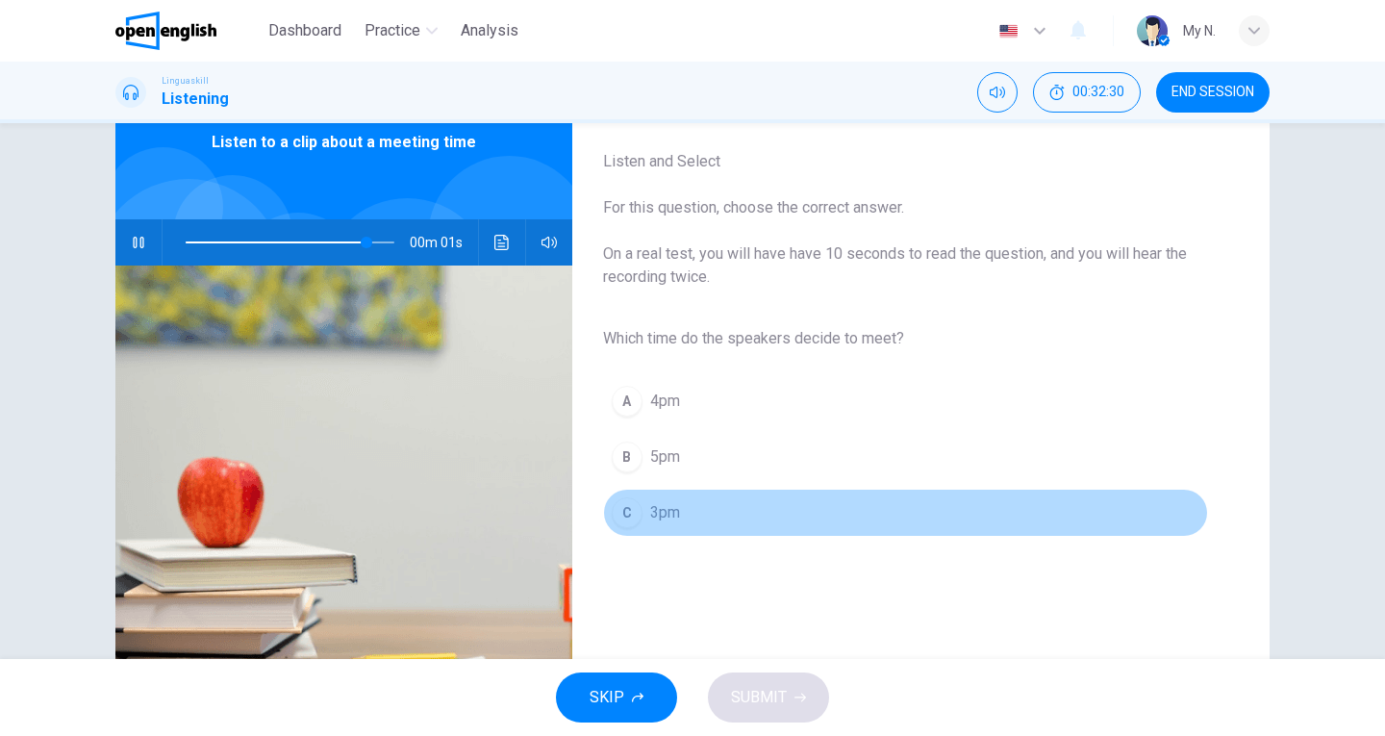
click at [670, 508] on span "3pm" at bounding box center [665, 512] width 30 height 23
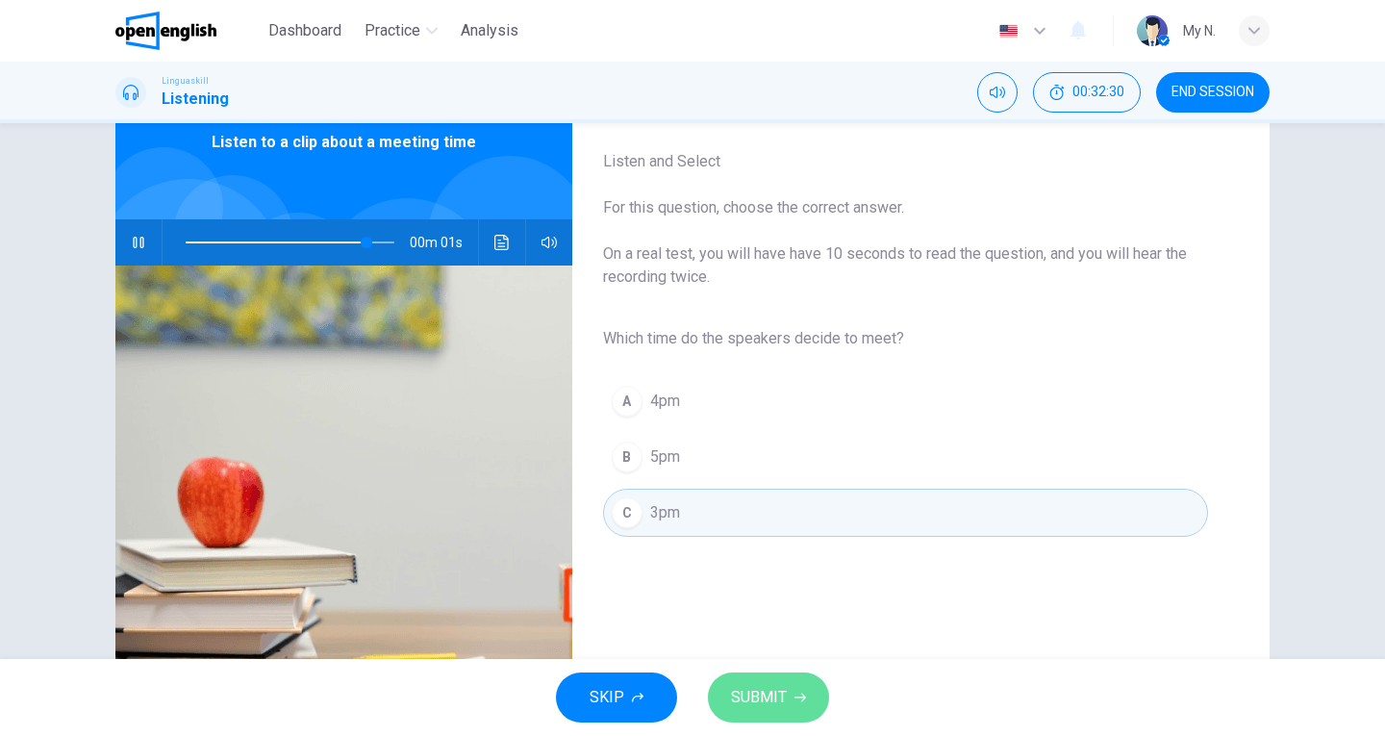
click at [745, 699] on span "SUBMIT" at bounding box center [759, 697] width 56 height 27
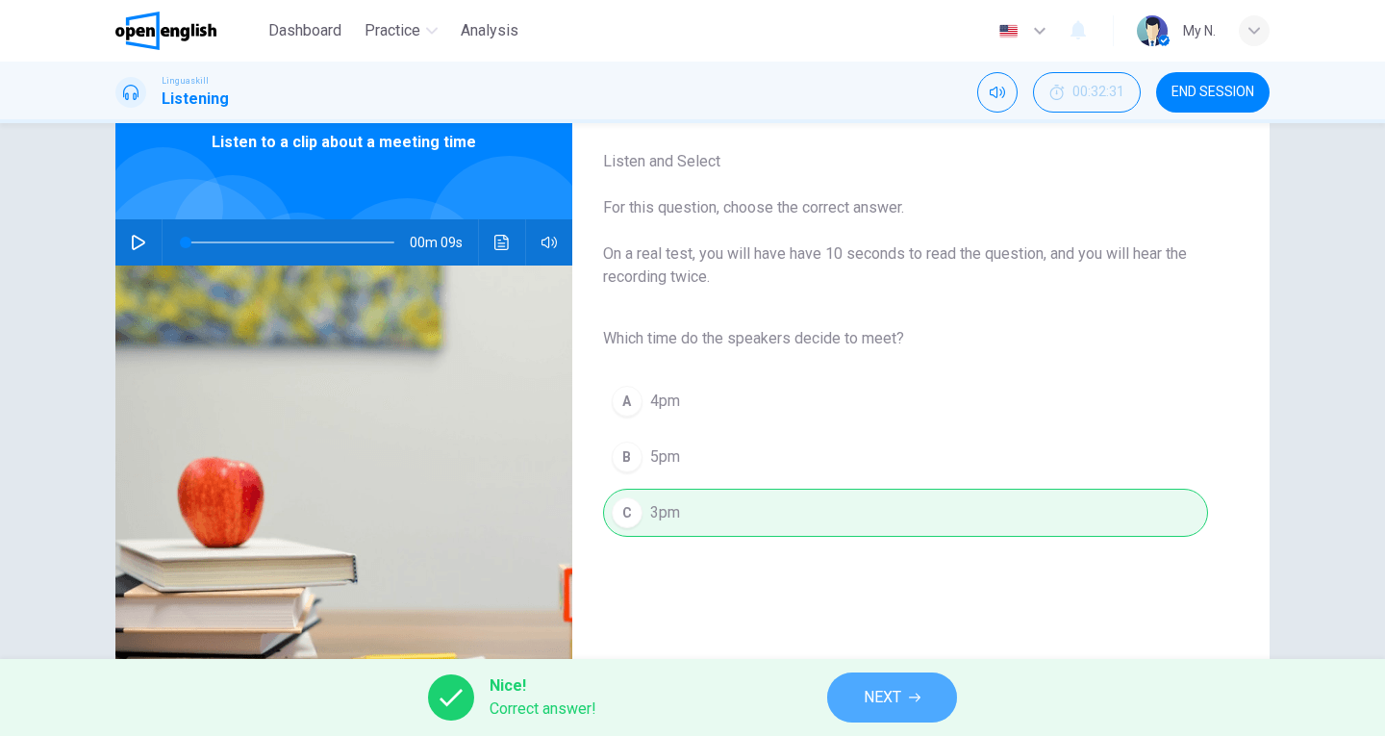
click at [848, 697] on button "NEXT" at bounding box center [892, 698] width 130 height 50
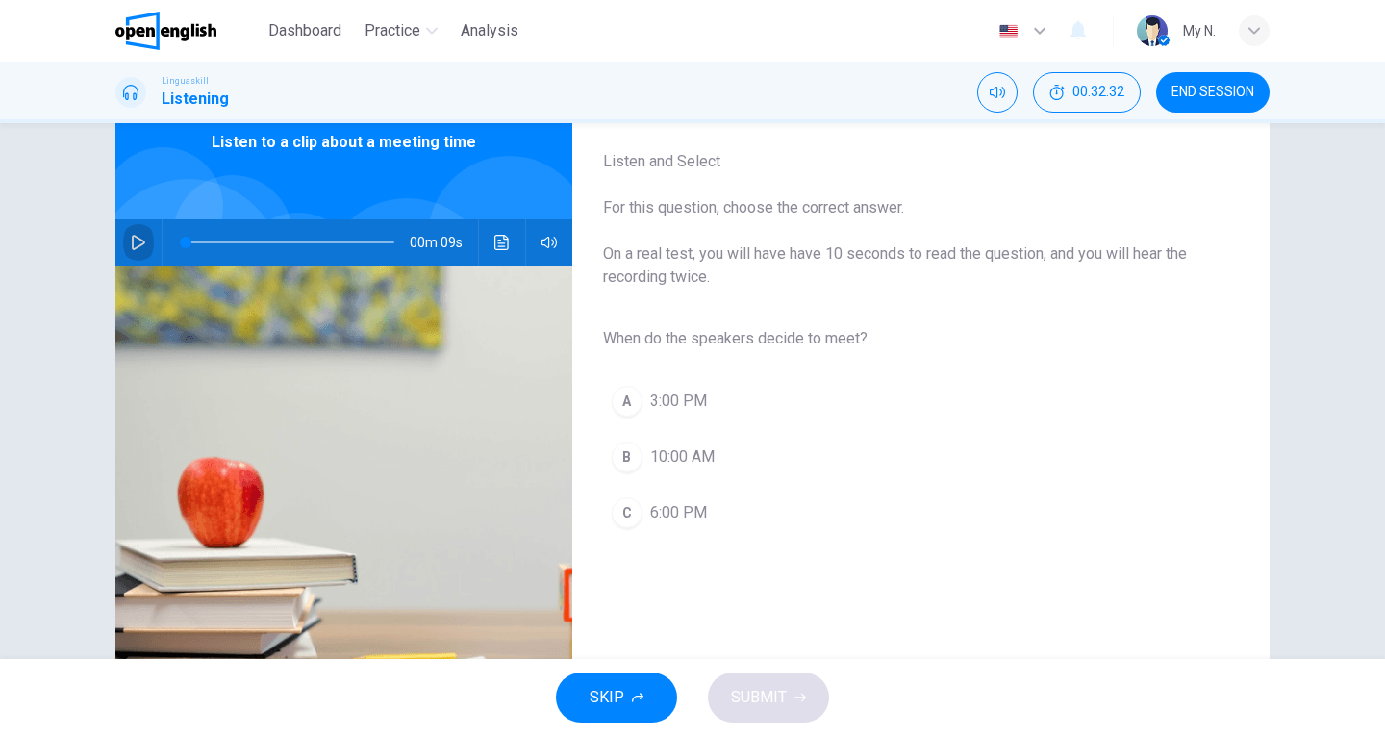
click at [132, 236] on icon "button" at bounding box center [138, 242] width 13 height 15
click at [686, 400] on span "3:00 PM" at bounding box center [678, 401] width 57 height 23
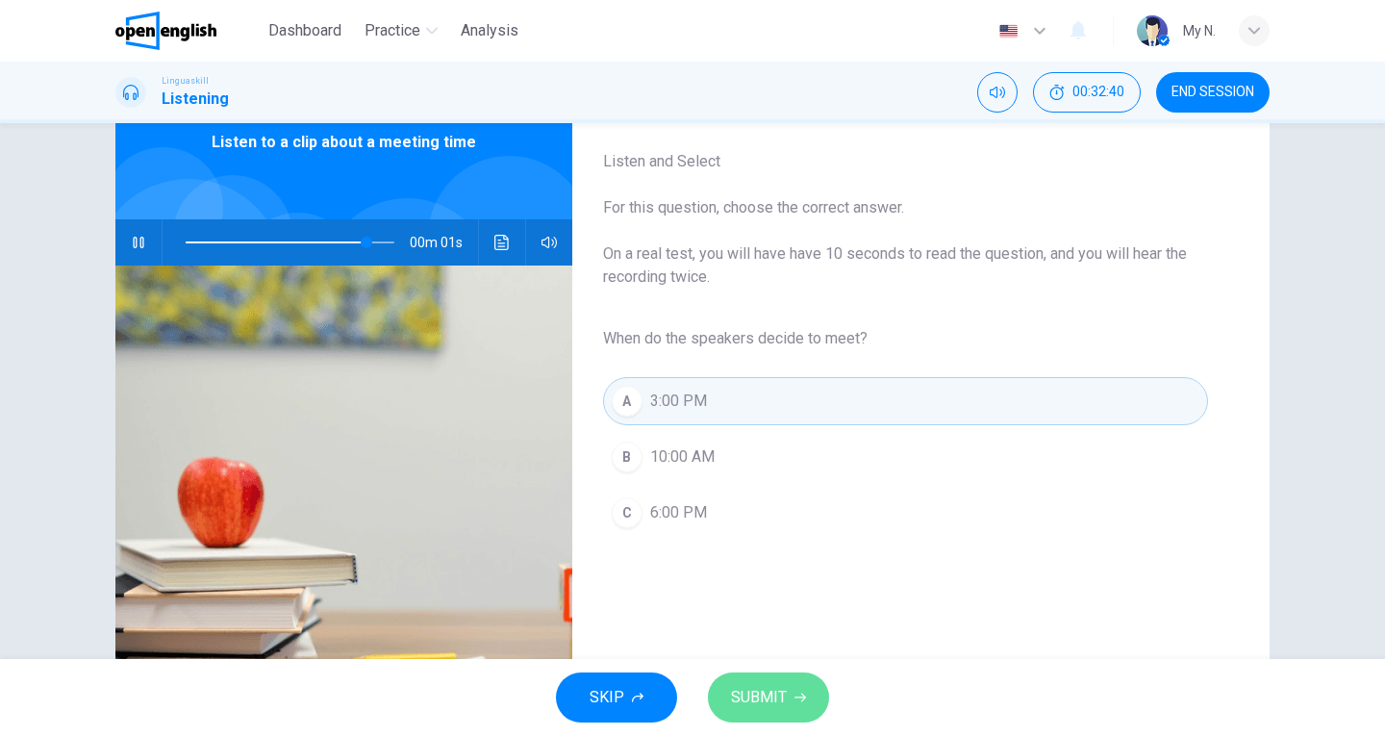
click at [791, 697] on button "SUBMIT" at bounding box center [768, 698] width 121 height 50
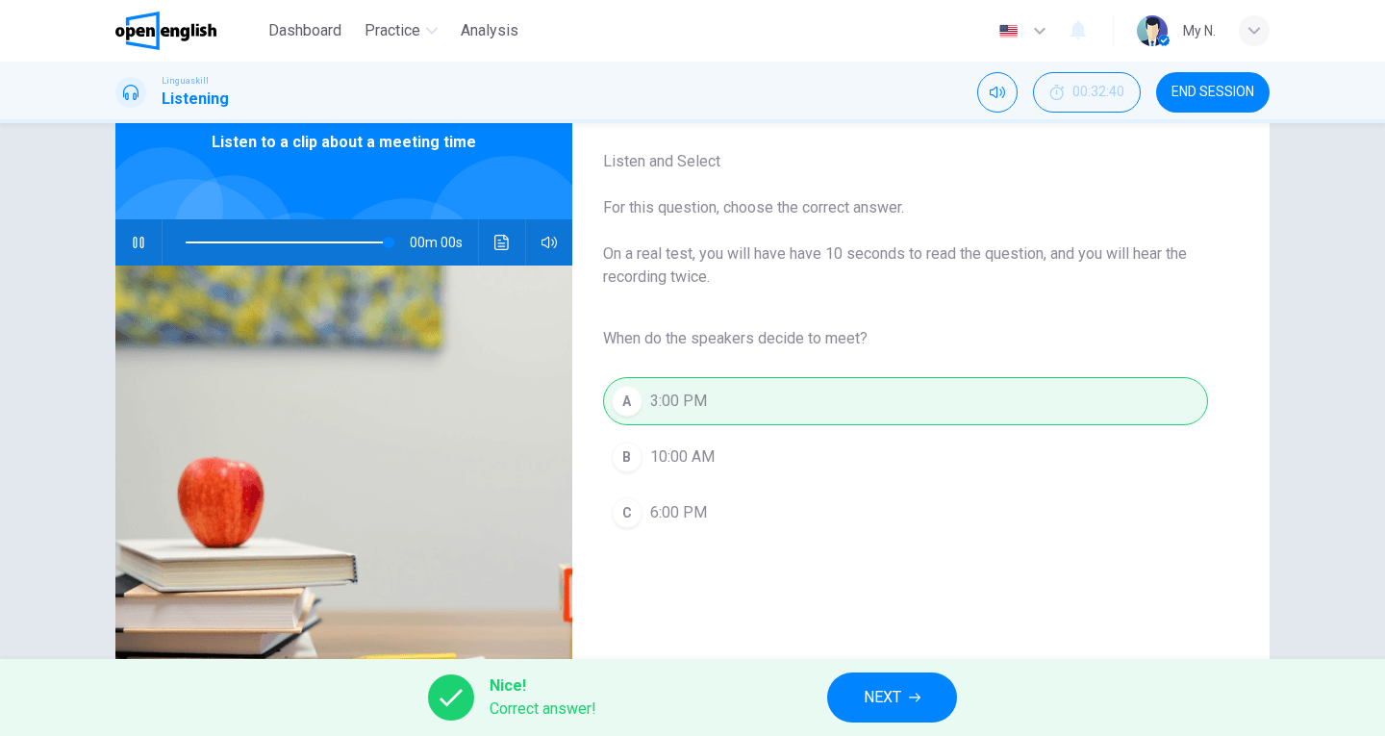
type input "*"
click at [902, 699] on span "NEXT" at bounding box center [883, 697] width 38 height 27
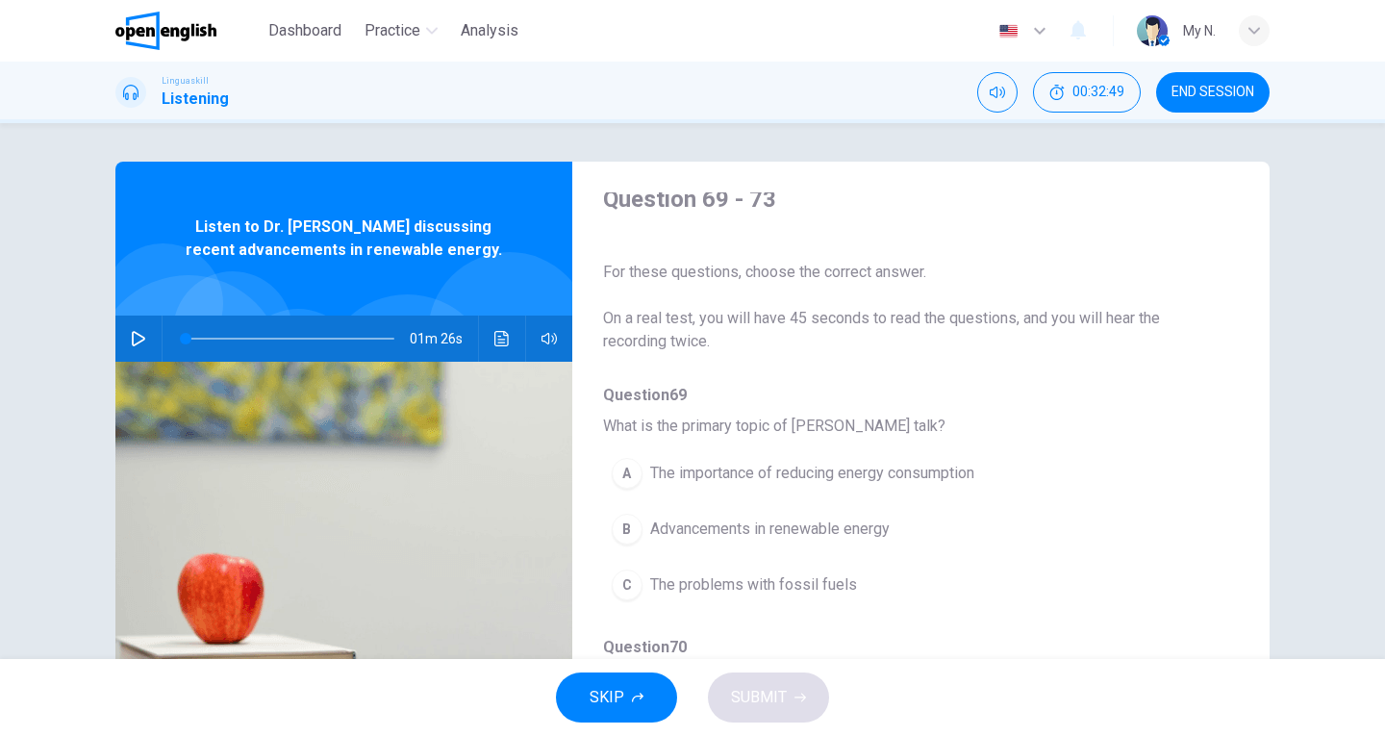
scroll to position [0, 0]
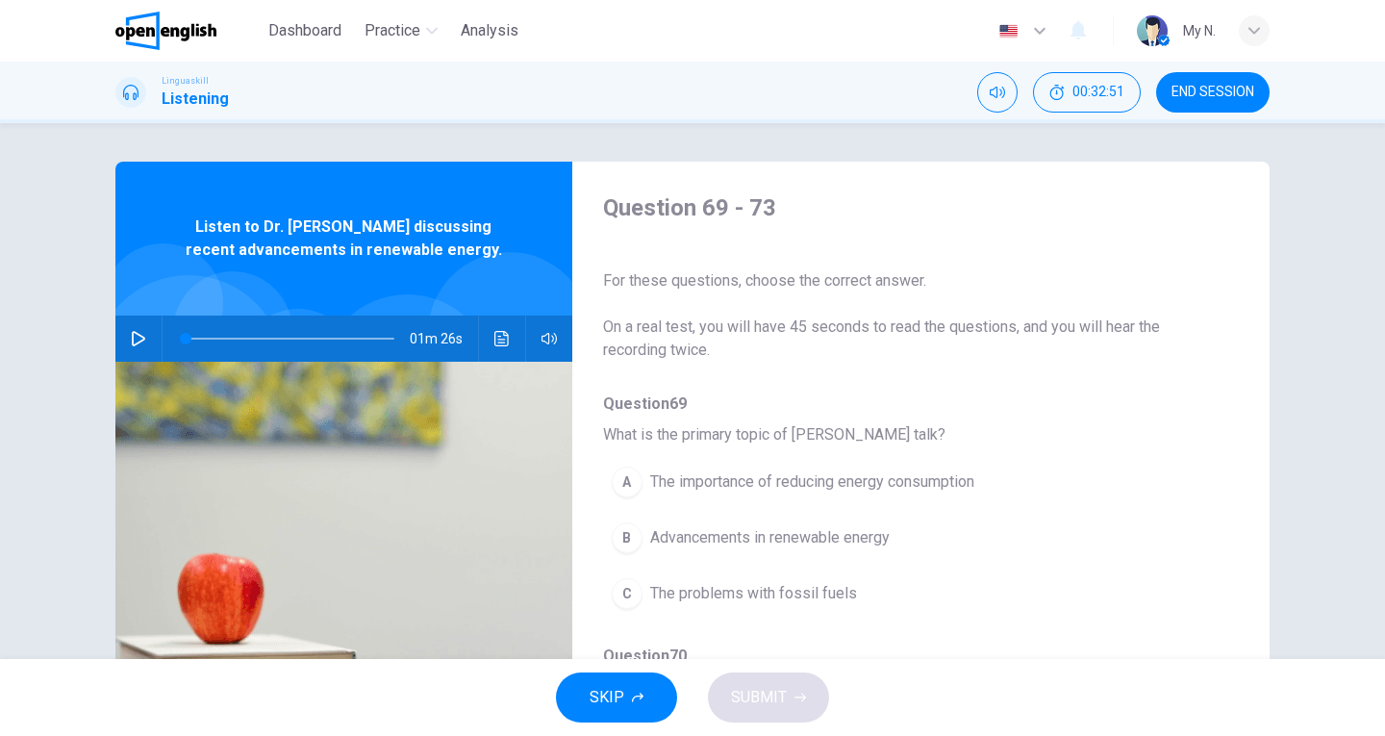
click at [132, 340] on icon "button" at bounding box center [138, 338] width 15 height 15
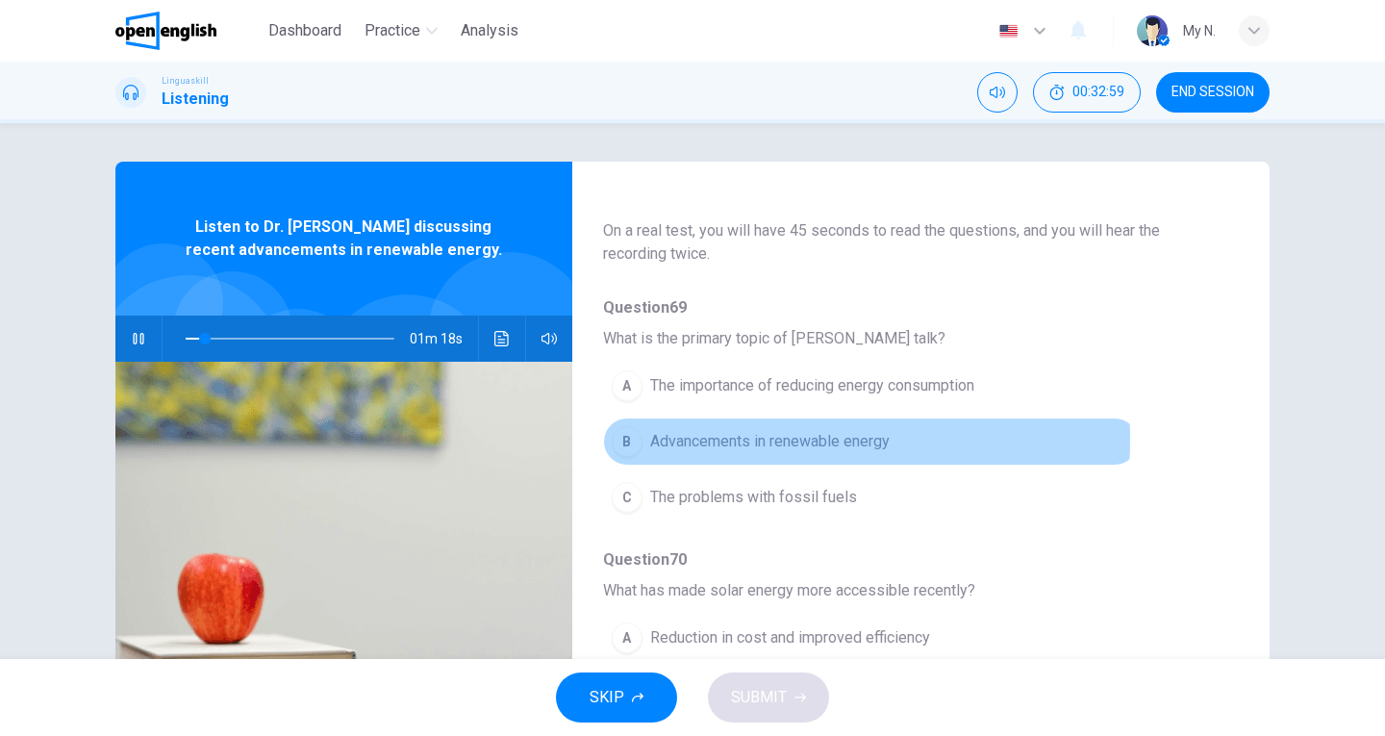
click at [692, 439] on span "Advancements in renewable energy" at bounding box center [770, 441] width 240 height 23
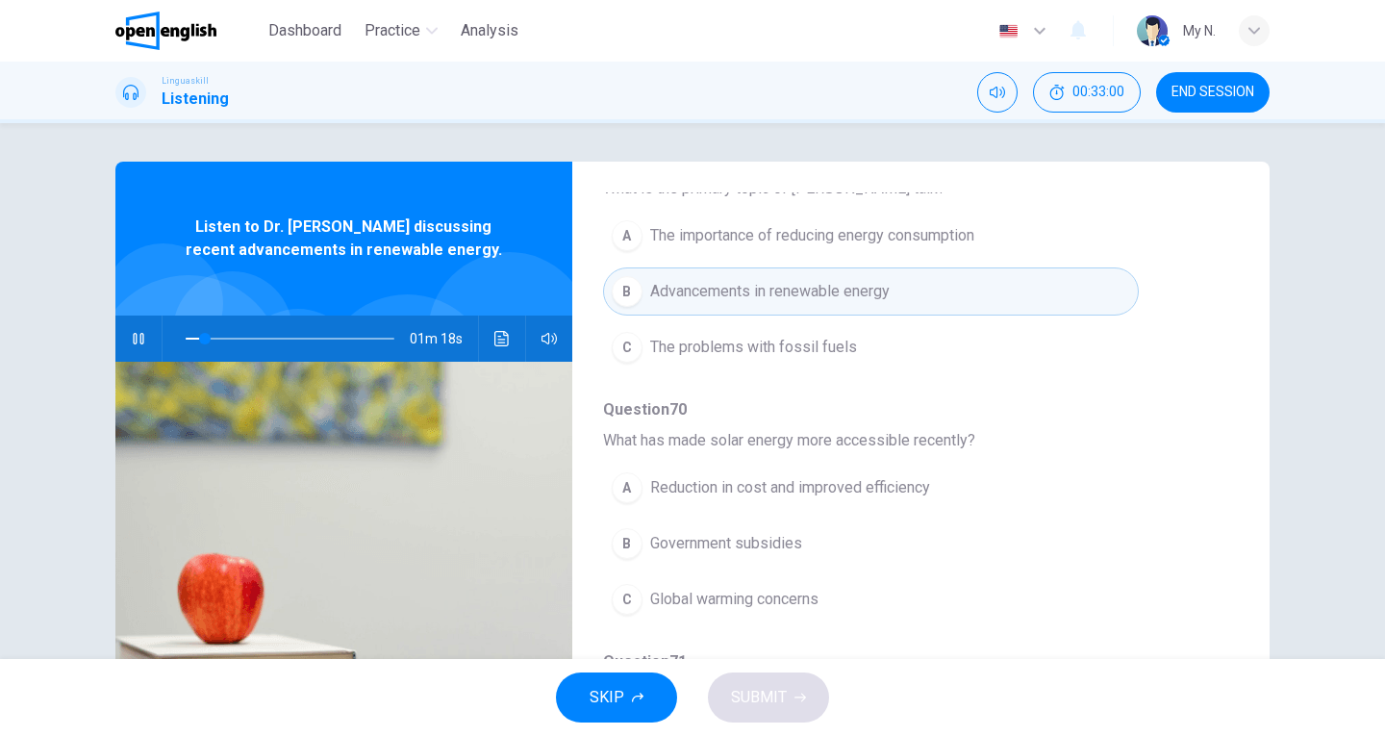
scroll to position [289, 0]
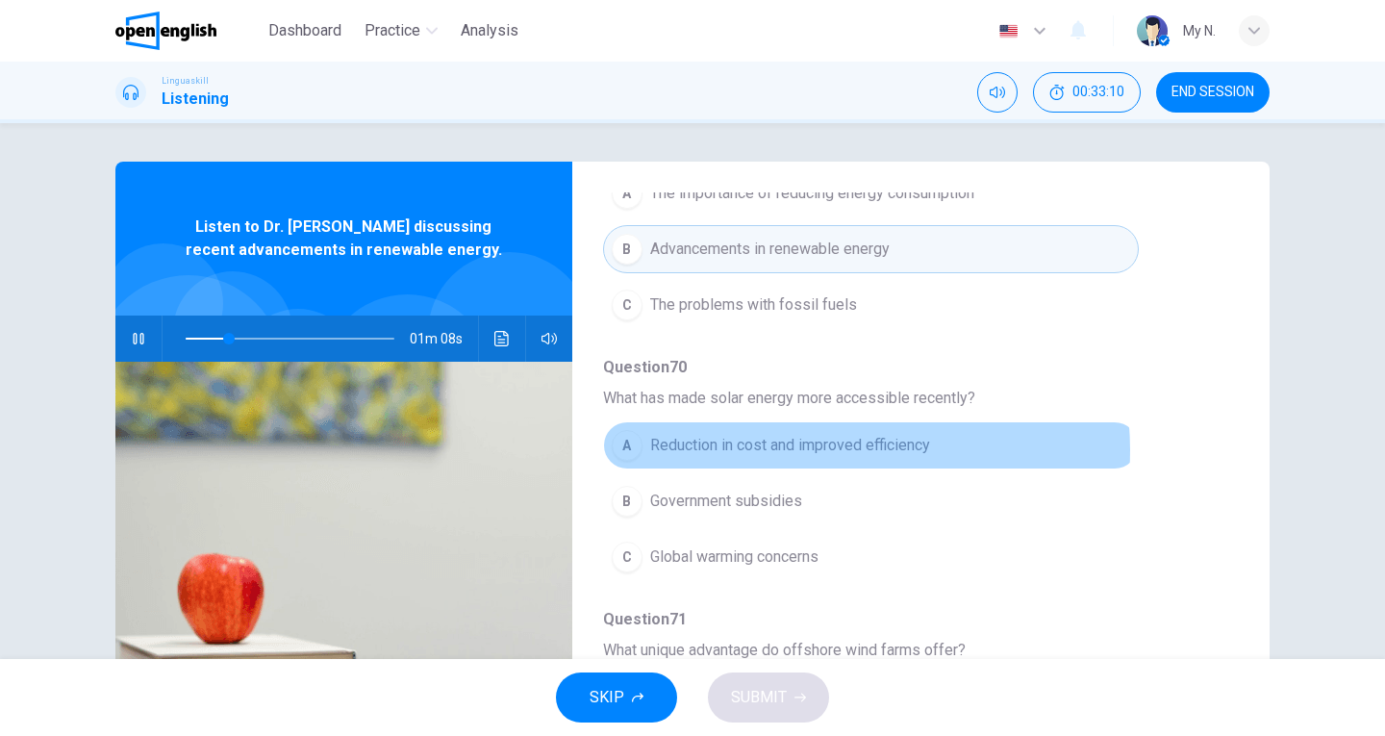
click at [817, 450] on span "Reduction in cost and improved efficiency" at bounding box center [790, 445] width 280 height 23
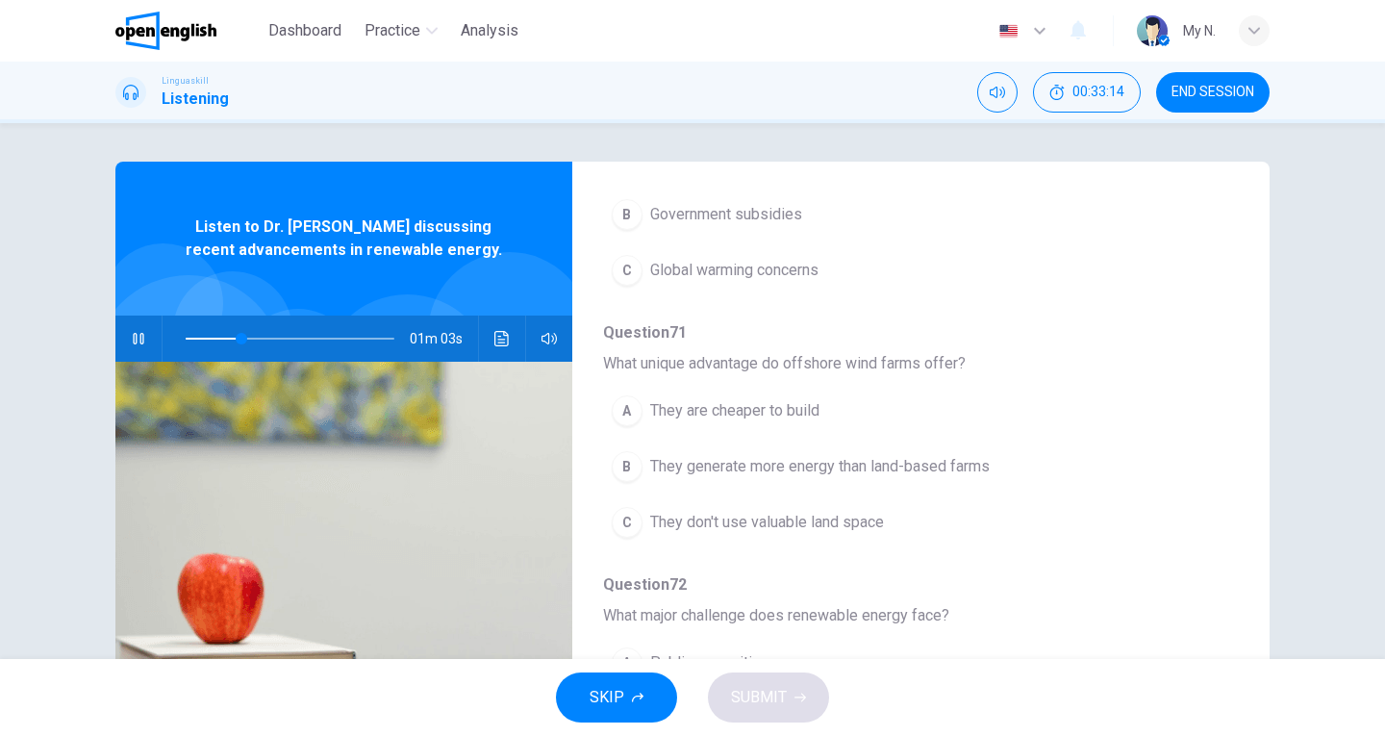
scroll to position [577, 0]
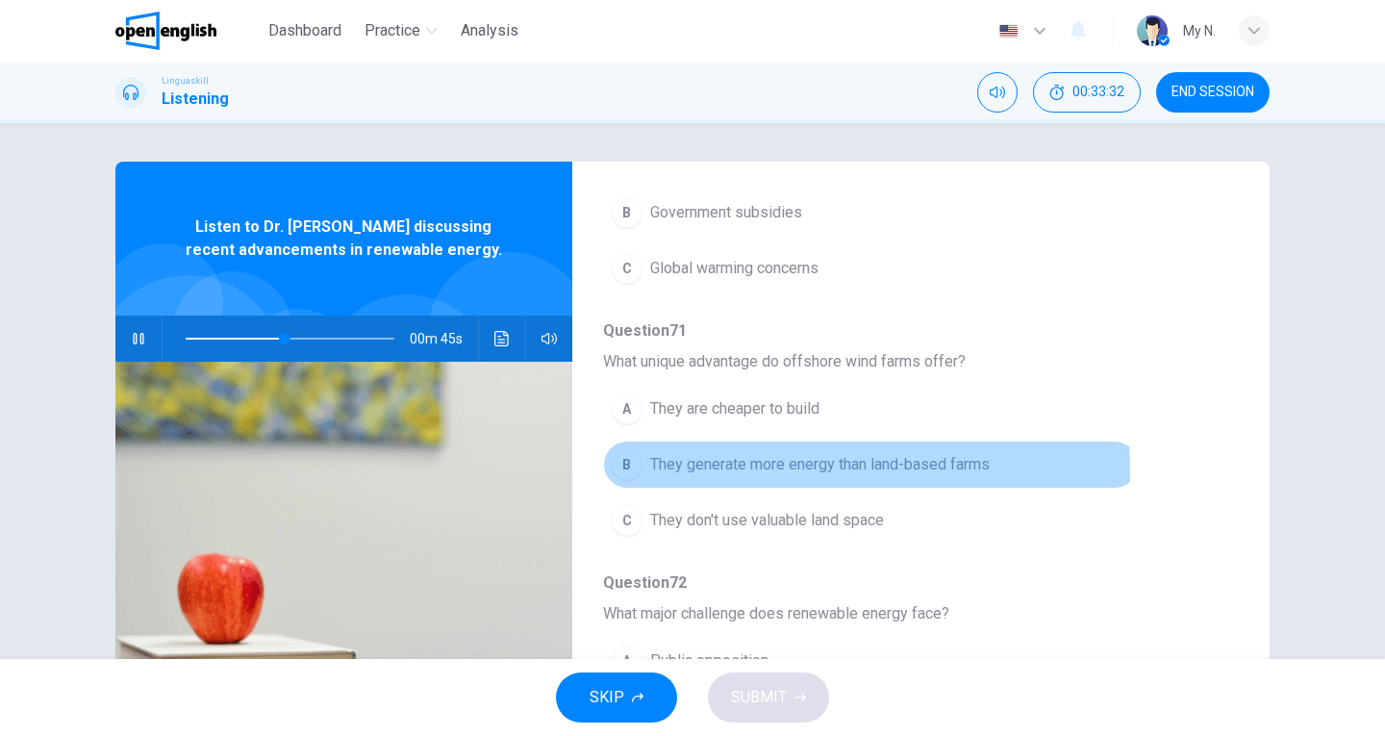
click at [688, 472] on span "They generate more energy than land-based farms" at bounding box center [820, 464] width 340 height 23
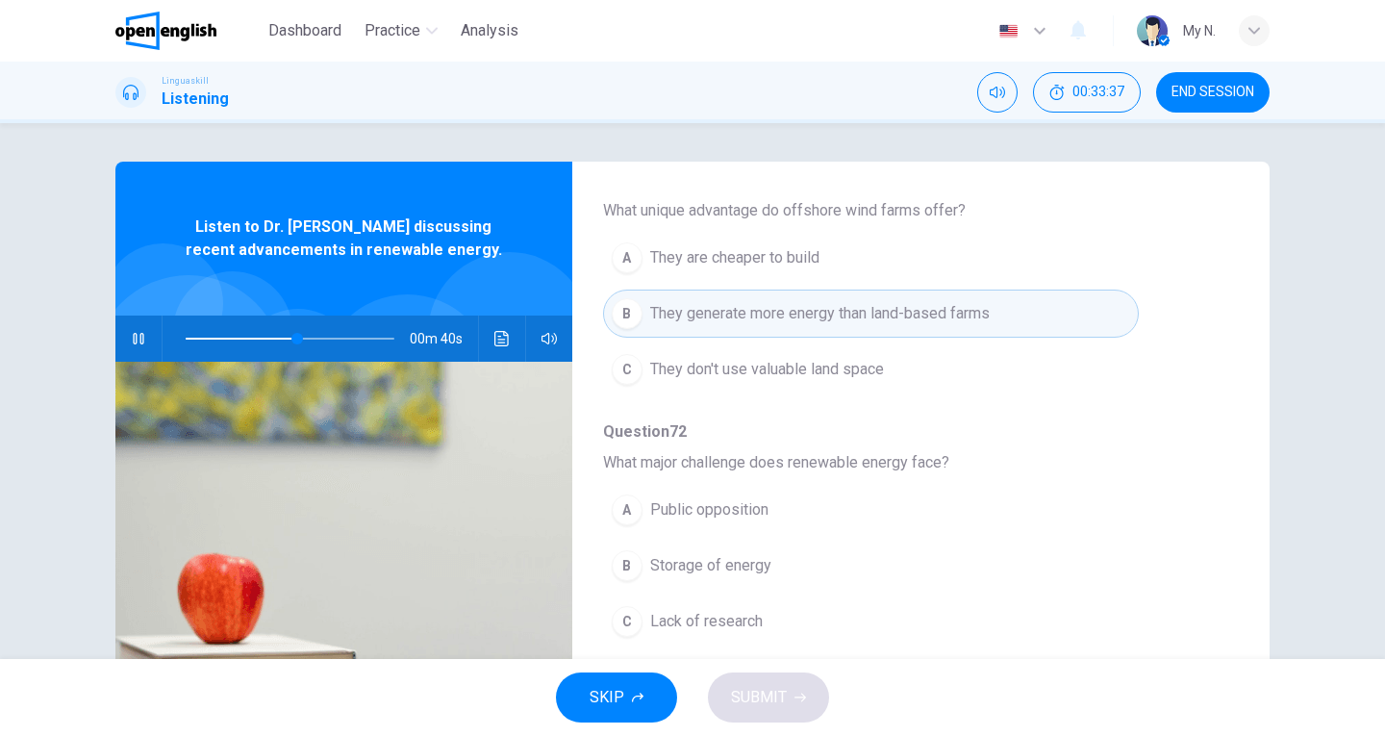
scroll to position [770, 0]
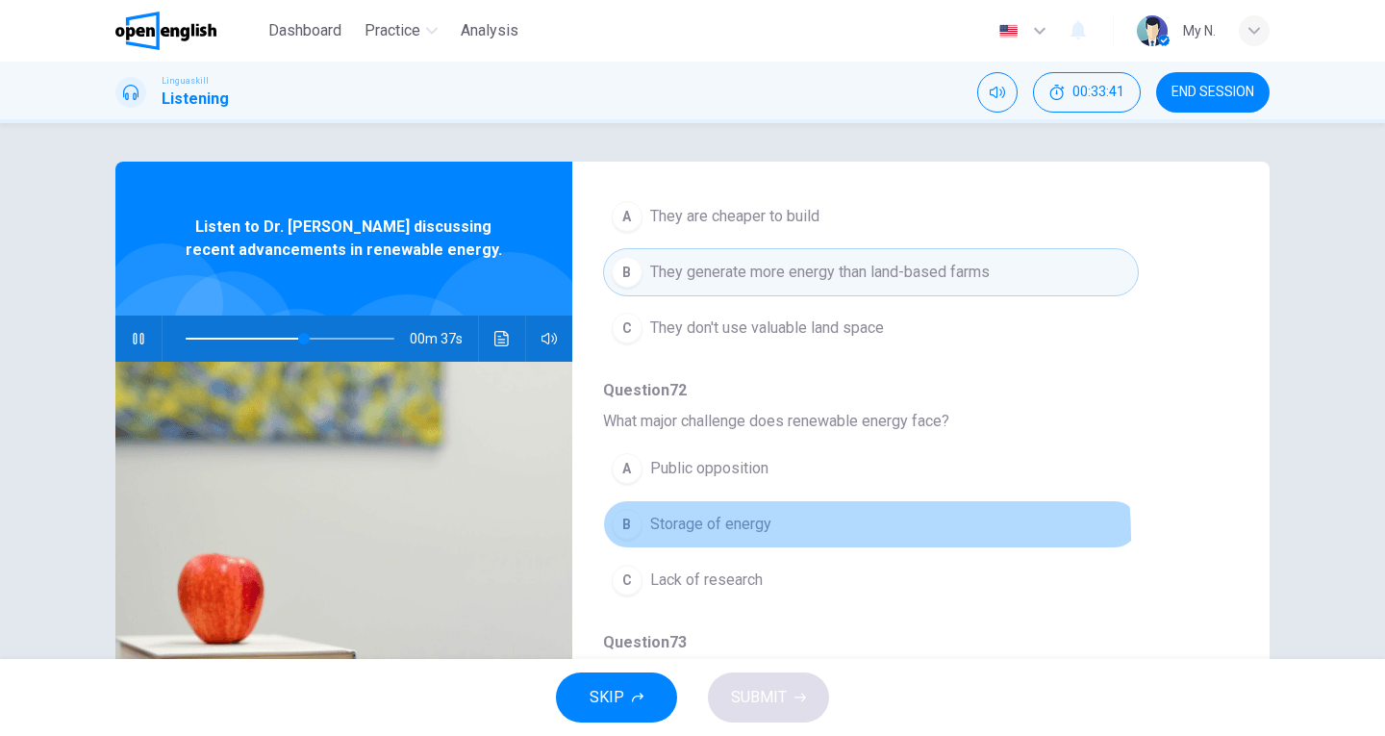
click at [740, 538] on button "B Storage of energy" at bounding box center [871, 524] width 536 height 48
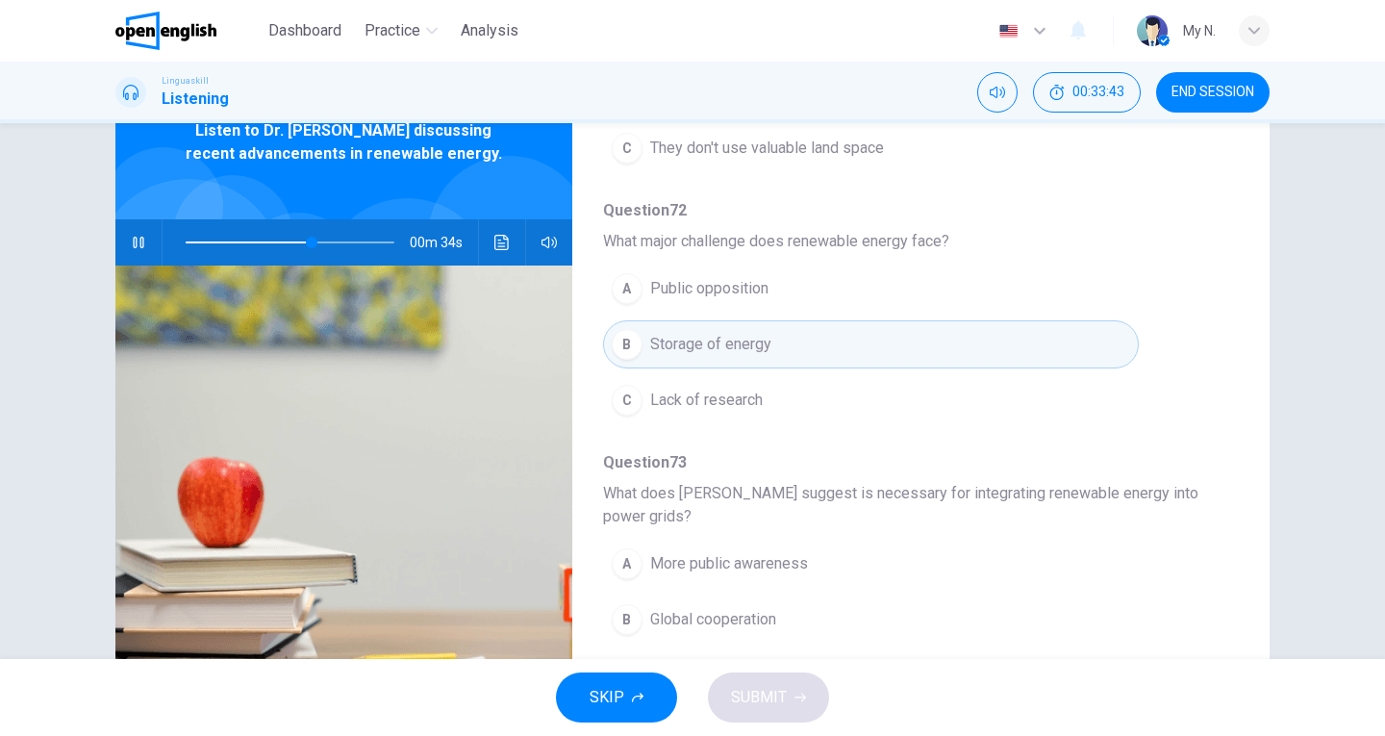
scroll to position [192, 0]
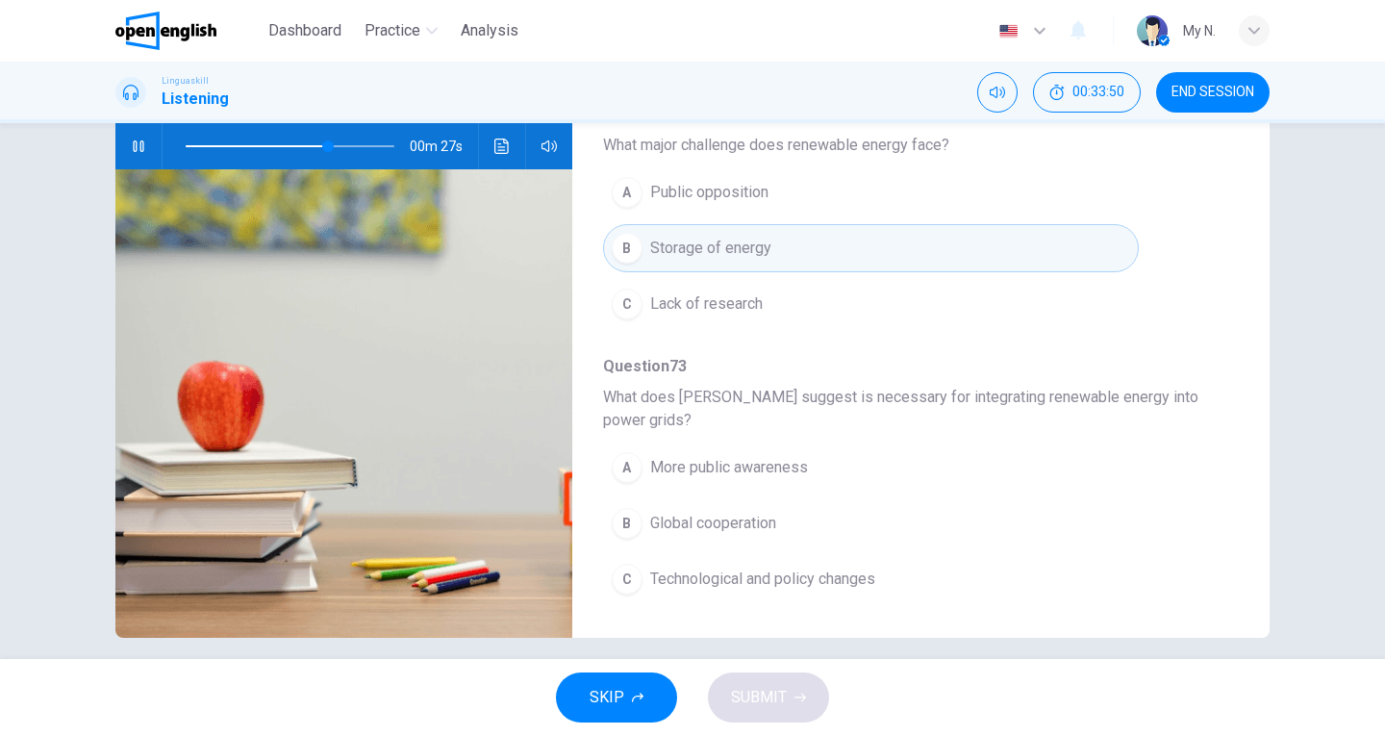
click at [874, 570] on span "Technological and policy changes" at bounding box center [762, 579] width 225 height 23
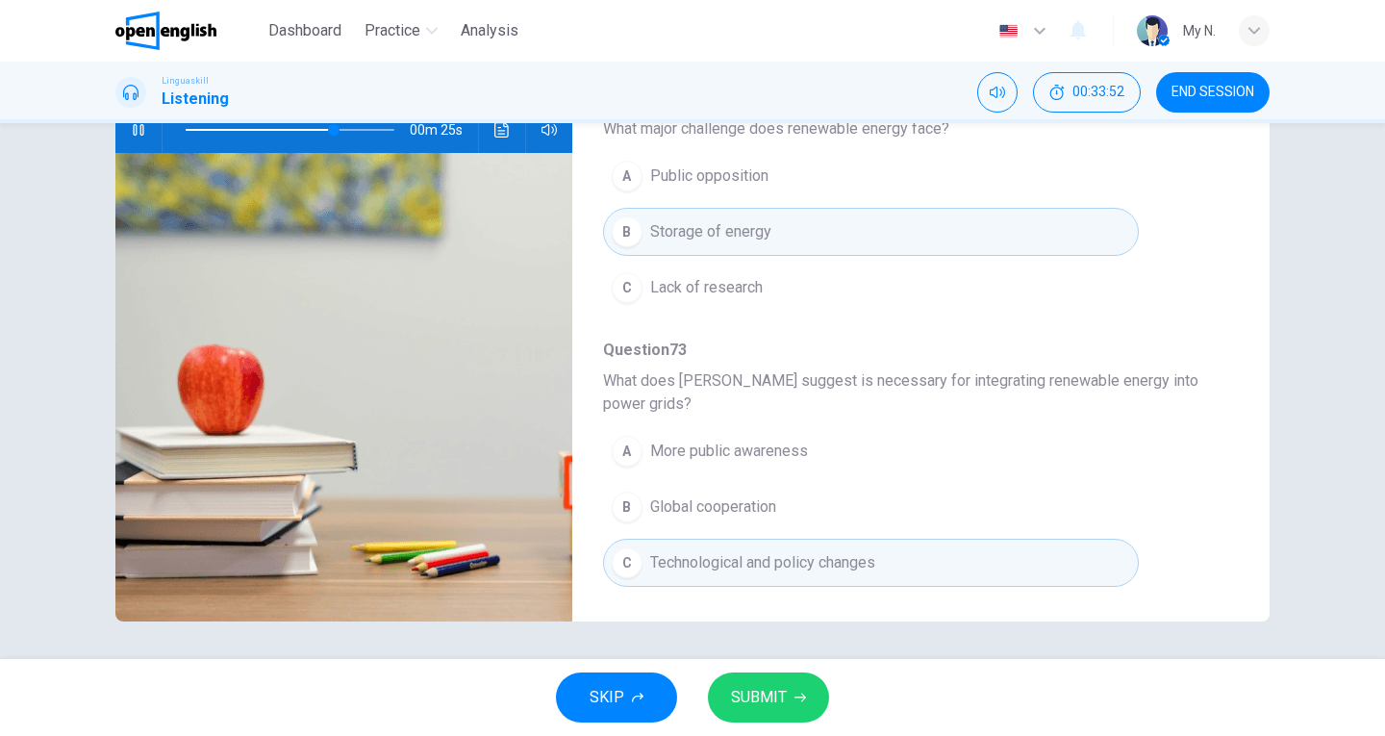
scroll to position [210, 0]
click at [779, 680] on button "SUBMIT" at bounding box center [768, 698] width 121 height 50
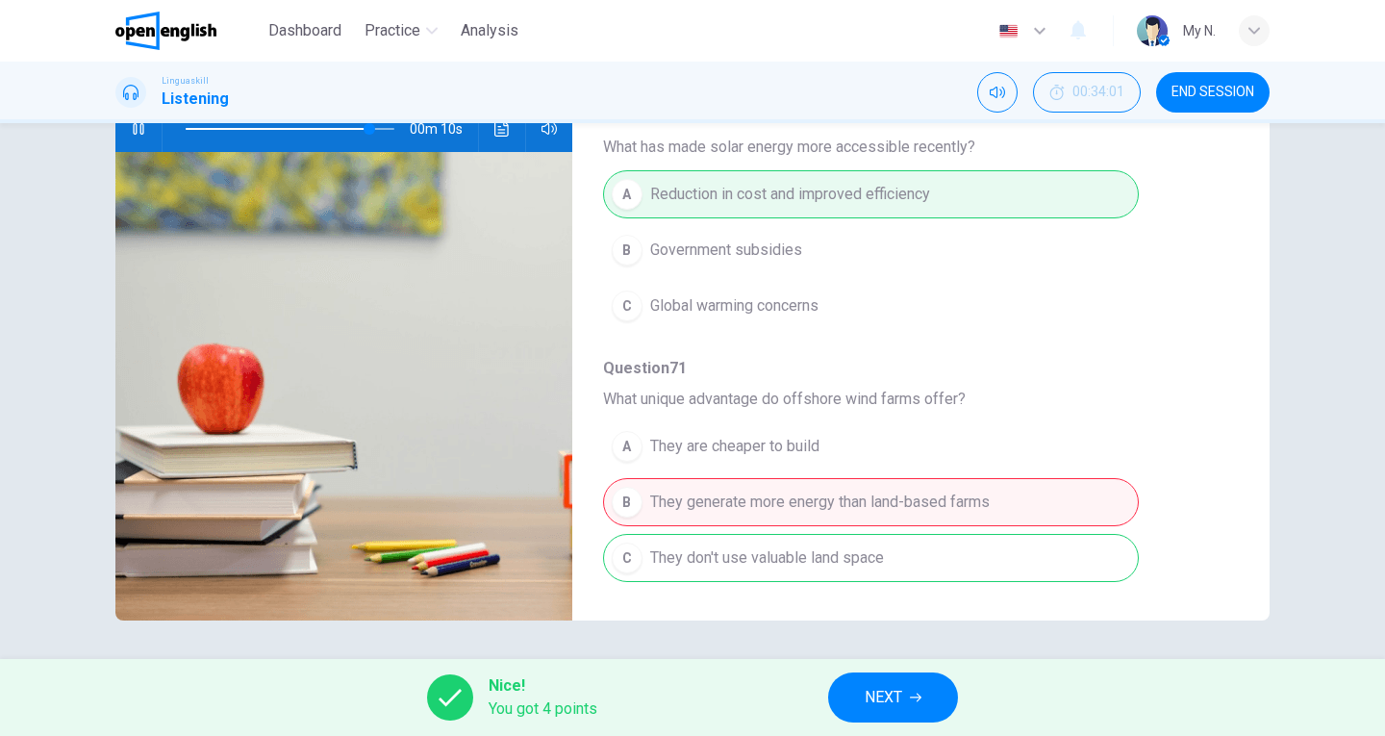
scroll to position [180, 0]
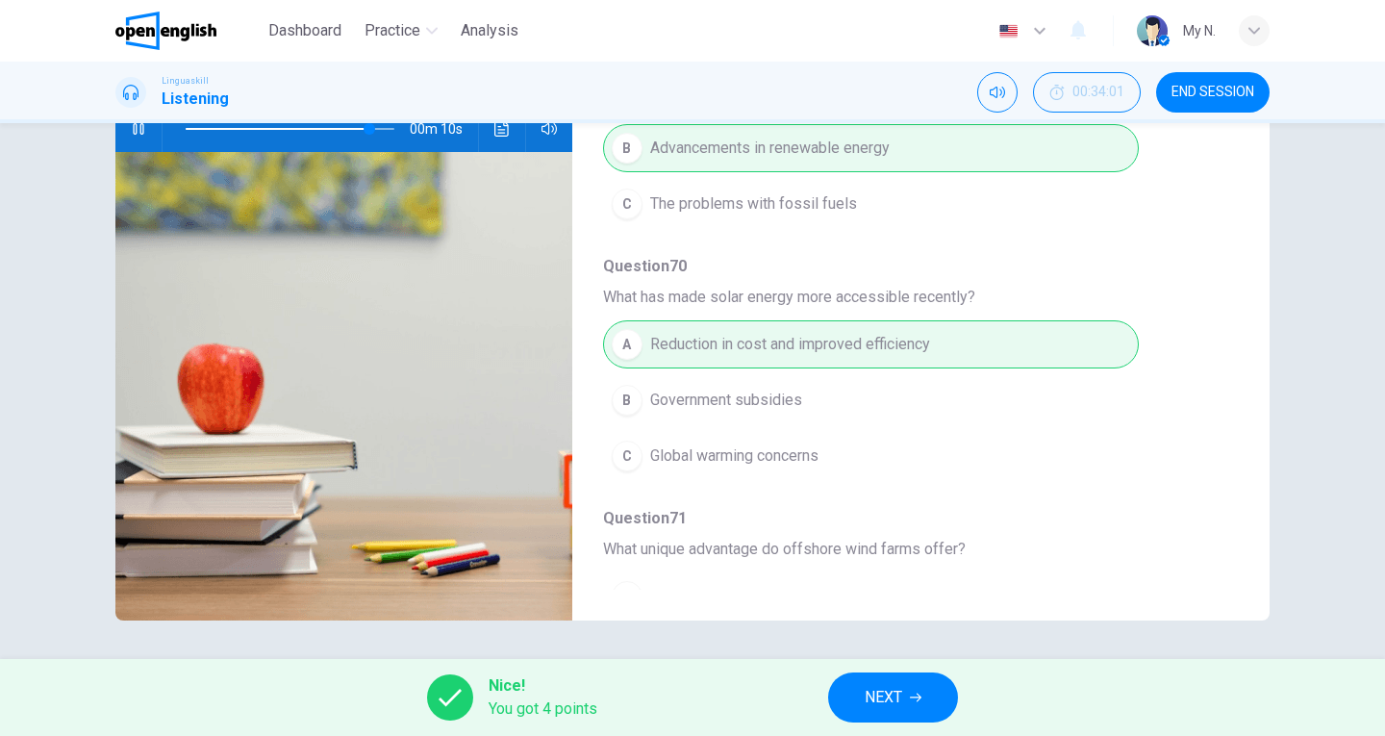
type input "**"
click at [898, 697] on span "NEXT" at bounding box center [884, 697] width 38 height 27
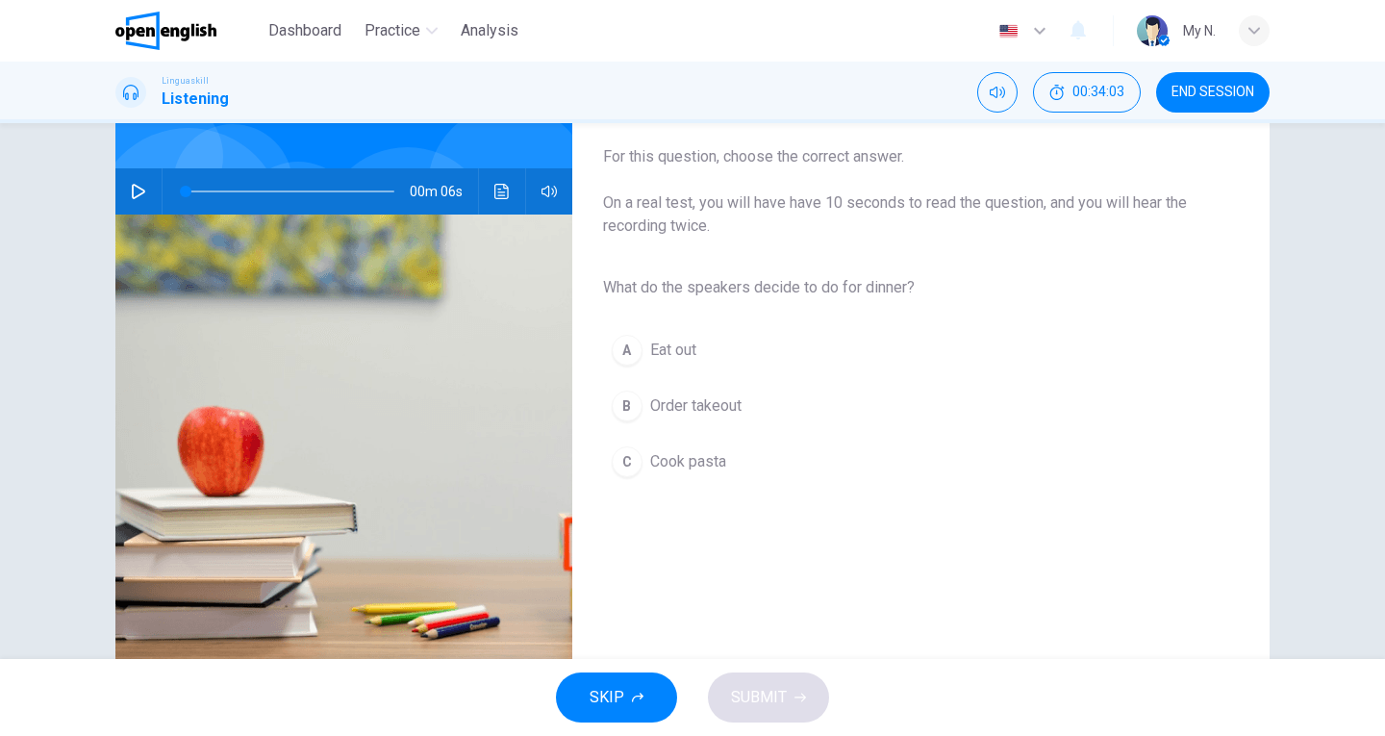
scroll to position [17, 0]
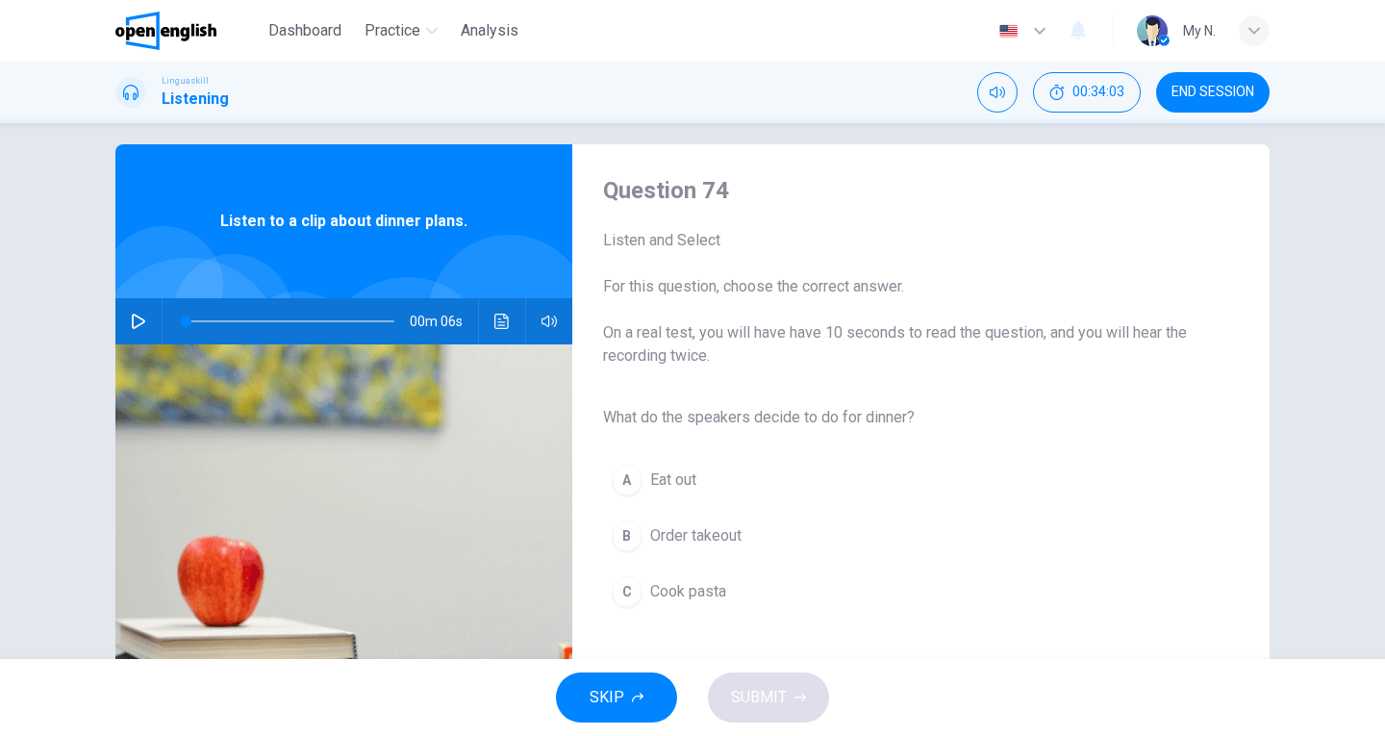
click at [139, 326] on icon "button" at bounding box center [138, 321] width 15 height 15
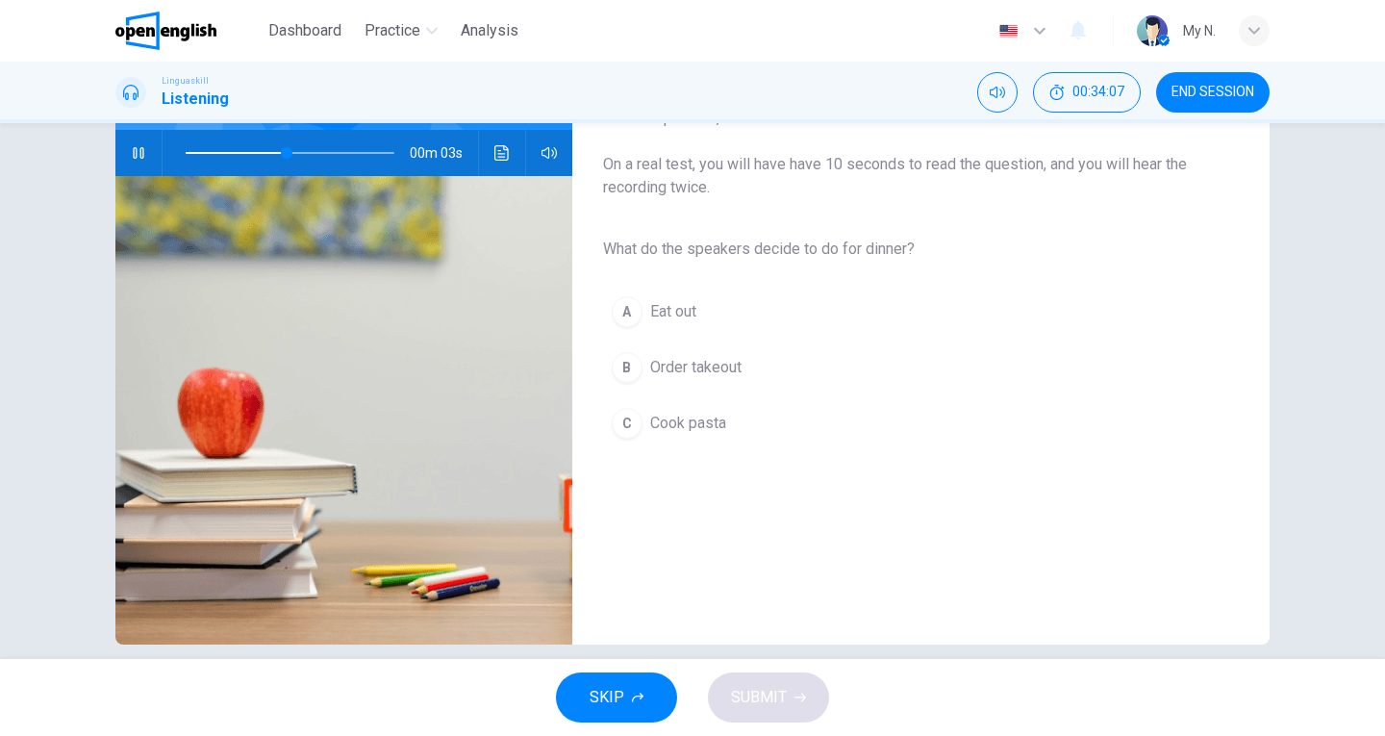
scroll to position [210, 0]
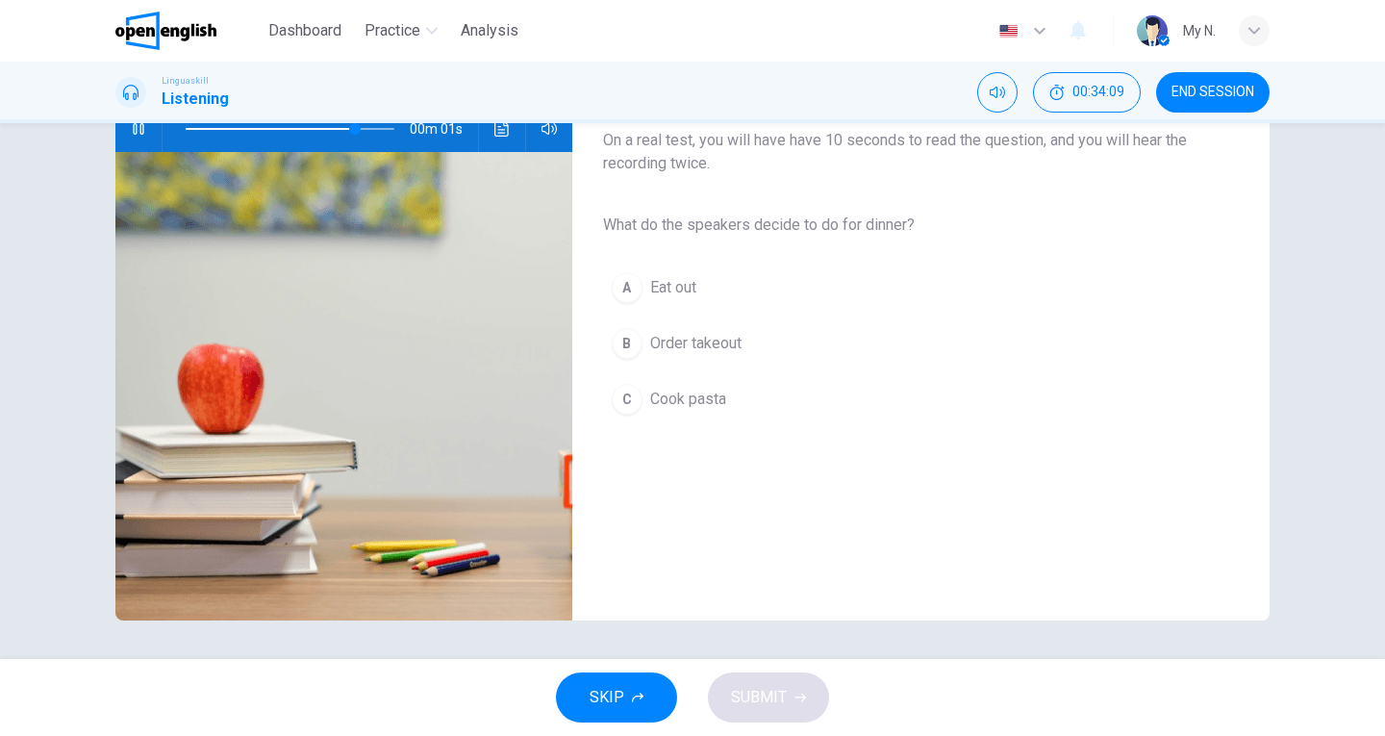
click at [714, 394] on span "Cook pasta" at bounding box center [688, 399] width 76 height 23
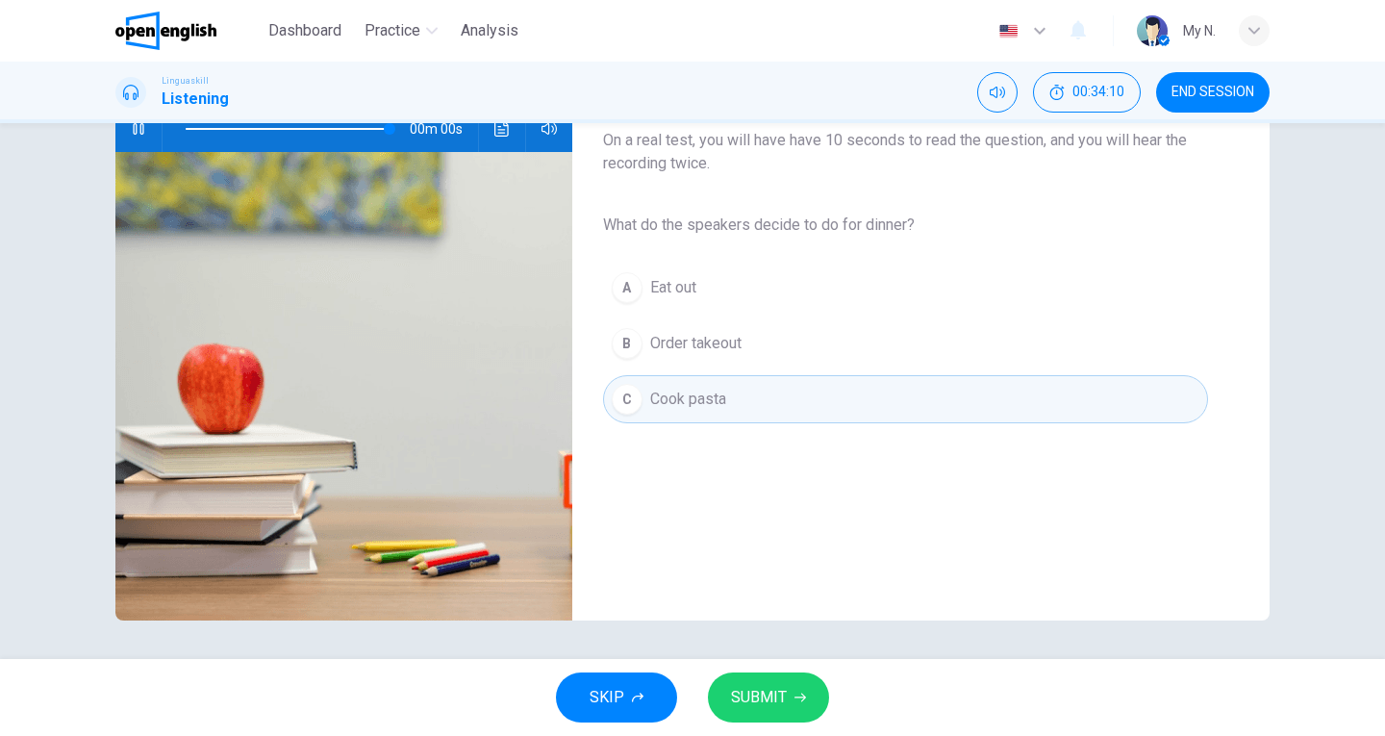
type input "*"
click at [779, 697] on span "SUBMIT" at bounding box center [759, 697] width 56 height 27
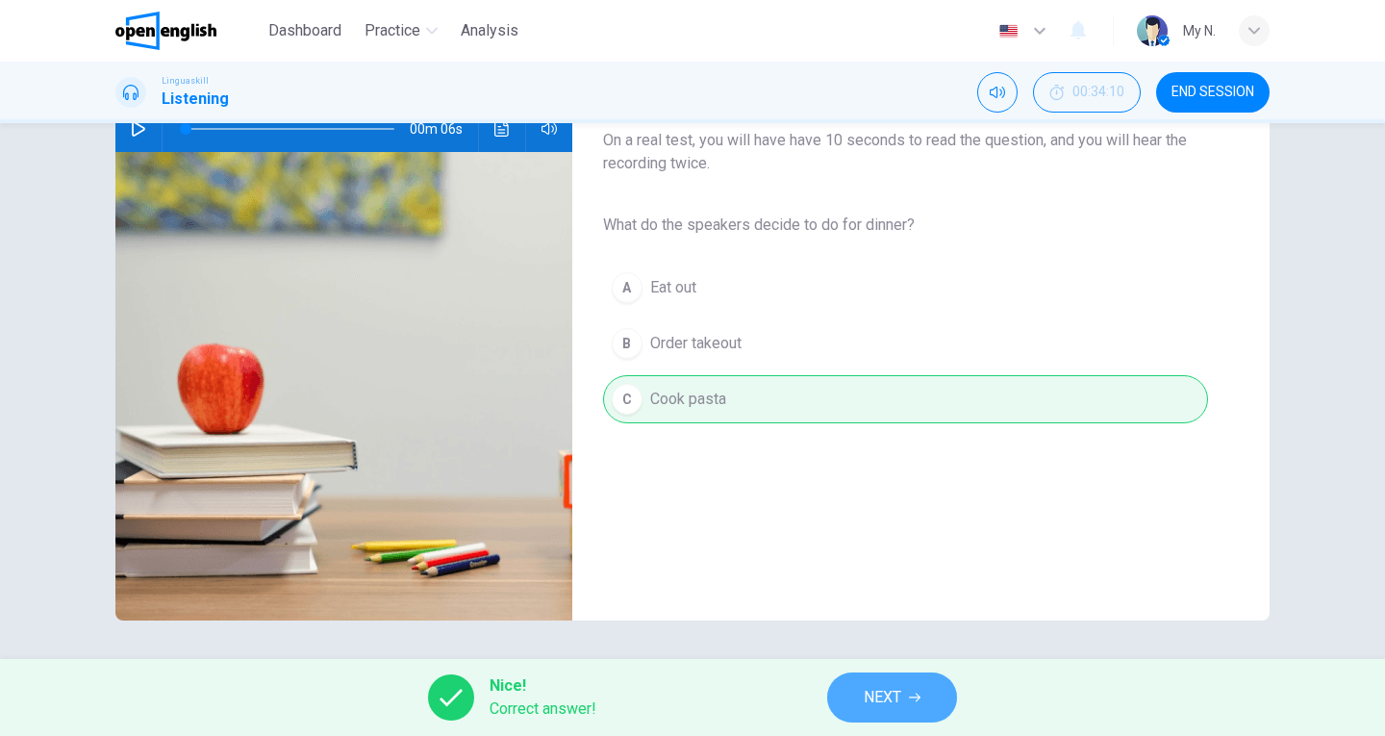
click at [884, 694] on span "NEXT" at bounding box center [883, 697] width 38 height 27
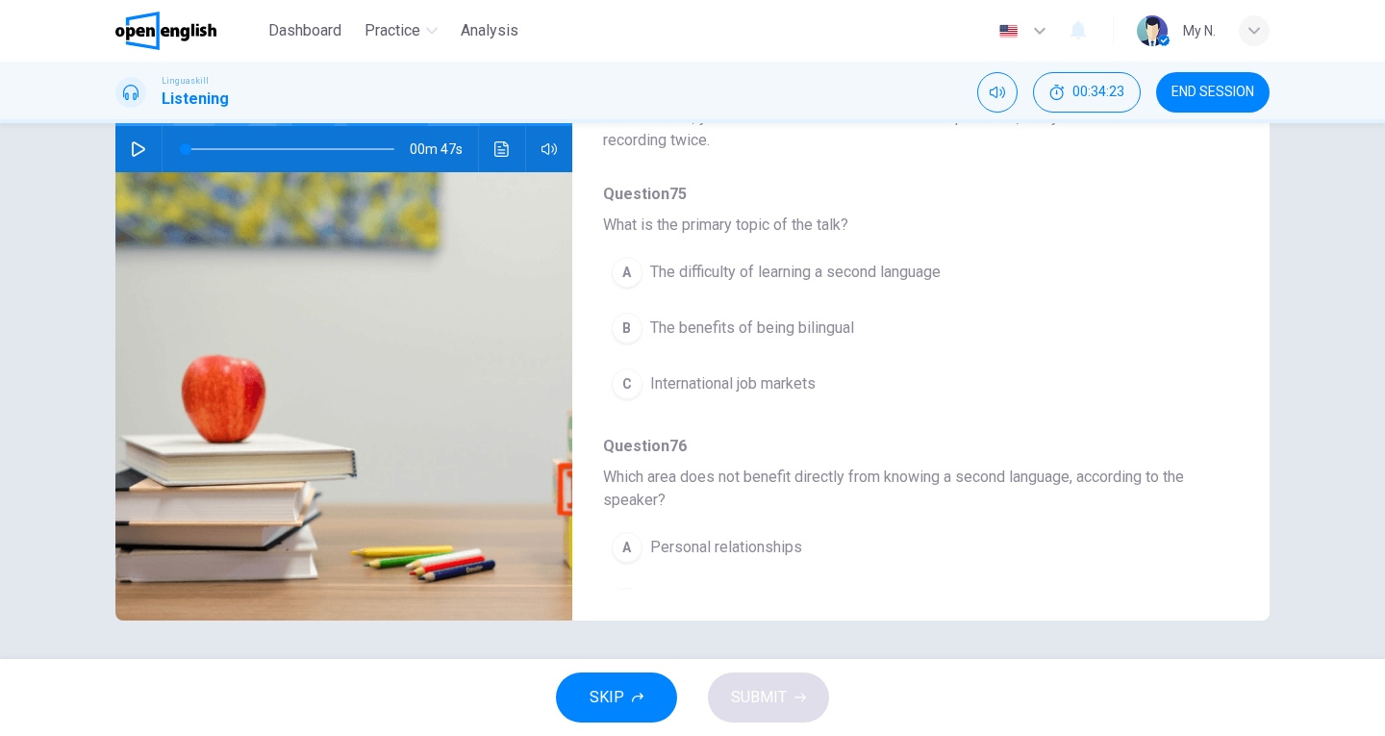
scroll to position [0, 0]
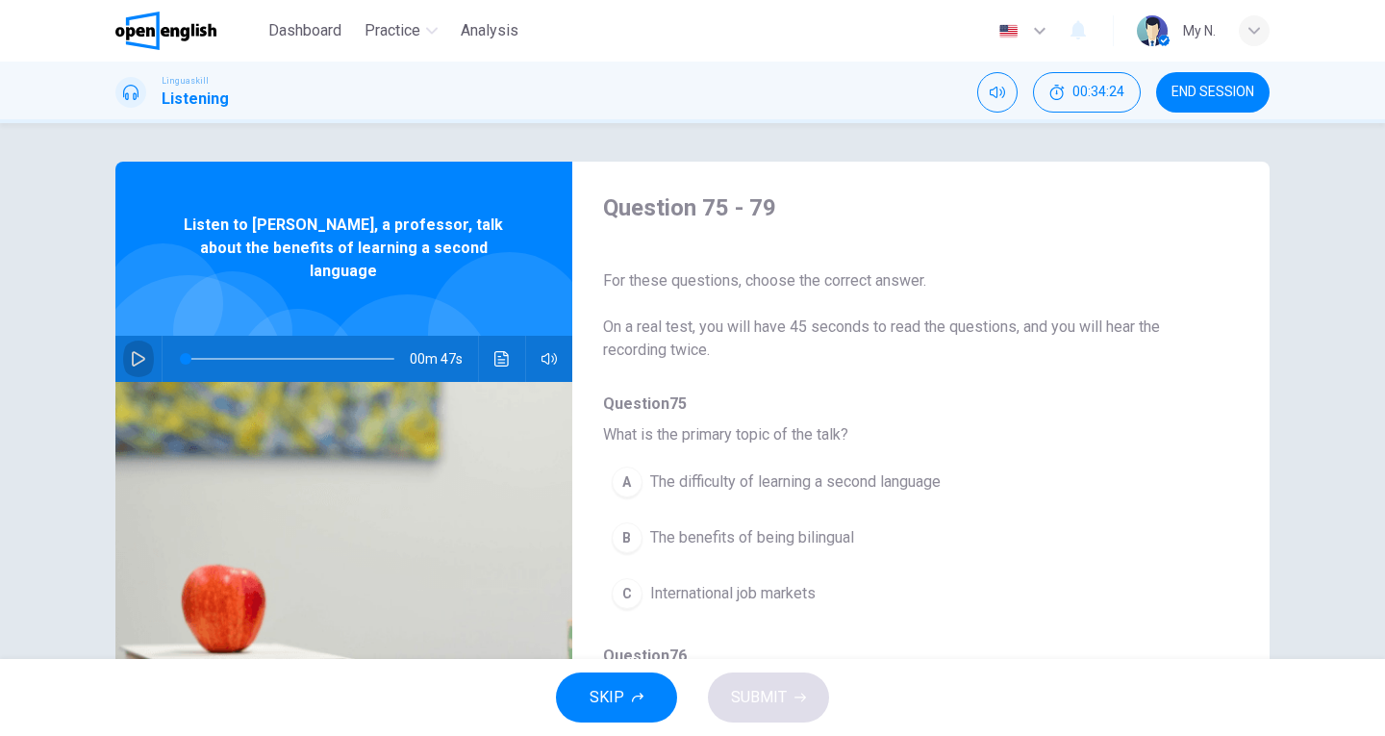
click at [134, 351] on icon "button" at bounding box center [138, 358] width 15 height 15
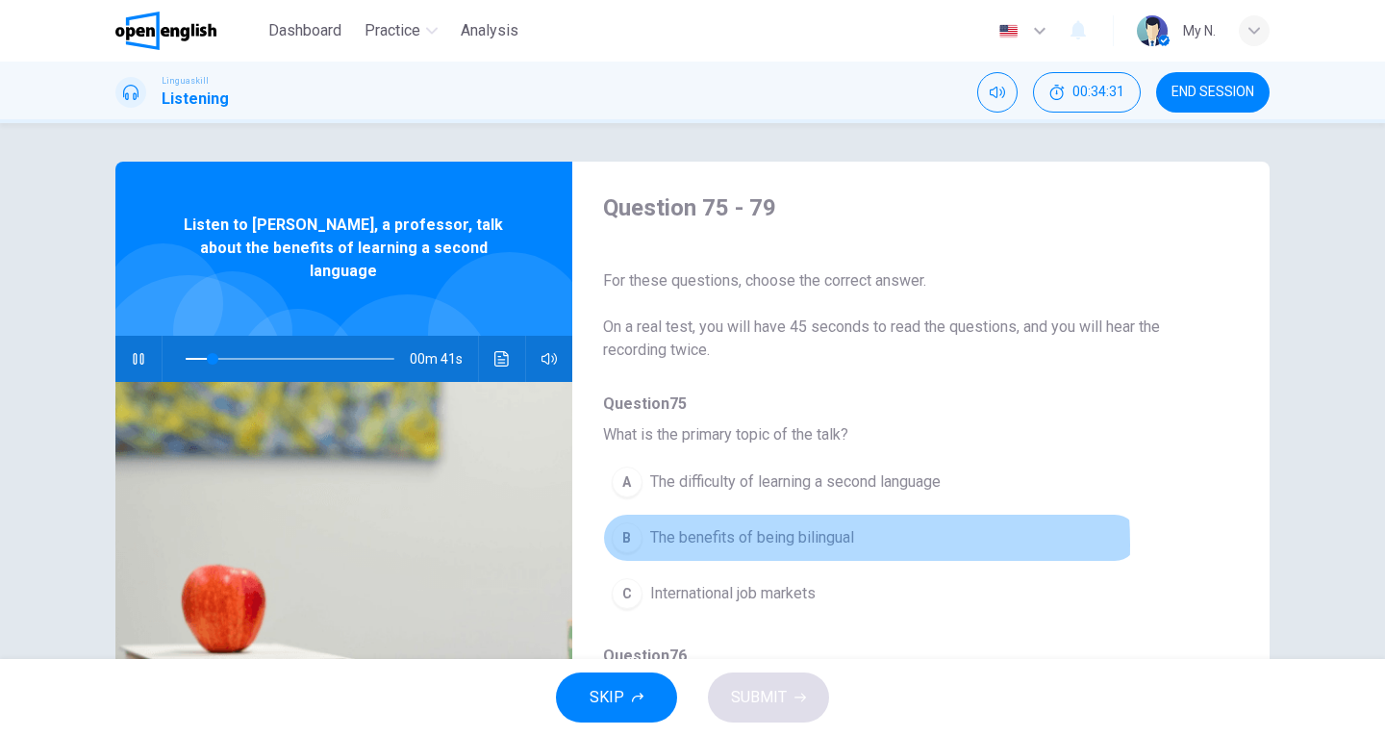
click at [724, 545] on span "The benefits of being bilingual" at bounding box center [752, 537] width 204 height 23
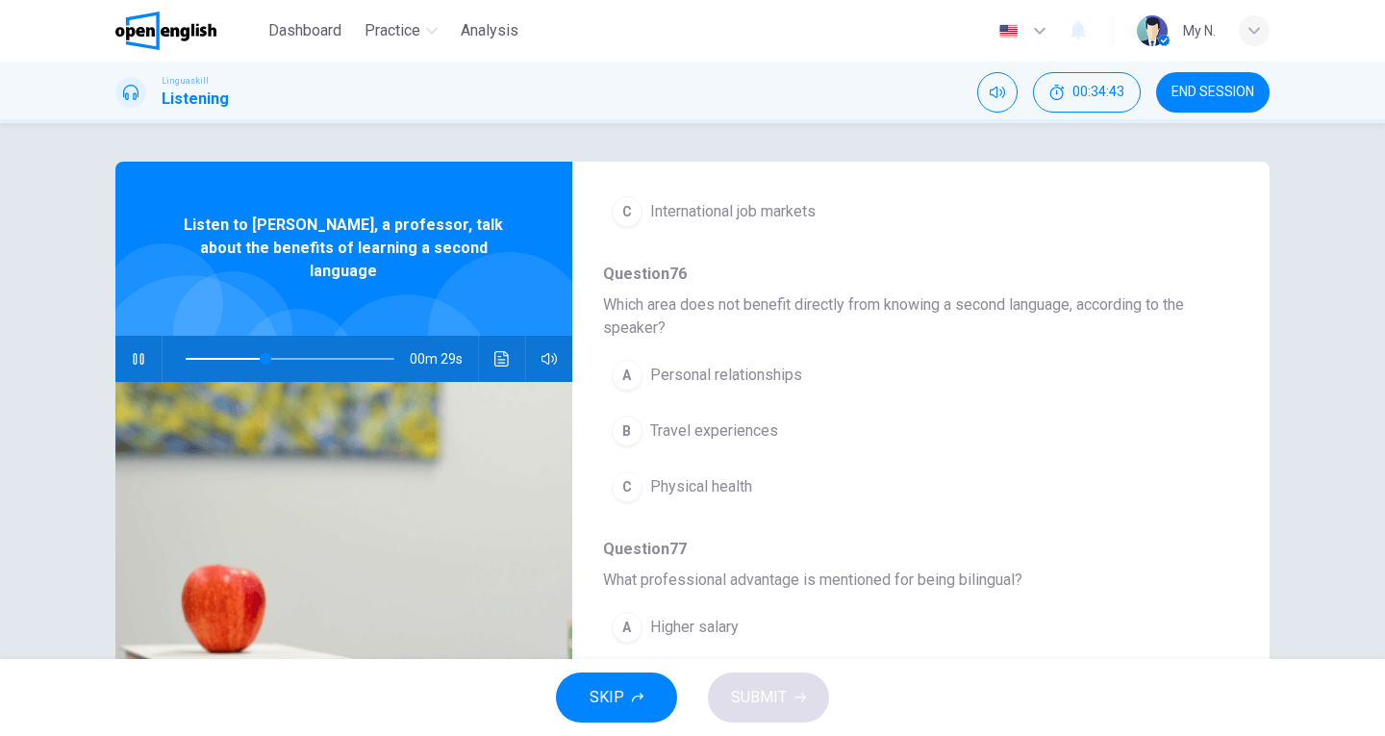
scroll to position [385, 0]
click at [778, 354] on button "A Personal relationships" at bounding box center [871, 372] width 536 height 48
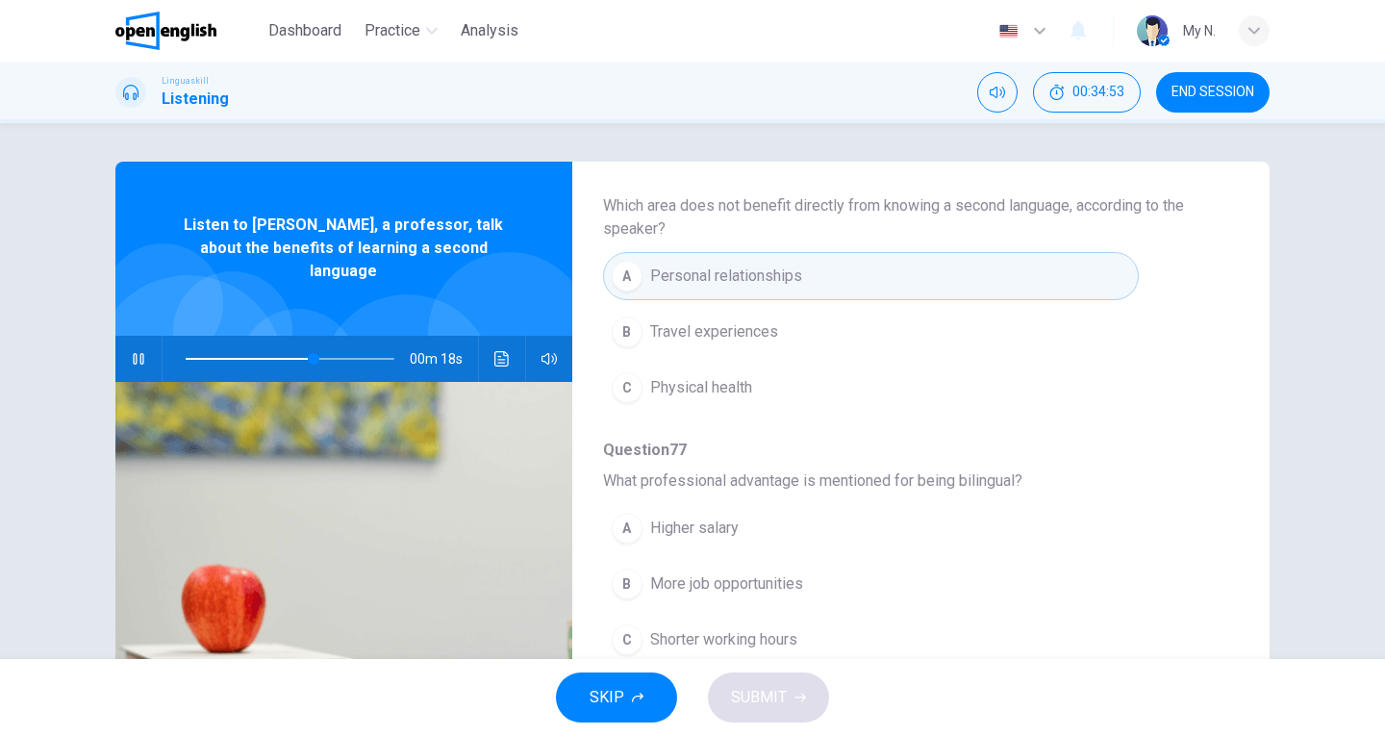
scroll to position [577, 0]
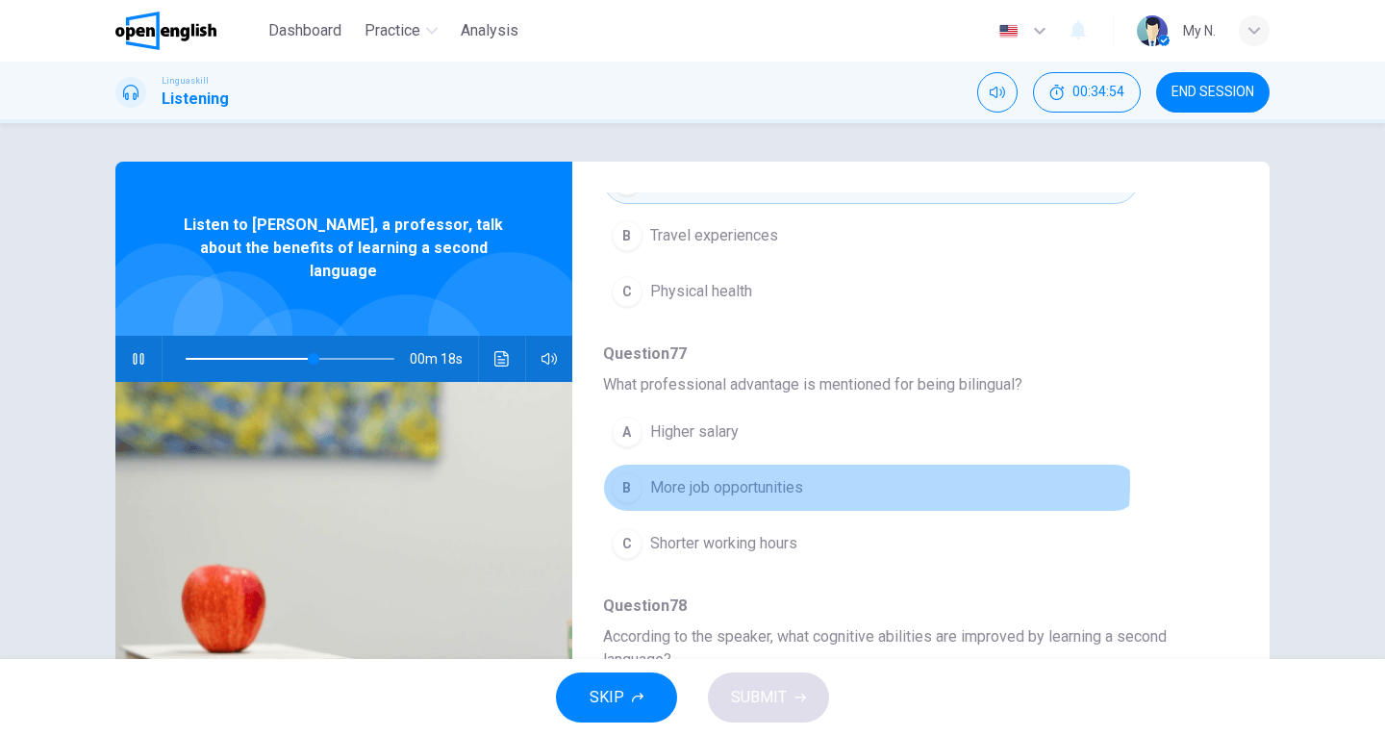
click at [797, 482] on span "More job opportunities" at bounding box center [726, 487] width 153 height 23
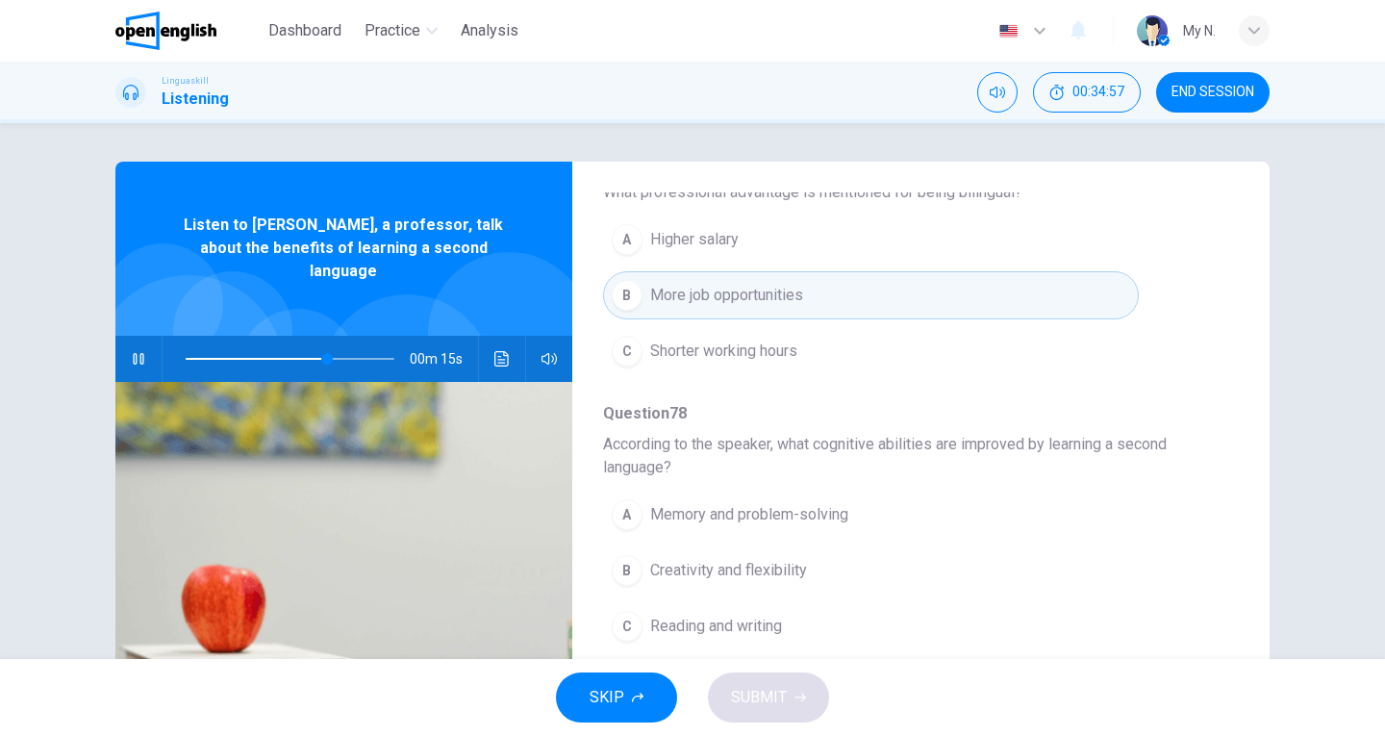
scroll to position [866, 0]
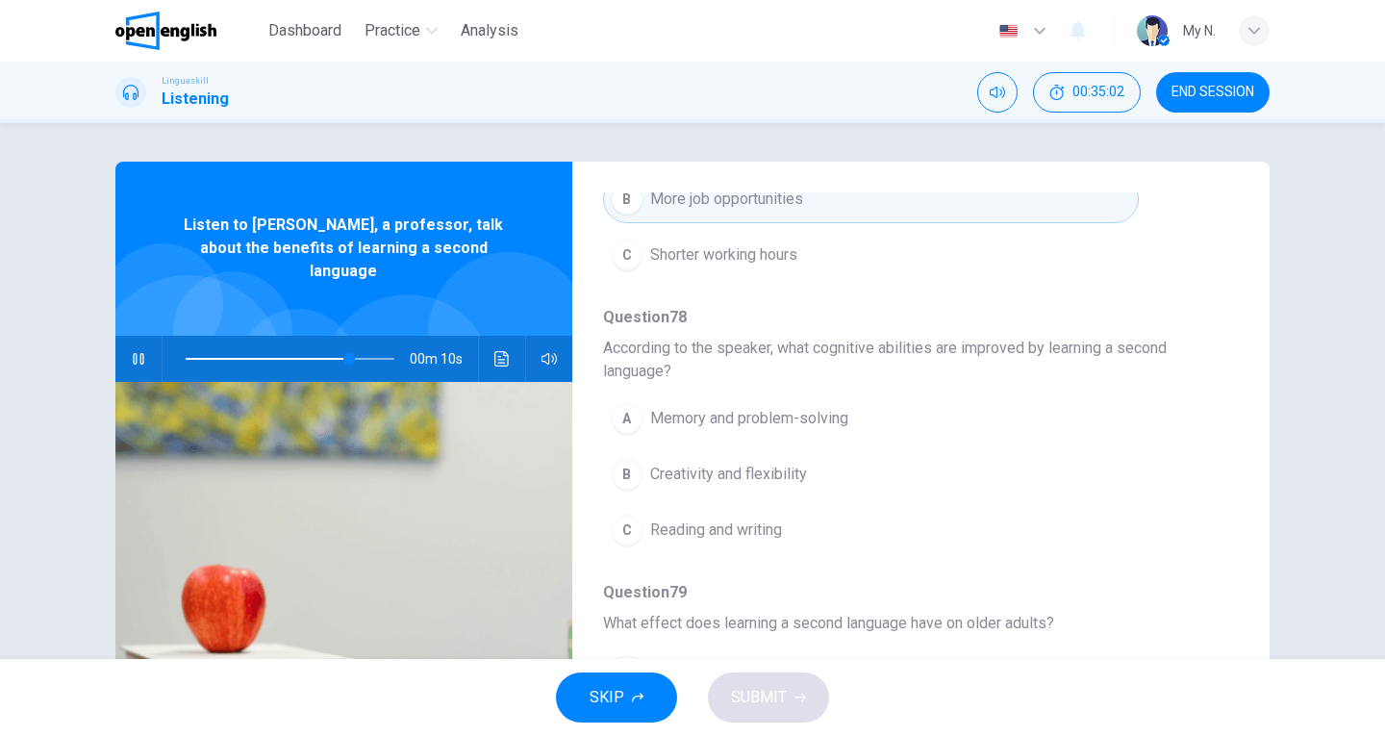
click at [773, 425] on span "Memory and problem-solving" at bounding box center [749, 418] width 198 height 23
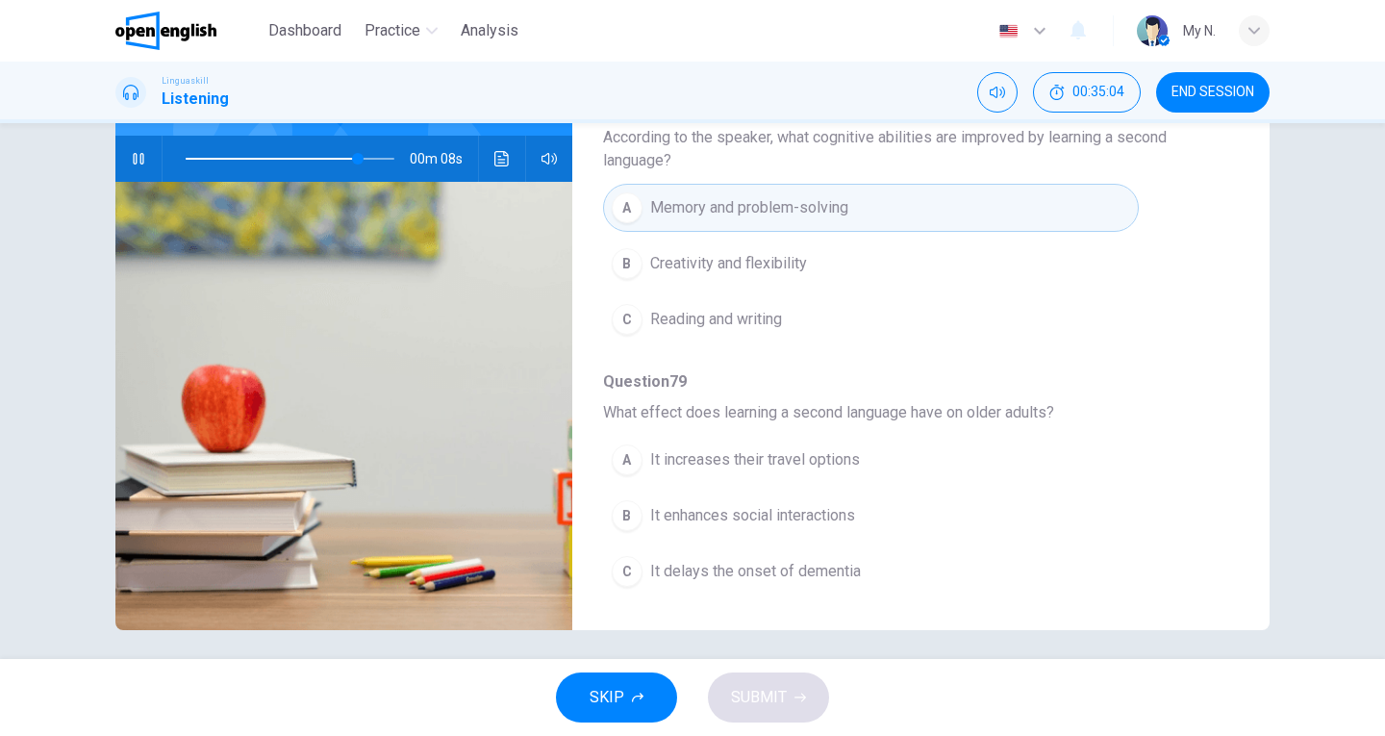
scroll to position [210, 0]
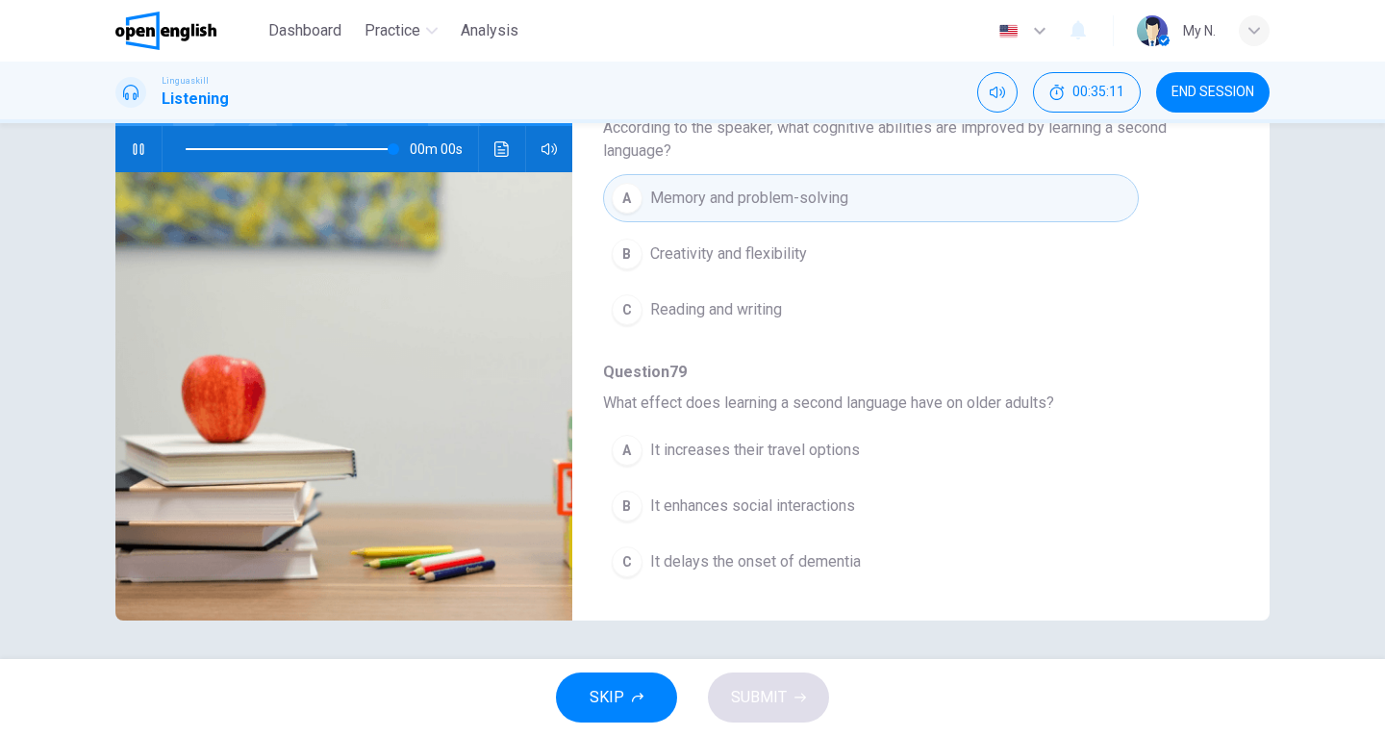
type input "*"
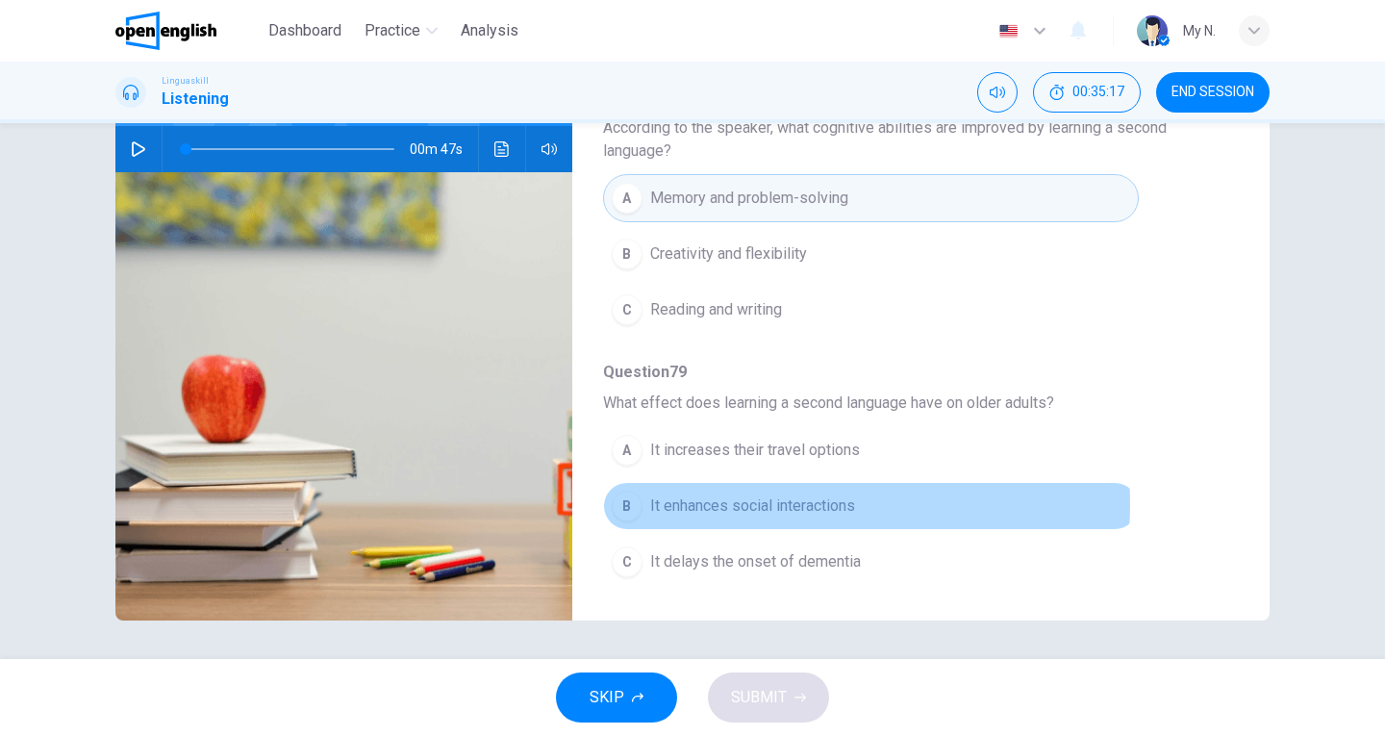
click at [778, 504] on span "It enhances social interactions" at bounding box center [752, 506] width 205 height 23
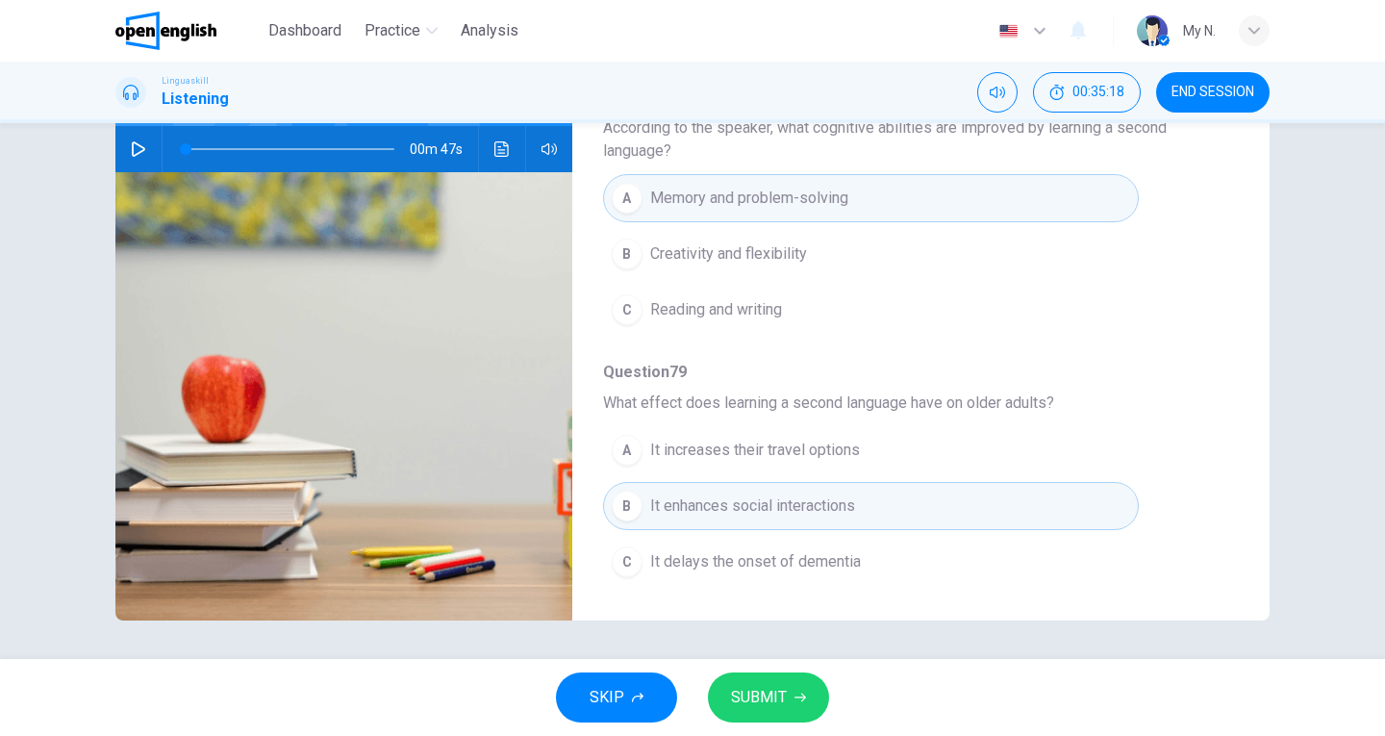
click at [762, 697] on span "SUBMIT" at bounding box center [759, 697] width 56 height 27
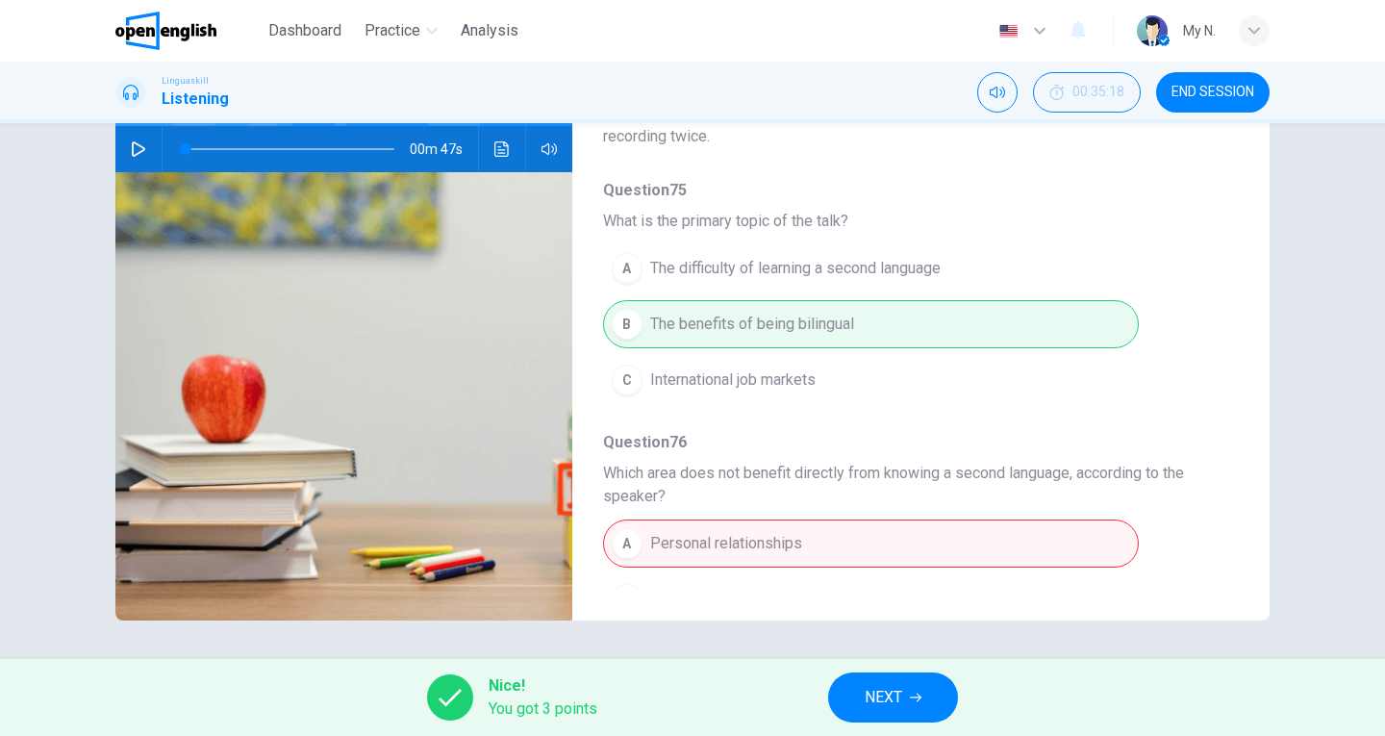
scroll to position [0, 0]
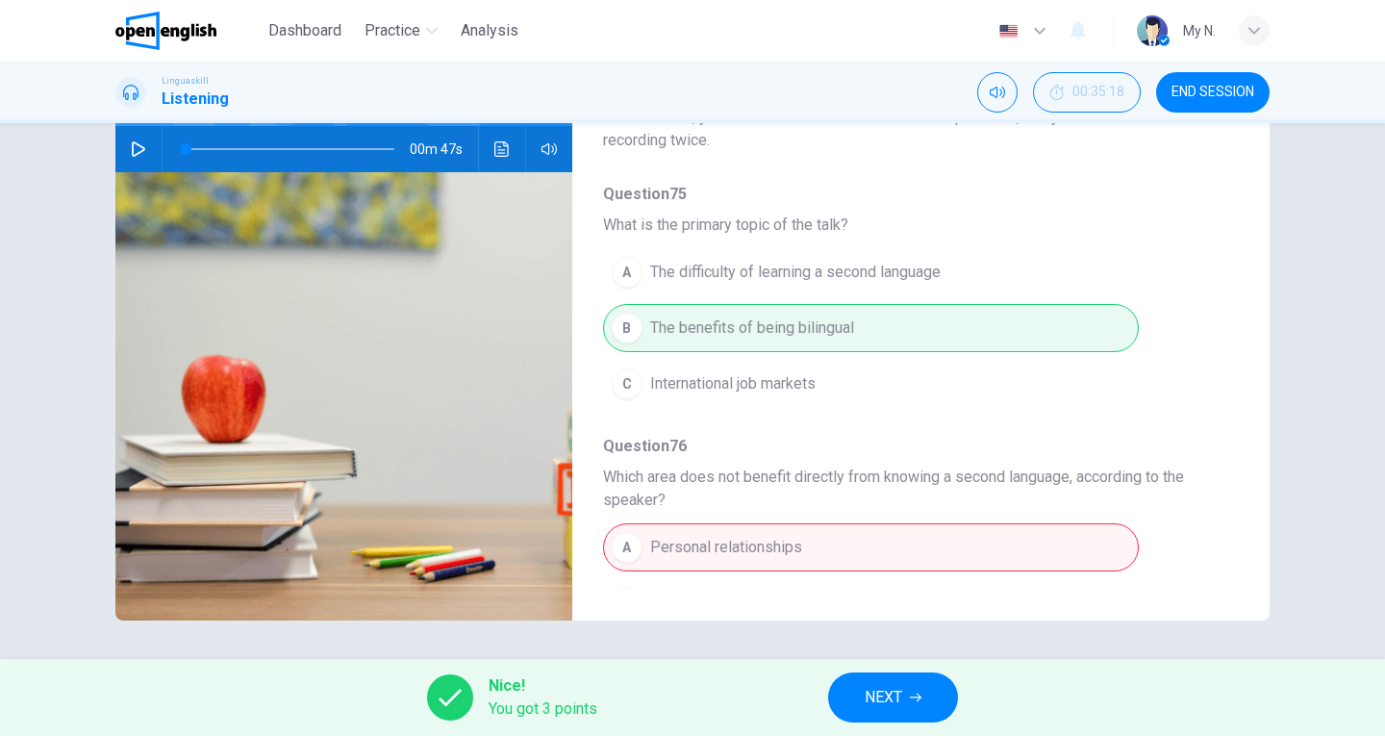
click at [922, 698] on icon "button" at bounding box center [916, 698] width 12 height 9
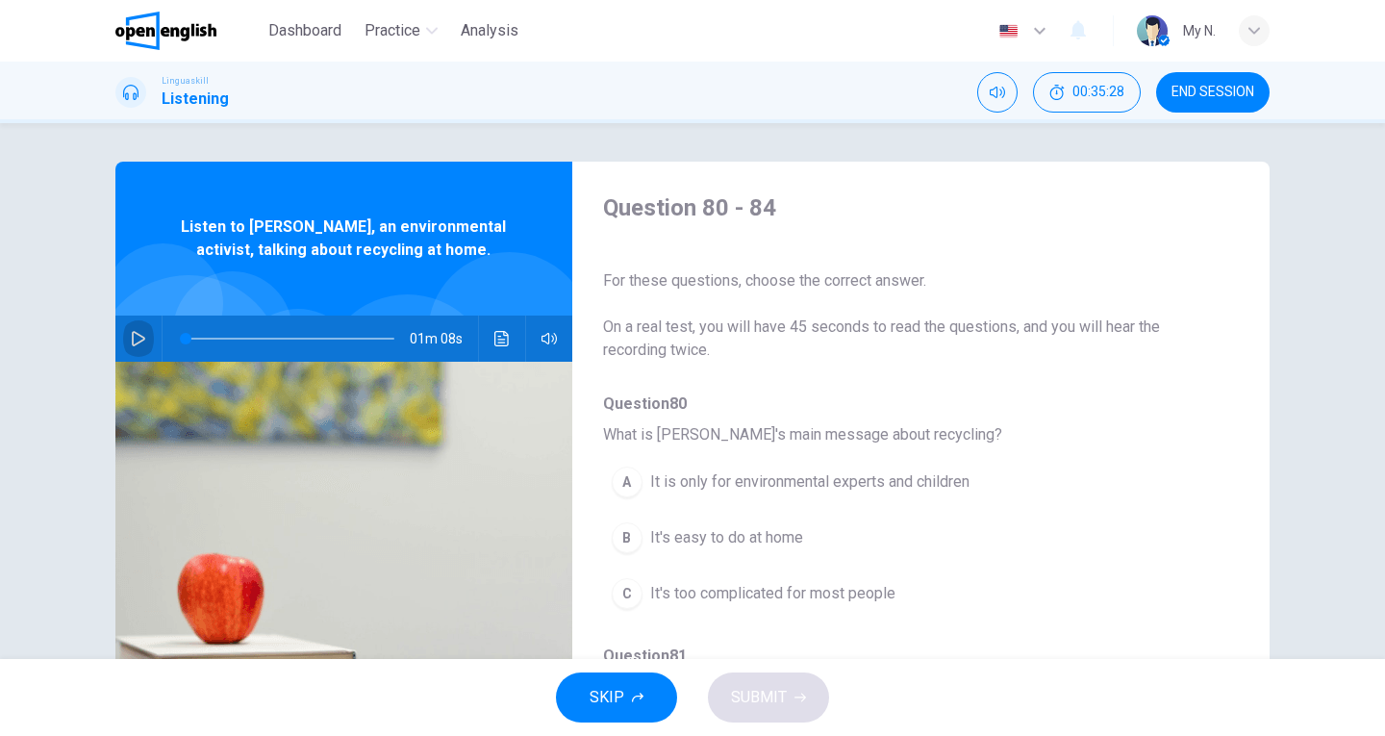
click at [132, 339] on icon "button" at bounding box center [138, 338] width 13 height 15
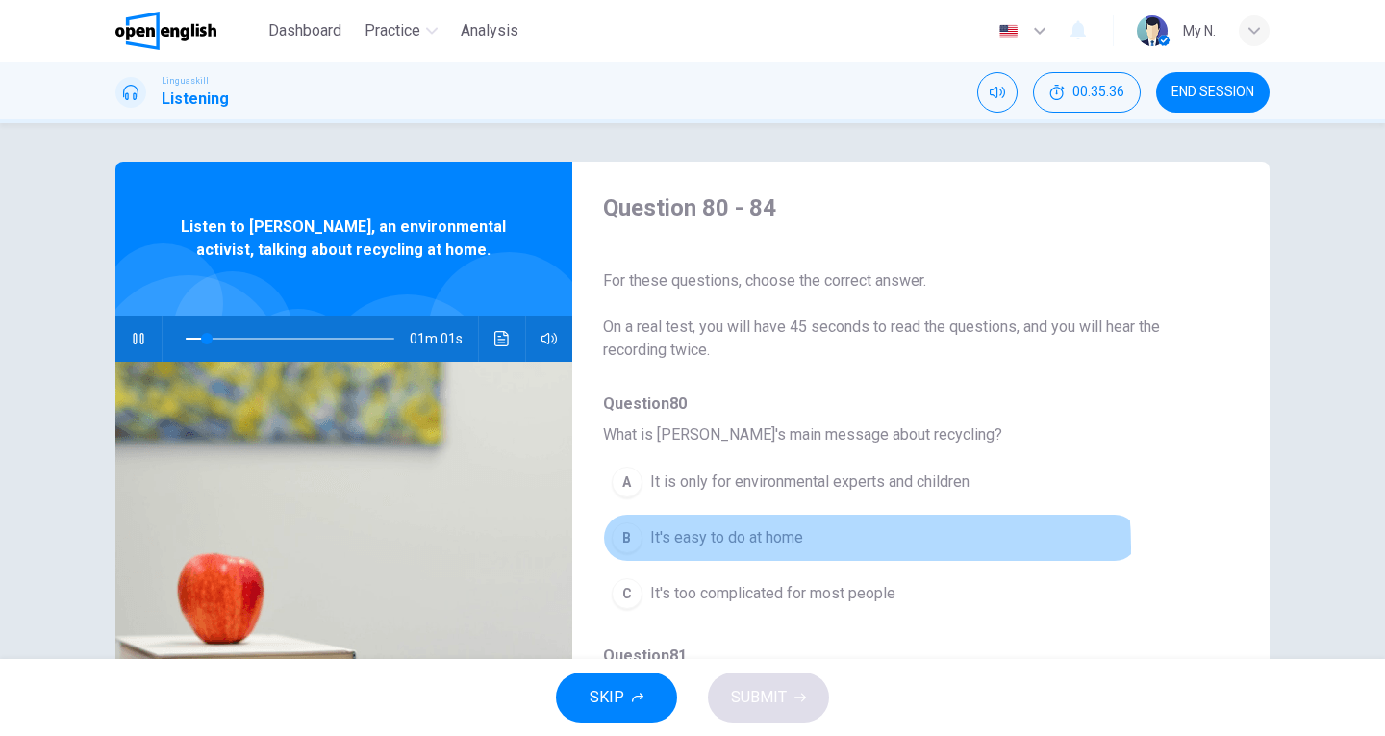
click at [772, 547] on span "It's easy to do at home" at bounding box center [726, 537] width 153 height 23
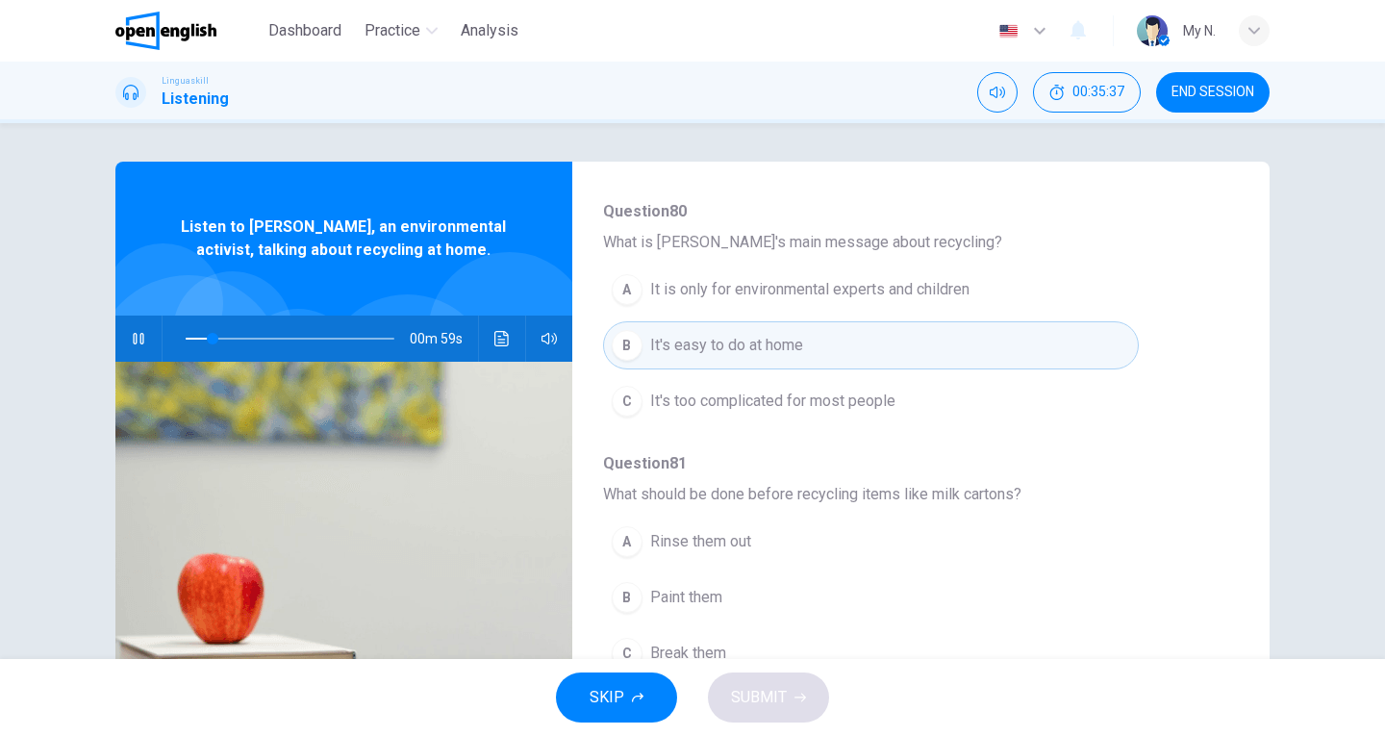
scroll to position [289, 0]
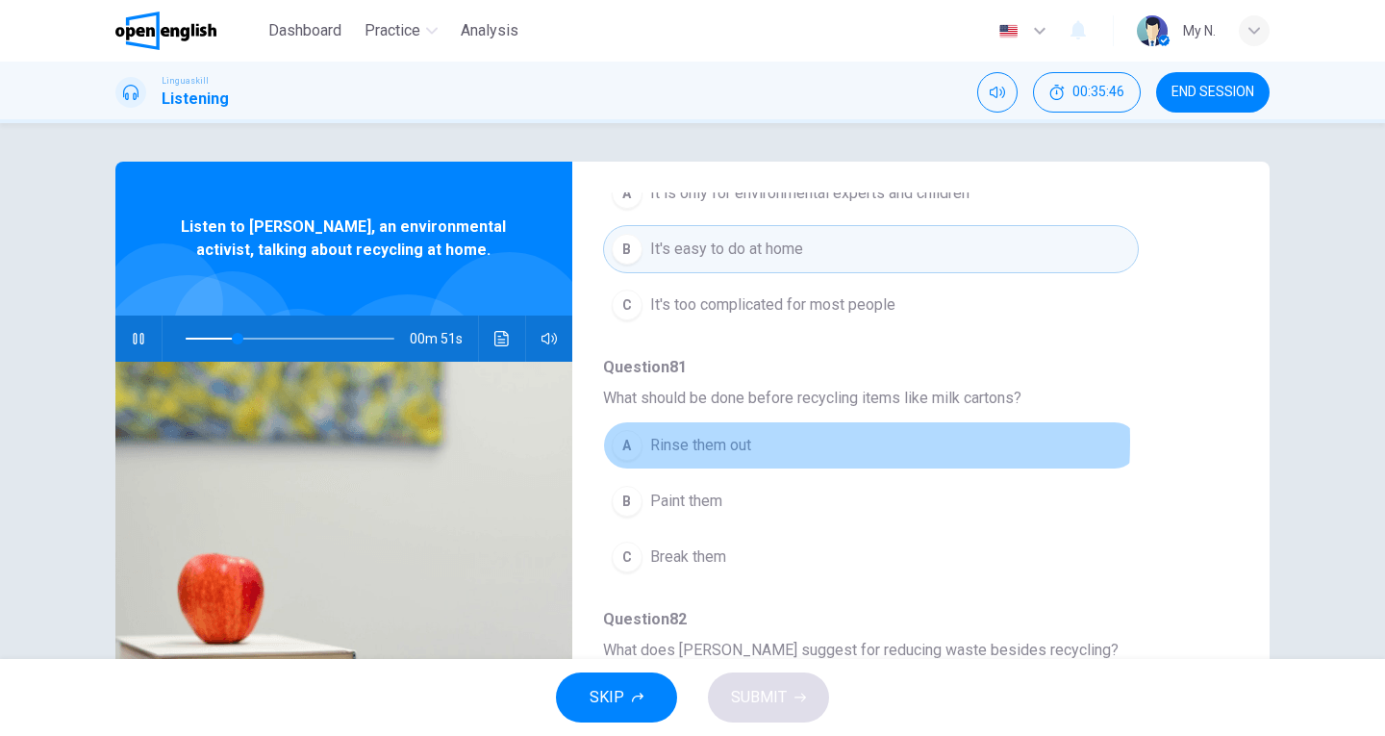
click at [742, 442] on span "Rinse them out" at bounding box center [700, 445] width 101 height 23
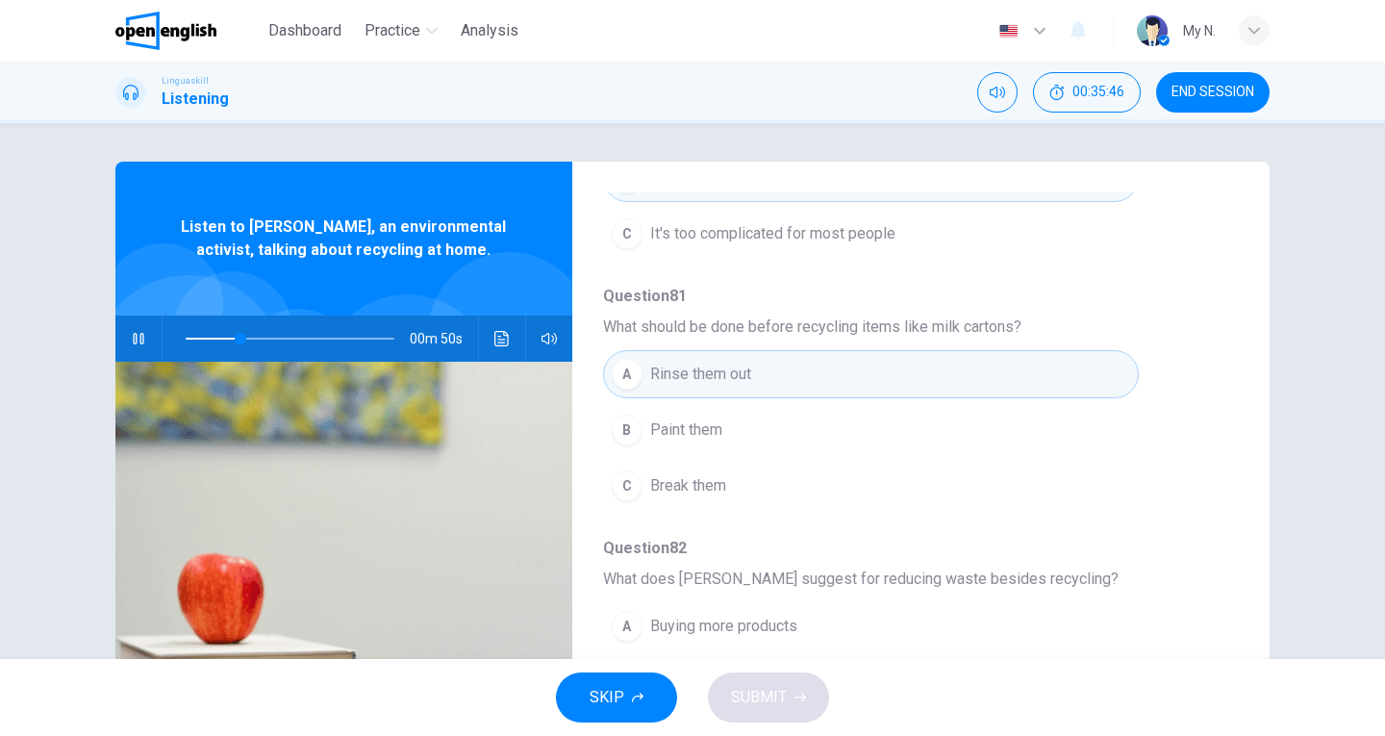
scroll to position [577, 0]
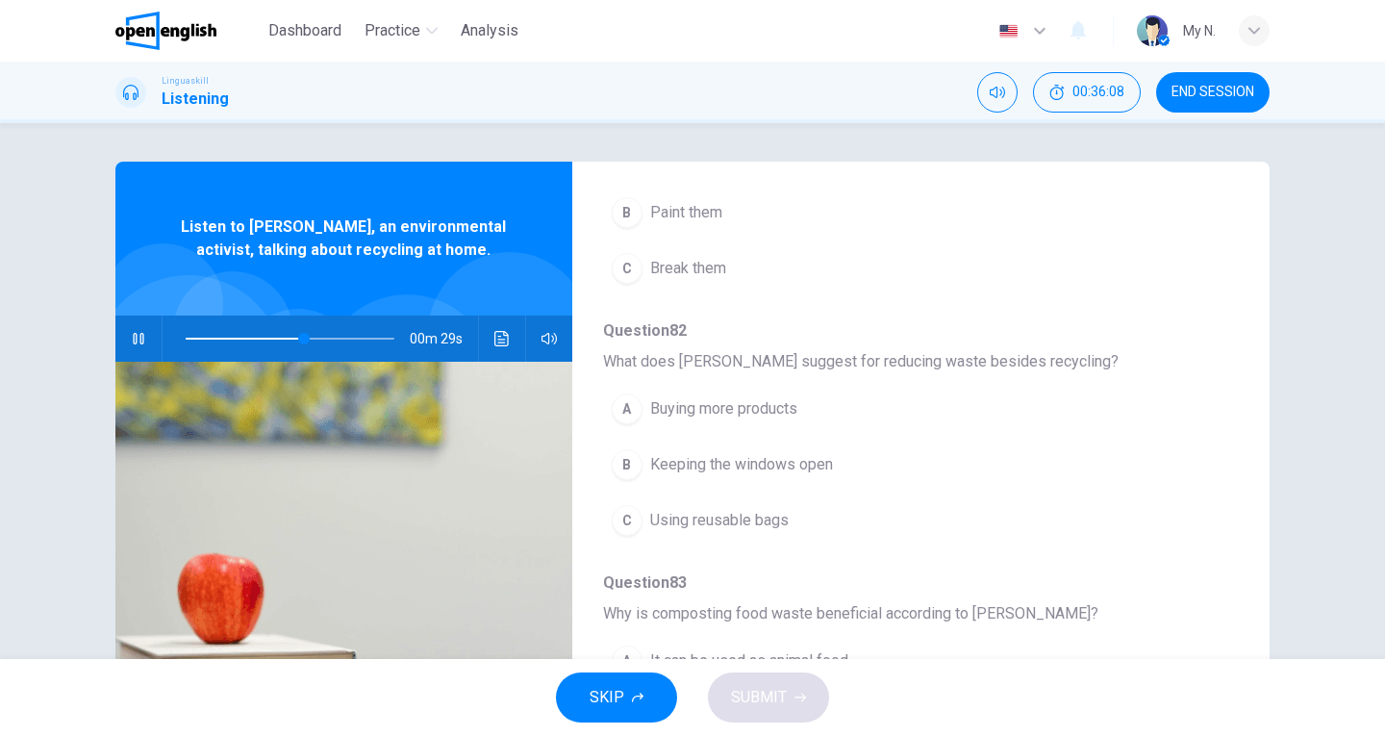
click at [778, 521] on span "Using reusable bags" at bounding box center [719, 520] width 139 height 23
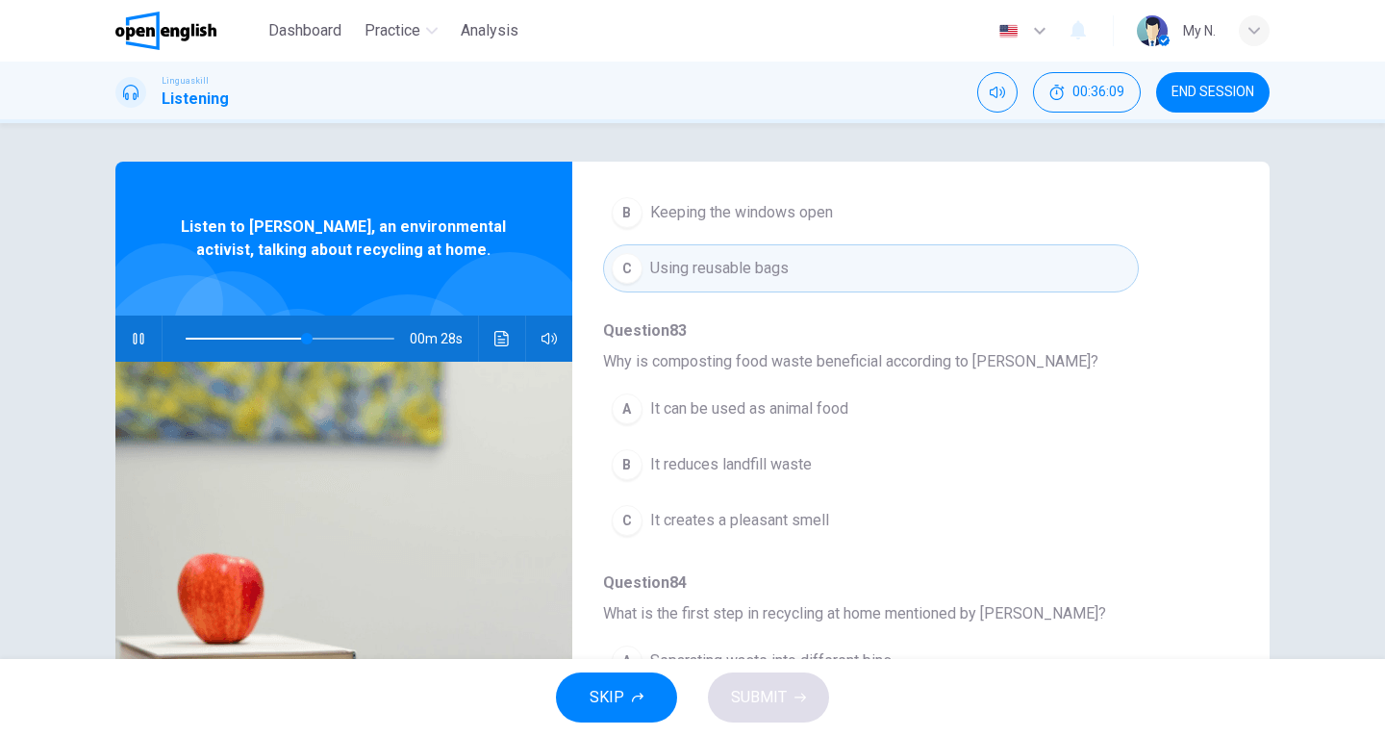
scroll to position [830, 0]
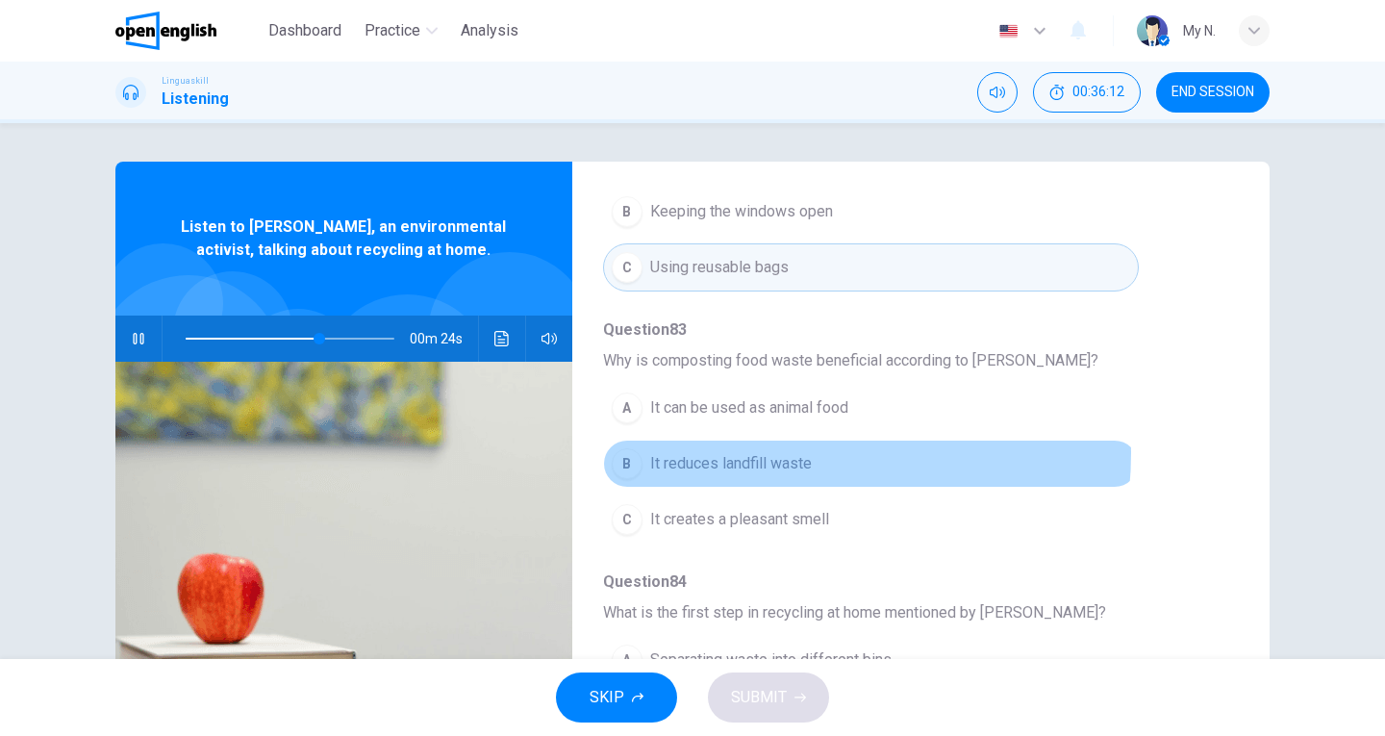
click at [783, 453] on span "It reduces landfill waste" at bounding box center [731, 463] width 162 height 23
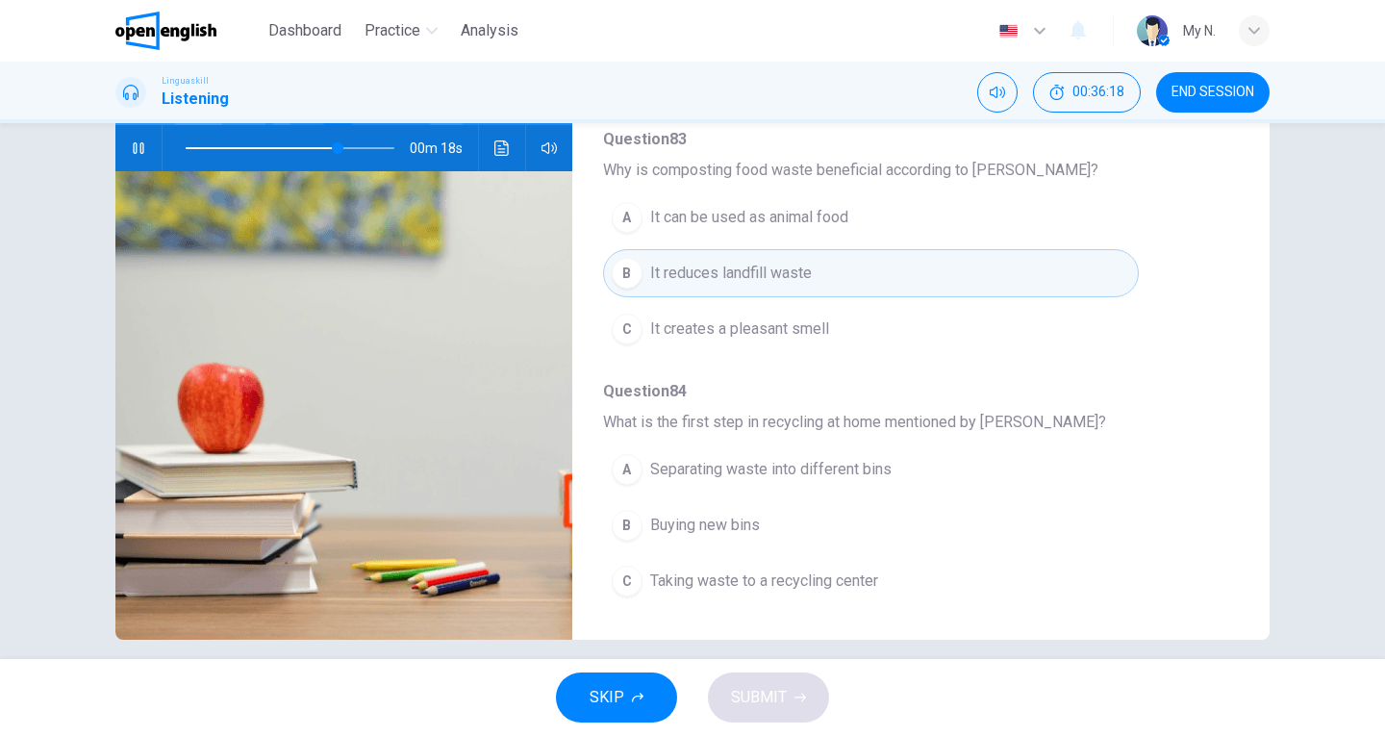
scroll to position [210, 0]
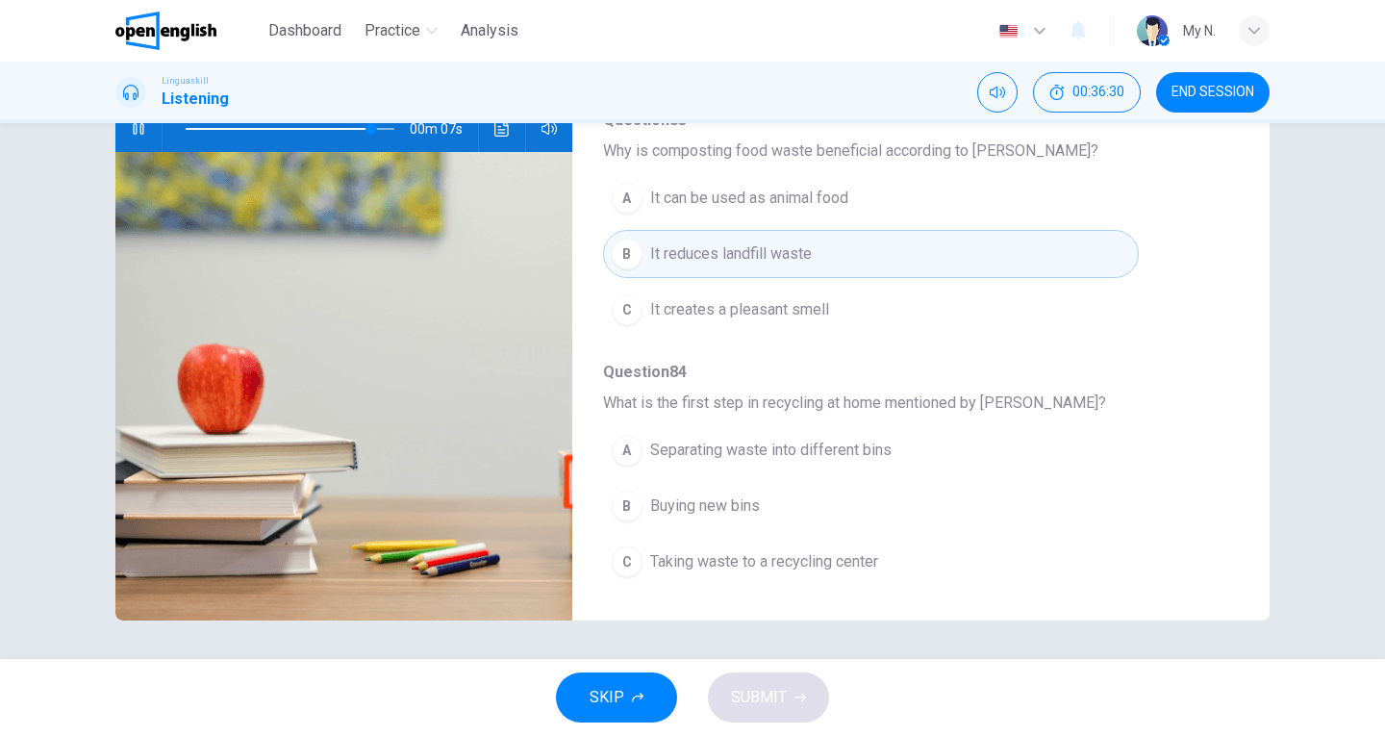
click at [865, 448] on span "Separating waste into different bins" at bounding box center [770, 450] width 241 height 23
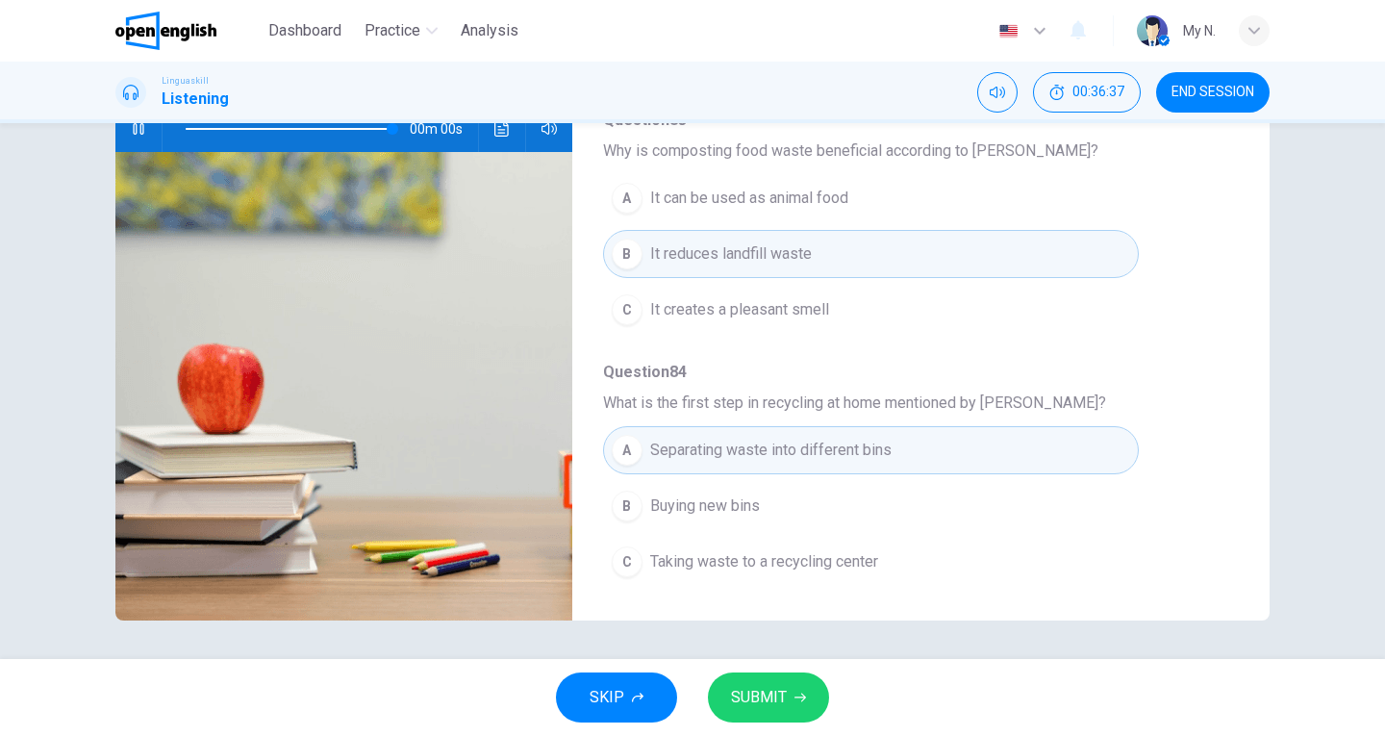
type input "*"
click at [803, 692] on icon "button" at bounding box center [801, 698] width 12 height 12
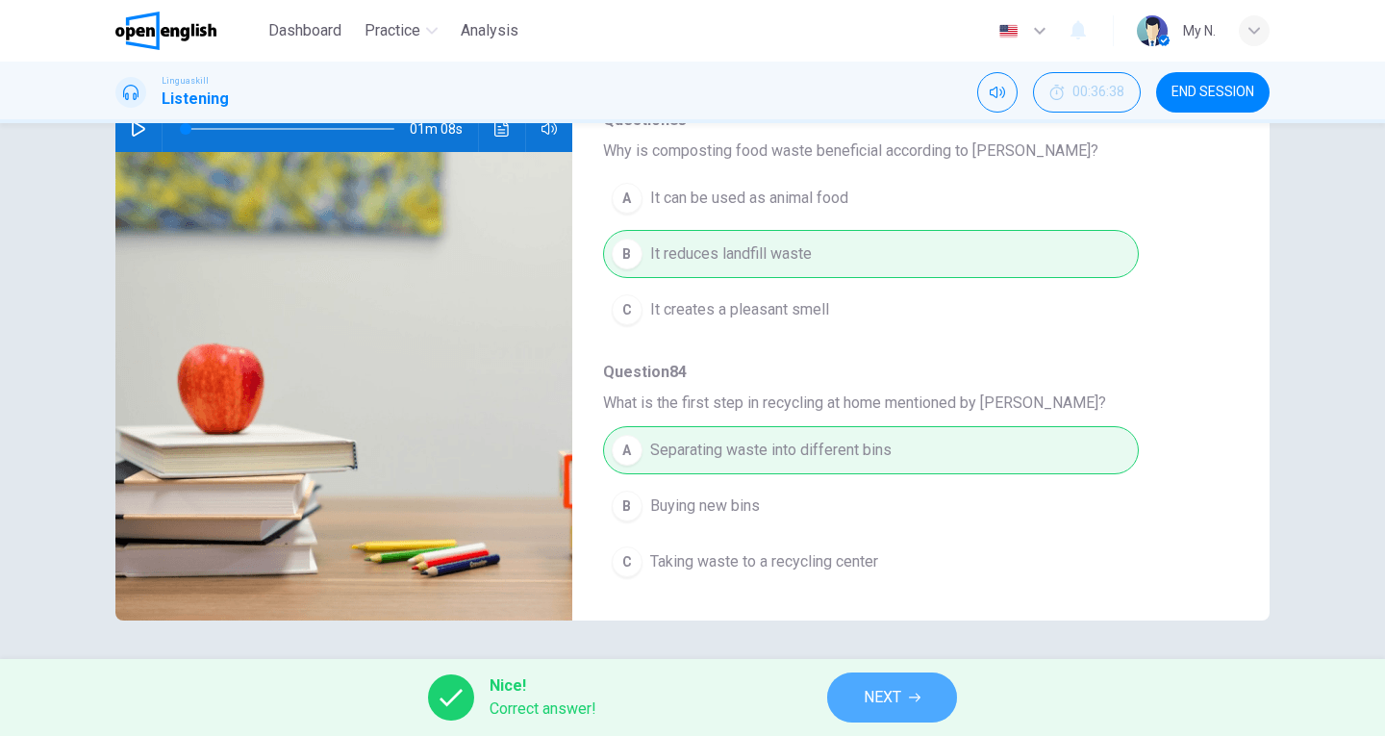
click at [901, 694] on span "NEXT" at bounding box center [883, 697] width 38 height 27
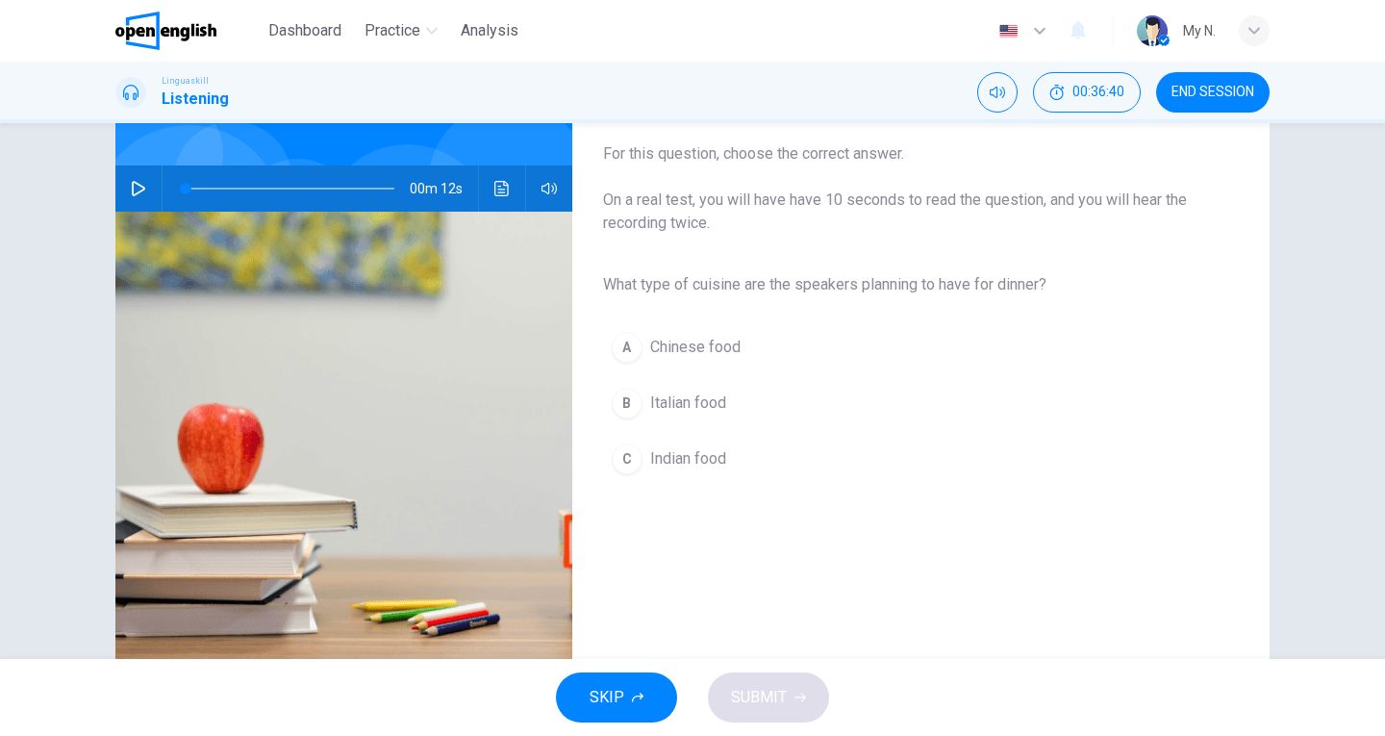
scroll to position [114, 0]
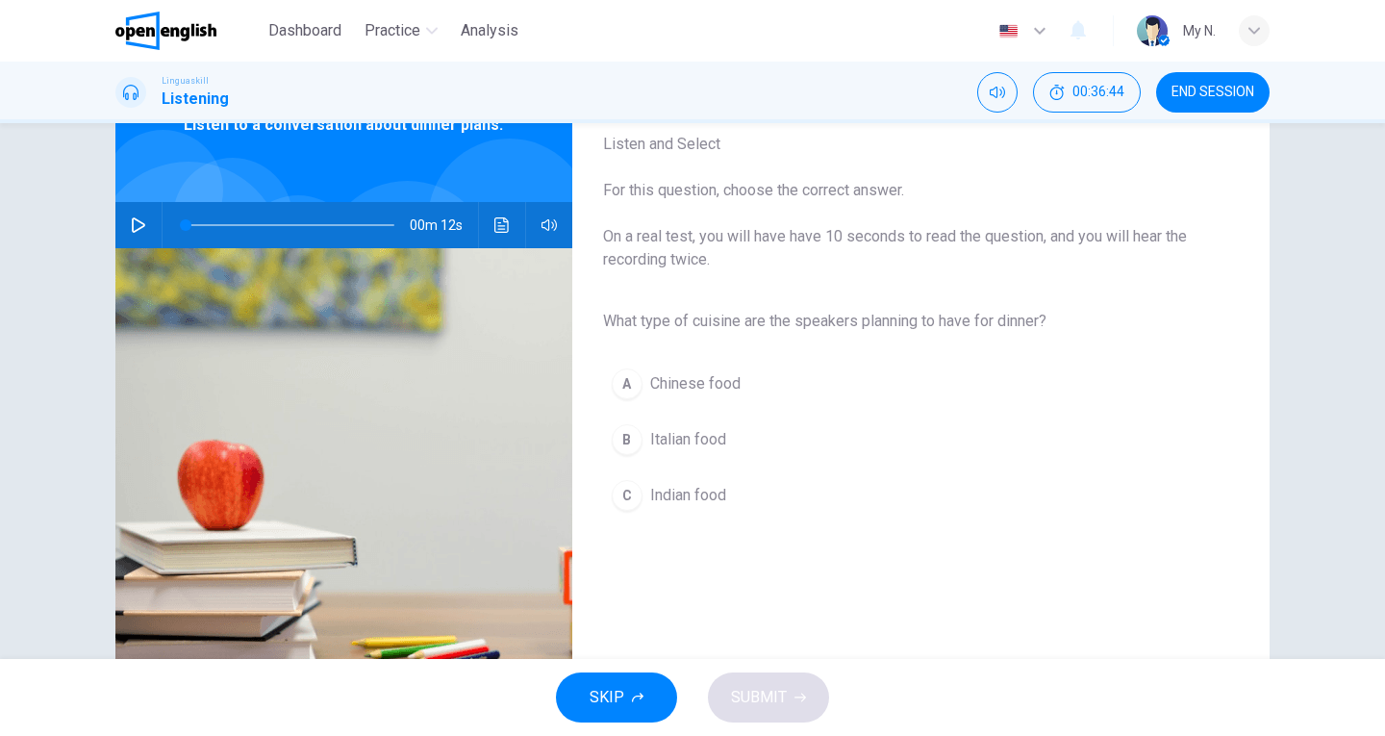
click at [1128, 243] on span "On a real test, you will have have 10 seconds to read the question, and you wil…" at bounding box center [905, 248] width 605 height 46
click at [702, 242] on span "On a real test, you will have have 10 seconds to read the question, and you wil…" at bounding box center [905, 248] width 605 height 46
click at [1025, 238] on span "On a real test, you will have have 10 seconds to read the question, and you wil…" at bounding box center [905, 248] width 605 height 46
click at [674, 247] on span "On a real test, you will have have 10 seconds to read the question, and you wil…" at bounding box center [905, 248] width 605 height 46
click at [140, 216] on button "button" at bounding box center [138, 225] width 31 height 46
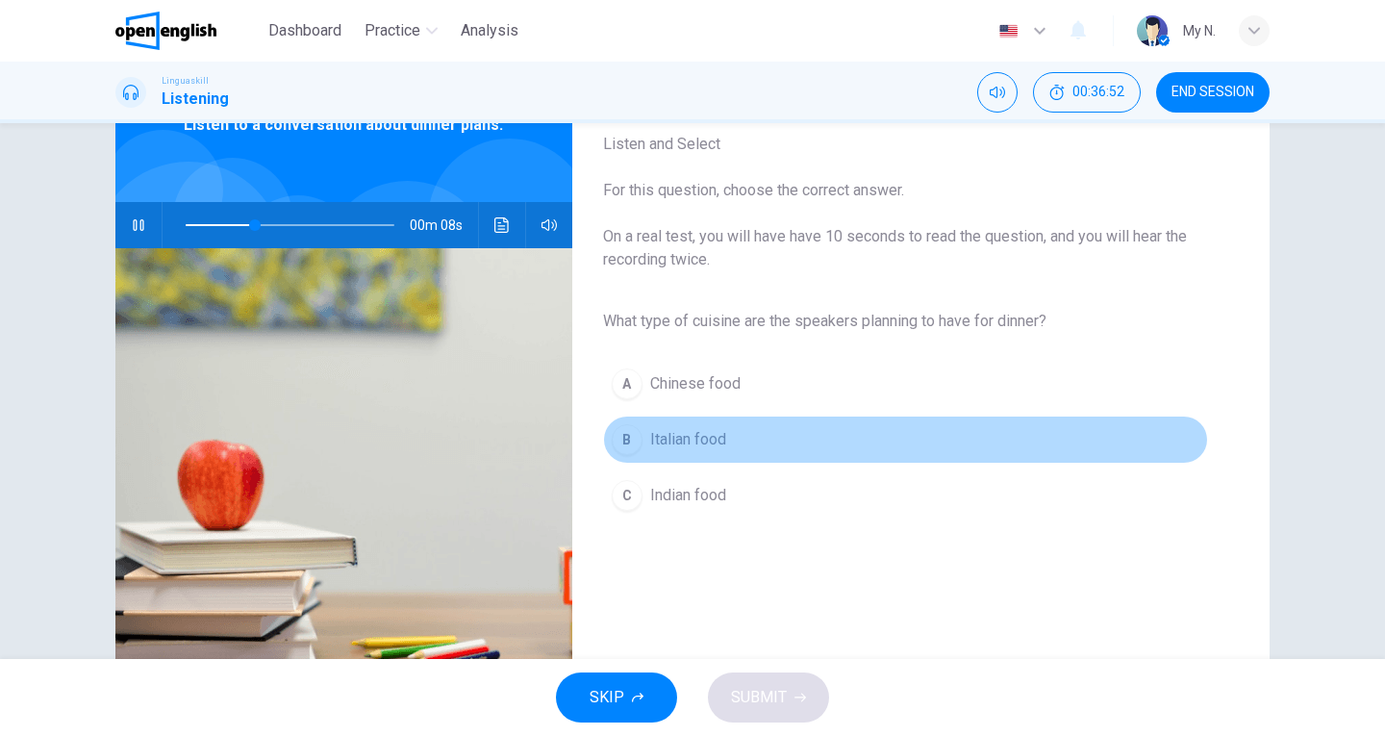
click at [672, 441] on span "Italian food" at bounding box center [688, 439] width 76 height 23
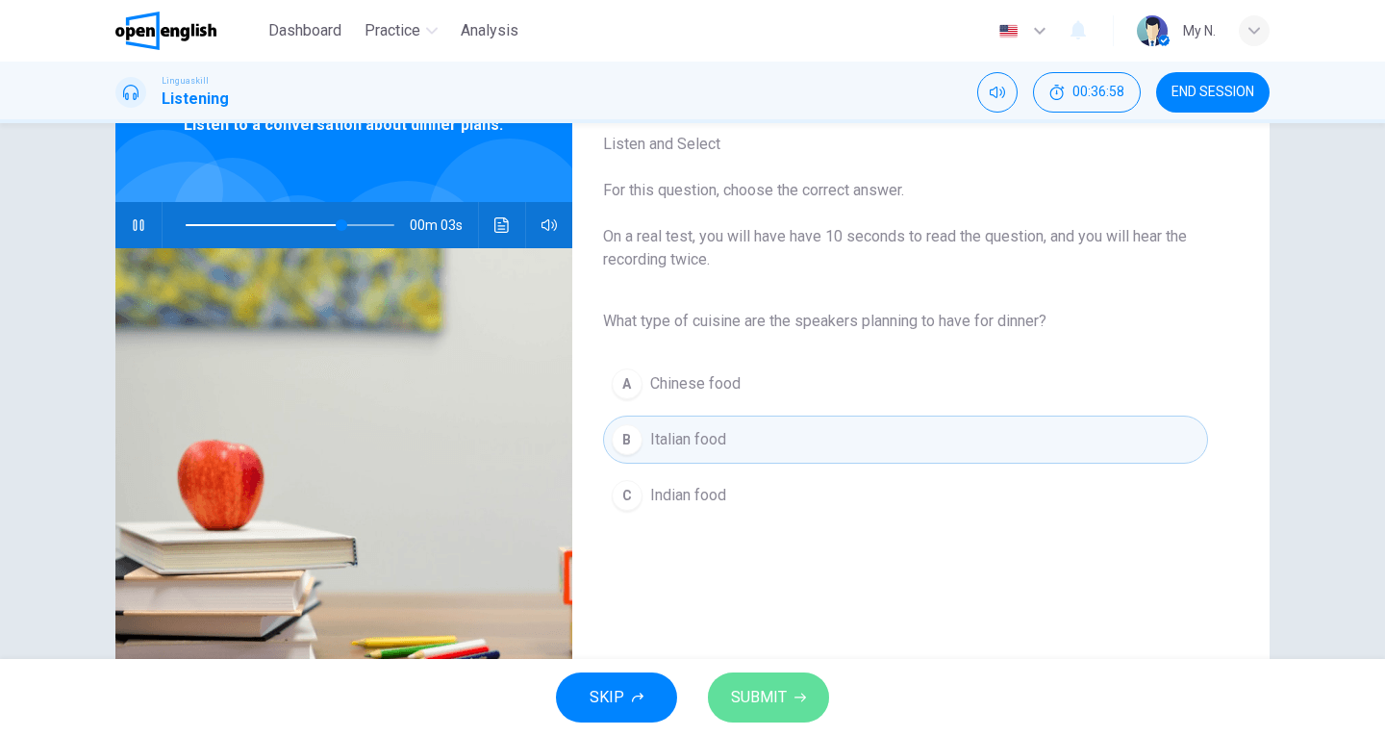
click at [790, 692] on button "SUBMIT" at bounding box center [768, 698] width 121 height 50
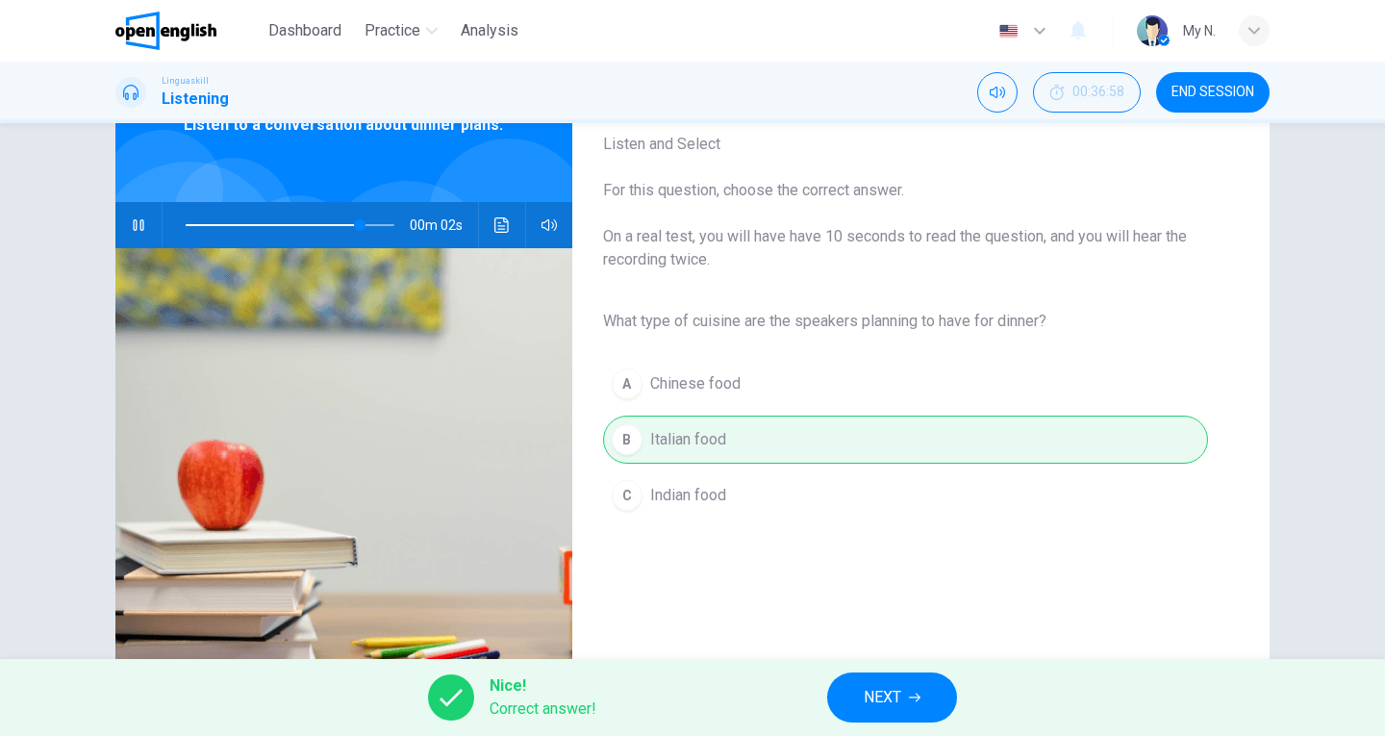
type input "**"
click at [876, 703] on span "NEXT" at bounding box center [883, 697] width 38 height 27
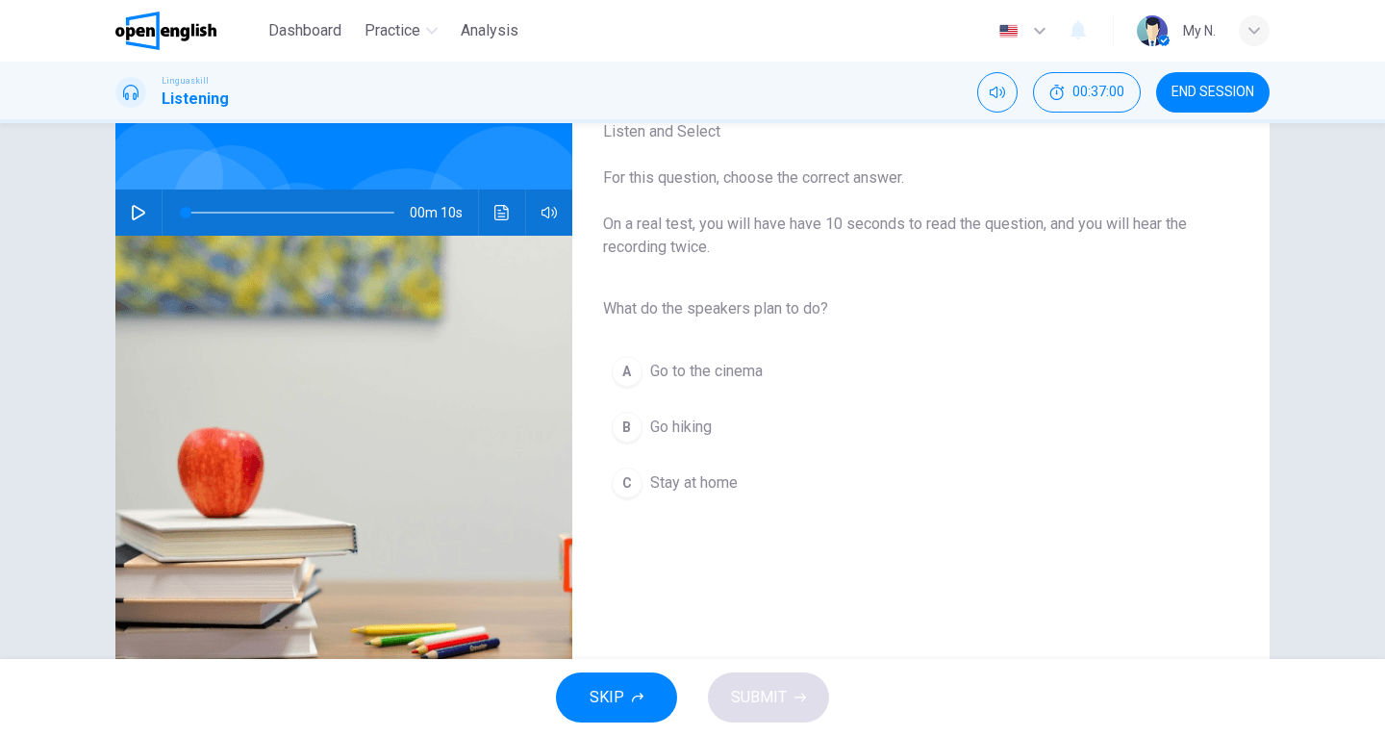
scroll to position [192, 0]
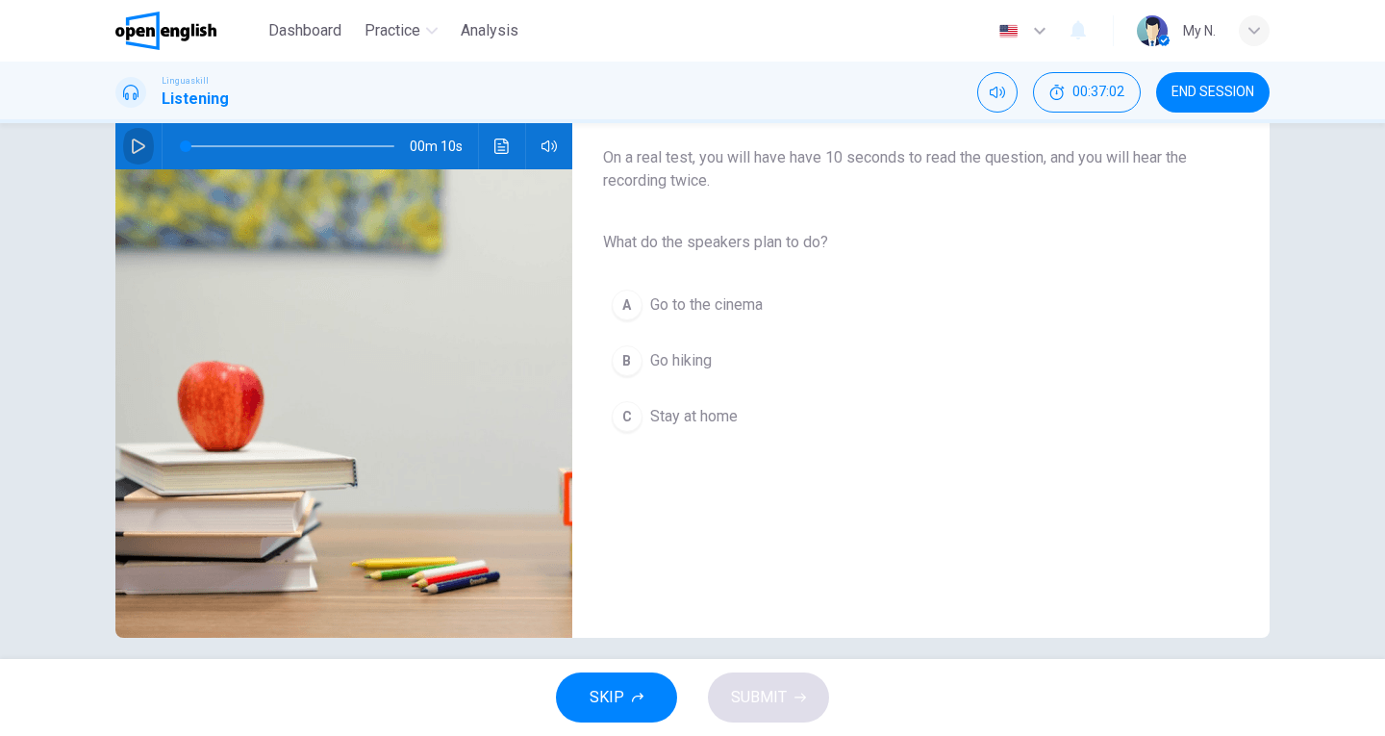
click at [142, 144] on button "button" at bounding box center [138, 146] width 31 height 46
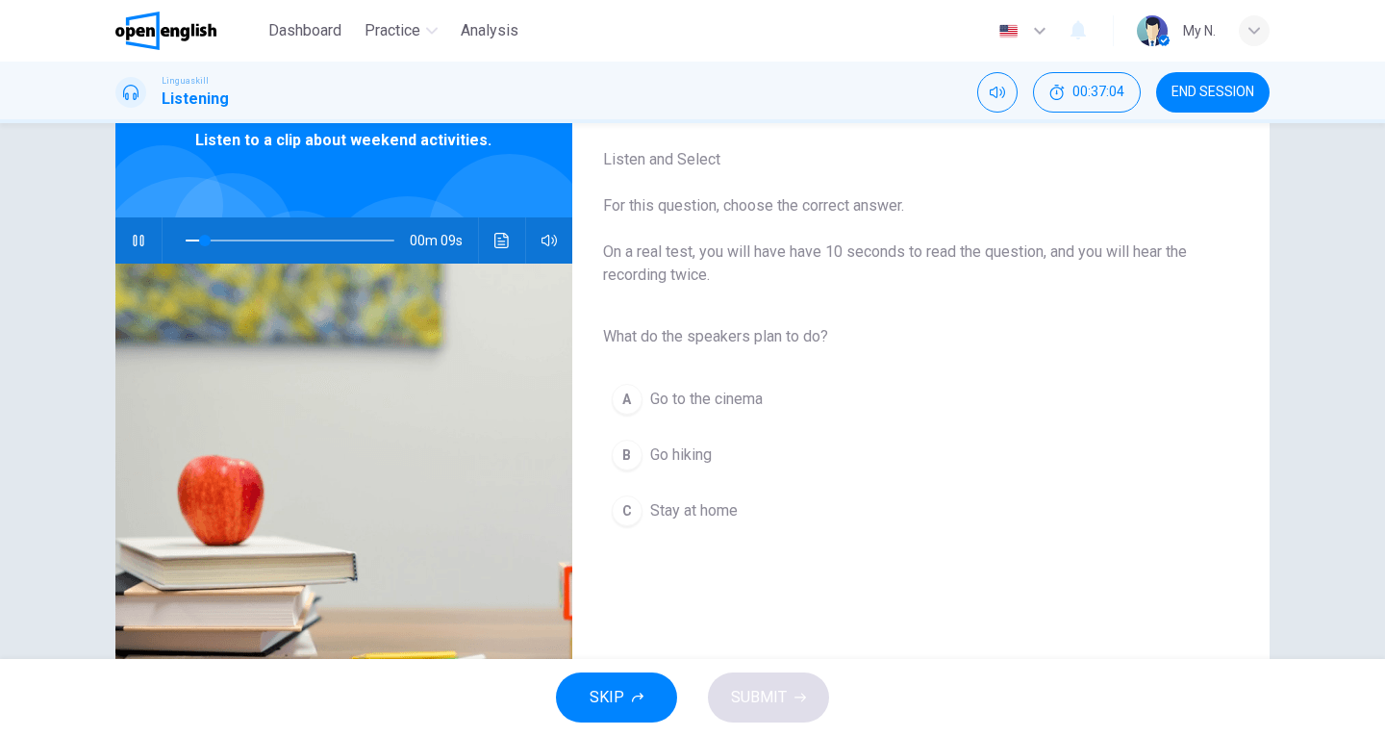
scroll to position [96, 0]
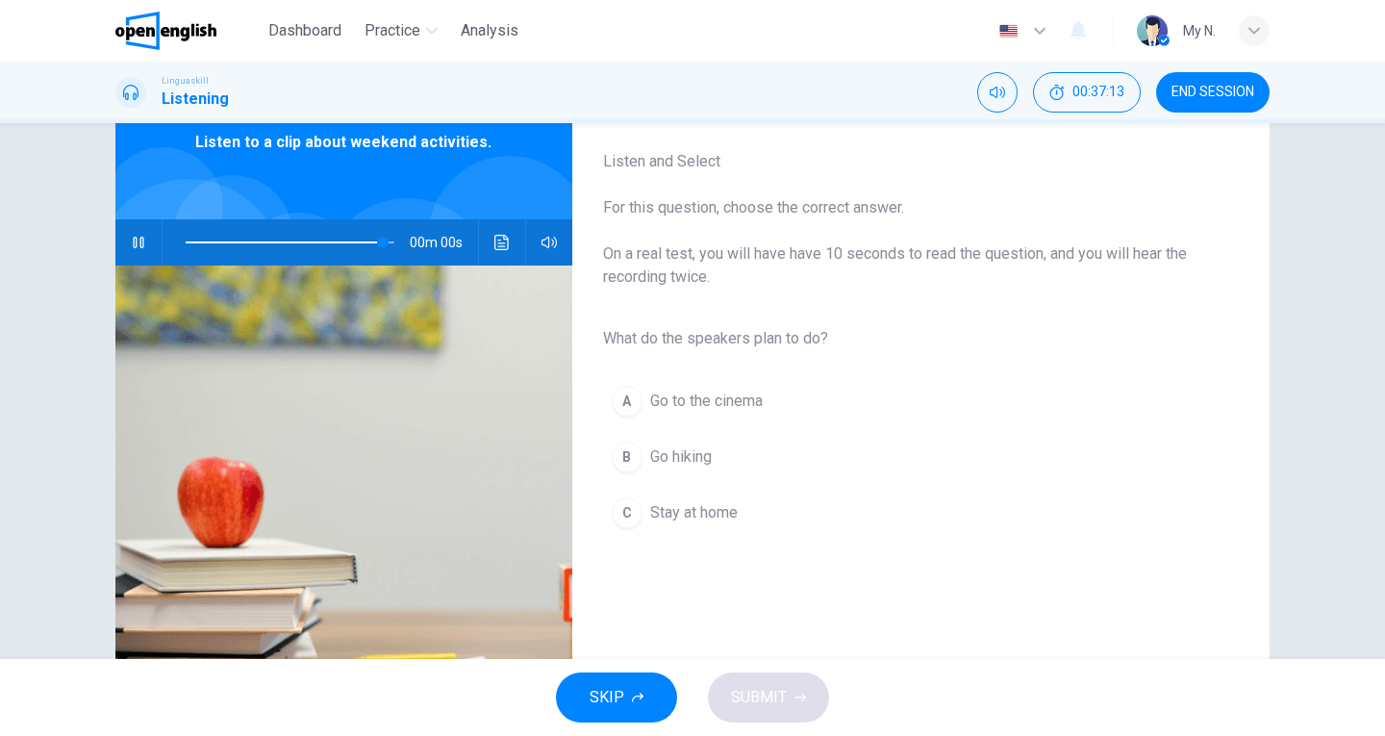
type input "*"
click at [663, 450] on span "Go hiking" at bounding box center [681, 456] width 62 height 23
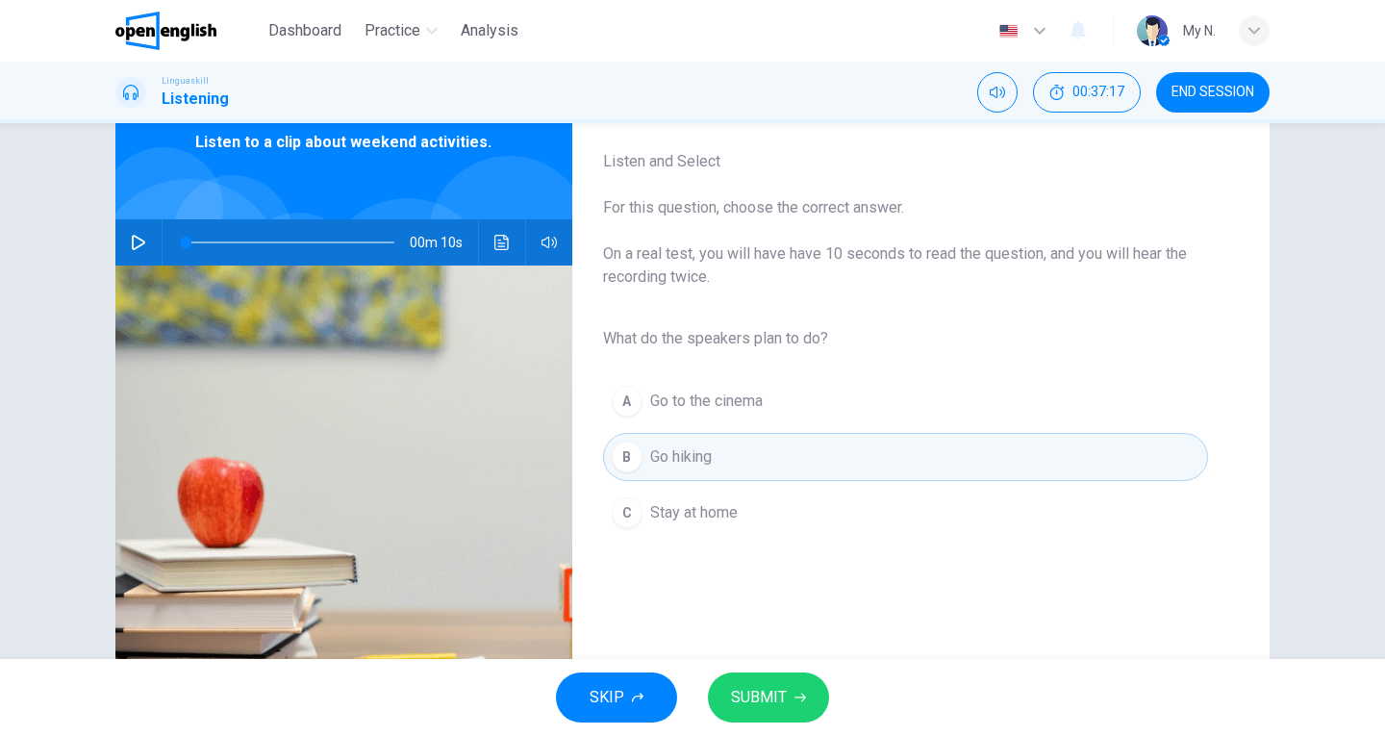
click at [784, 692] on span "SUBMIT" at bounding box center [759, 697] width 56 height 27
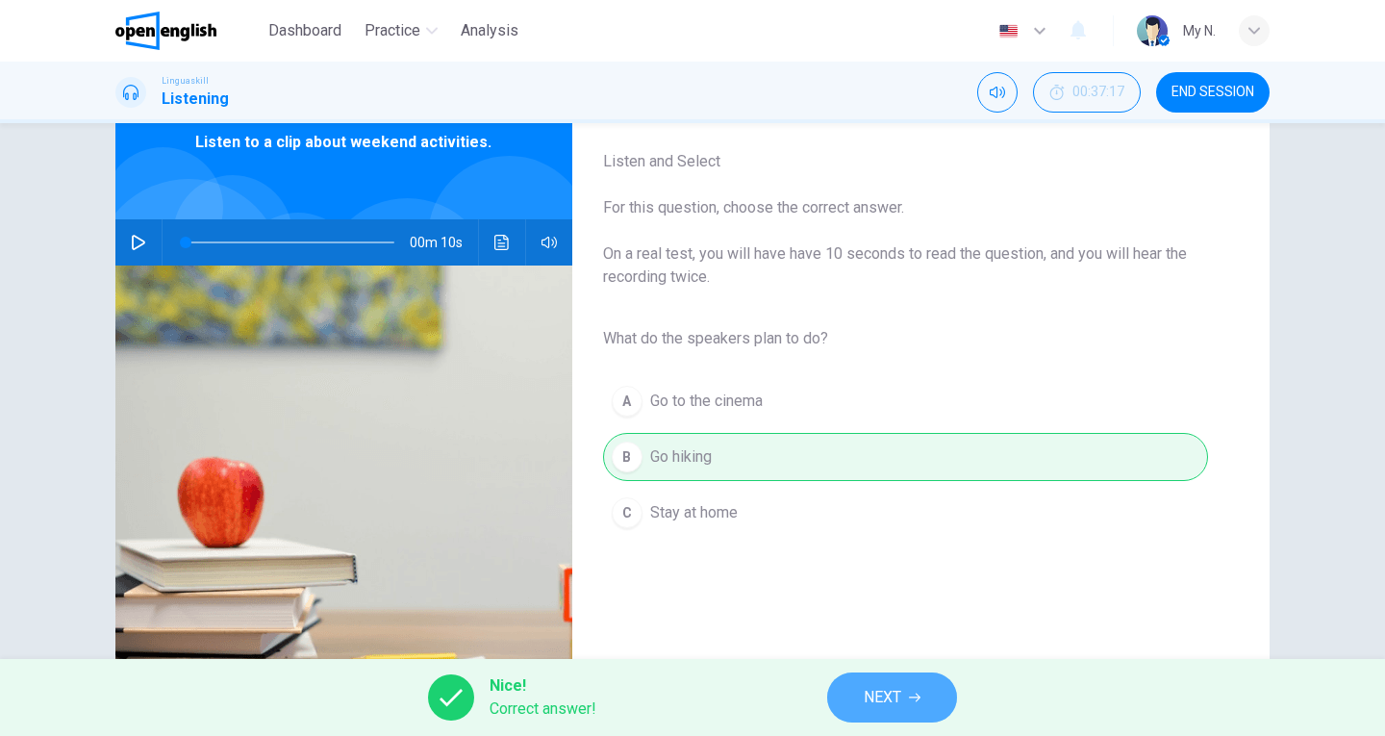
click at [887, 697] on span "NEXT" at bounding box center [883, 697] width 38 height 27
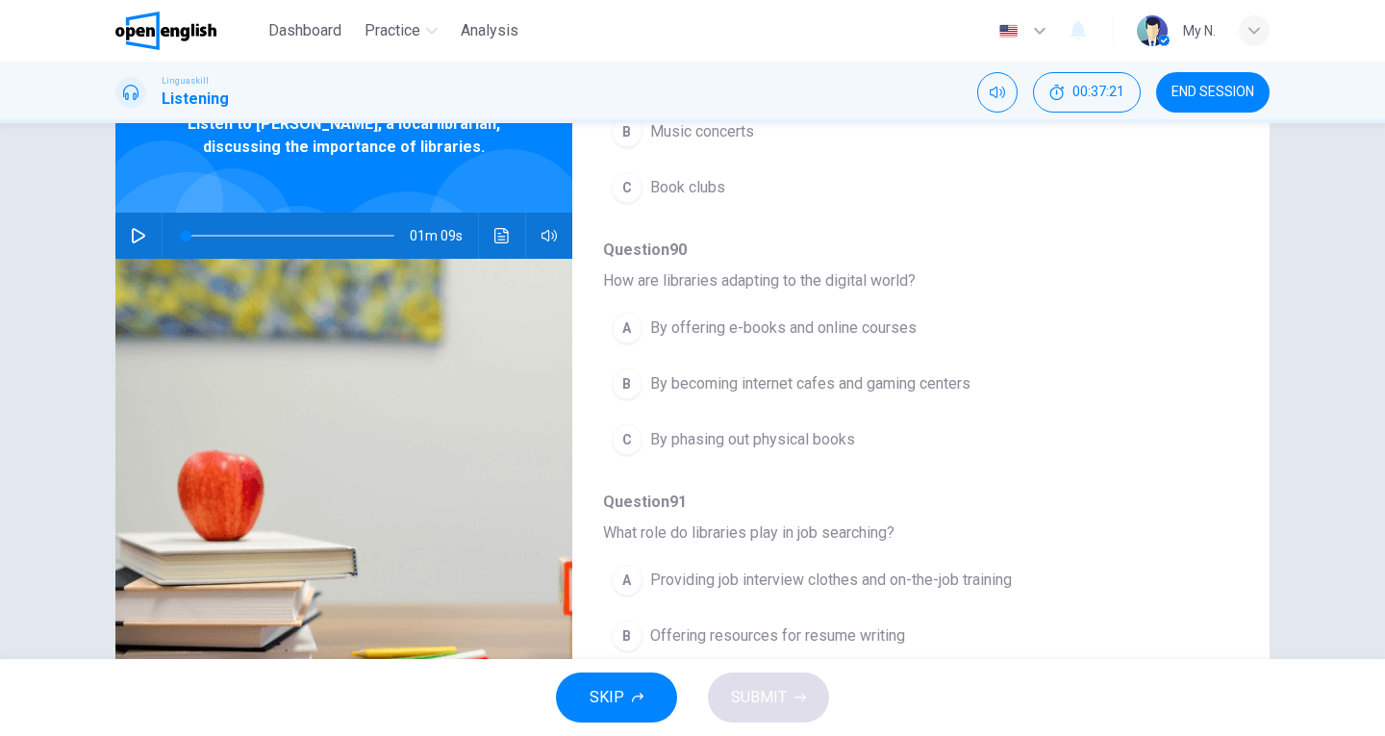
scroll to position [210, 0]
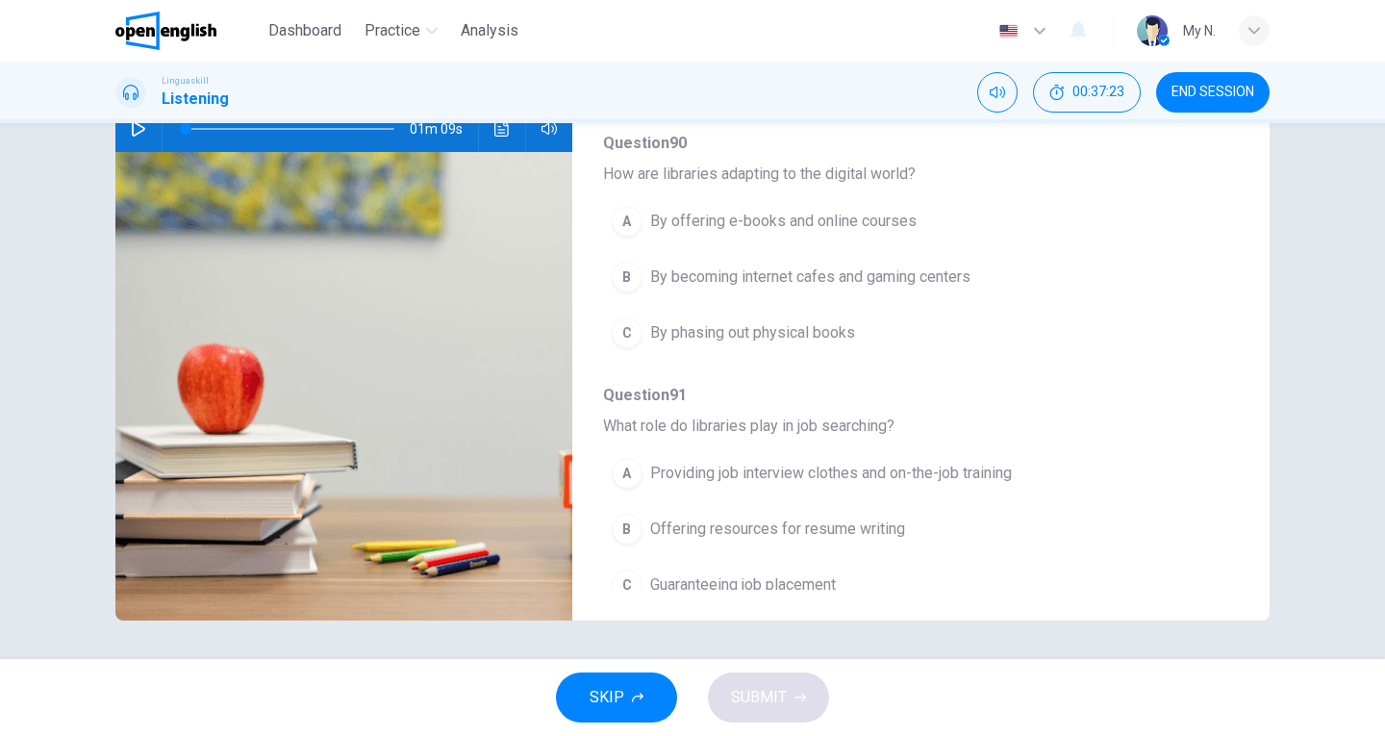
click at [141, 140] on button "button" at bounding box center [138, 129] width 31 height 46
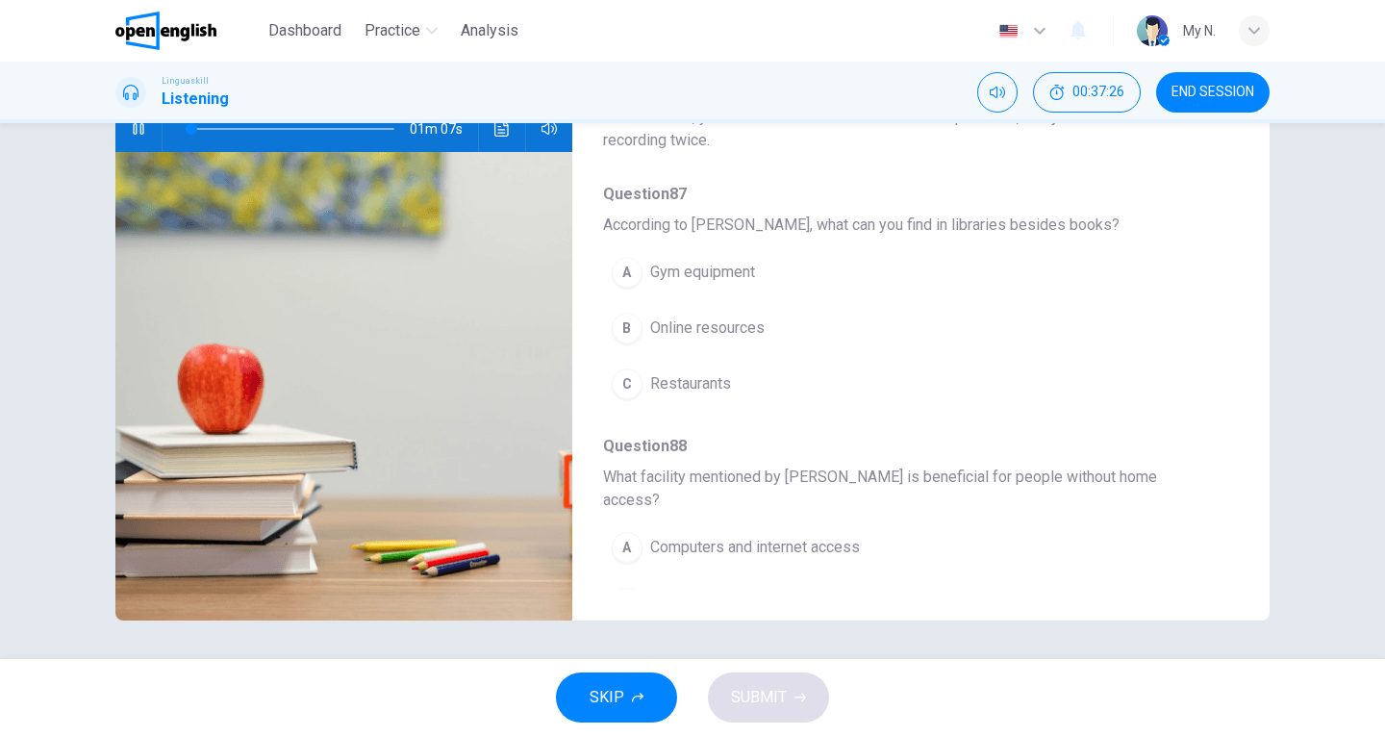
scroll to position [114, 0]
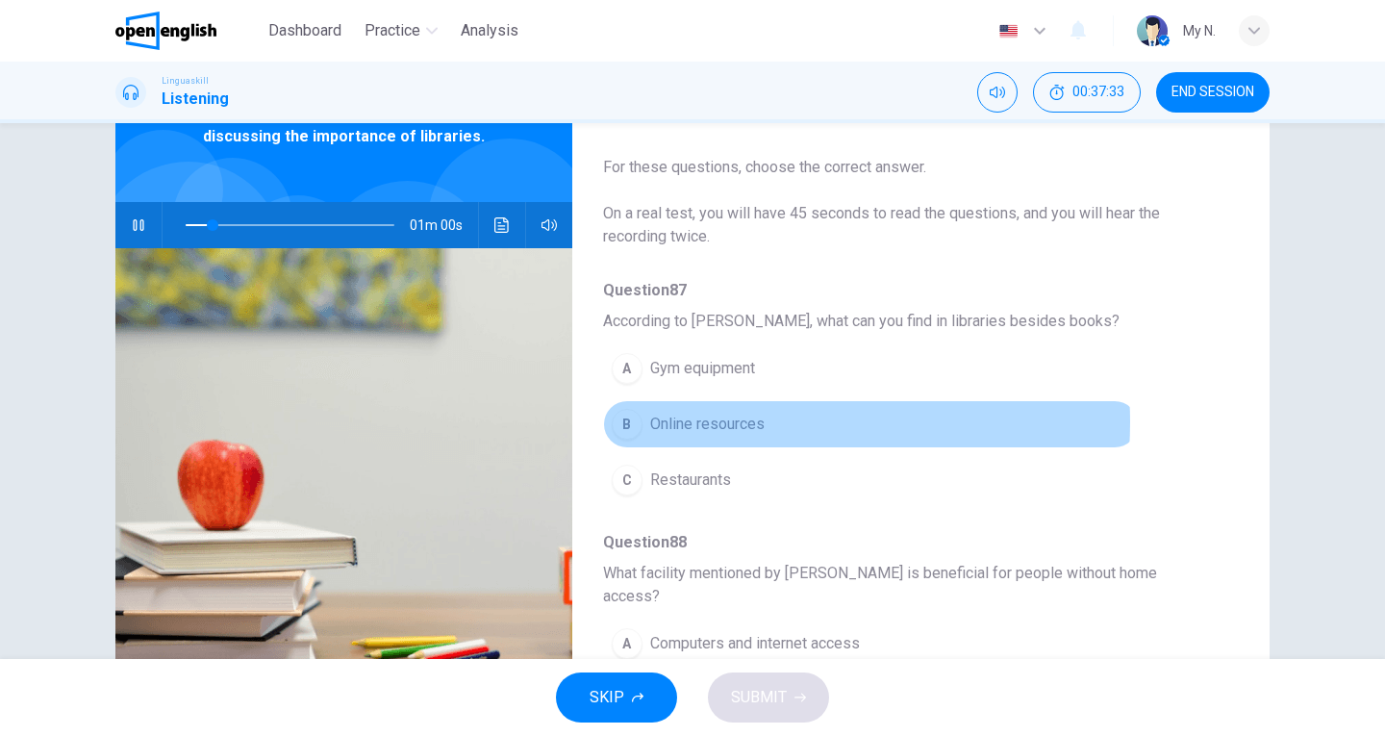
click at [730, 422] on span "Online resources" at bounding box center [707, 424] width 114 height 23
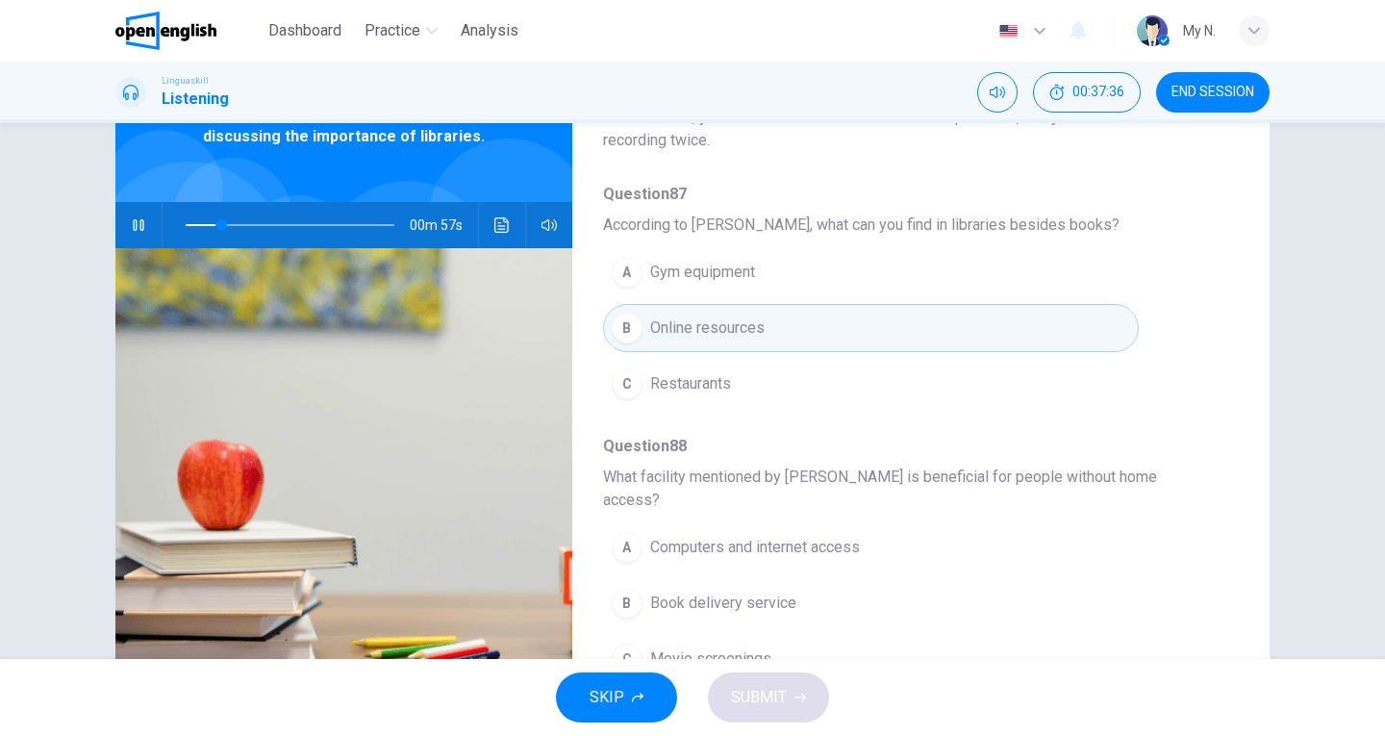
scroll to position [192, 0]
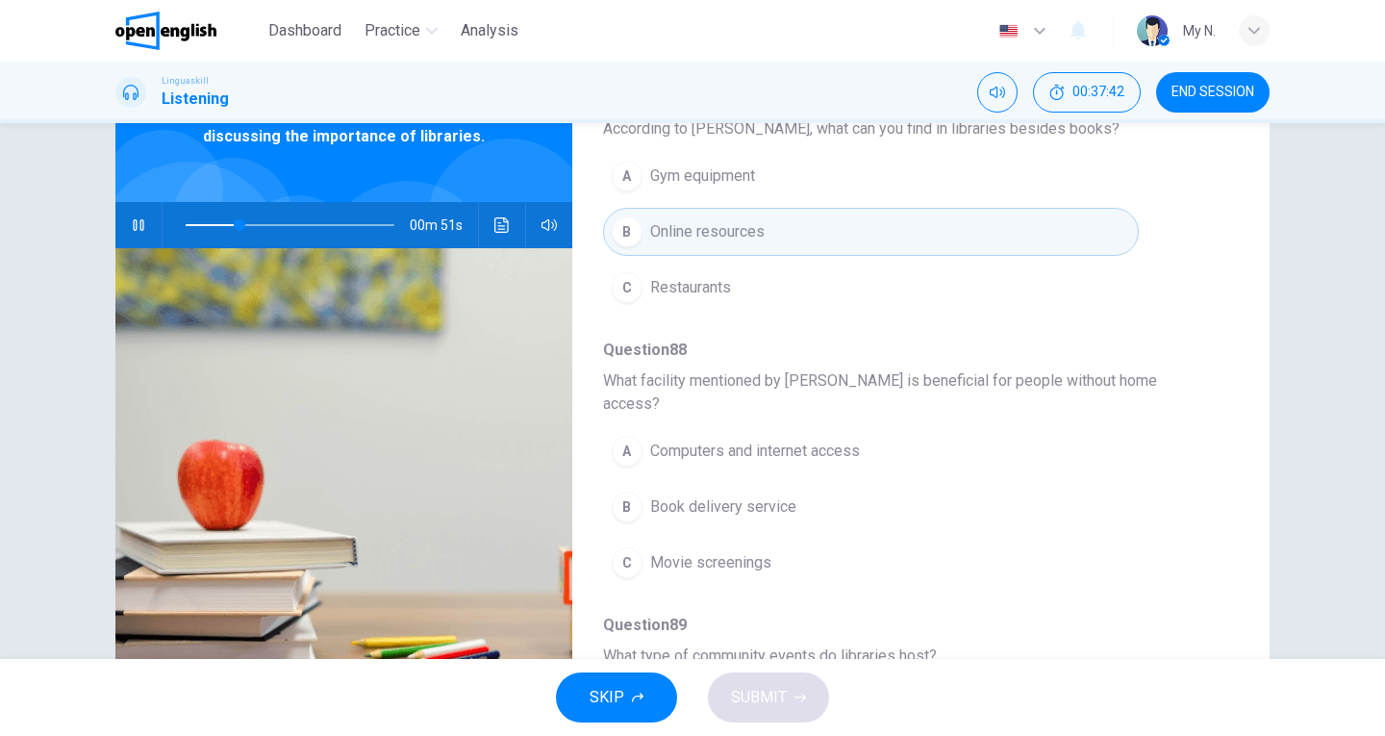
click at [793, 440] on span "Computers and internet access" at bounding box center [755, 451] width 210 height 23
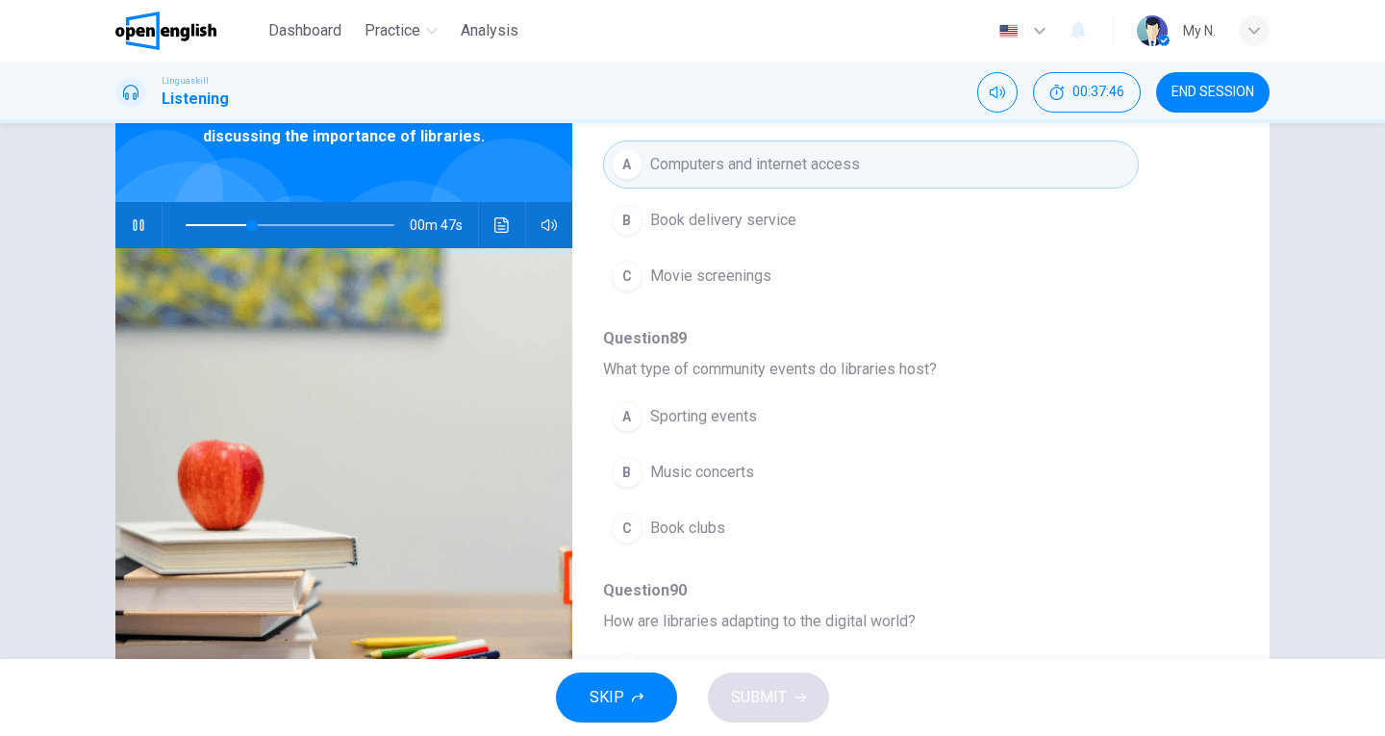
scroll to position [481, 0]
click at [657, 515] on span "Book clubs" at bounding box center [687, 526] width 75 height 23
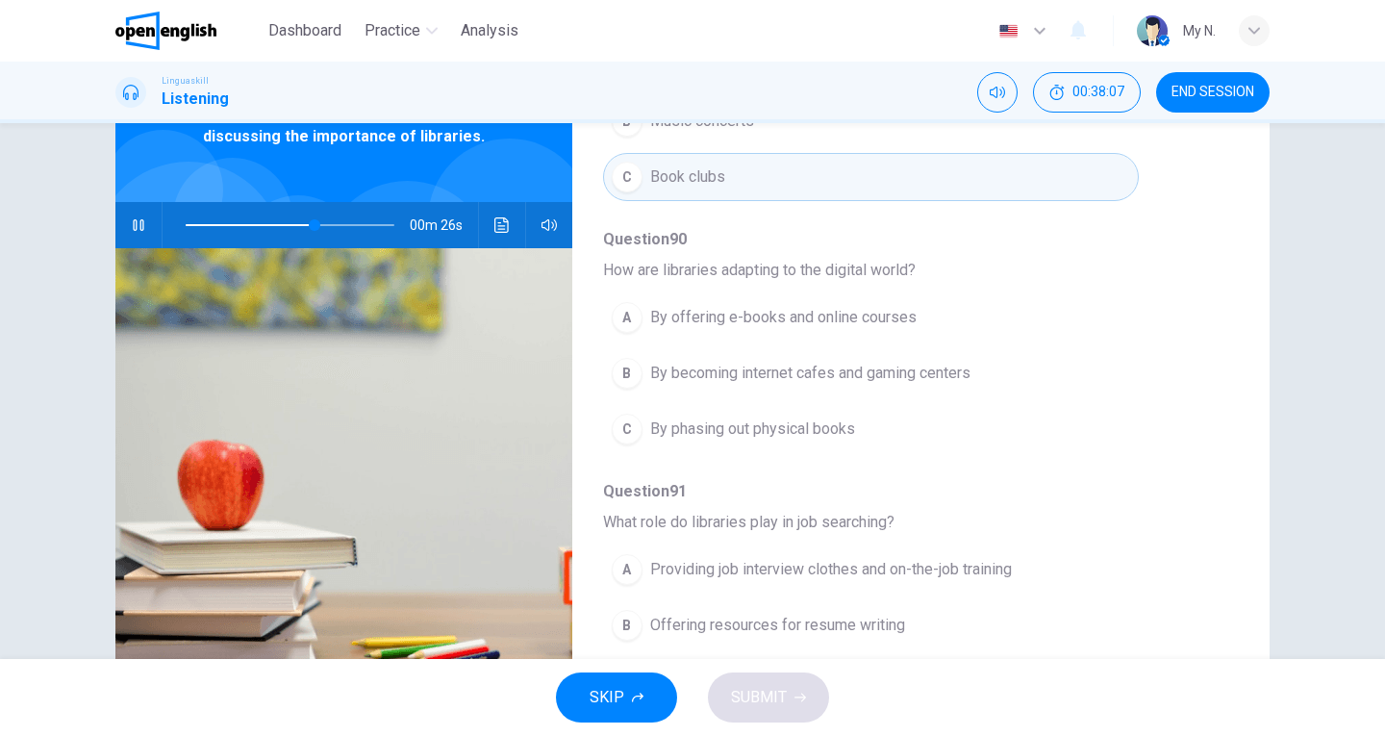
scroll to position [210, 0]
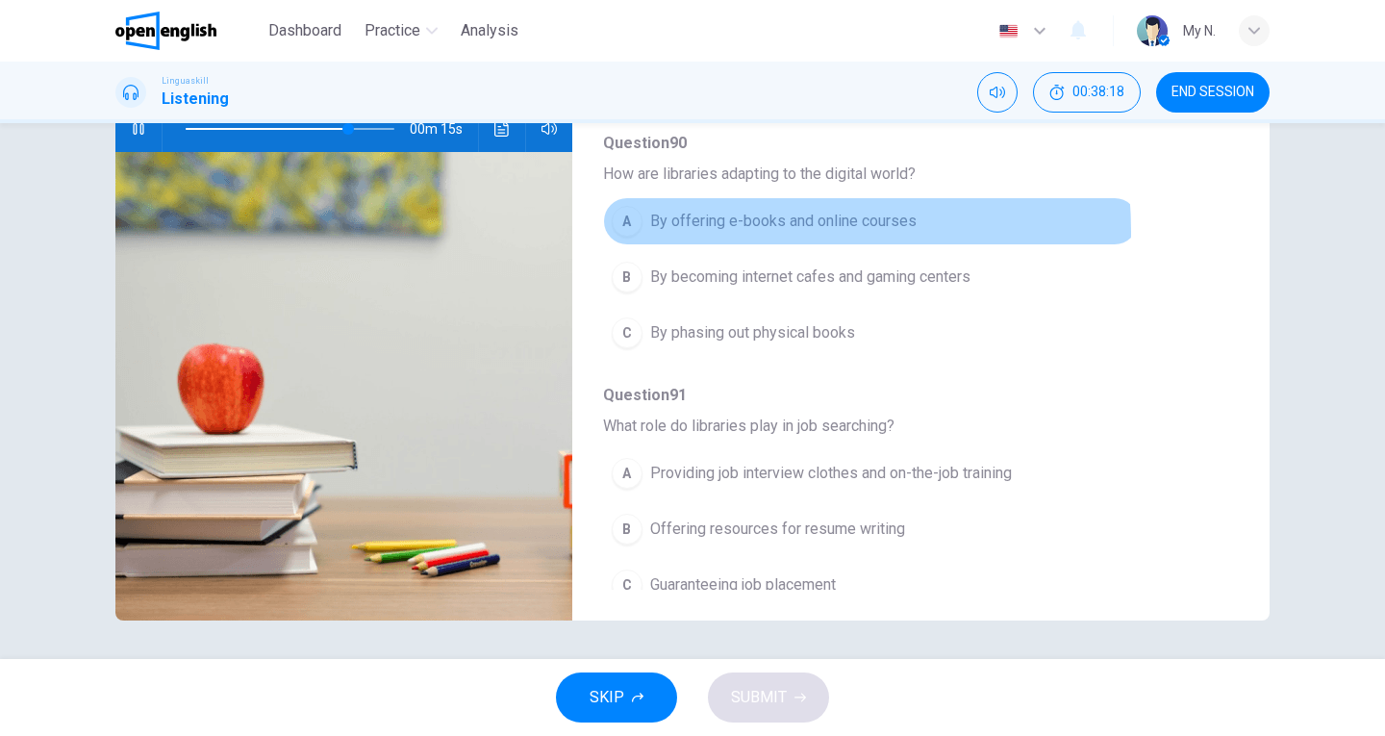
click at [719, 210] on span "By offering e-books and online courses" at bounding box center [783, 221] width 267 height 23
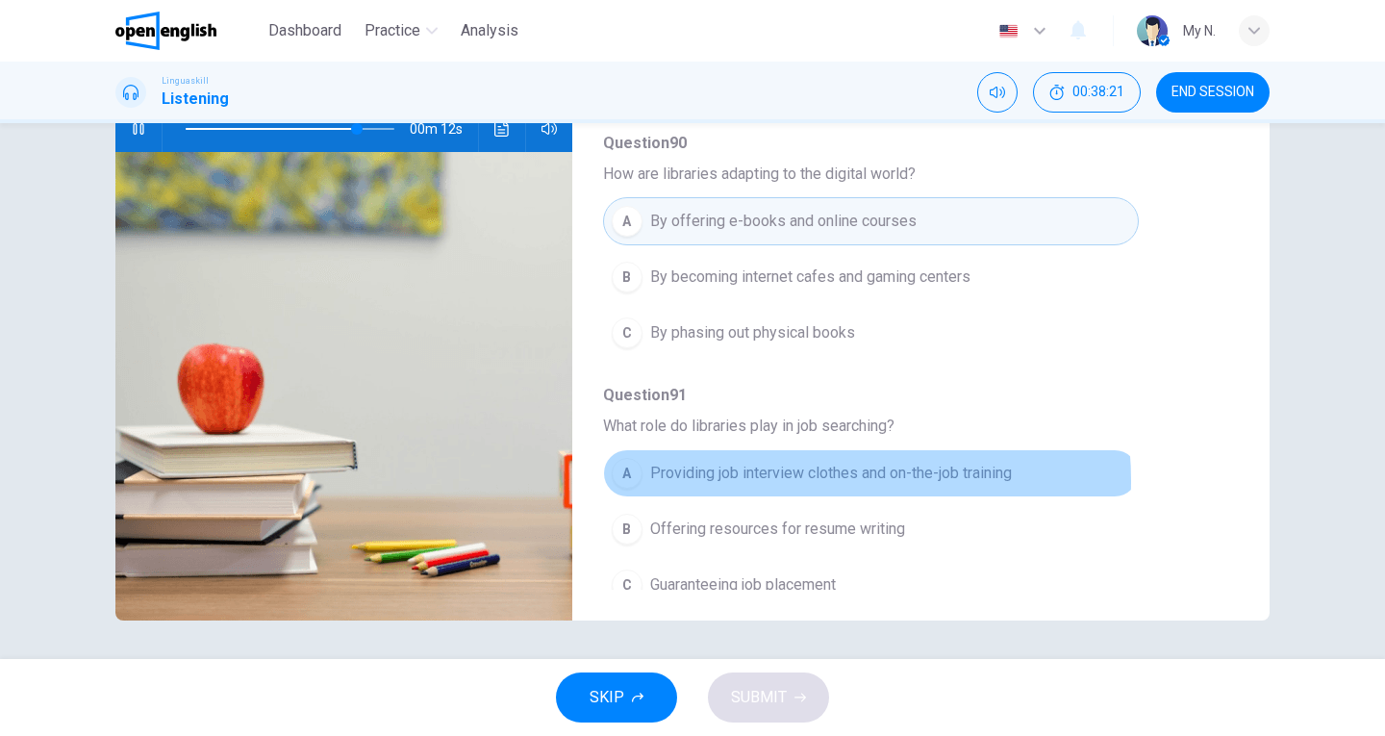
click at [788, 462] on span "Providing job interview clothes and on-the-job training" at bounding box center [831, 473] width 362 height 23
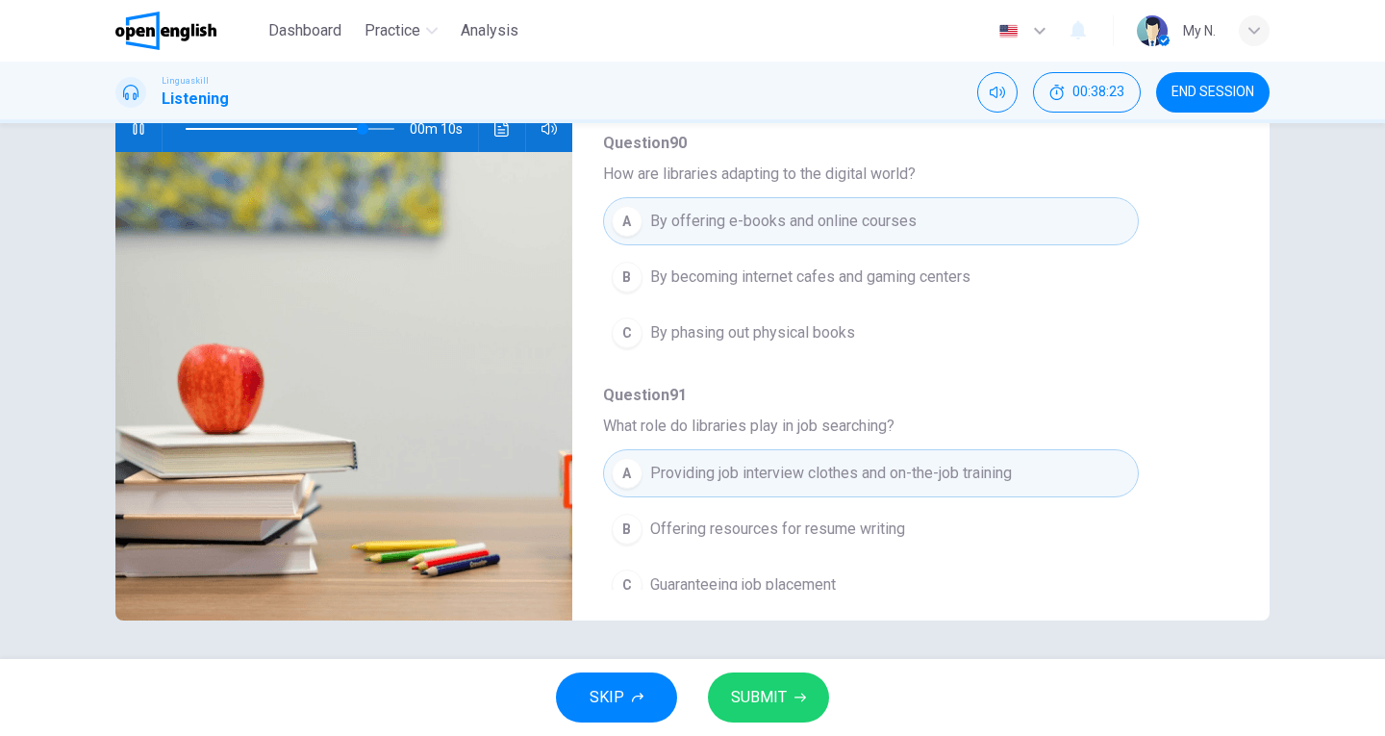
click at [775, 684] on span "SUBMIT" at bounding box center [759, 697] width 56 height 27
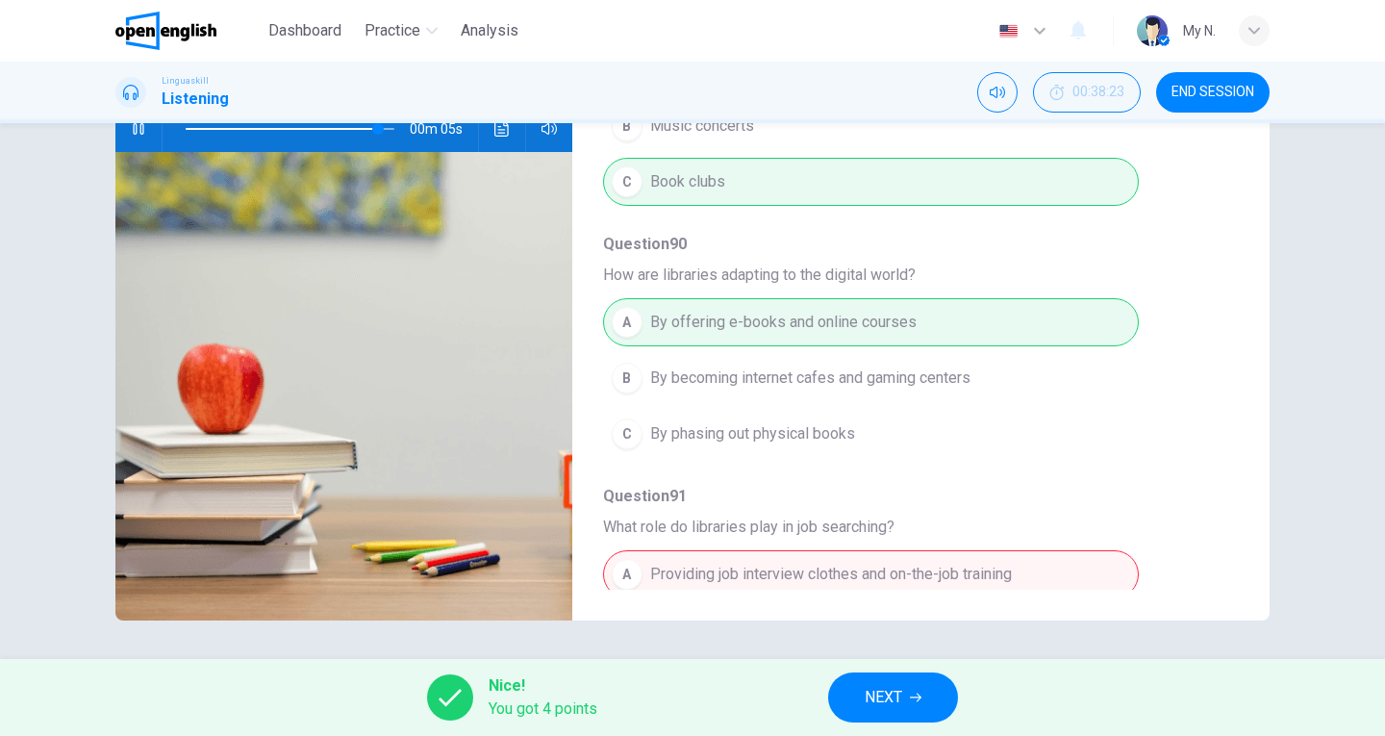
scroll to position [830, 0]
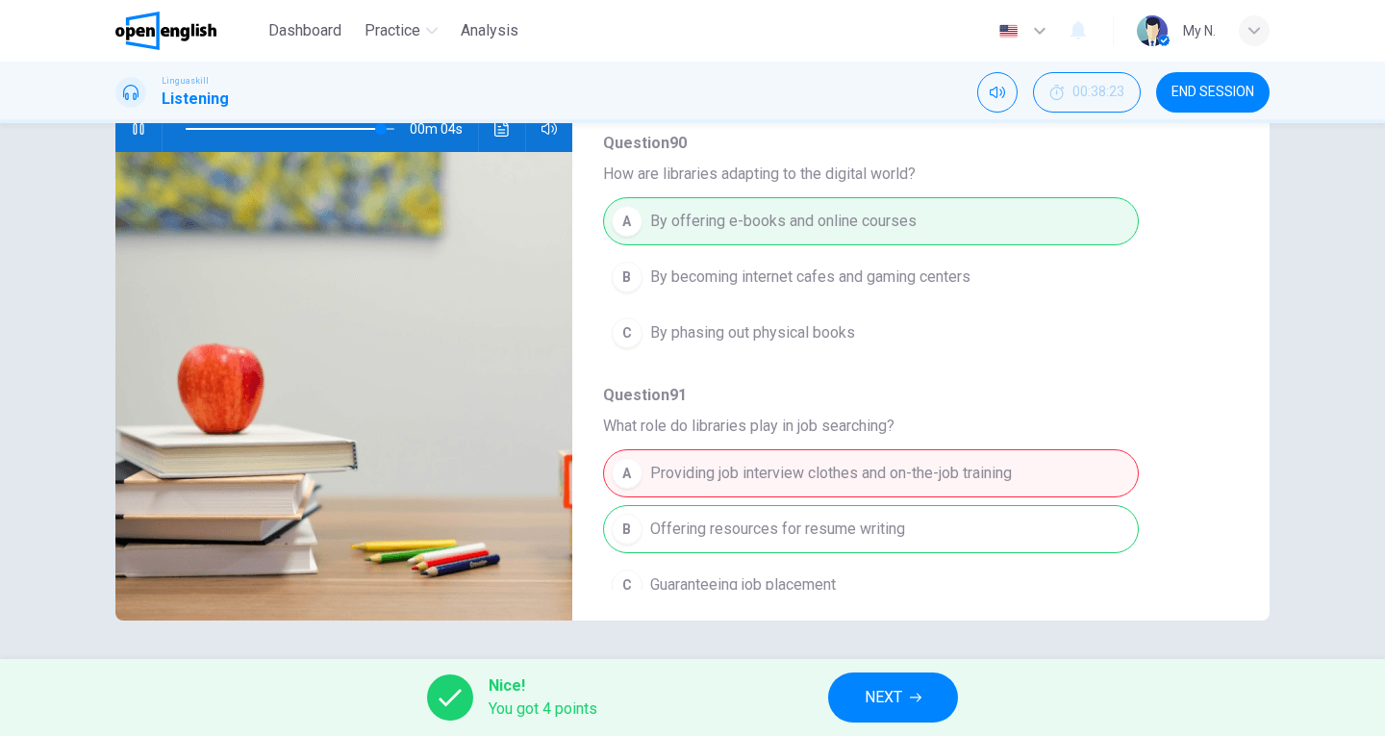
click at [911, 519] on div "A Providing job interview clothes and on-the-job training B Offering resources …" at bounding box center [905, 528] width 605 height 167
type input "**"
click at [902, 699] on span "NEXT" at bounding box center [884, 697] width 38 height 27
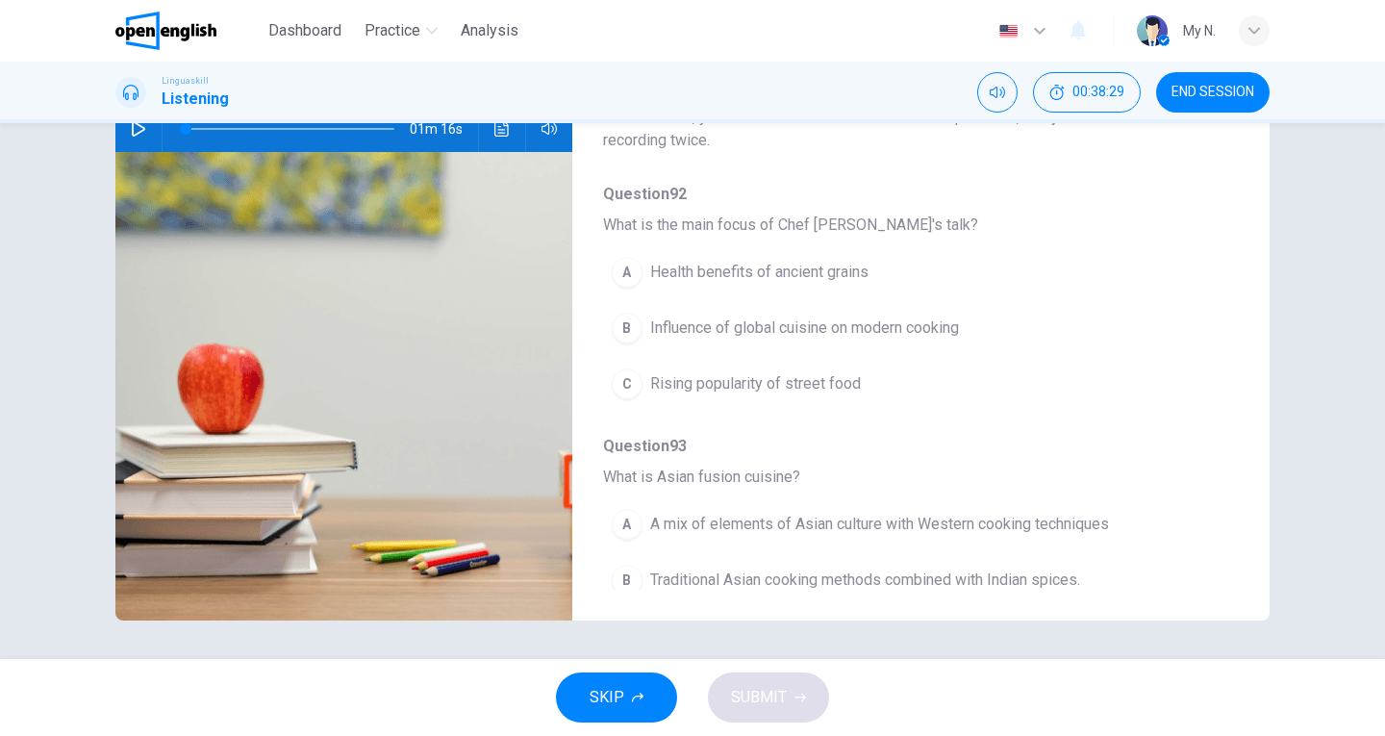
scroll to position [0, 0]
click at [137, 131] on icon "button" at bounding box center [138, 128] width 13 height 15
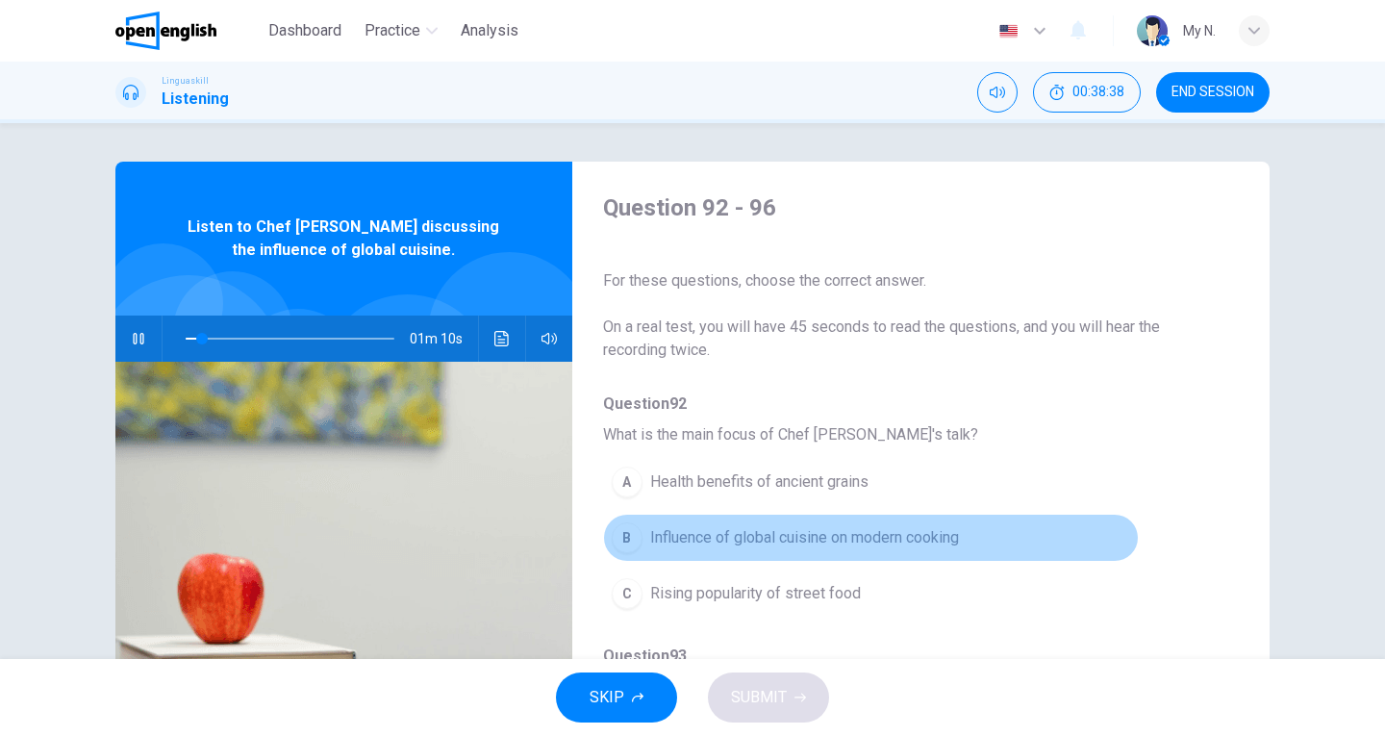
click at [887, 535] on span "Influence of global cuisine on modern cooking" at bounding box center [804, 537] width 309 height 23
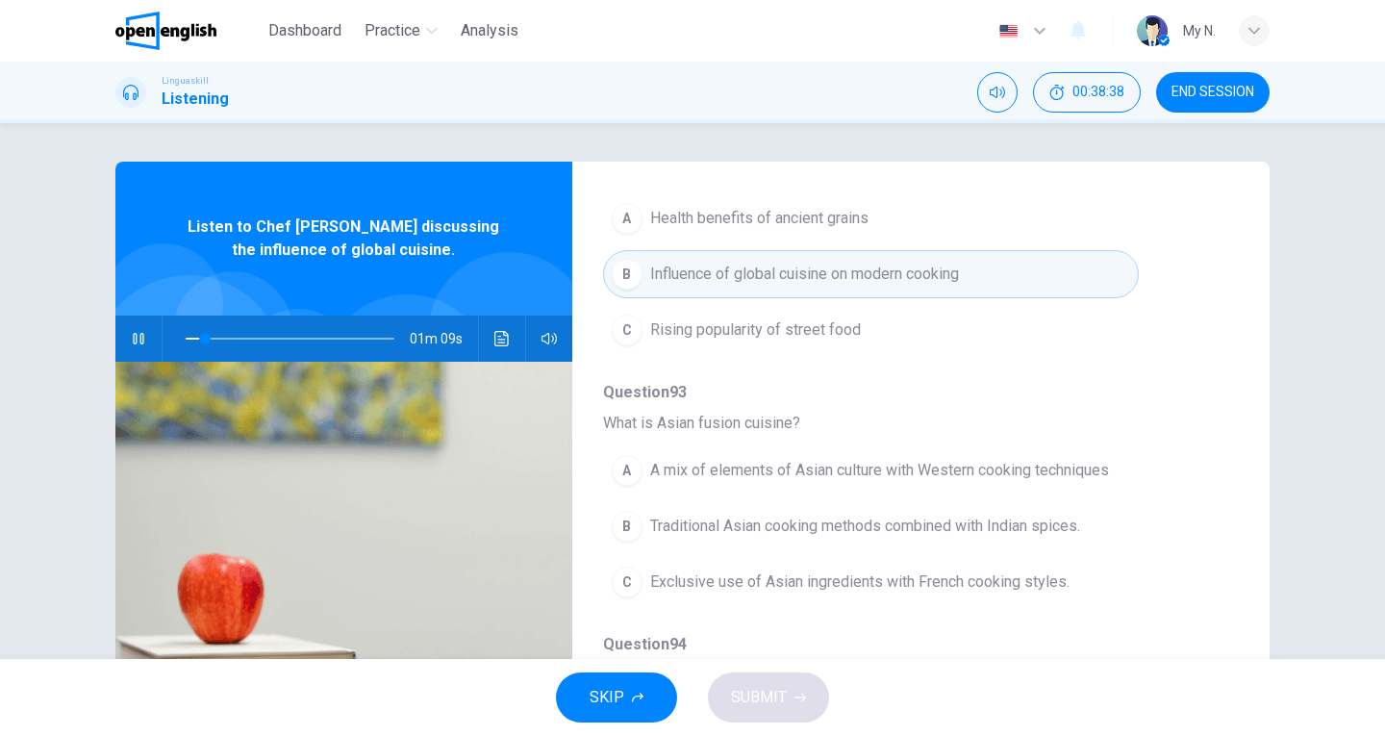
scroll to position [289, 0]
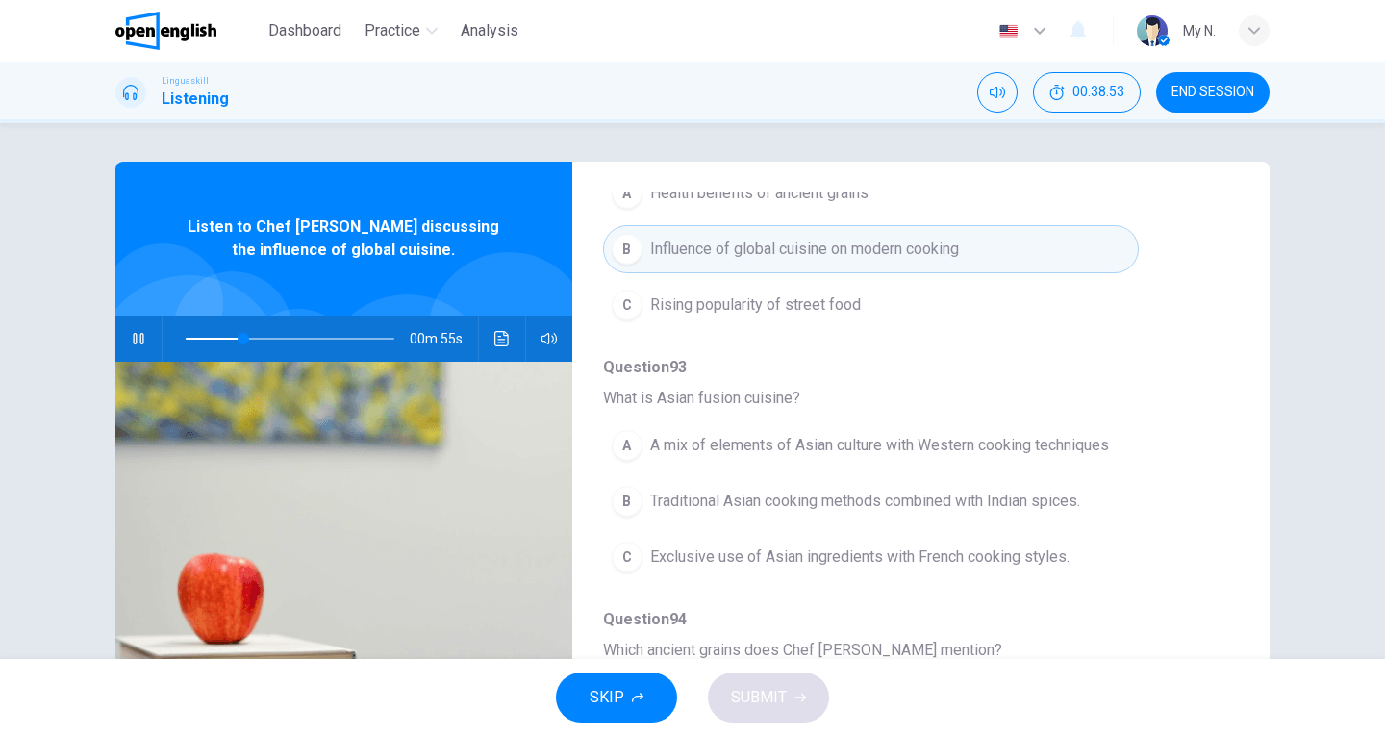
click at [957, 451] on span "A mix of elements of Asian culture with Western cooking techniques" at bounding box center [879, 445] width 459 height 23
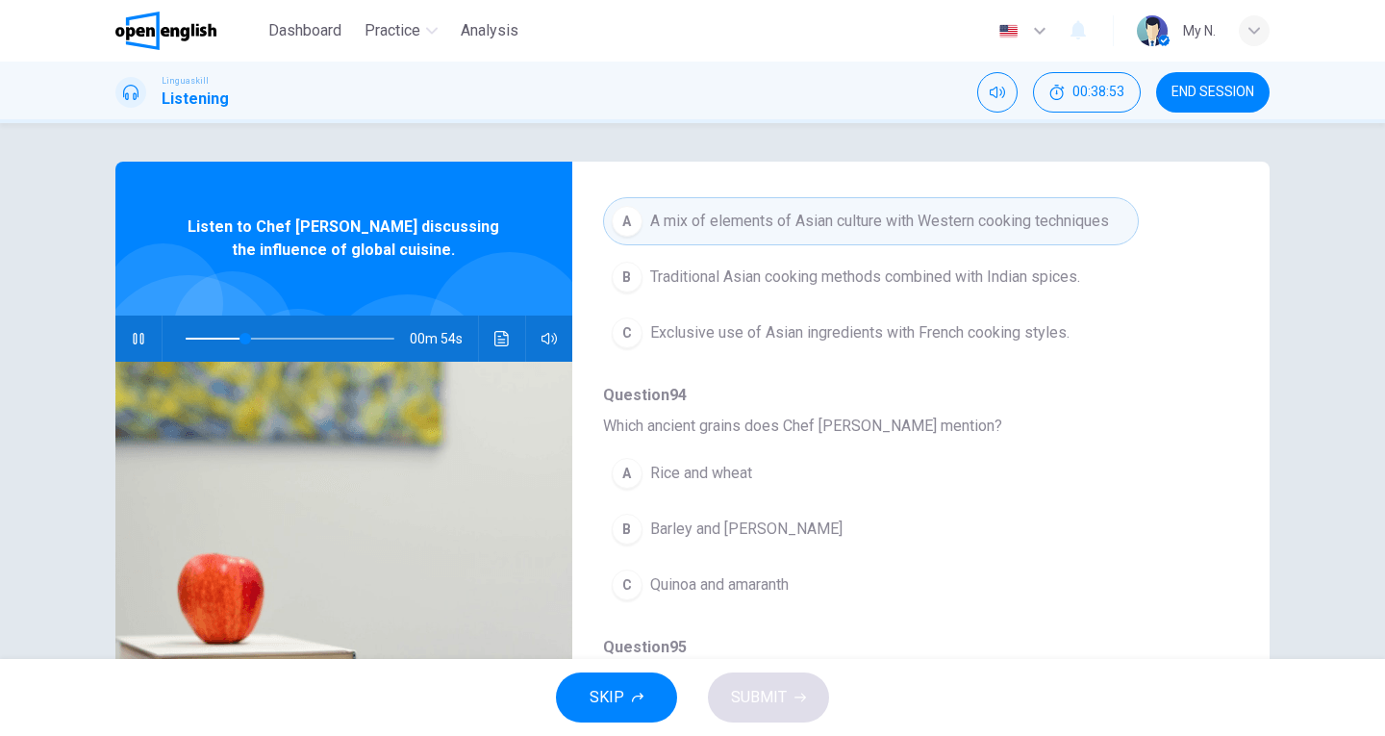
scroll to position [577, 0]
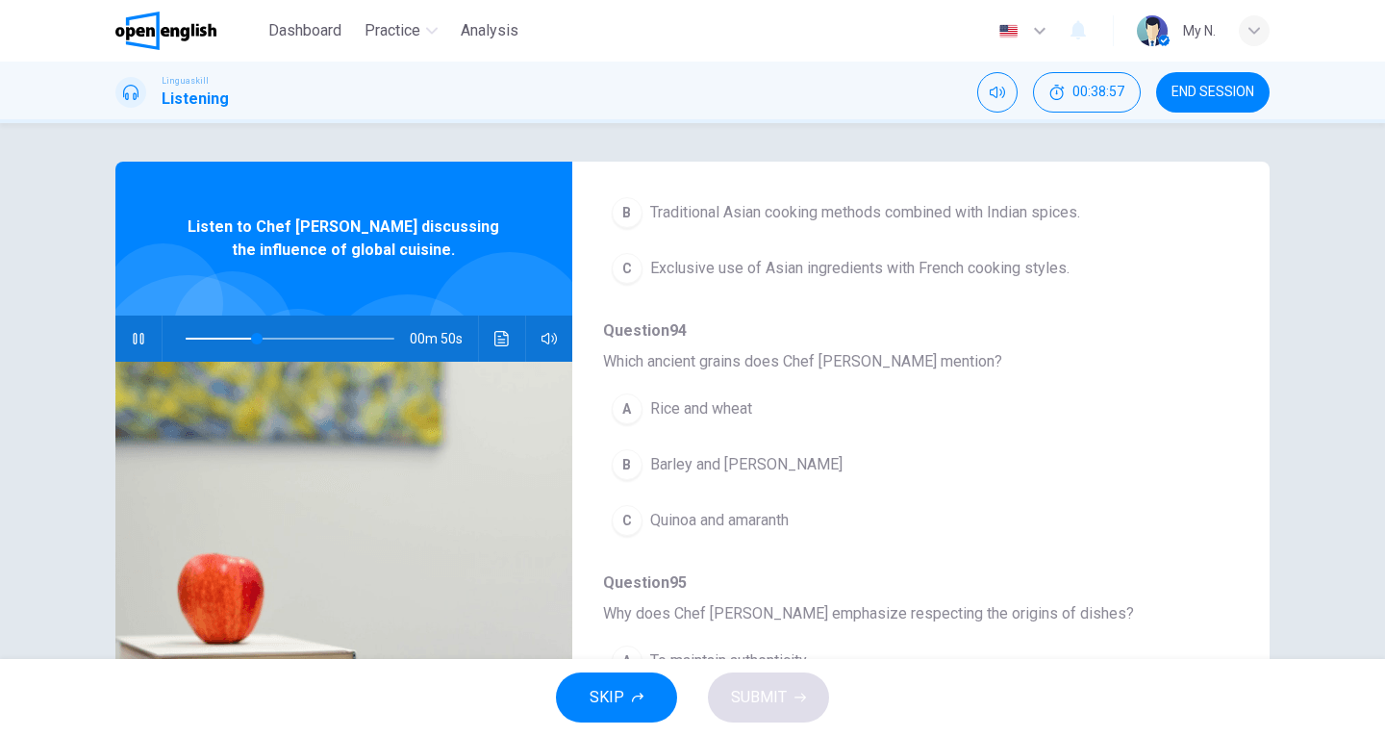
click at [756, 517] on span "Quinoa and amaranth" at bounding box center [719, 520] width 139 height 23
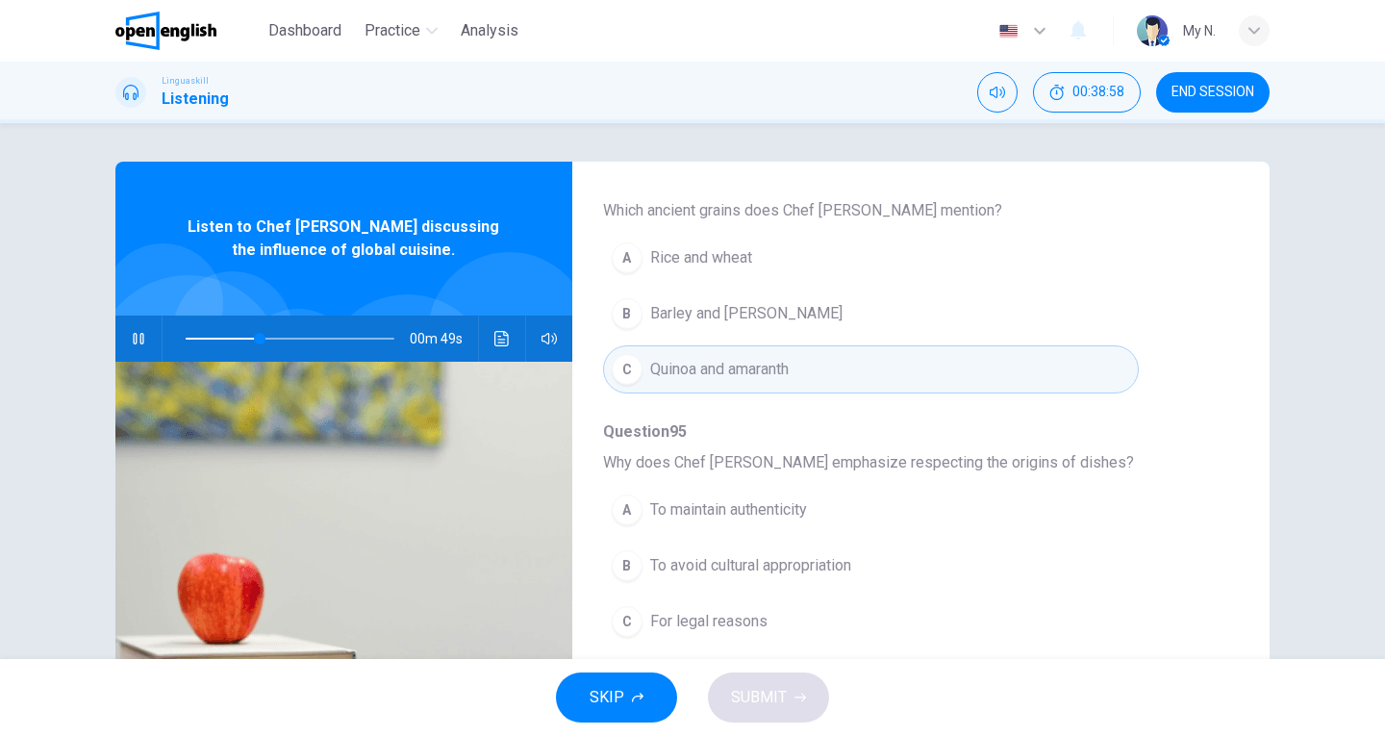
scroll to position [770, 0]
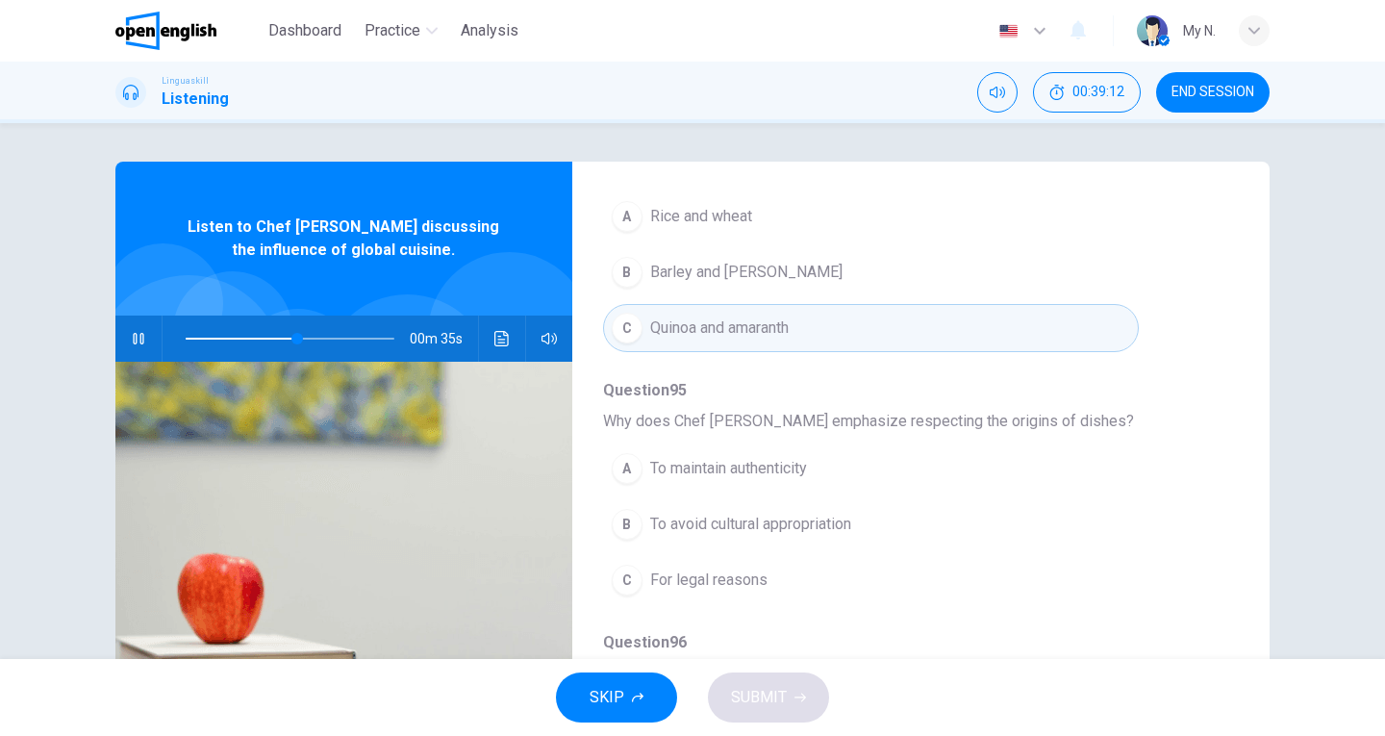
click at [791, 482] on button "A To maintain authenticity" at bounding box center [871, 469] width 536 height 48
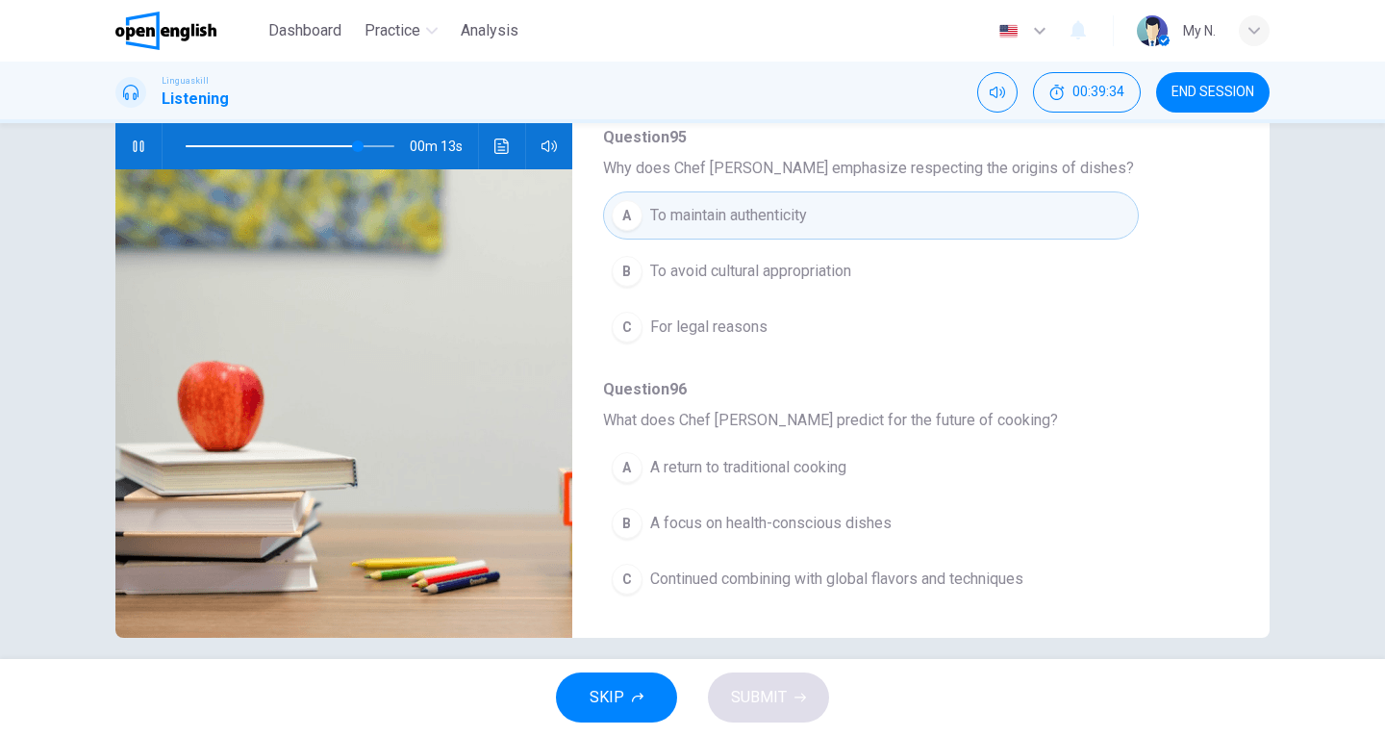
scroll to position [210, 0]
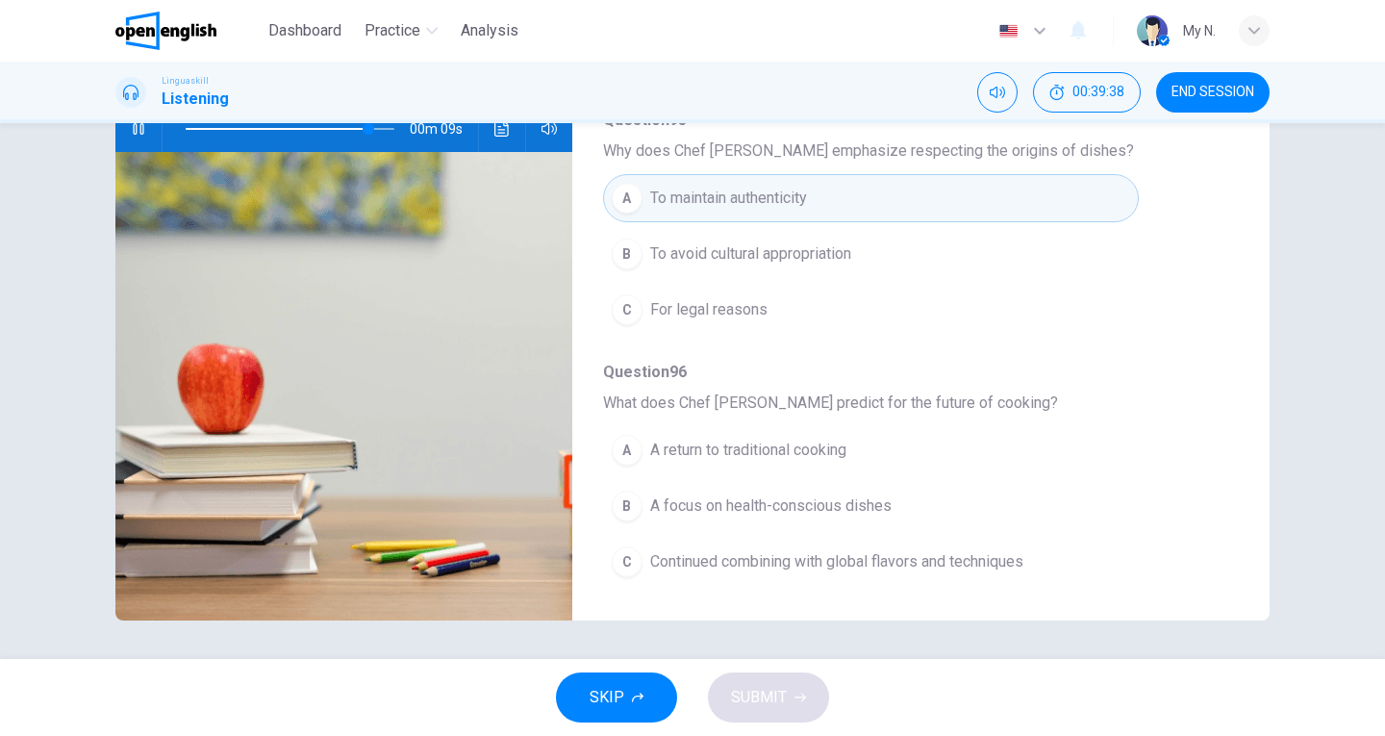
click at [839, 565] on span "Continued combining with global flavors and techniques" at bounding box center [836, 561] width 373 height 23
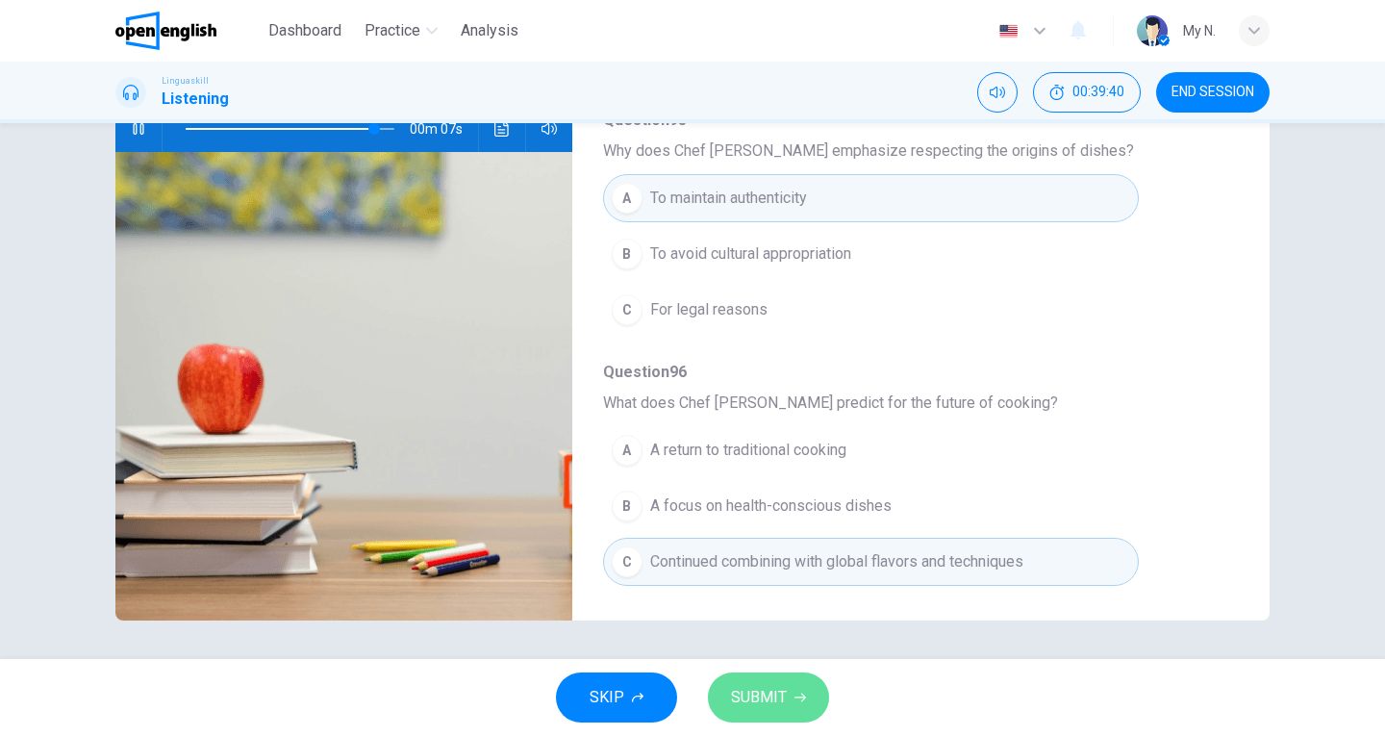
click at [780, 702] on span "SUBMIT" at bounding box center [759, 697] width 56 height 27
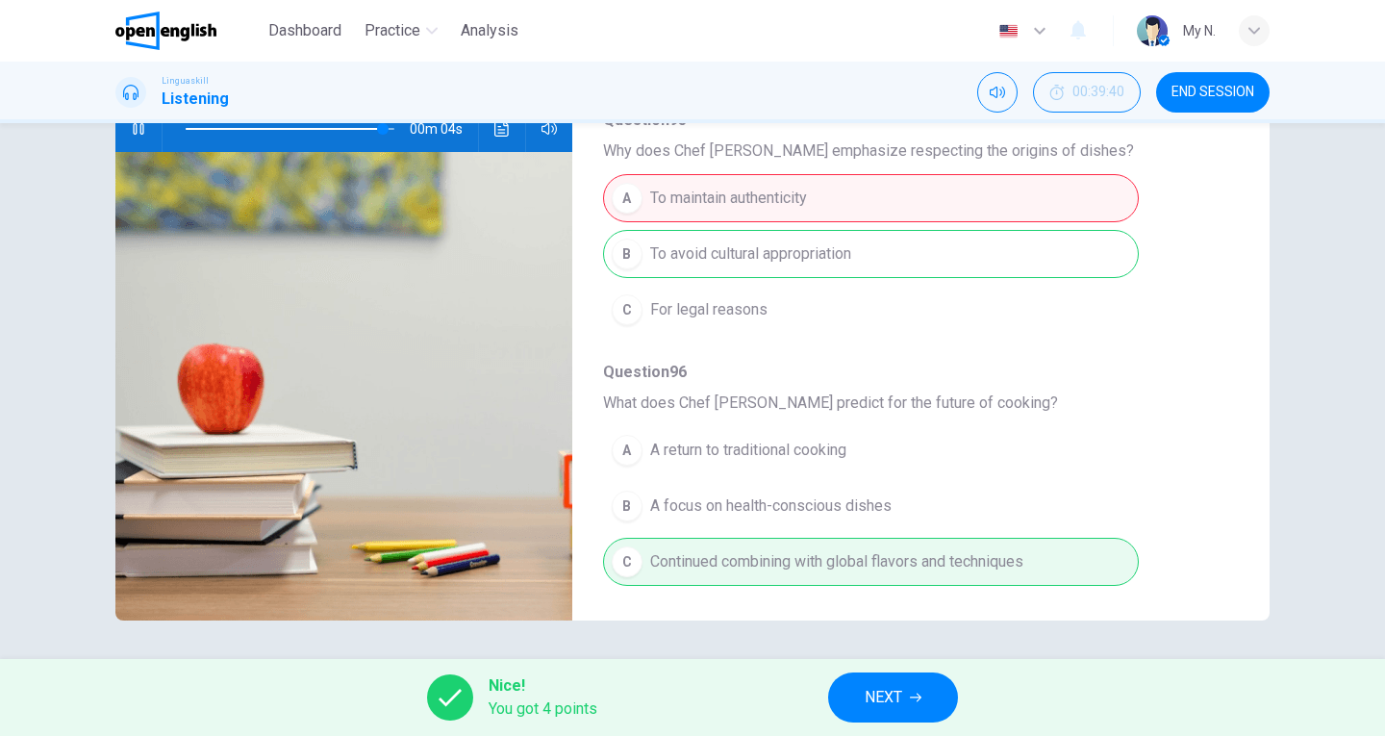
scroll to position [734, 0]
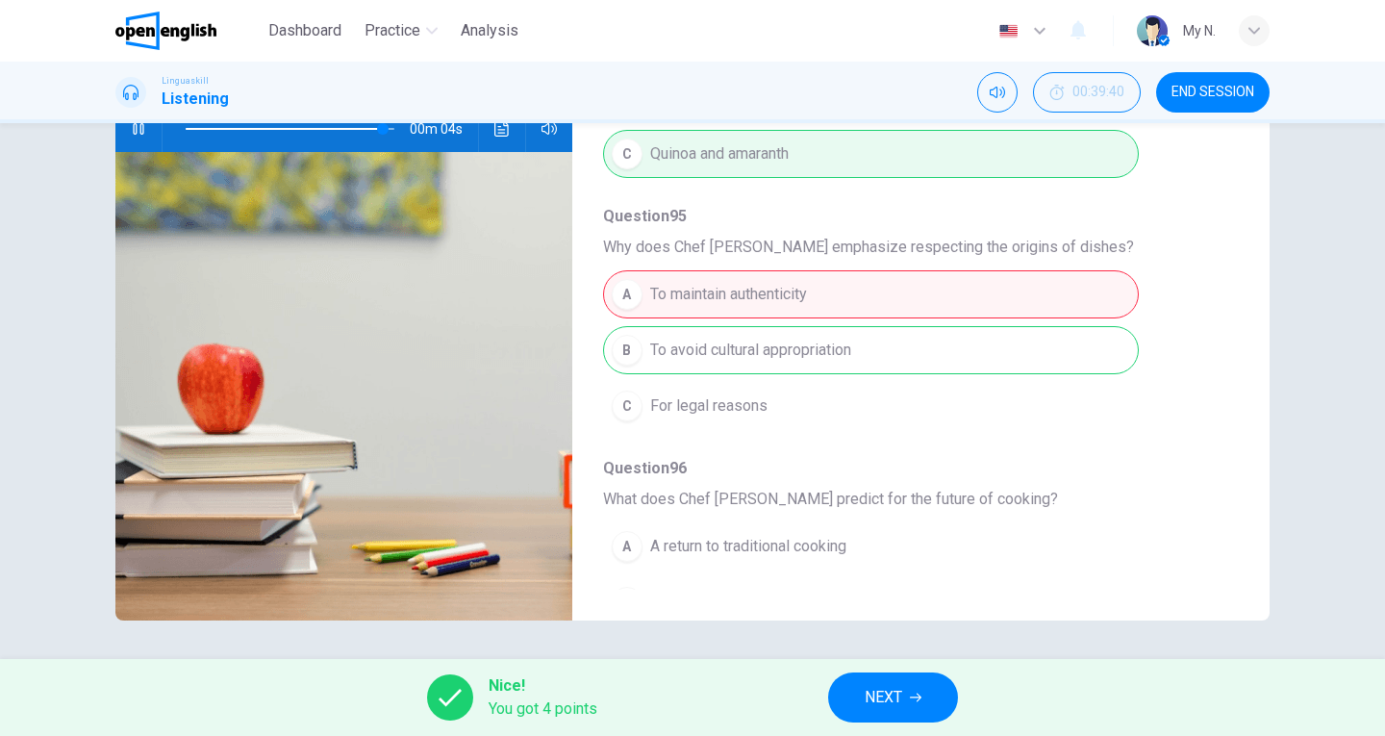
type input "**"
click at [923, 703] on button "NEXT" at bounding box center [893, 698] width 130 height 50
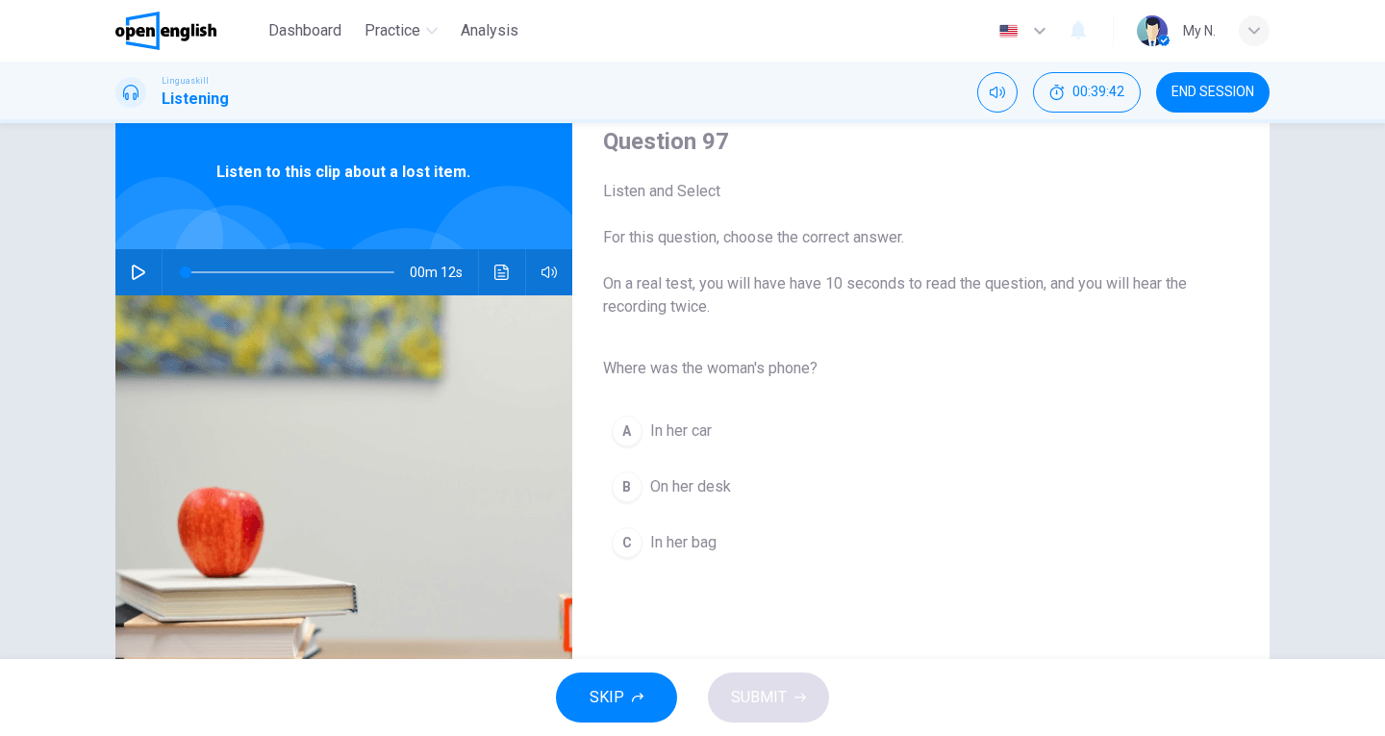
scroll to position [17, 0]
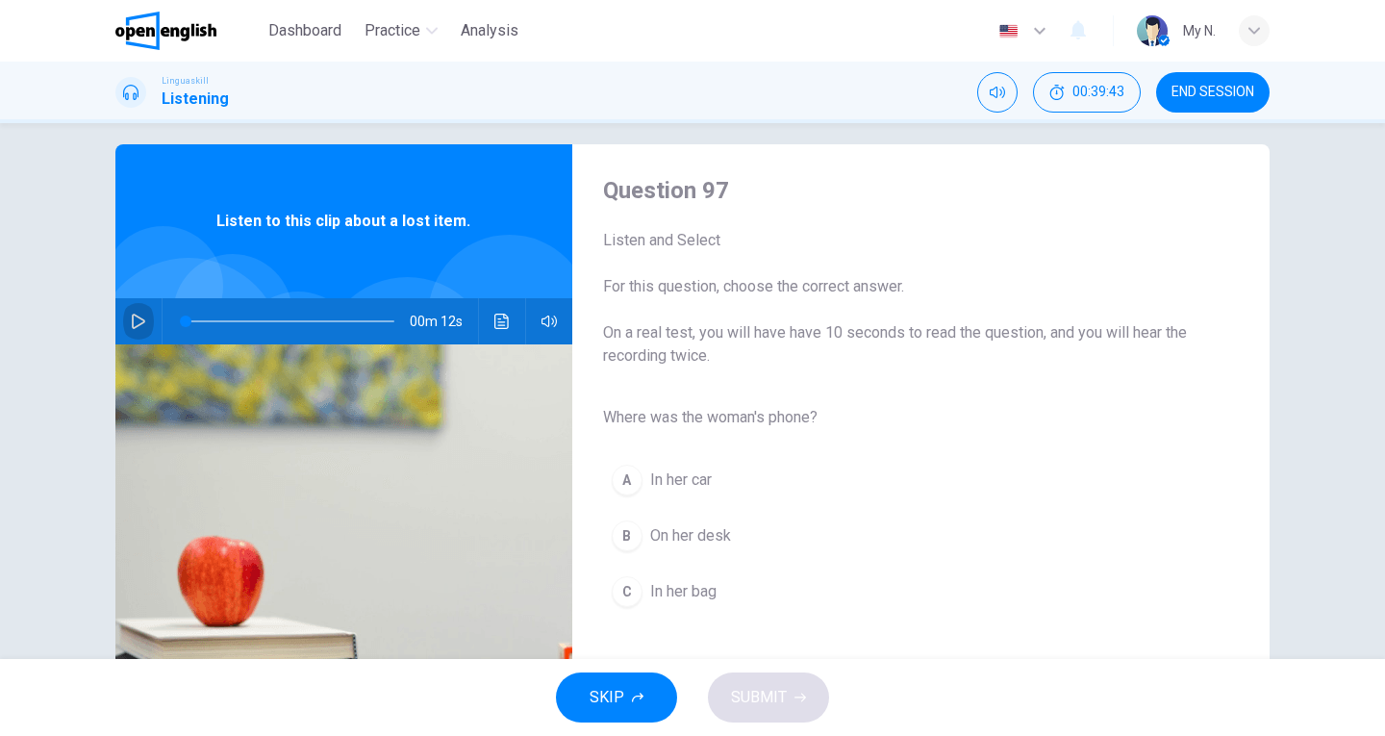
click at [131, 323] on icon "button" at bounding box center [138, 321] width 15 height 15
click at [709, 605] on button "C In her bag" at bounding box center [905, 592] width 605 height 48
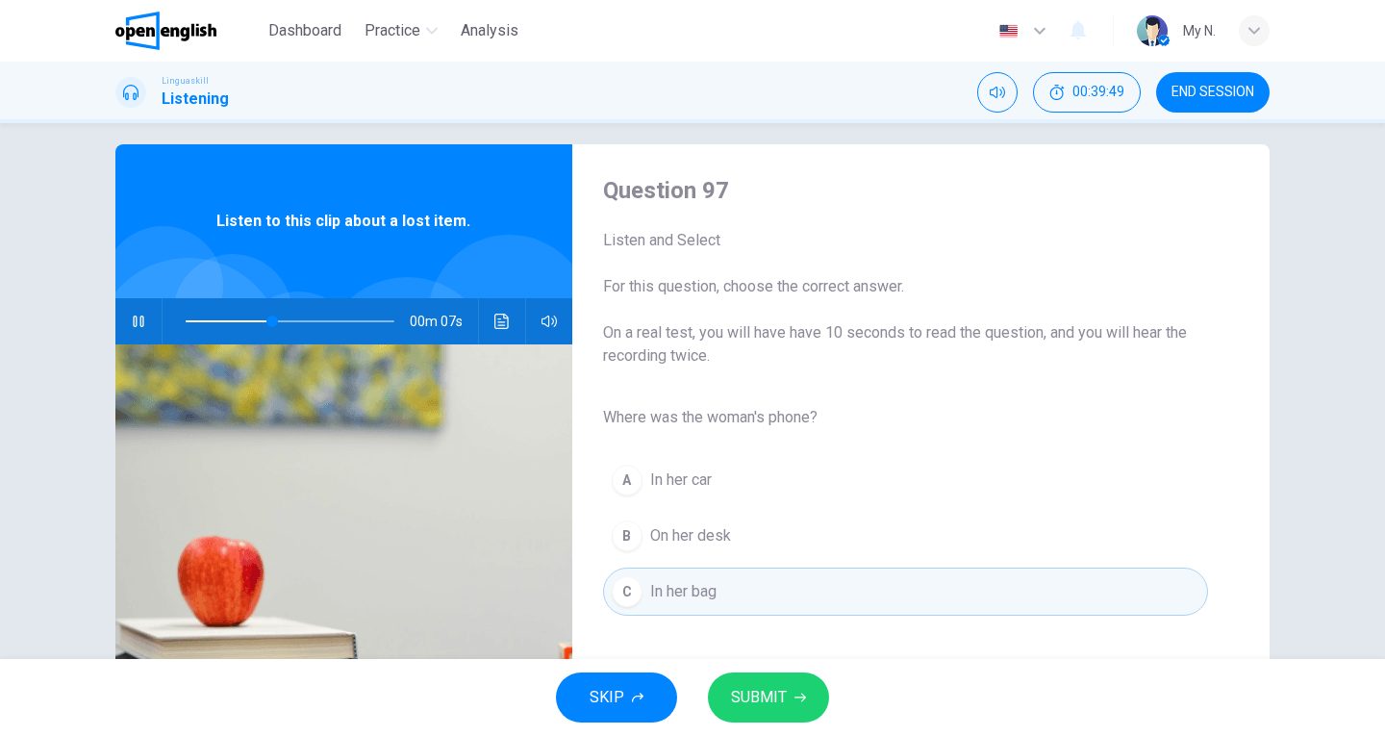
click at [798, 687] on button "SUBMIT" at bounding box center [768, 698] width 121 height 50
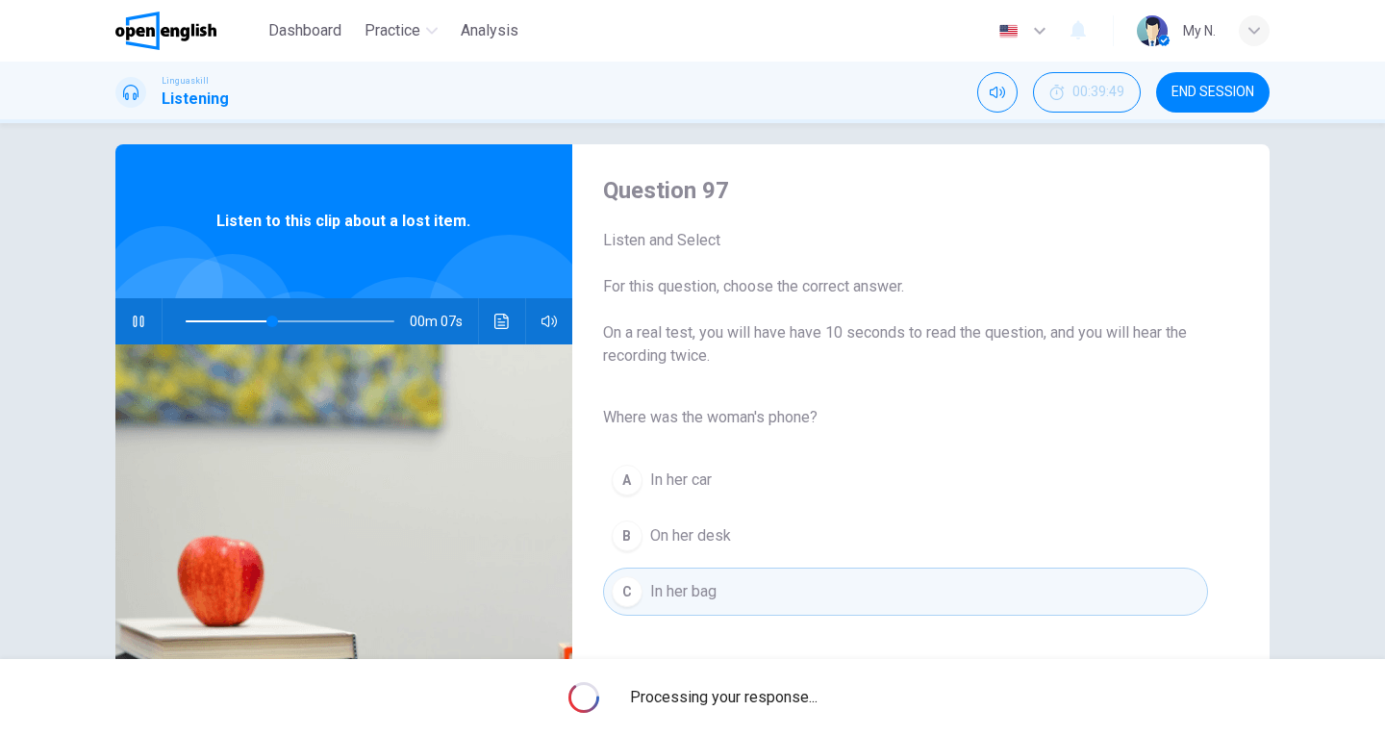
type input "**"
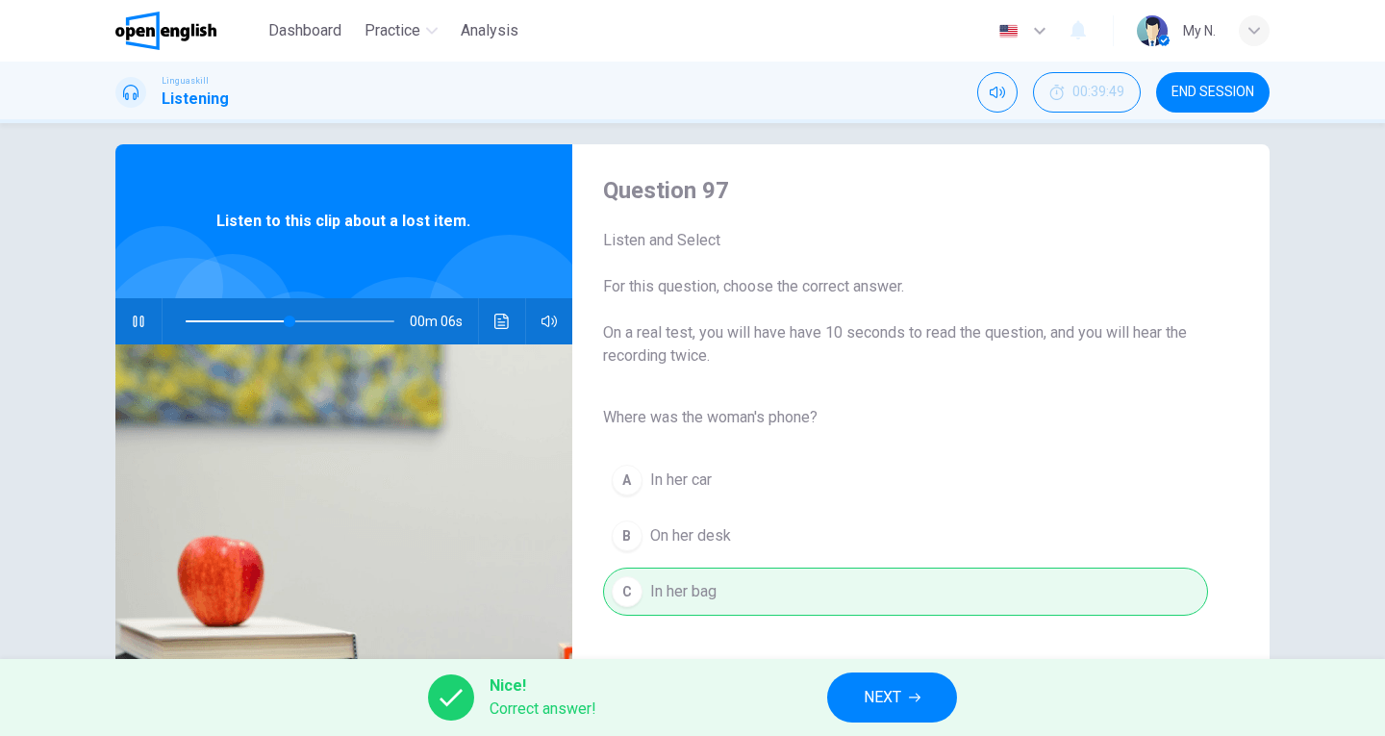
click at [869, 697] on span "NEXT" at bounding box center [883, 697] width 38 height 27
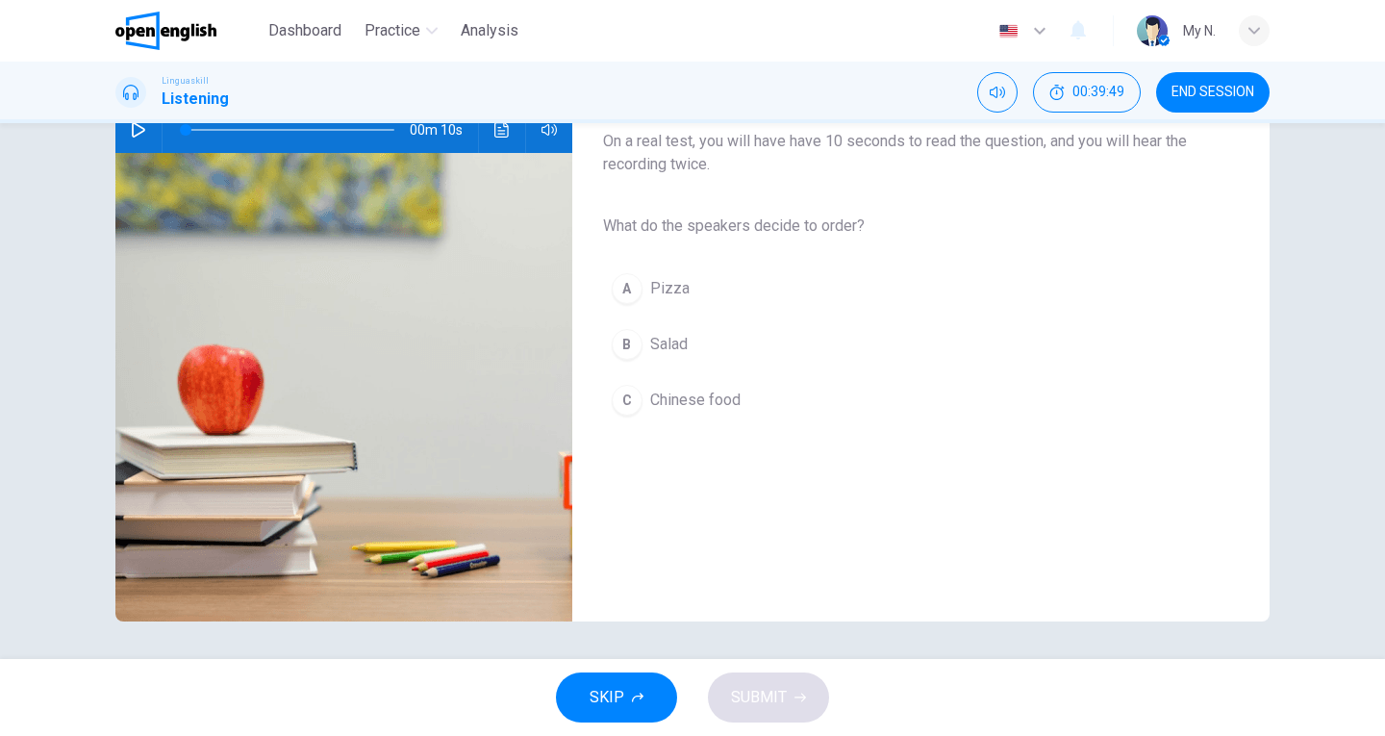
scroll to position [210, 0]
click at [137, 135] on icon "button" at bounding box center [138, 128] width 15 height 15
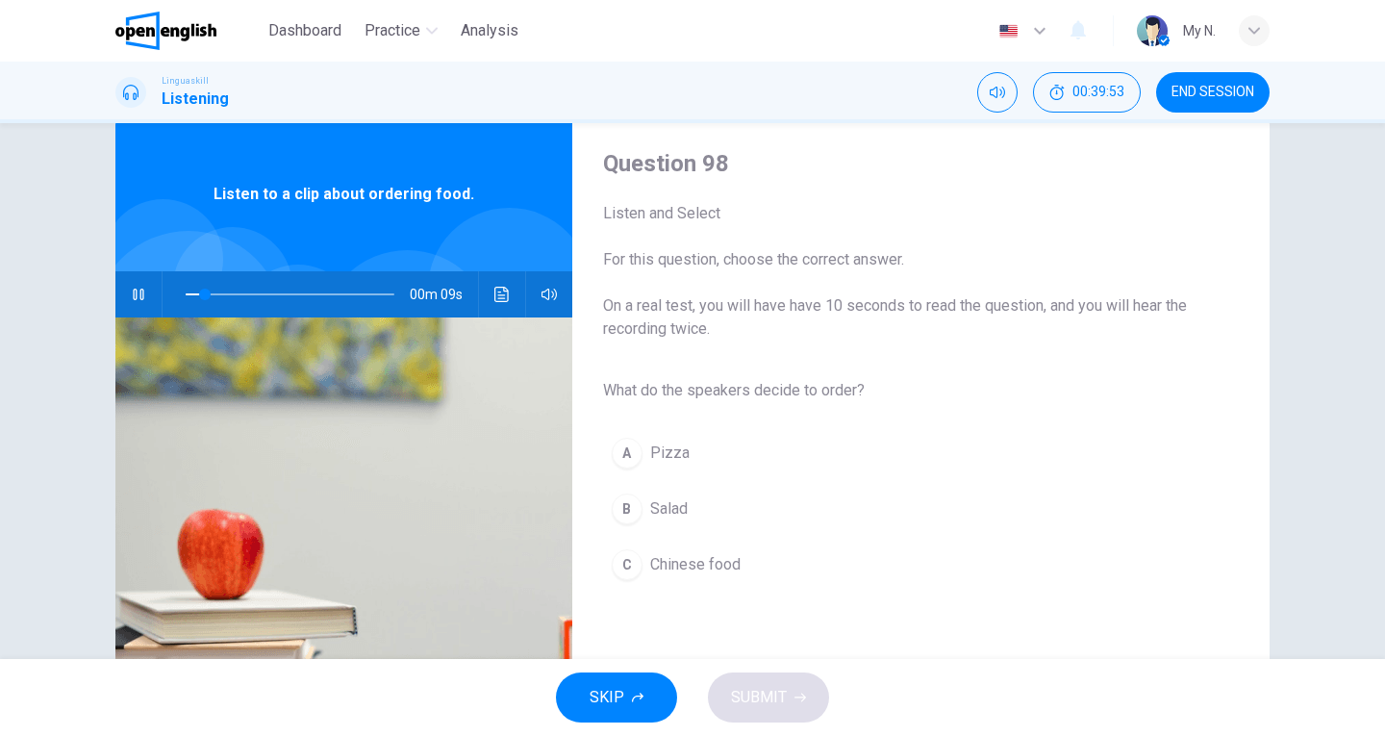
scroll to position [17, 0]
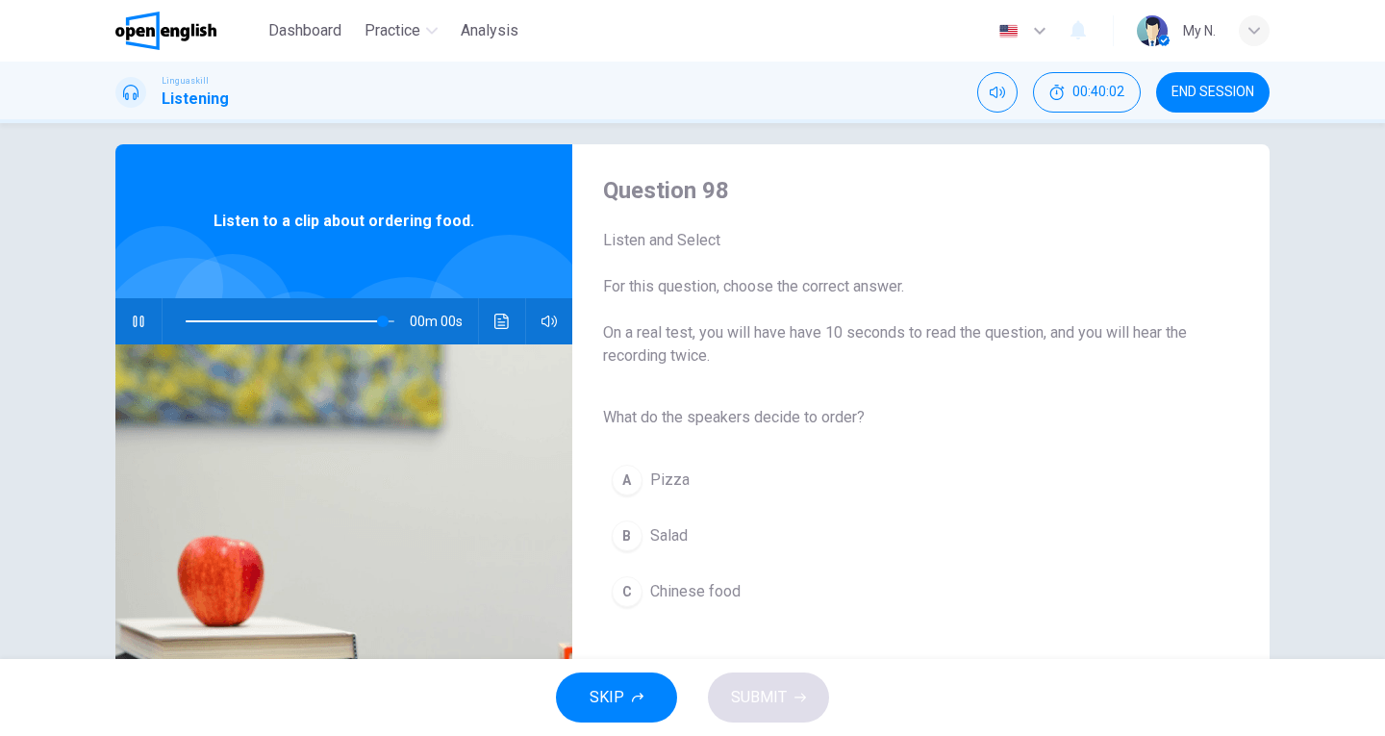
type input "*"
click at [659, 530] on span "Salad" at bounding box center [669, 535] width 38 height 23
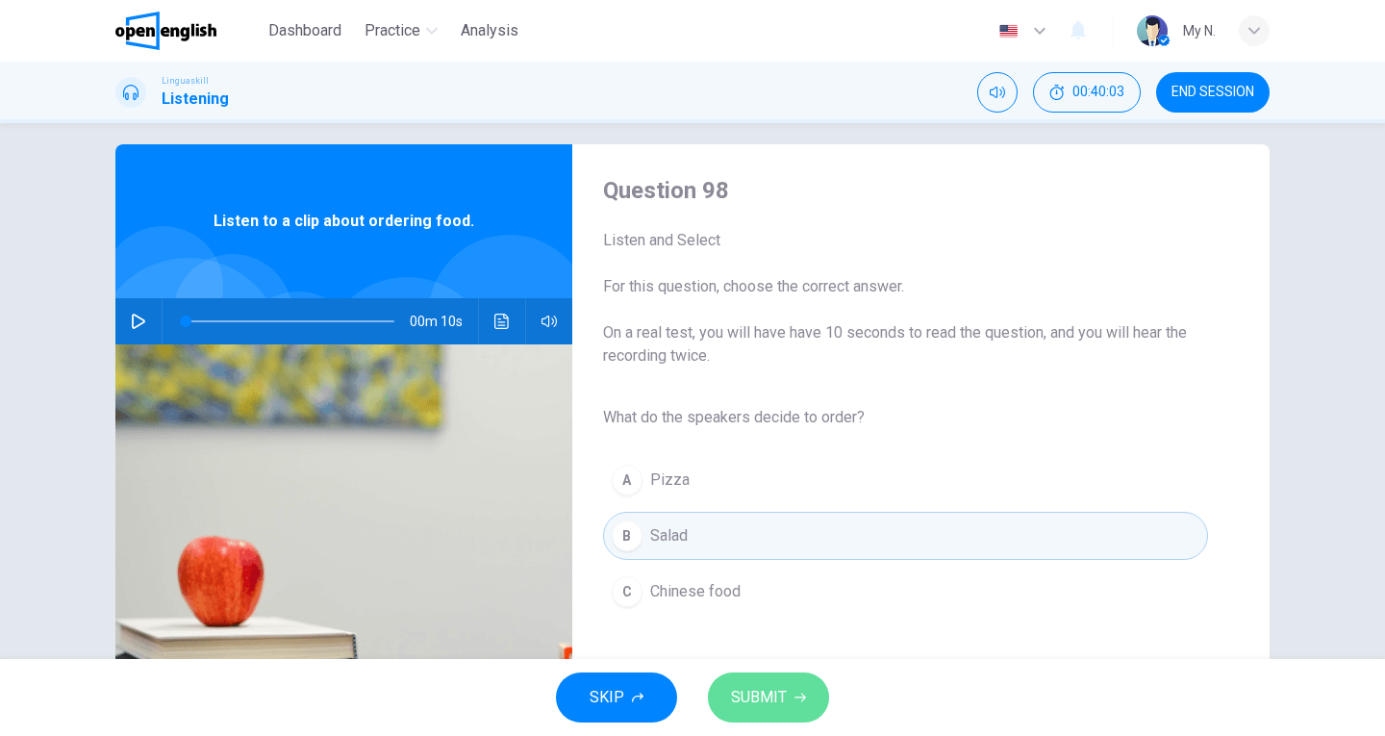
click at [759, 699] on span "SUBMIT" at bounding box center [759, 697] width 56 height 27
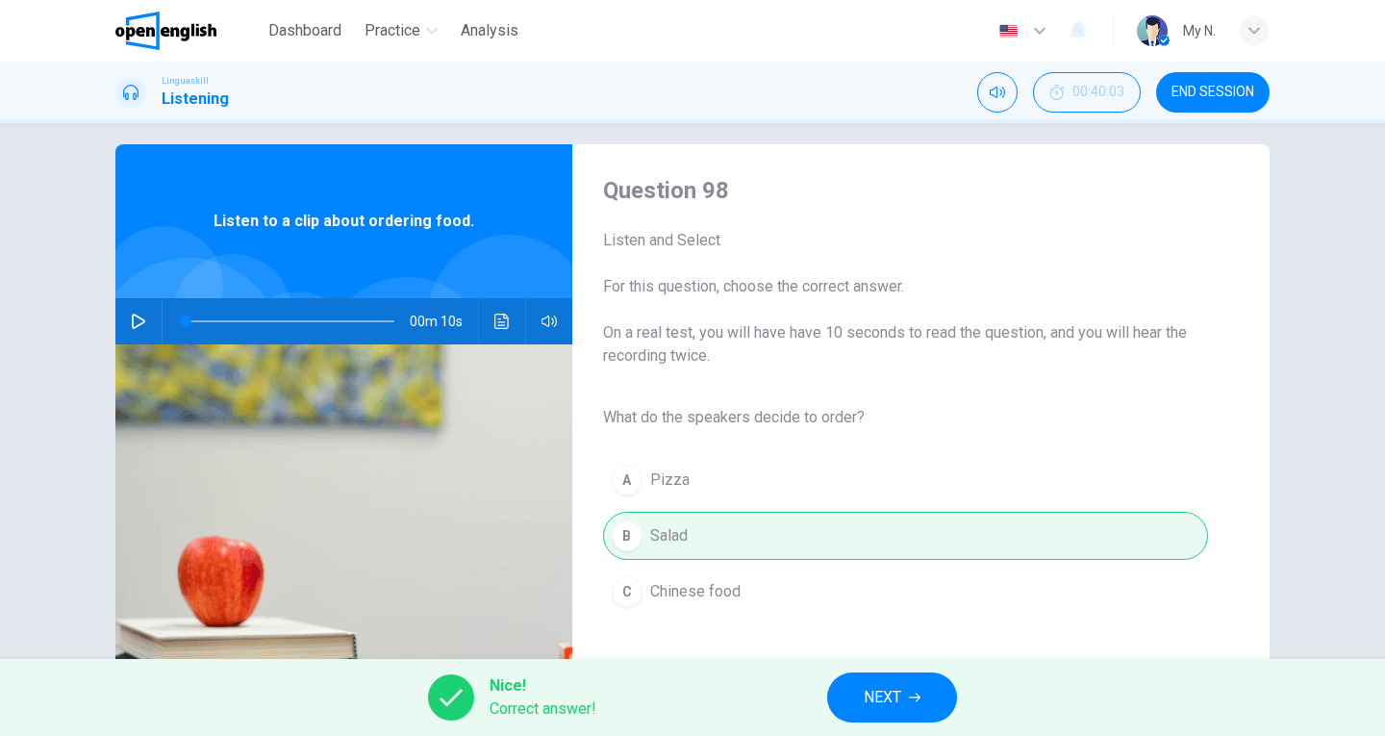
click at [857, 700] on button "NEXT" at bounding box center [892, 698] width 130 height 50
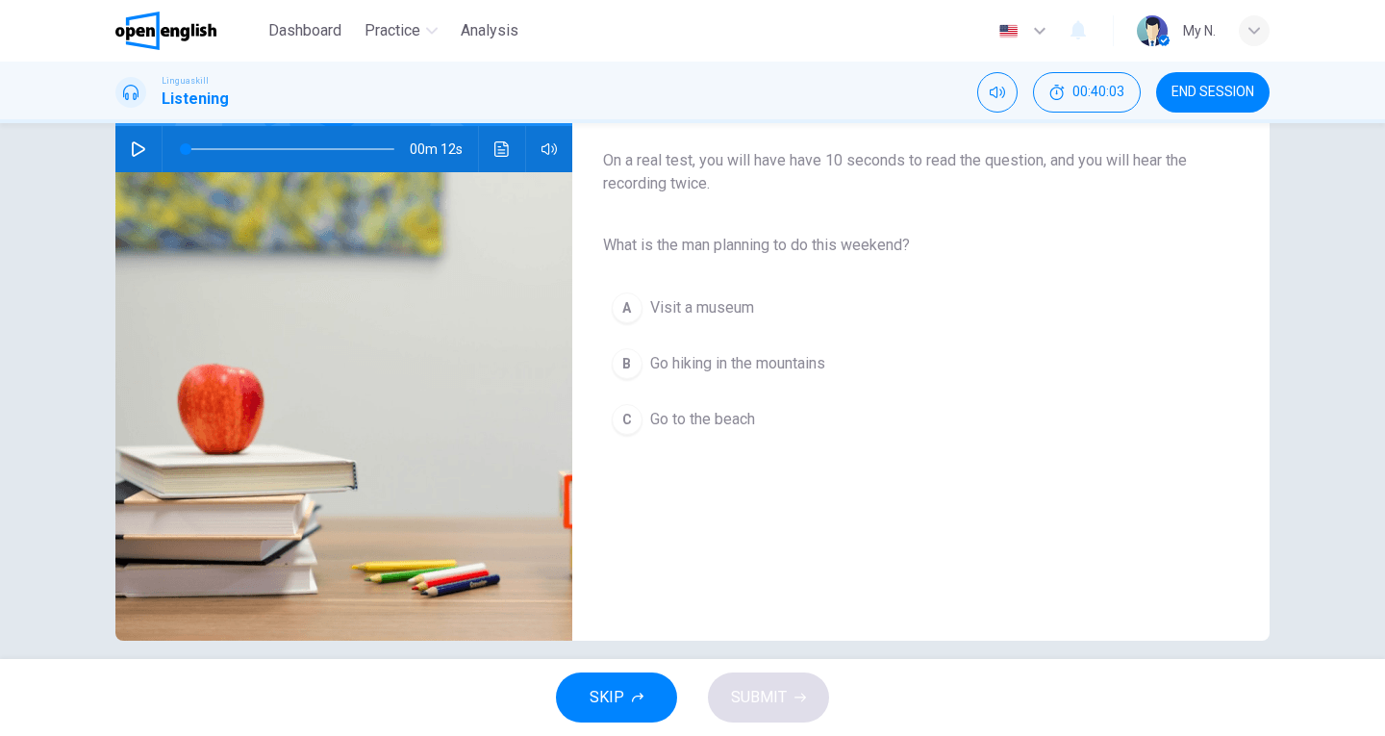
scroll to position [192, 0]
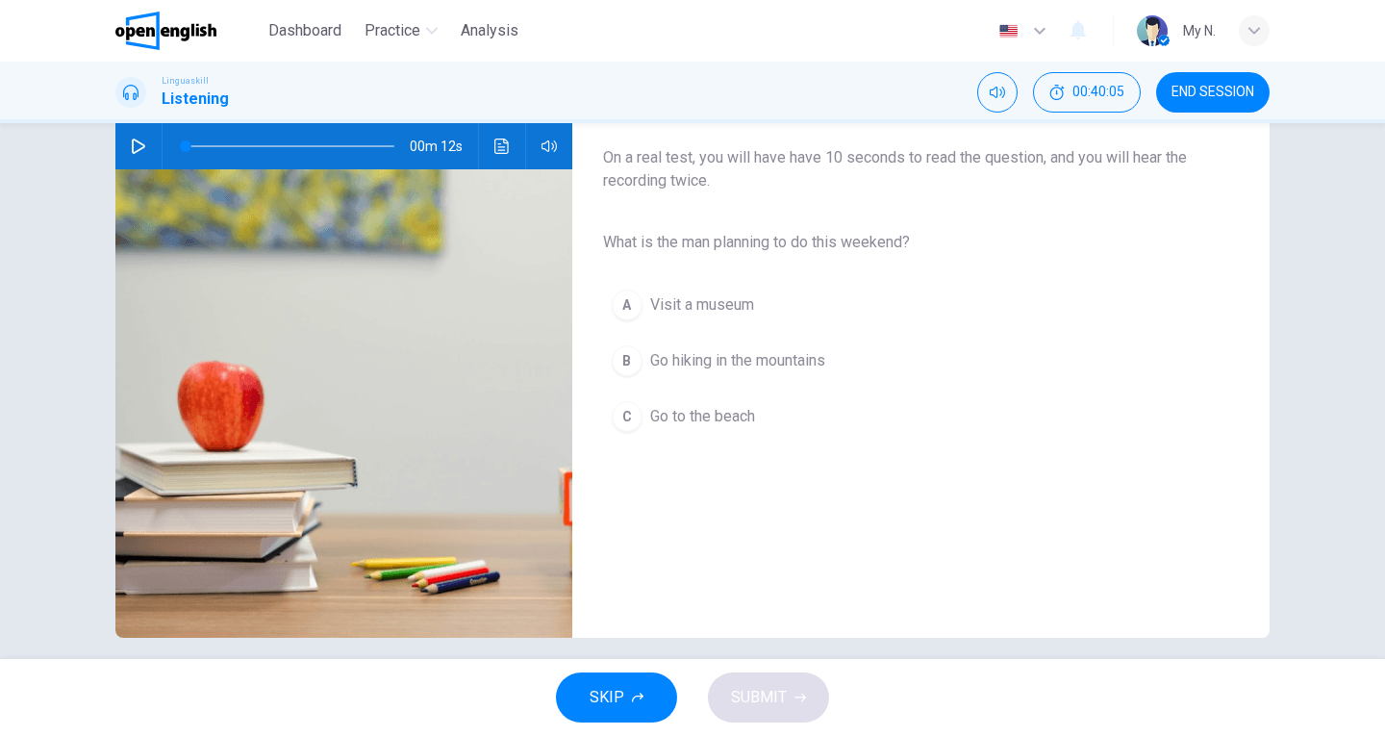
click at [140, 140] on icon "button" at bounding box center [138, 146] width 15 height 15
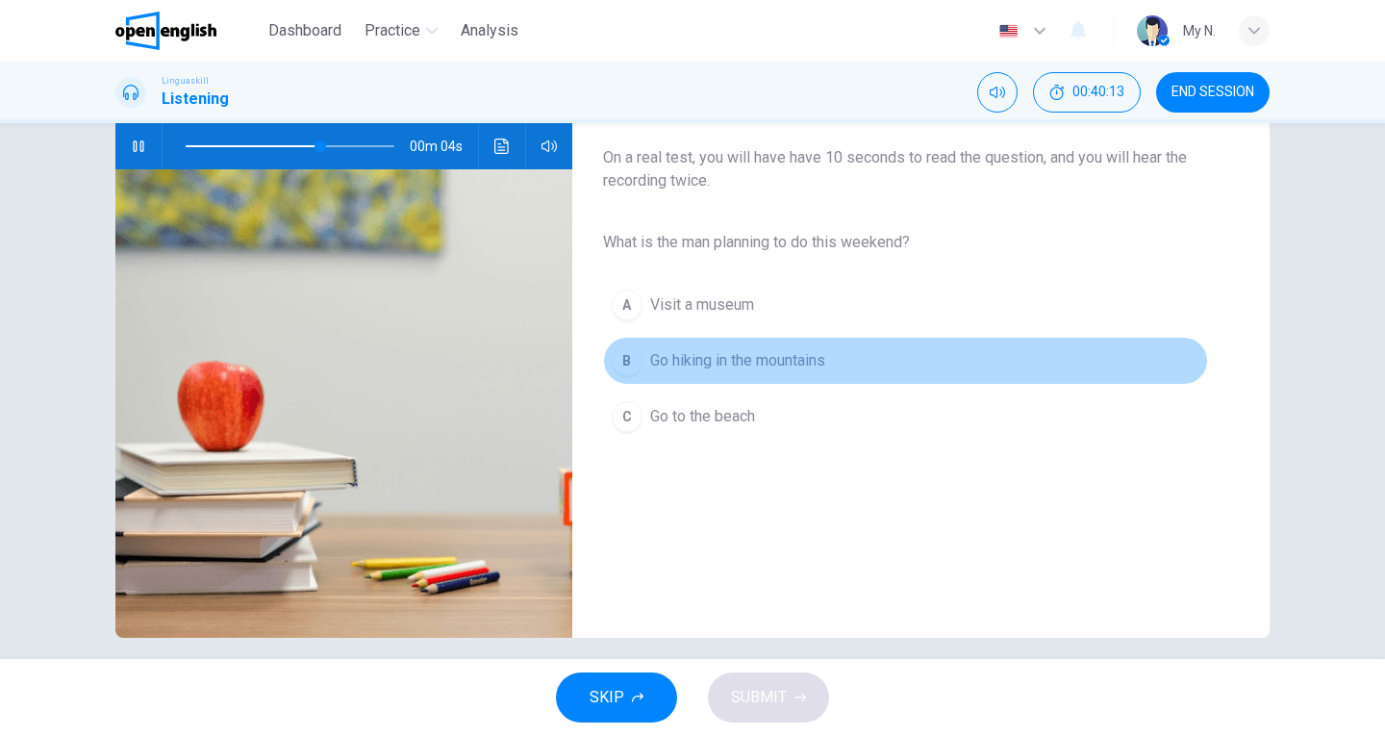
click at [753, 367] on span "Go hiking in the mountains" at bounding box center [737, 360] width 175 height 23
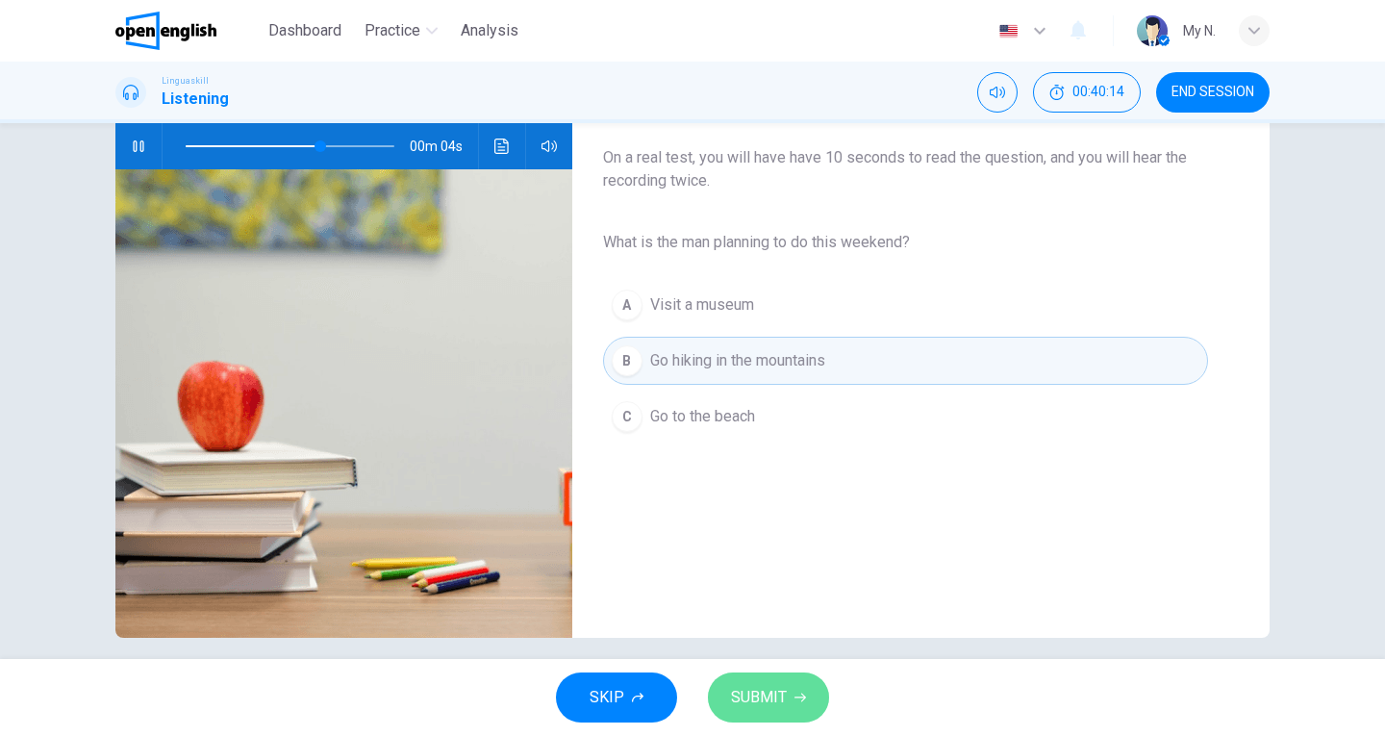
click at [789, 691] on button "SUBMIT" at bounding box center [768, 698] width 121 height 50
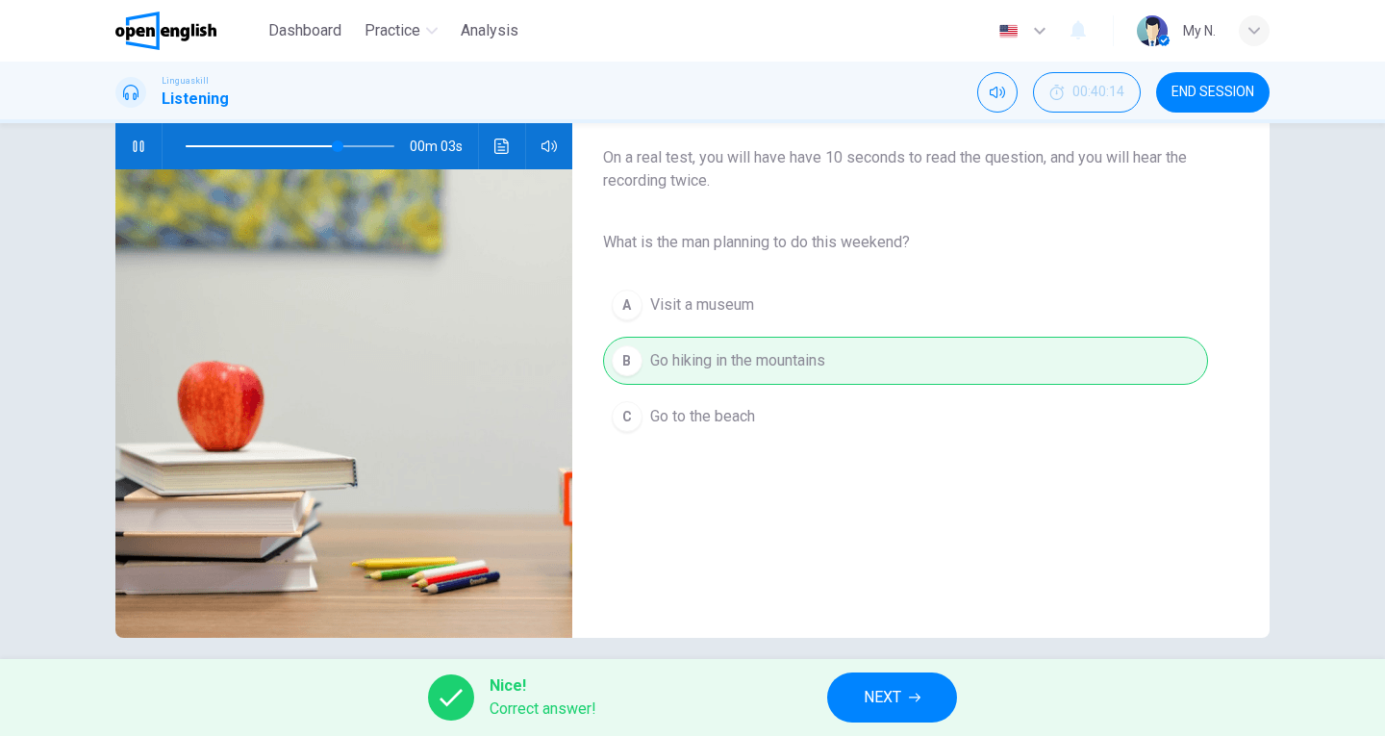
type input "**"
click at [877, 698] on span "NEXT" at bounding box center [883, 697] width 38 height 27
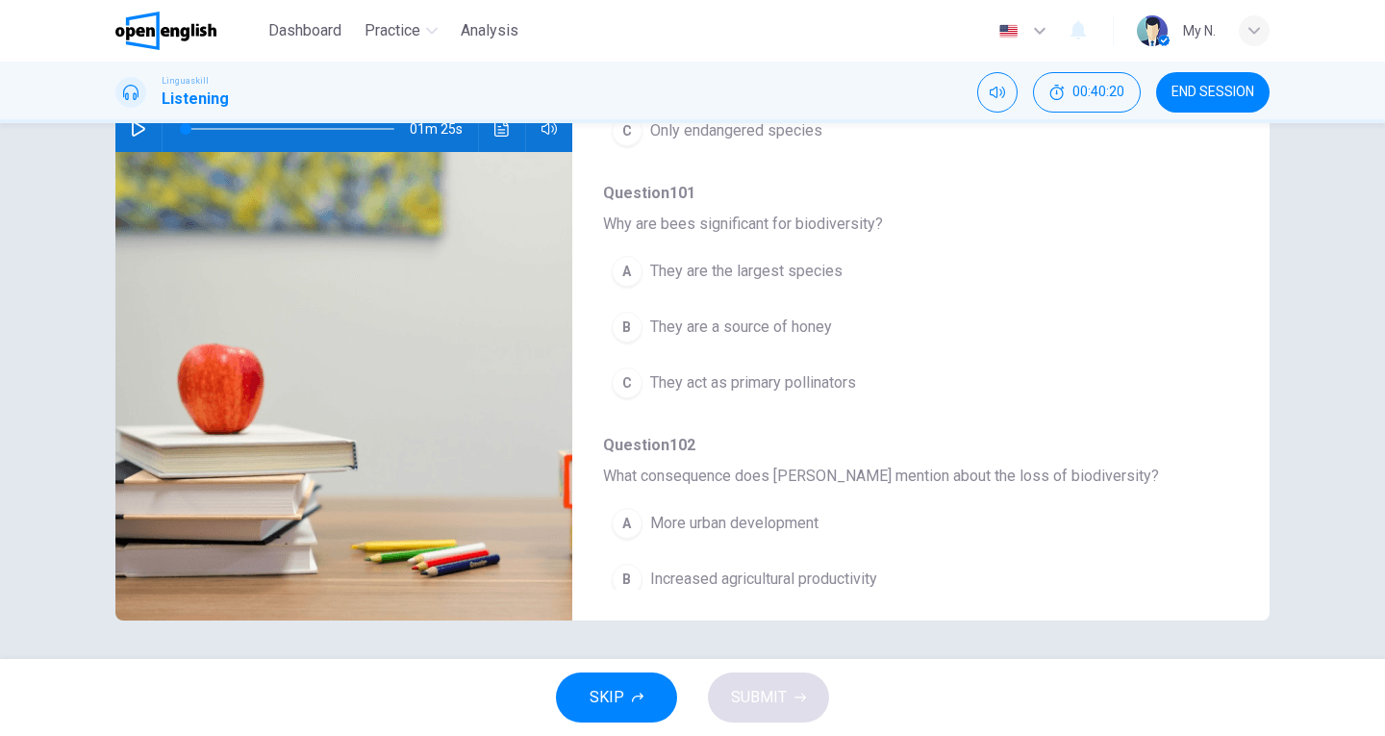
scroll to position [61, 0]
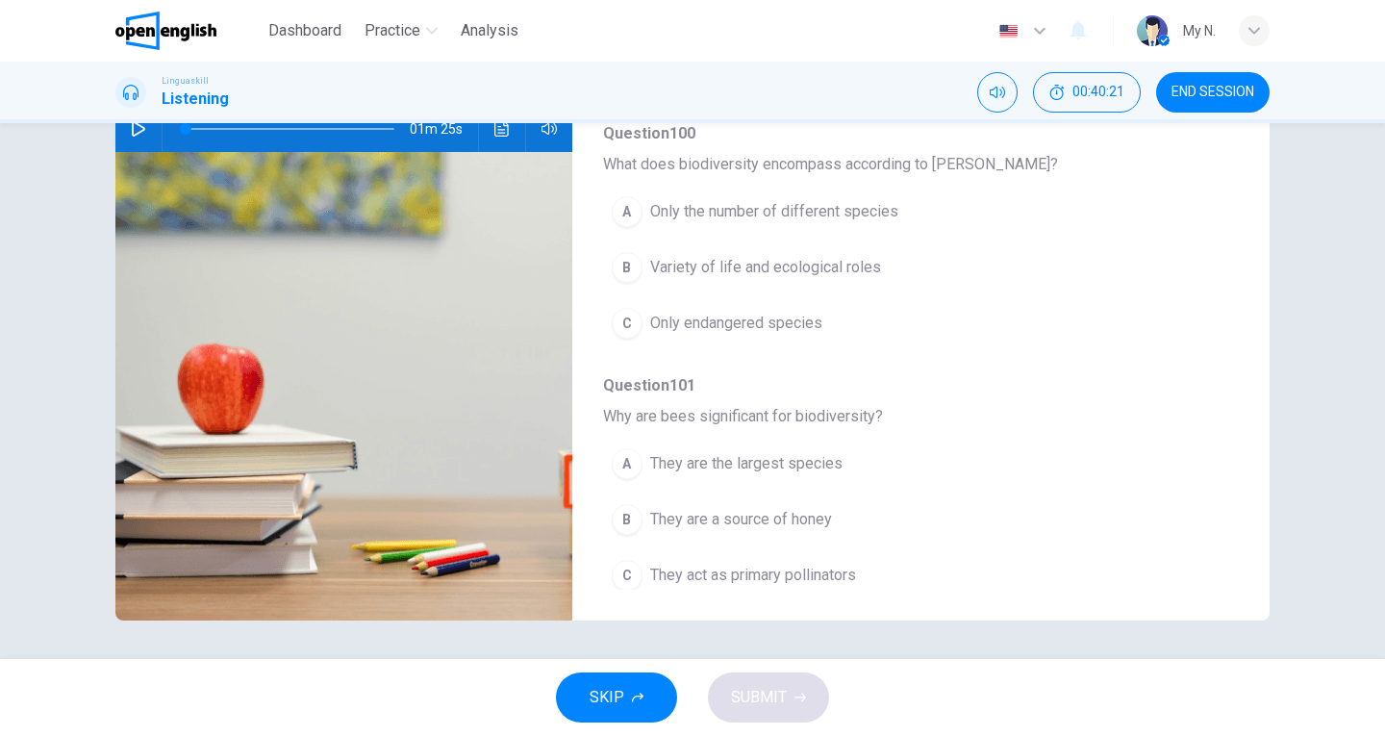
click at [1225, 100] on button "END SESSION" at bounding box center [1213, 92] width 114 height 40
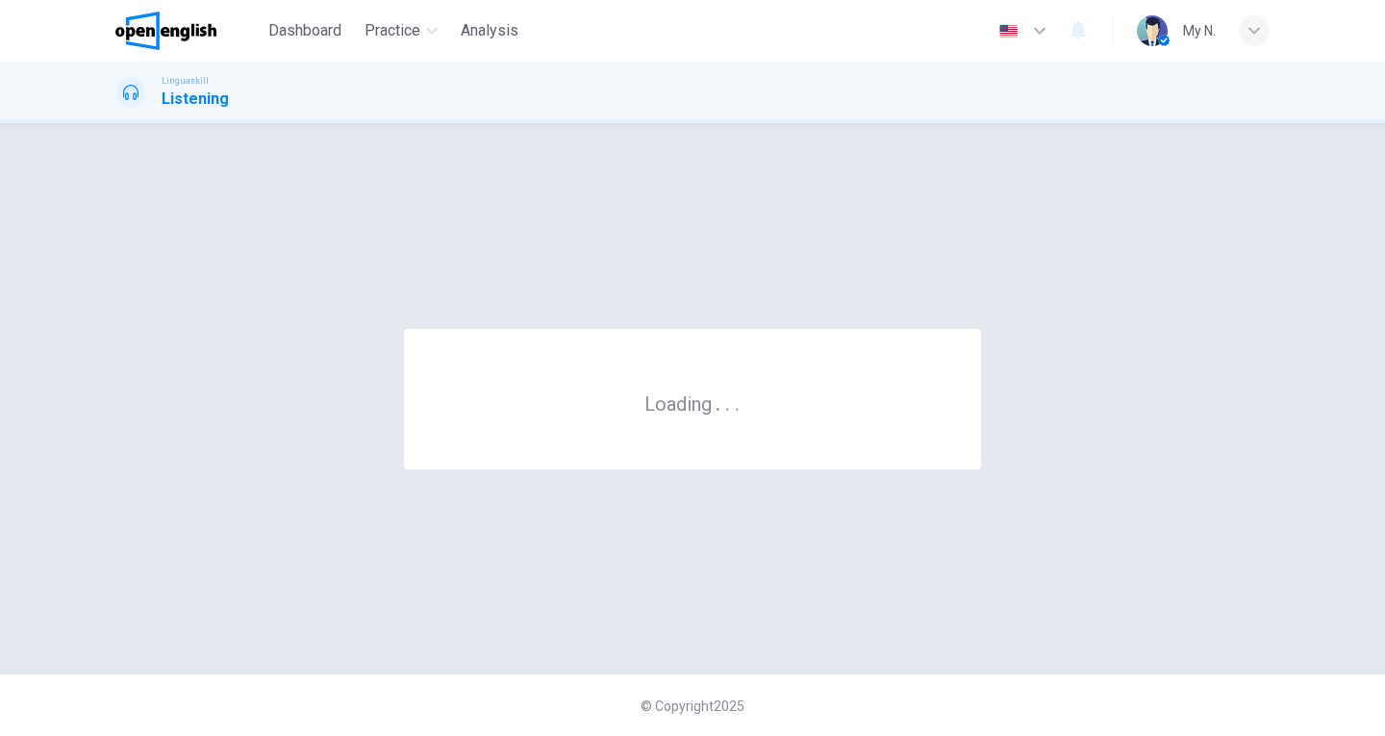
scroll to position [0, 0]
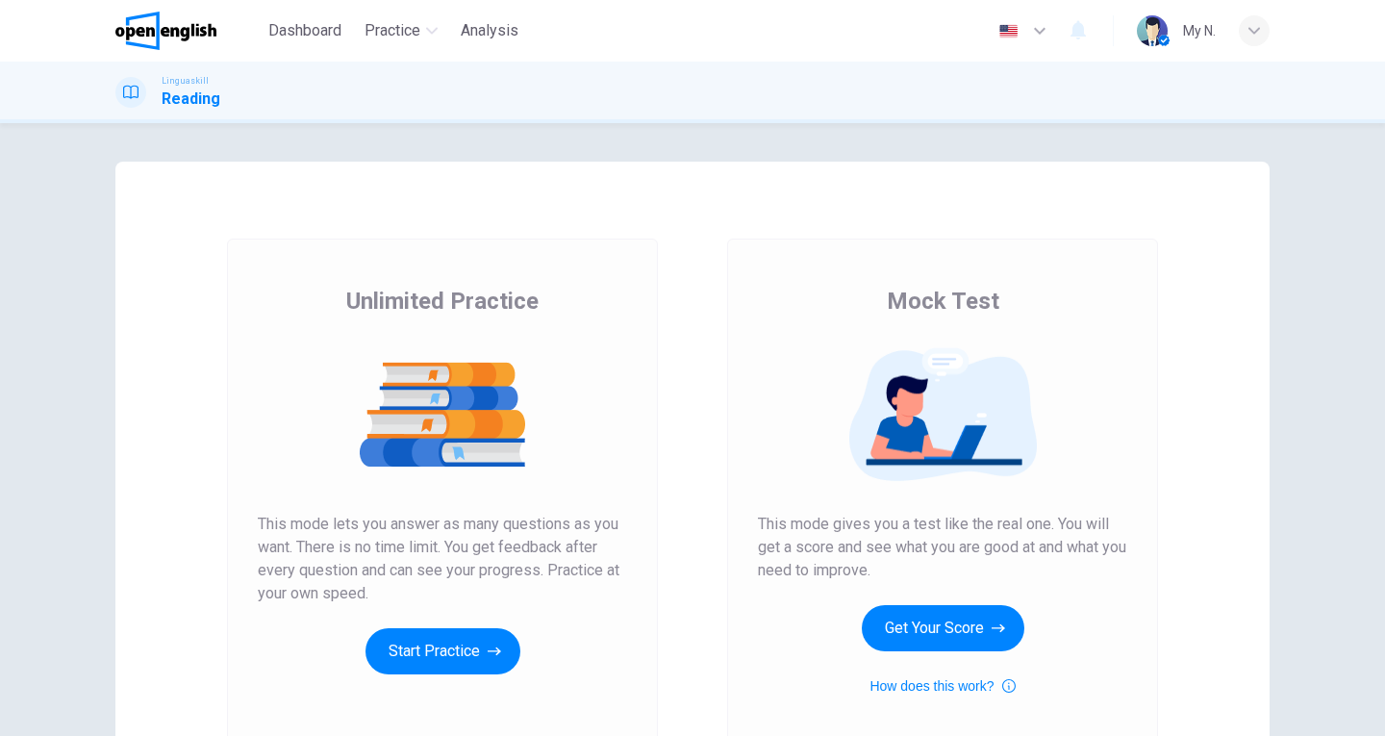
click at [849, 539] on span "This mode gives you a test like the real one. You will get a score and see what…" at bounding box center [942, 547] width 369 height 69
click at [977, 537] on span "This mode gives you a test like the real one. You will get a score and see what…" at bounding box center [942, 547] width 369 height 69
click at [375, 654] on button "Start Practice" at bounding box center [443, 651] width 155 height 46
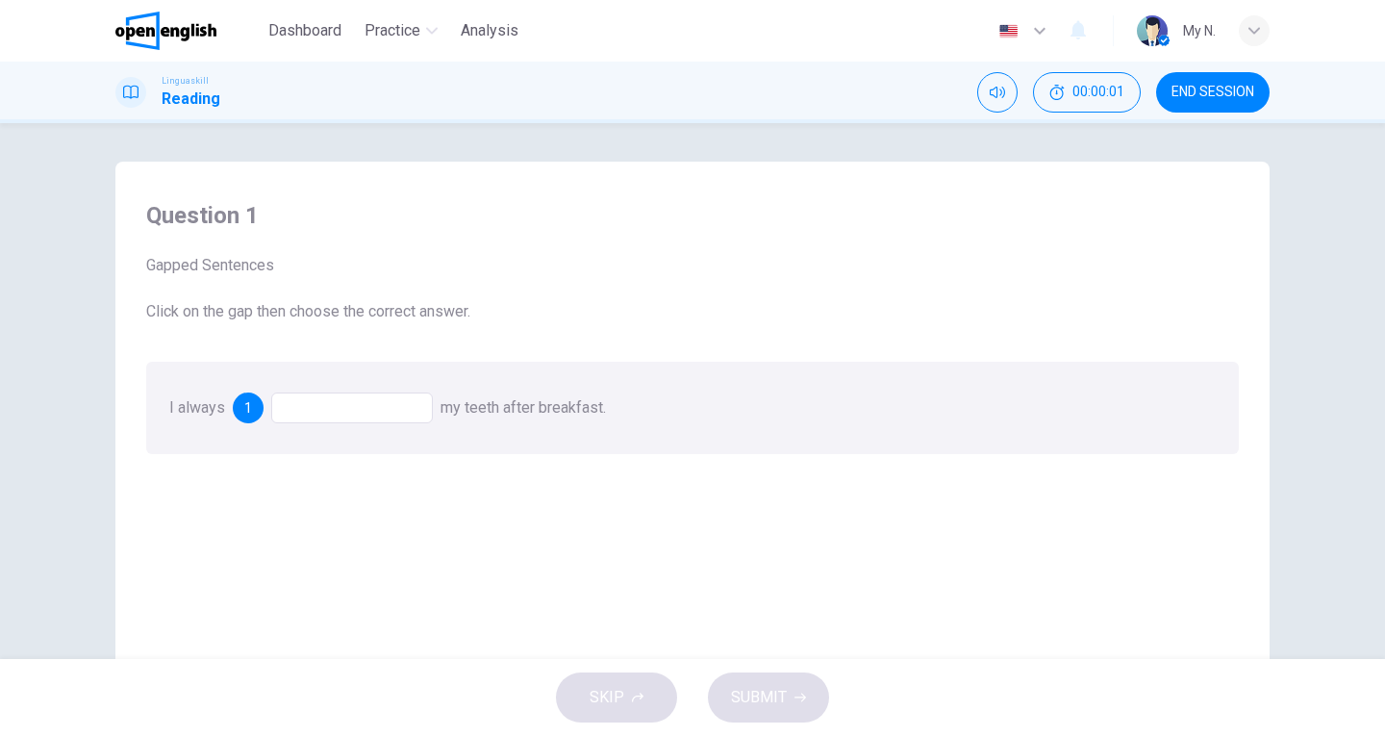
click at [366, 406] on div at bounding box center [352, 408] width 162 height 31
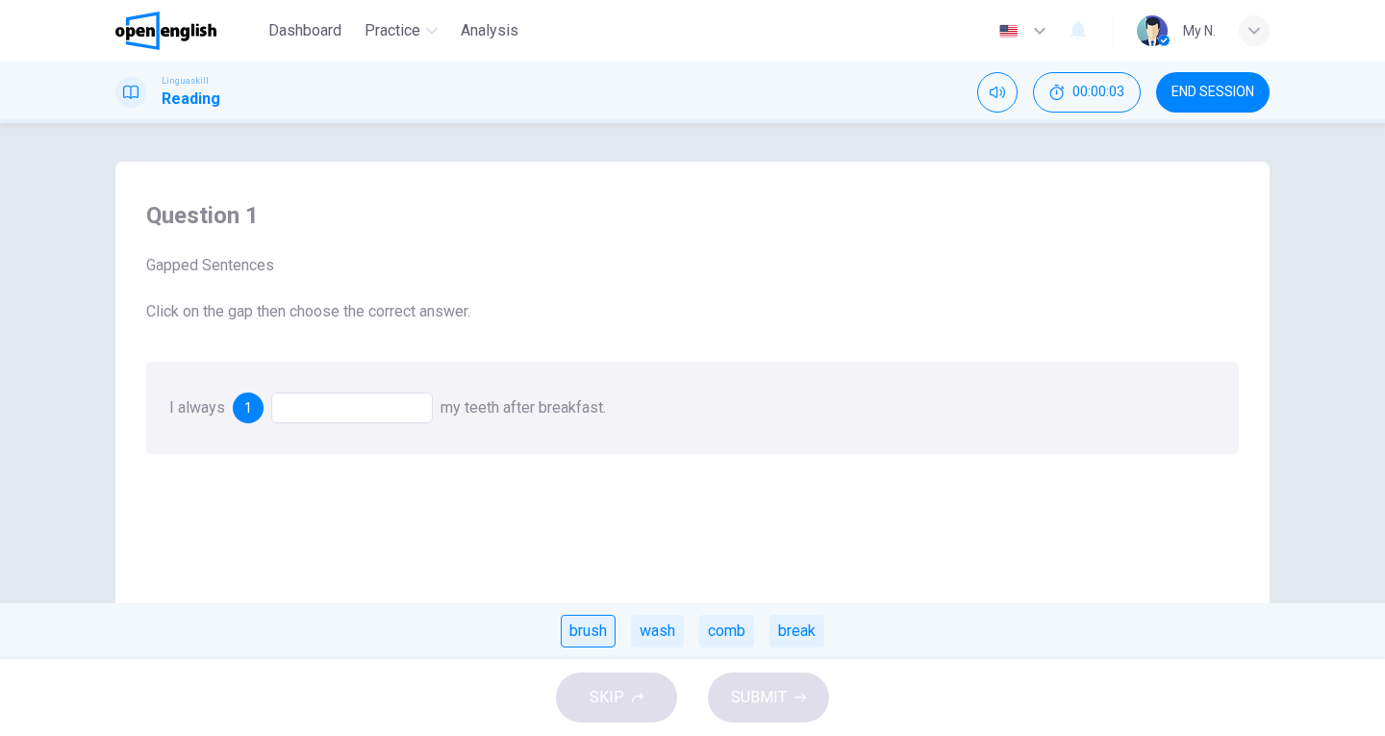
click at [591, 625] on div "brush" at bounding box center [588, 631] width 55 height 33
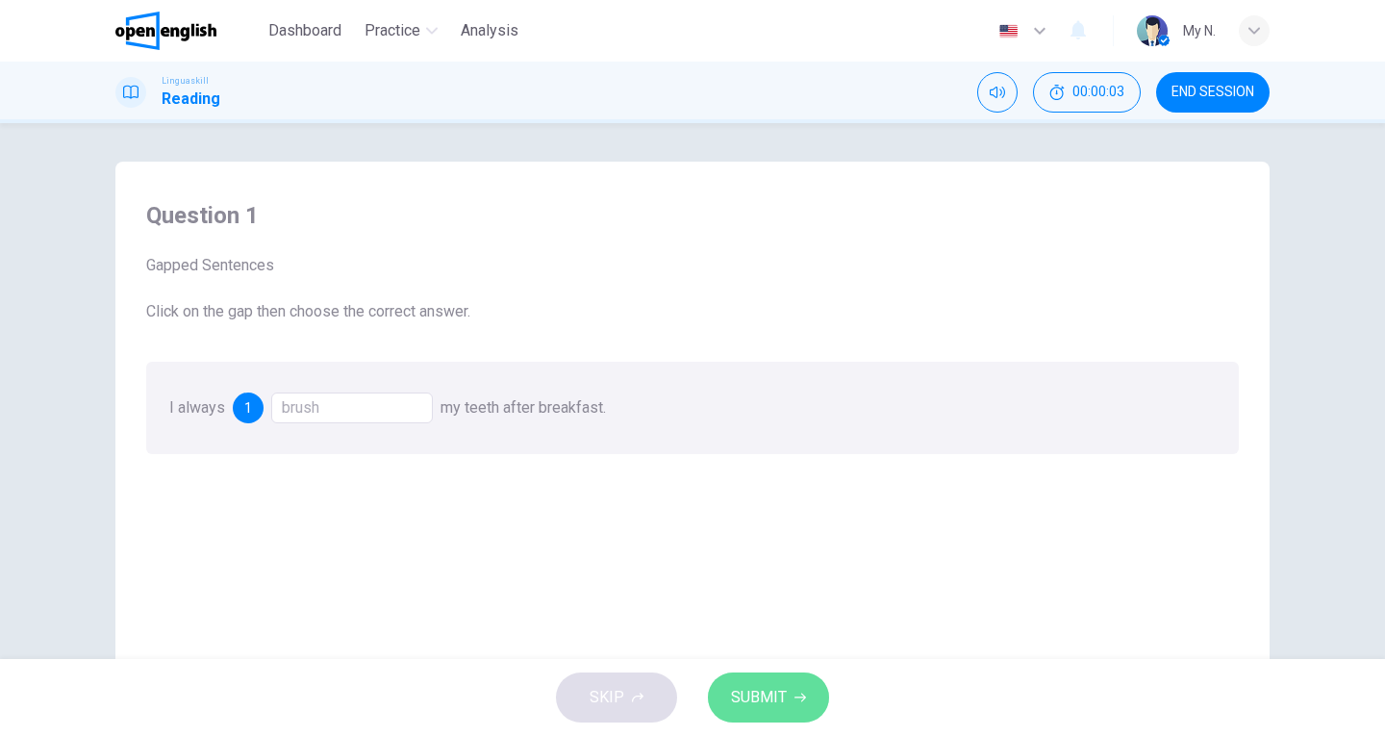
click at [801, 698] on icon "button" at bounding box center [801, 698] width 12 height 9
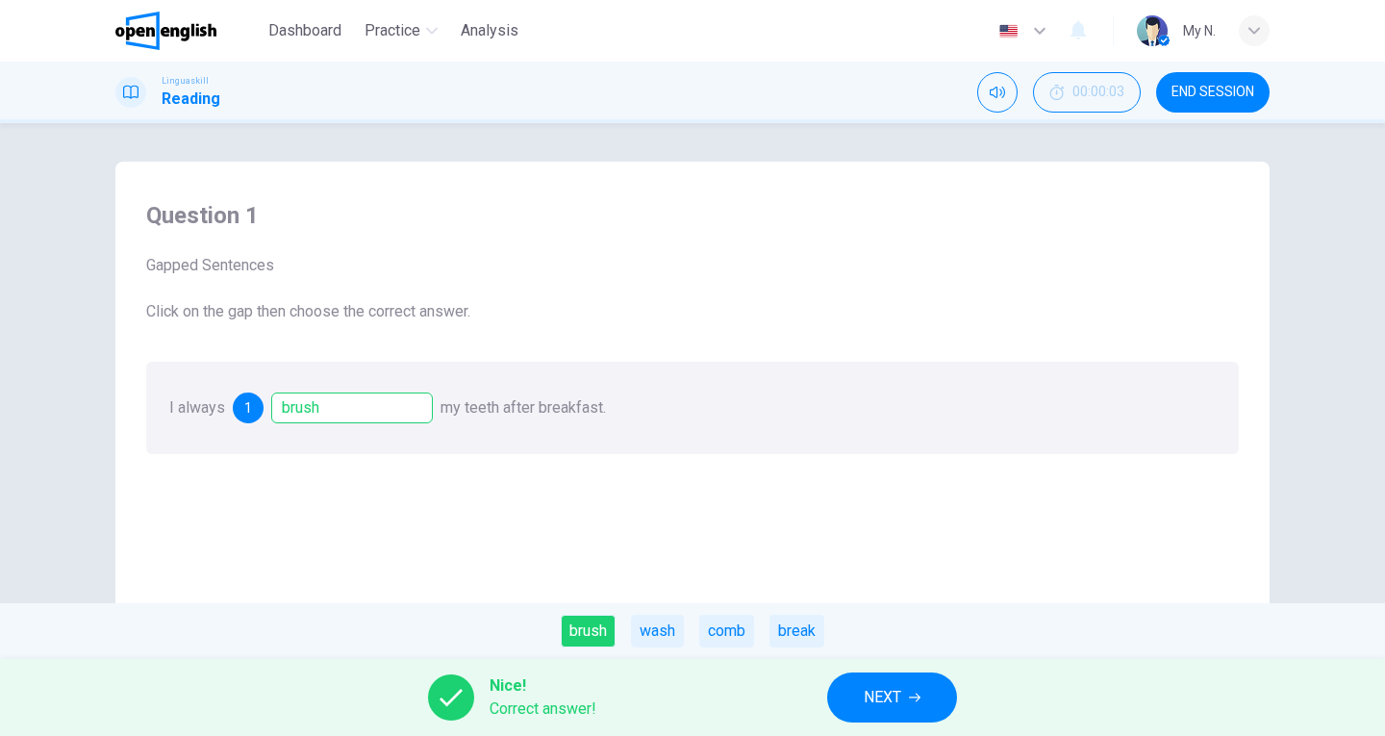
click at [878, 679] on button "NEXT" at bounding box center [892, 698] width 130 height 50
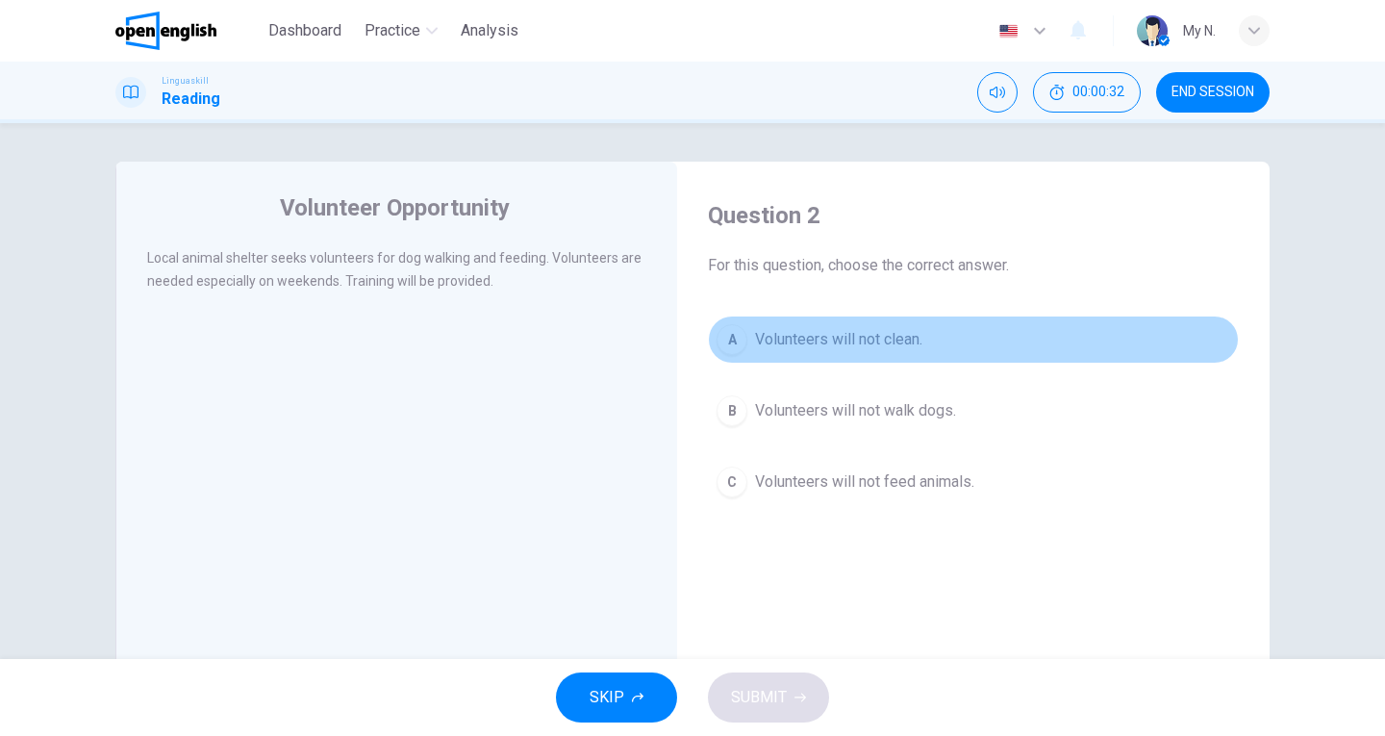
click at [804, 339] on span "Volunteers will not clean." at bounding box center [838, 339] width 167 height 23
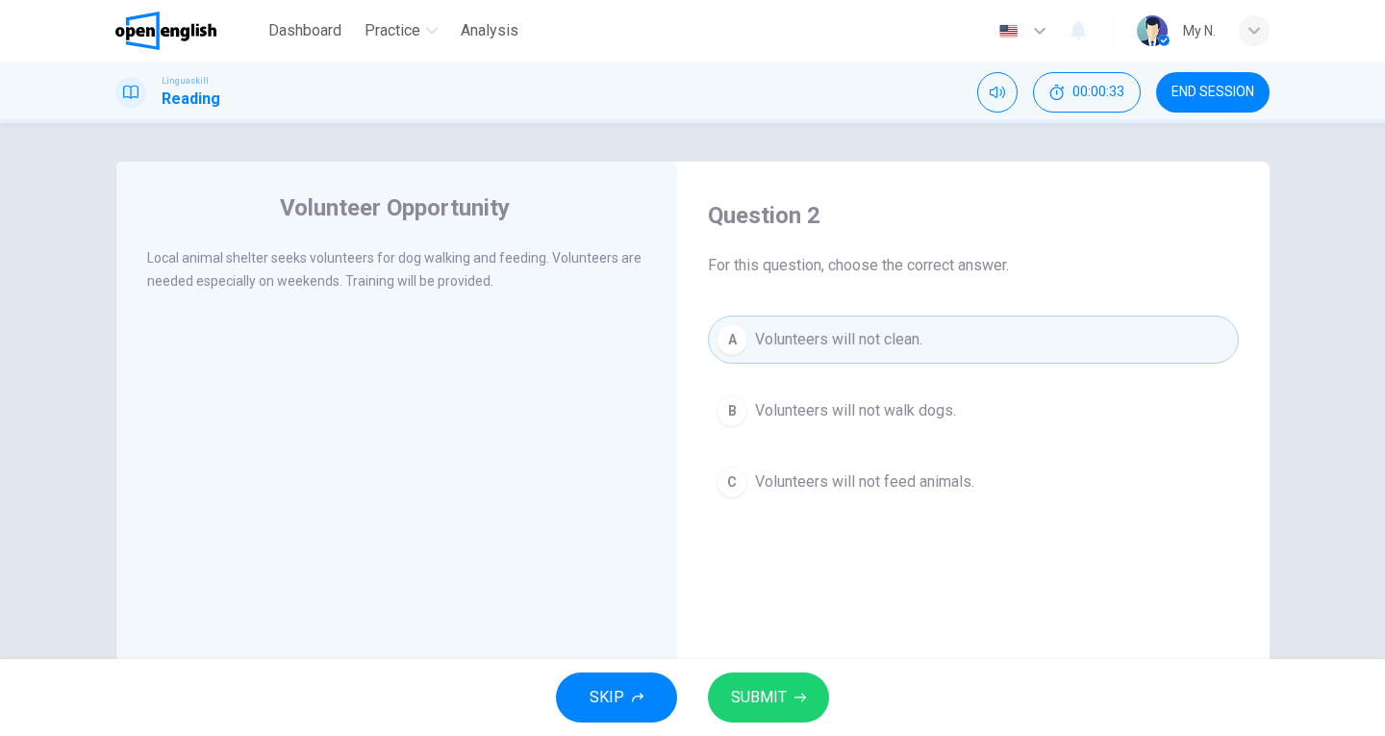
click at [774, 686] on span "SUBMIT" at bounding box center [759, 697] width 56 height 27
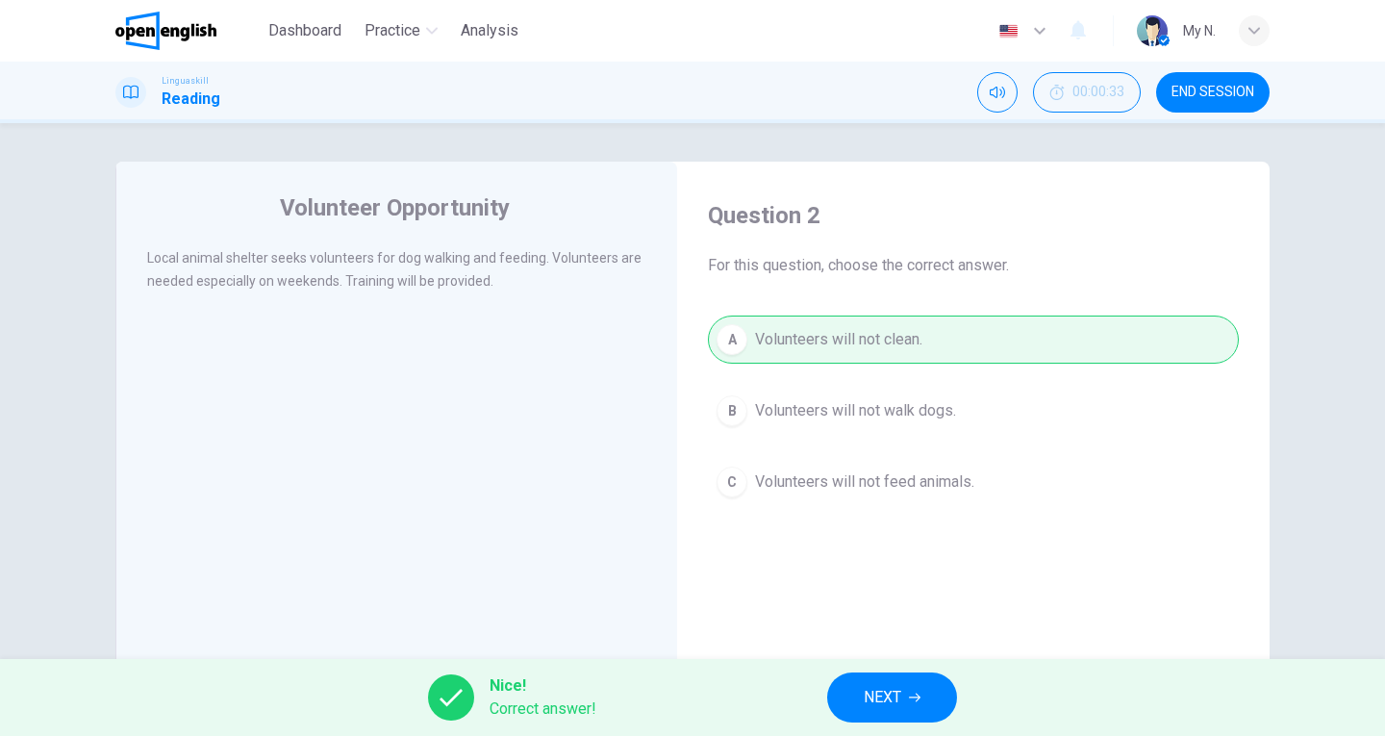
click at [892, 677] on button "NEXT" at bounding box center [892, 698] width 130 height 50
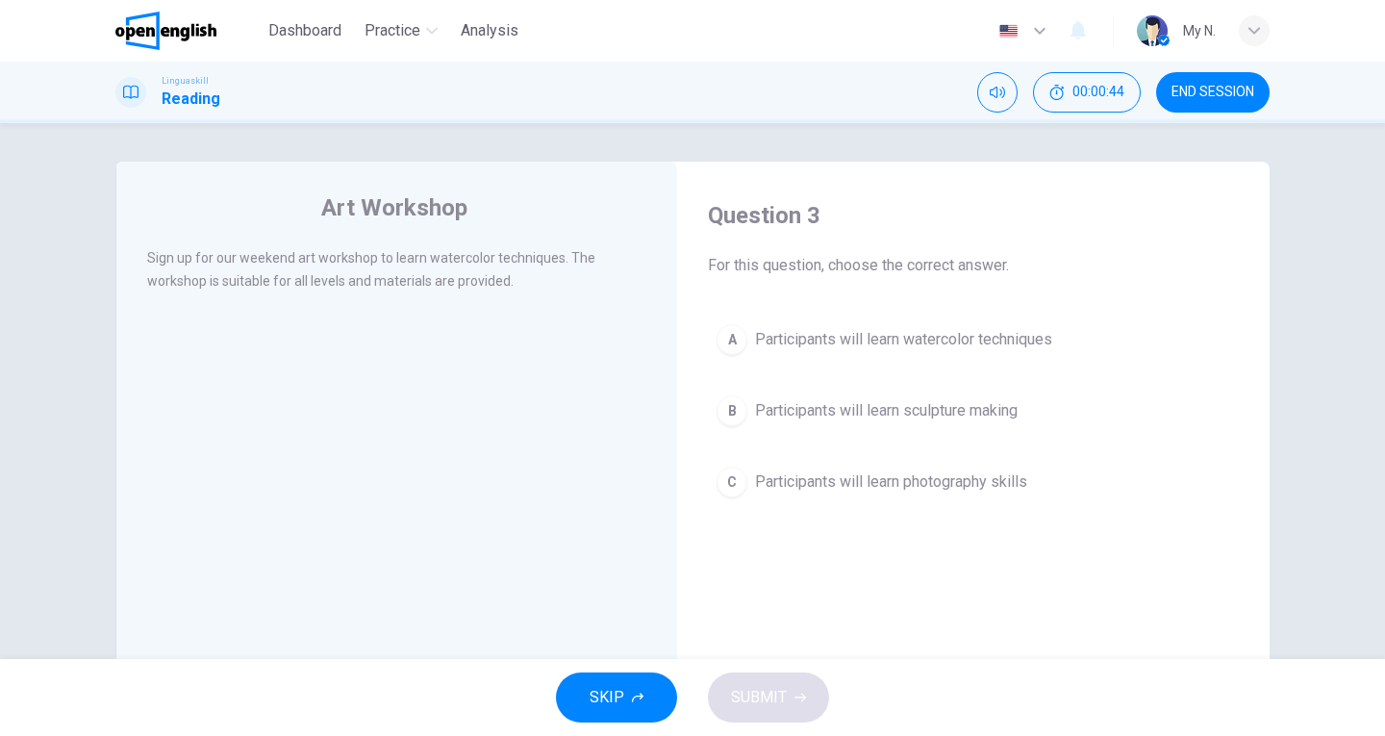
click at [935, 329] on span "Participants will learn watercolor techniques" at bounding box center [903, 339] width 297 height 23
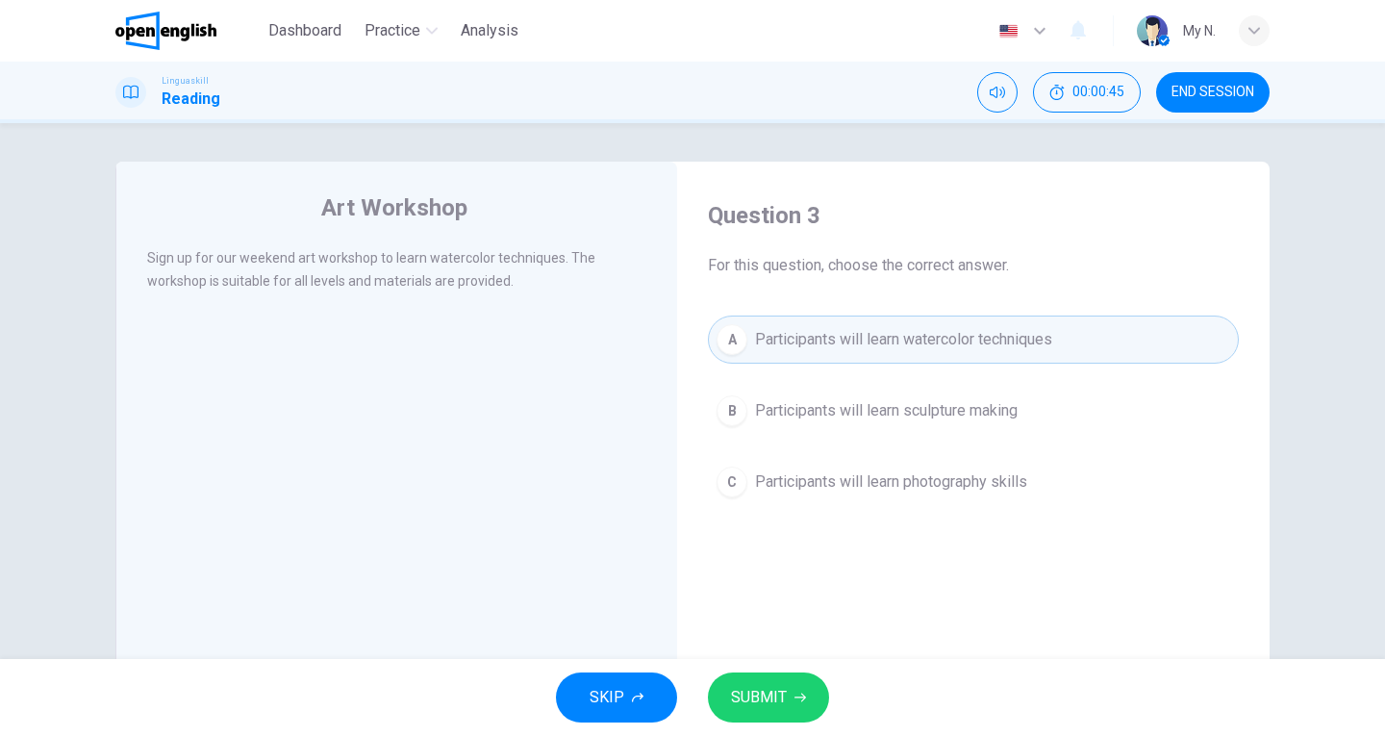
click at [767, 704] on span "SUBMIT" at bounding box center [759, 697] width 56 height 27
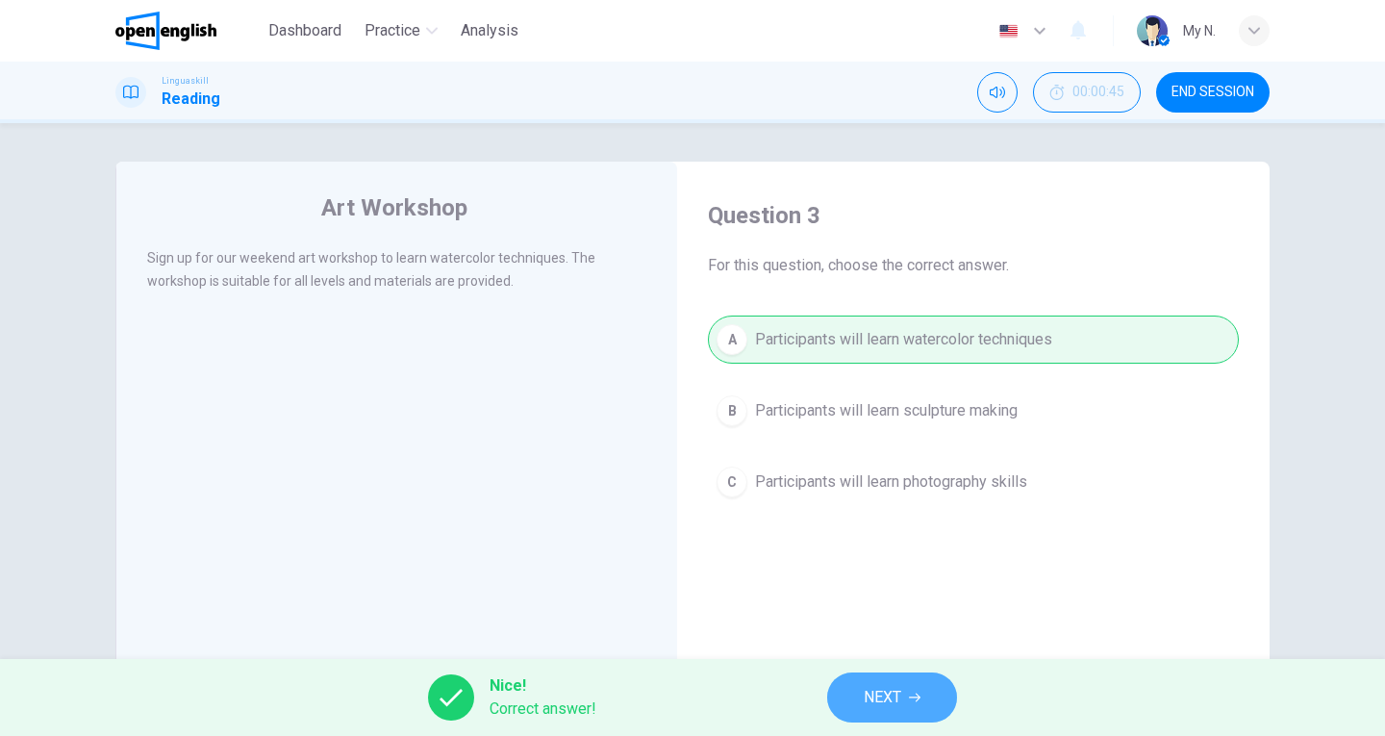
click at [870, 702] on span "NEXT" at bounding box center [883, 697] width 38 height 27
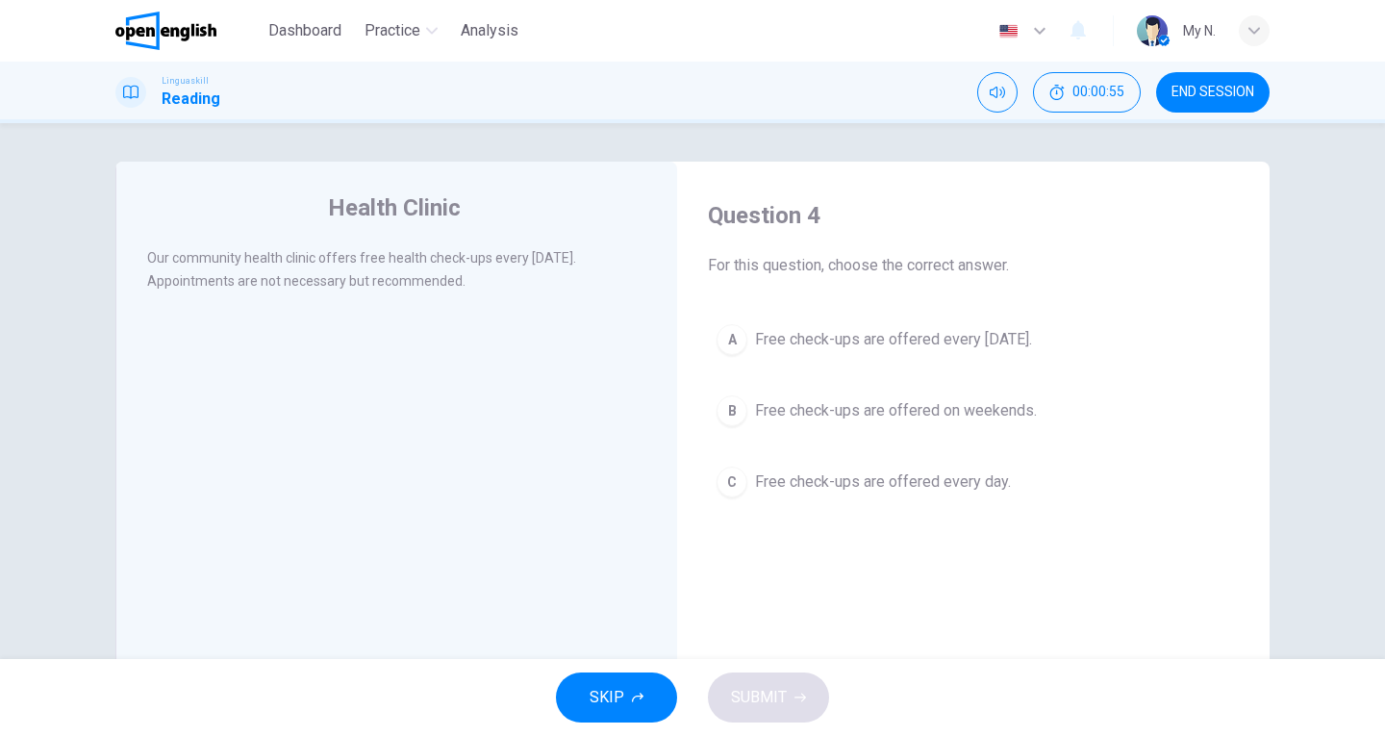
click at [831, 330] on span "Free check-ups are offered every Wednesday." at bounding box center [893, 339] width 277 height 23
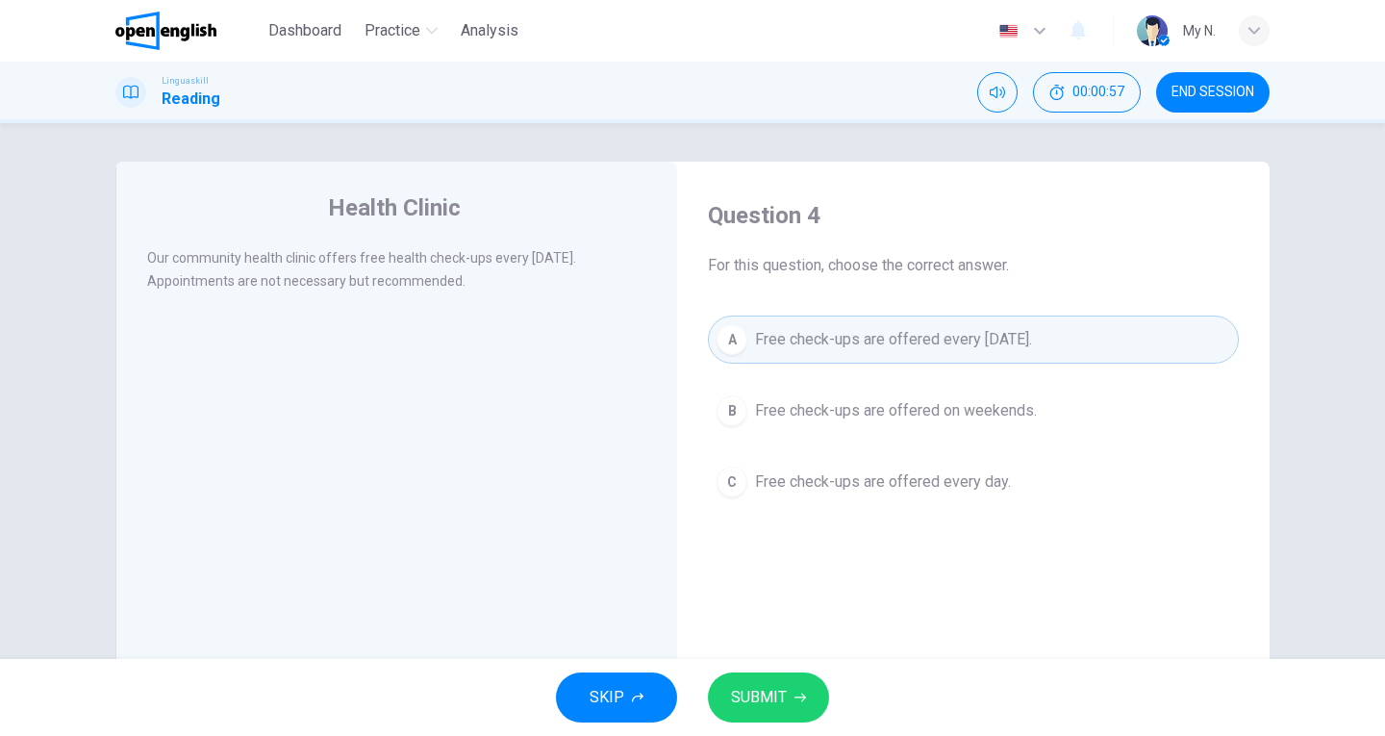
click at [781, 686] on span "SUBMIT" at bounding box center [759, 697] width 56 height 27
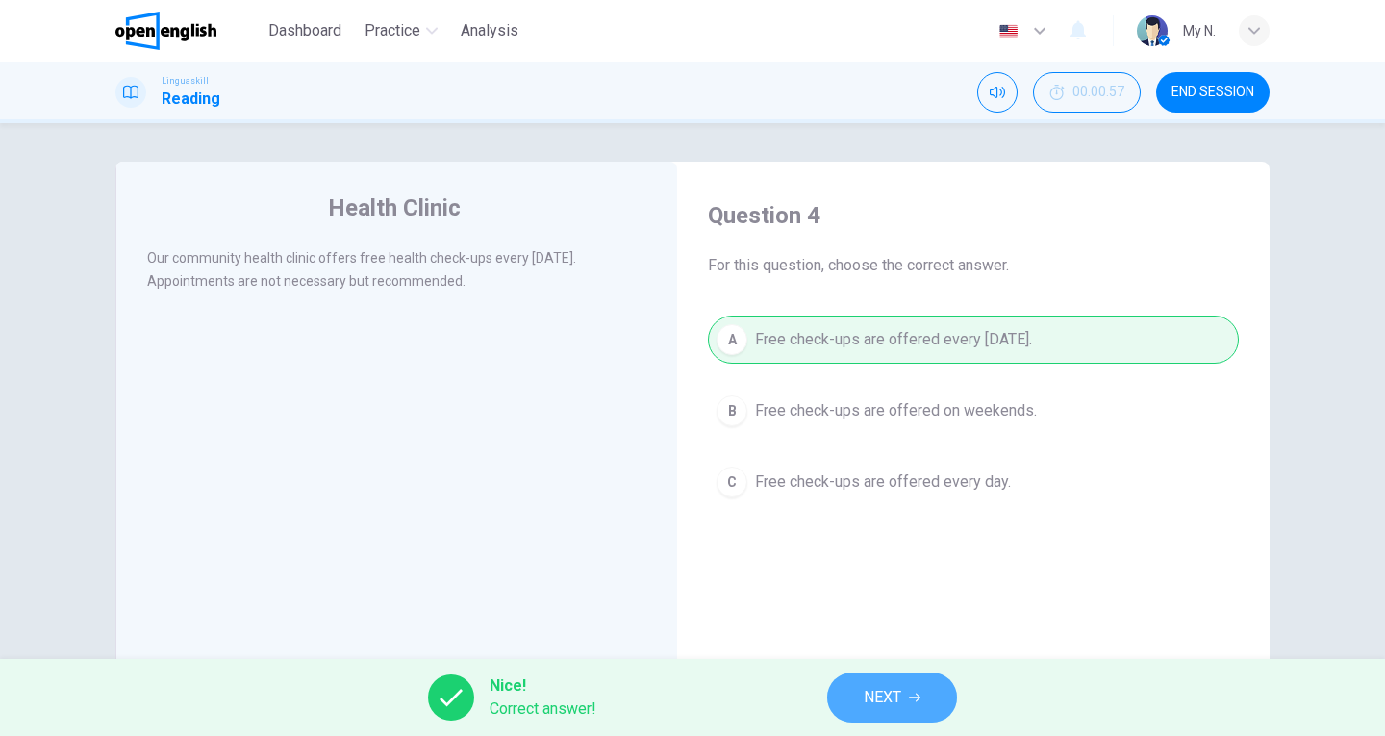
click at [869, 704] on span "NEXT" at bounding box center [883, 697] width 38 height 27
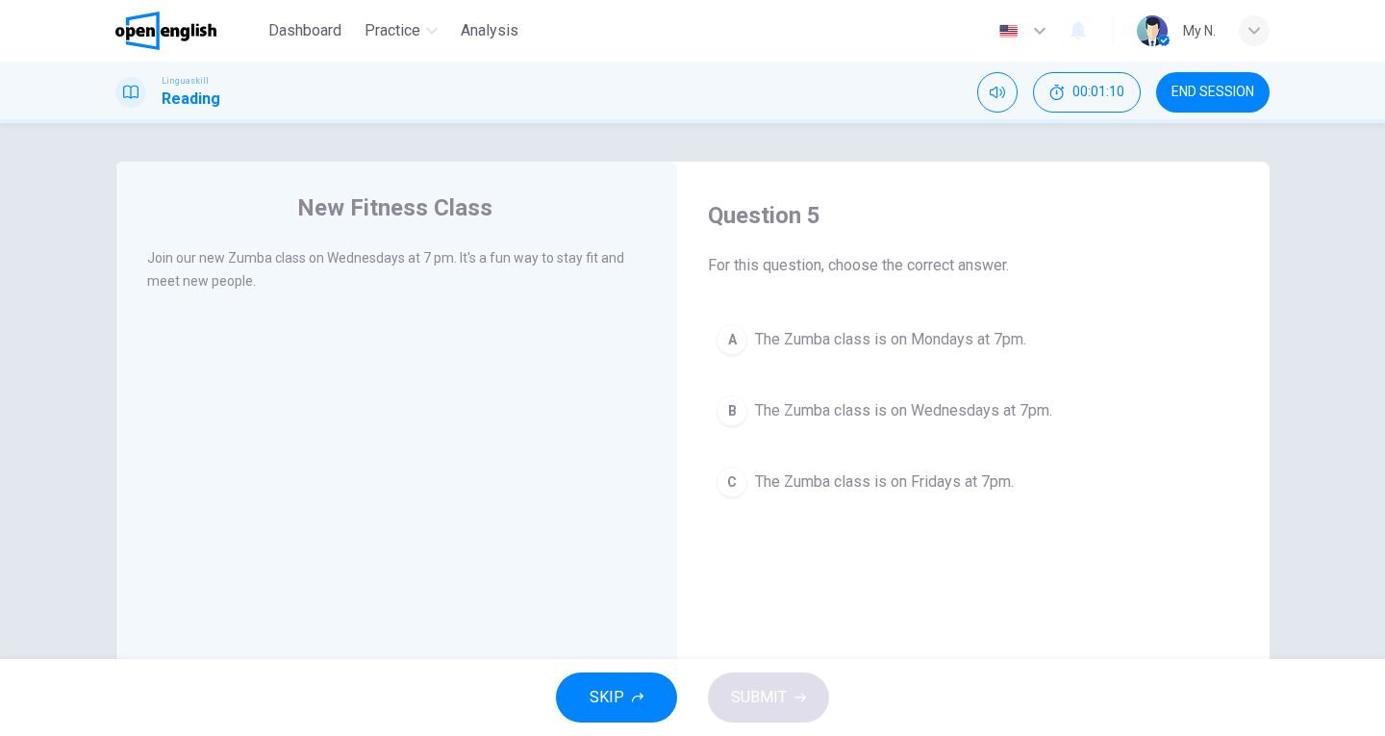
click at [948, 419] on span "The Zumba class is on Wednesdays at 7pm." at bounding box center [903, 410] width 297 height 23
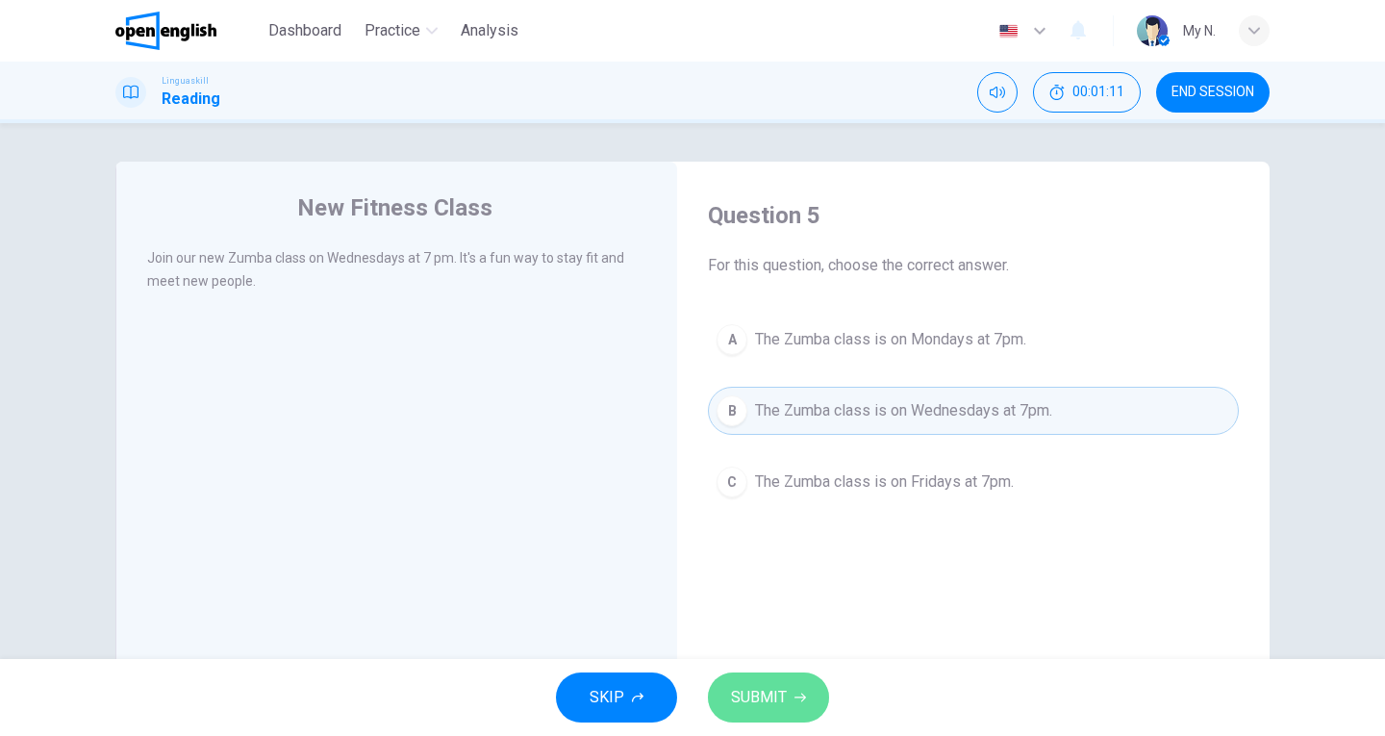
click at [794, 681] on button "SUBMIT" at bounding box center [768, 698] width 121 height 50
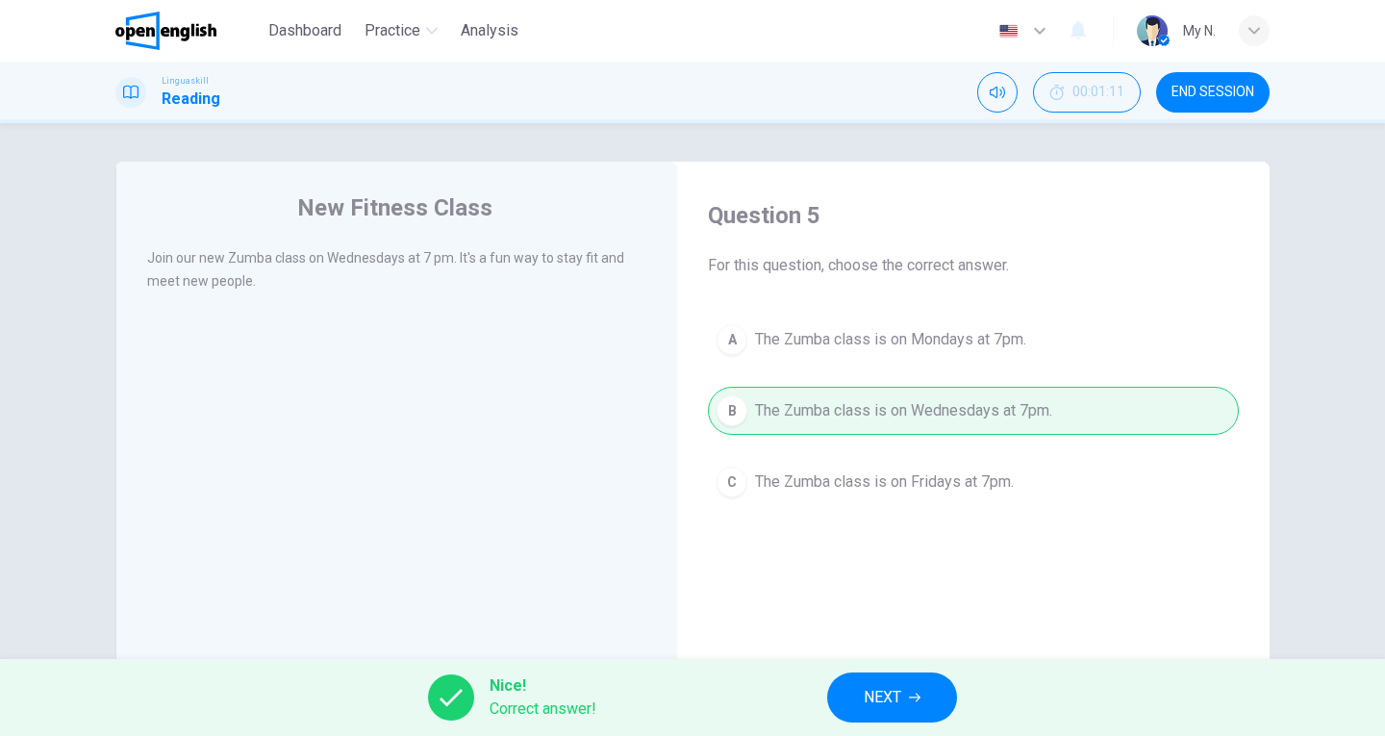
click at [868, 699] on span "NEXT" at bounding box center [883, 697] width 38 height 27
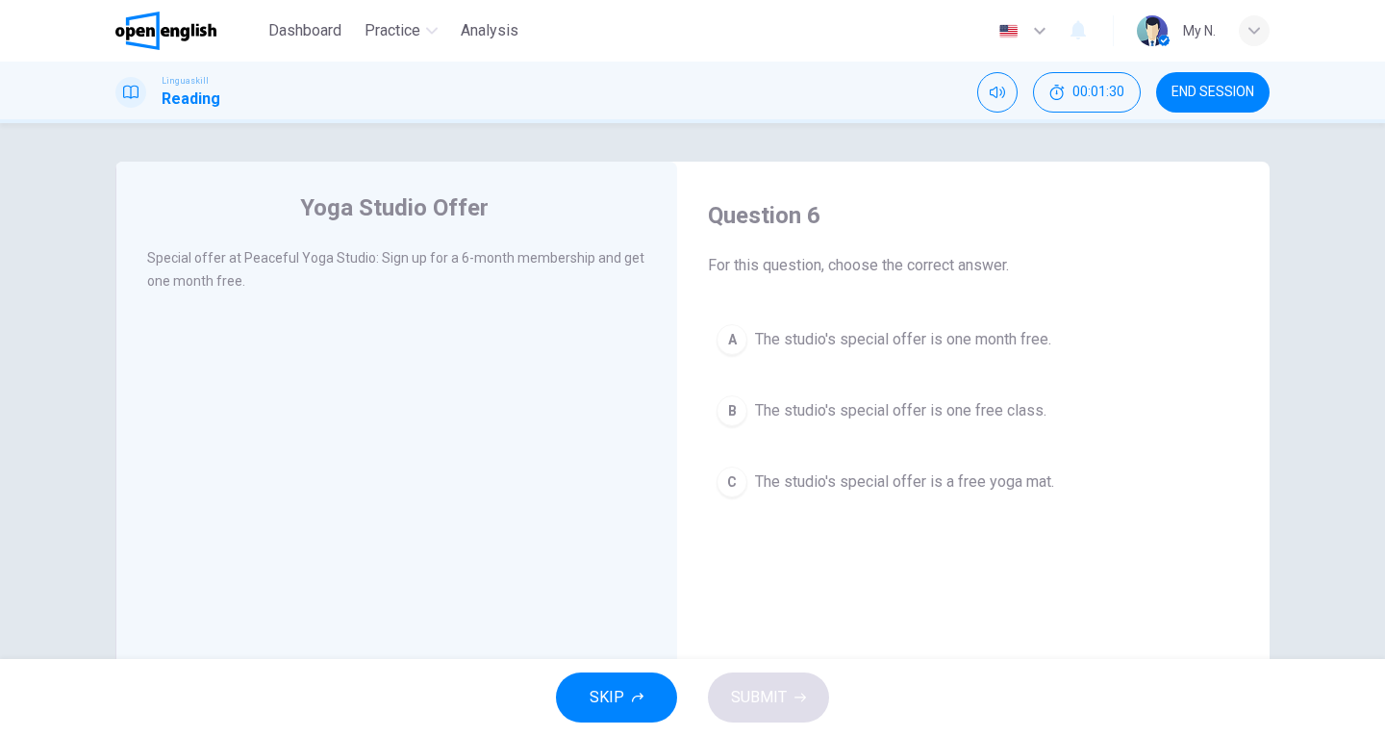
click at [843, 345] on span "The studio's special offer is one month free." at bounding box center [903, 339] width 296 height 23
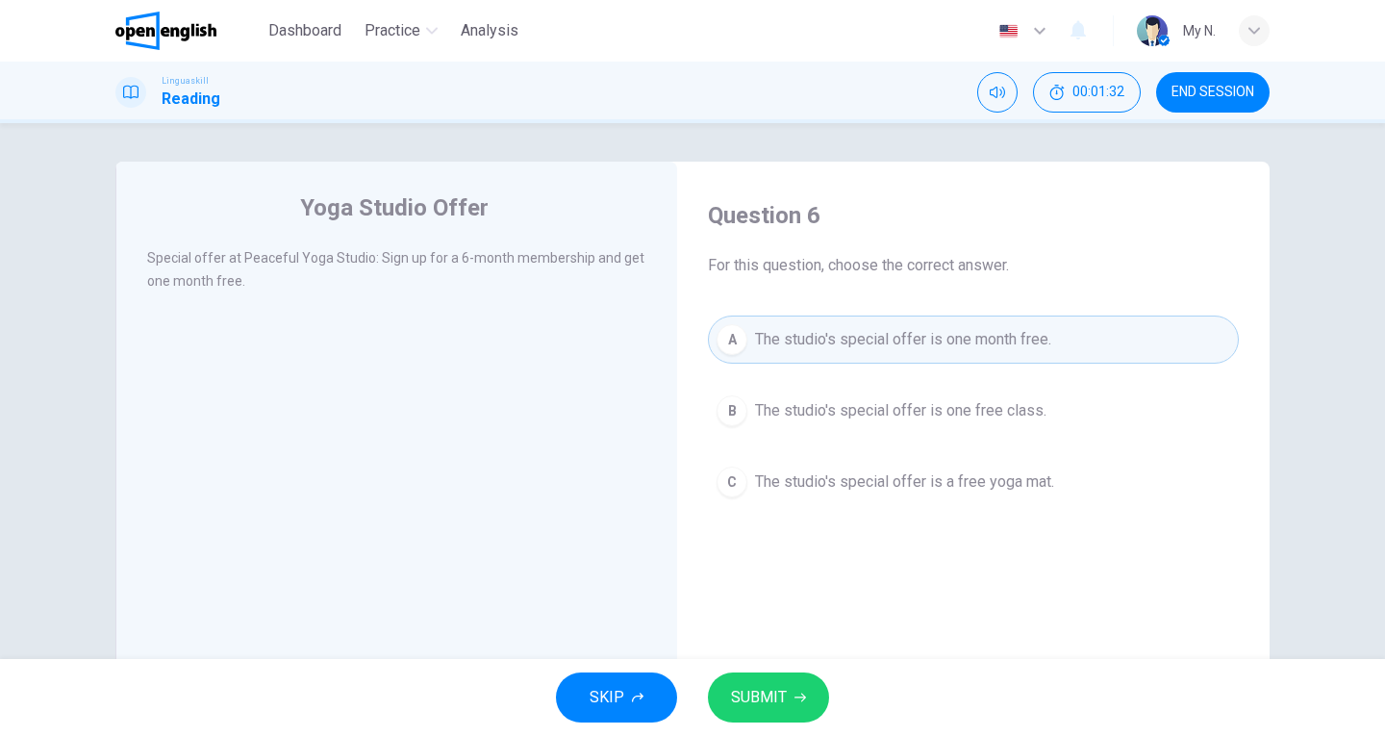
click at [795, 695] on icon "button" at bounding box center [801, 698] width 12 height 12
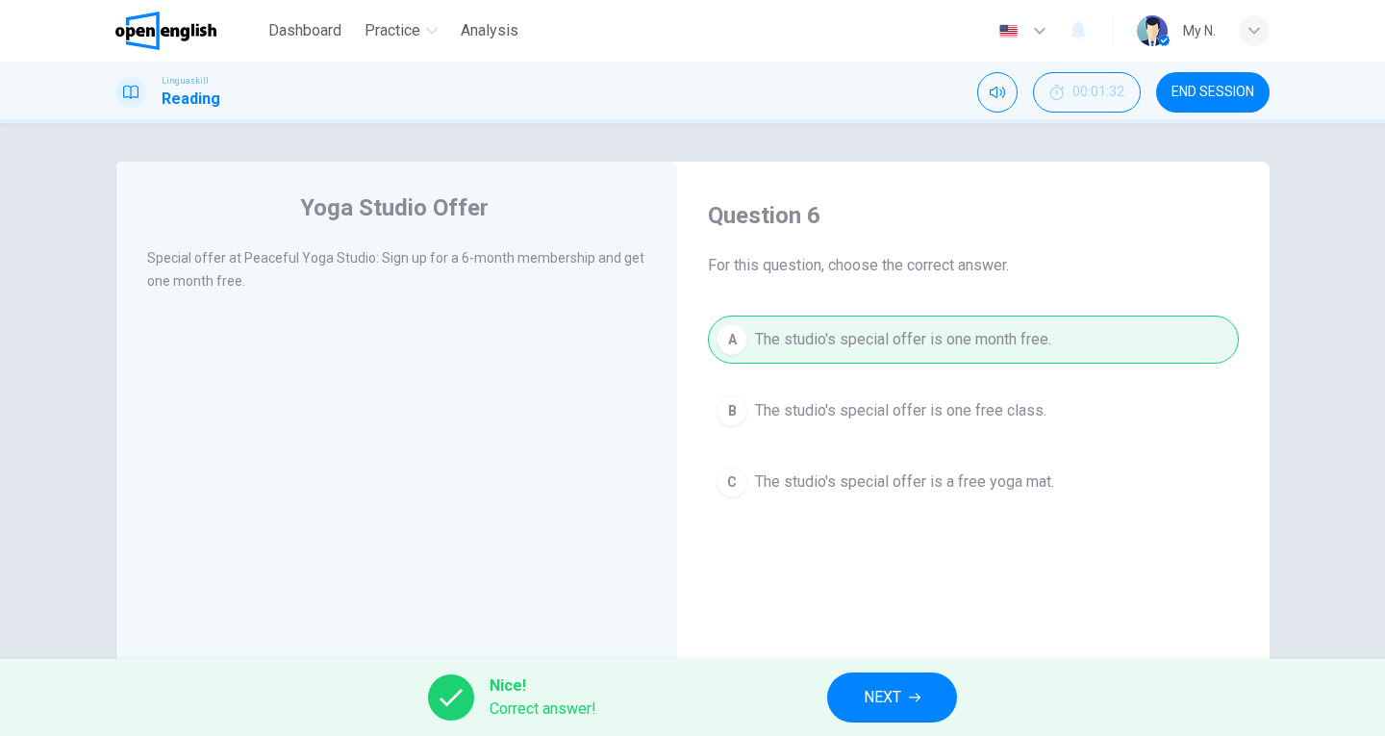
click at [879, 697] on span "NEXT" at bounding box center [883, 697] width 38 height 27
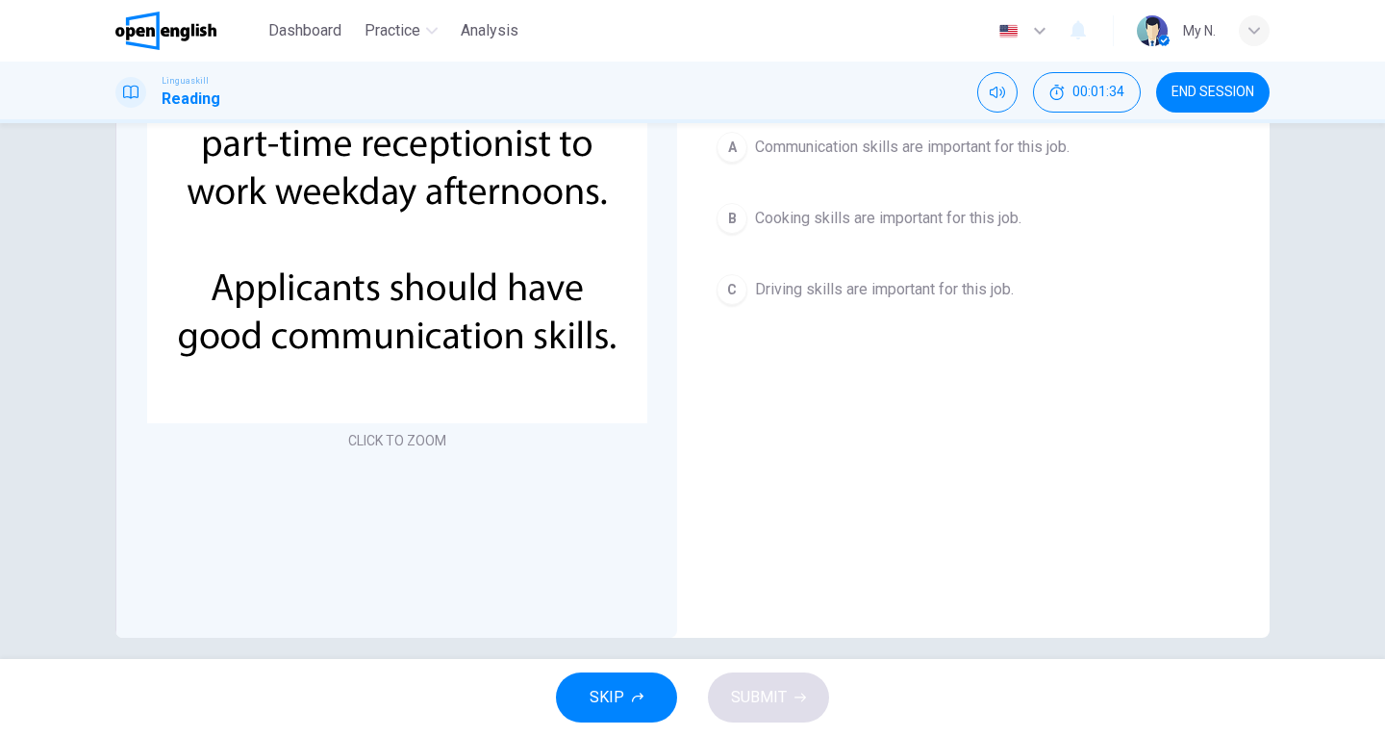
scroll to position [96, 0]
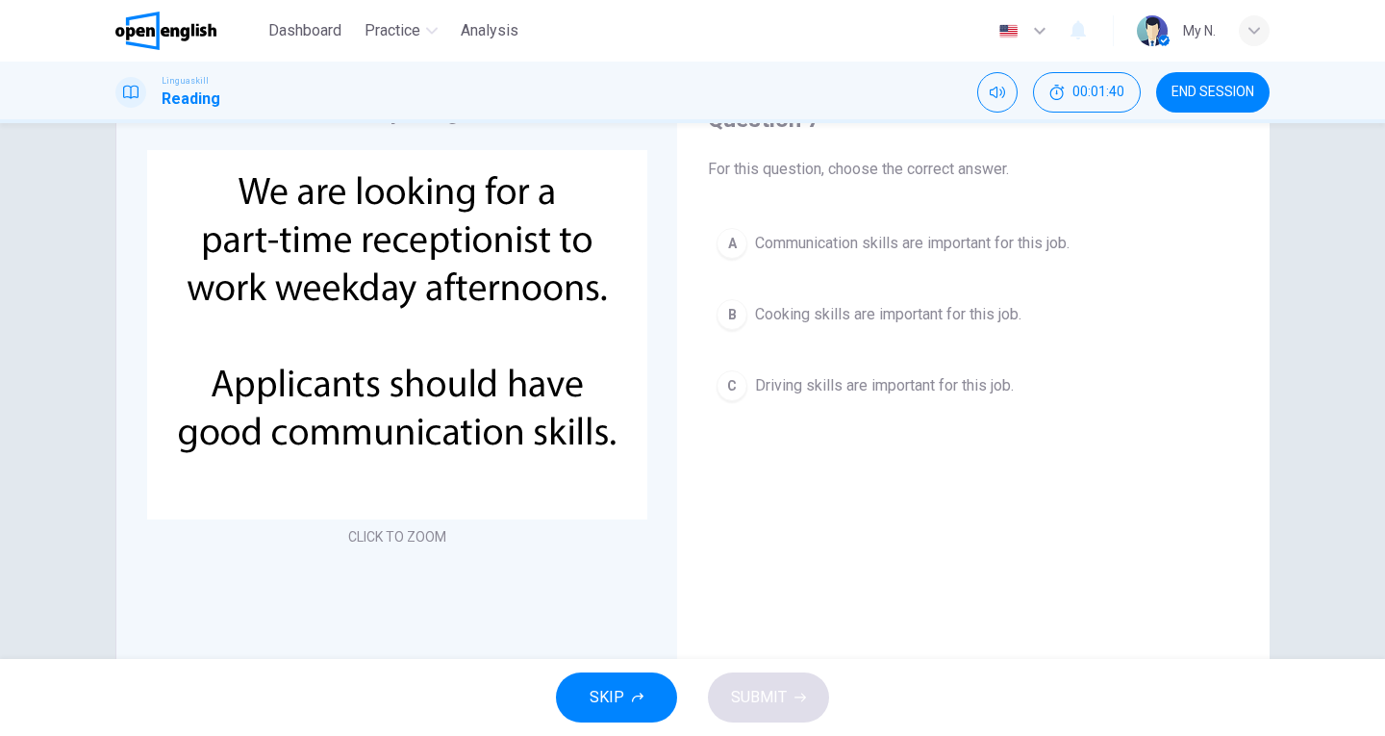
click at [853, 259] on button "A Communication skills are important for this job." at bounding box center [973, 243] width 531 height 48
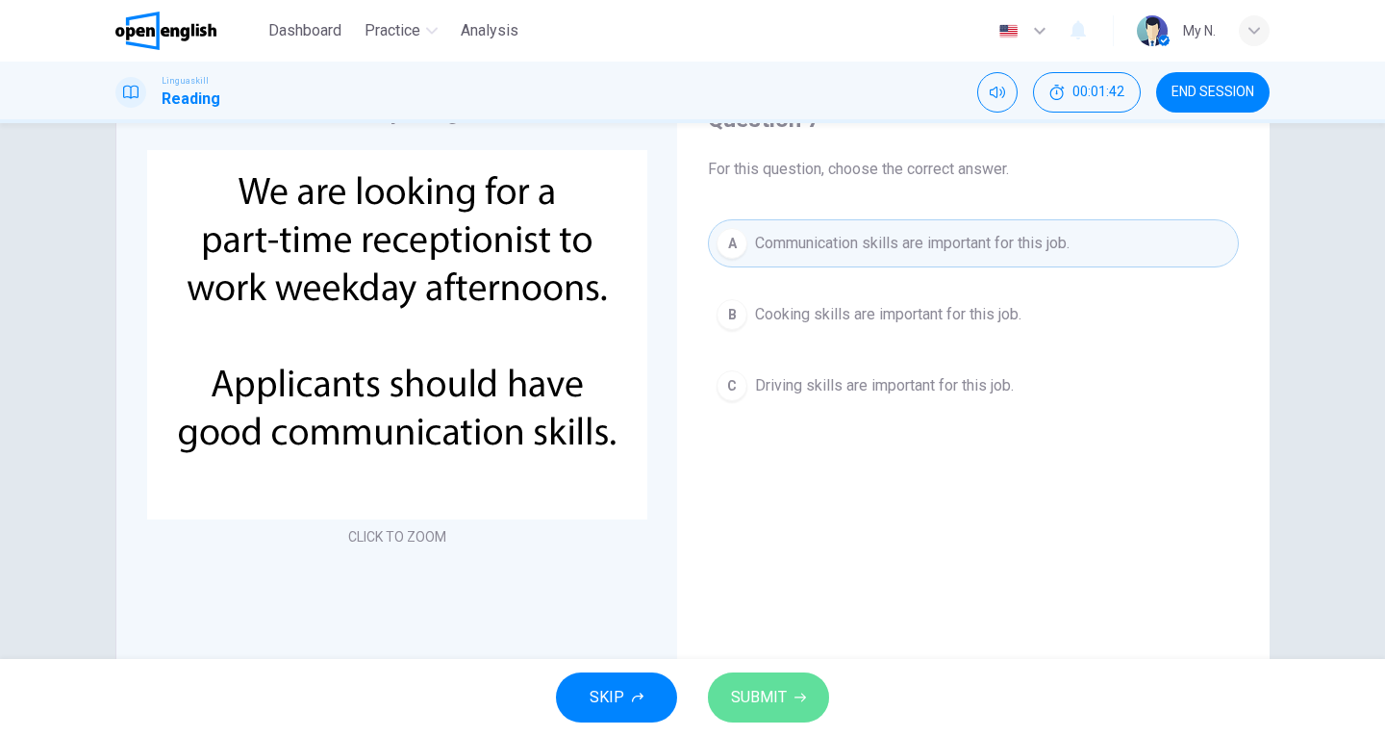
click at [788, 687] on button "SUBMIT" at bounding box center [768, 698] width 121 height 50
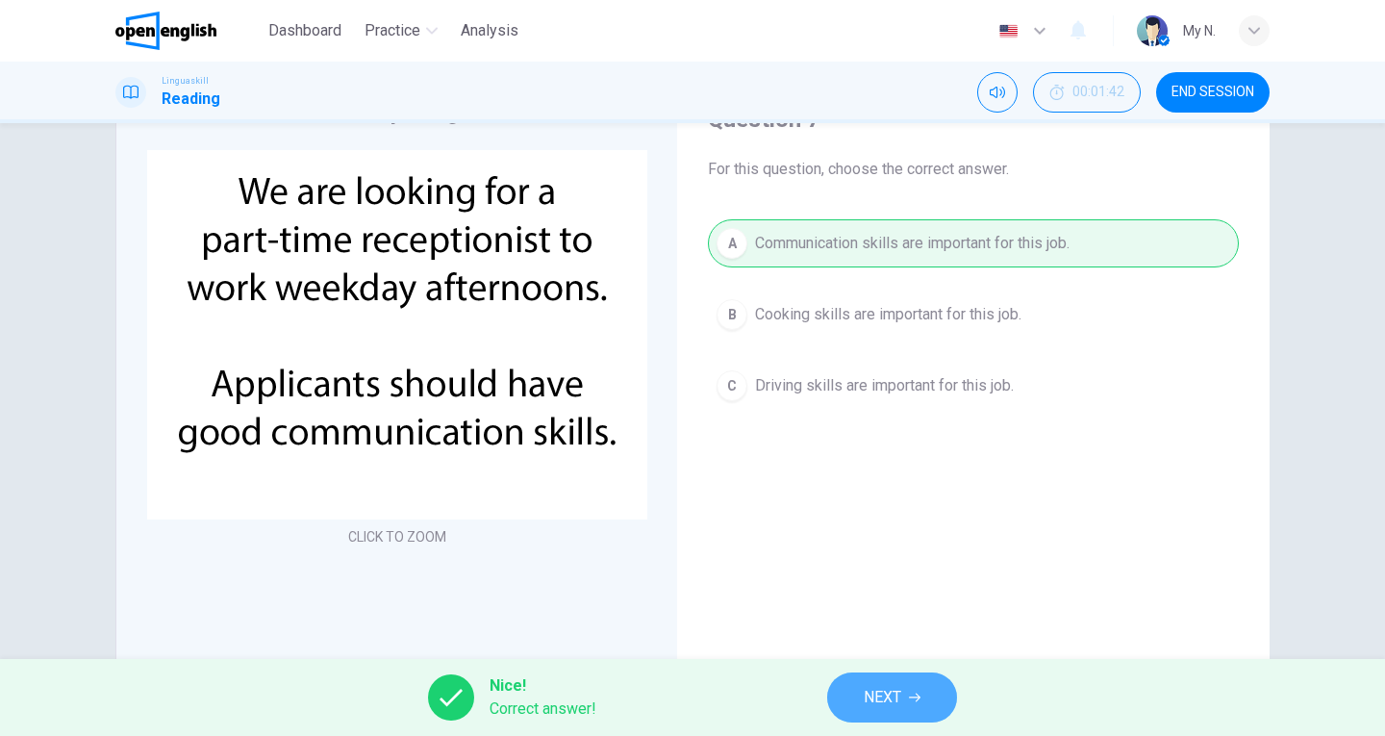
click at [849, 685] on button "NEXT" at bounding box center [892, 698] width 130 height 50
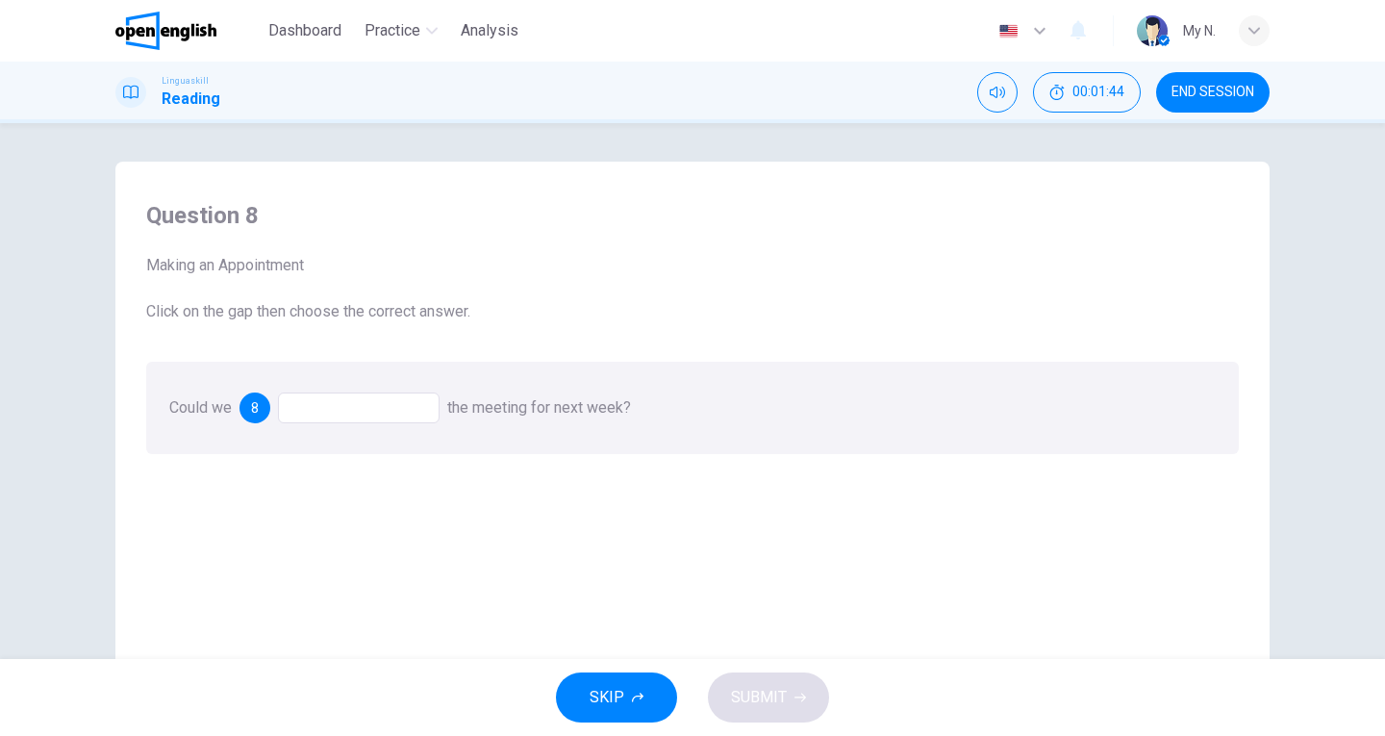
click at [382, 403] on div at bounding box center [359, 408] width 162 height 31
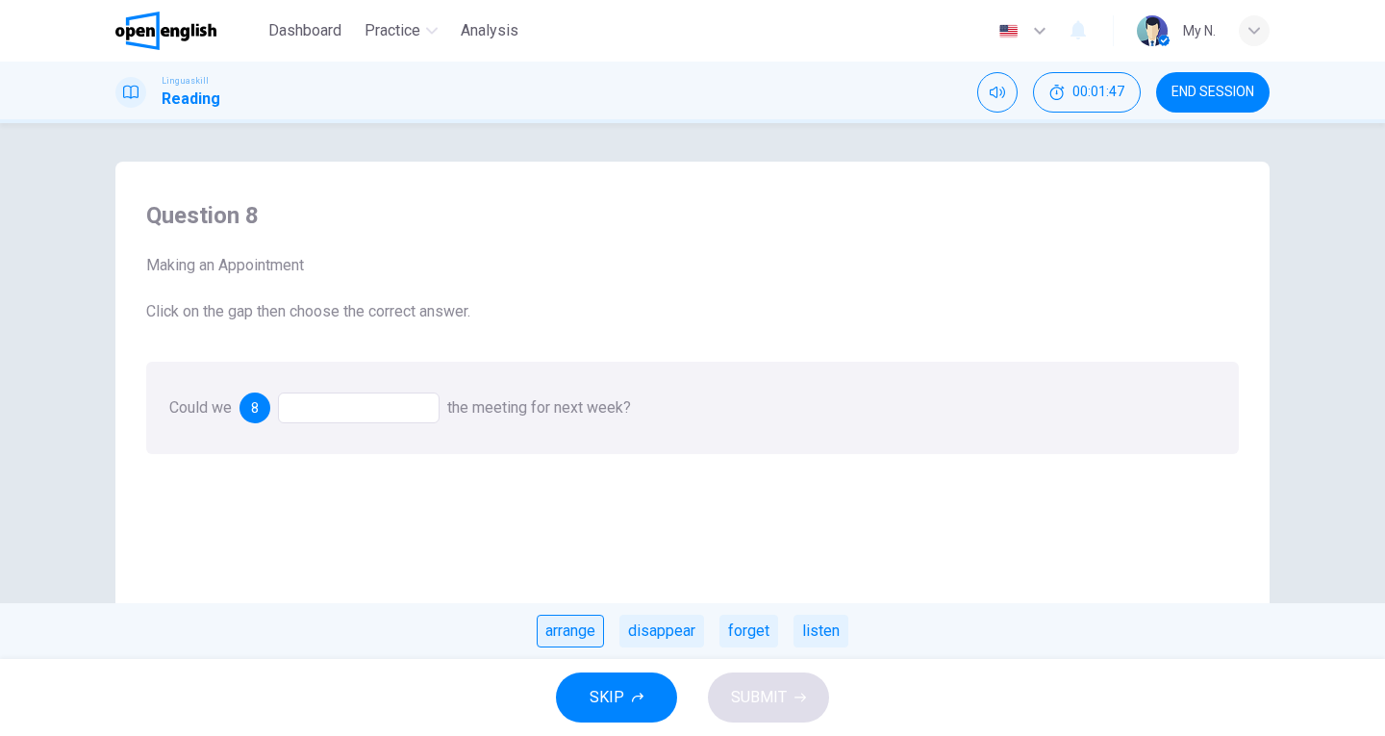
click at [587, 622] on div "arrange" at bounding box center [570, 631] width 67 height 33
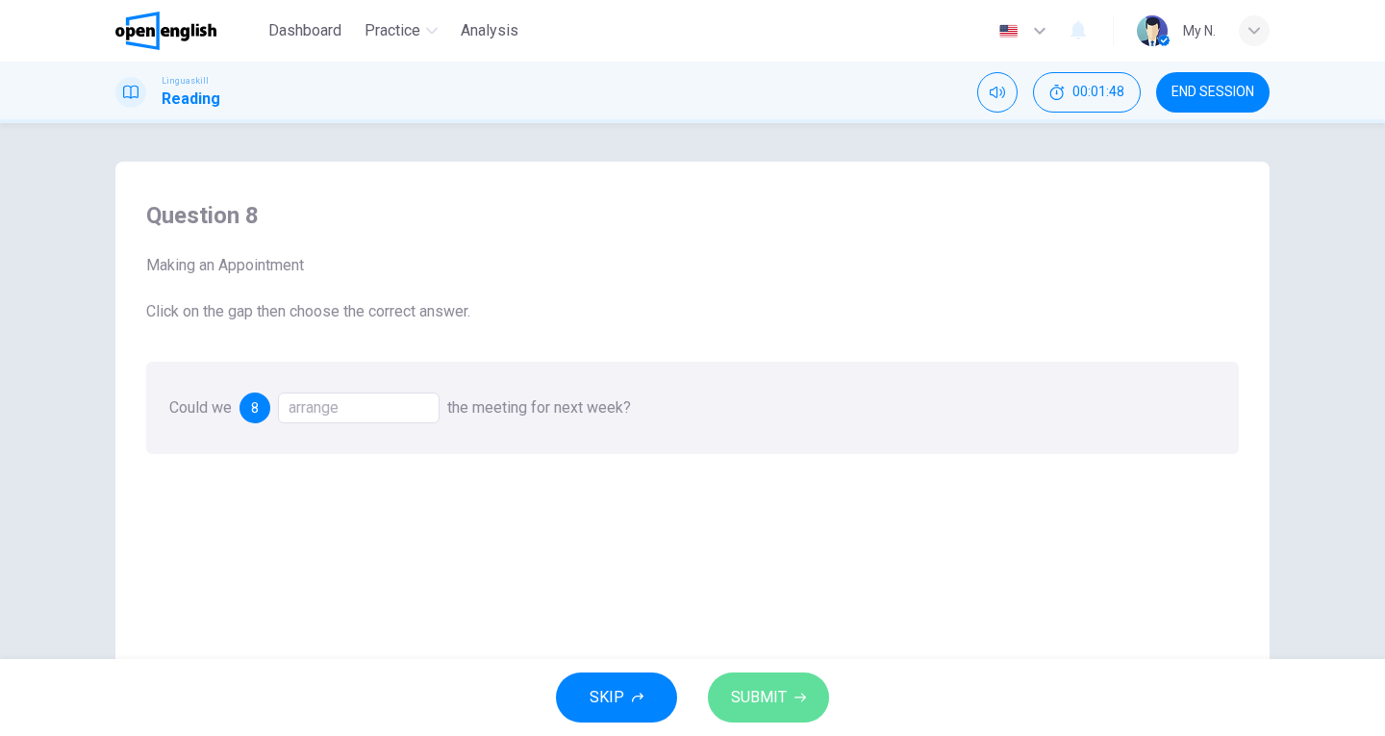
click at [783, 712] on button "SUBMIT" at bounding box center [768, 698] width 121 height 50
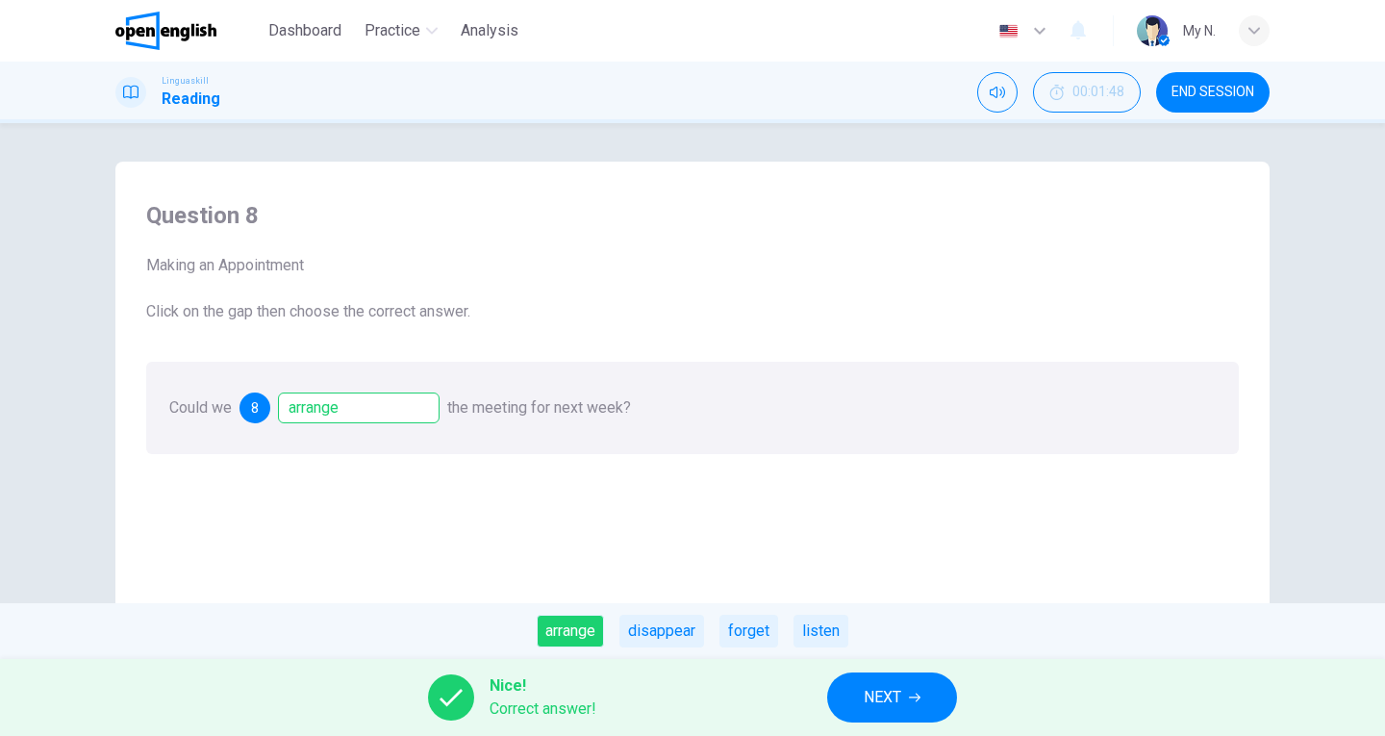
click at [852, 691] on button "NEXT" at bounding box center [892, 698] width 130 height 50
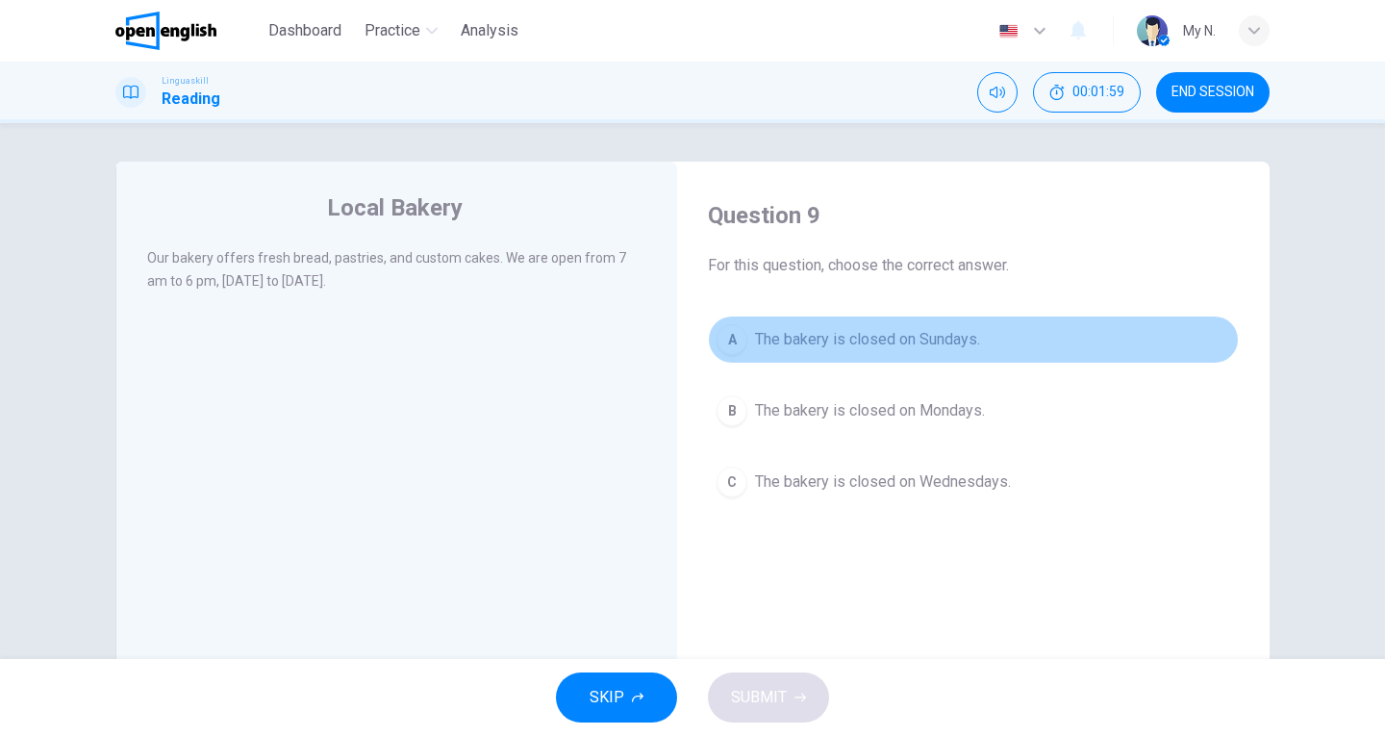
click at [851, 347] on span "The bakery is closed on Sundays." at bounding box center [867, 339] width 225 height 23
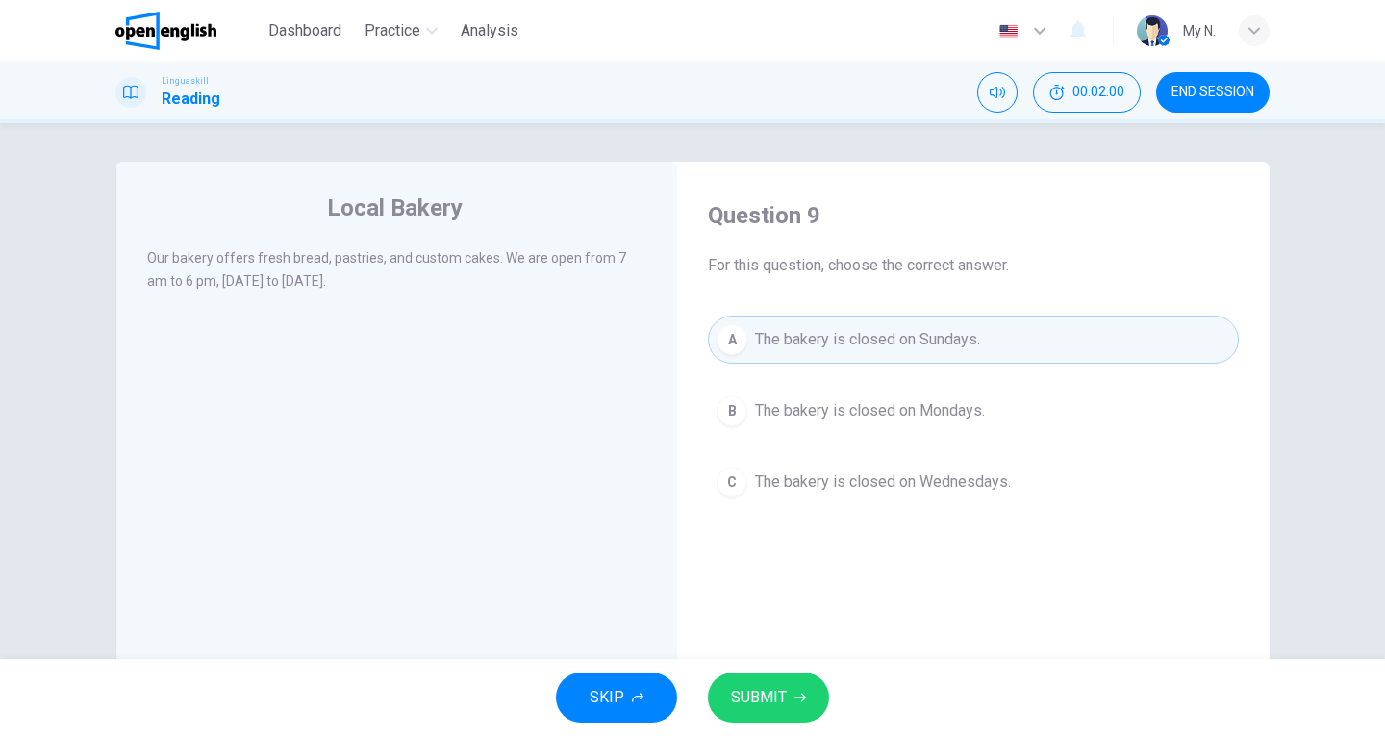
click at [791, 673] on button "SUBMIT" at bounding box center [768, 698] width 121 height 50
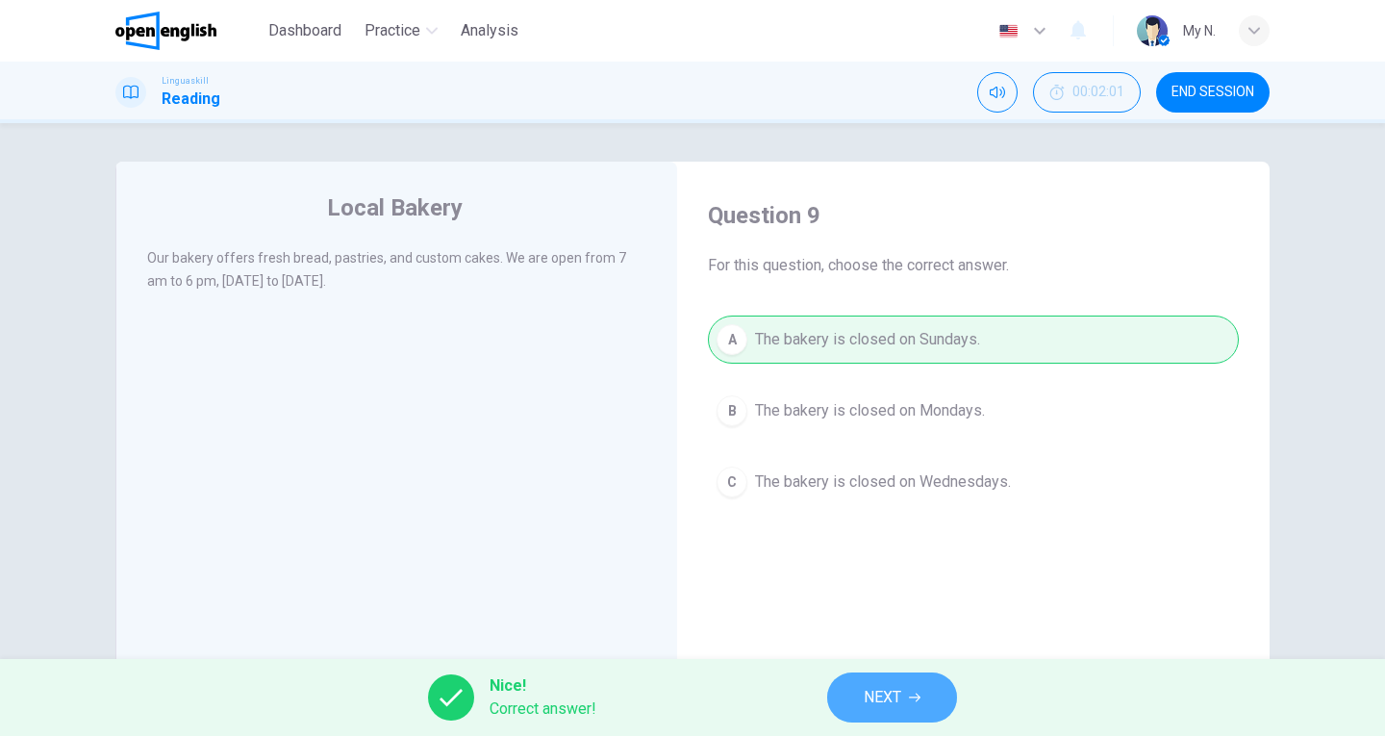
click at [877, 699] on span "NEXT" at bounding box center [883, 697] width 38 height 27
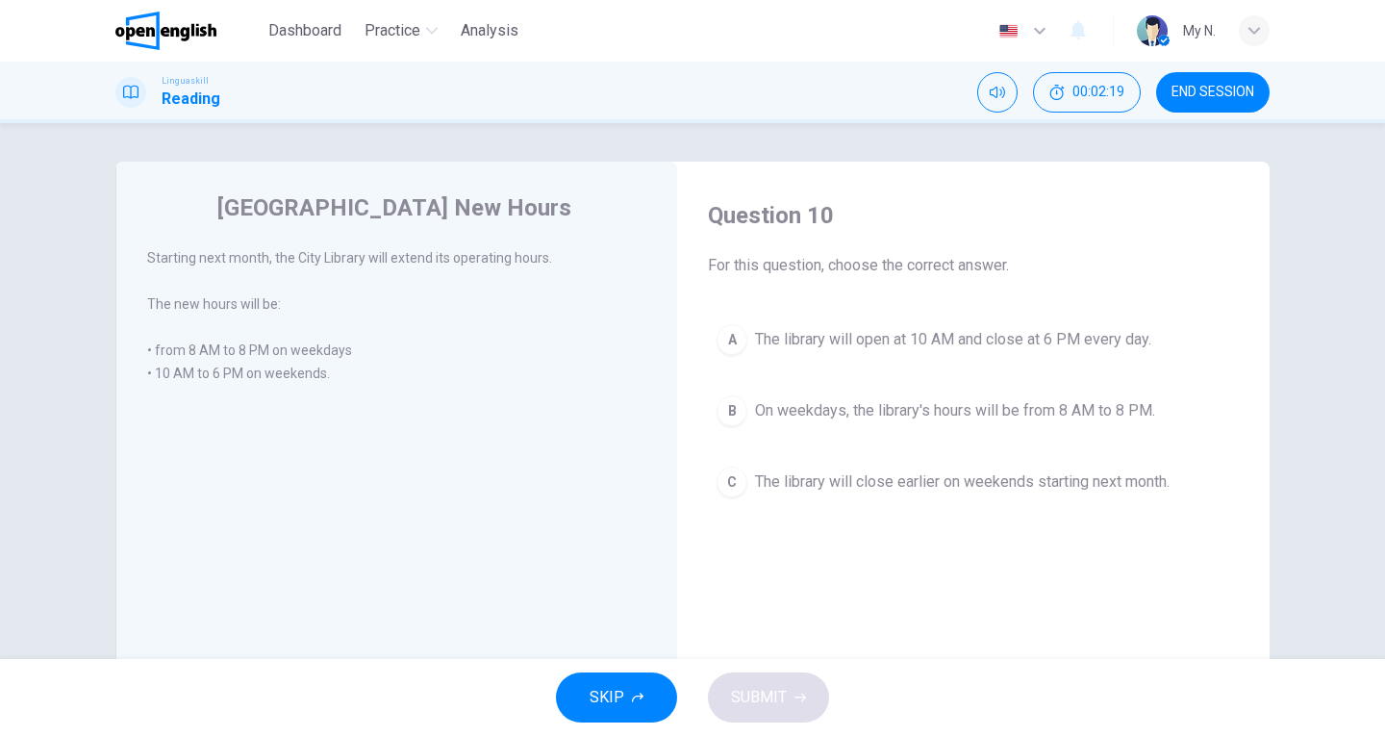
click at [930, 417] on span "On weekdays, the library's hours will be from 8 AM to 8 PM." at bounding box center [955, 410] width 400 height 23
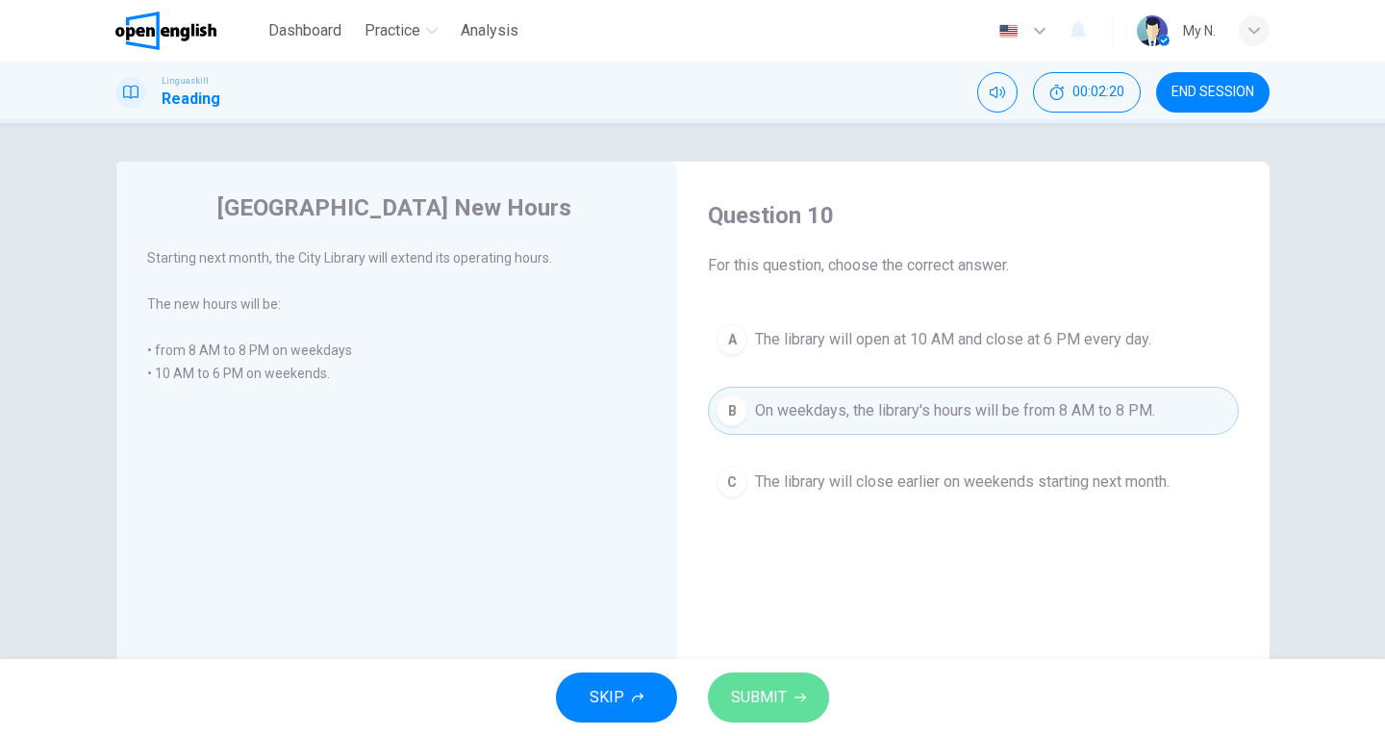
click at [796, 705] on button "SUBMIT" at bounding box center [768, 698] width 121 height 50
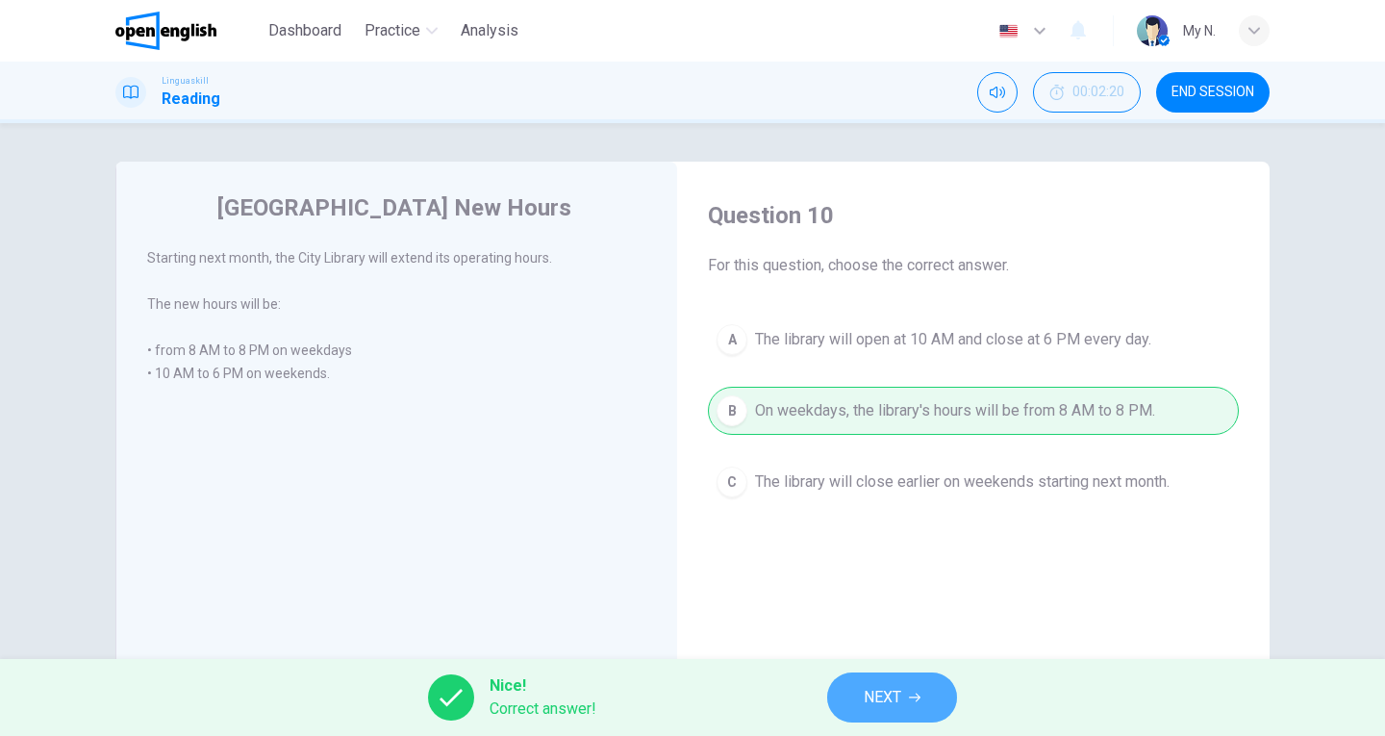
click at [908, 699] on button "NEXT" at bounding box center [892, 698] width 130 height 50
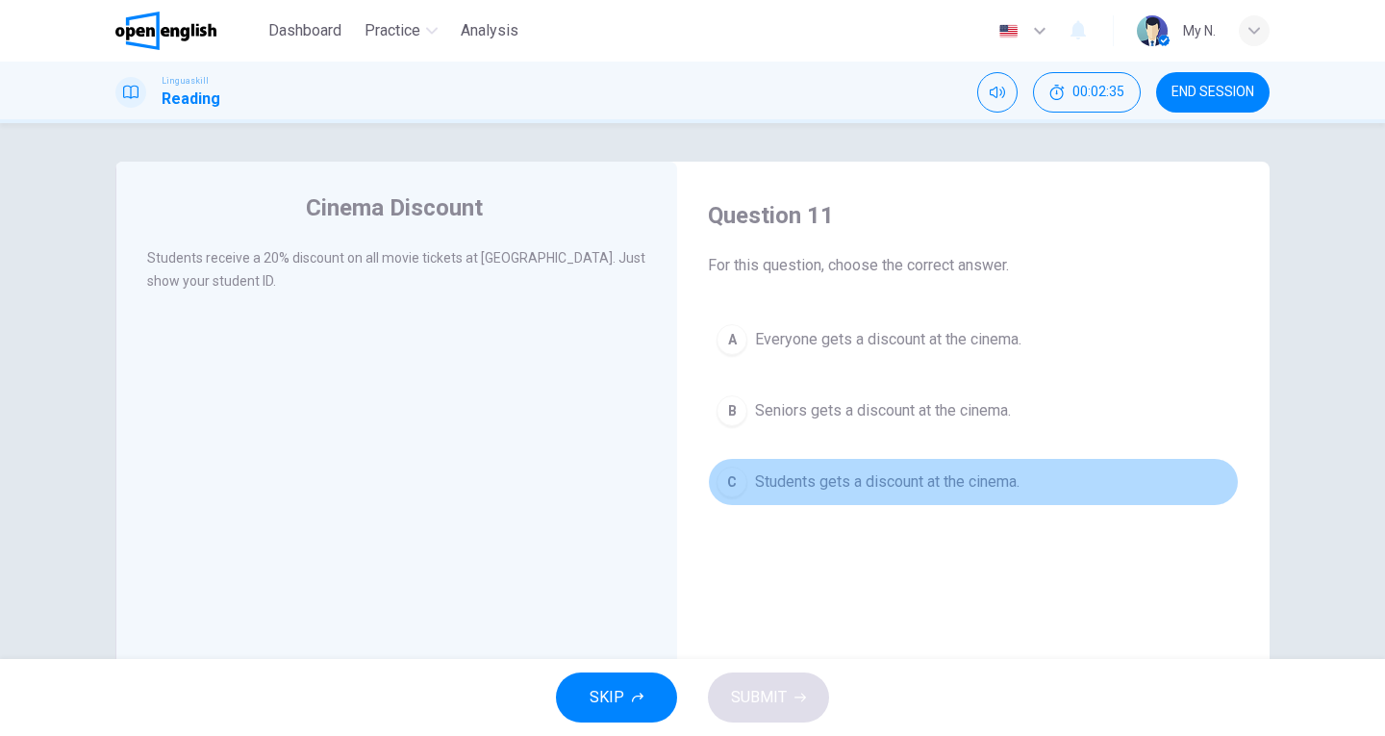
click at [788, 485] on span "Students gets a discount at the cinema." at bounding box center [887, 481] width 265 height 23
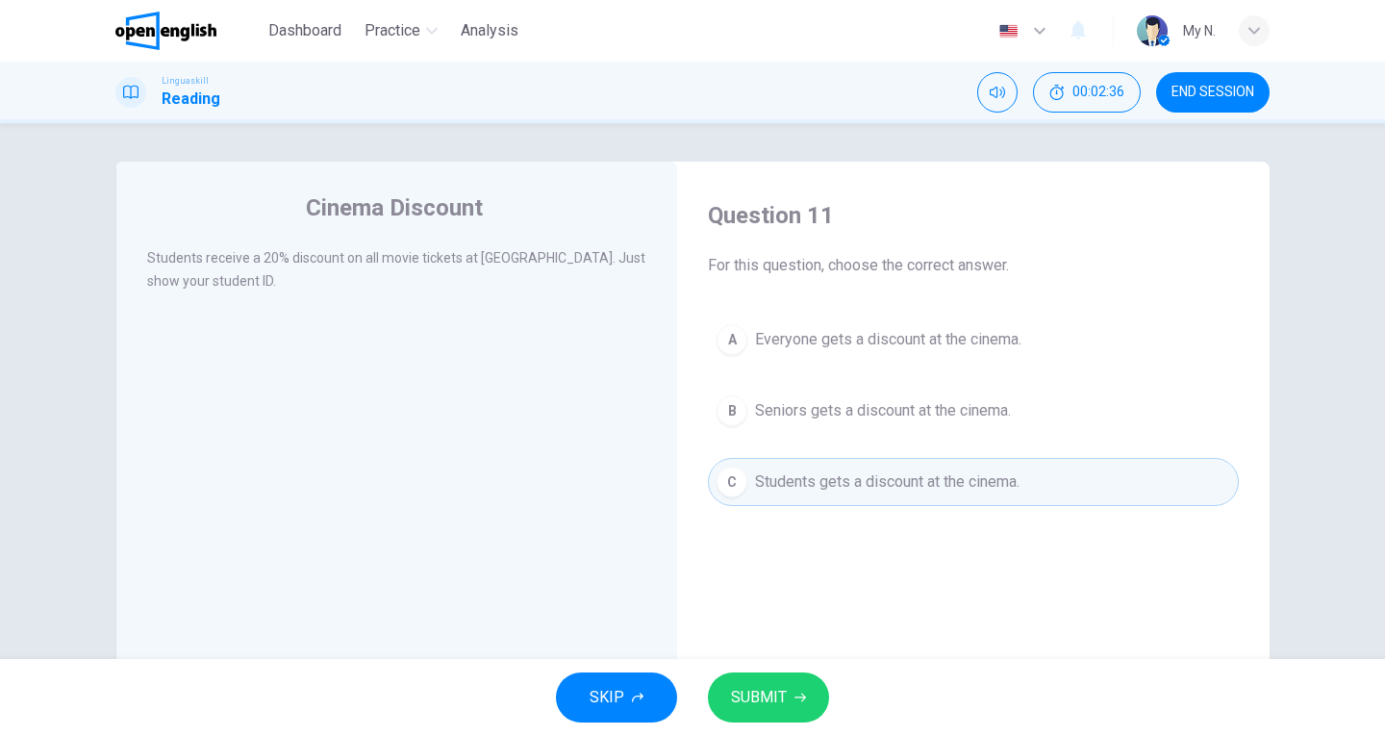
click at [788, 695] on button "SUBMIT" at bounding box center [768, 698] width 121 height 50
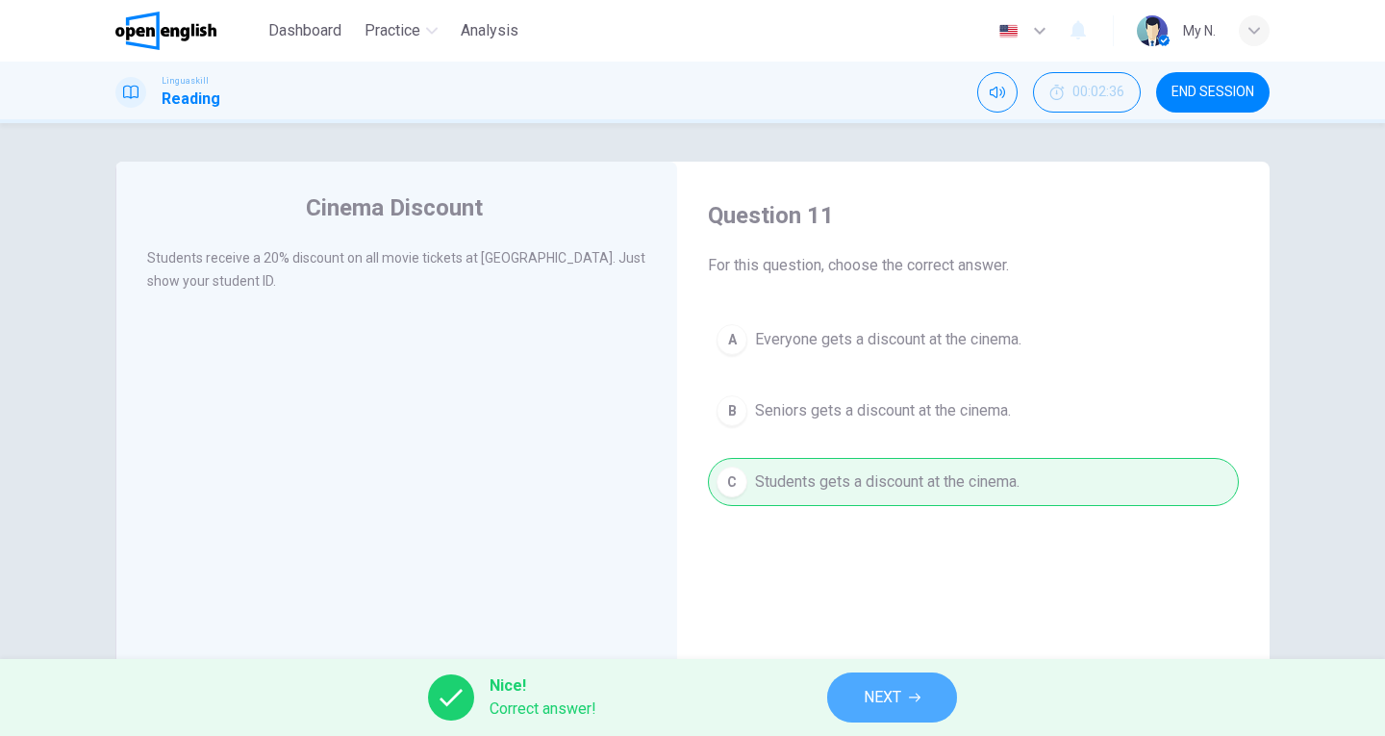
click at [871, 704] on span "NEXT" at bounding box center [883, 697] width 38 height 27
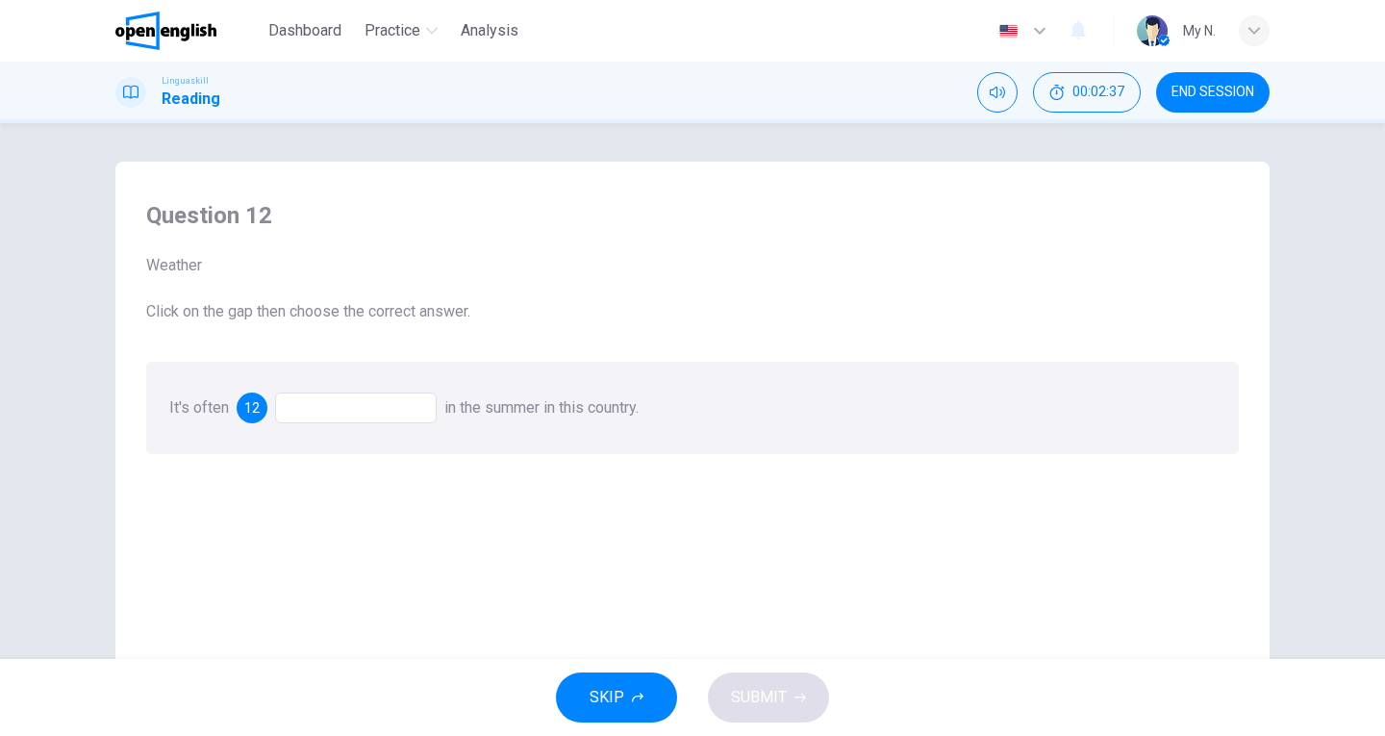
click at [392, 410] on div at bounding box center [356, 408] width 162 height 31
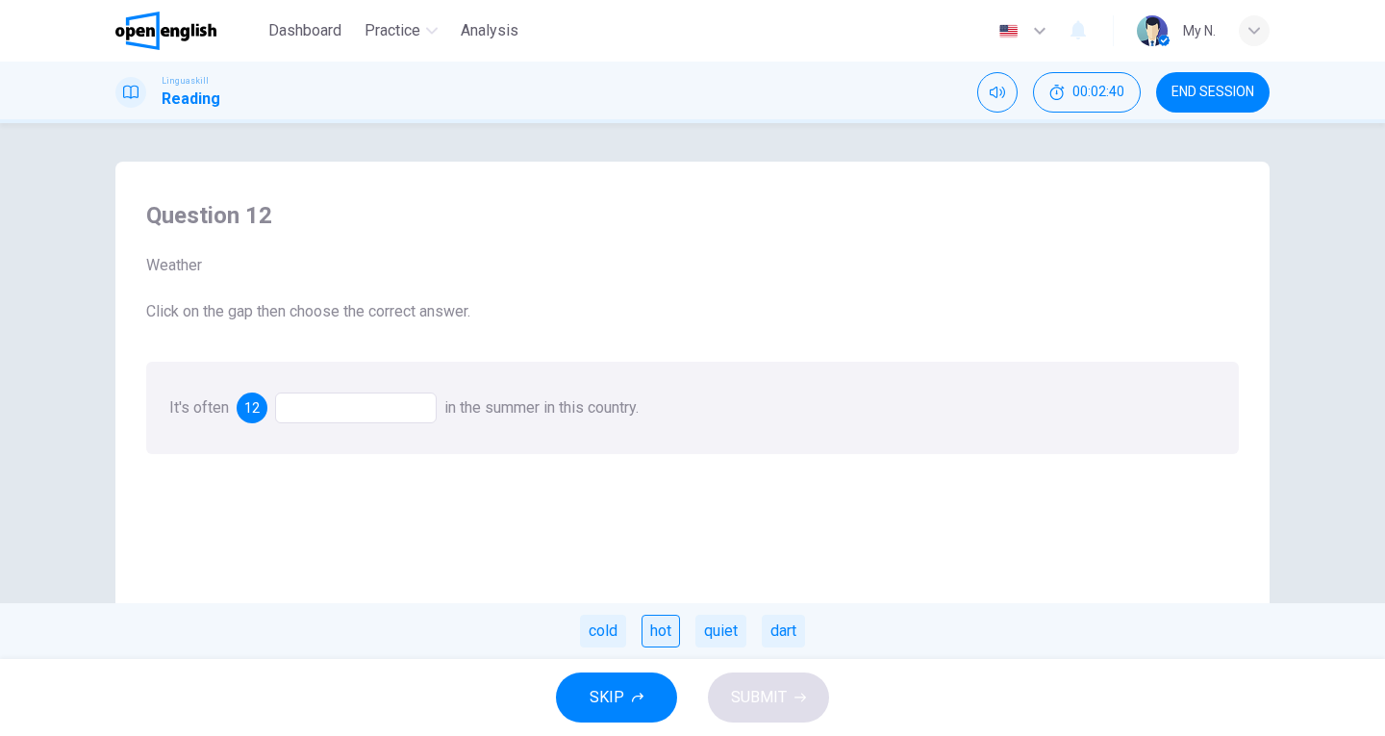
click at [665, 636] on div "hot" at bounding box center [661, 631] width 38 height 33
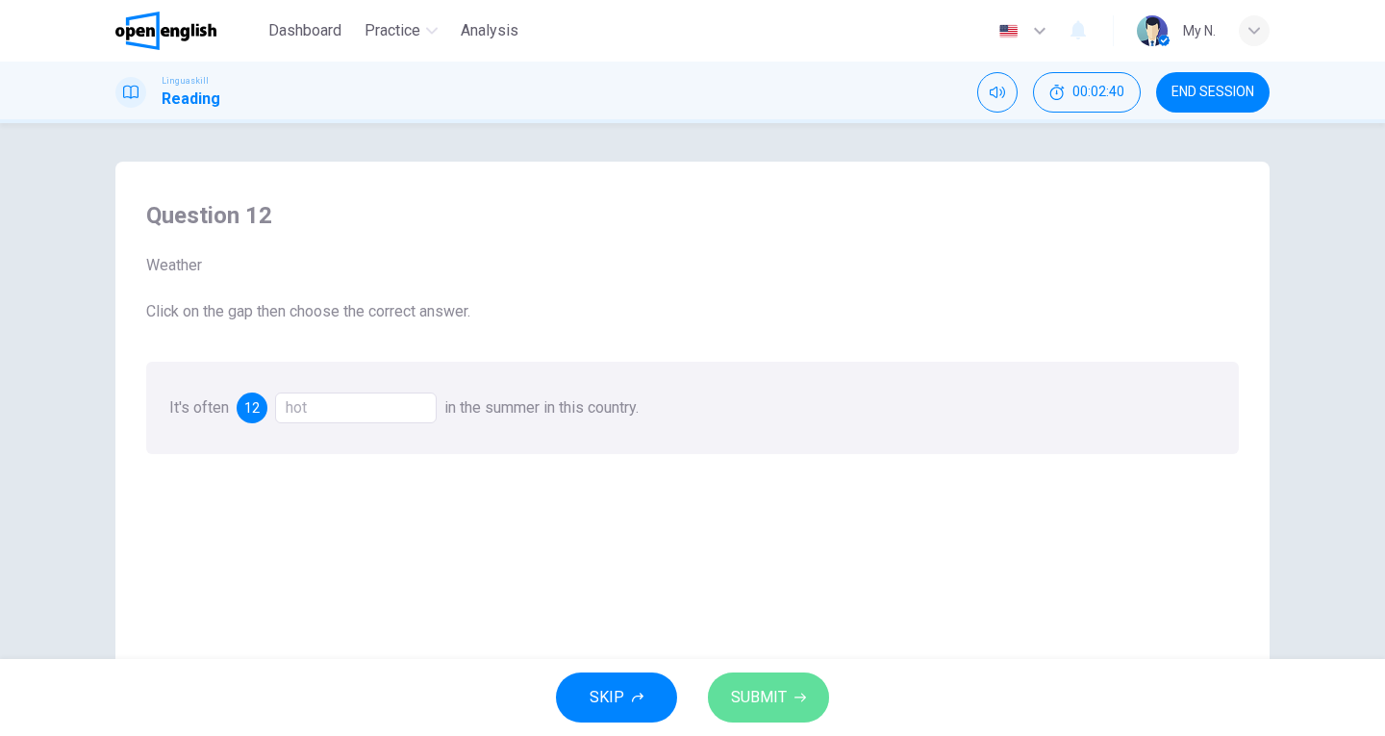
click at [760, 704] on span "SUBMIT" at bounding box center [759, 697] width 56 height 27
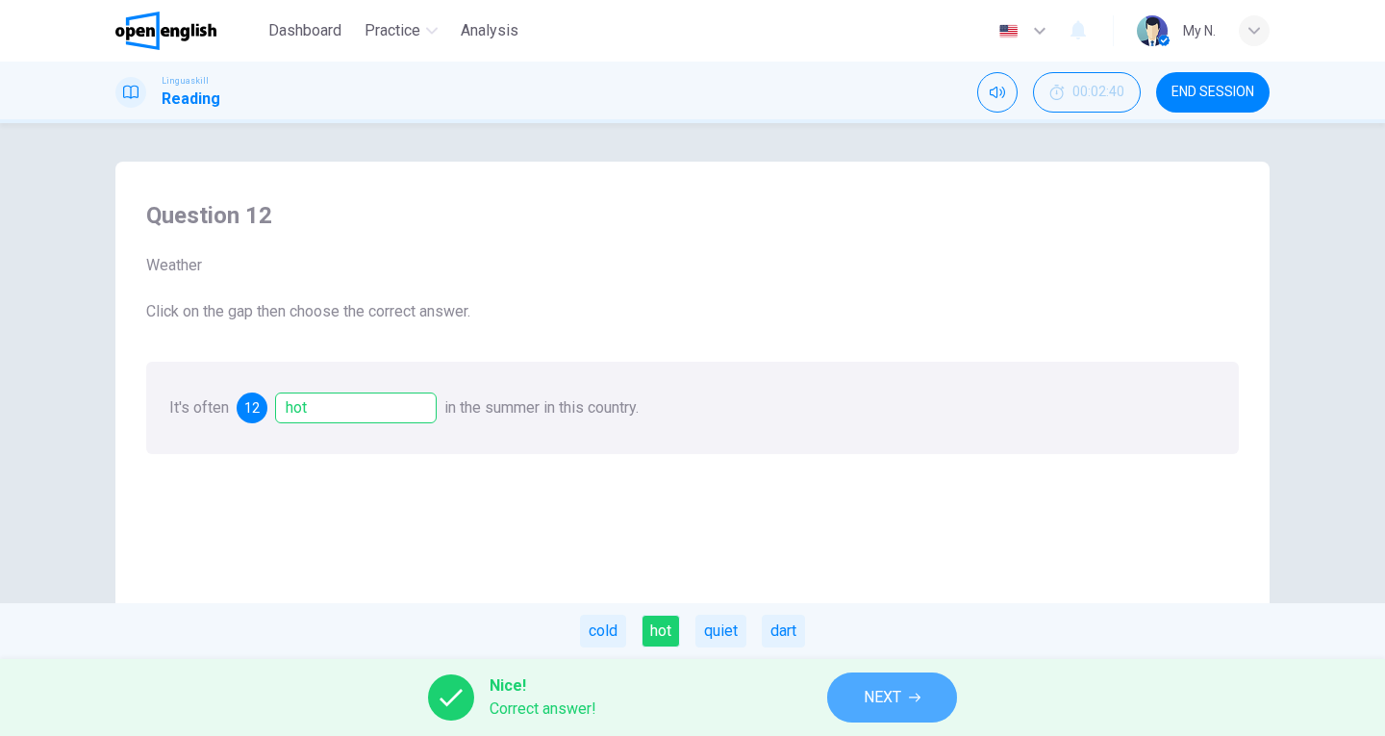
click at [876, 703] on span "NEXT" at bounding box center [883, 697] width 38 height 27
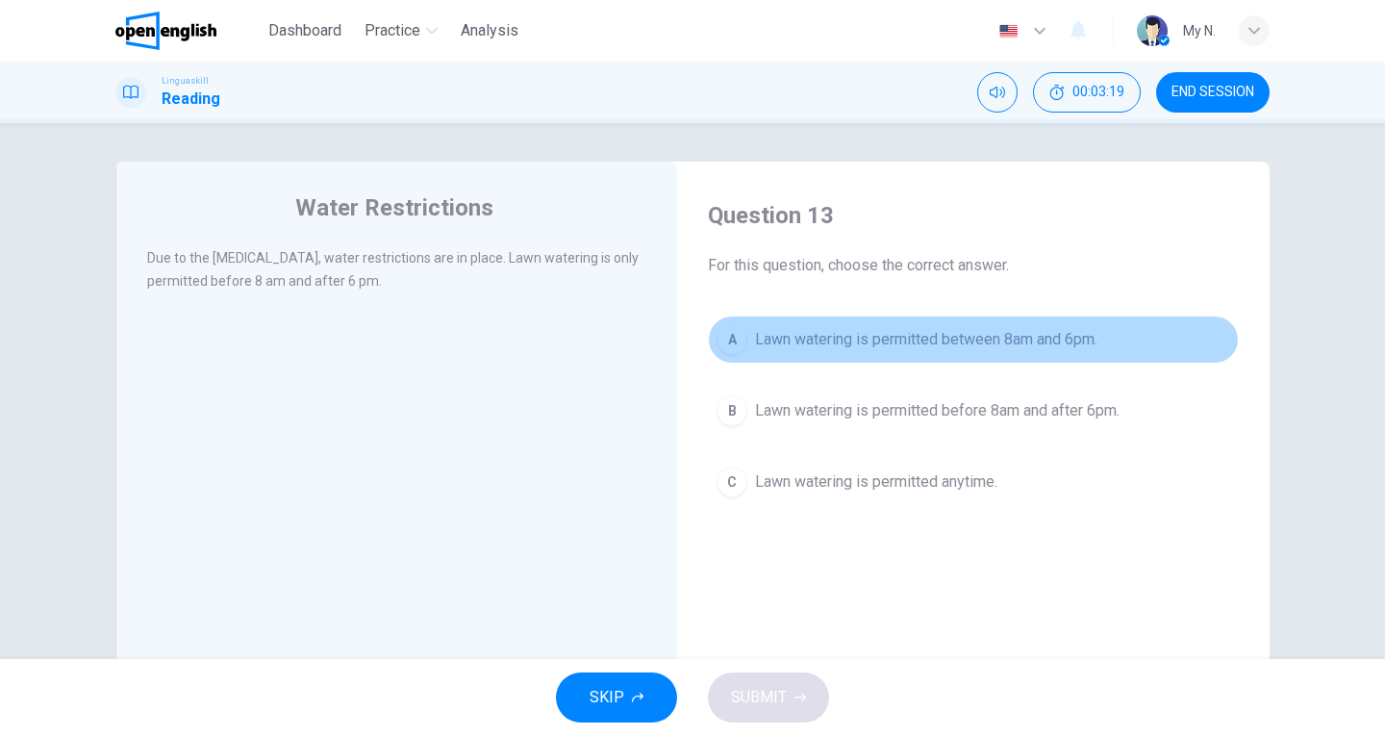
click at [731, 343] on div "A" at bounding box center [732, 339] width 31 height 31
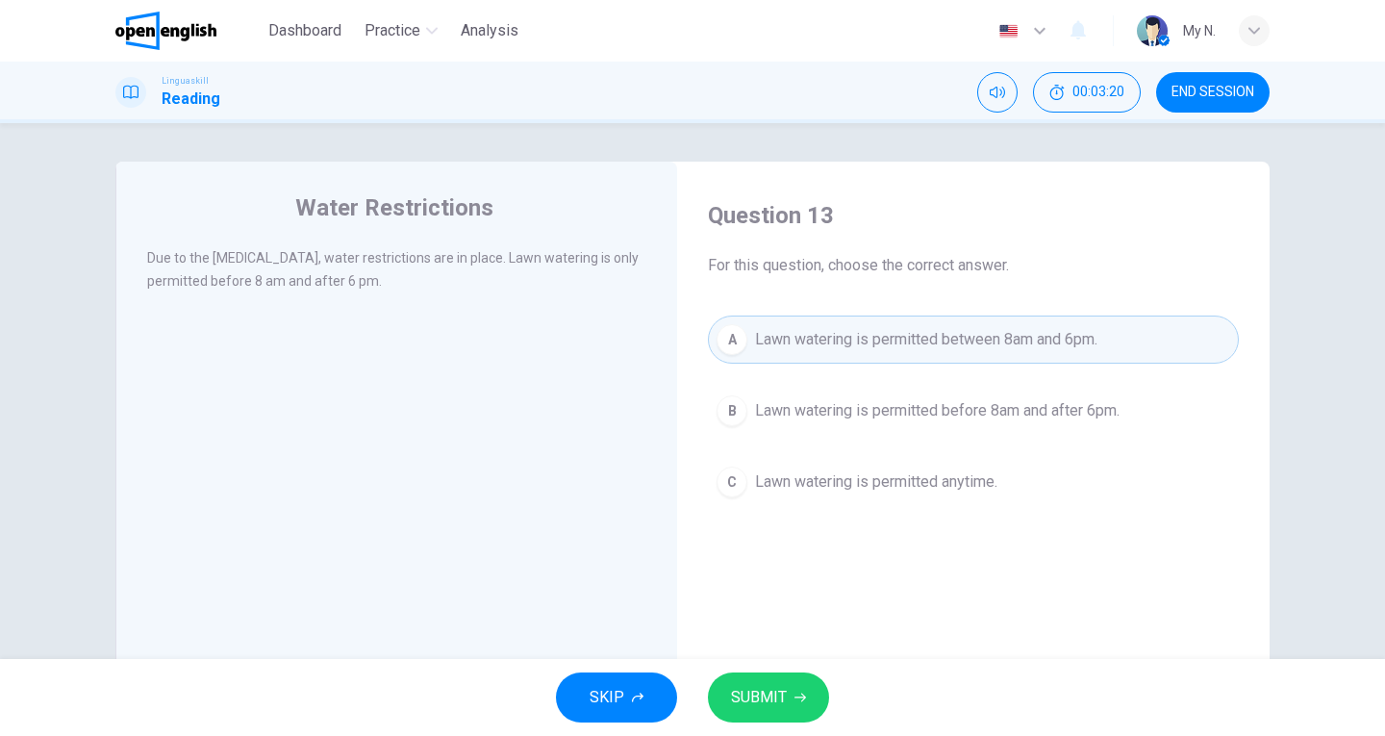
click at [805, 710] on button "SUBMIT" at bounding box center [768, 698] width 121 height 50
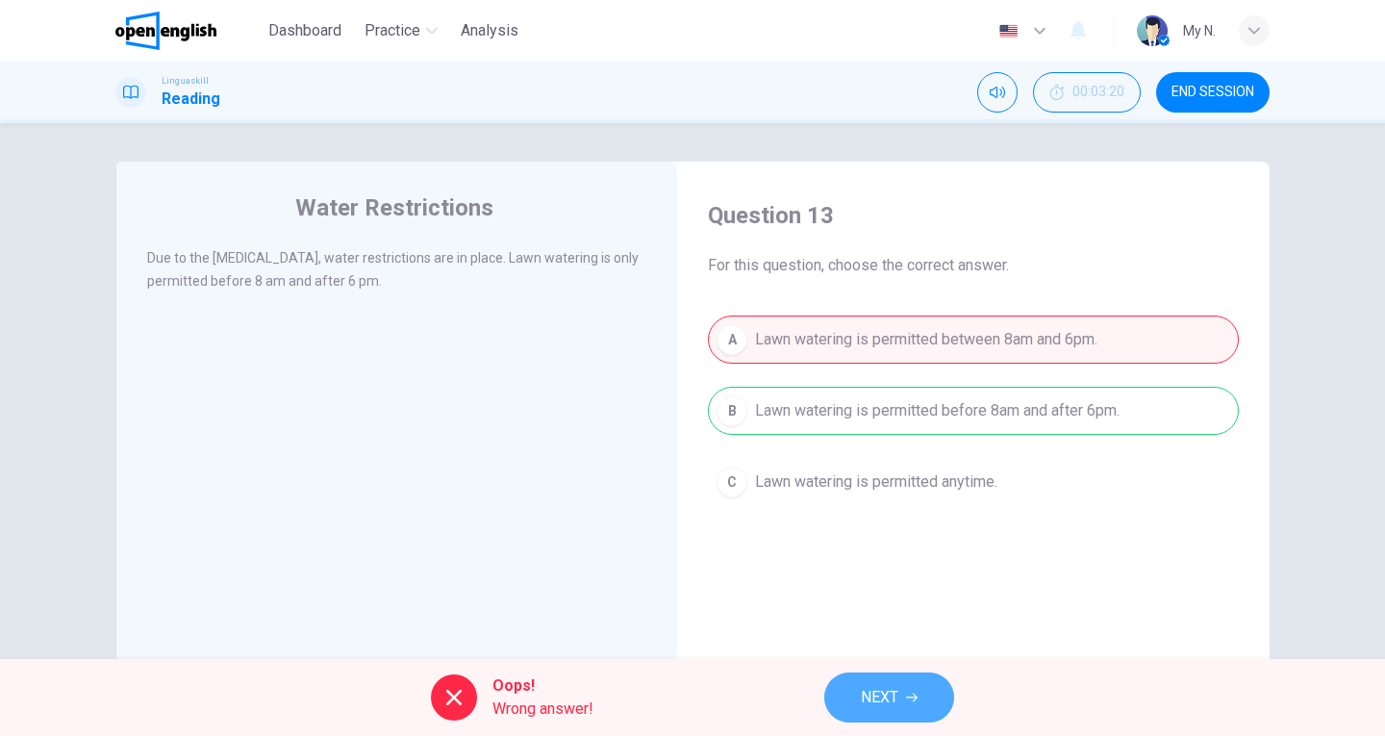
click at [908, 692] on icon "button" at bounding box center [912, 698] width 12 height 12
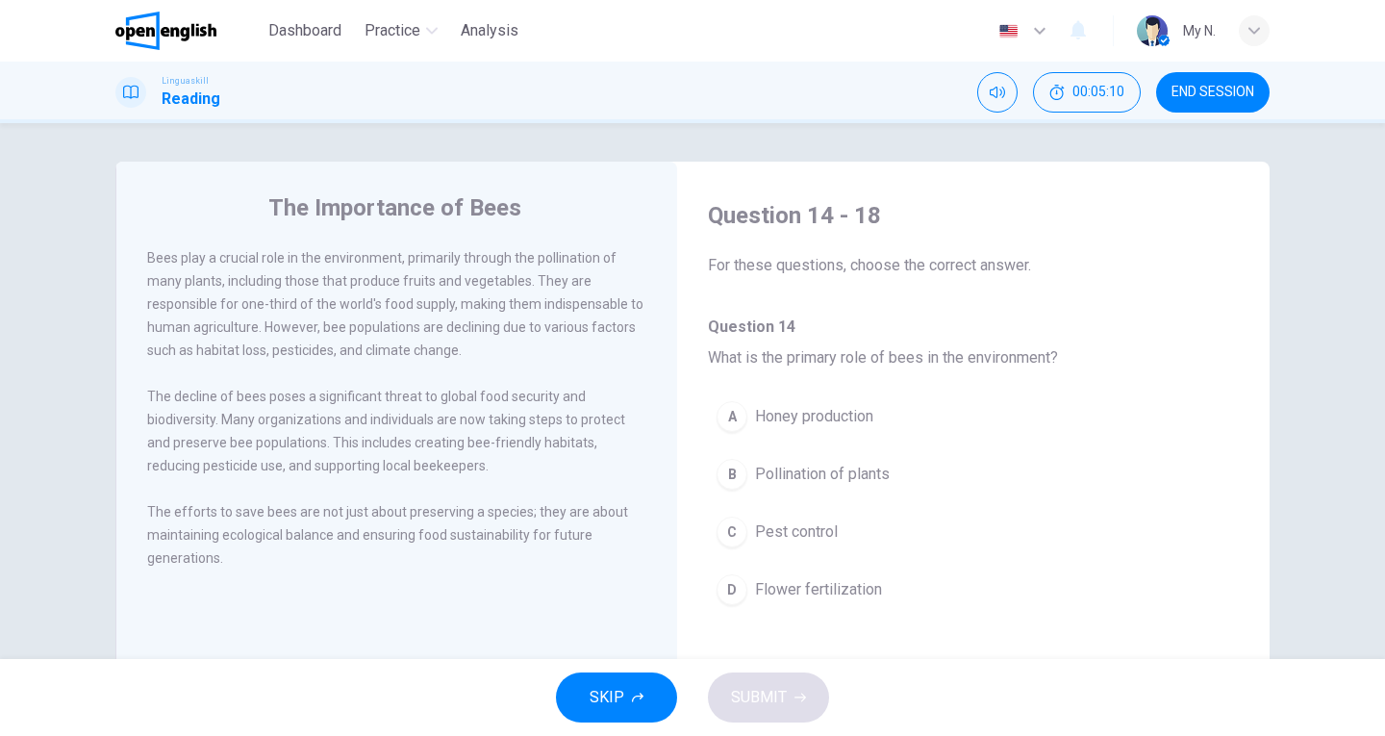
click at [1178, 87] on span "END SESSION" at bounding box center [1213, 92] width 83 height 15
